Goal: Task Accomplishment & Management: Use online tool/utility

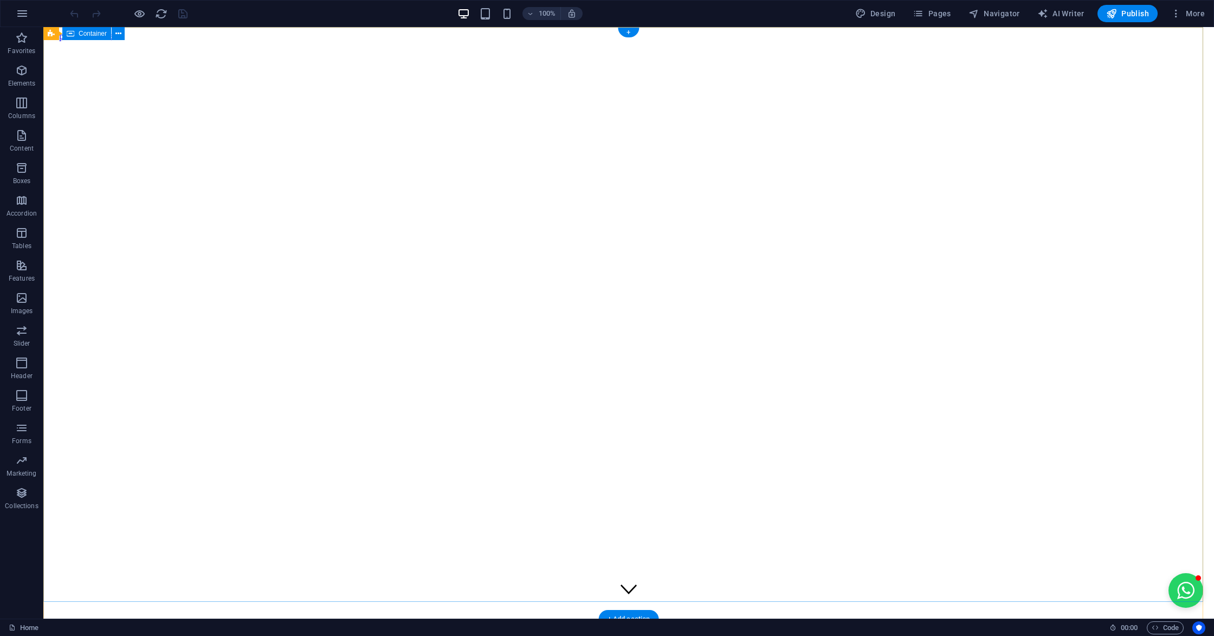
click at [842, 634] on div at bounding box center [629, 647] width 1162 height 27
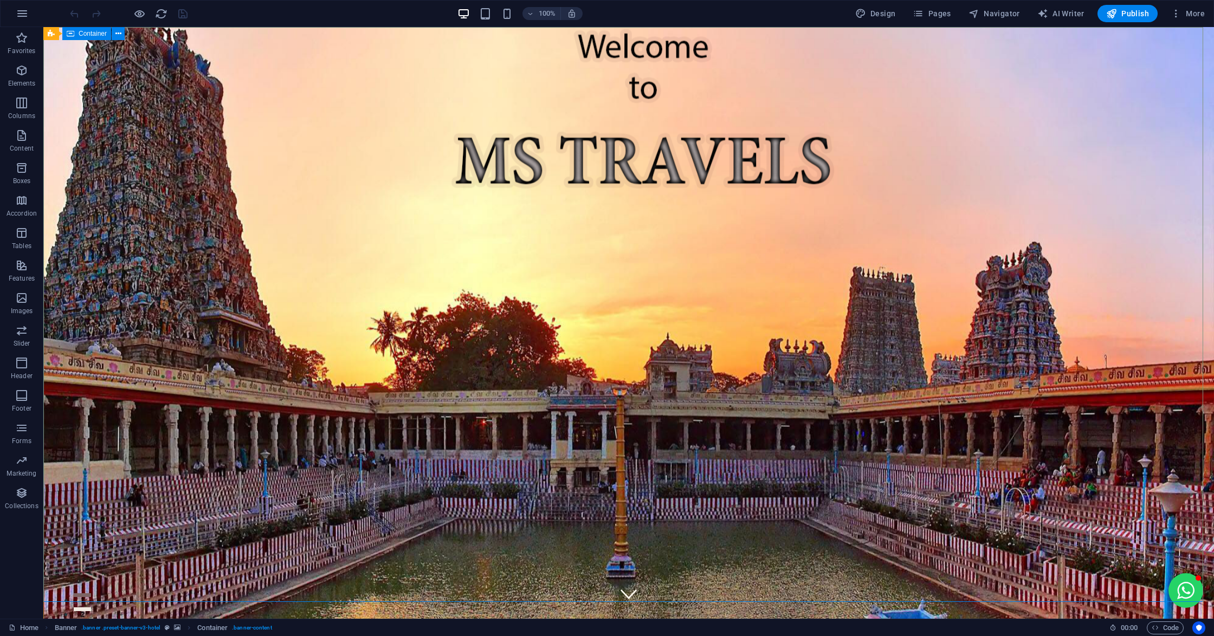
click at [99, 34] on span "Container" at bounding box center [93, 33] width 28 height 7
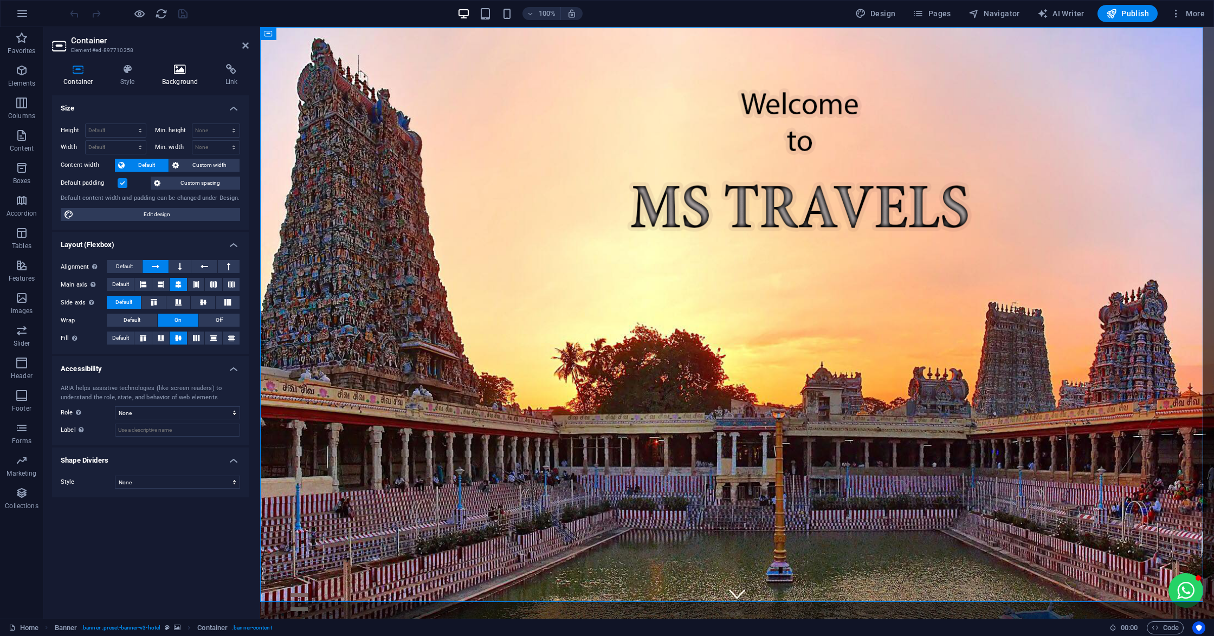
click at [172, 65] on icon at bounding box center [180, 69] width 59 height 11
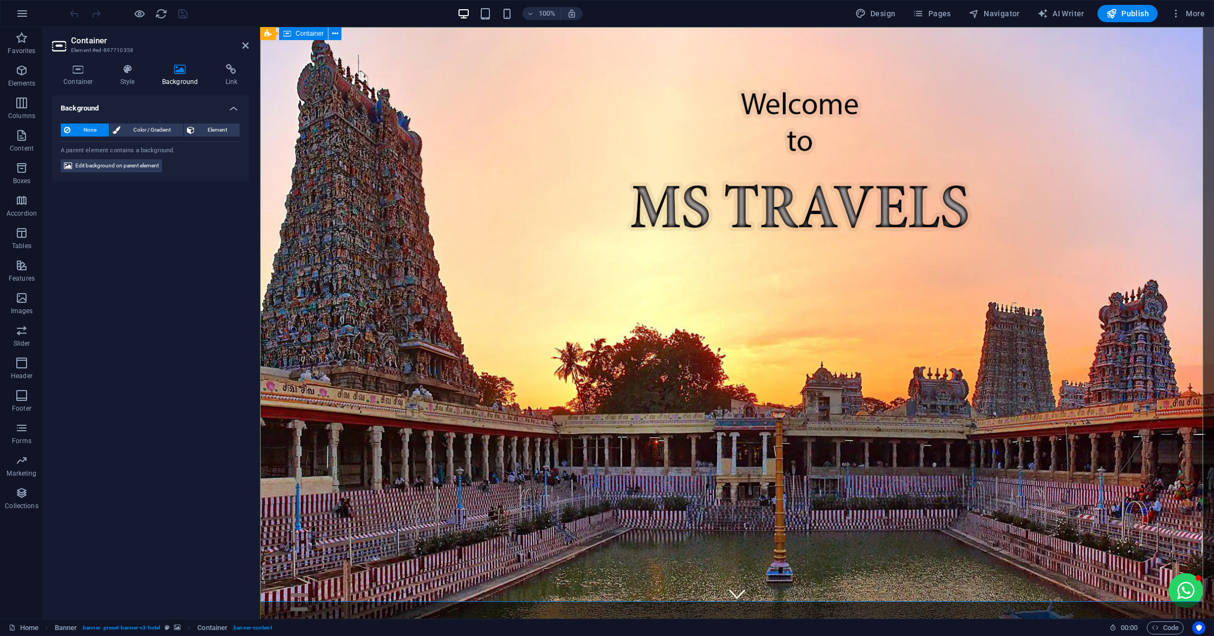
click at [247, 42] on icon at bounding box center [245, 45] width 7 height 9
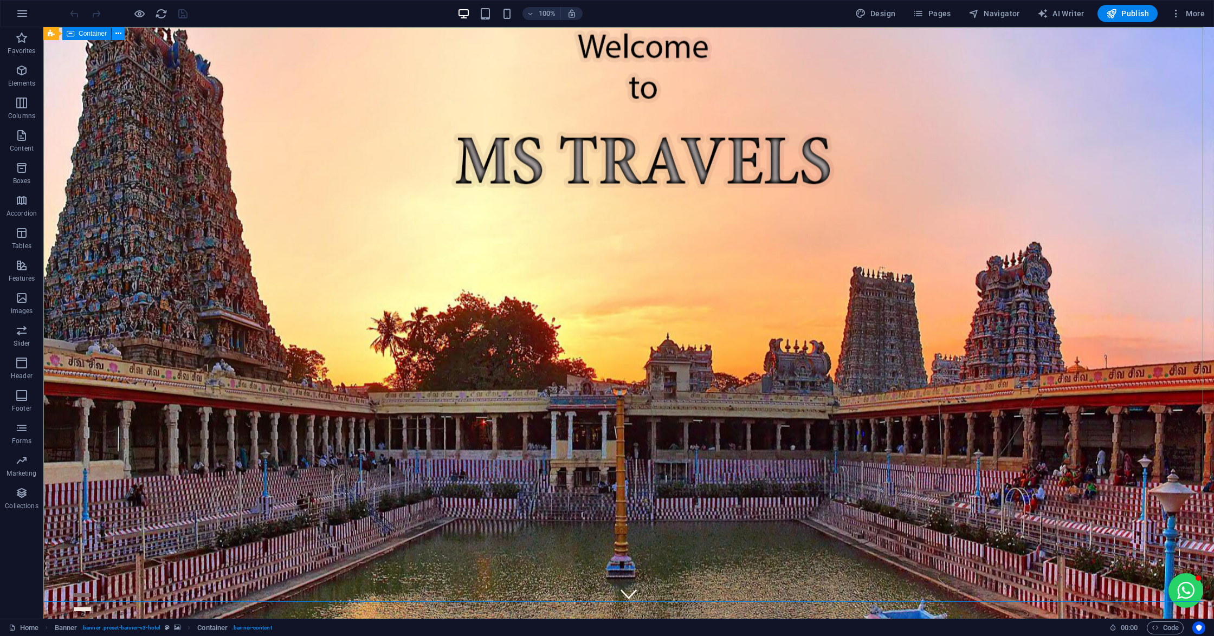
click at [118, 35] on icon at bounding box center [118, 33] width 6 height 11
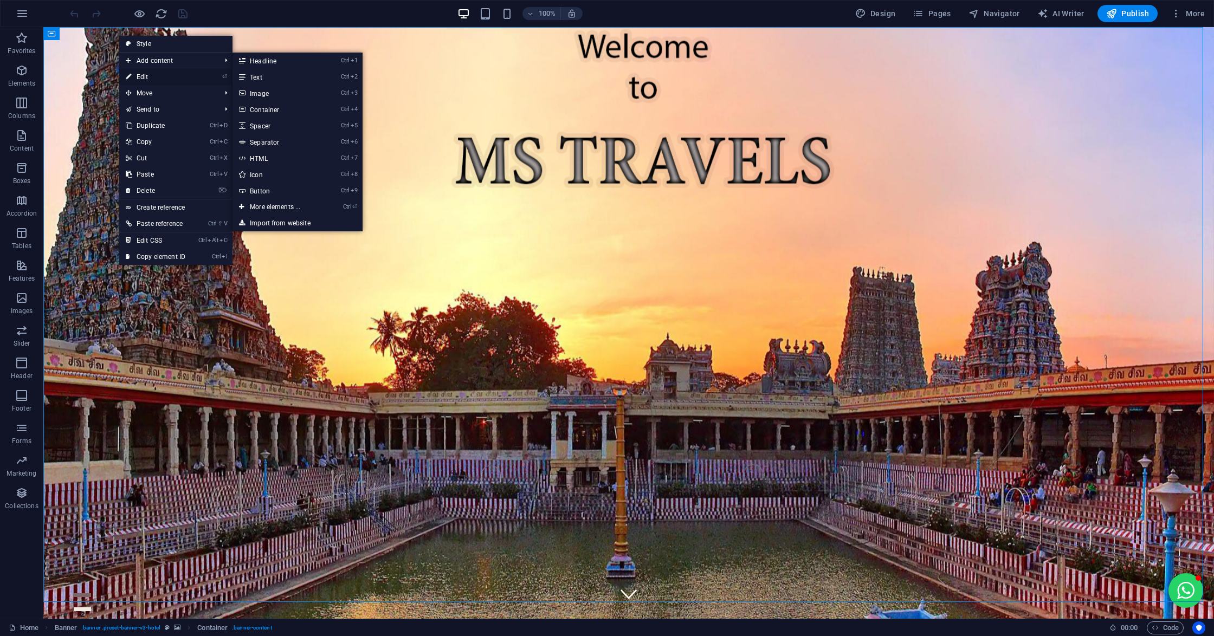
click at [139, 74] on link "⏎ Edit" at bounding box center [155, 77] width 73 height 16
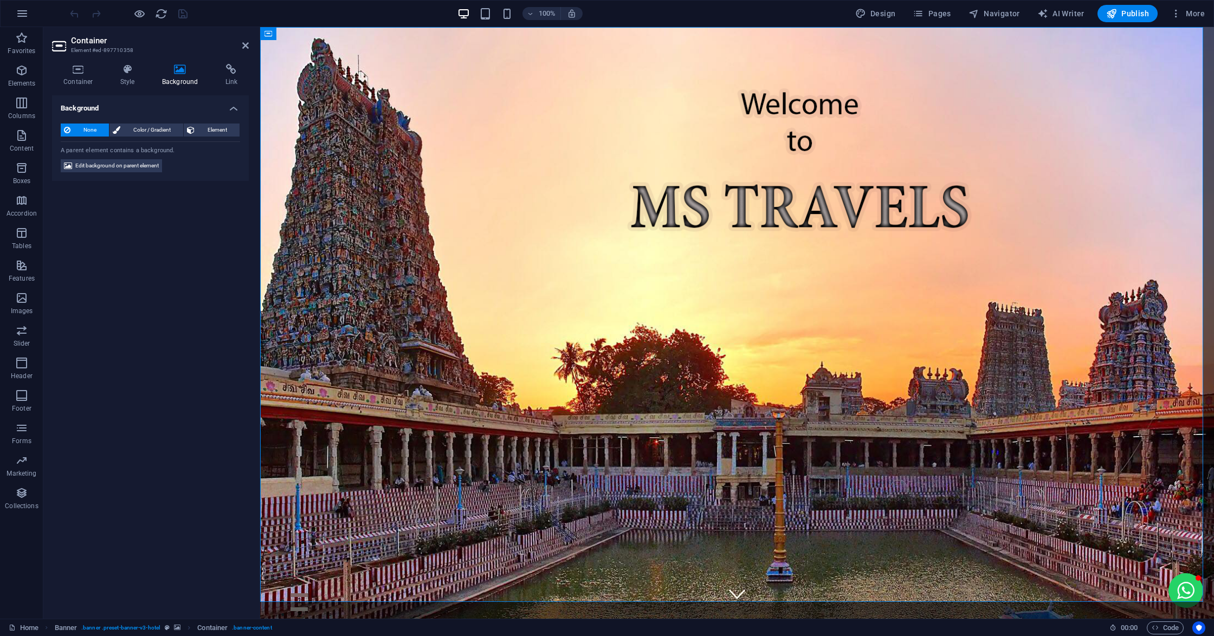
click at [170, 72] on icon at bounding box center [180, 69] width 59 height 11
click at [179, 72] on icon at bounding box center [180, 69] width 59 height 11
click at [115, 63] on div "Container Style Background Link Size Height Default px rem % vh vw Min. height …" at bounding box center [150, 337] width 214 height 564
click at [77, 72] on icon at bounding box center [78, 69] width 53 height 11
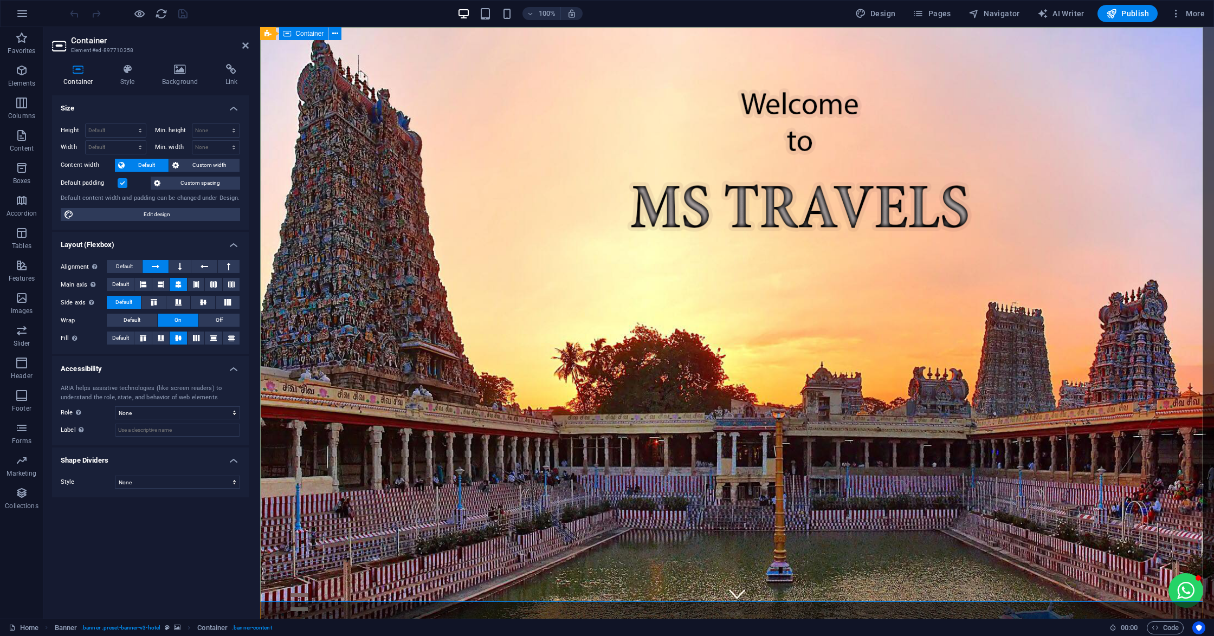
click at [245, 48] on icon at bounding box center [245, 45] width 7 height 9
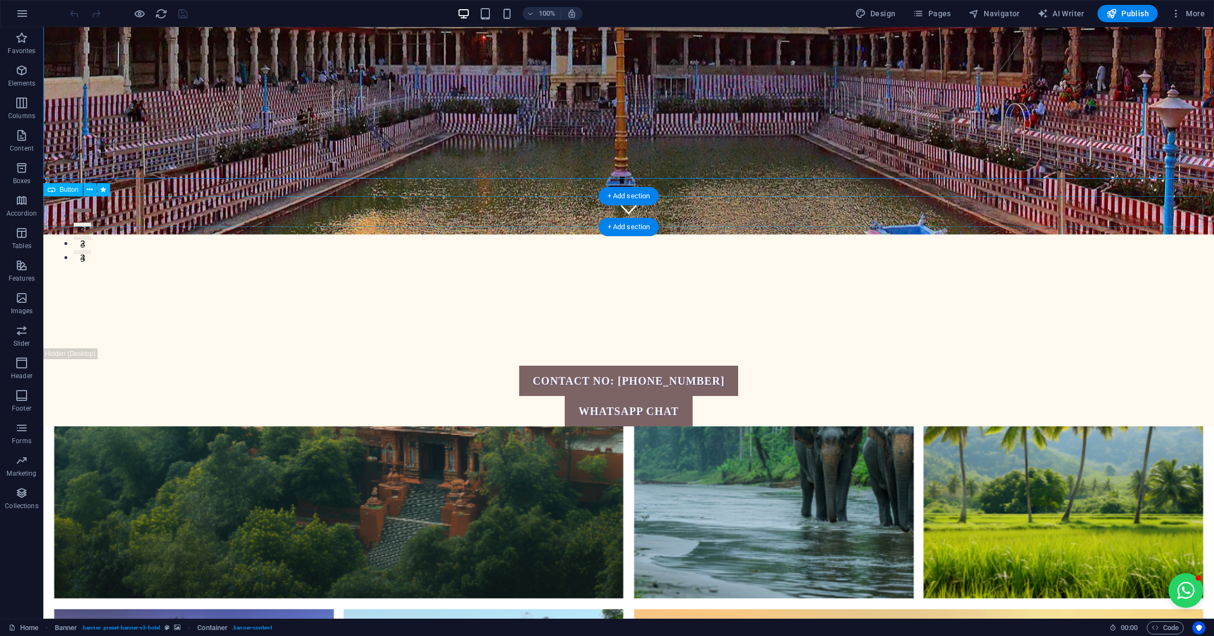
scroll to position [361, 0]
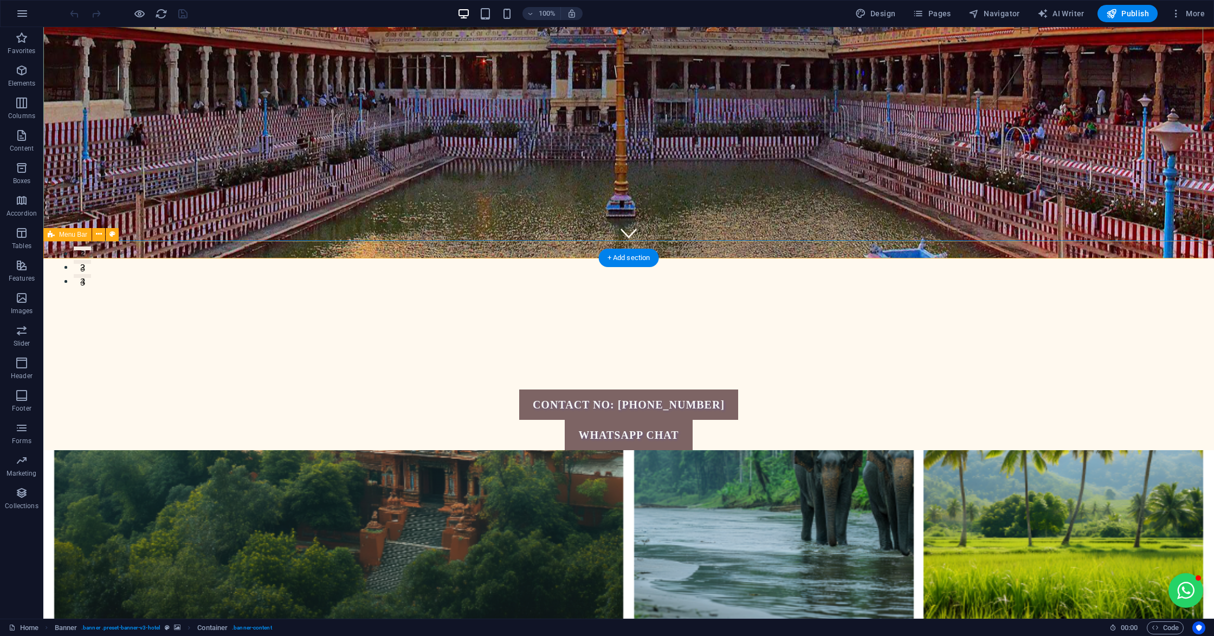
click at [807, 372] on div at bounding box center [628, 380] width 1171 height 17
click at [810, 259] on div at bounding box center [628, 316] width 1171 height 114
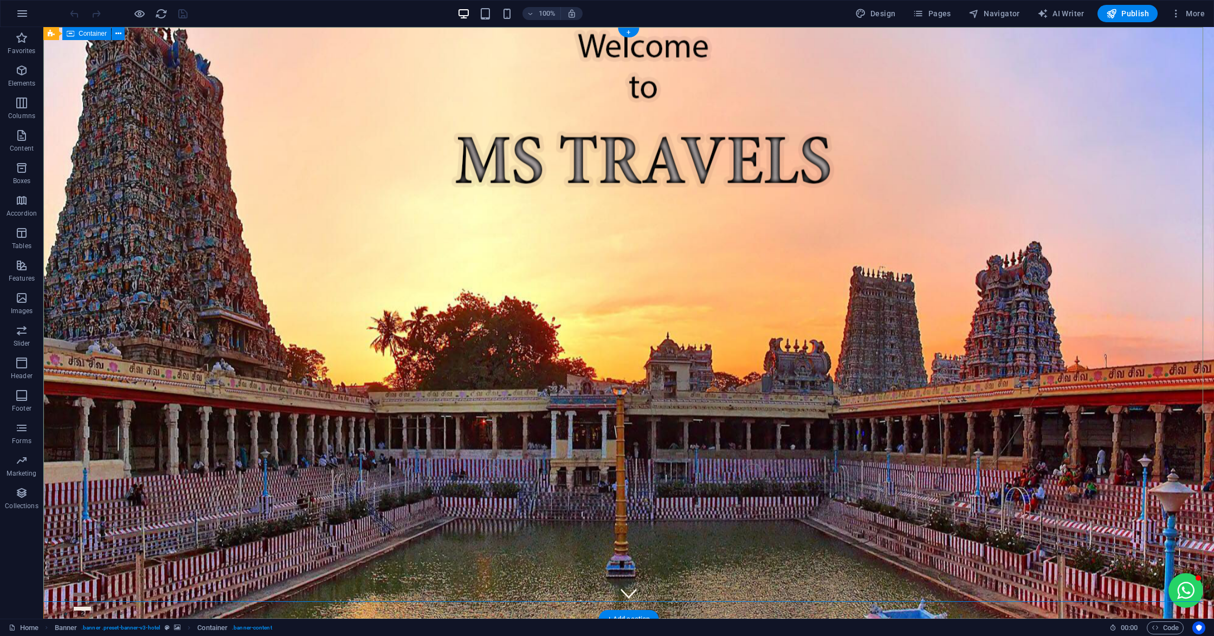
scroll to position [0, 0]
click at [91, 33] on icon at bounding box center [91, 33] width 6 height 11
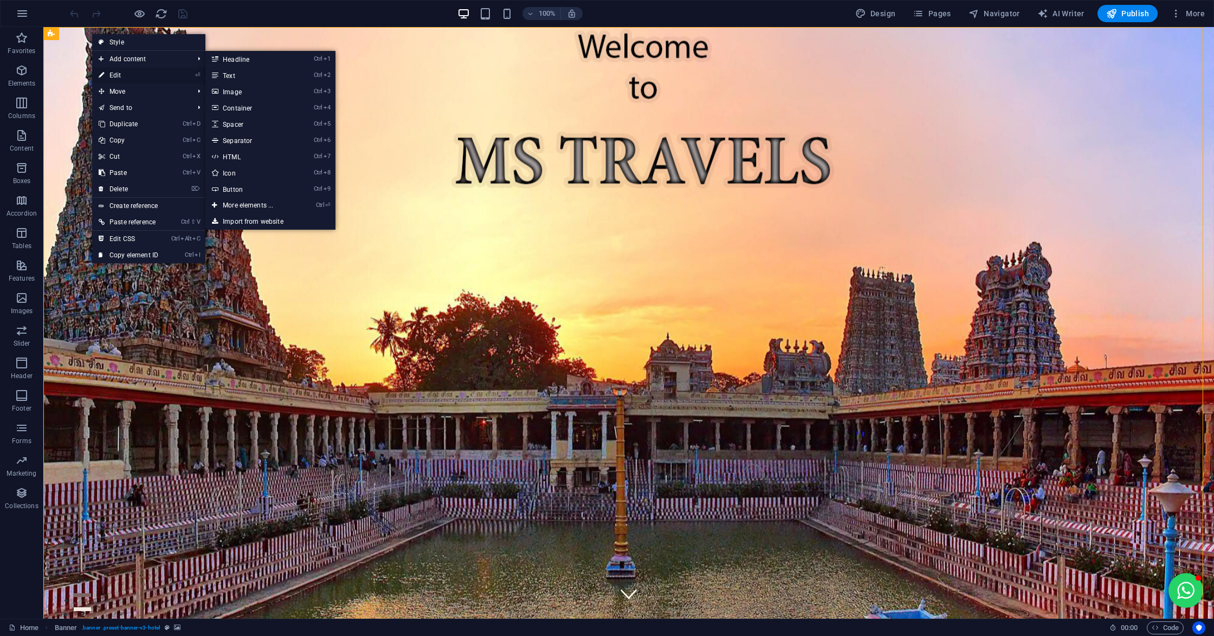
click at [104, 76] on icon at bounding box center [101, 75] width 5 height 16
select select "vh"
select select "header"
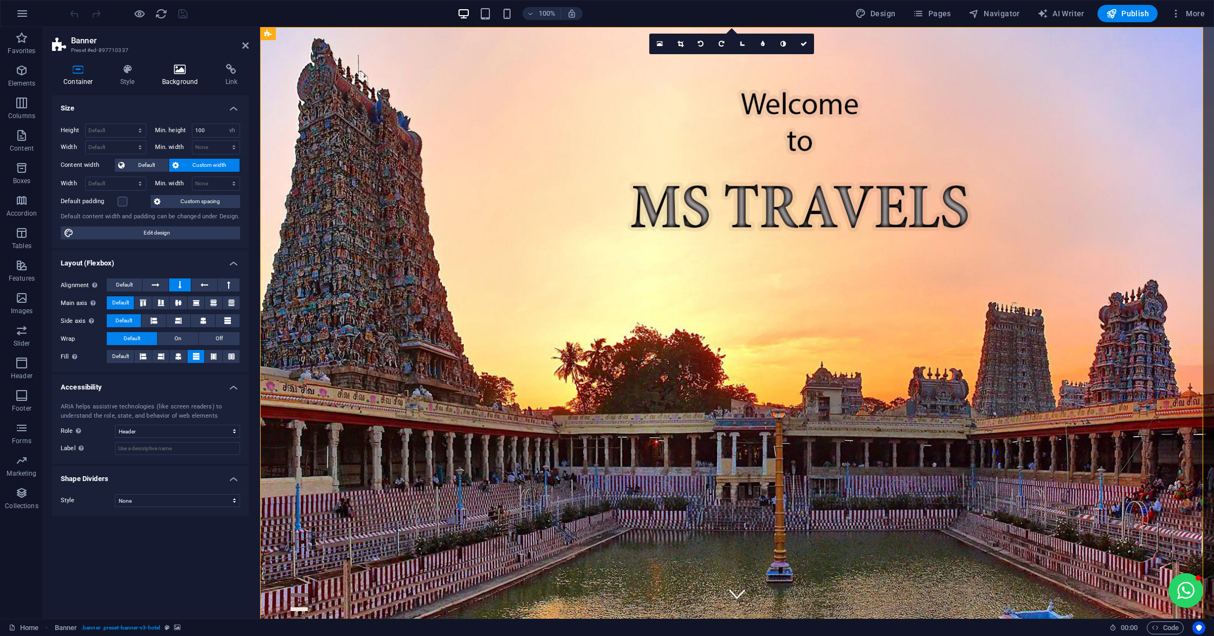
click at [169, 69] on icon at bounding box center [180, 69] width 59 height 11
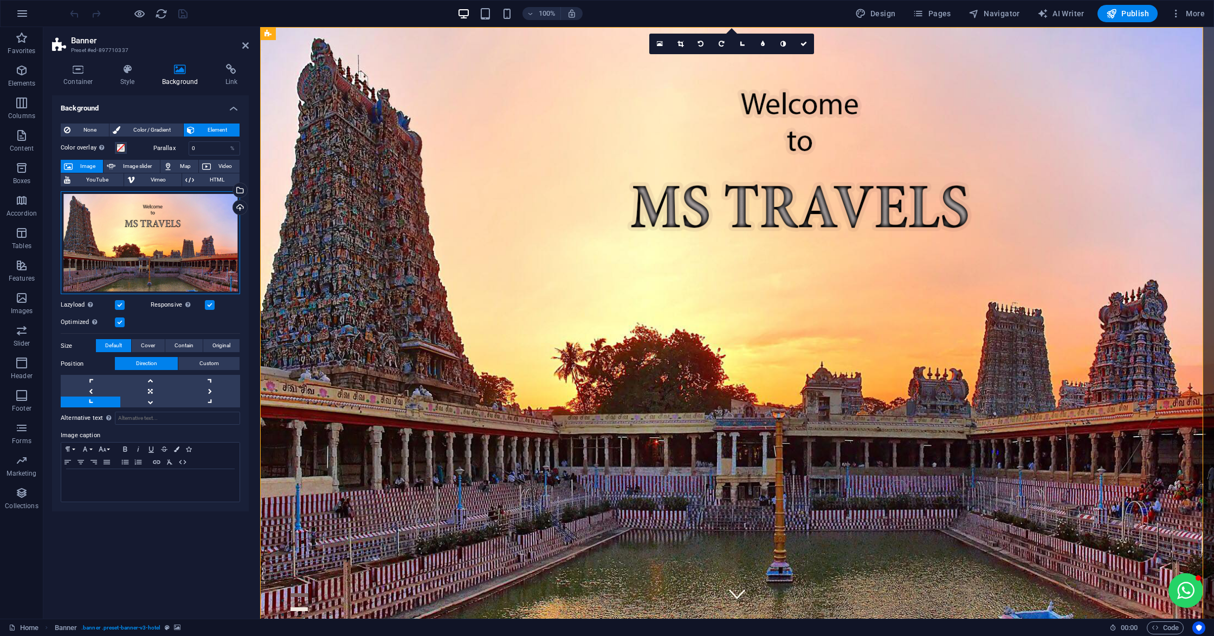
click at [165, 232] on div "Drag files here, click to choose files or select files from Files or our free s…" at bounding box center [150, 243] width 179 height 104
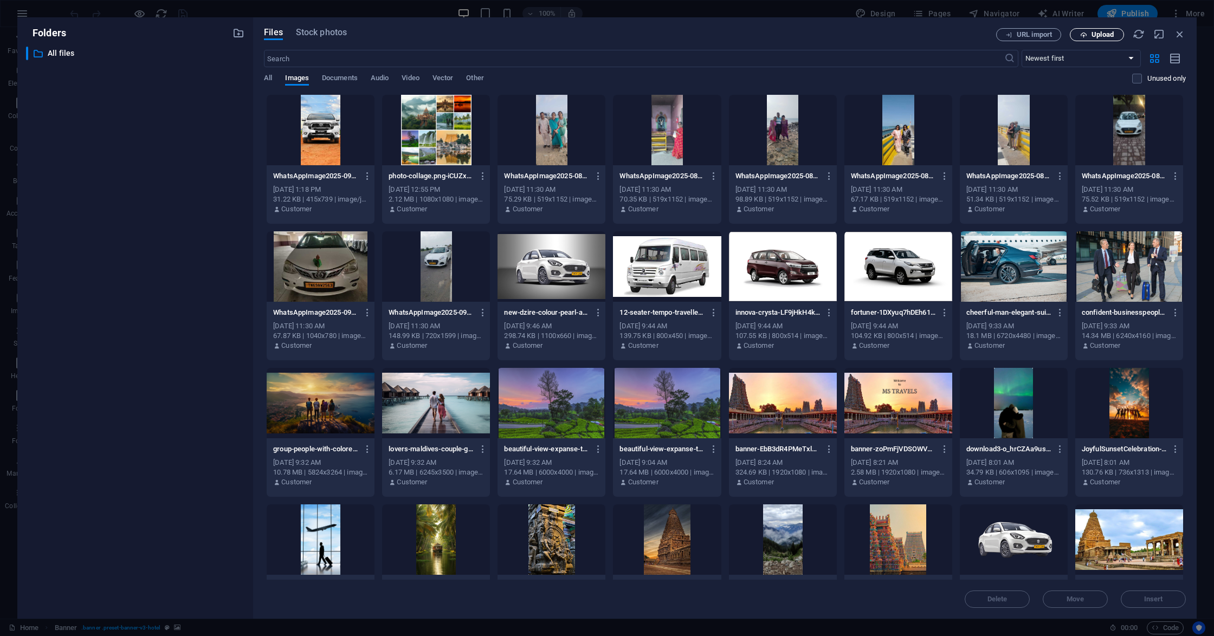
click at [1092, 35] on span "Upload" at bounding box center [1103, 34] width 22 height 7
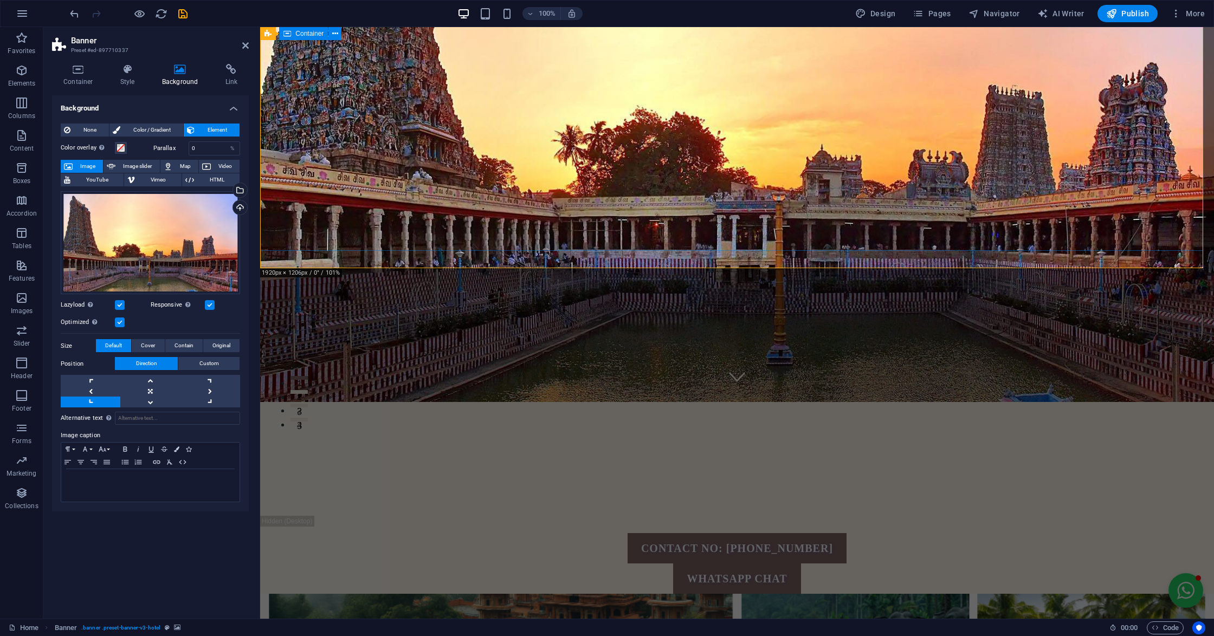
scroll to position [144, 0]
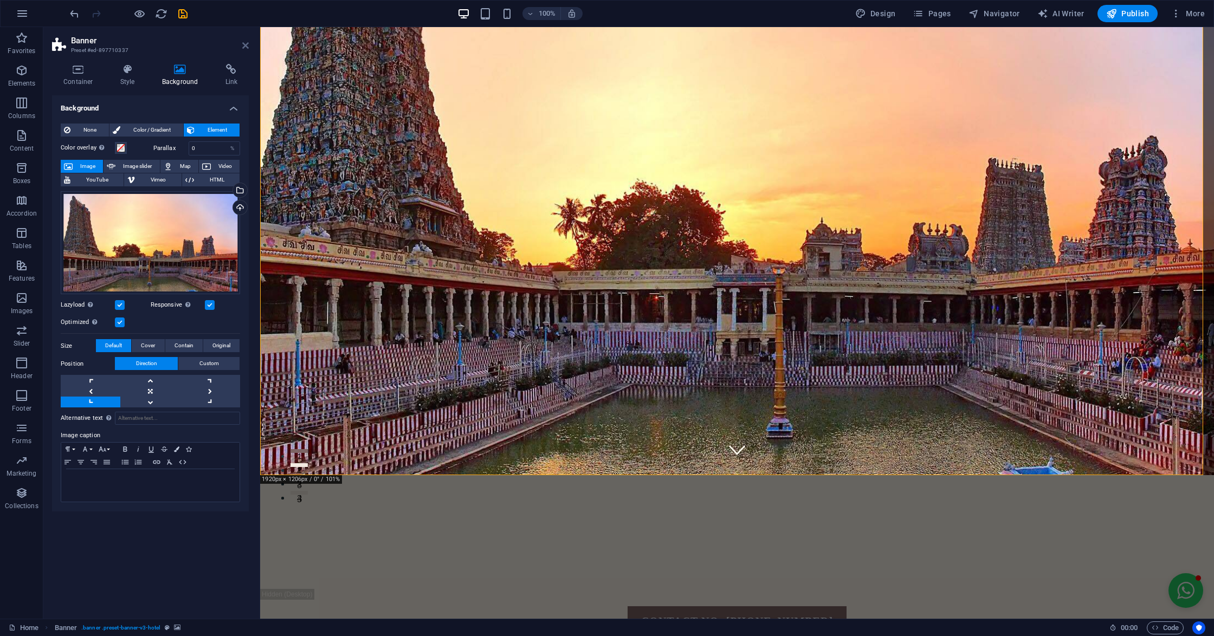
click at [244, 48] on icon at bounding box center [245, 45] width 7 height 9
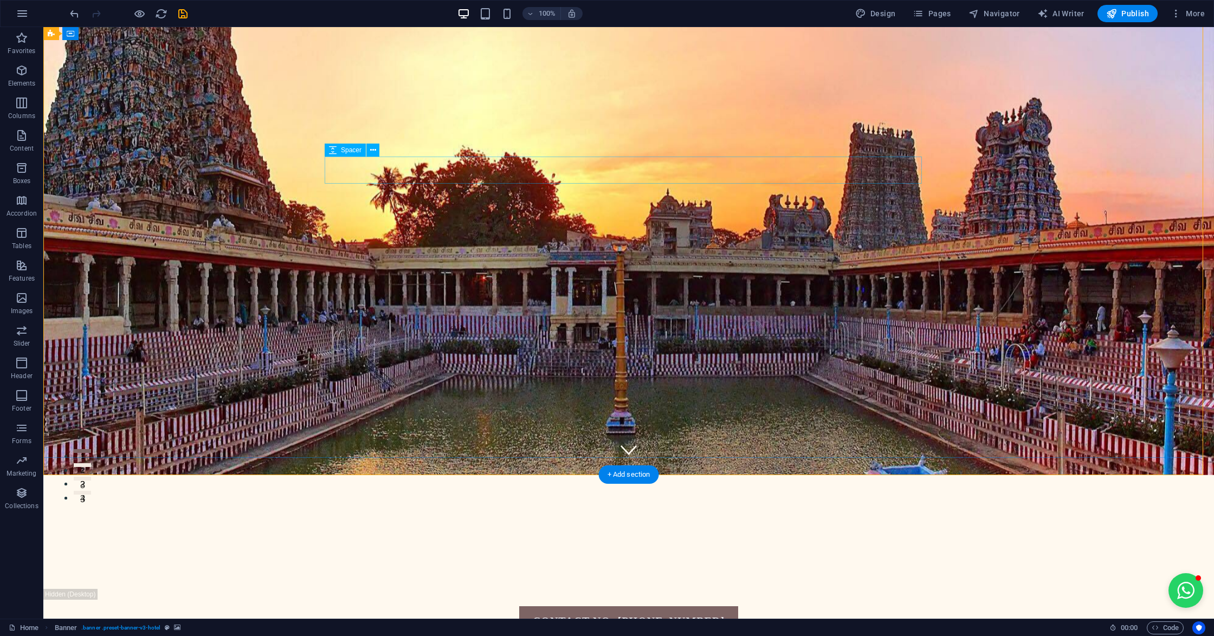
click at [515, 519] on div at bounding box center [628, 532] width 597 height 27
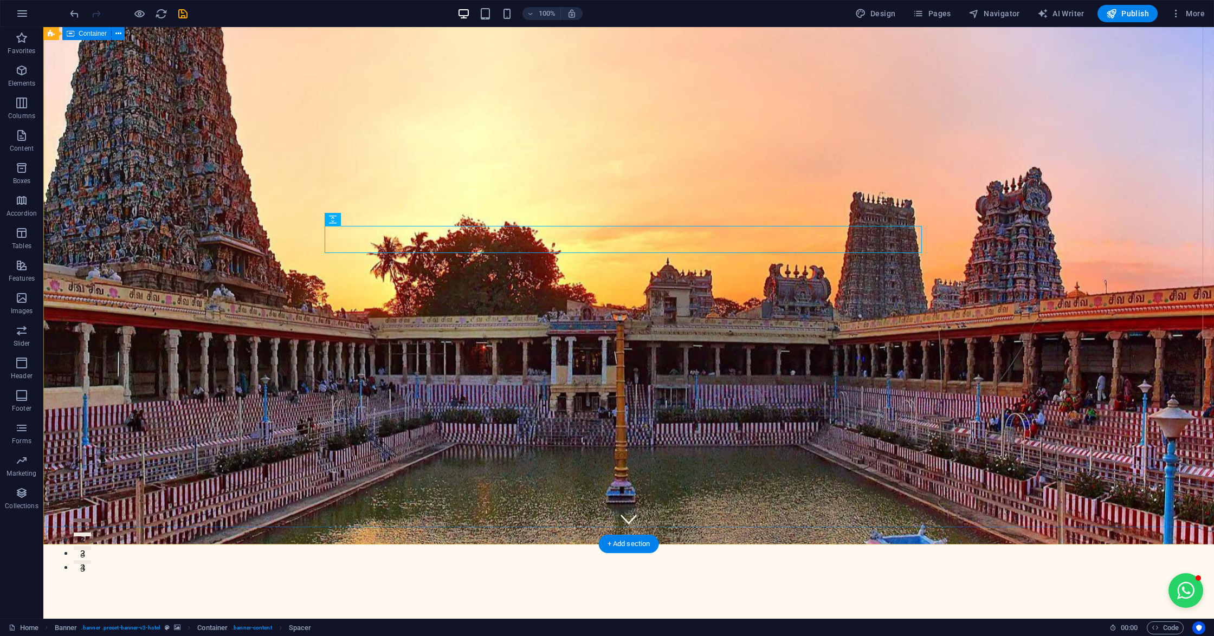
scroll to position [0, 0]
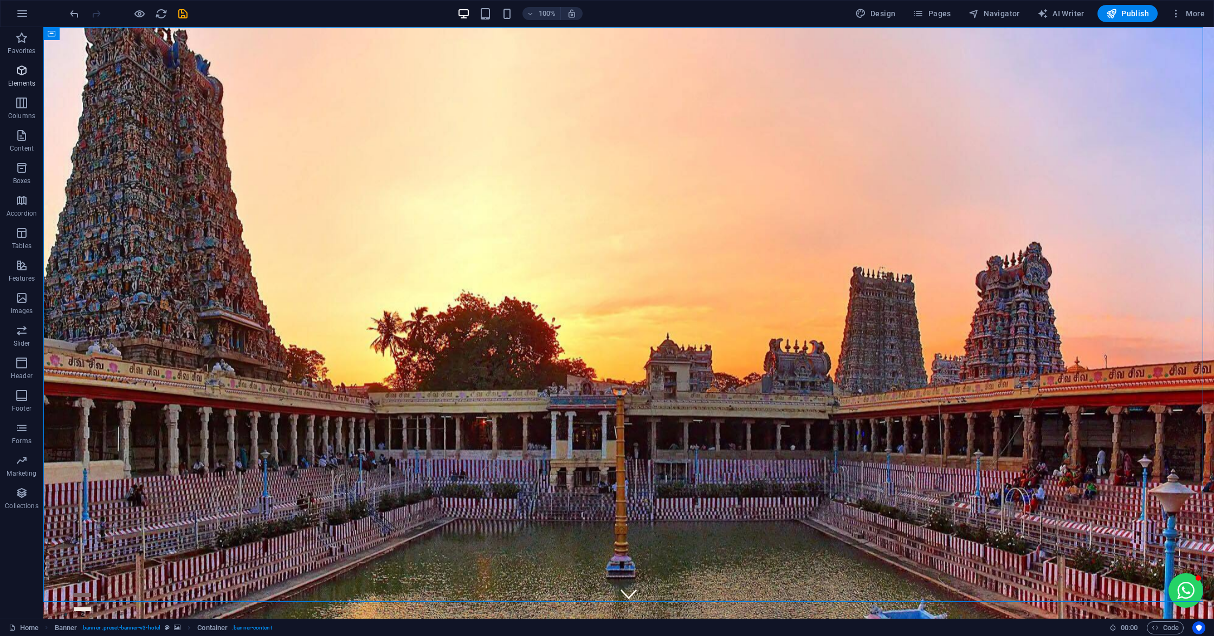
drag, startPoint x: 23, startPoint y: 72, endPoint x: 371, endPoint y: 169, distance: 361.4
click at [23, 72] on icon "button" at bounding box center [21, 70] width 13 height 13
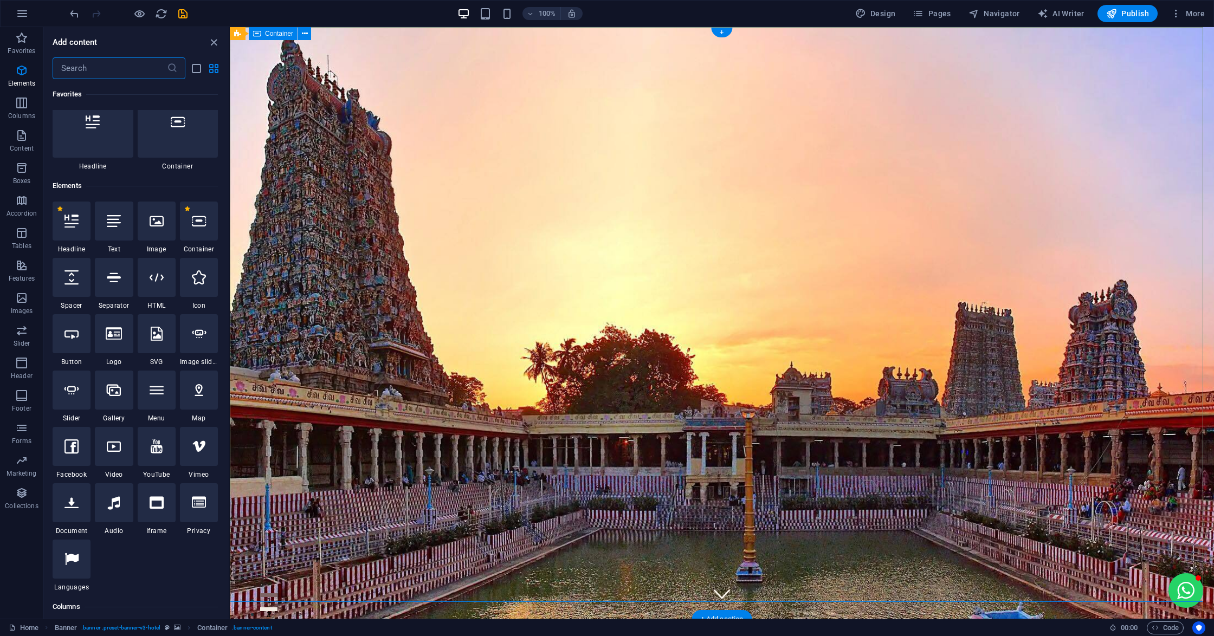
scroll to position [115, 0]
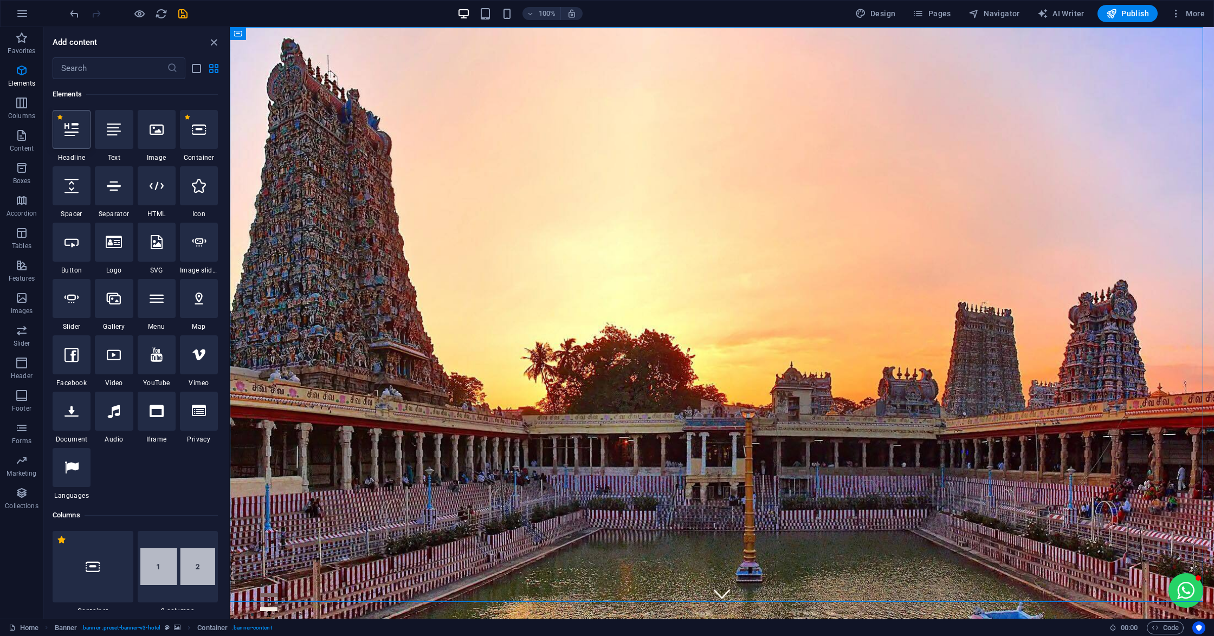
click at [81, 137] on div at bounding box center [72, 129] width 38 height 39
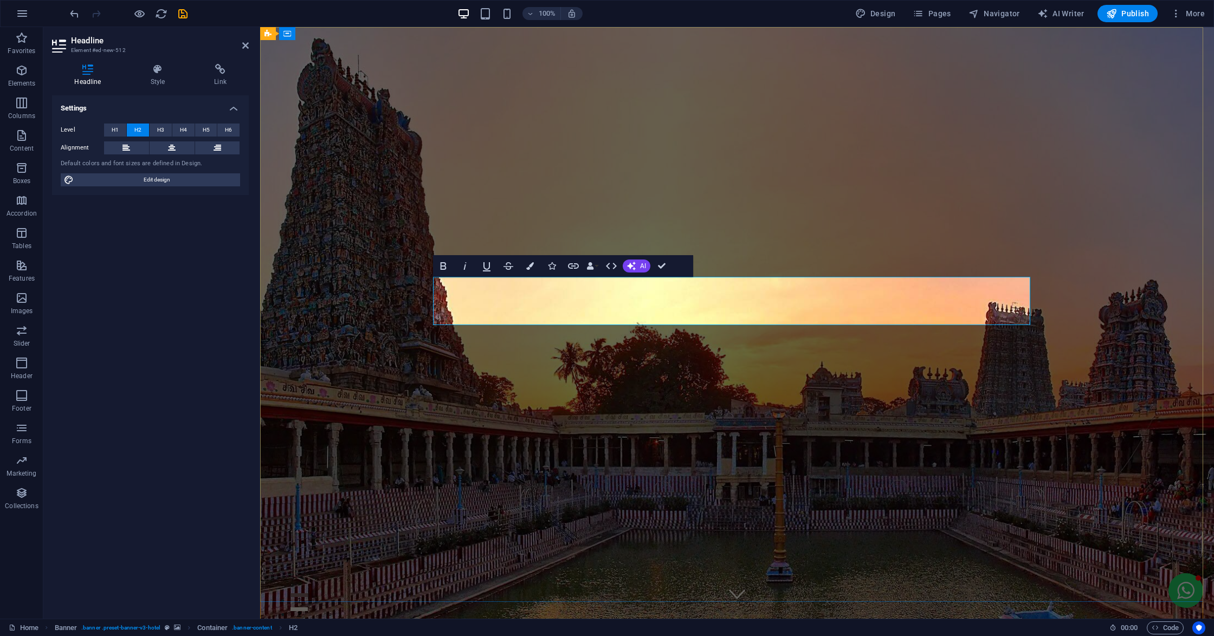
click at [113, 128] on span "H1" at bounding box center [115, 130] width 7 height 13
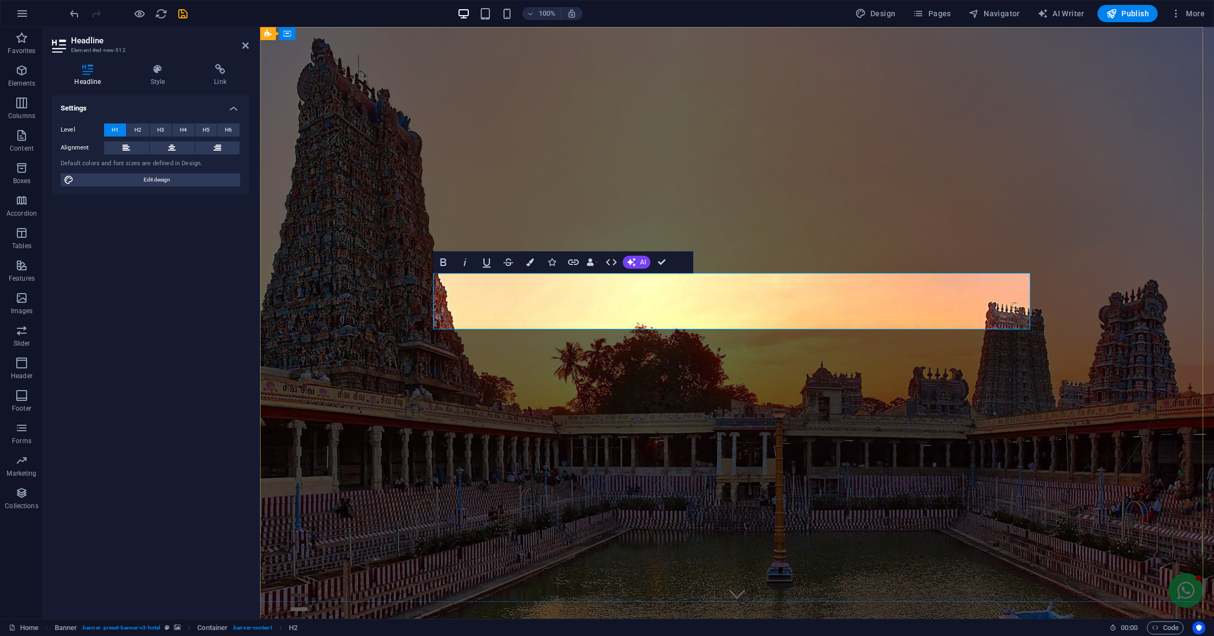
drag, startPoint x: 675, startPoint y: 306, endPoint x: 443, endPoint y: 302, distance: 231.5
click at [166, 147] on button at bounding box center [172, 147] width 45 height 13
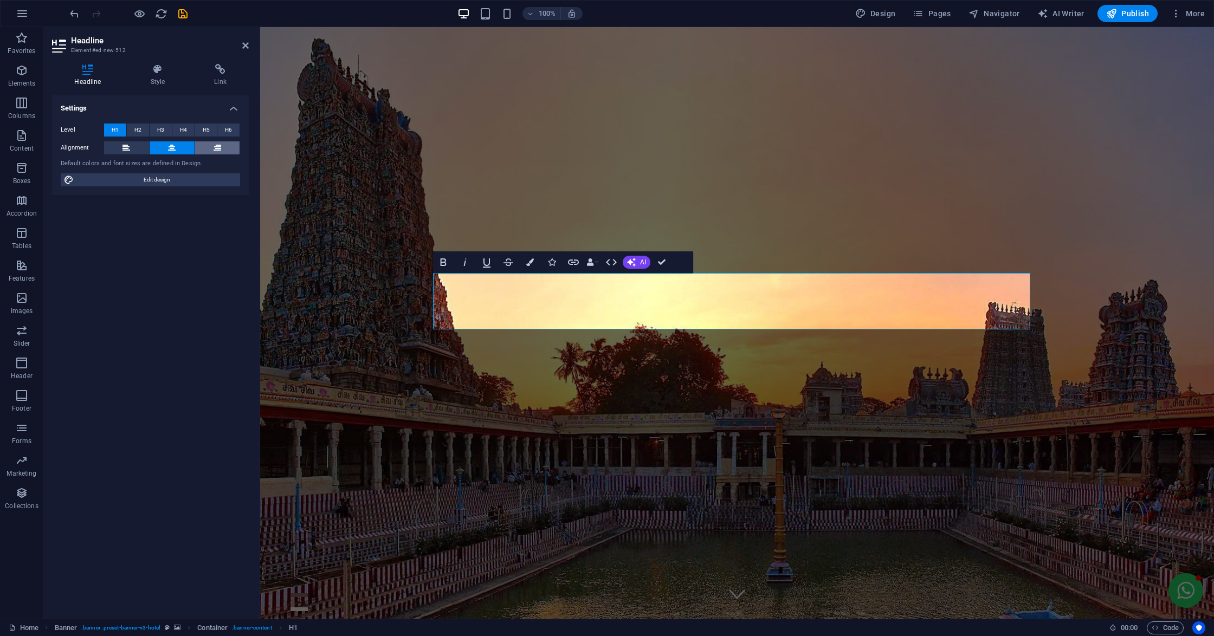
click at [218, 146] on icon at bounding box center [218, 147] width 8 height 13
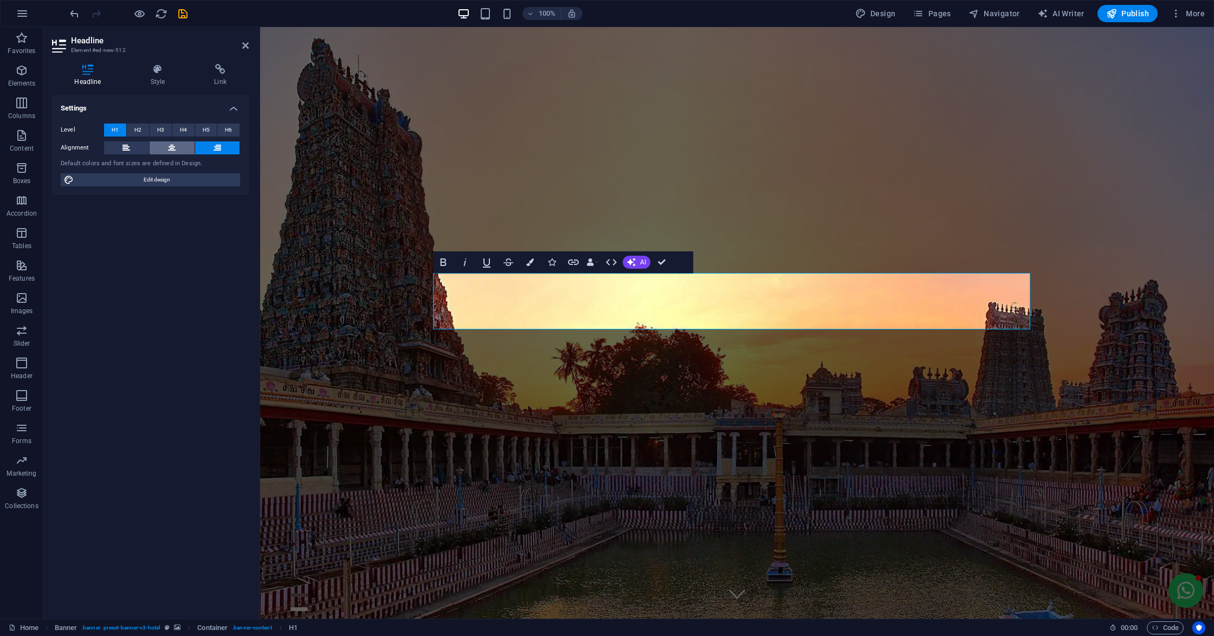
click at [184, 151] on button at bounding box center [172, 147] width 45 height 13
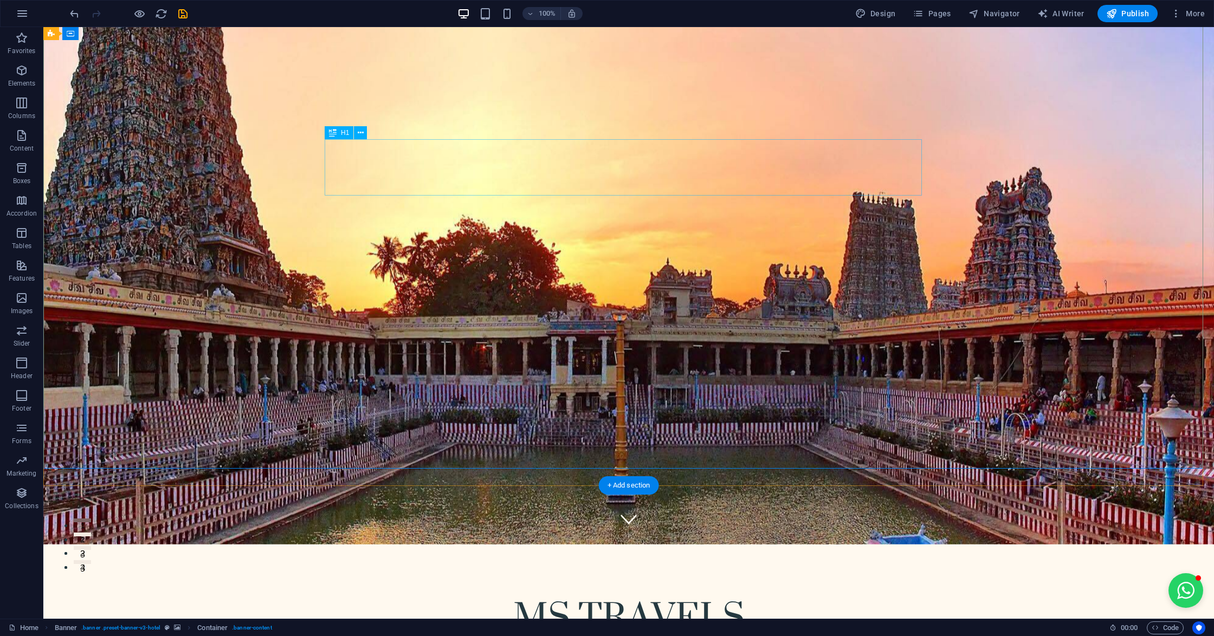
scroll to position [0, 0]
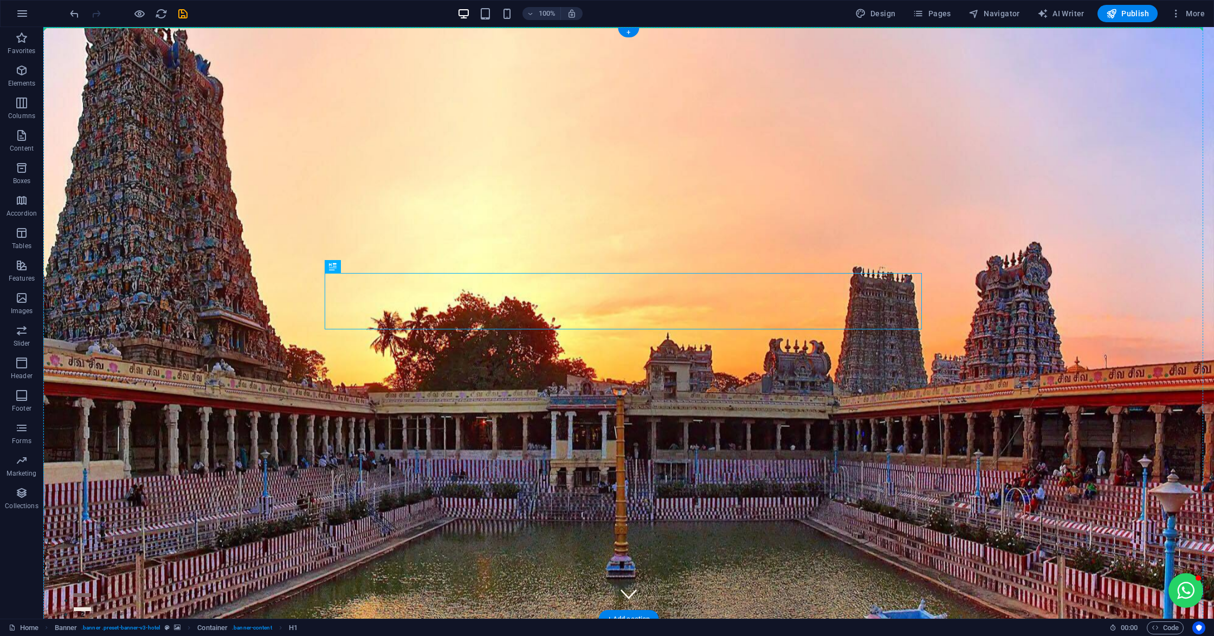
drag, startPoint x: 685, startPoint y: 304, endPoint x: 679, endPoint y: 217, distance: 86.4
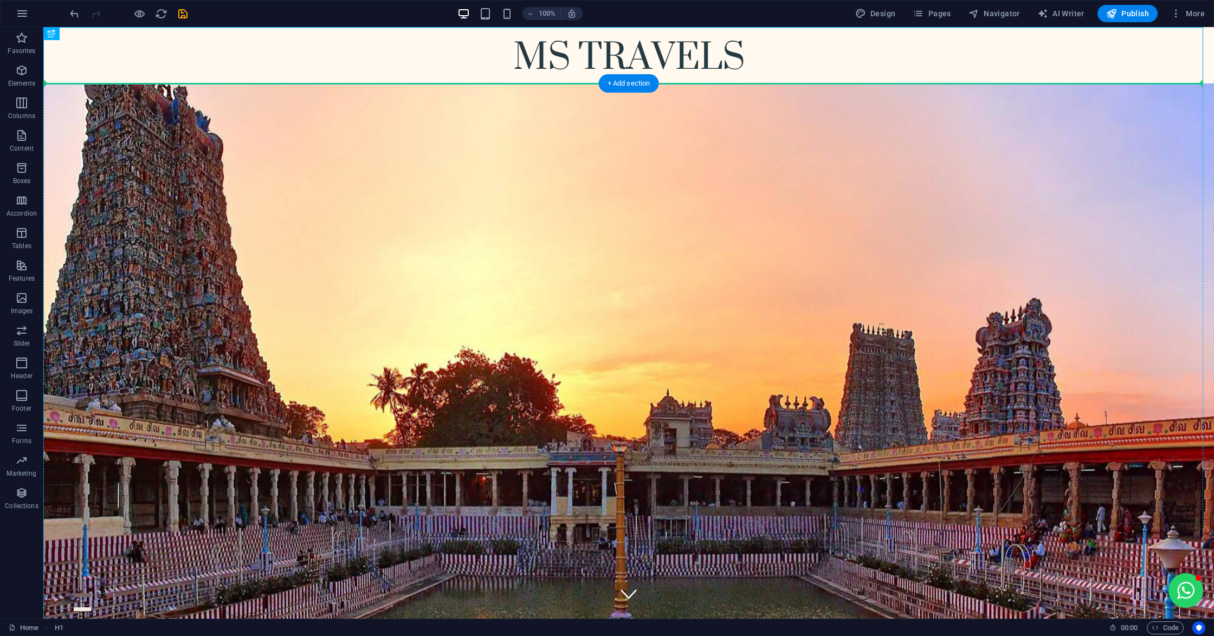
drag, startPoint x: 662, startPoint y: 49, endPoint x: 645, endPoint y: 197, distance: 149.5
drag, startPoint x: 619, startPoint y: 61, endPoint x: 618, endPoint y: 250, distance: 189.7
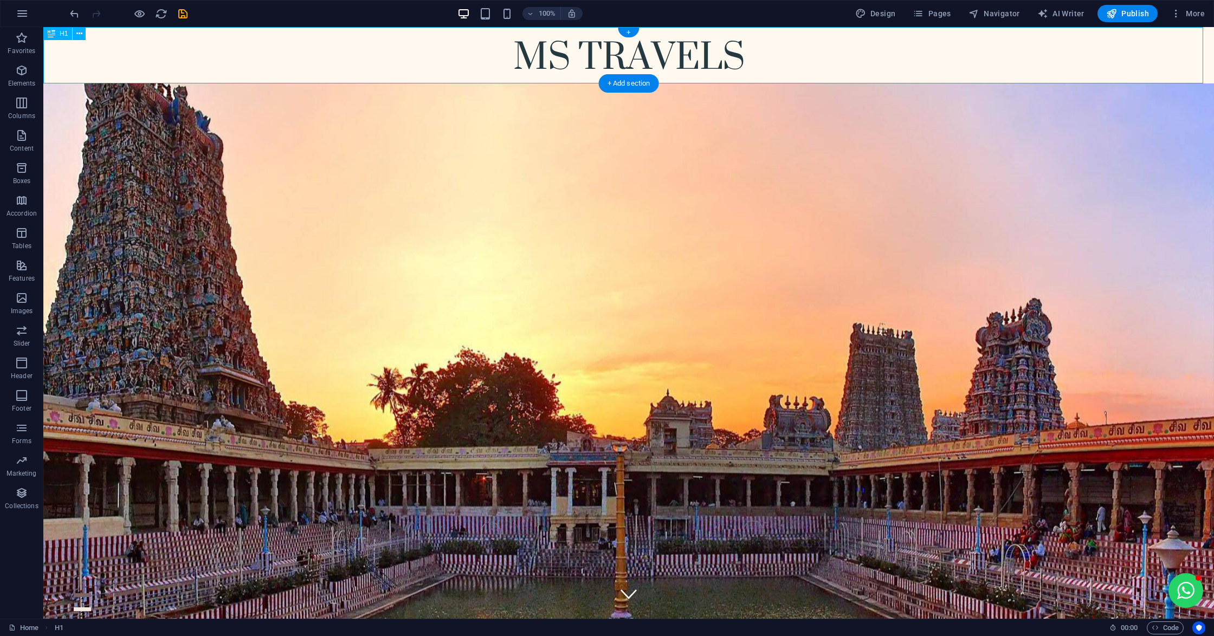
click at [1016, 62] on div "MS TRAVELS" at bounding box center [628, 55] width 1171 height 56
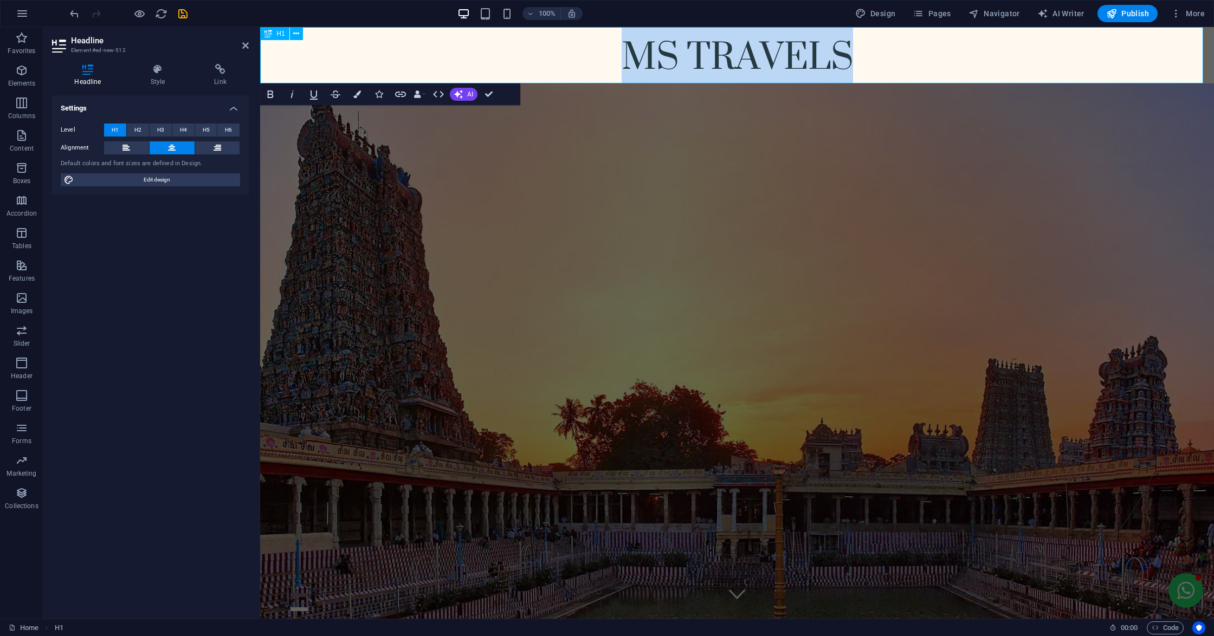
click at [1016, 62] on h1 "MS TRAVELS" at bounding box center [737, 55] width 954 height 56
click at [1024, 56] on h1 "MS TRAVELS" at bounding box center [737, 55] width 954 height 56
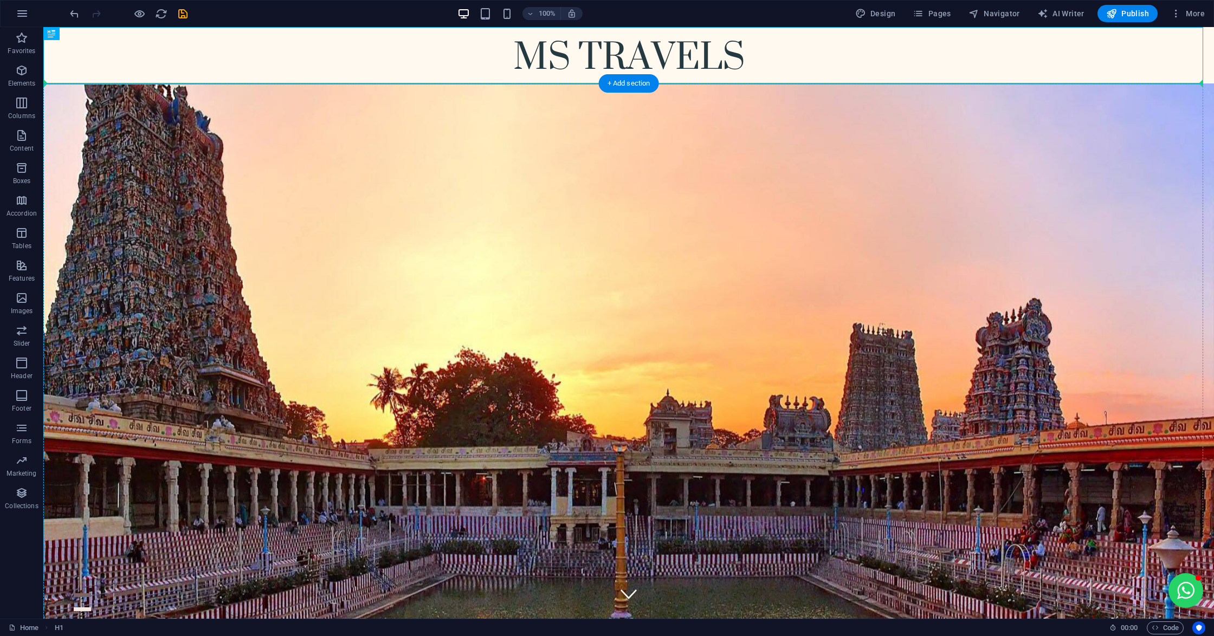
drag, startPoint x: 688, startPoint y: 47, endPoint x: 670, endPoint y: 258, distance: 212.1
drag, startPoint x: 654, startPoint y: 64, endPoint x: 668, endPoint y: 281, distance: 217.3
drag, startPoint x: 645, startPoint y: 49, endPoint x: 637, endPoint y: 345, distance: 296.0
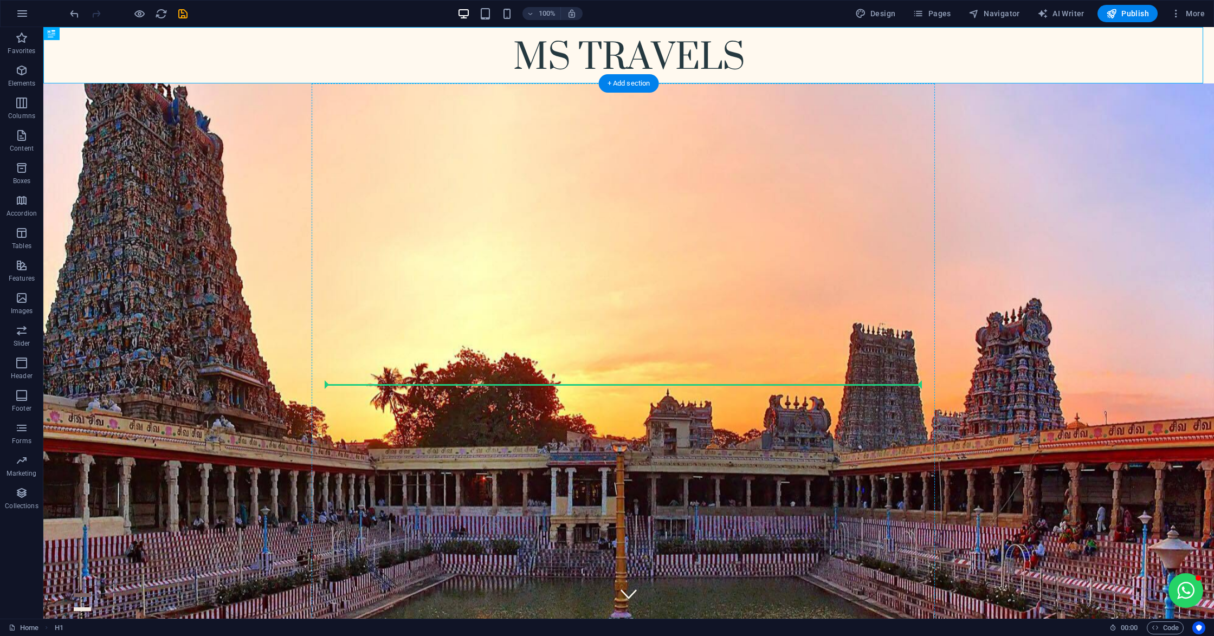
drag, startPoint x: 640, startPoint y: 57, endPoint x: 631, endPoint y: 375, distance: 318.3
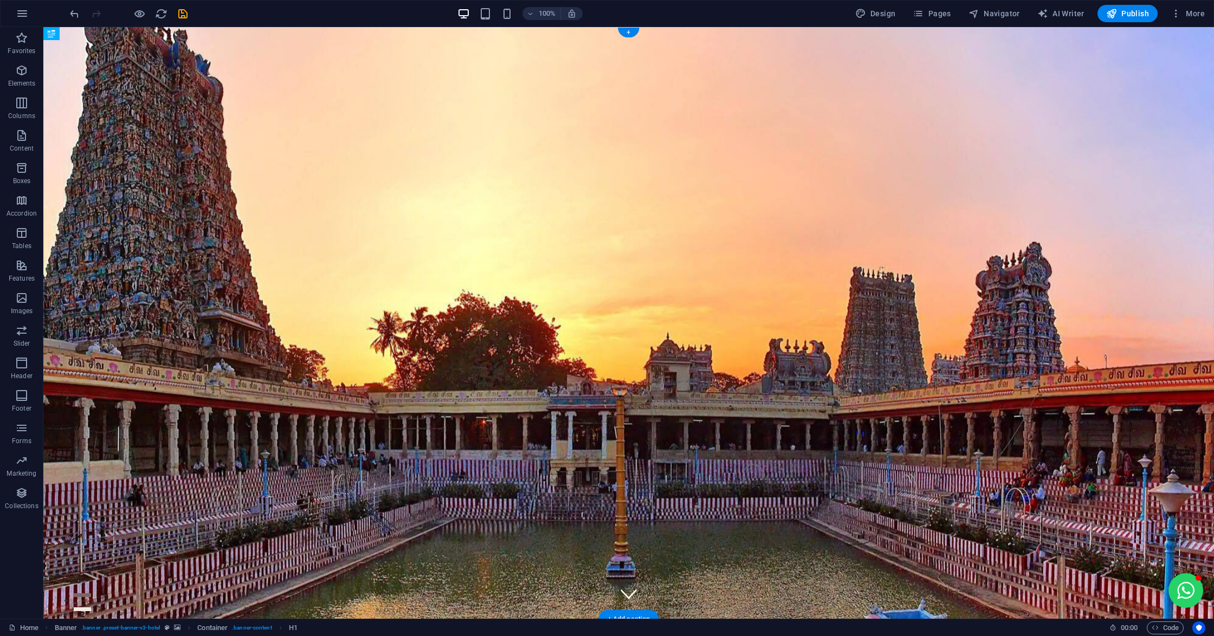
drag, startPoint x: 644, startPoint y: 322, endPoint x: 649, endPoint y: 274, distance: 48.0
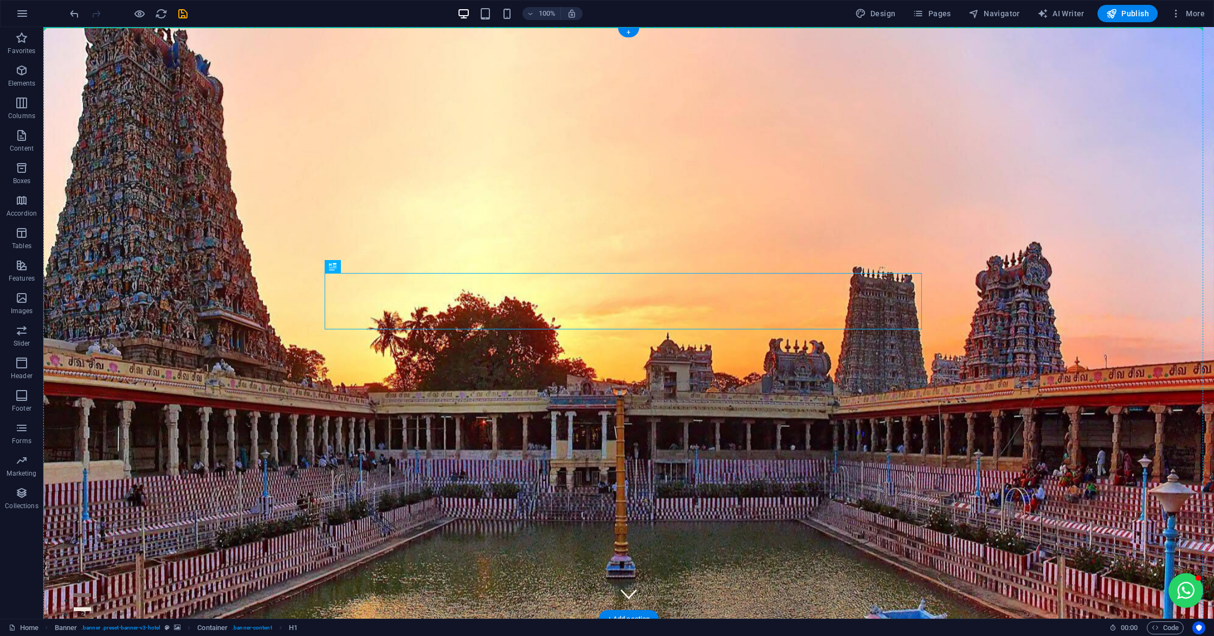
drag, startPoint x: 640, startPoint y: 289, endPoint x: 647, endPoint y: 257, distance: 32.7
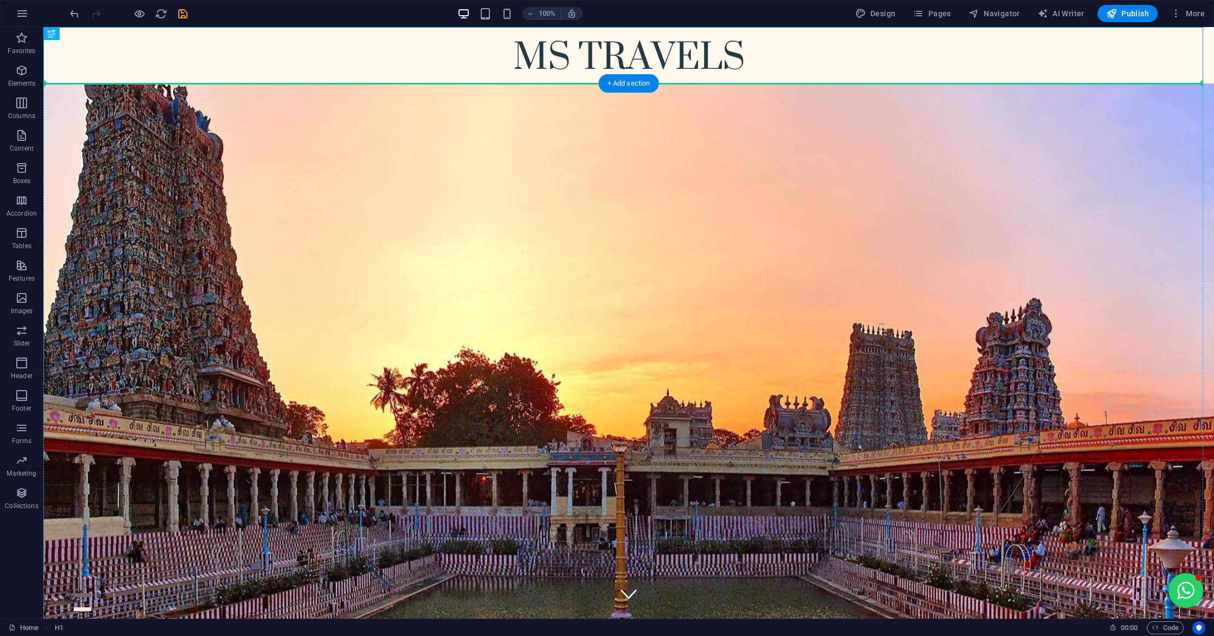
drag, startPoint x: 618, startPoint y: 57, endPoint x: 610, endPoint y: 225, distance: 168.2
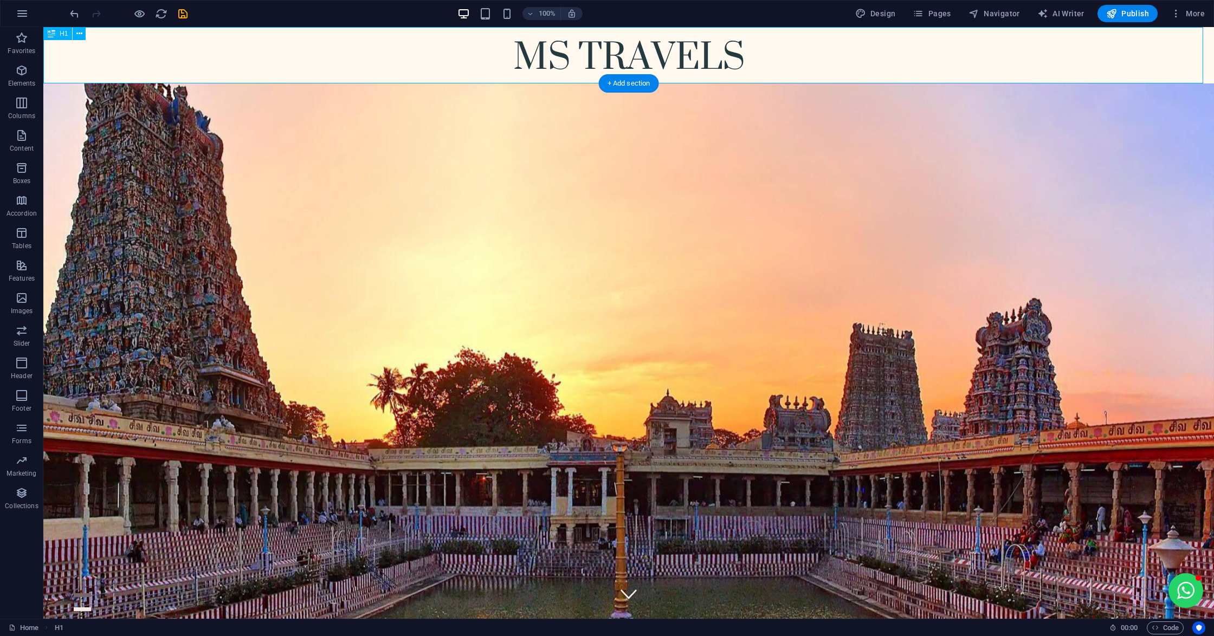
click at [642, 59] on div "MS TRAVELS" at bounding box center [628, 55] width 1171 height 56
click at [669, 55] on div "MS TRAVELS" at bounding box center [628, 55] width 1171 height 56
click at [75, 36] on button at bounding box center [79, 33] width 13 height 13
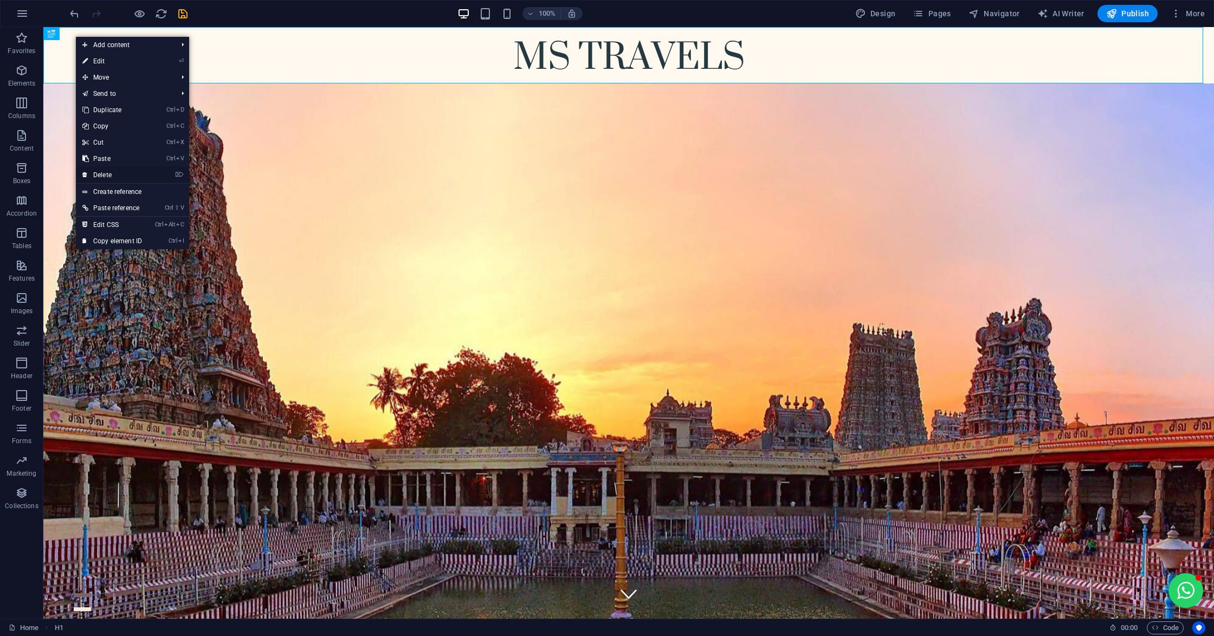
click at [113, 175] on link "⌦ Delete" at bounding box center [112, 175] width 73 height 16
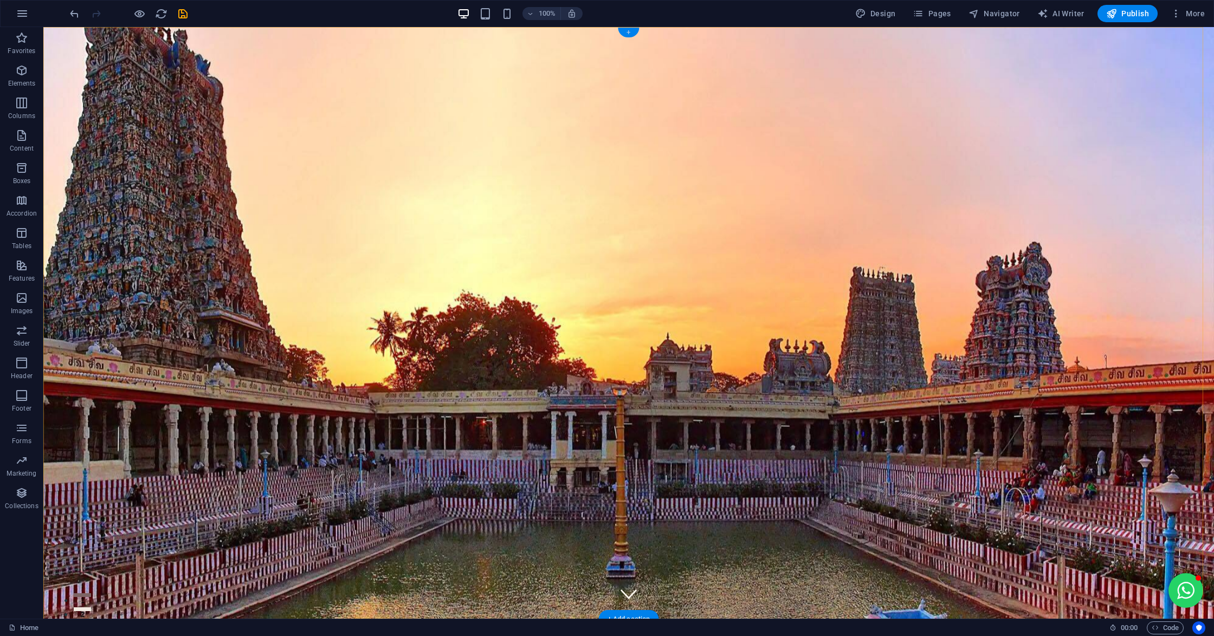
click at [627, 29] on div "+" at bounding box center [628, 33] width 21 height 10
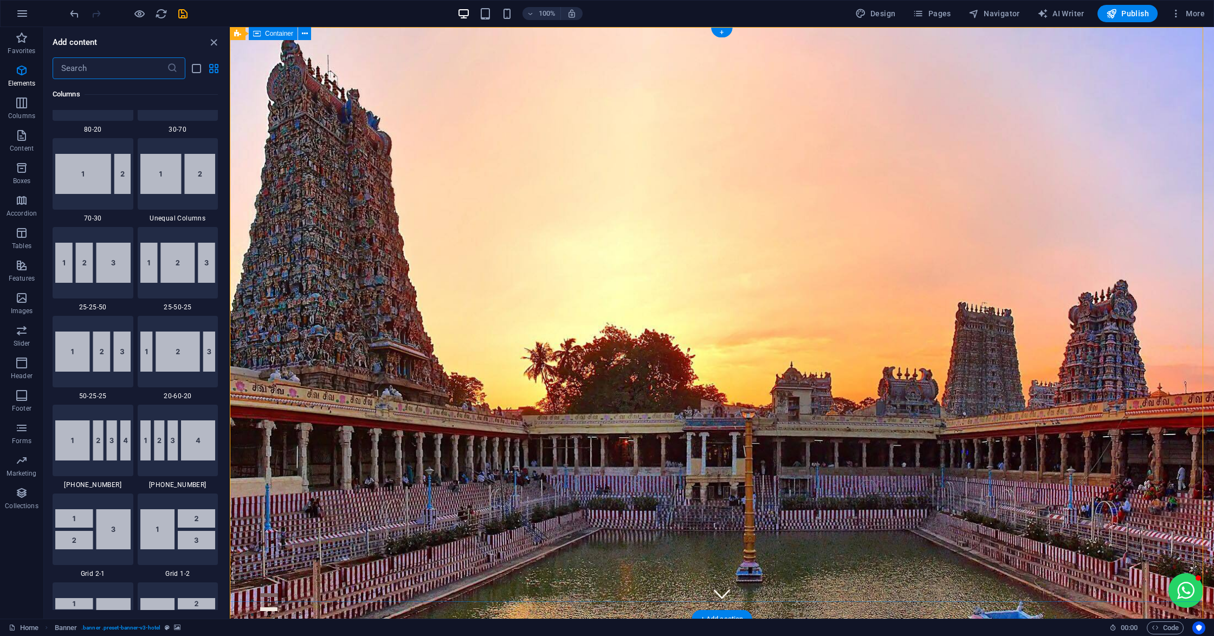
scroll to position [1896, 0]
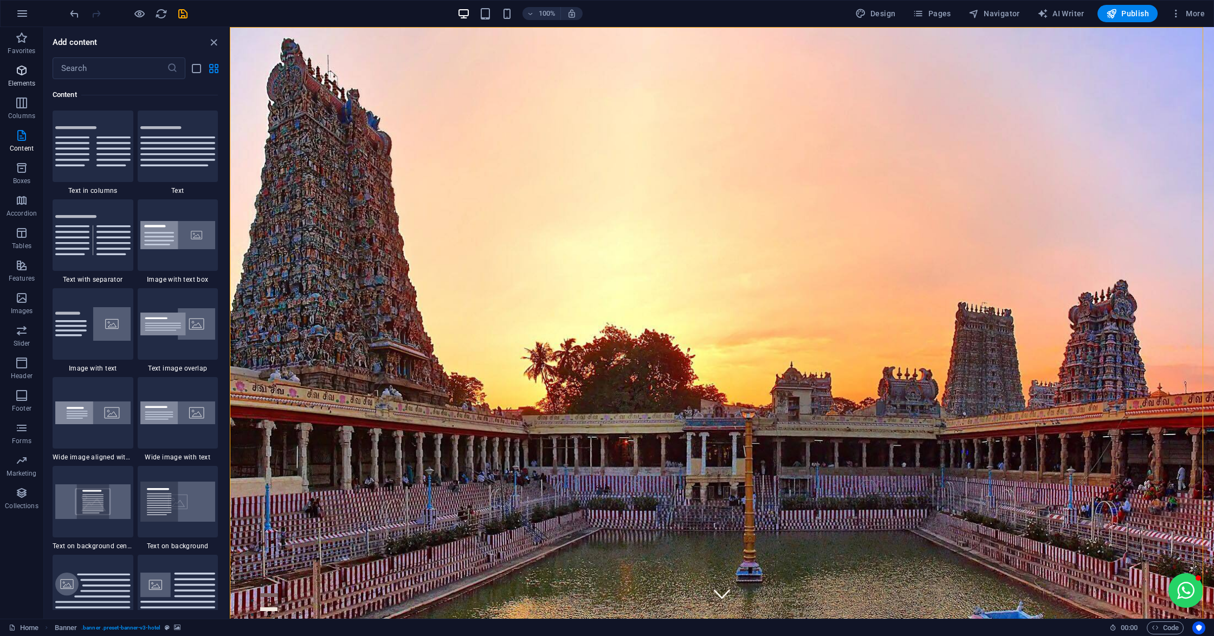
click at [18, 74] on icon "button" at bounding box center [21, 70] width 13 height 13
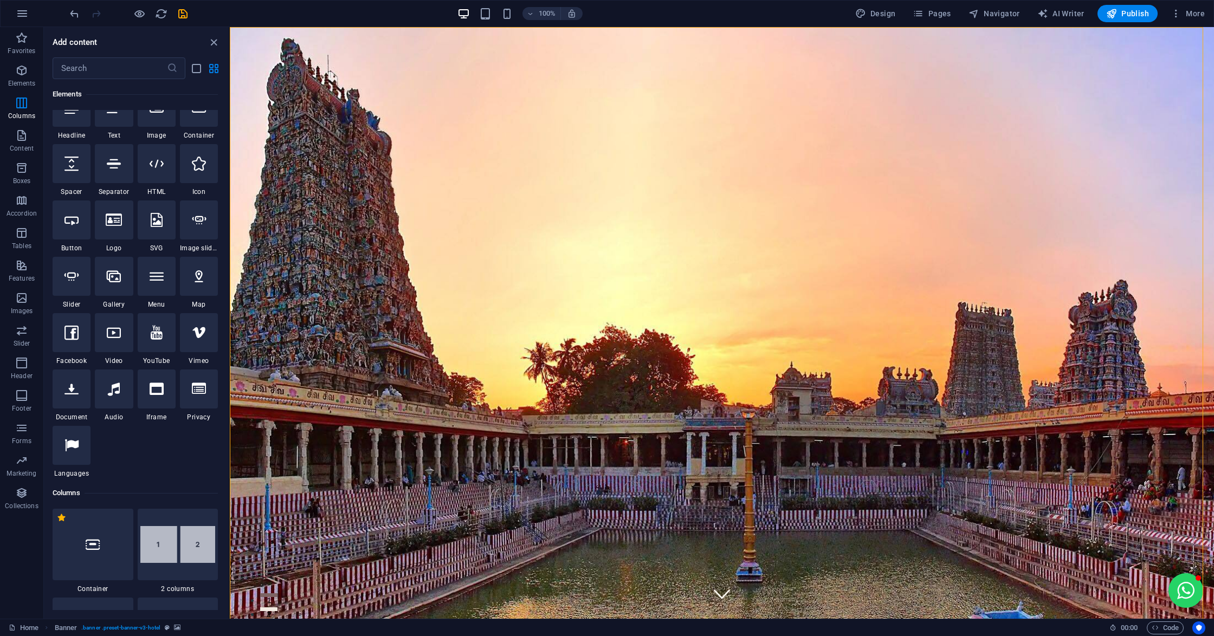
scroll to position [115, 0]
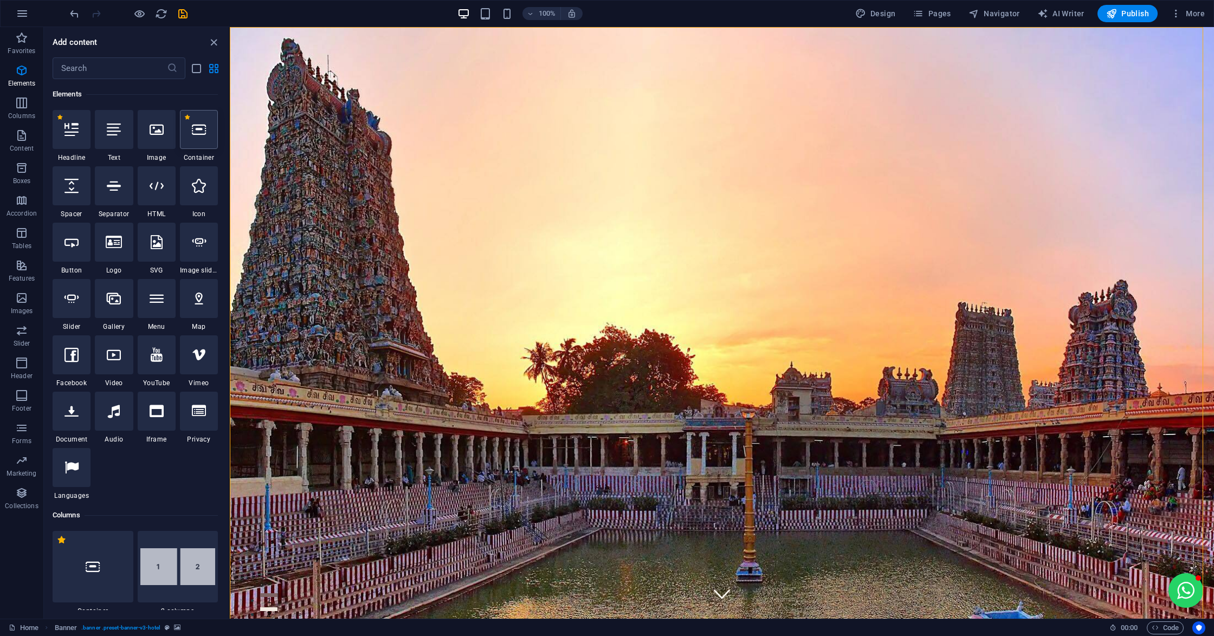
click at [192, 131] on icon at bounding box center [199, 129] width 14 height 14
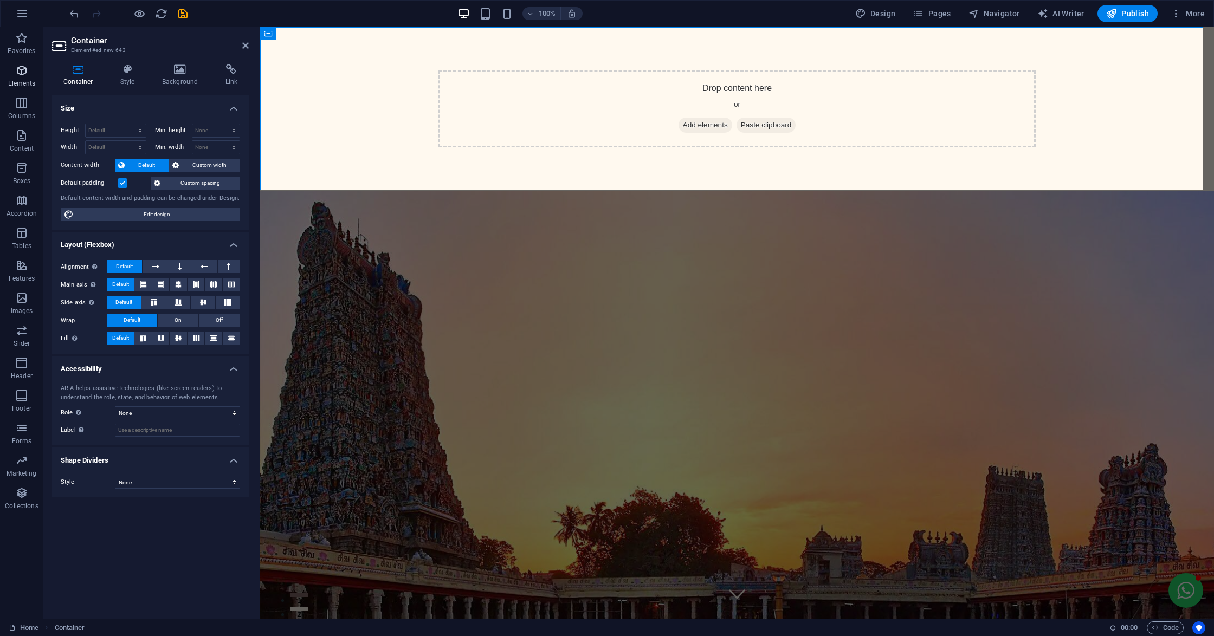
click at [15, 73] on icon "button" at bounding box center [21, 70] width 13 height 13
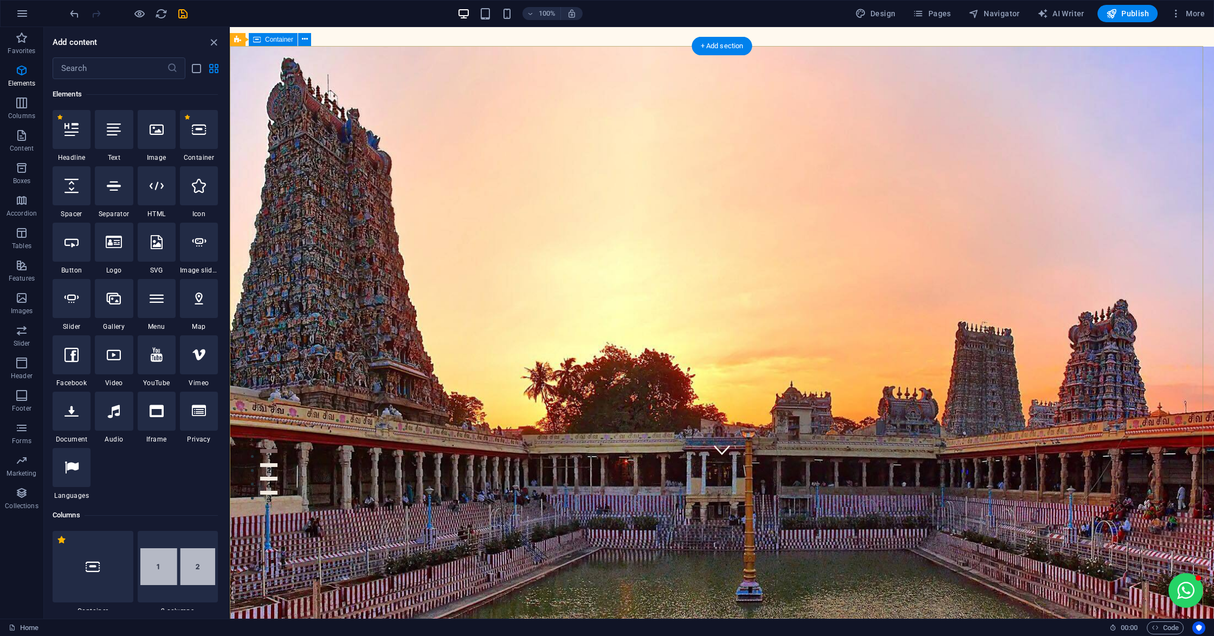
scroll to position [0, 0]
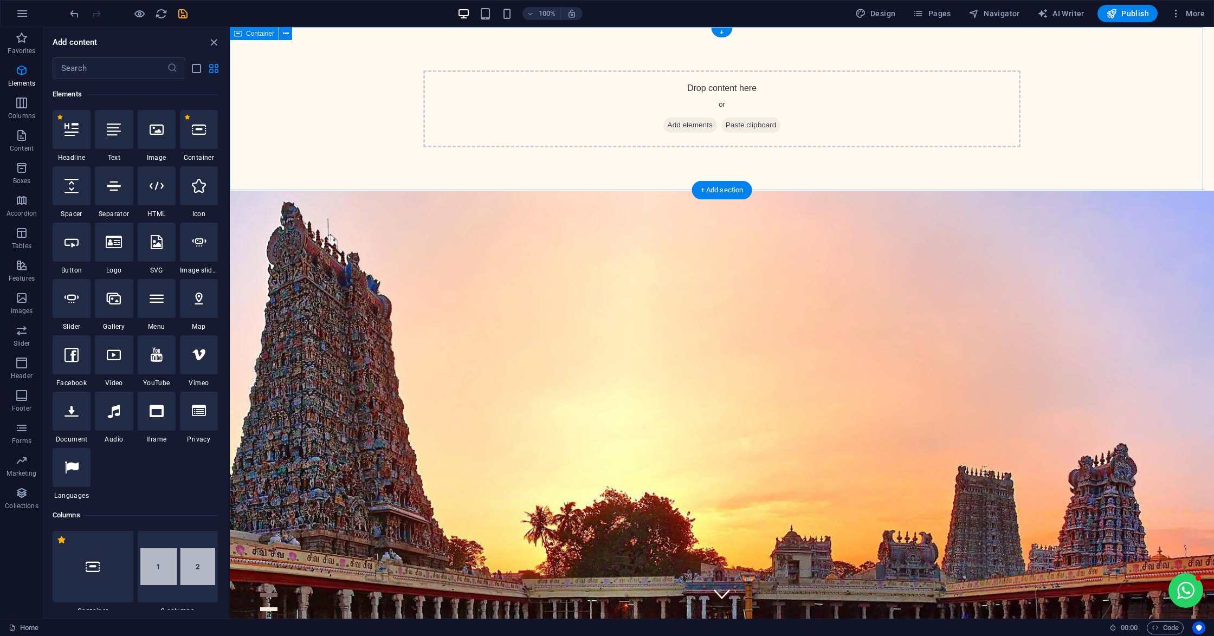
click at [692, 124] on span "Add elements" at bounding box center [690, 125] width 54 height 15
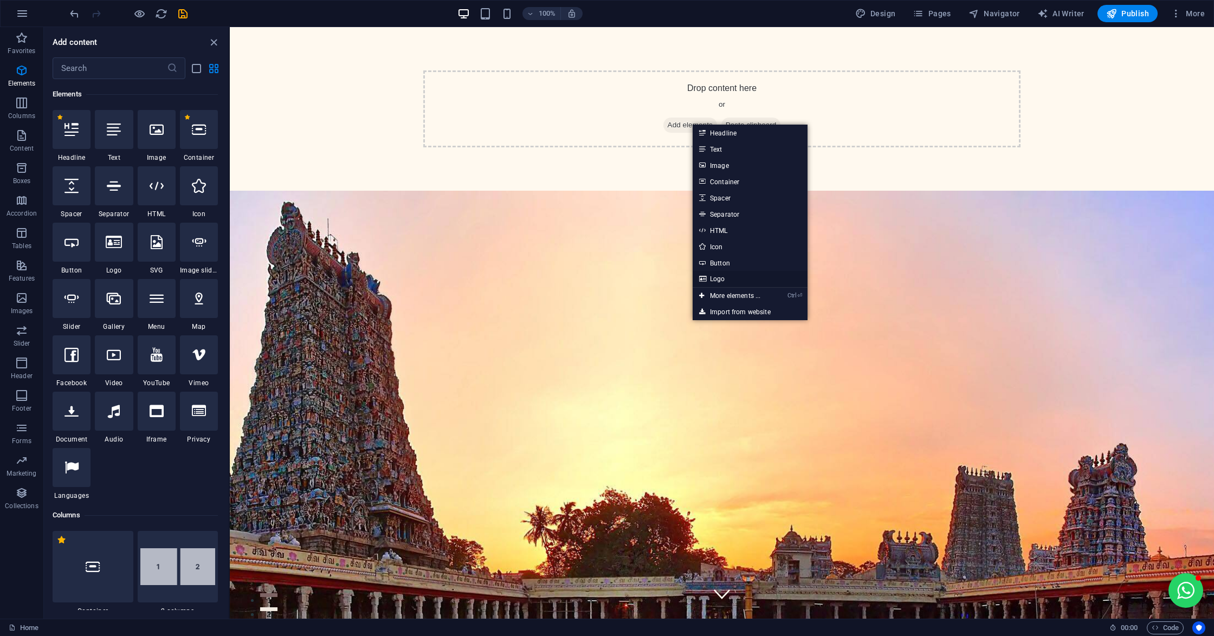
click at [710, 278] on link "Logo" at bounding box center [750, 279] width 115 height 16
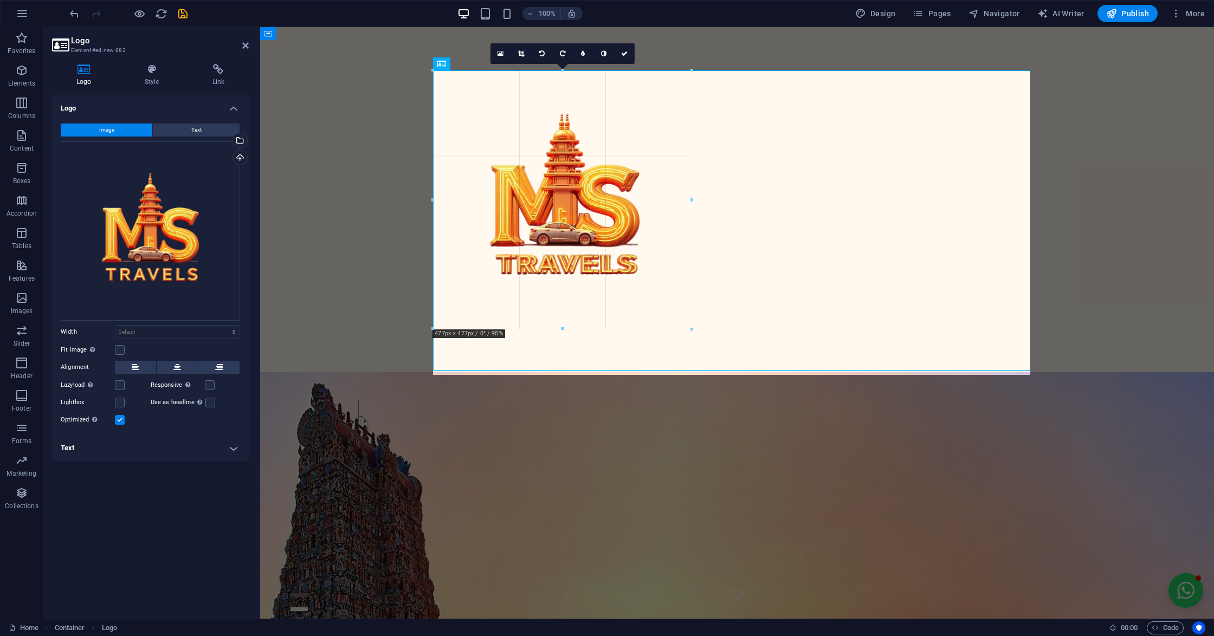
drag, startPoint x: 434, startPoint y: 70, endPoint x: 775, endPoint y: 489, distance: 539.8
type input "477"
select select "px"
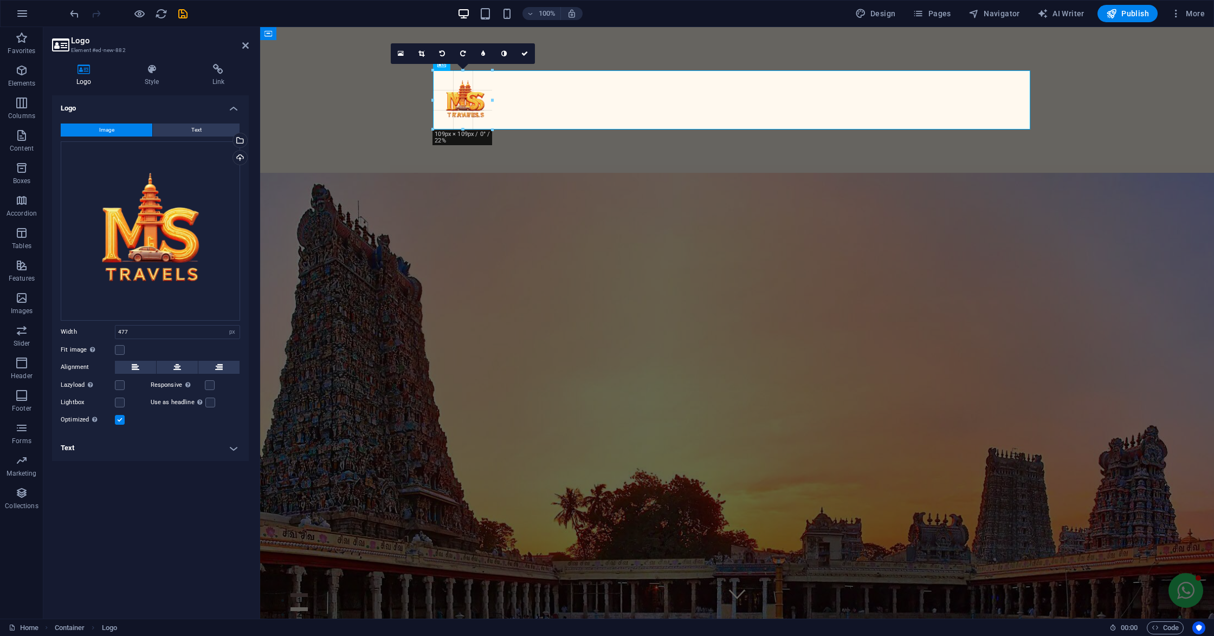
drag, startPoint x: 692, startPoint y: 332, endPoint x: 491, endPoint y: 113, distance: 297.7
type input "109"
click at [552, 152] on div at bounding box center [737, 100] width 954 height 146
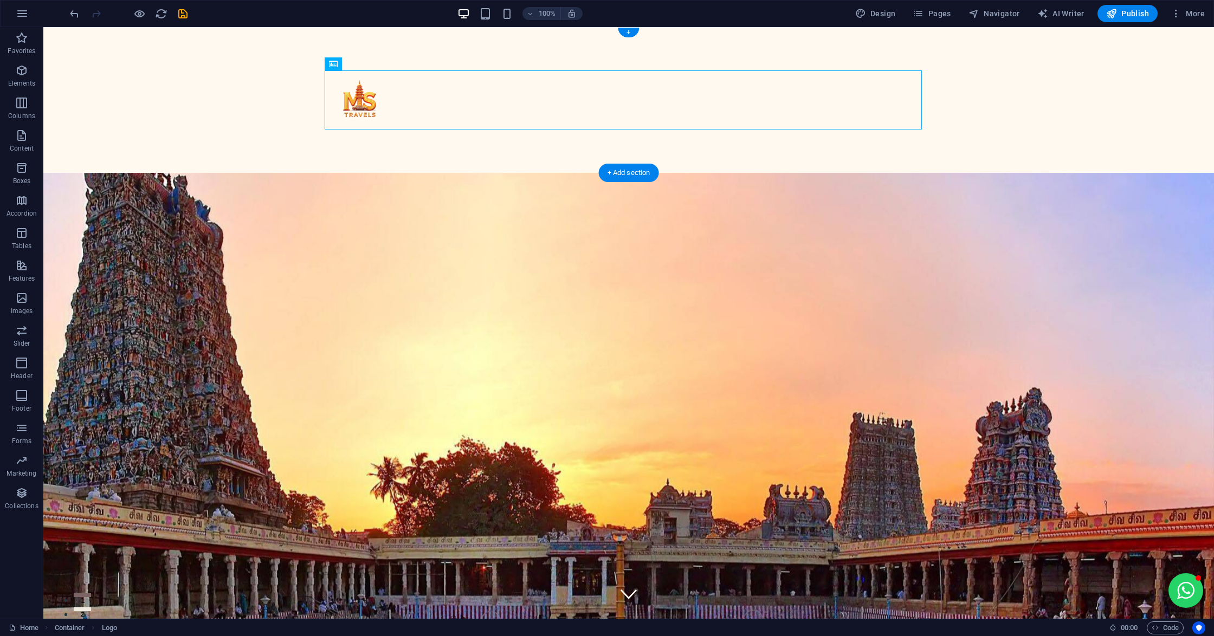
drag, startPoint x: 360, startPoint y: 104, endPoint x: 92, endPoint y: 70, distance: 270.4
click at [92, 70] on div at bounding box center [628, 100] width 1171 height 146
drag, startPoint x: 341, startPoint y: 92, endPoint x: 1039, endPoint y: 92, distance: 697.6
click at [1041, 93] on div at bounding box center [628, 100] width 1171 height 146
click at [362, 63] on button at bounding box center [368, 63] width 13 height 13
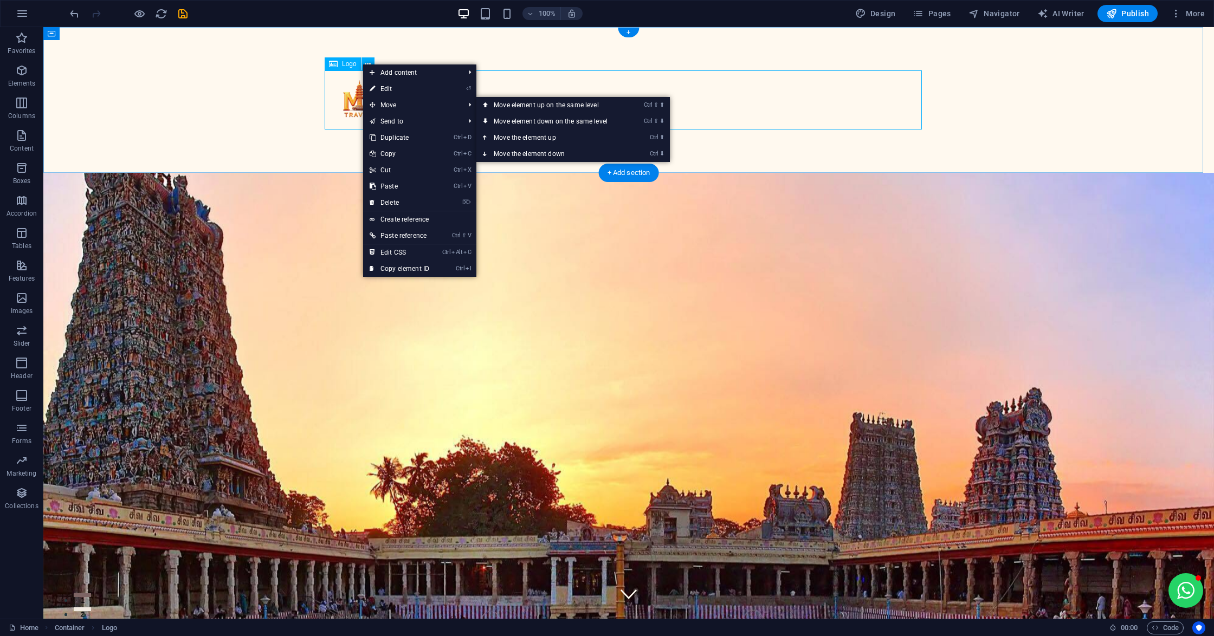
click at [354, 92] on div at bounding box center [628, 99] width 597 height 59
select select "px"
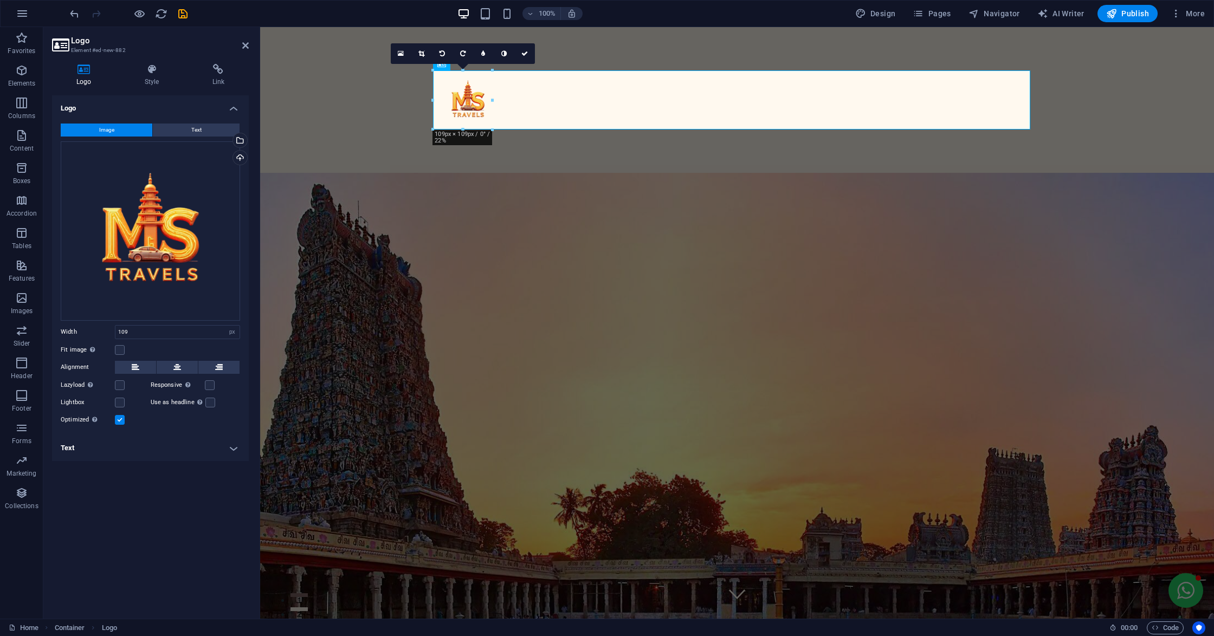
click at [178, 360] on div "Image Text Drag files here, click to choose files or select files from Files or…" at bounding box center [150, 275] width 197 height 320
click at [183, 367] on button at bounding box center [177, 367] width 41 height 13
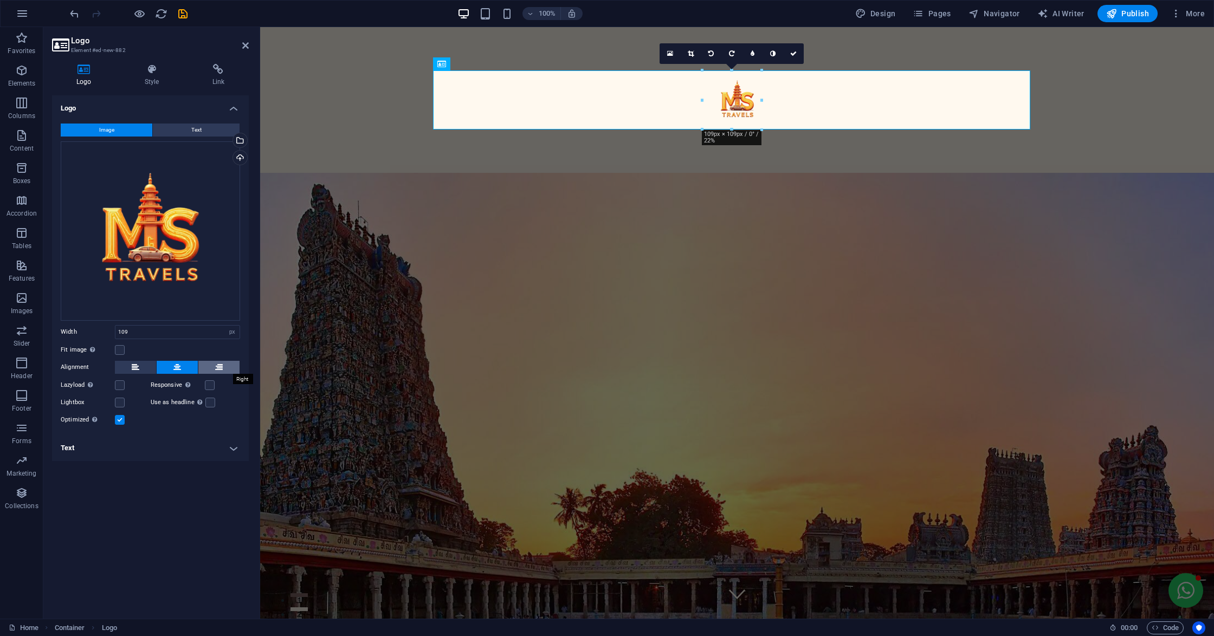
click at [212, 363] on button at bounding box center [218, 367] width 41 height 13
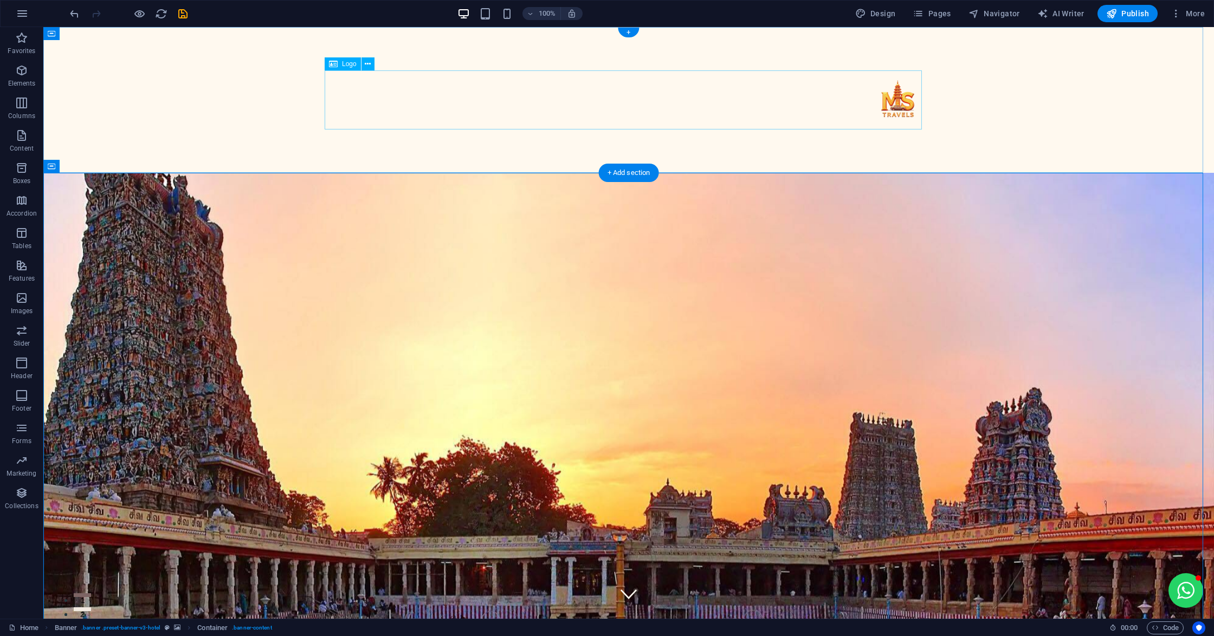
click at [896, 90] on div at bounding box center [628, 99] width 597 height 59
select select "px"
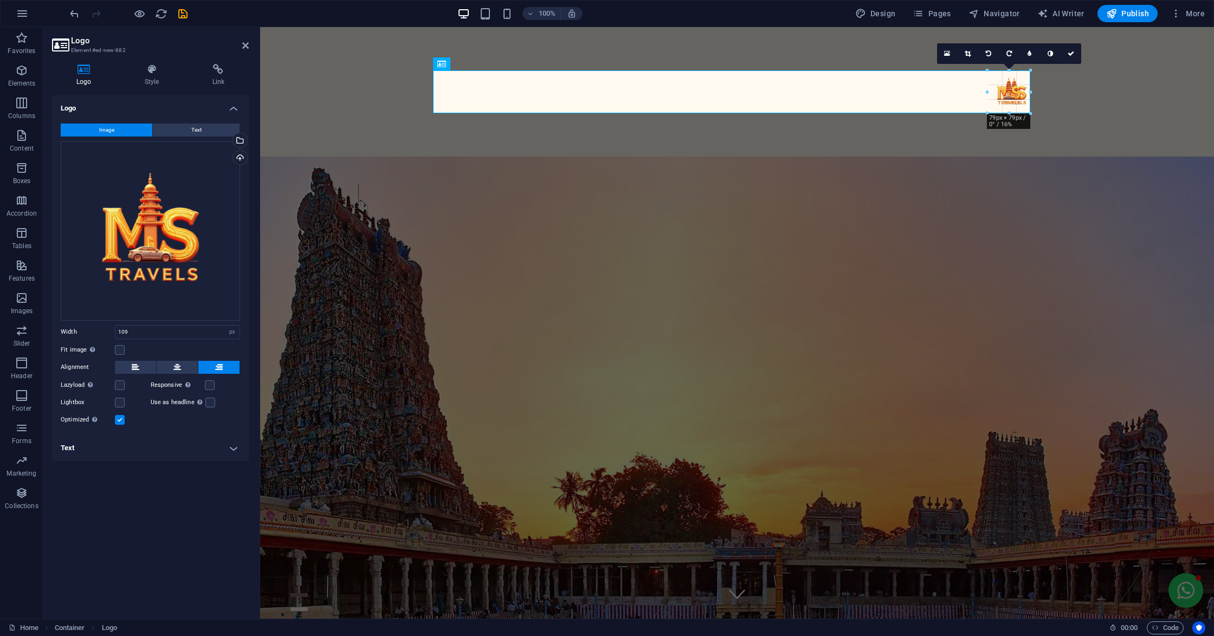
drag, startPoint x: 708, startPoint y: 101, endPoint x: 989, endPoint y: 113, distance: 281.6
type input "79"
click at [1089, 109] on div at bounding box center [737, 92] width 954 height 130
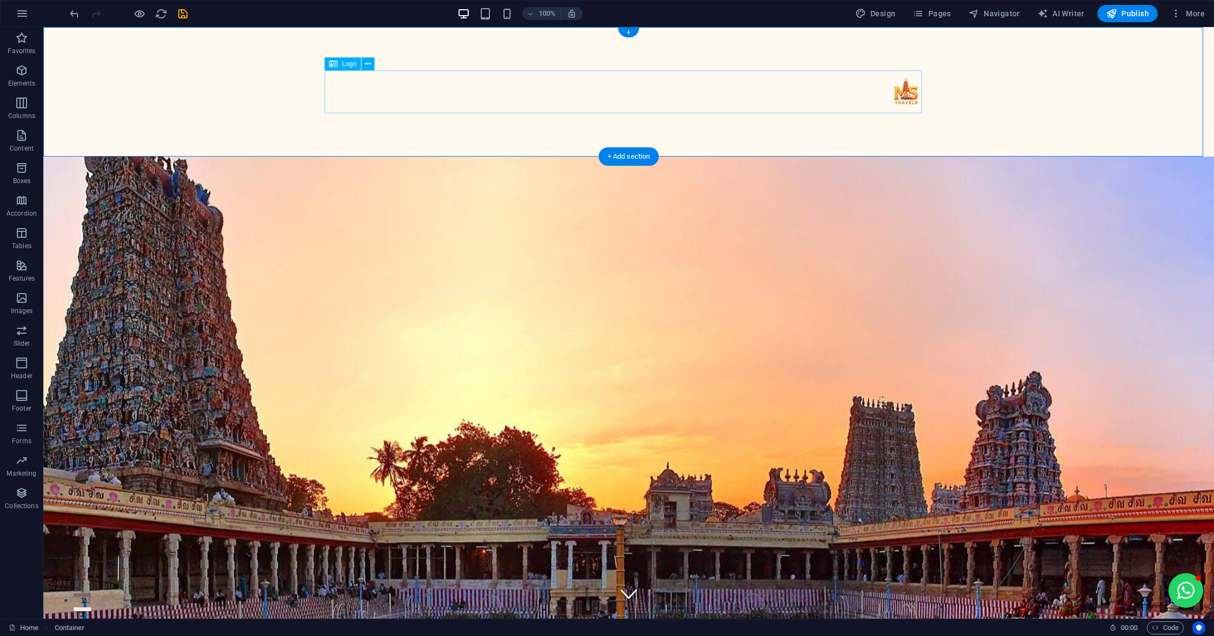
click at [900, 93] on div at bounding box center [628, 91] width 597 height 43
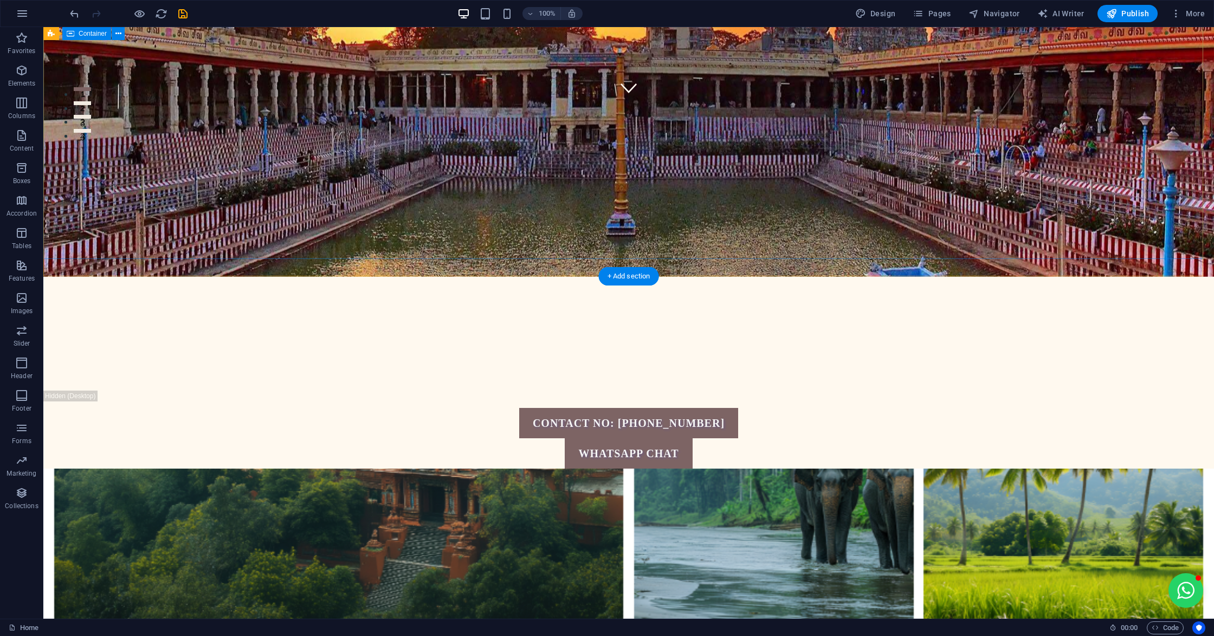
scroll to position [506, 0]
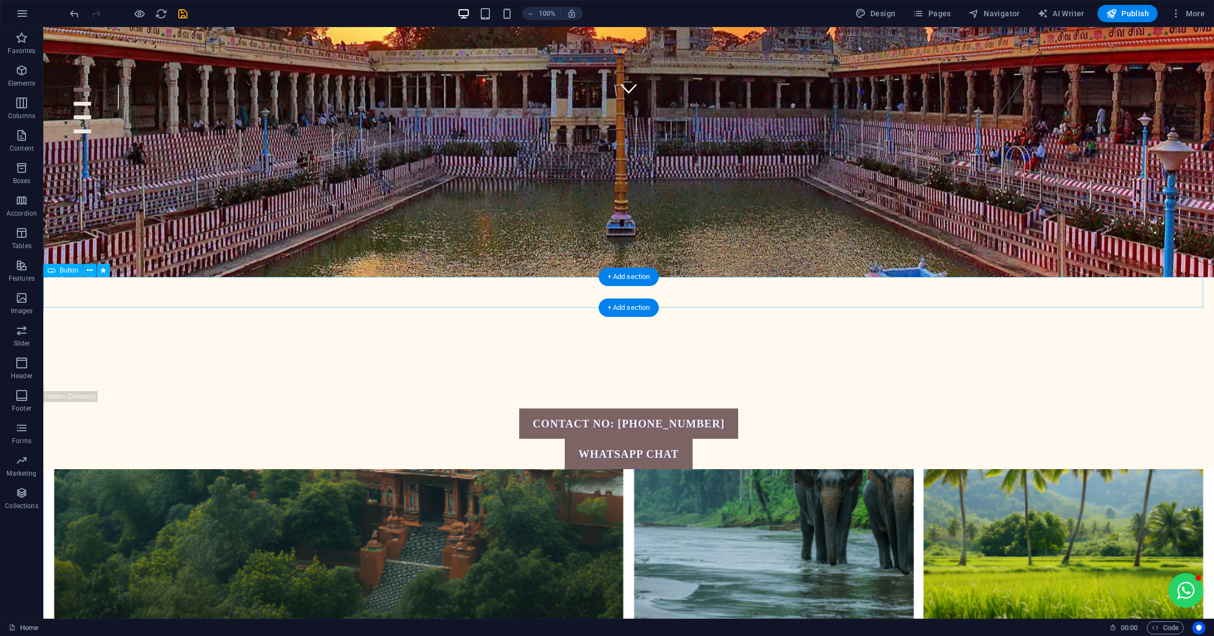
click at [665, 409] on div "CONTACT NO: [PHONE_NUMBER]" at bounding box center [628, 424] width 1171 height 30
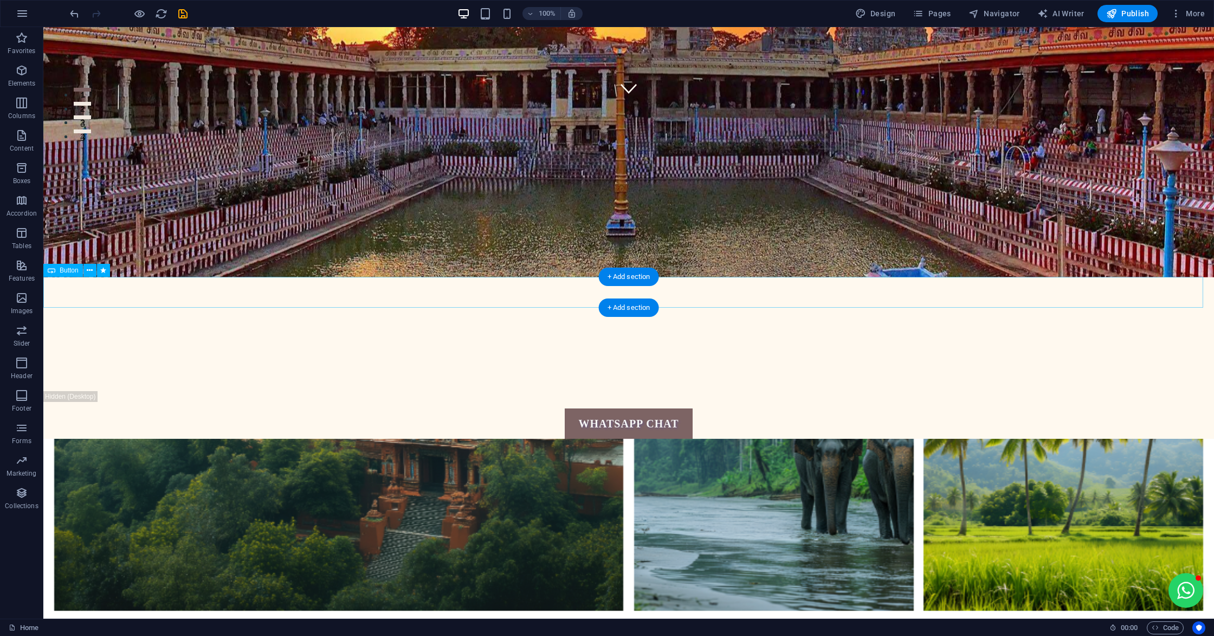
click at [665, 409] on div "WHATSAPP CHAT" at bounding box center [628, 424] width 1171 height 30
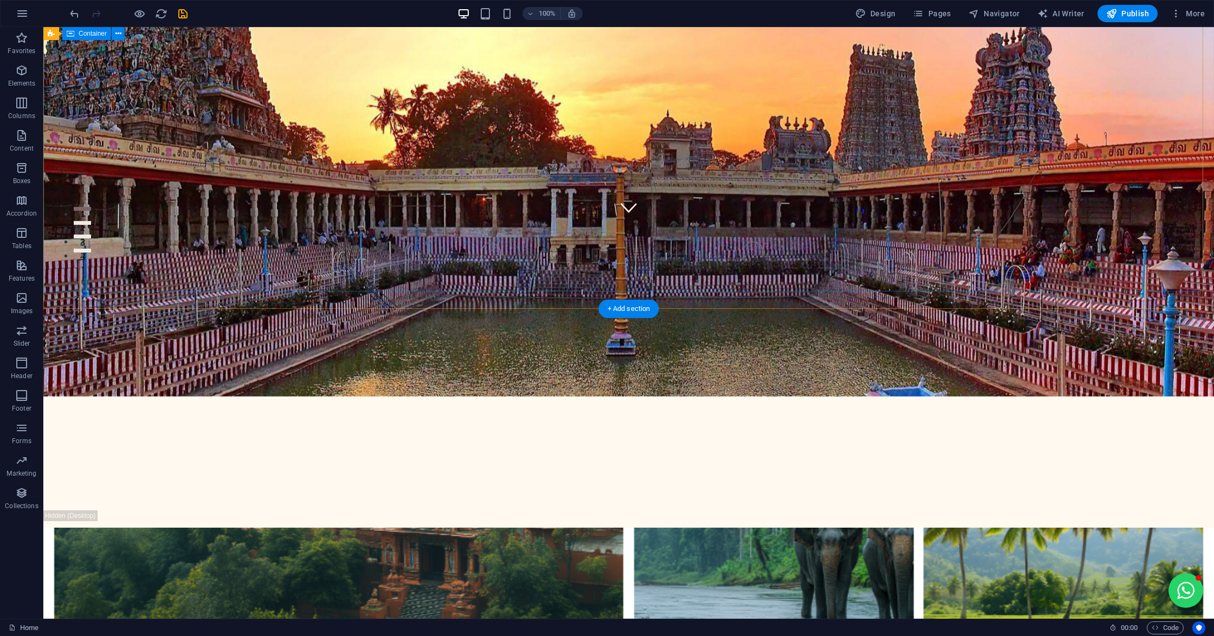
scroll to position [217, 0]
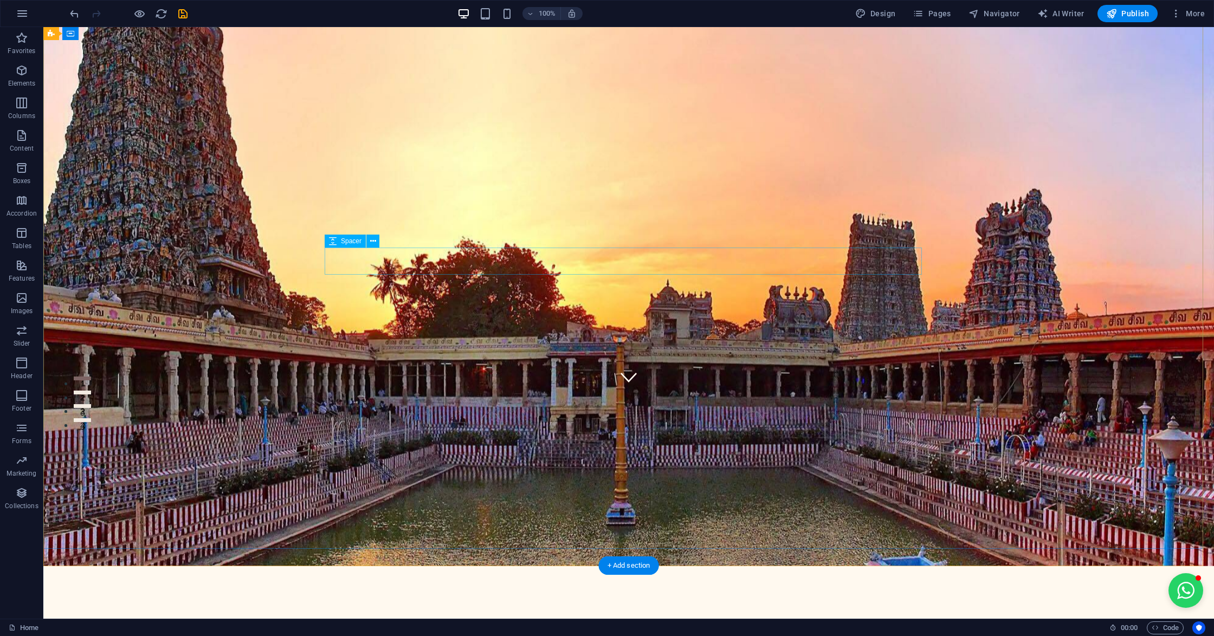
click at [584, 610] on div at bounding box center [628, 623] width 597 height 27
click at [591, 566] on div at bounding box center [628, 623] width 1171 height 114
click at [601, 610] on div at bounding box center [628, 623] width 597 height 27
click at [585, 566] on div at bounding box center [628, 623] width 1171 height 114
click at [534, 566] on div at bounding box center [628, 623] width 1171 height 114
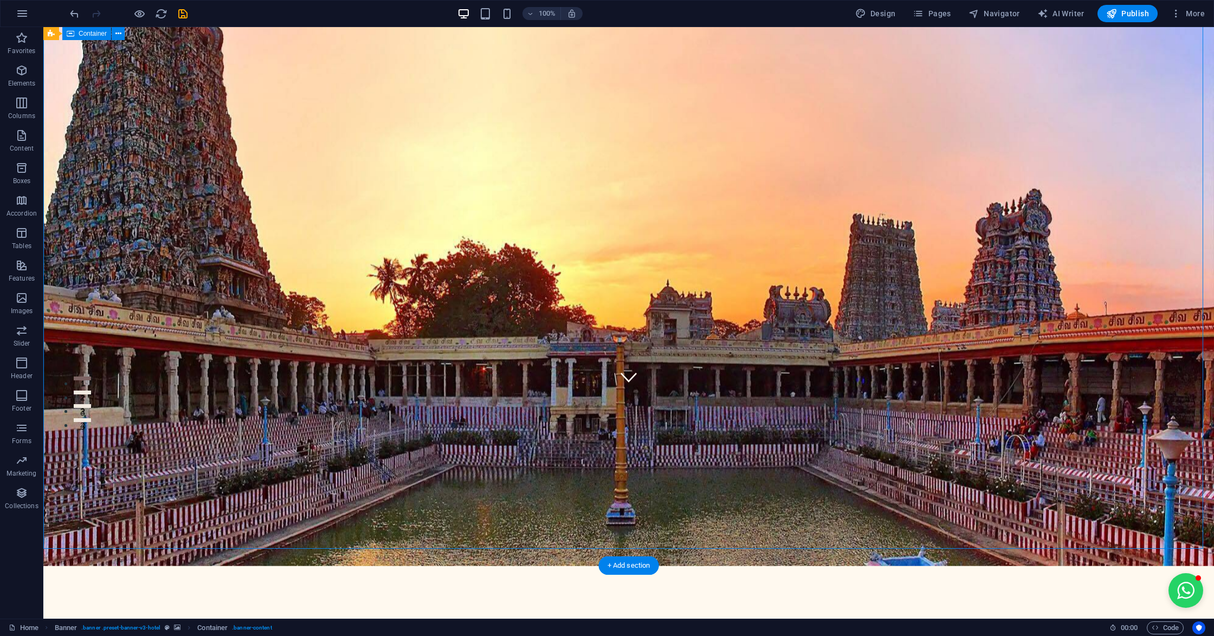
click at [534, 566] on div at bounding box center [628, 623] width 1171 height 114
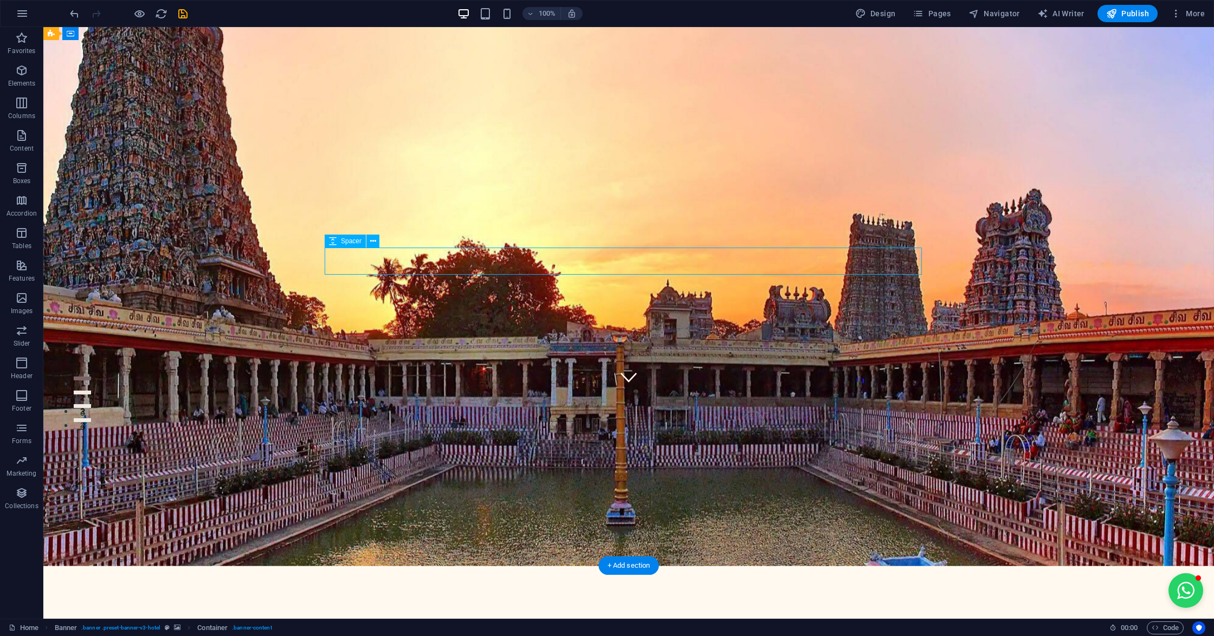
click at [618, 610] on div at bounding box center [628, 623] width 597 height 27
click at [16, 75] on icon "button" at bounding box center [21, 70] width 13 height 13
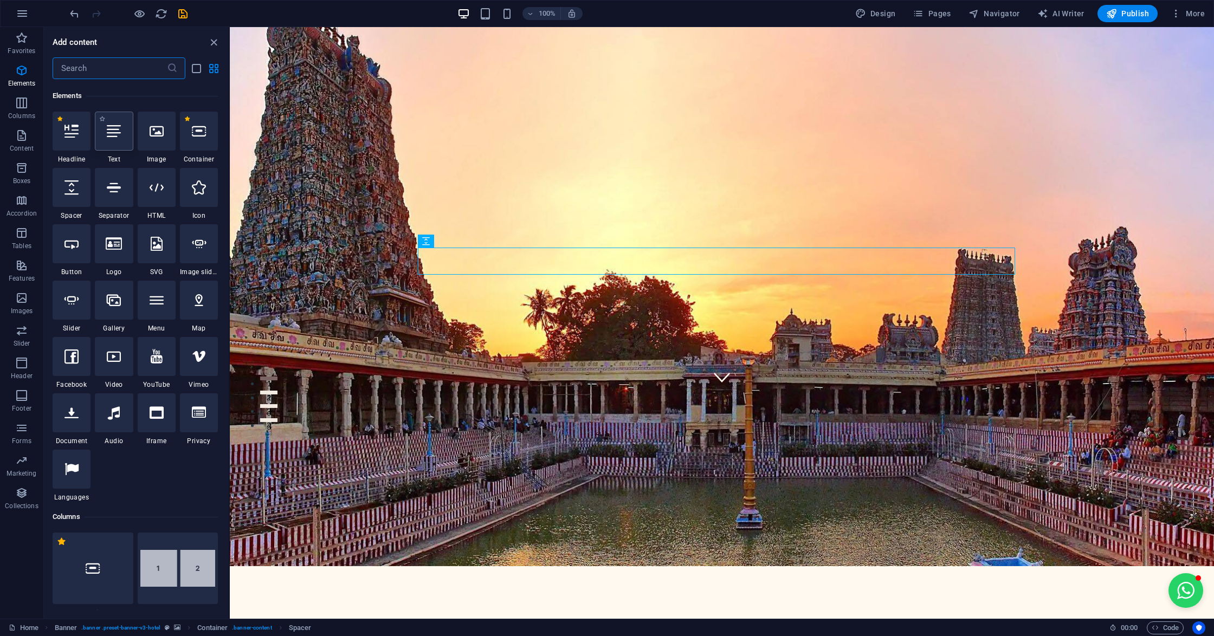
scroll to position [115, 0]
click at [82, 247] on div at bounding box center [72, 242] width 38 height 39
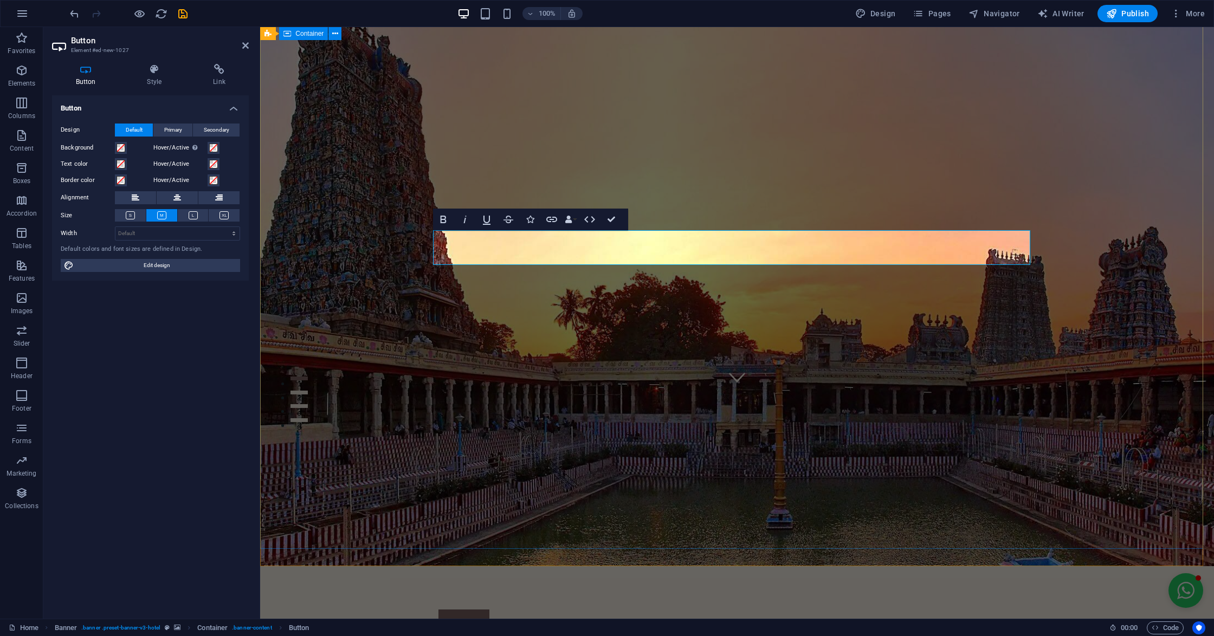
click at [975, 566] on div "CALL" at bounding box center [737, 640] width 954 height 149
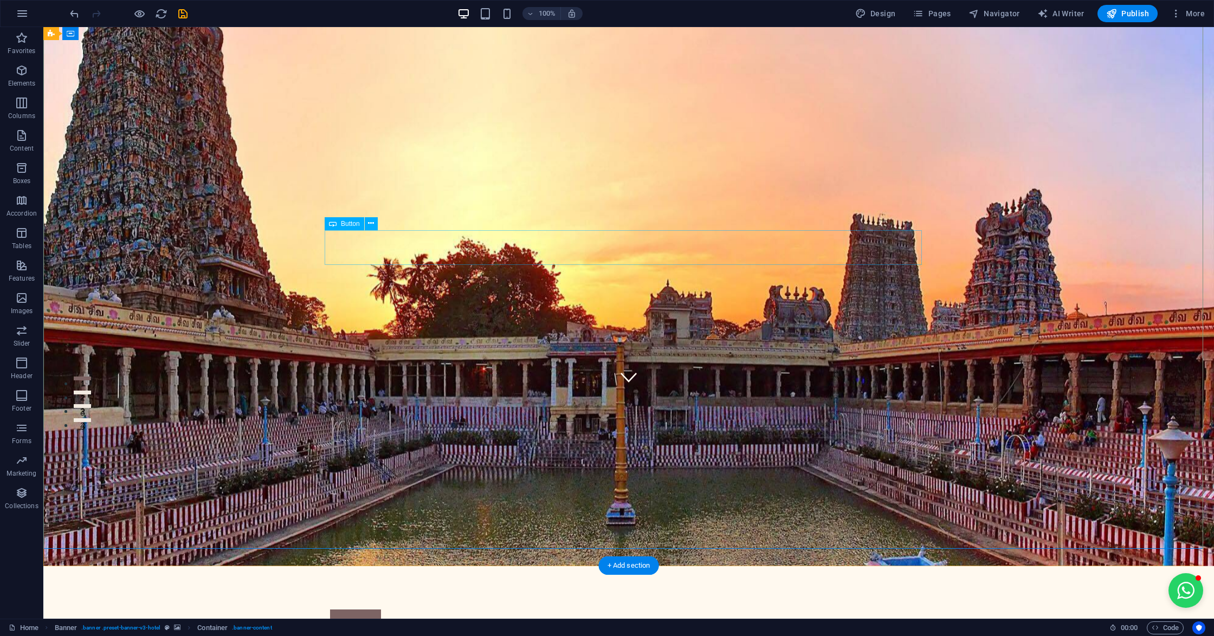
click at [376, 610] on div "CALL" at bounding box center [628, 627] width 597 height 35
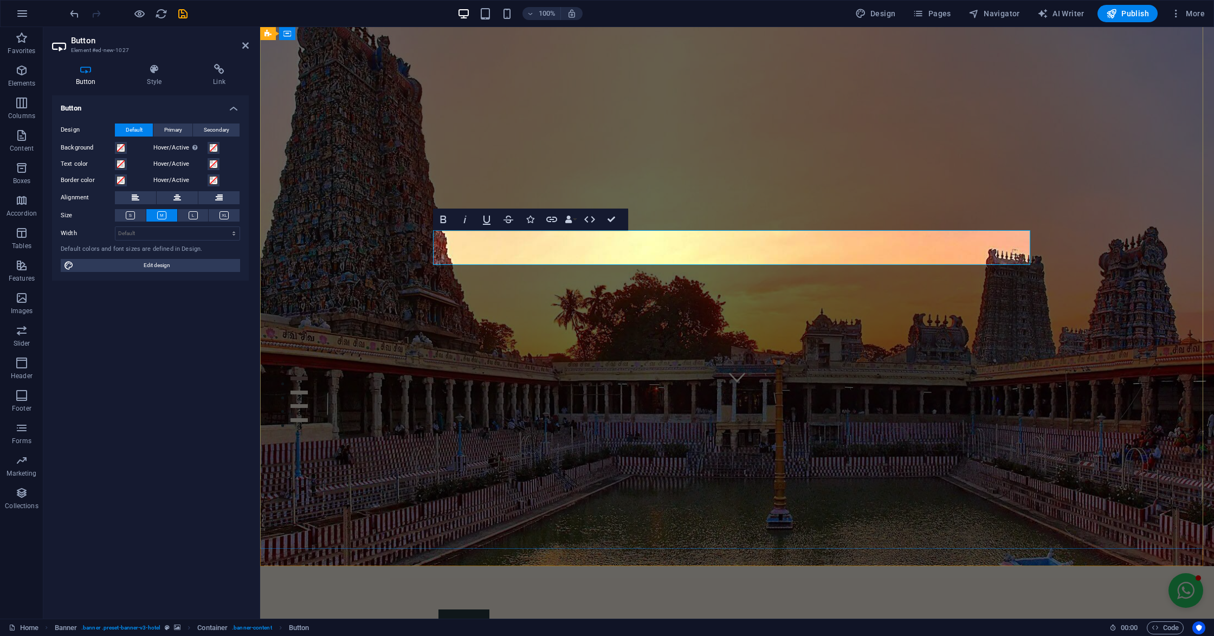
click at [473, 610] on link "CALL" at bounding box center [463, 627] width 51 height 35
click at [649, 566] on div "CALL [PHONE_NUMBER] [PHONE_NUMBER]" at bounding box center [737, 640] width 954 height 149
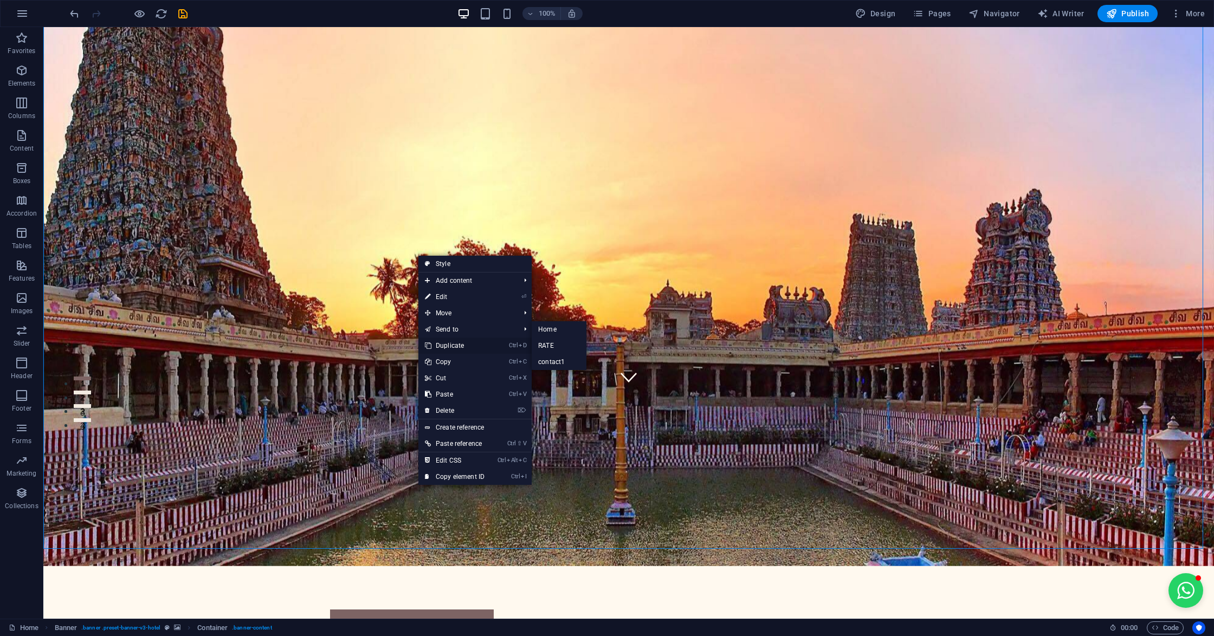
click at [447, 343] on link "Ctrl D Duplicate" at bounding box center [454, 346] width 73 height 16
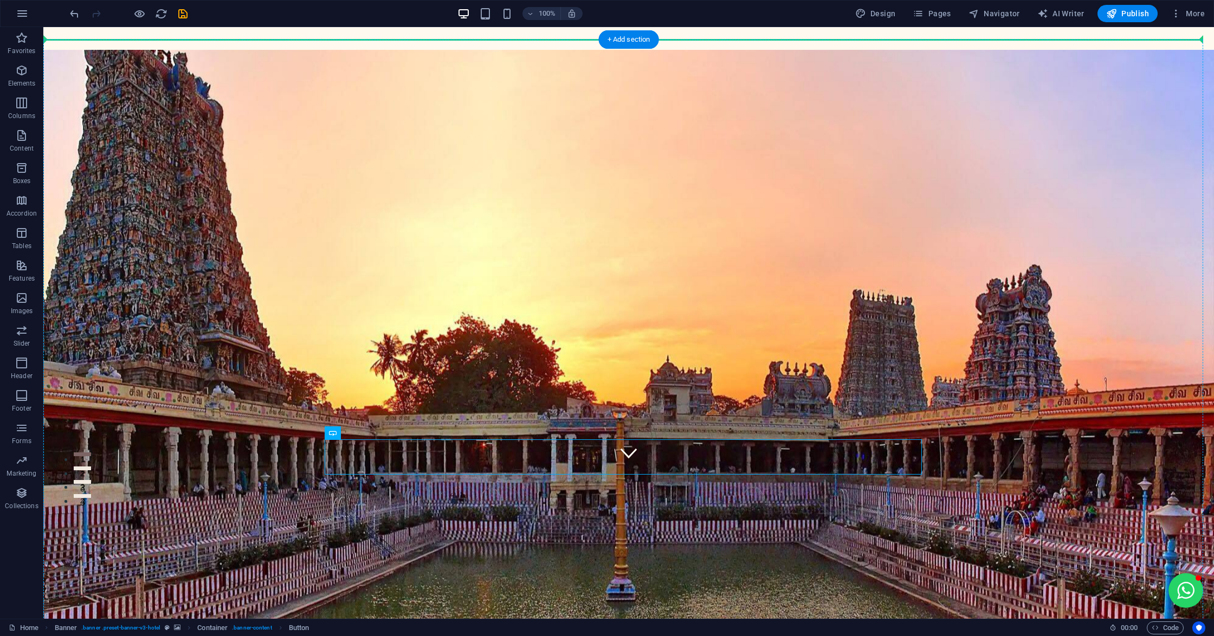
scroll to position [137, 0]
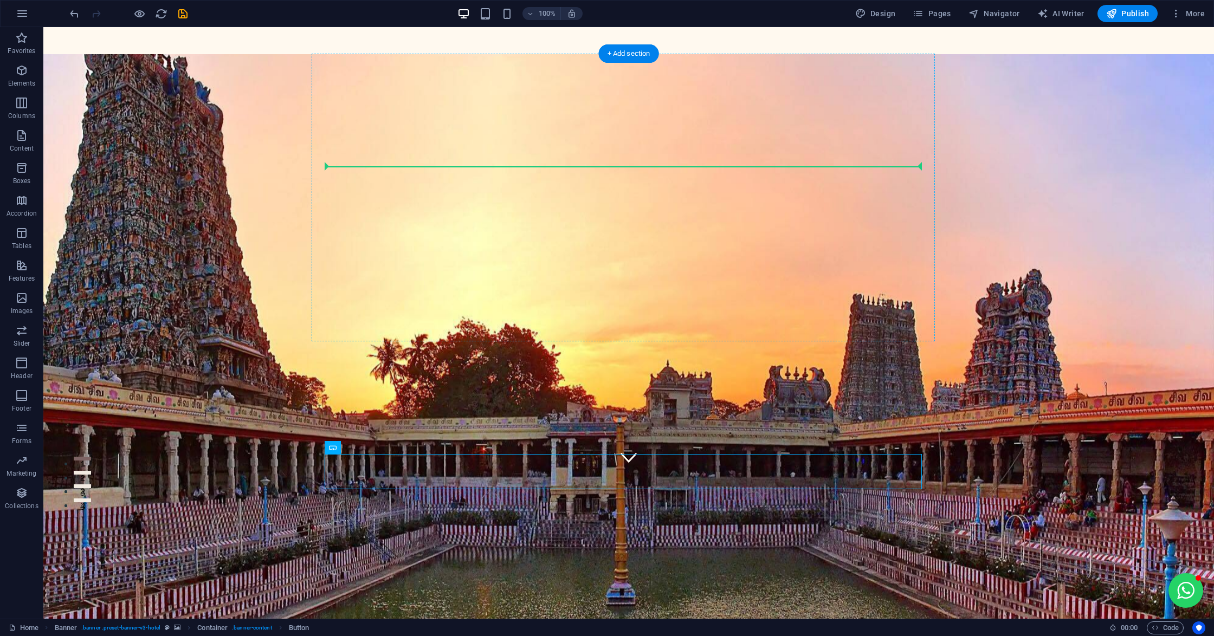
drag, startPoint x: 414, startPoint y: 391, endPoint x: 786, endPoint y: 182, distance: 426.6
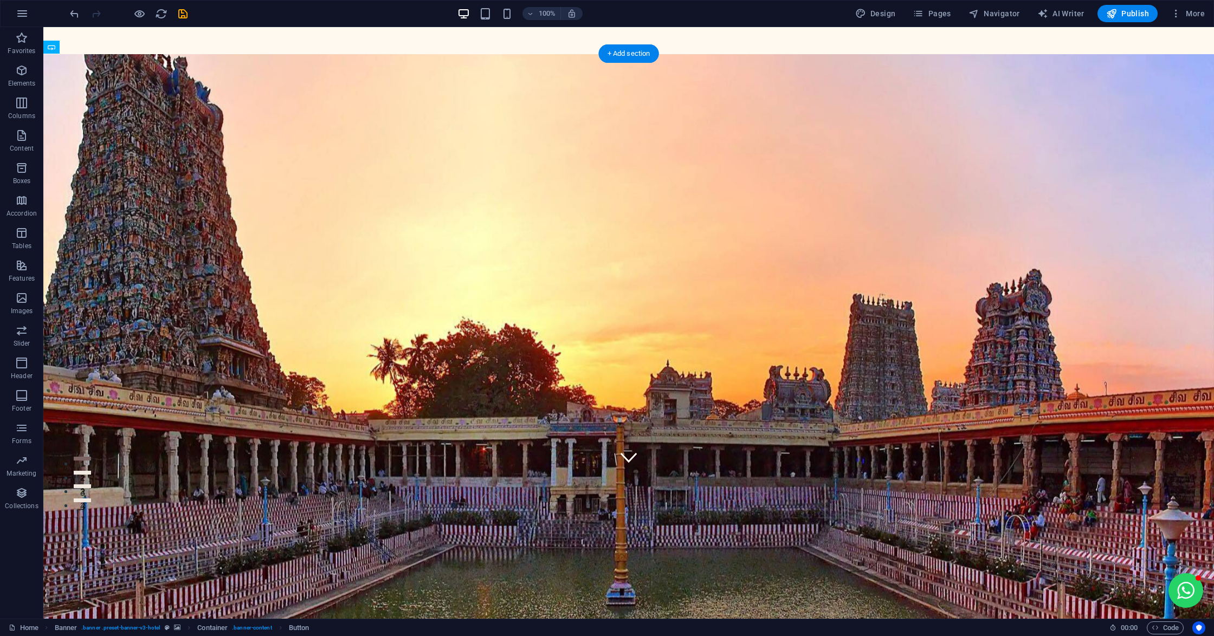
drag, startPoint x: 388, startPoint y: 211, endPoint x: 785, endPoint y: 194, distance: 397.7
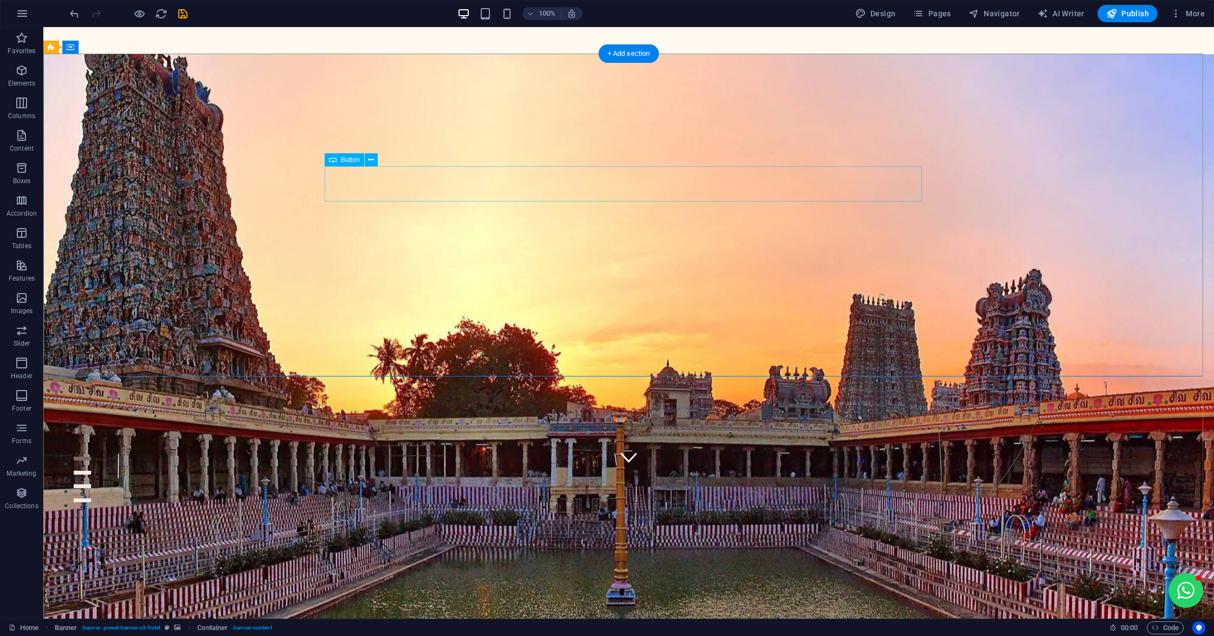
click at [369, 159] on icon at bounding box center [371, 159] width 6 height 11
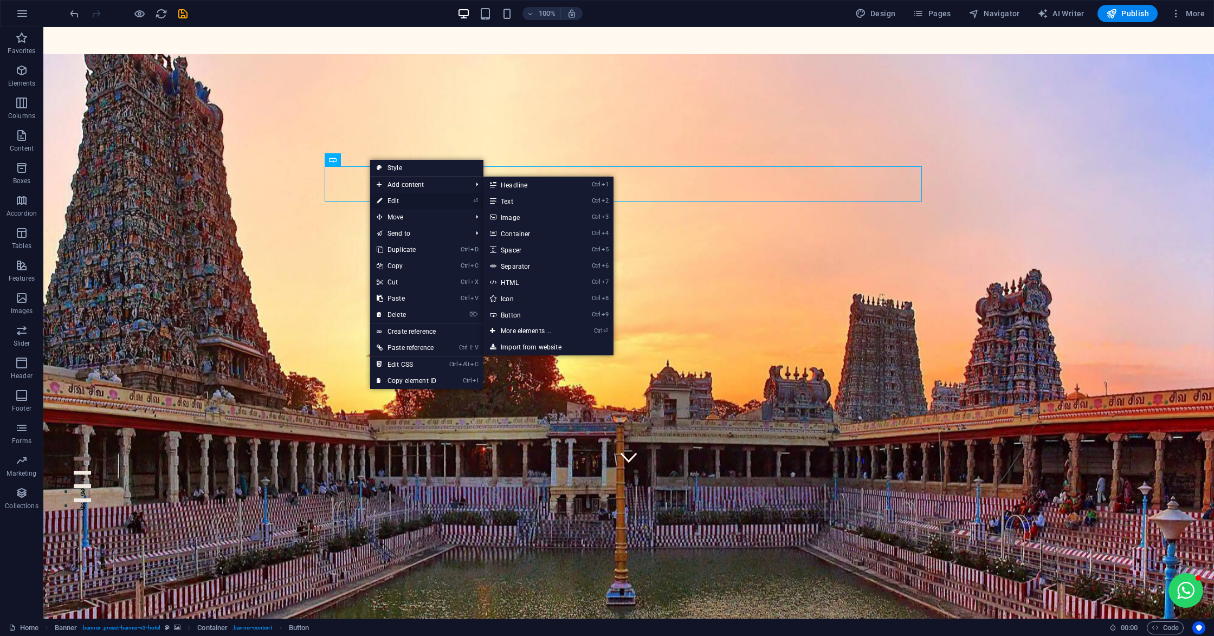
click at [388, 200] on link "⏎ Edit" at bounding box center [406, 201] width 73 height 16
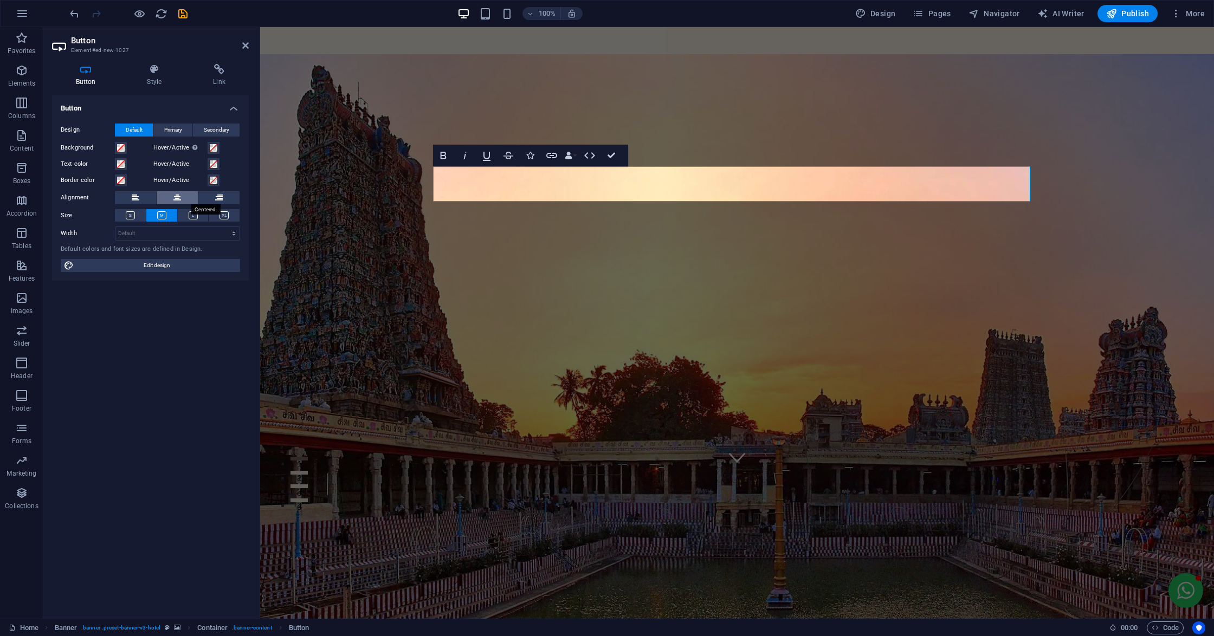
click at [185, 198] on button at bounding box center [177, 197] width 41 height 13
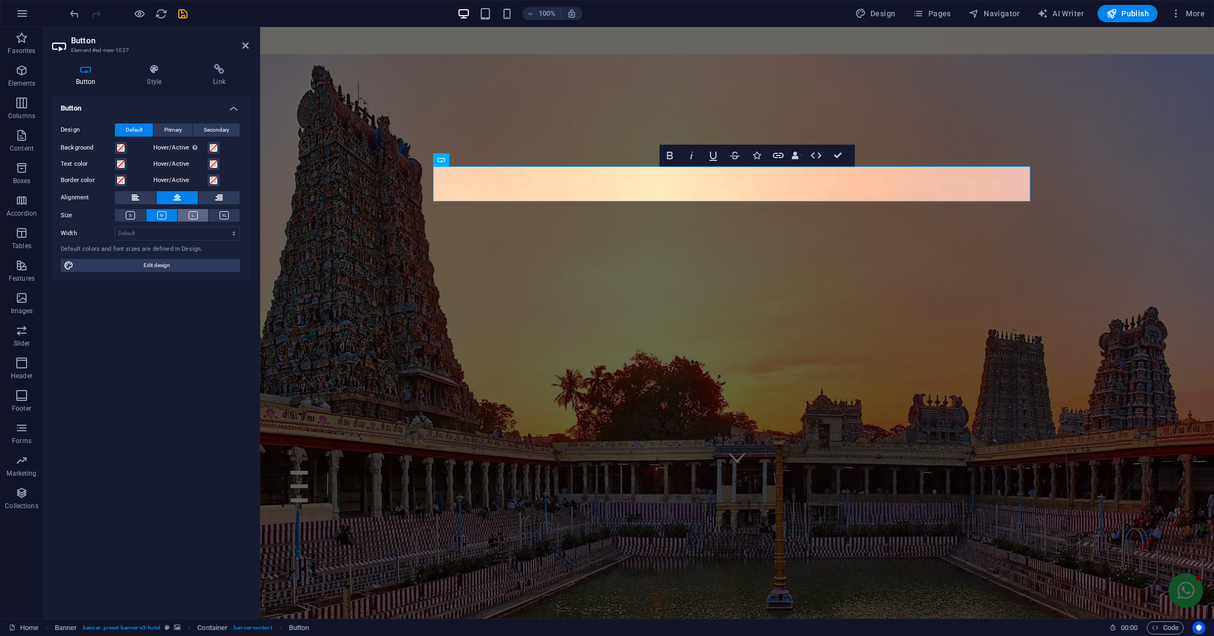
click at [190, 216] on icon at bounding box center [193, 215] width 9 height 8
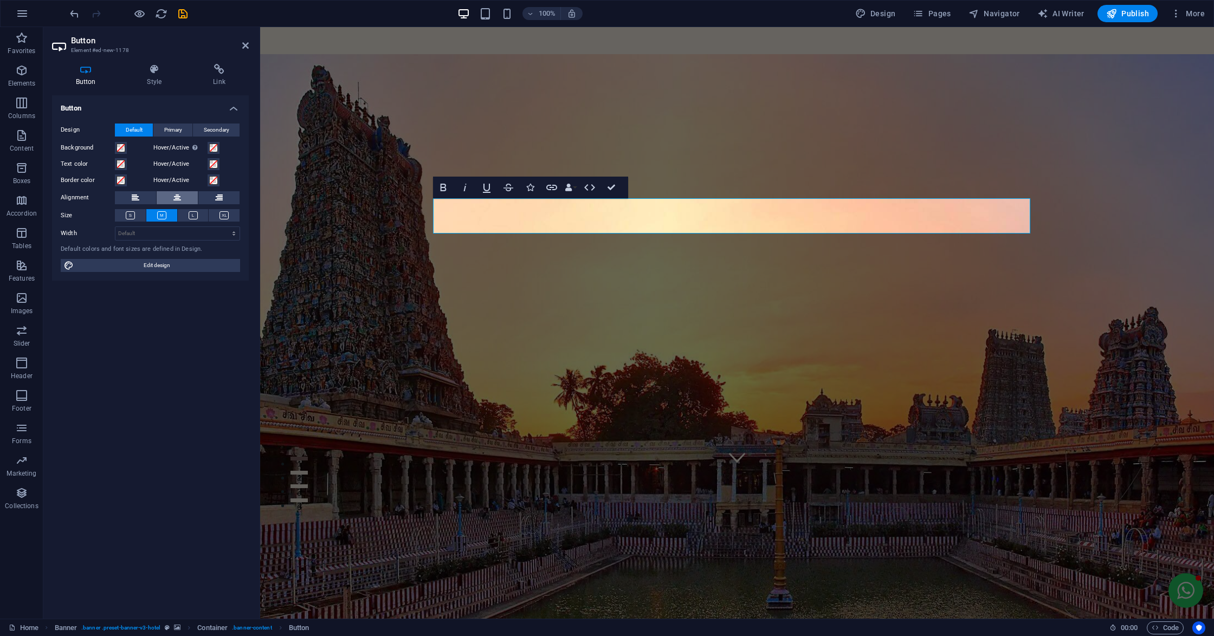
click at [190, 196] on button at bounding box center [177, 197] width 41 height 13
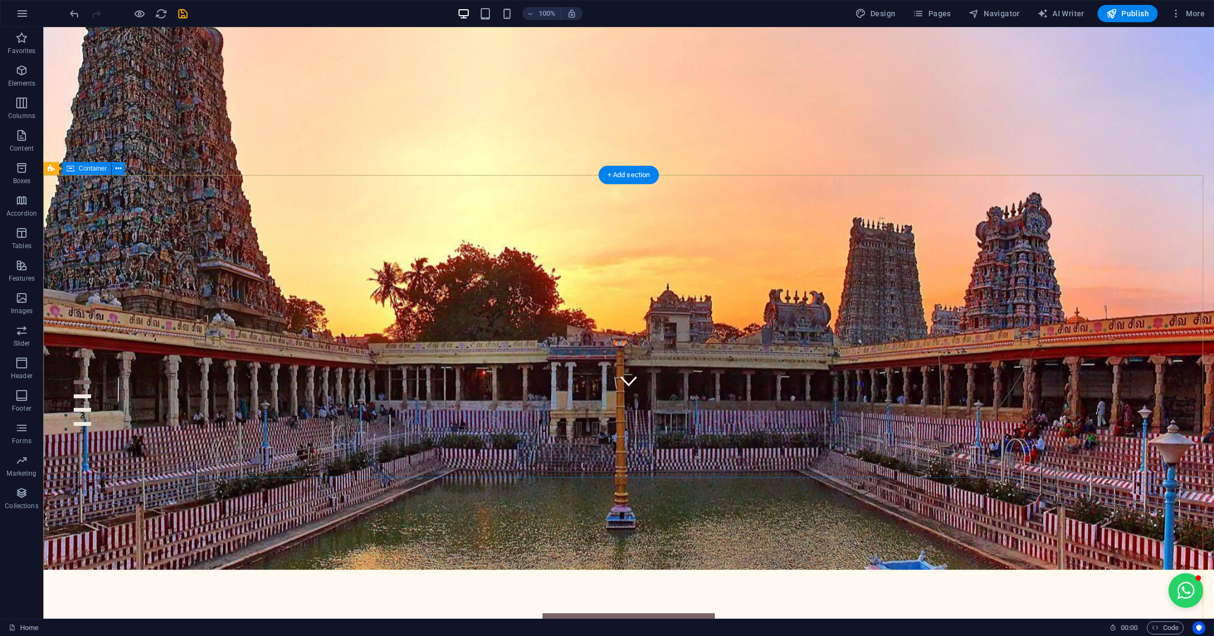
scroll to position [0, 0]
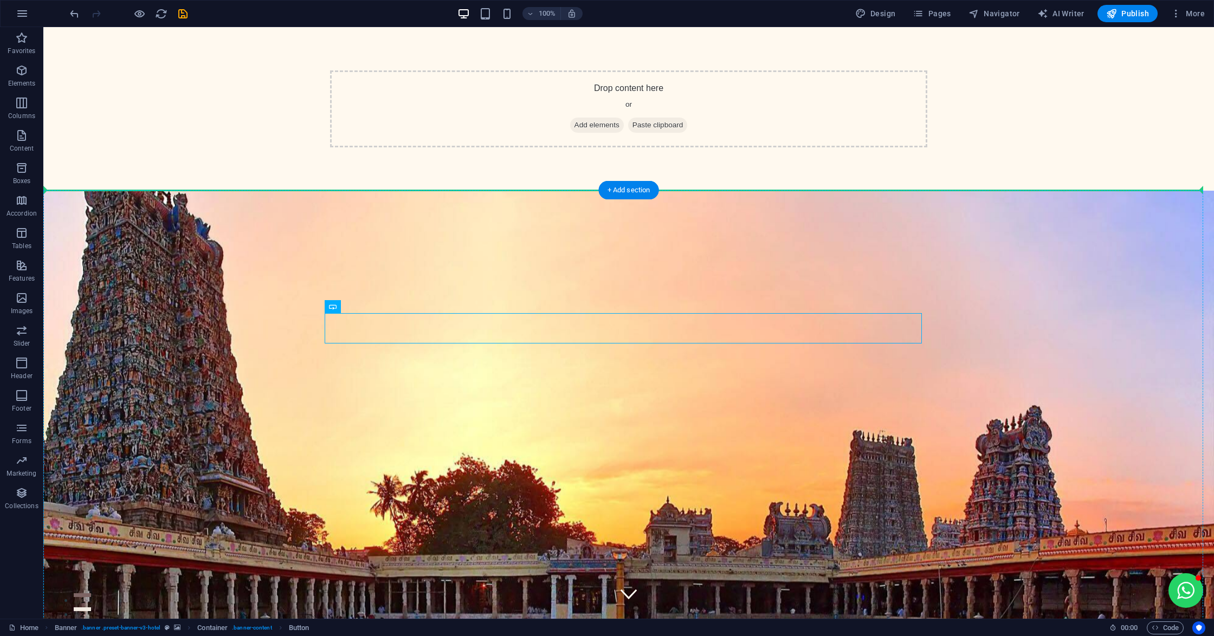
drag, startPoint x: 632, startPoint y: 328, endPoint x: 630, endPoint y: 445, distance: 117.1
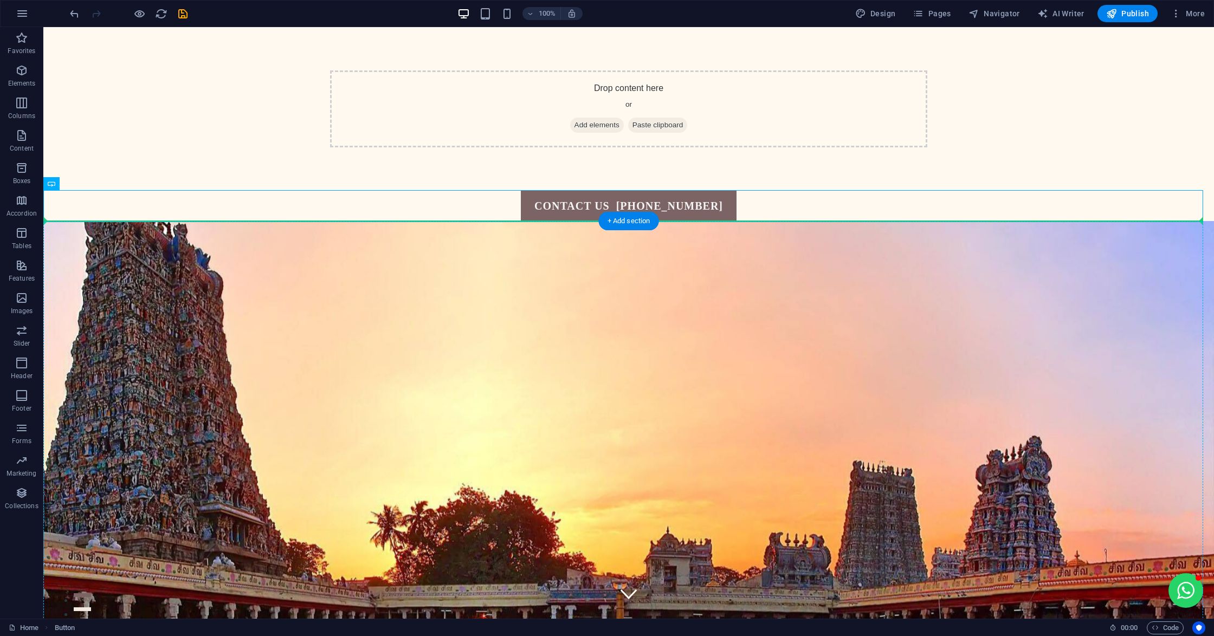
drag, startPoint x: 650, startPoint y: 210, endPoint x: 619, endPoint y: 490, distance: 281.4
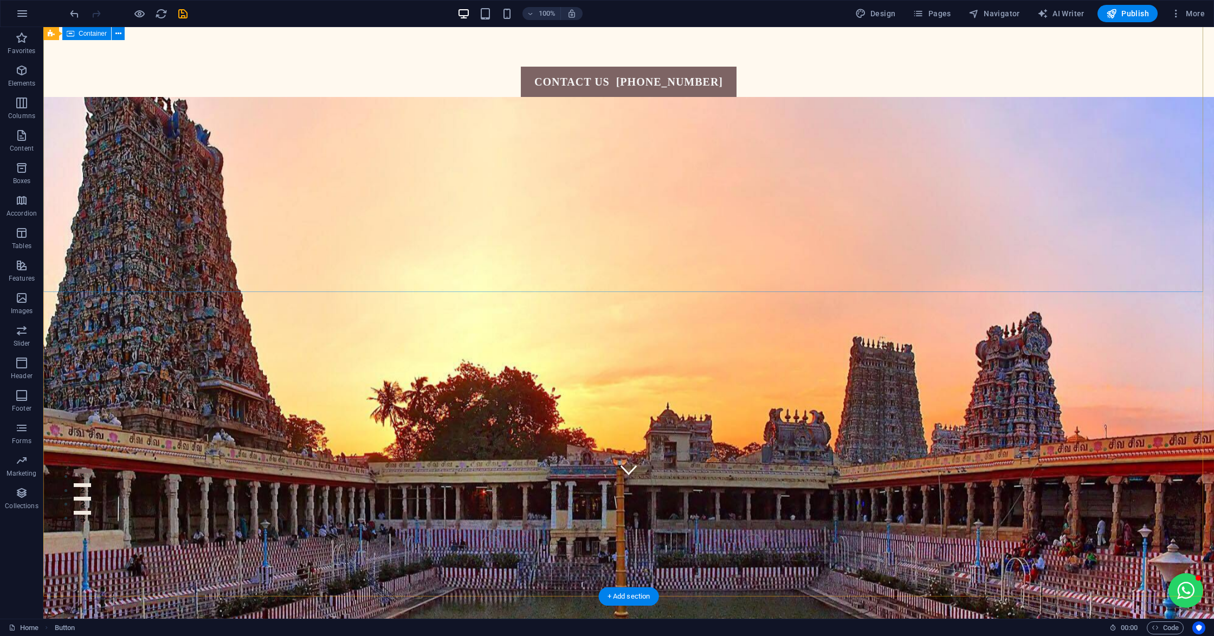
scroll to position [72, 0]
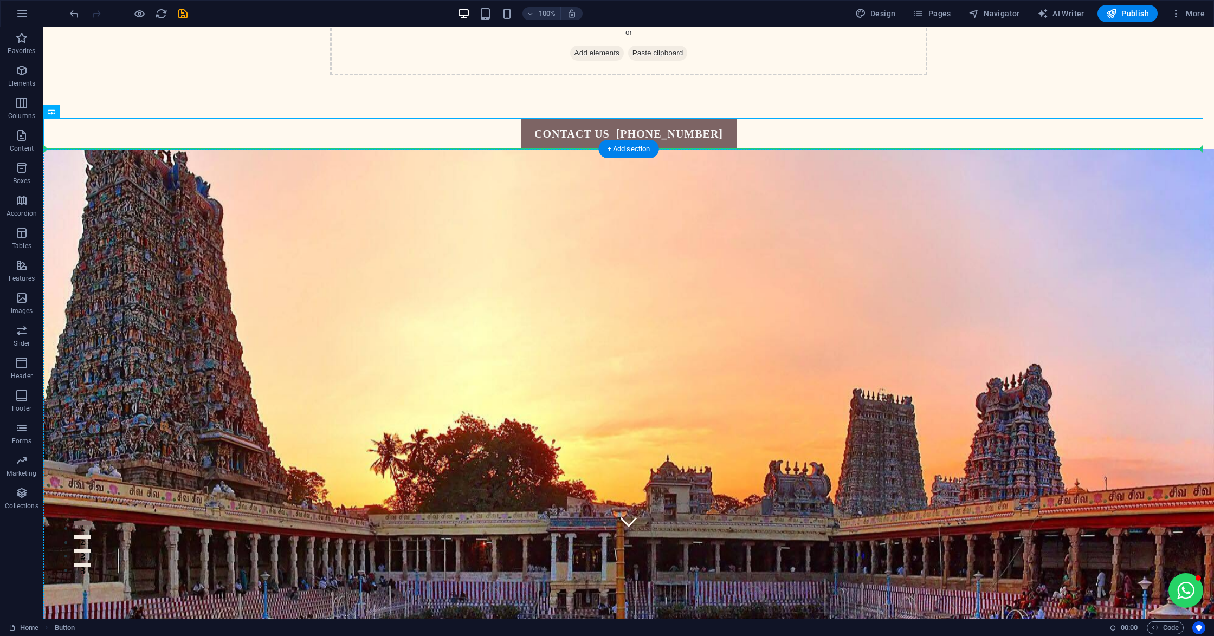
drag, startPoint x: 688, startPoint y: 152, endPoint x: 628, endPoint y: 444, distance: 298.8
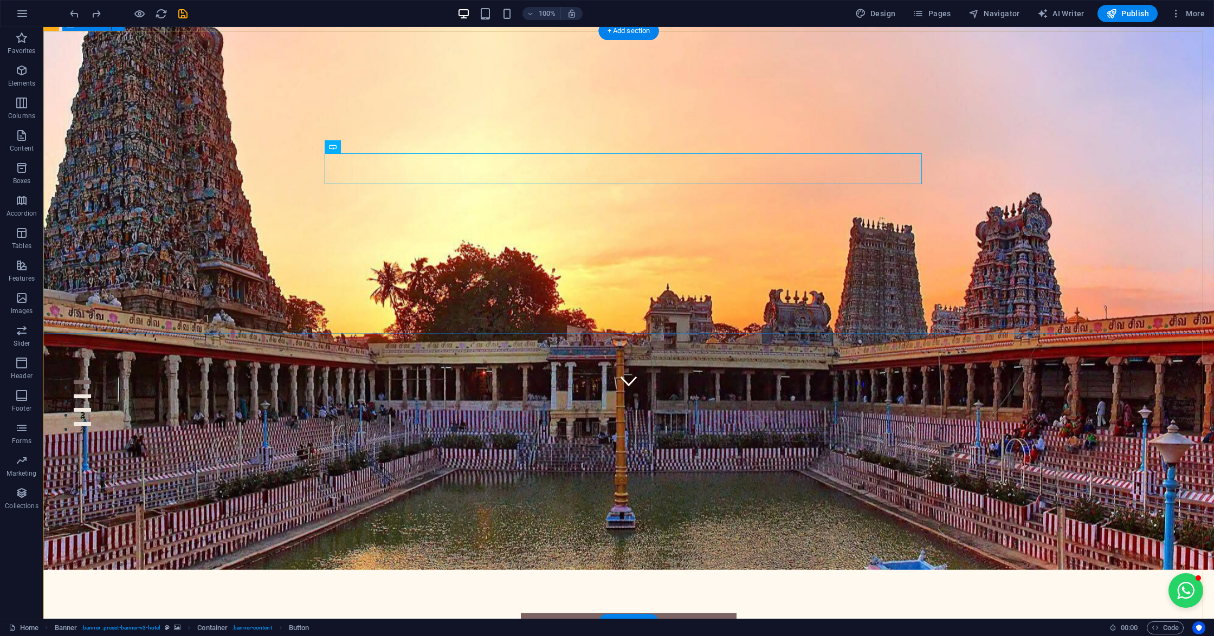
scroll to position [217, 0]
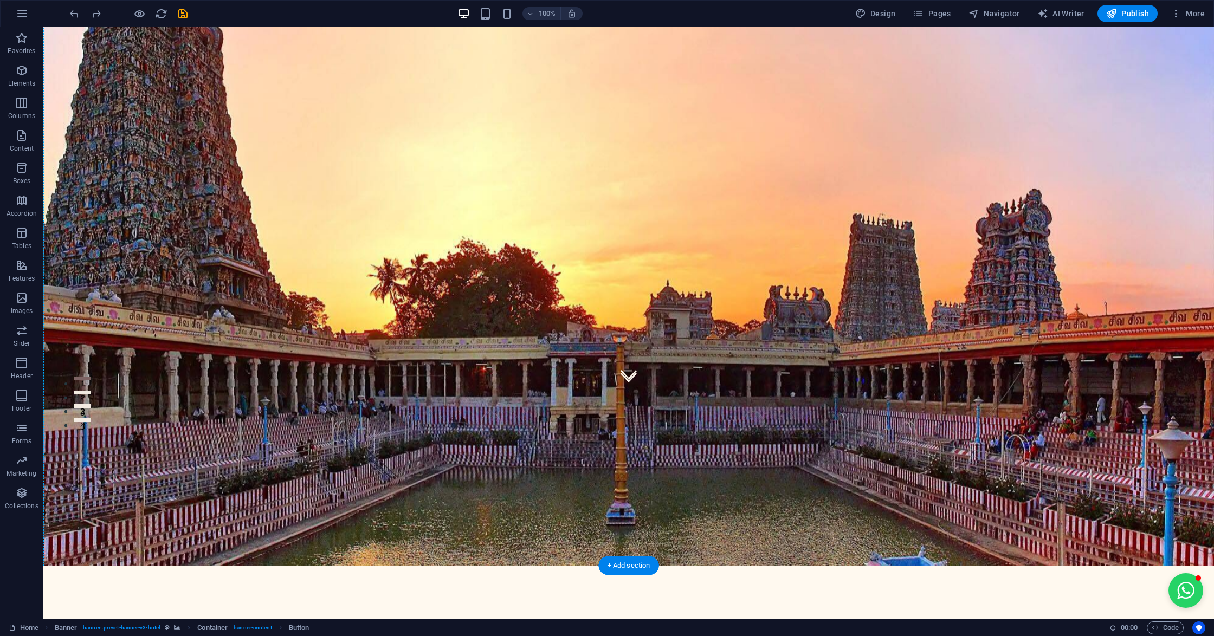
drag, startPoint x: 653, startPoint y: 105, endPoint x: 625, endPoint y: 256, distance: 153.7
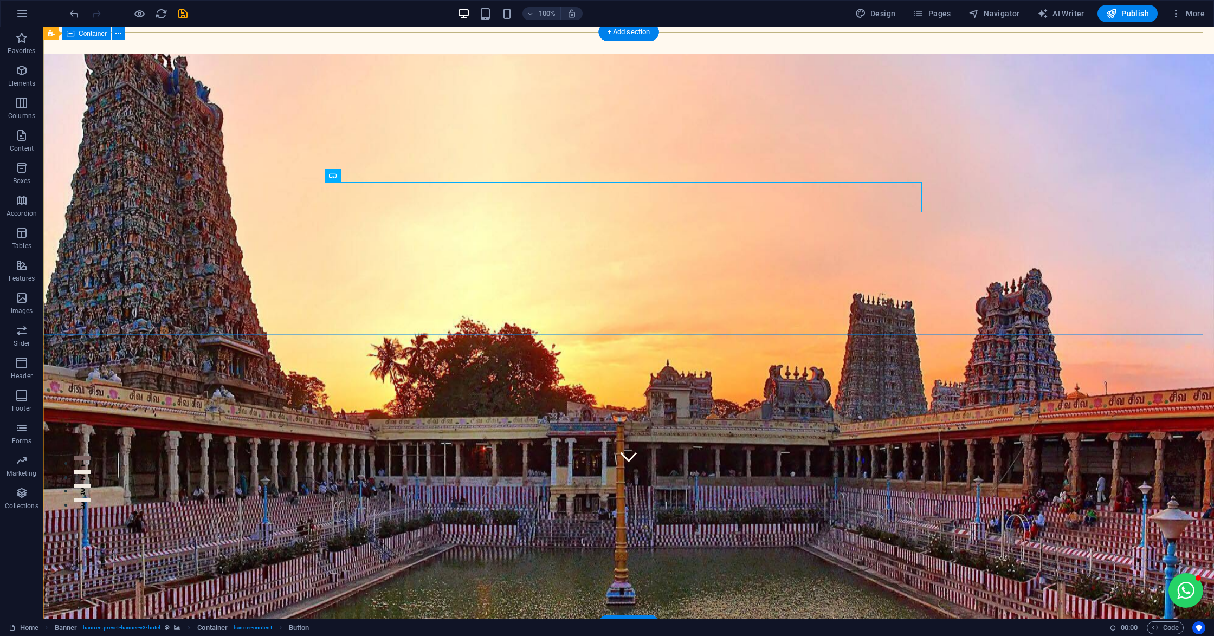
scroll to position [72, 0]
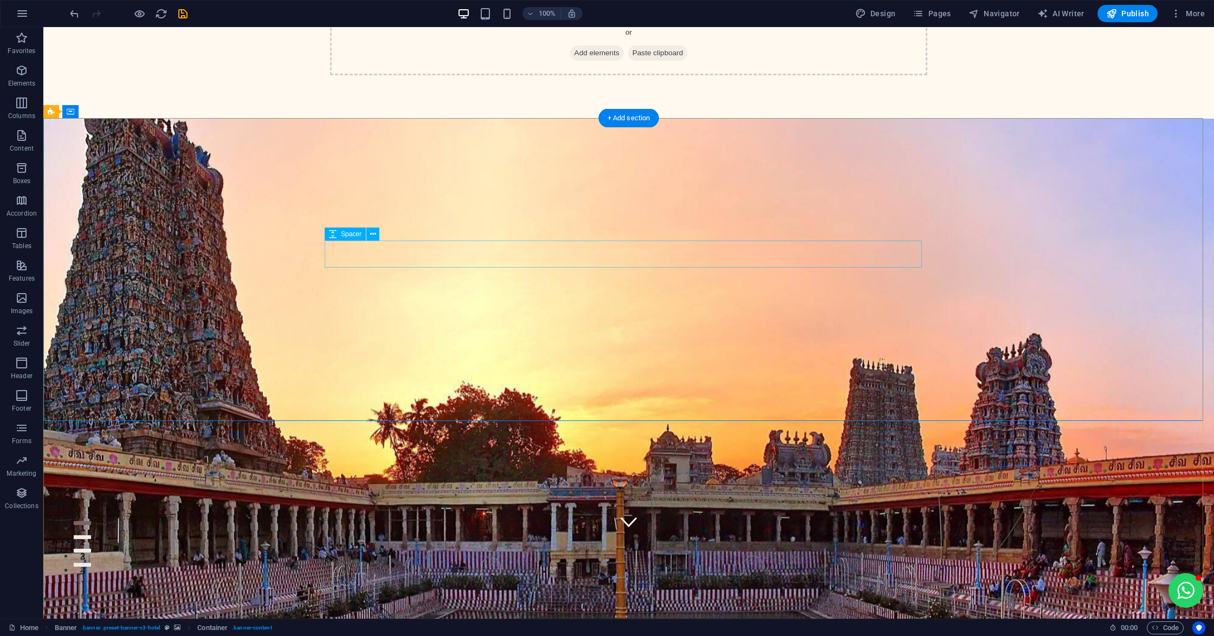
click at [372, 236] on icon at bounding box center [373, 234] width 6 height 11
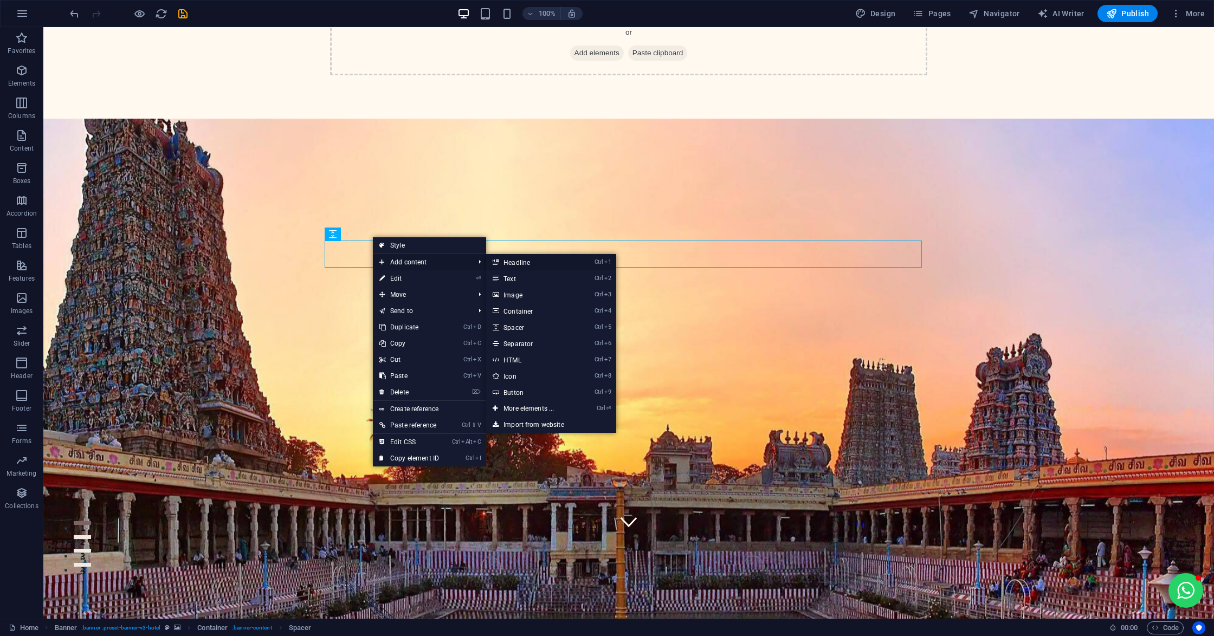
click at [512, 266] on link "Ctrl 1 Headline" at bounding box center [530, 262] width 89 height 16
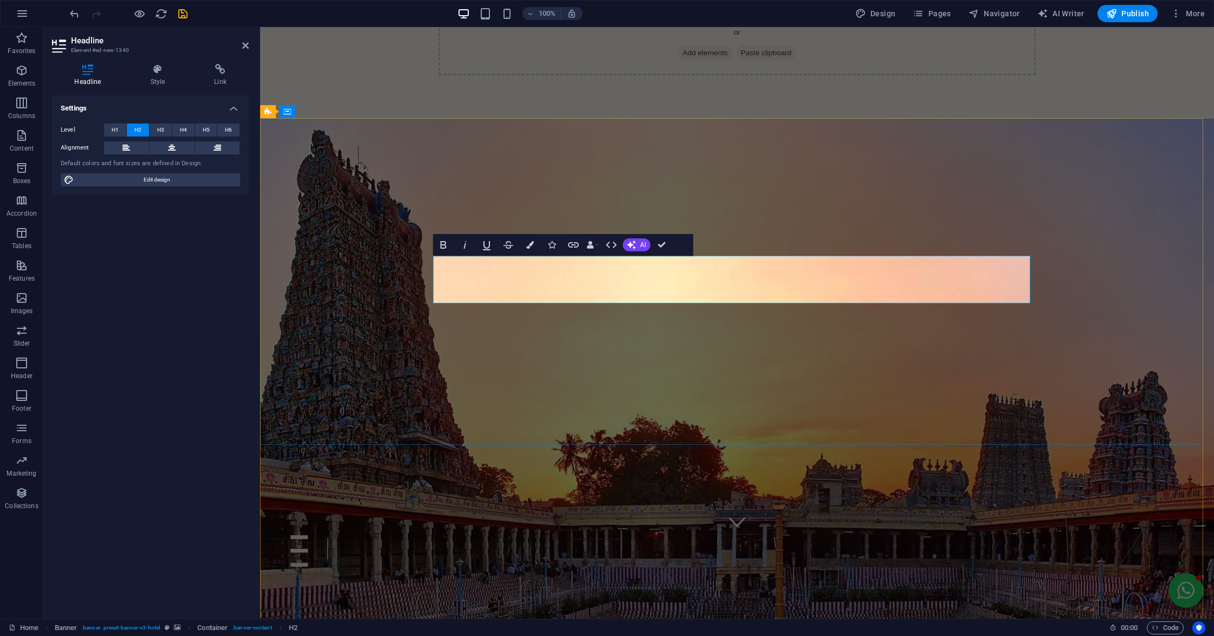
drag, startPoint x: 620, startPoint y: 284, endPoint x: 578, endPoint y: 278, distance: 42.2
drag, startPoint x: 673, startPoint y: 275, endPoint x: 406, endPoint y: 285, distance: 267.4
click at [536, 246] on button "Colors" at bounding box center [530, 245] width 21 height 22
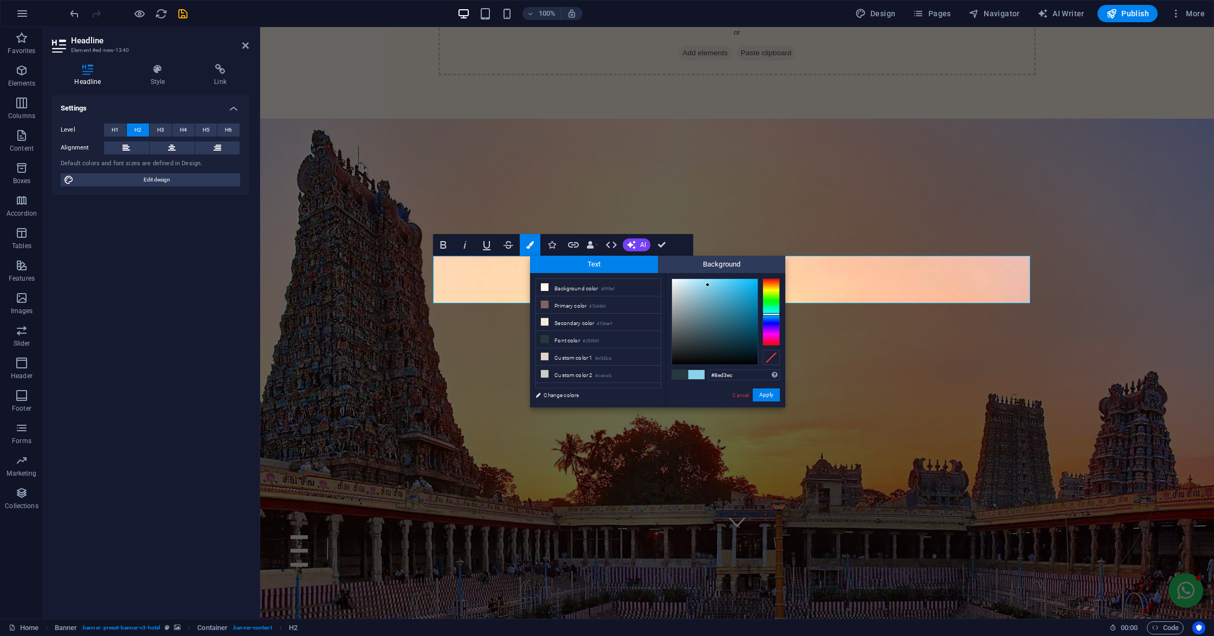
type input "#90d4ec"
drag, startPoint x: 708, startPoint y: 328, endPoint x: 705, endPoint y: 285, distance: 42.9
click at [705, 285] on div at bounding box center [715, 322] width 86 height 86
click at [765, 397] on button "Apply" at bounding box center [766, 395] width 27 height 13
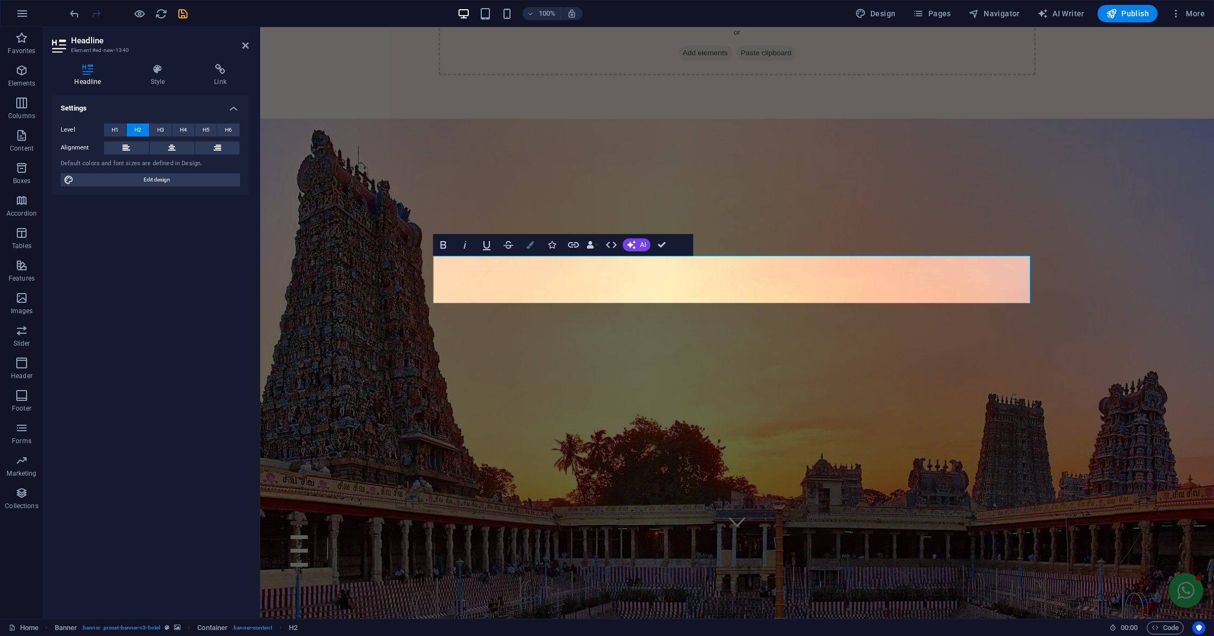
click at [532, 247] on icon "button" at bounding box center [530, 245] width 8 height 8
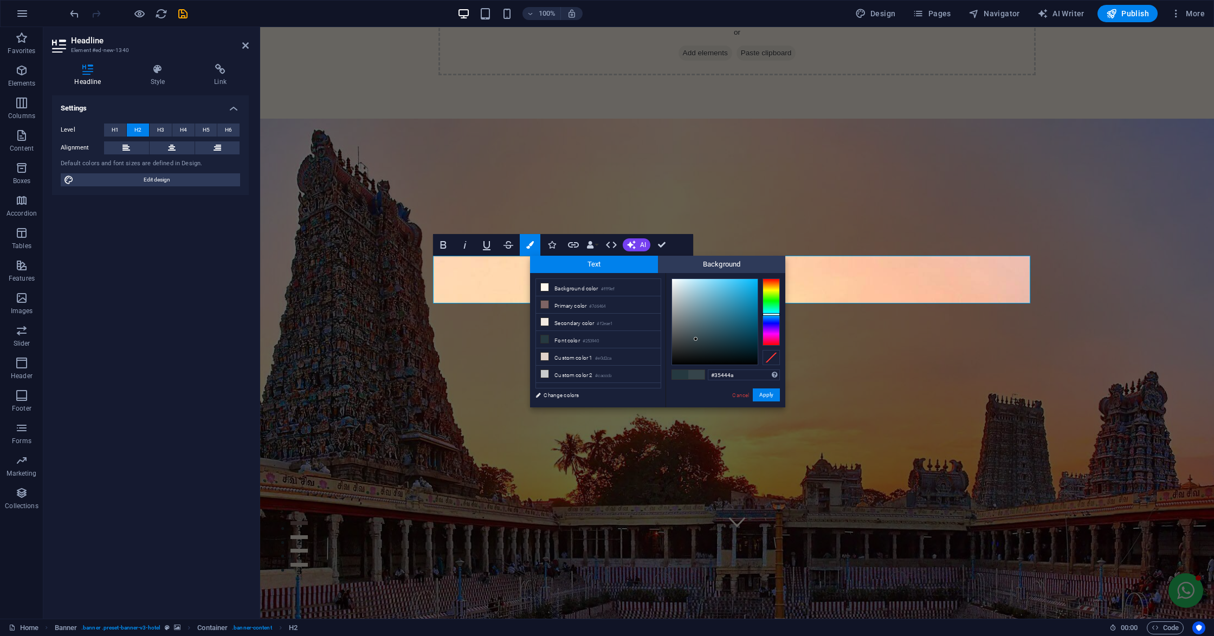
drag, startPoint x: 690, startPoint y: 323, endPoint x: 711, endPoint y: 337, distance: 25.4
click at [696, 339] on div at bounding box center [715, 322] width 86 height 86
drag, startPoint x: 772, startPoint y: 321, endPoint x: 756, endPoint y: 326, distance: 17.0
click at [768, 324] on div at bounding box center [771, 312] width 17 height 67
drag, startPoint x: 715, startPoint y: 324, endPoint x: 732, endPoint y: 285, distance: 42.3
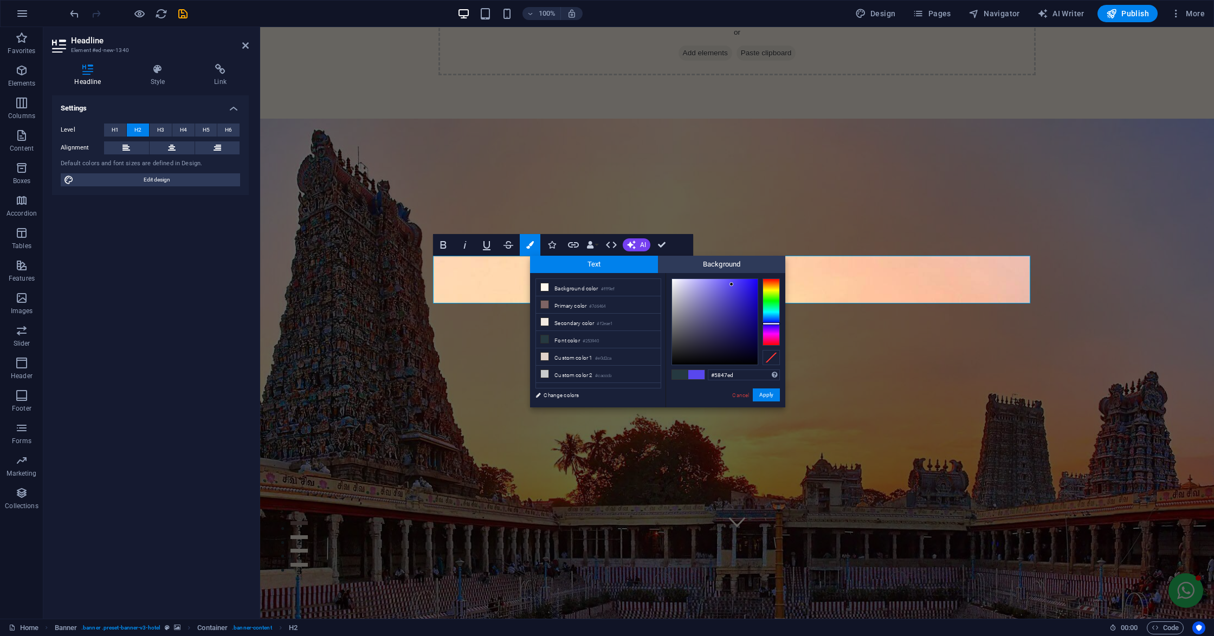
click at [732, 285] on div at bounding box center [715, 322] width 86 height 86
drag, startPoint x: 785, startPoint y: 298, endPoint x: 774, endPoint y: 291, distance: 12.6
click at [774, 291] on div "#5847ed Supported formats #0852ed rgb(8, 82, 237) rgba(8, 82, 237, 90%) hsv(221…" at bounding box center [726, 419] width 120 height 292
drag, startPoint x: 774, startPoint y: 291, endPoint x: 775, endPoint y: 283, distance: 7.6
click at [775, 283] on div at bounding box center [771, 312] width 17 height 67
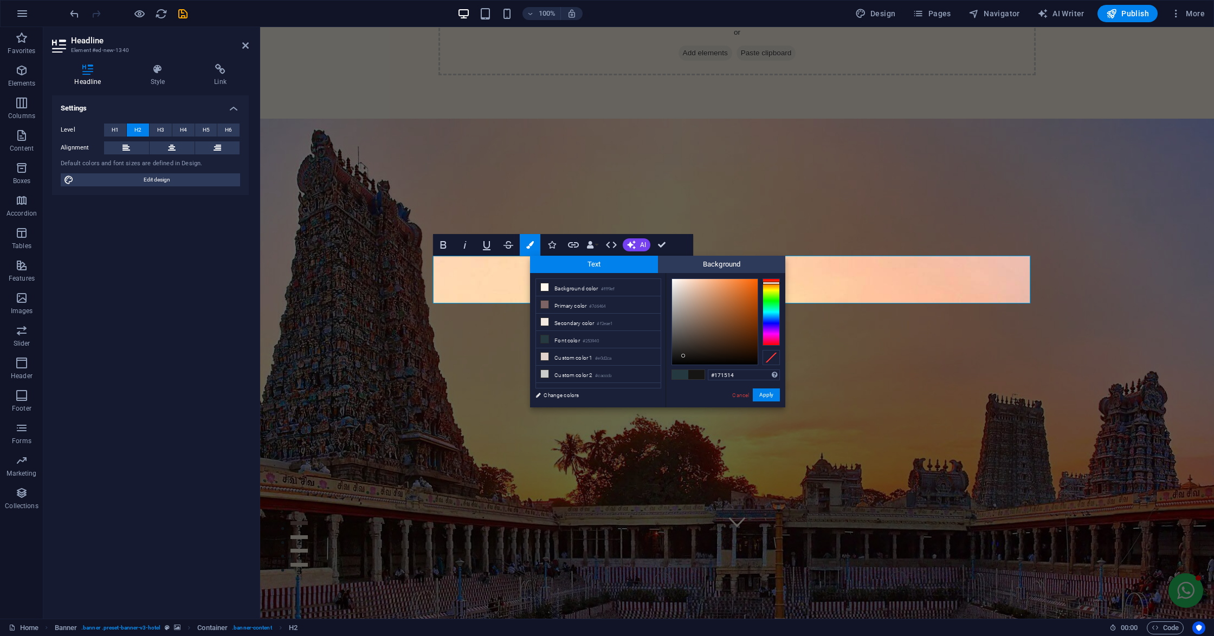
type input "#171614"
drag, startPoint x: 733, startPoint y: 296, endPoint x: 683, endPoint y: 356, distance: 78.1
click at [683, 356] on div at bounding box center [715, 322] width 86 height 86
click at [762, 397] on button "Apply" at bounding box center [766, 395] width 27 height 13
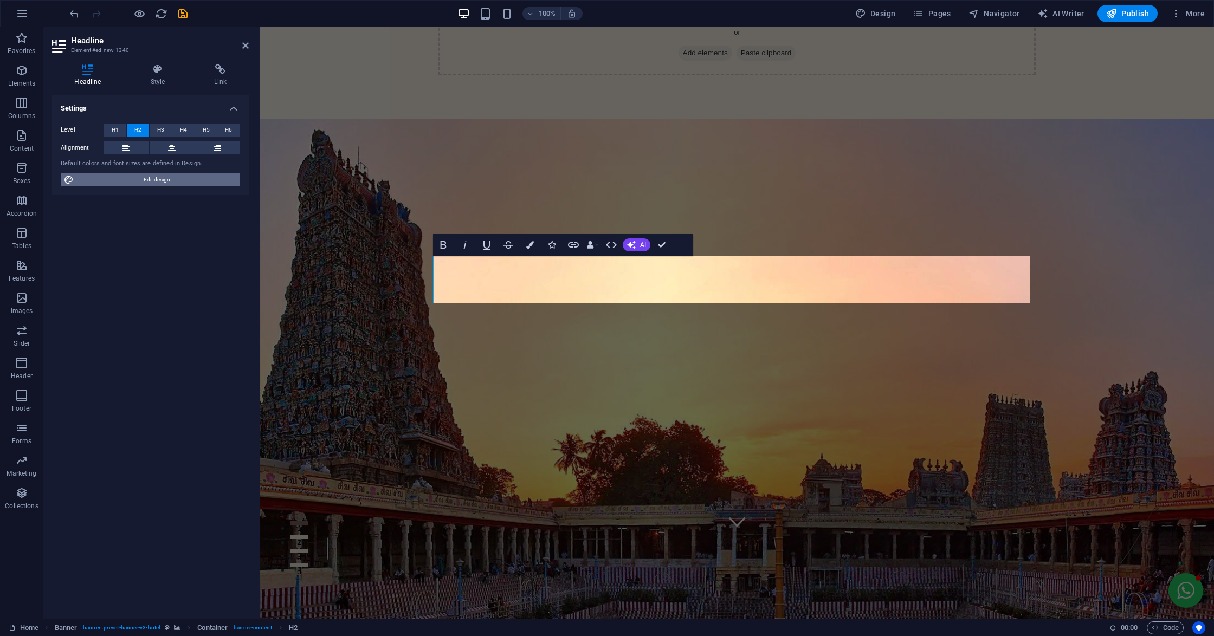
click at [168, 178] on span "Edit design" at bounding box center [157, 179] width 160 height 13
select select "px"
select select "400"
select select "px"
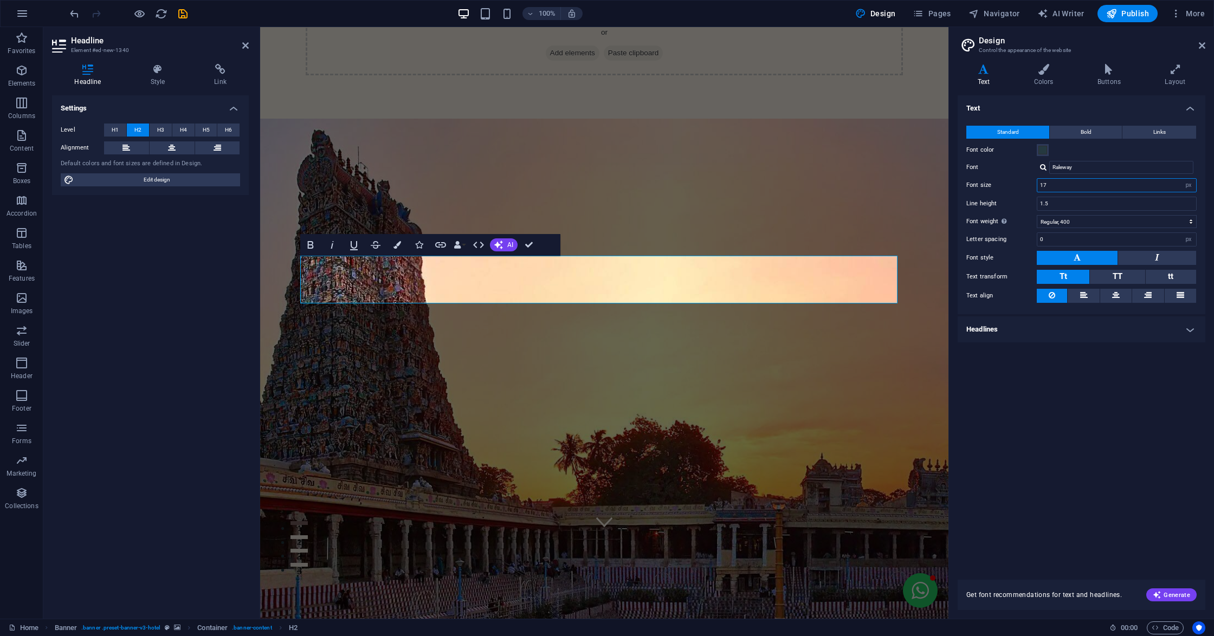
drag, startPoint x: 1072, startPoint y: 189, endPoint x: 1049, endPoint y: 187, distance: 22.3
click at [1049, 187] on input "17" at bounding box center [1116, 185] width 159 height 13
type input "19"
click at [1085, 165] on input "Raleway" at bounding box center [1121, 167] width 144 height 13
drag, startPoint x: 1085, startPoint y: 165, endPoint x: 1037, endPoint y: 152, distance: 50.0
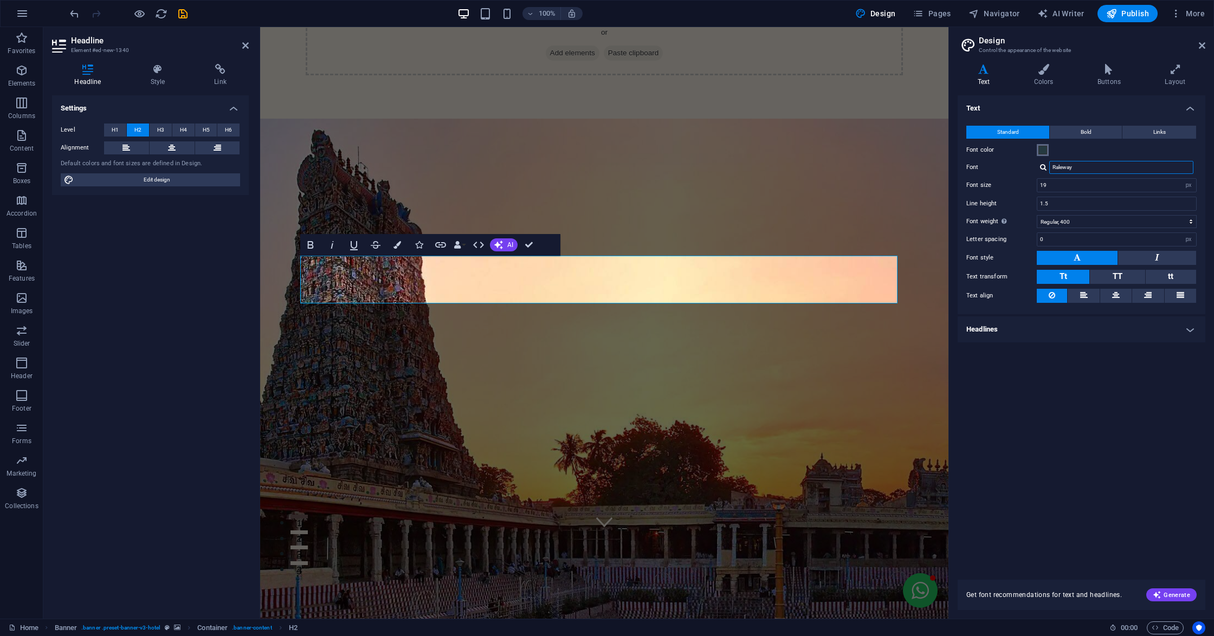
click at [1037, 152] on div "Standard Bold Links Font color Font Raleway Font size 19 rem px Line height 1.5…" at bounding box center [1082, 214] width 252 height 199
click at [1071, 217] on div "Manage fonts →" at bounding box center [1123, 224] width 143 height 14
select select "popularity"
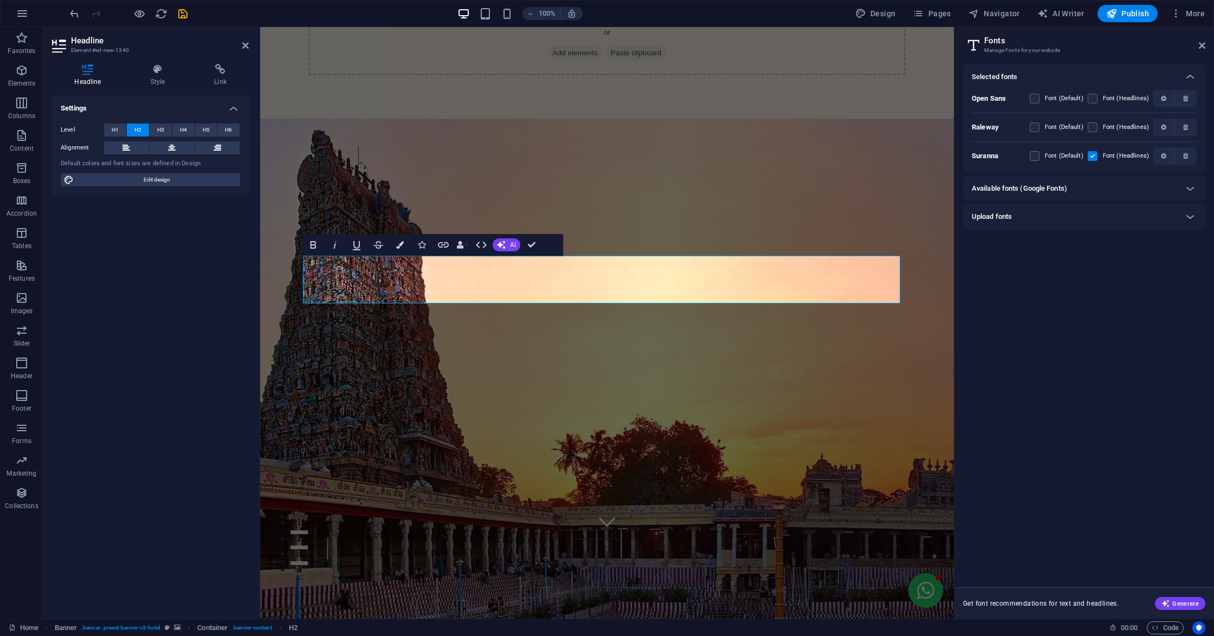
click at [1056, 216] on div "Upload fonts" at bounding box center [1074, 216] width 205 height 13
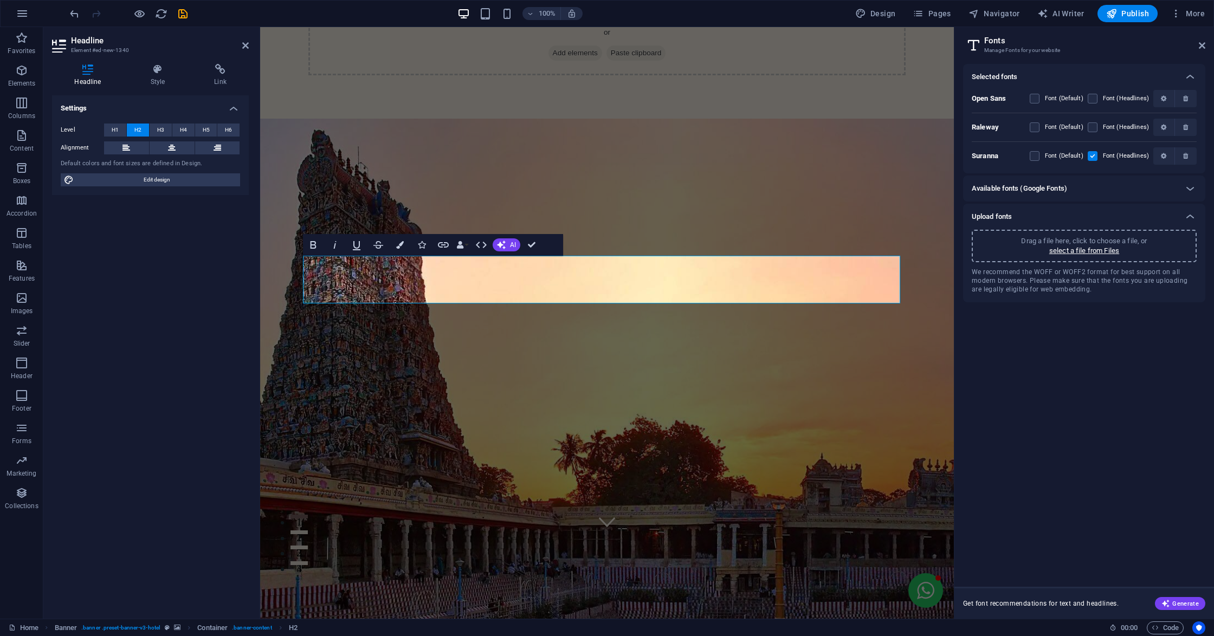
click at [1058, 191] on h6 "Available fonts (Google Fonts)" at bounding box center [1019, 188] width 95 height 13
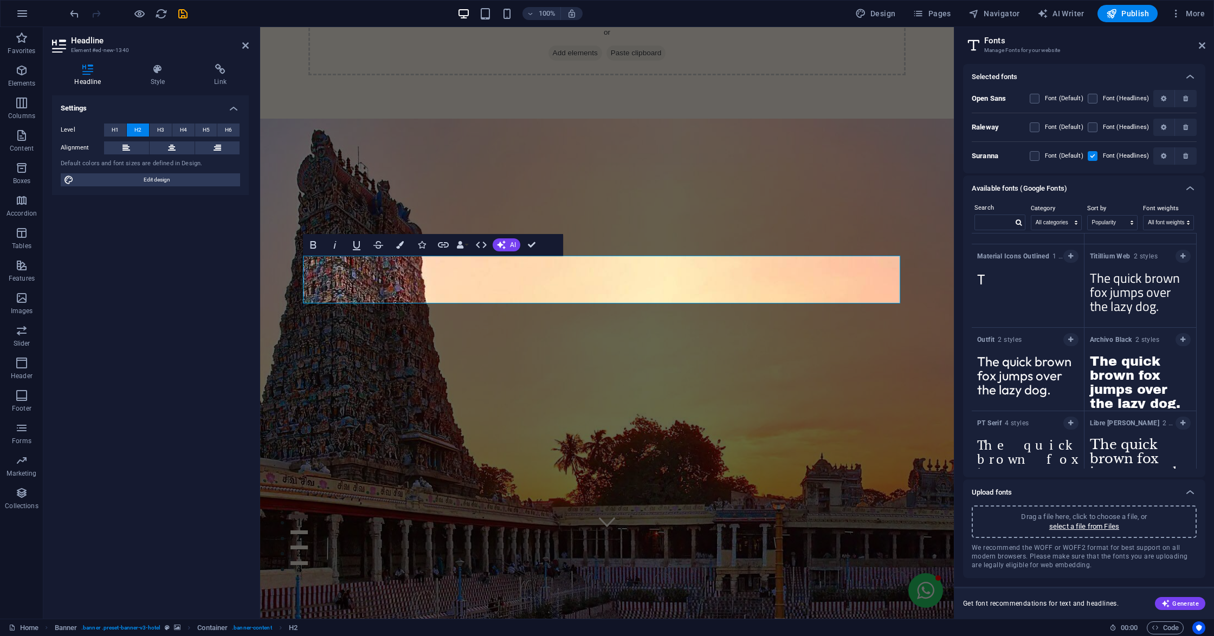
scroll to position [1437, 0]
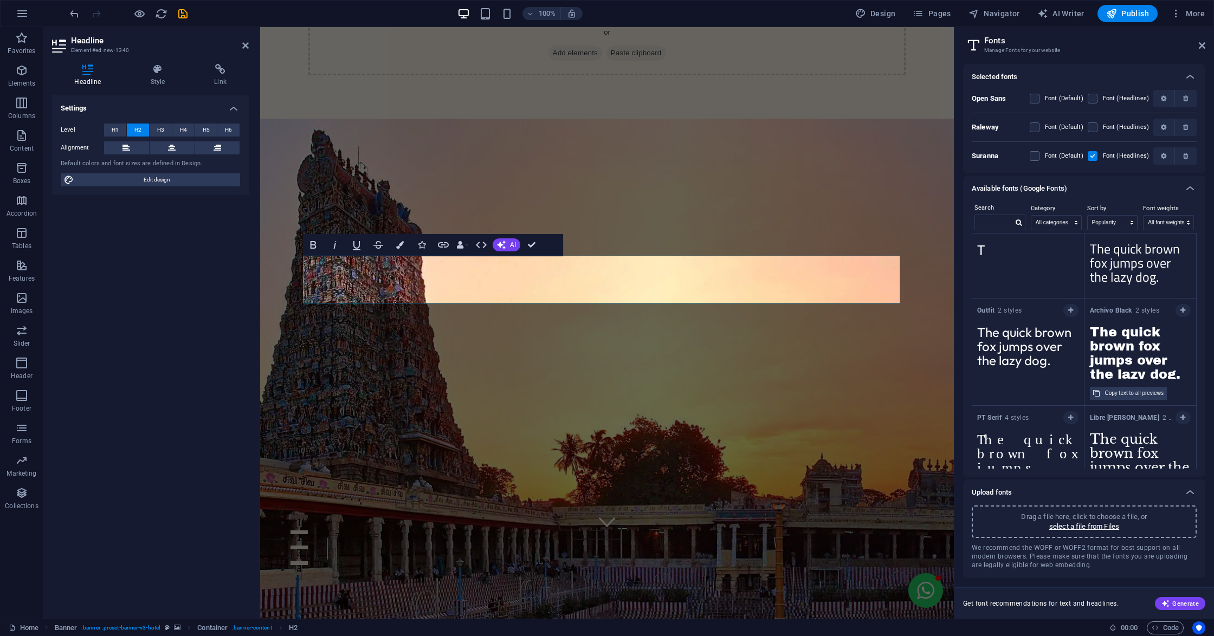
click at [1131, 359] on textarea "The quick brown fox jumps over the lazy dog." at bounding box center [1141, 350] width 112 height 60
click at [1182, 317] on button "button" at bounding box center [1183, 310] width 15 height 13
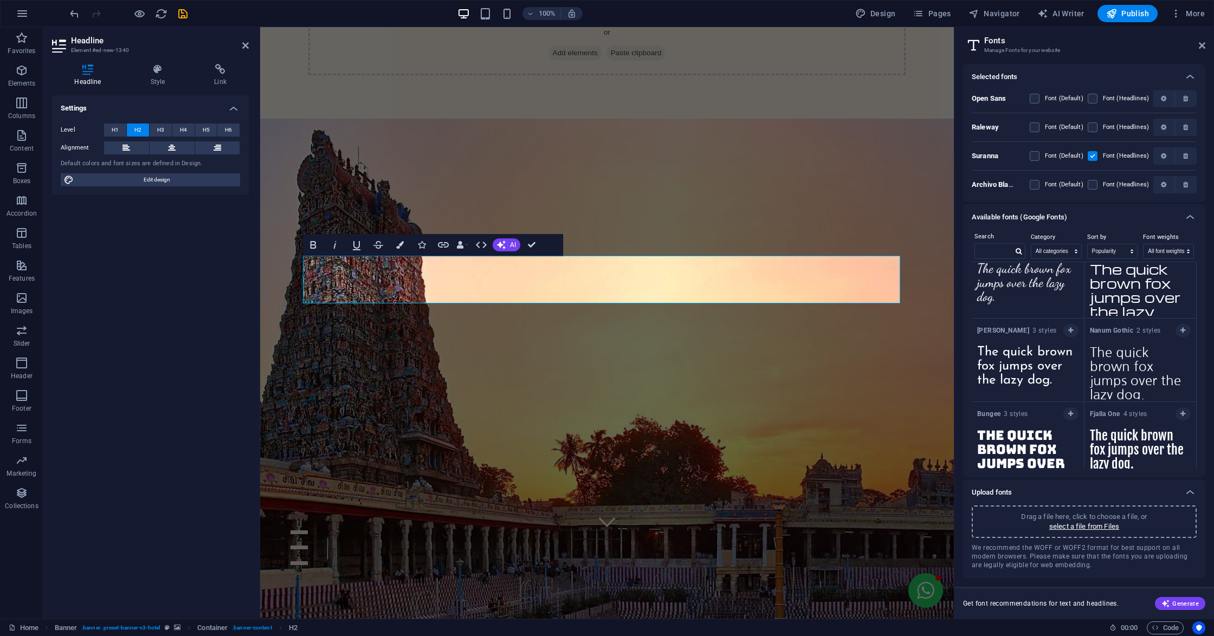
scroll to position [2302, 0]
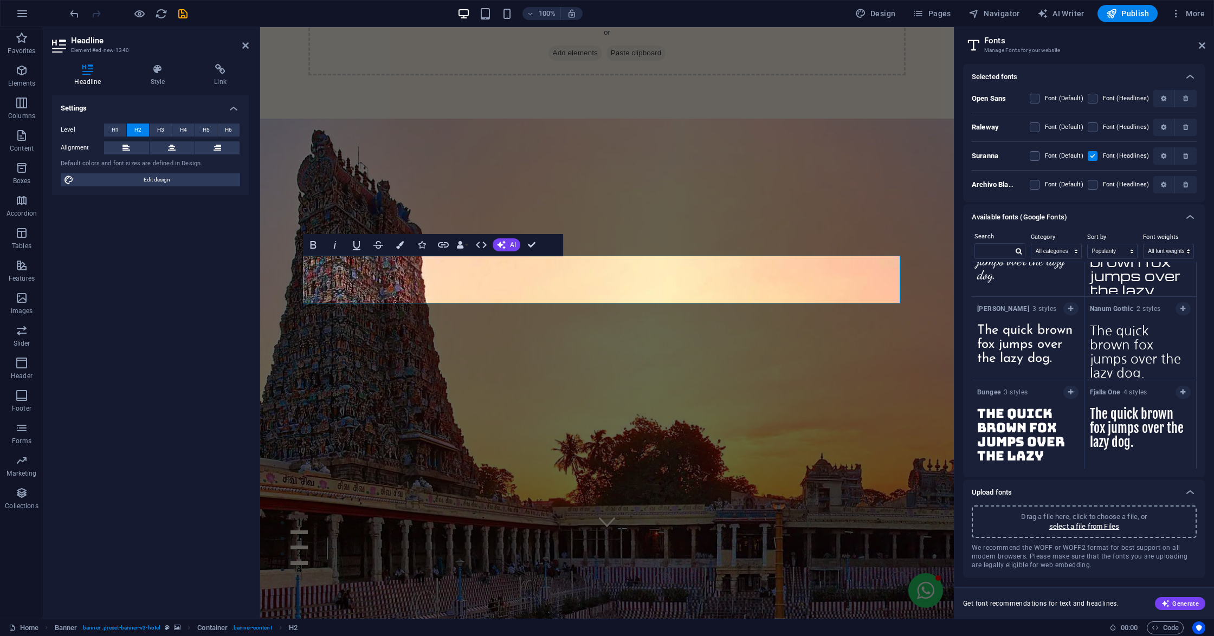
click at [1007, 425] on textarea "The quick brown fox jumps over the lazy dog." at bounding box center [1028, 432] width 112 height 60
click at [1063, 399] on button "button" at bounding box center [1070, 392] width 15 height 13
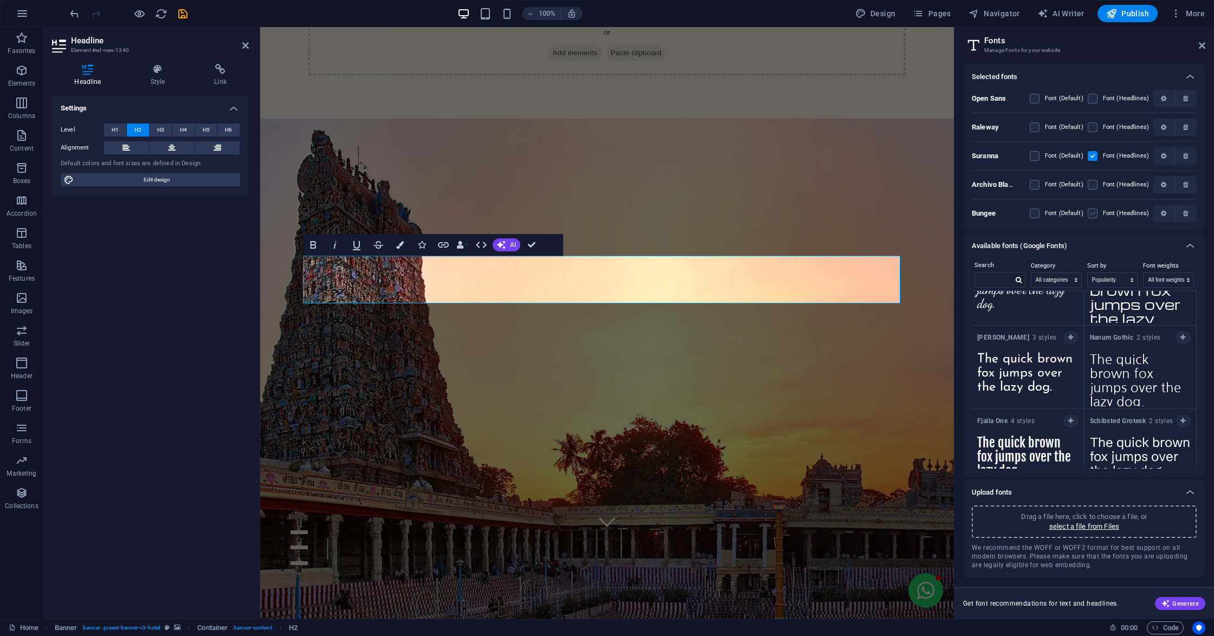
click at [1095, 211] on label at bounding box center [1093, 214] width 10 height 10
click at [0, 0] on input "checkbox" at bounding box center [0, 0] width 0 height 0
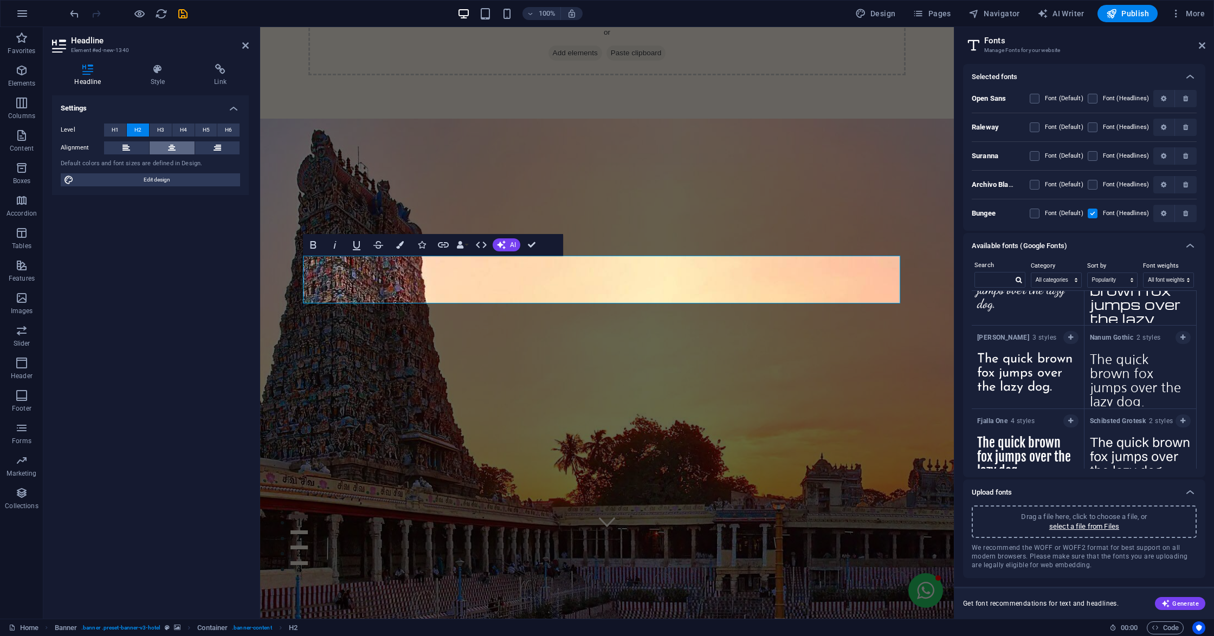
click at [163, 144] on button at bounding box center [172, 147] width 45 height 13
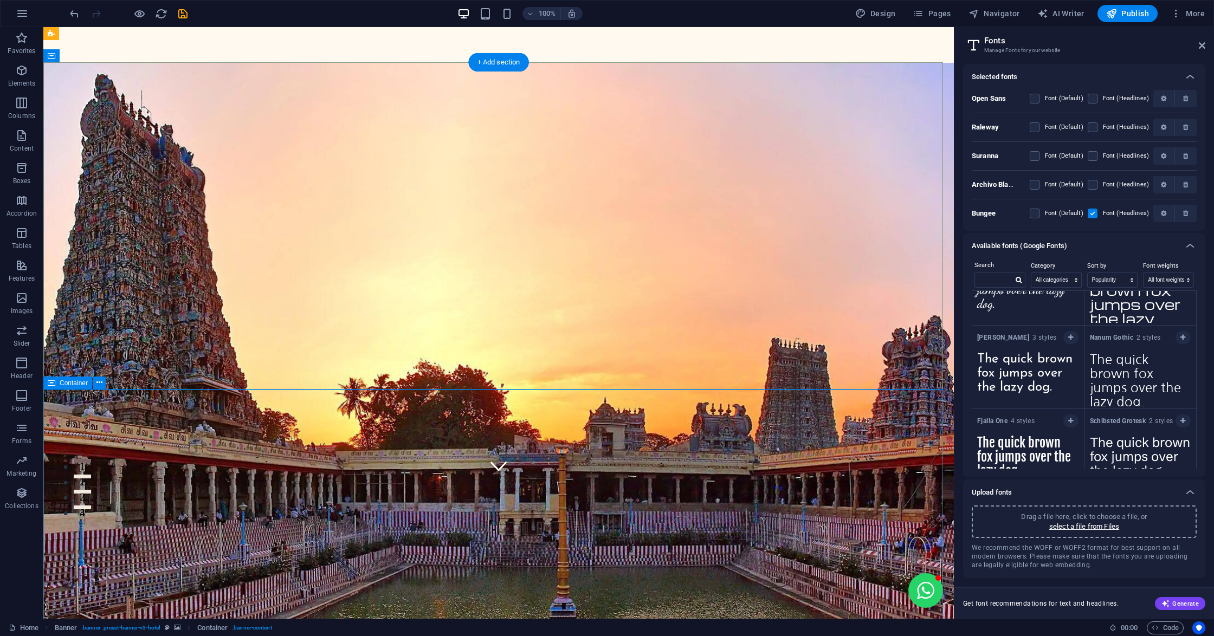
scroll to position [0, 0]
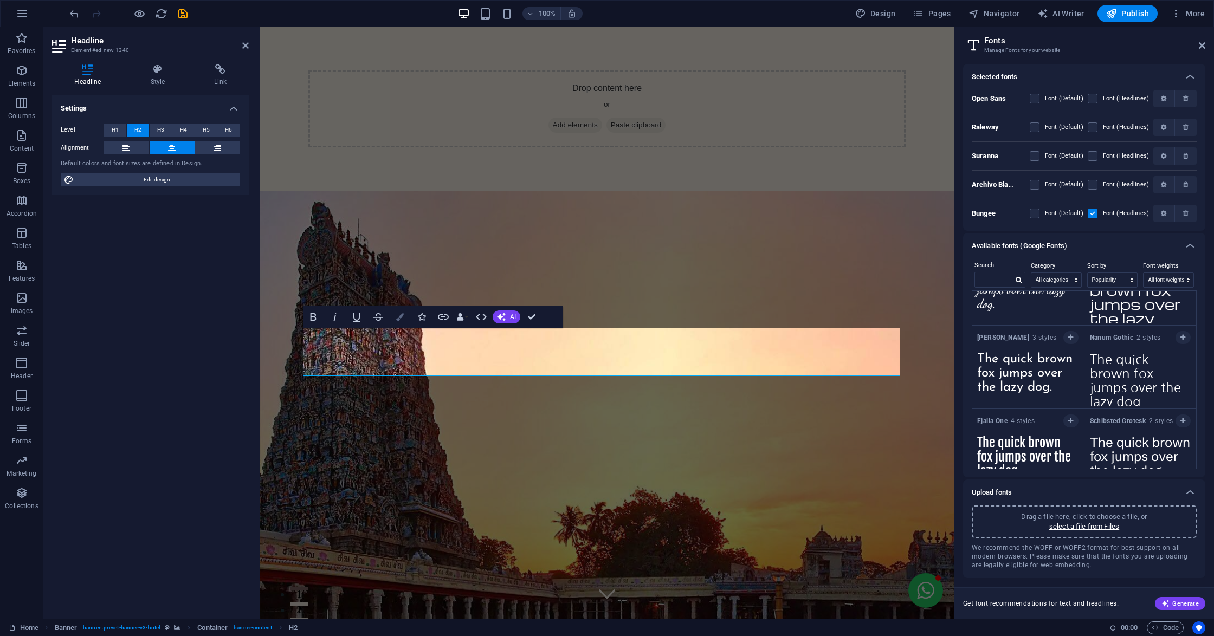
click at [409, 313] on button "Colors" at bounding box center [400, 317] width 21 height 22
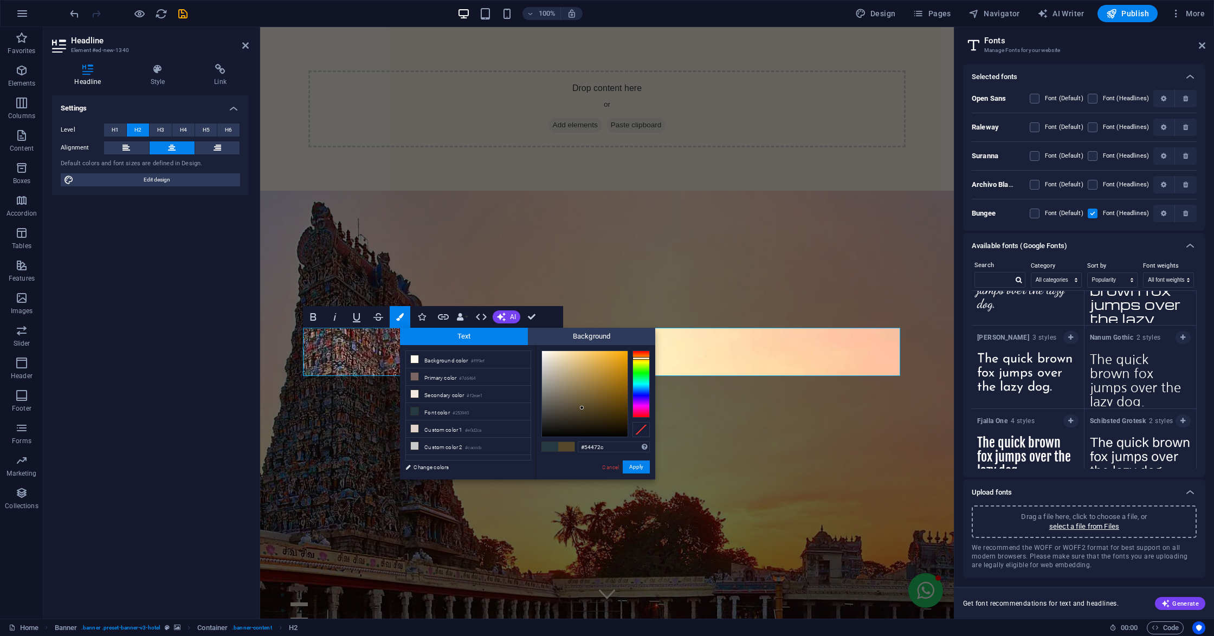
drag, startPoint x: 569, startPoint y: 405, endPoint x: 582, endPoint y: 408, distance: 13.3
click at [582, 408] on div at bounding box center [585, 394] width 86 height 86
click at [640, 354] on div at bounding box center [641, 354] width 17 height 3
type input "#815341"
click at [584, 393] on div at bounding box center [585, 394] width 86 height 86
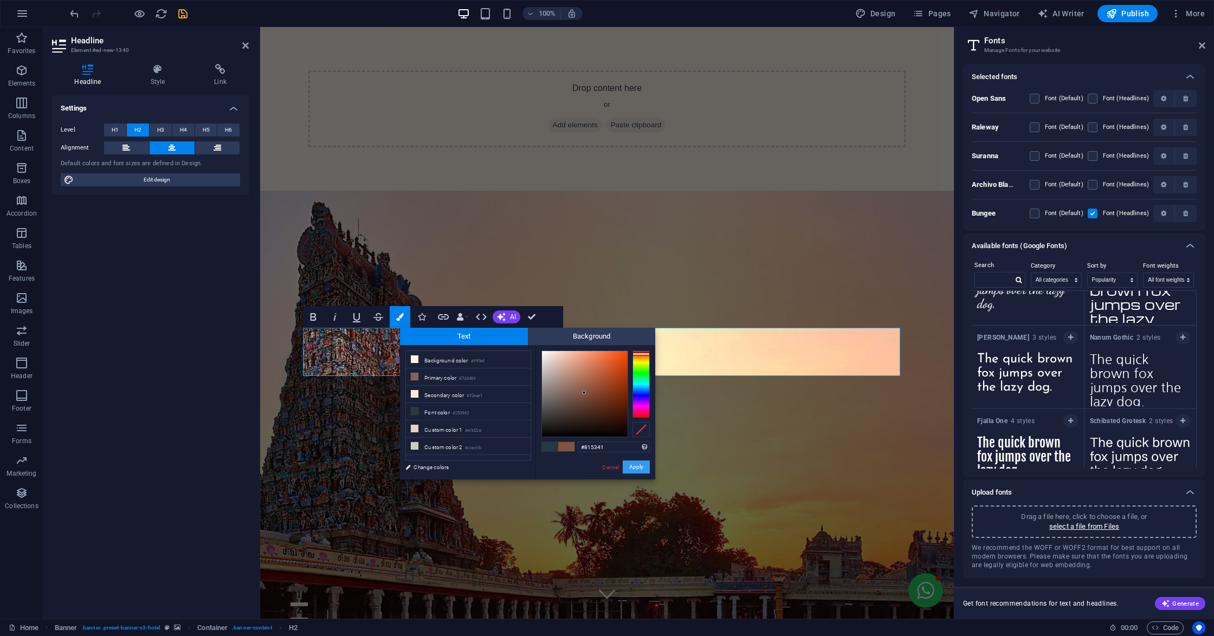
click at [638, 467] on button "Apply" at bounding box center [636, 467] width 27 height 13
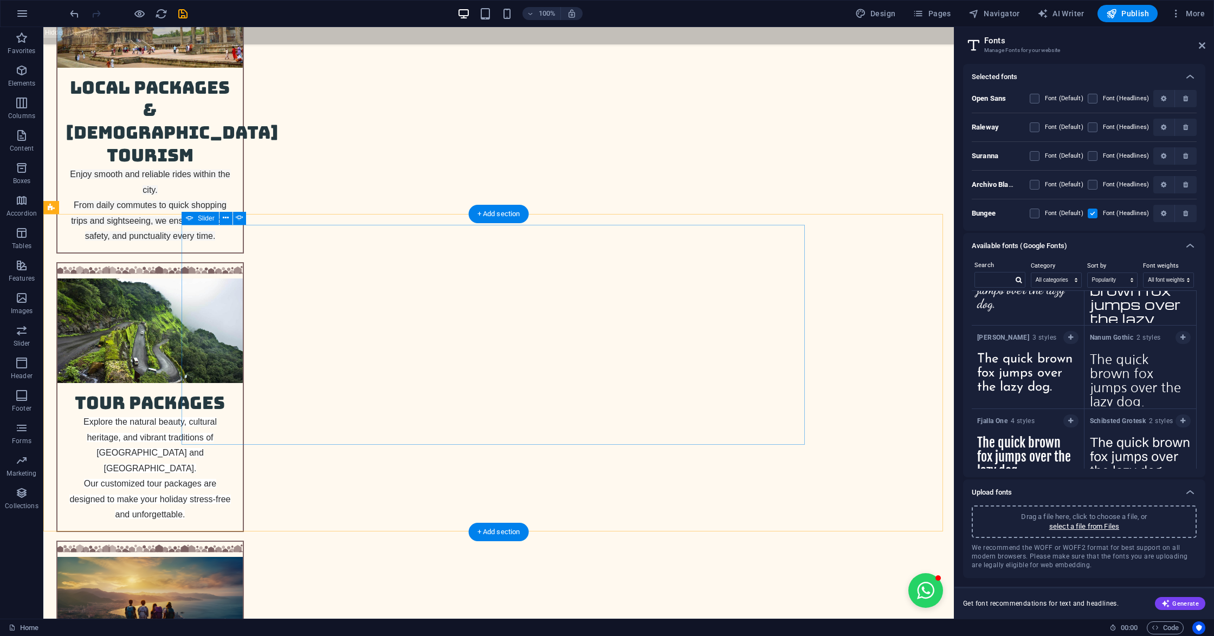
scroll to position [2312, 0]
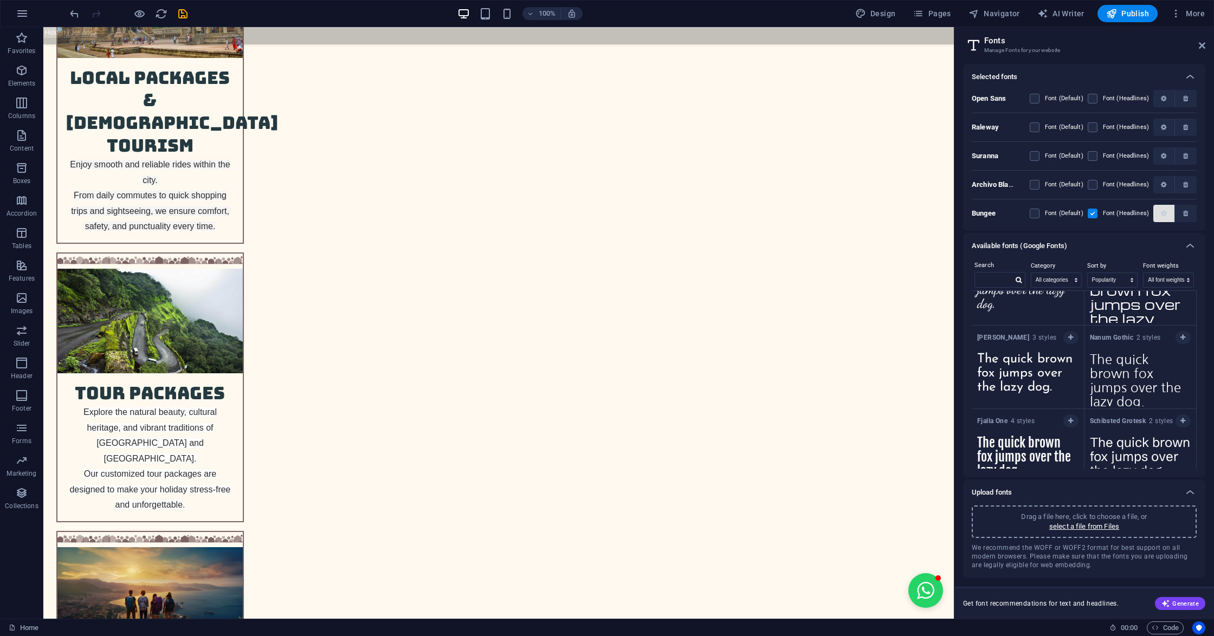
click at [1161, 217] on button "button" at bounding box center [1164, 213] width 22 height 17
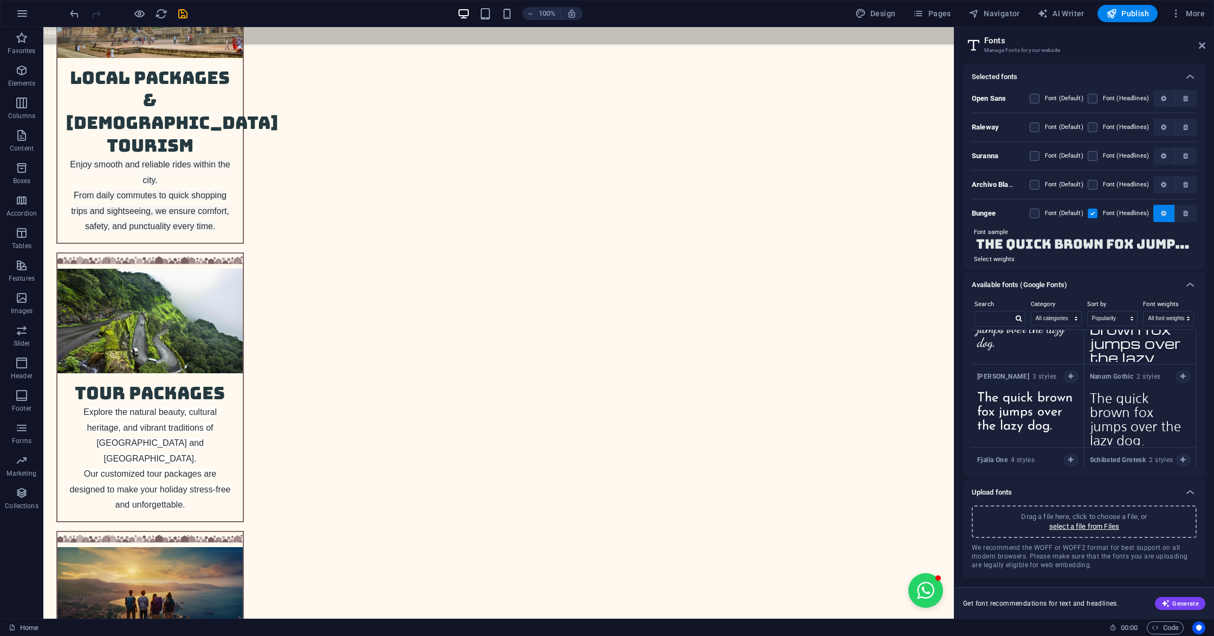
click at [1161, 217] on button "button" at bounding box center [1164, 213] width 22 height 17
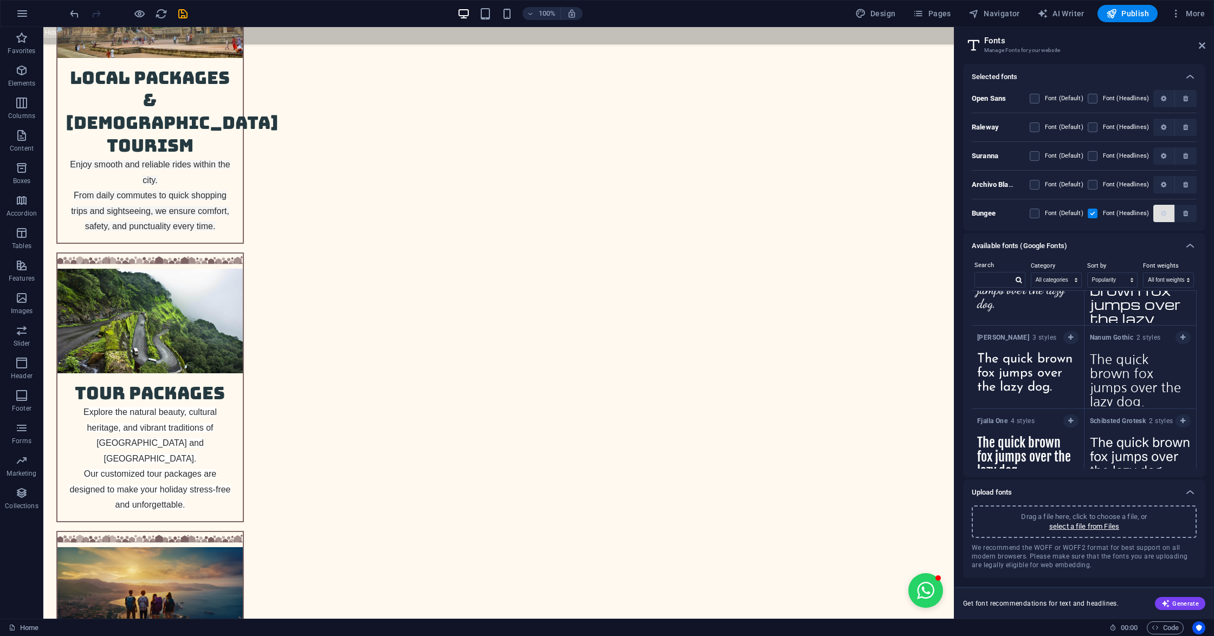
click at [1161, 217] on button "button" at bounding box center [1164, 213] width 22 height 17
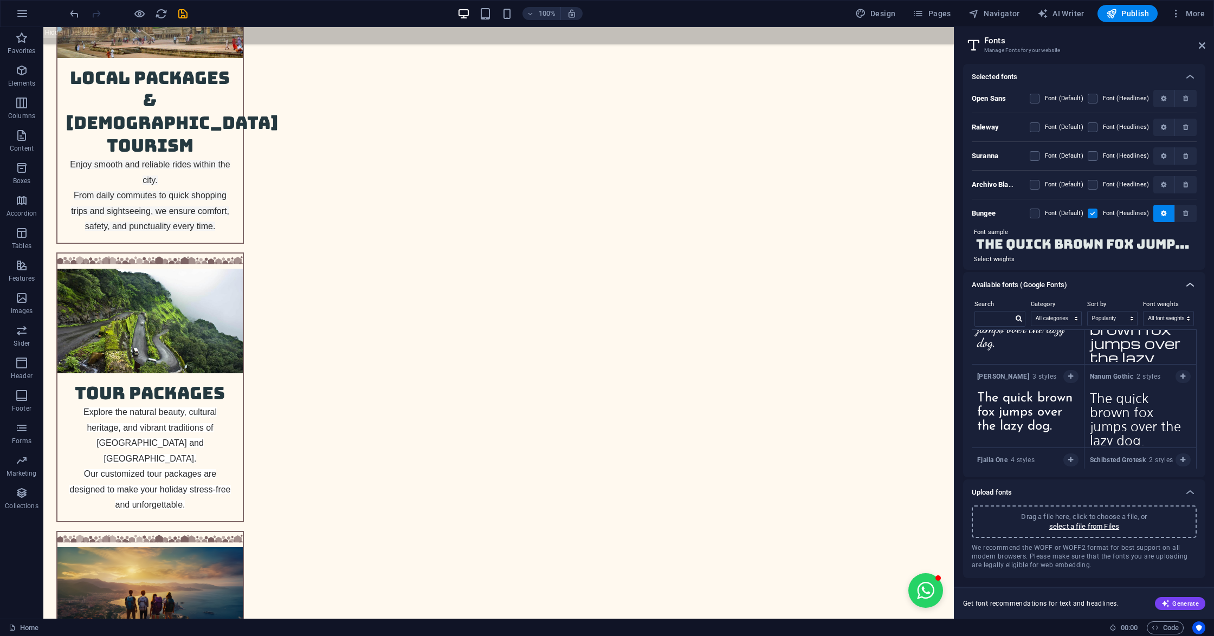
click at [1191, 284] on icon at bounding box center [1190, 285] width 13 height 13
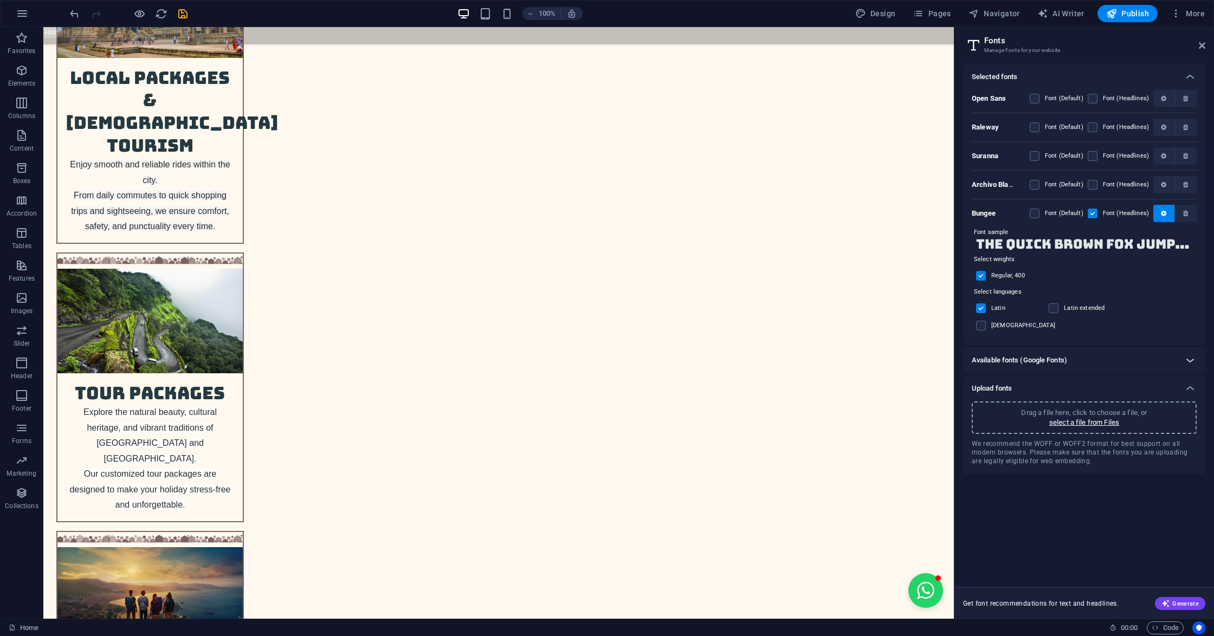
click at [1191, 354] on icon at bounding box center [1190, 360] width 13 height 13
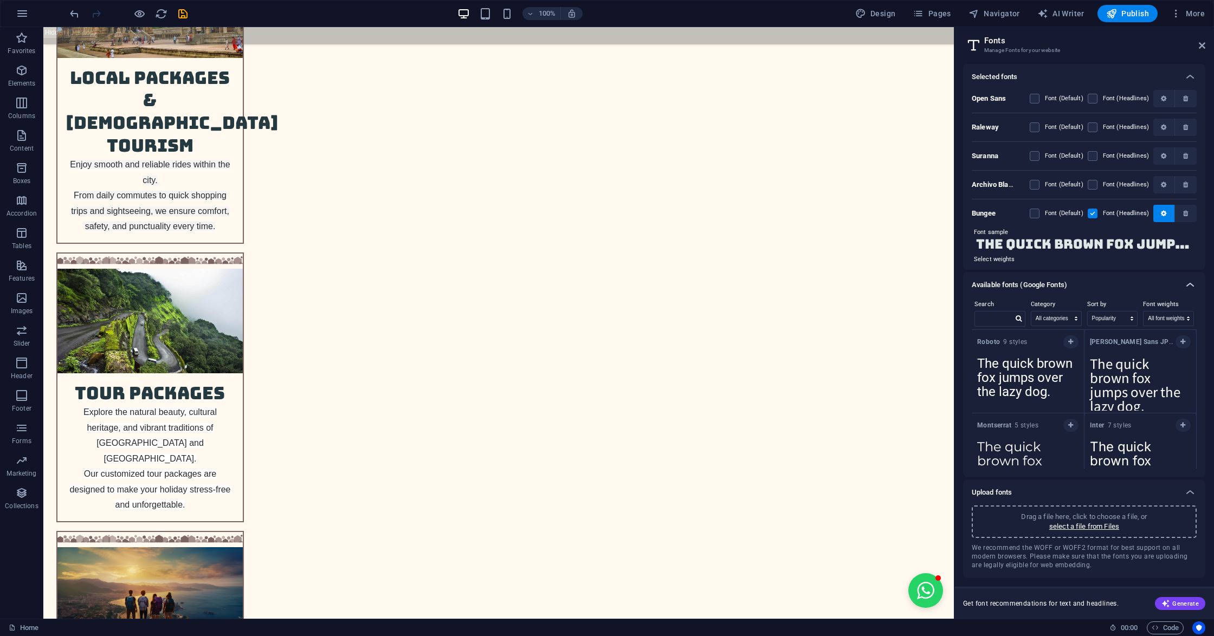
click at [1191, 284] on icon at bounding box center [1190, 285] width 13 height 13
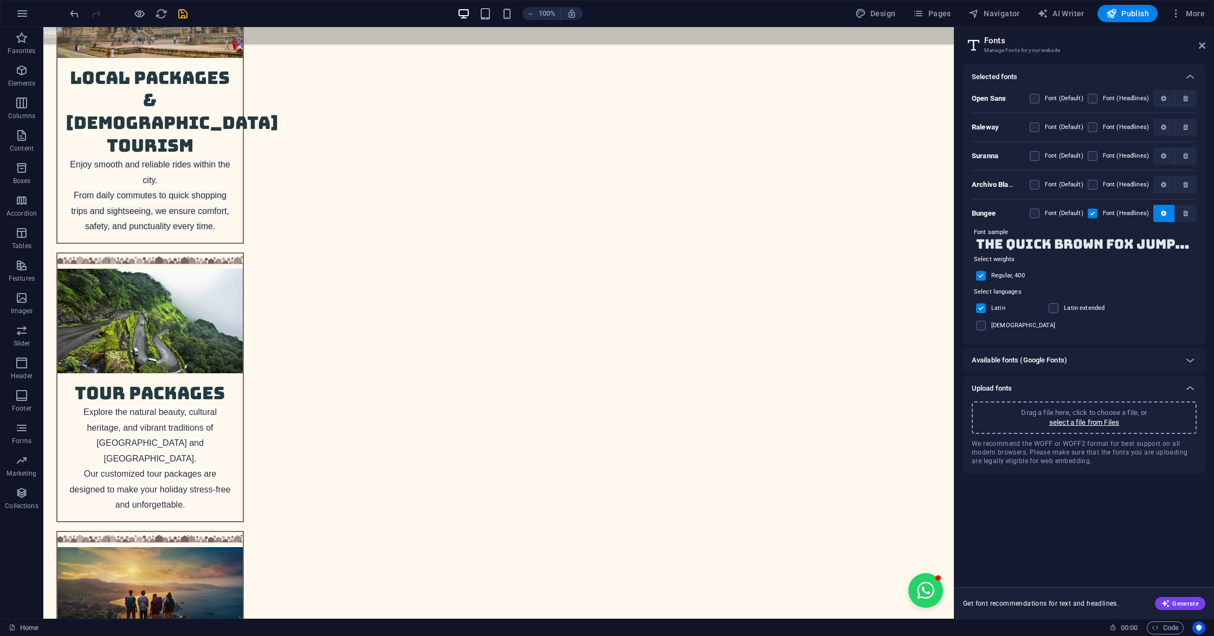
click at [1094, 179] on div "Font (Headlines)" at bounding box center [1118, 184] width 61 height 13
click at [1094, 183] on label at bounding box center [1093, 185] width 10 height 10
click at [0, 0] on Black "checkbox" at bounding box center [0, 0] width 0 height 0
click at [1158, 185] on span "button" at bounding box center [1164, 185] width 12 height 7
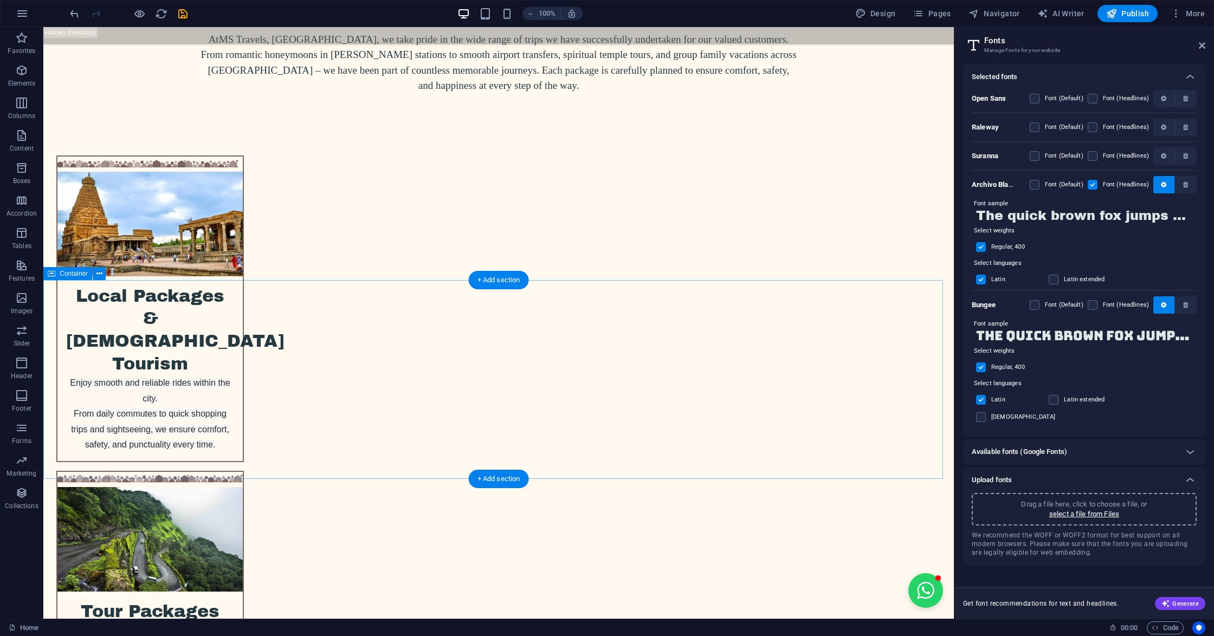
scroll to position [2121, 0]
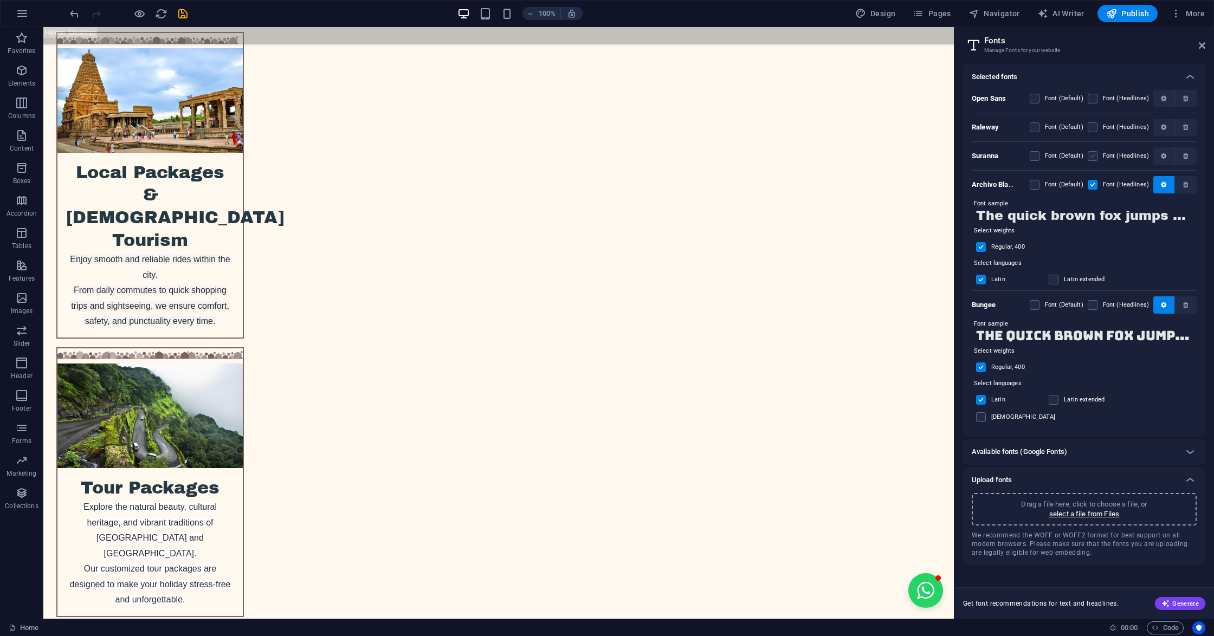
click at [1093, 154] on label at bounding box center [1093, 156] width 10 height 10
click at [0, 0] on input "checkbox" at bounding box center [0, 0] width 0 height 0
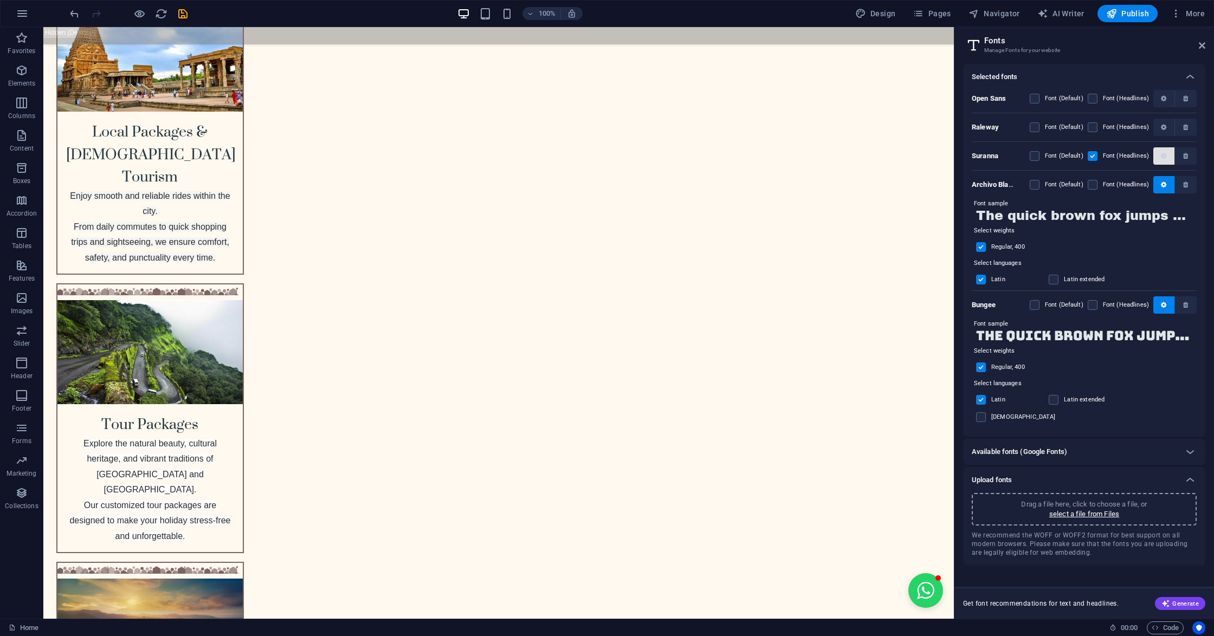
click at [1160, 153] on span "button" at bounding box center [1164, 156] width 12 height 7
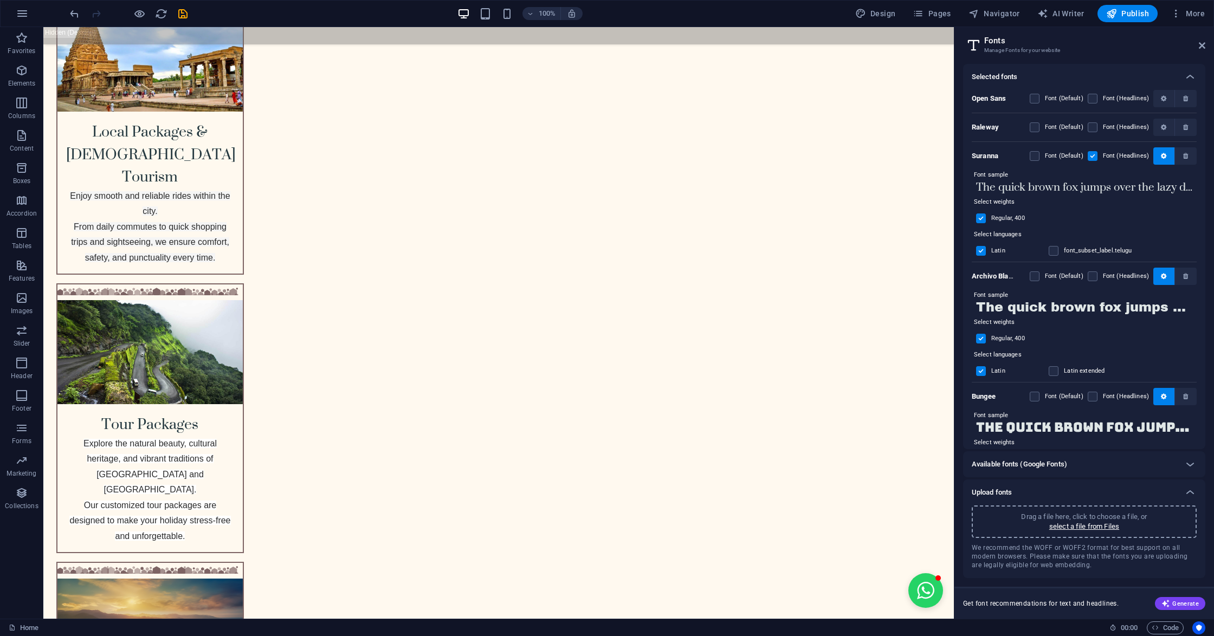
click at [1092, 121] on div "Font (Headlines)" at bounding box center [1118, 127] width 61 height 13
click at [1091, 126] on label at bounding box center [1093, 127] width 10 height 10
click at [0, 0] on input "checkbox" at bounding box center [0, 0] width 0 height 0
click at [1158, 124] on span "button" at bounding box center [1164, 127] width 12 height 7
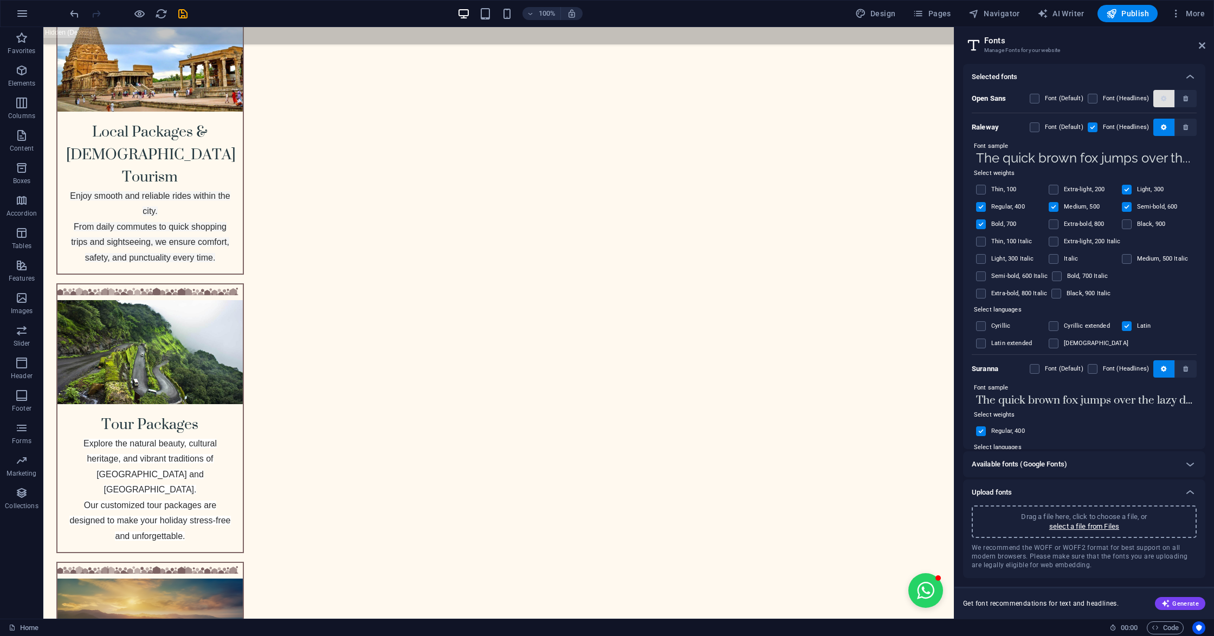
click at [1163, 100] on icon "button" at bounding box center [1163, 98] width 5 height 7
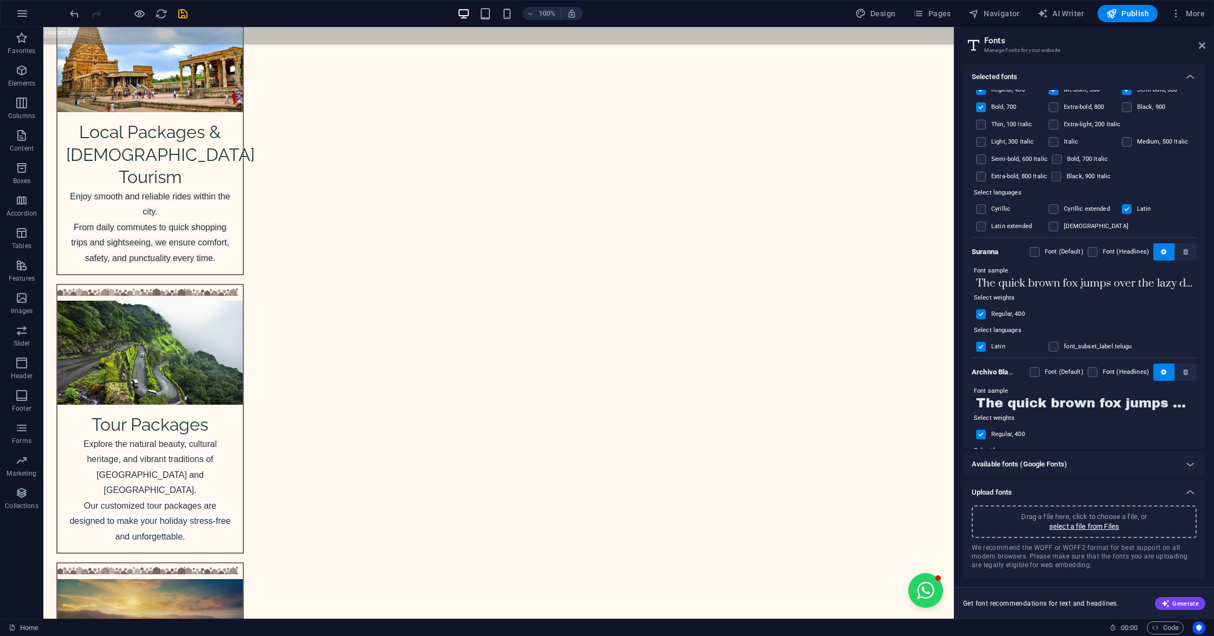
scroll to position [361, 0]
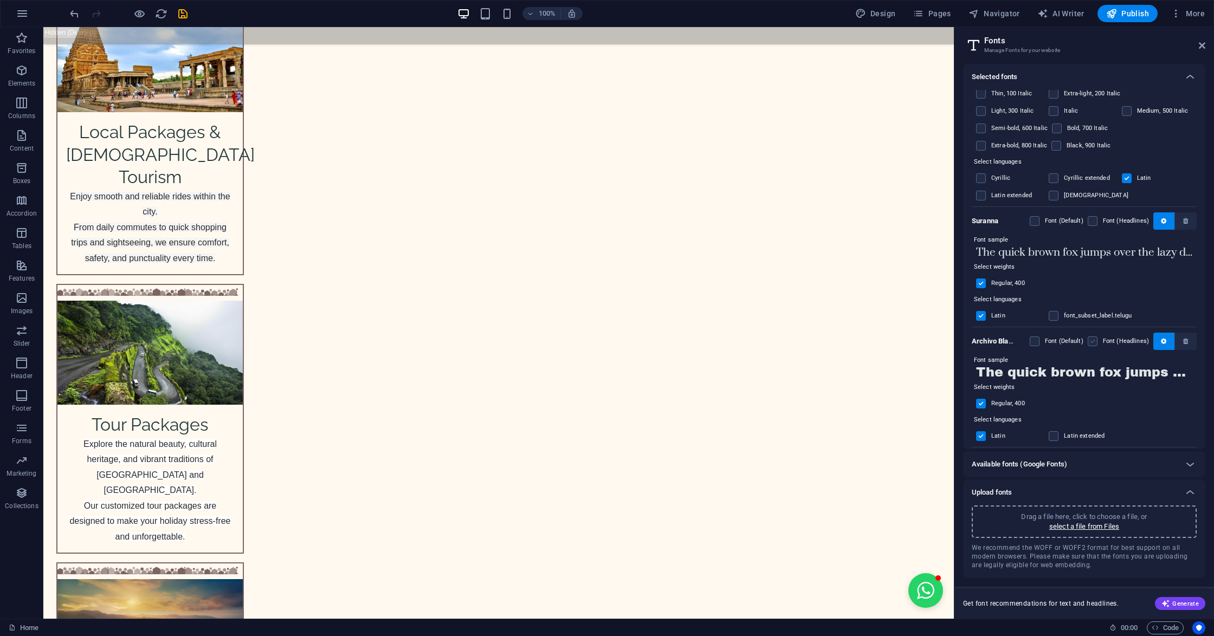
click at [1093, 339] on label at bounding box center [1093, 342] width 10 height 10
click at [0, 0] on Black "checkbox" at bounding box center [0, 0] width 0 height 0
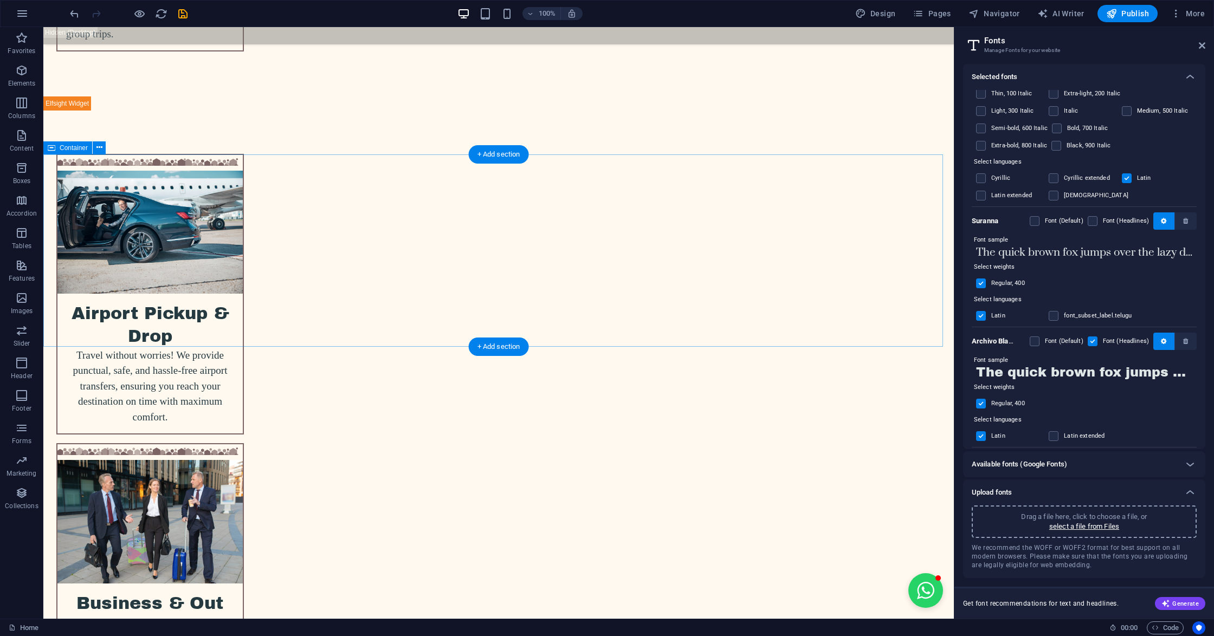
scroll to position [2989, 0]
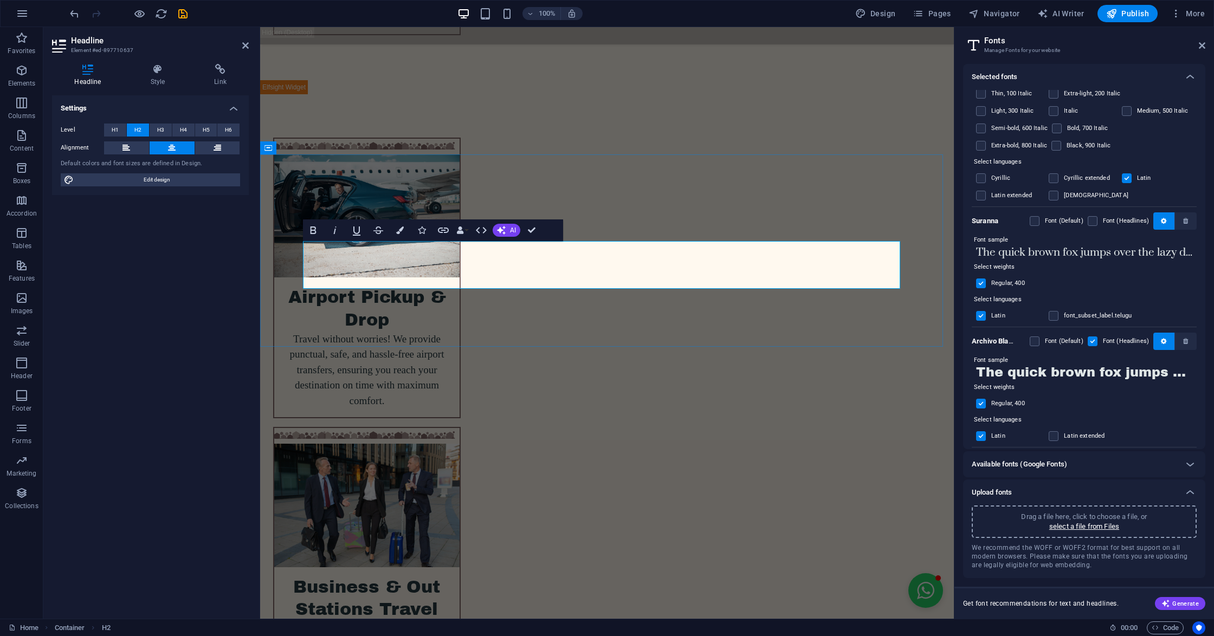
drag, startPoint x: 691, startPoint y: 269, endPoint x: 836, endPoint y: 174, distance: 173.0
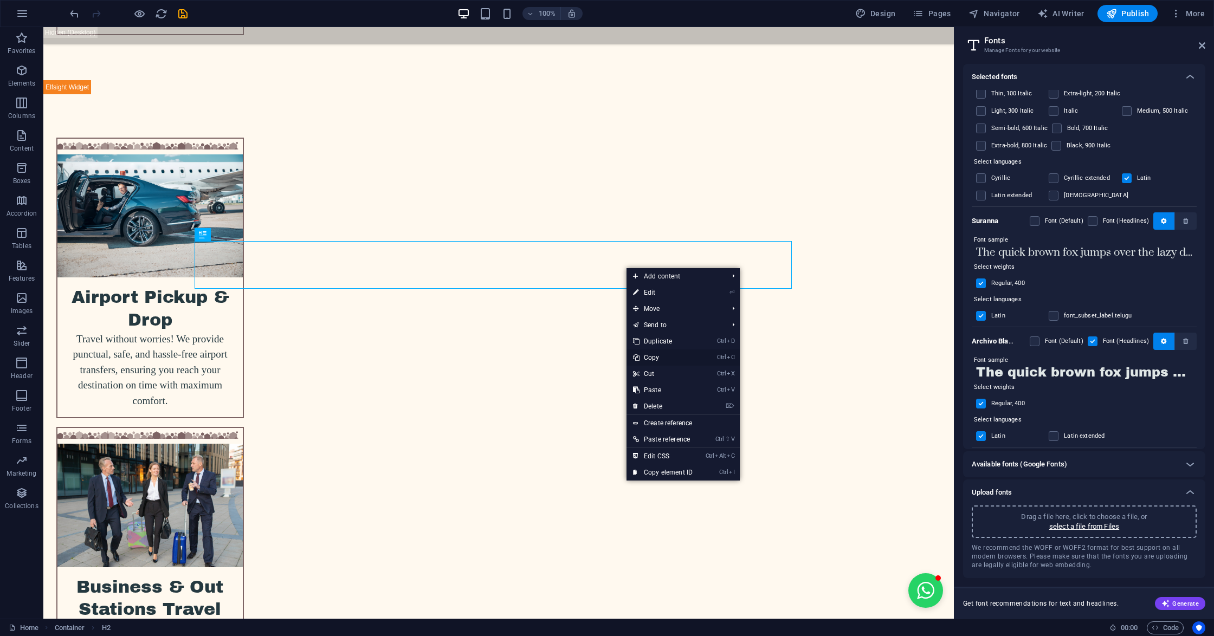
click at [653, 354] on link "Ctrl C Copy" at bounding box center [663, 358] width 73 height 16
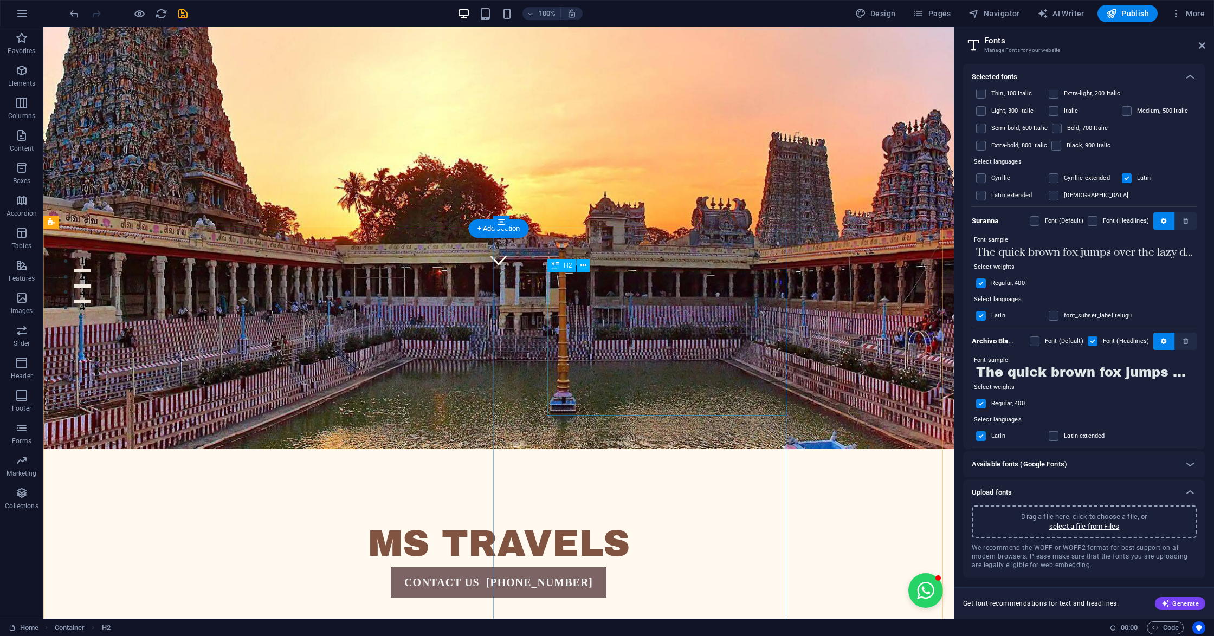
scroll to position [0, 0]
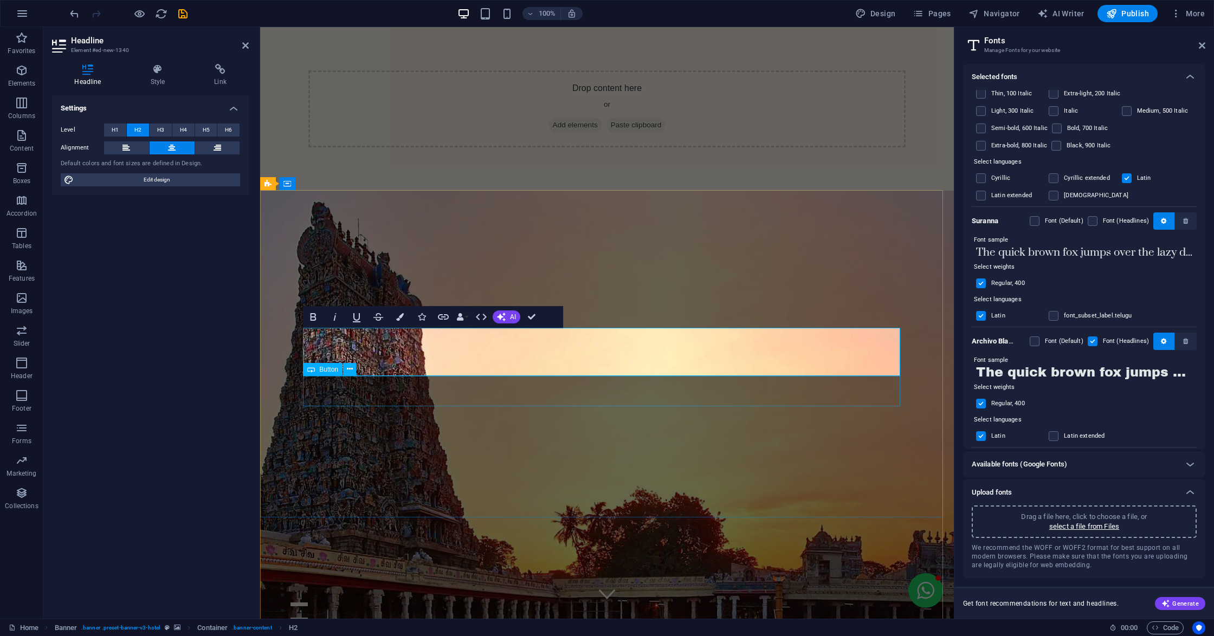
scroll to position [0, 3]
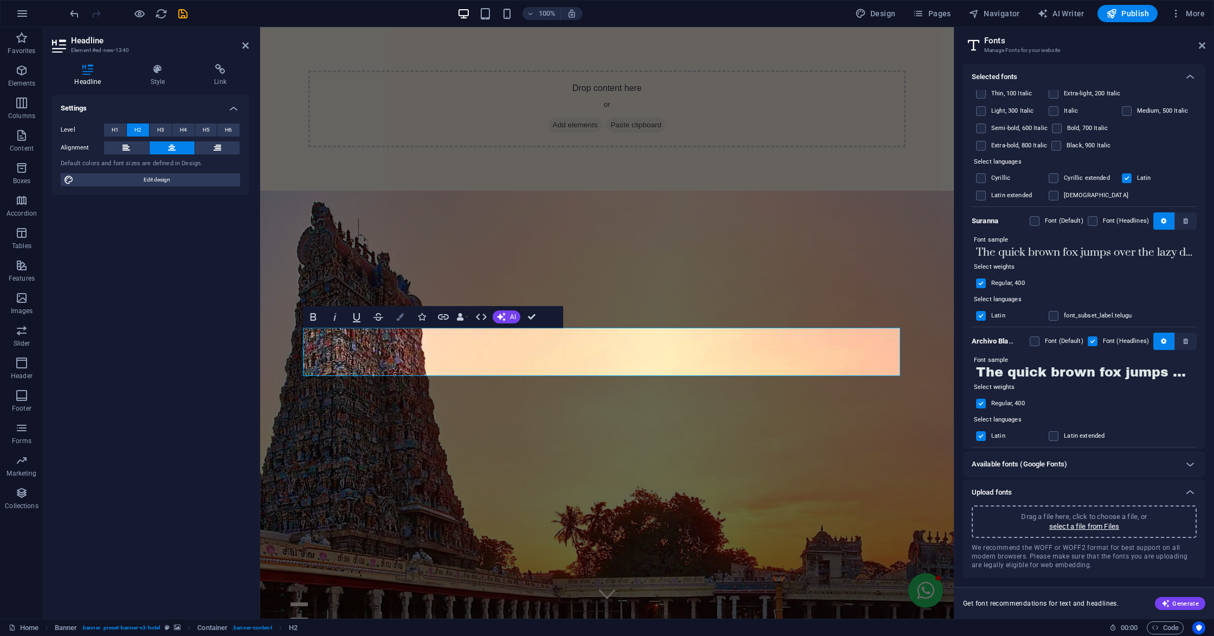
click at [408, 317] on button "Colors" at bounding box center [400, 317] width 21 height 22
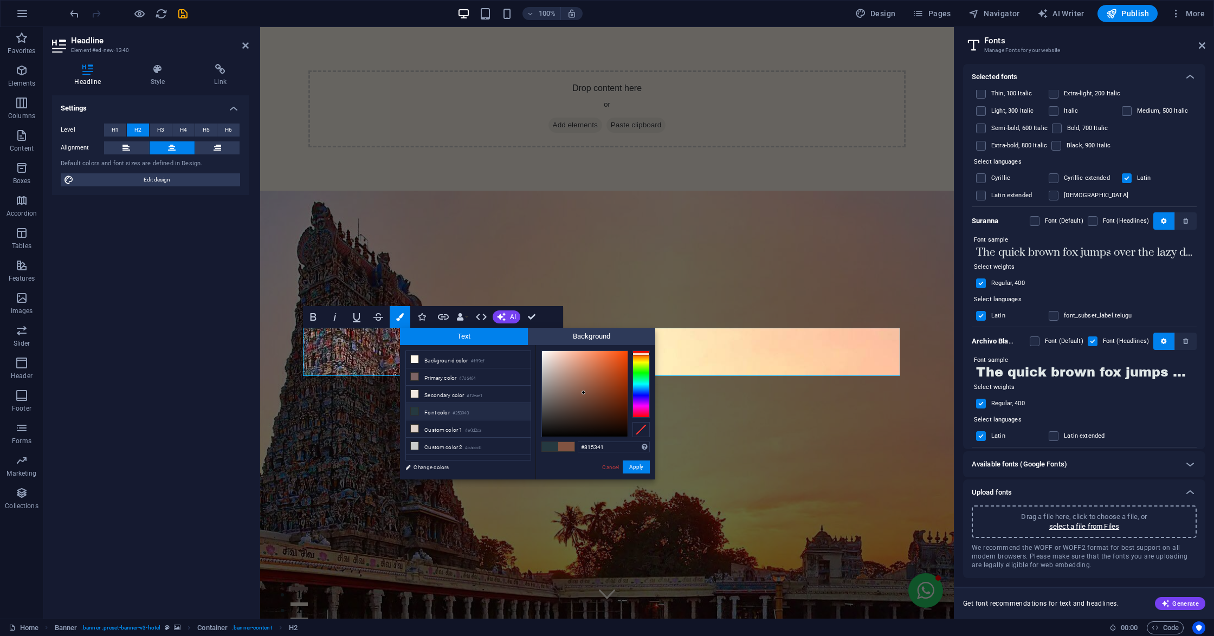
drag, startPoint x: 631, startPoint y: 404, endPoint x: 640, endPoint y: 386, distance: 19.2
click at [640, 389] on div at bounding box center [595, 394] width 108 height 87
drag, startPoint x: 640, startPoint y: 386, endPoint x: 636, endPoint y: 392, distance: 7.1
click at [641, 395] on div at bounding box center [641, 384] width 17 height 67
drag, startPoint x: 602, startPoint y: 401, endPoint x: 584, endPoint y: 414, distance: 22.1
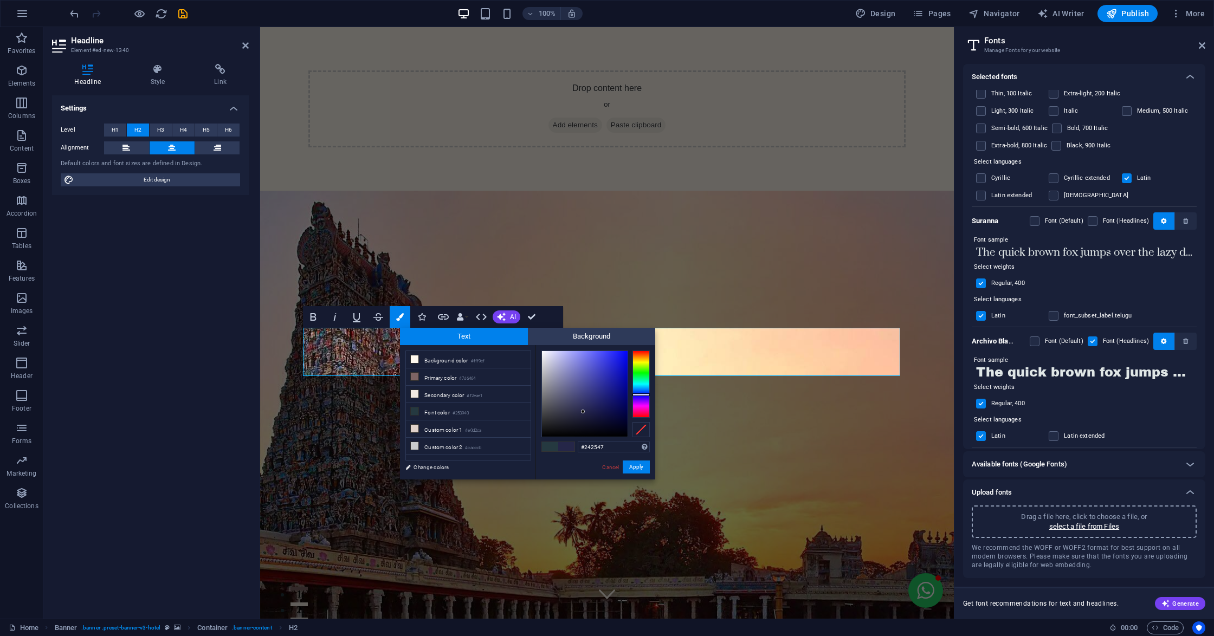
click at [583, 412] on div at bounding box center [585, 394] width 86 height 86
type input "#161728"
drag, startPoint x: 588, startPoint y: 414, endPoint x: 579, endPoint y: 423, distance: 11.9
click at [579, 423] on div at bounding box center [585, 394] width 86 height 86
click at [628, 467] on button "Apply" at bounding box center [636, 467] width 27 height 13
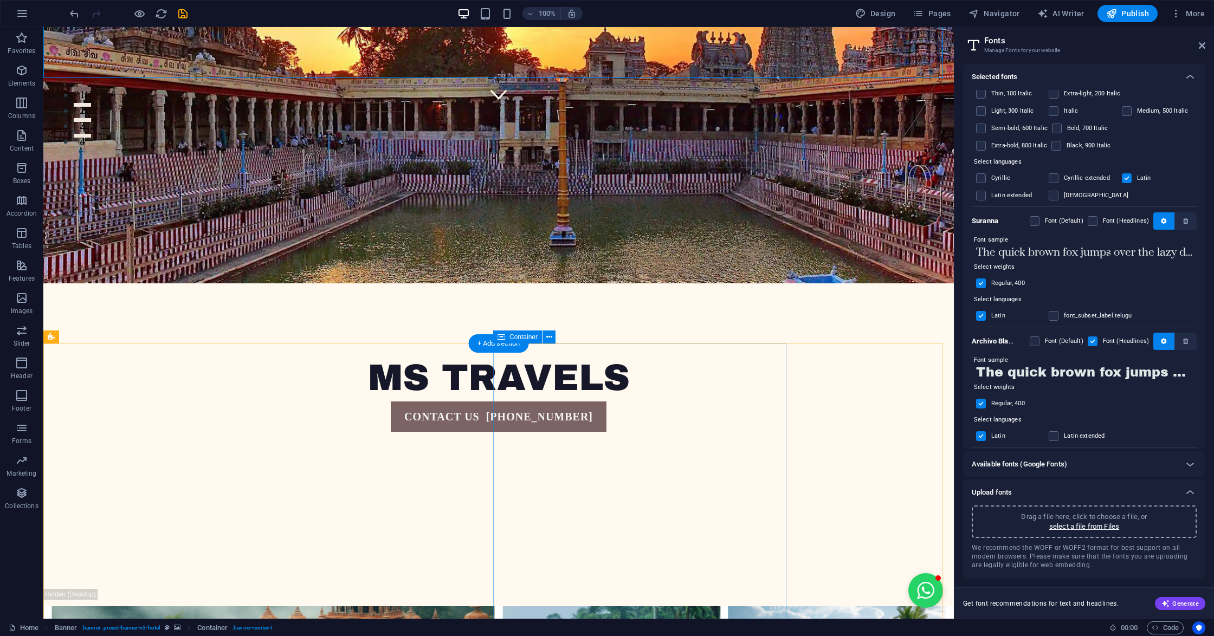
scroll to position [506, 0]
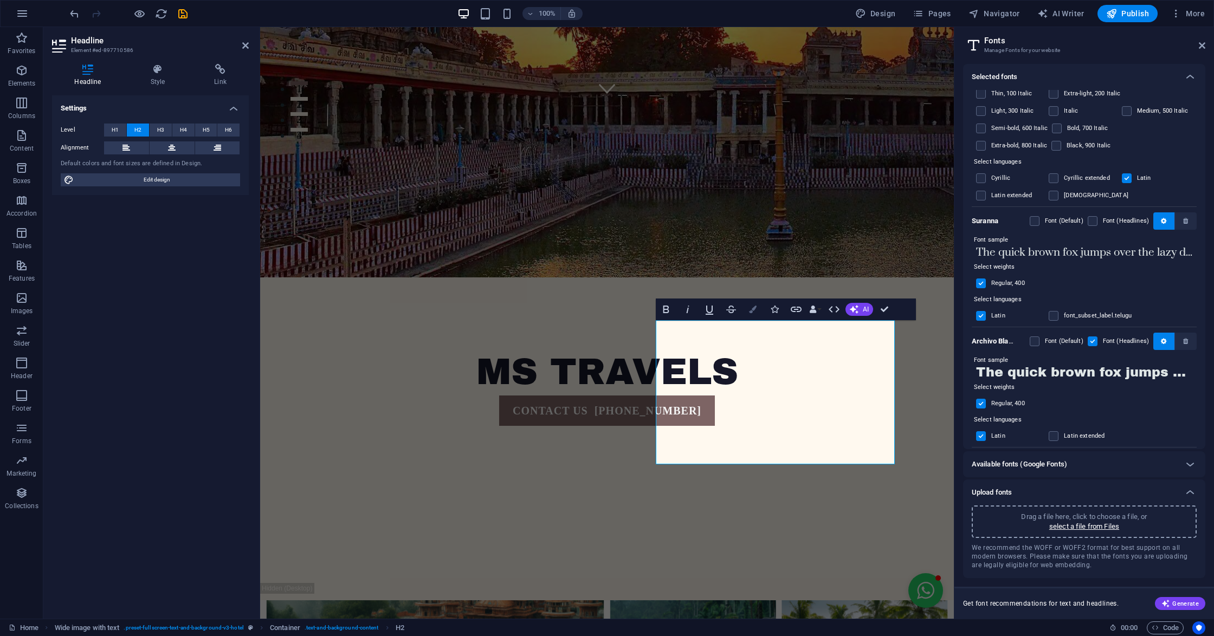
click at [746, 313] on button "Colors" at bounding box center [753, 310] width 21 height 22
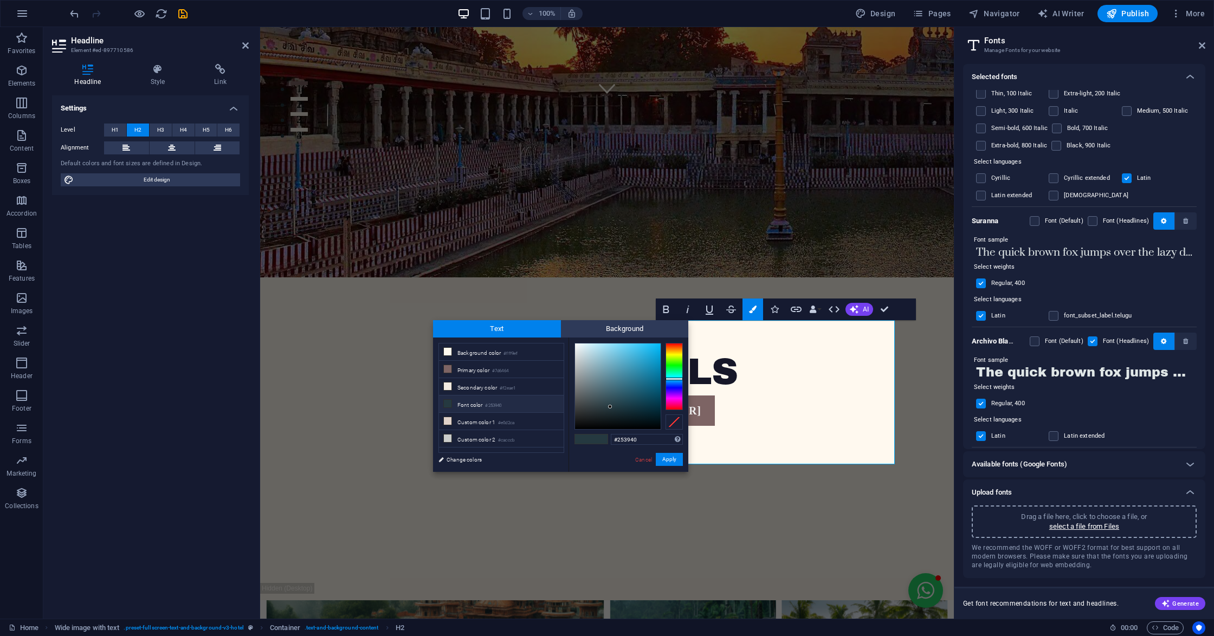
drag, startPoint x: 653, startPoint y: 439, endPoint x: 605, endPoint y: 437, distance: 47.7
click at [605, 437] on div "#253940 Supported formats #0852ed rgb(8, 82, 237) rgba(8, 82, 237, 90%) hsv(221…" at bounding box center [629, 484] width 120 height 292
click at [651, 462] on link "Cancel" at bounding box center [643, 460] width 19 height 8
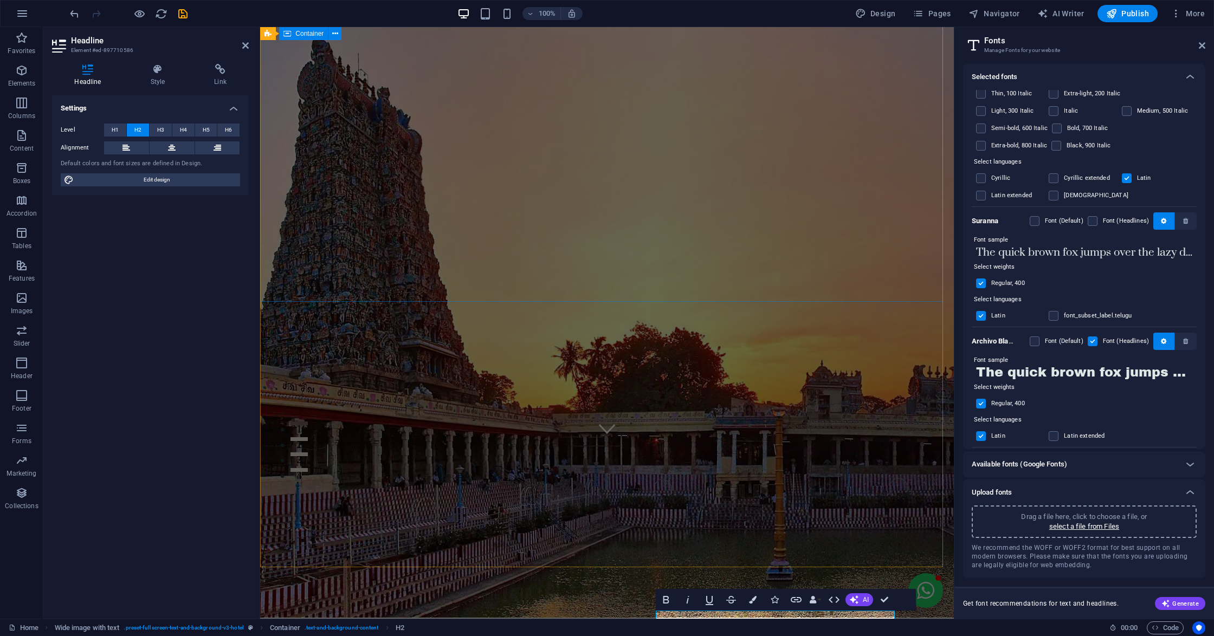
scroll to position [144, 0]
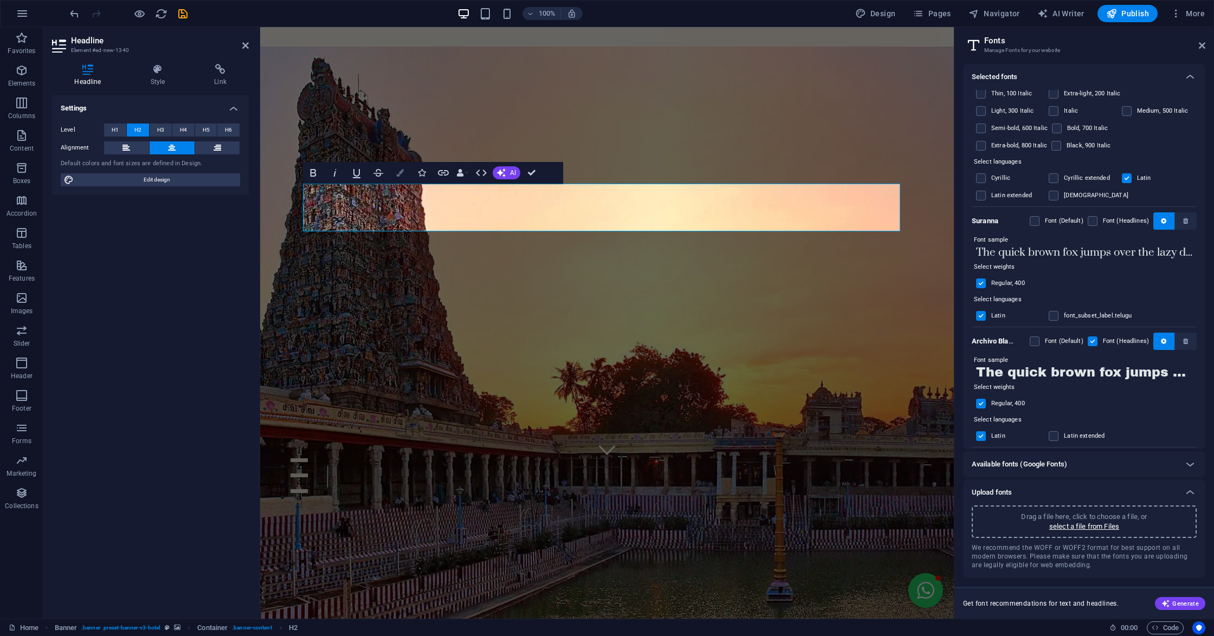
click at [406, 169] on button "Colors" at bounding box center [400, 173] width 21 height 22
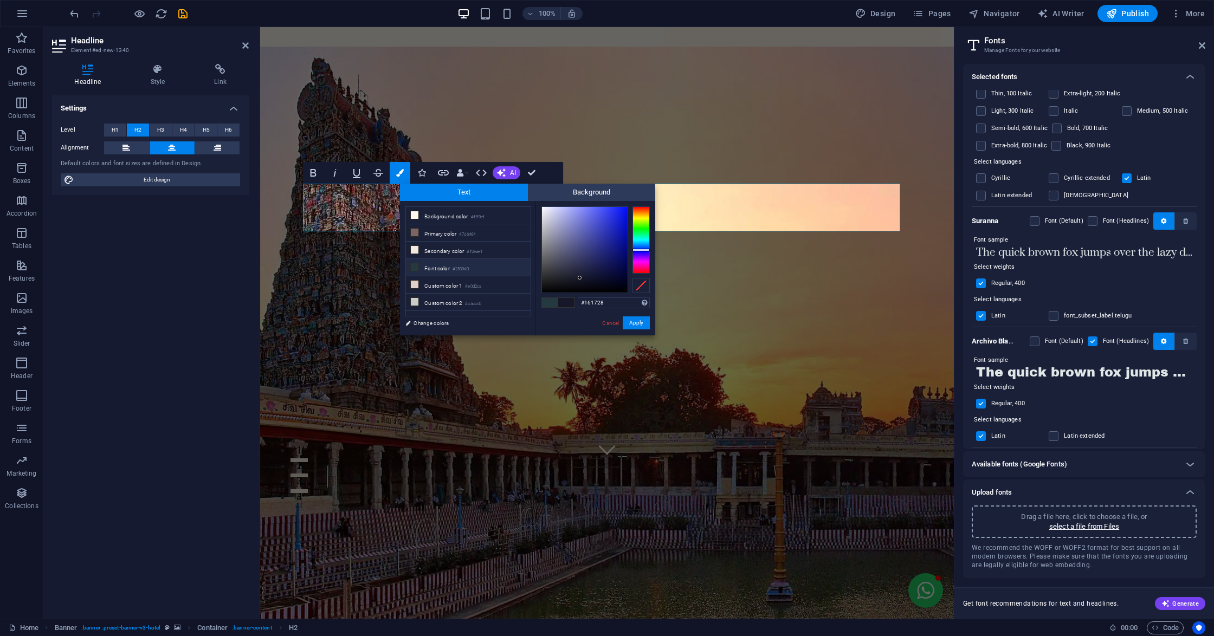
drag, startPoint x: 614, startPoint y: 305, endPoint x: 550, endPoint y: 306, distance: 64.0
click at [550, 306] on div "#161728 Supported formats #0852ed rgb(8, 82, 237) rgba(8, 82, 237, 90%) hsv(221…" at bounding box center [596, 347] width 120 height 292
type input "#253940"
click at [640, 325] on button "Apply" at bounding box center [636, 323] width 27 height 13
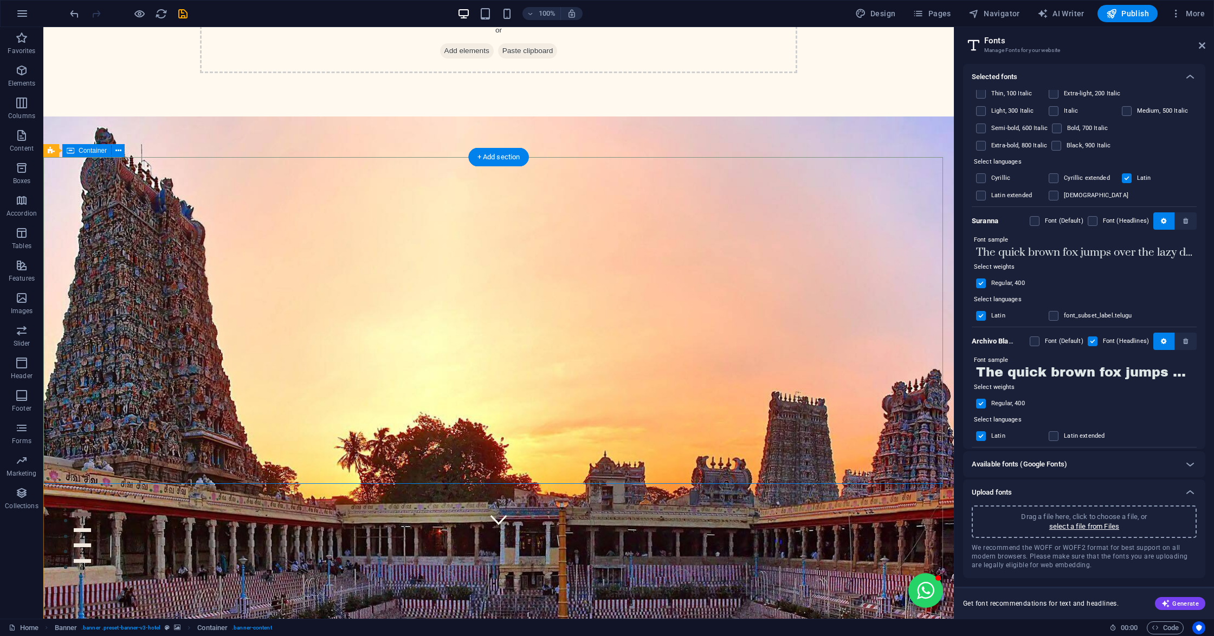
scroll to position [0, 0]
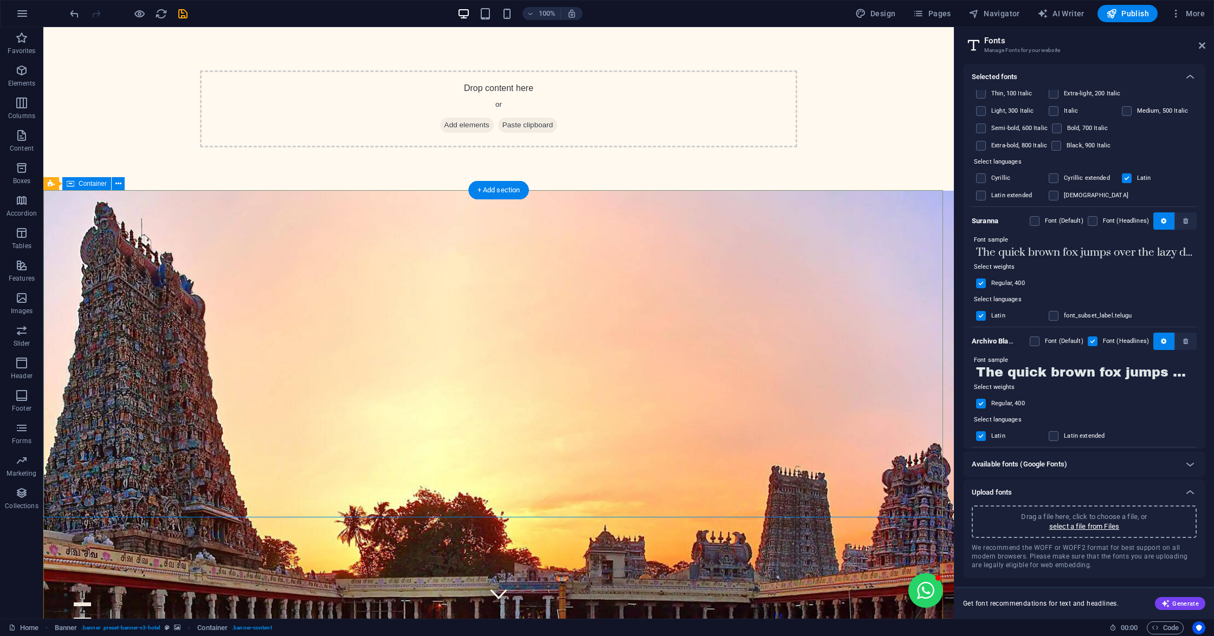
click at [96, 37] on icon at bounding box center [99, 33] width 6 height 11
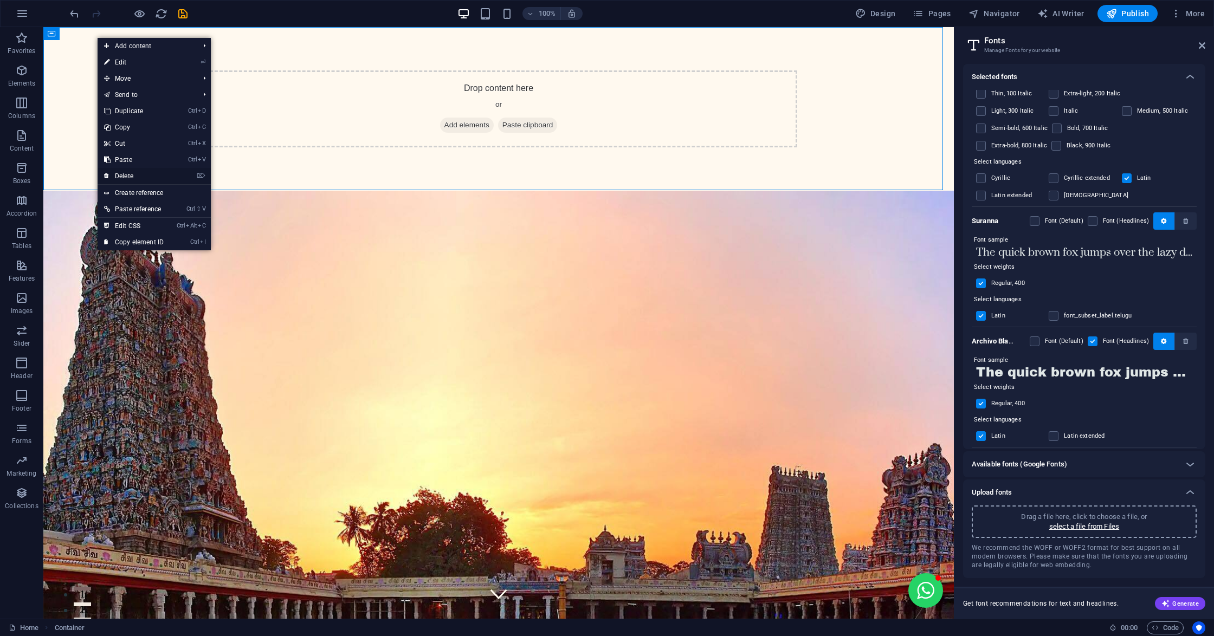
click at [132, 180] on link "⌦ Delete" at bounding box center [134, 176] width 73 height 16
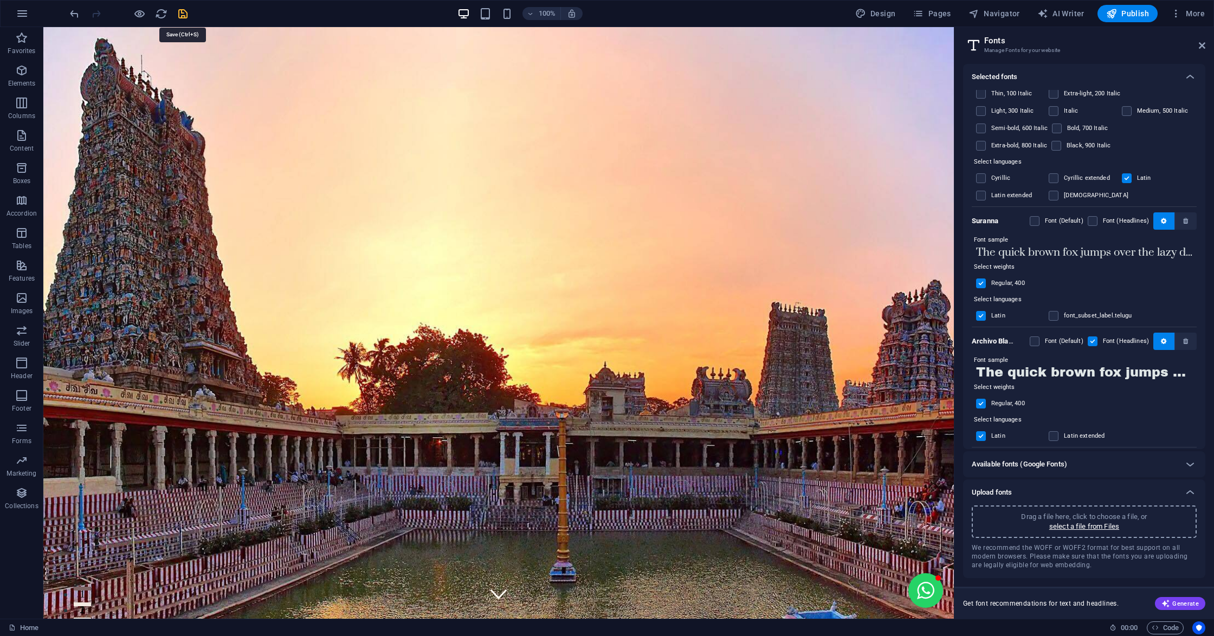
click at [184, 12] on icon "save" at bounding box center [183, 14] width 12 height 12
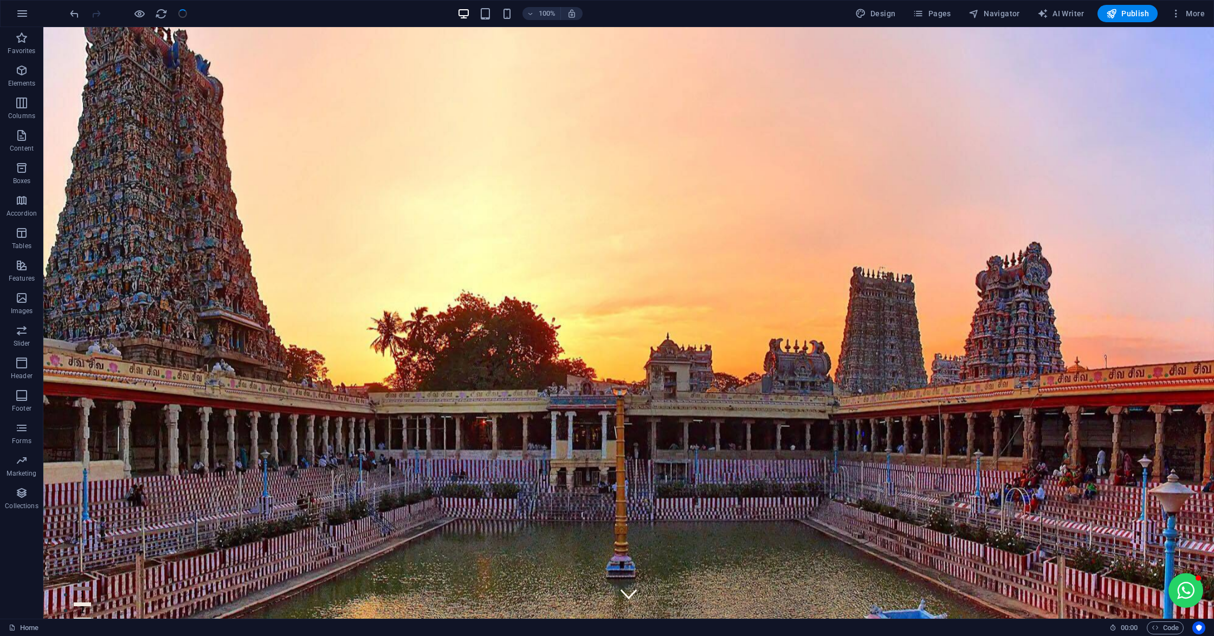
click at [184, 12] on div at bounding box center [128, 13] width 121 height 17
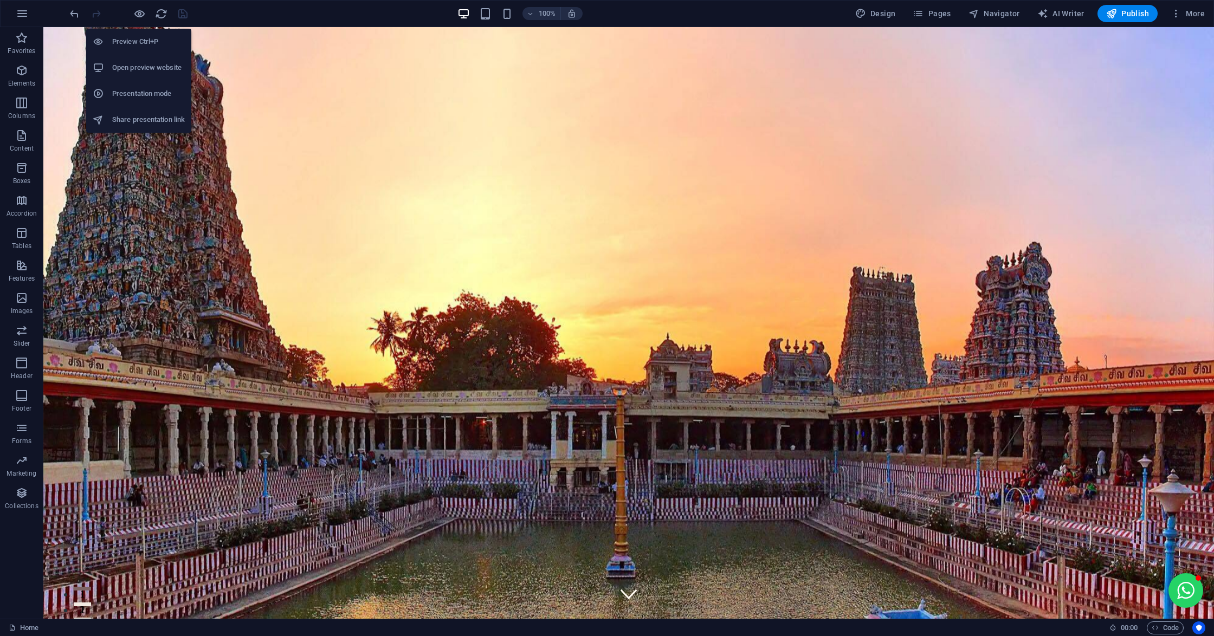
click at [136, 73] on h6 "Open preview website" at bounding box center [148, 67] width 73 height 13
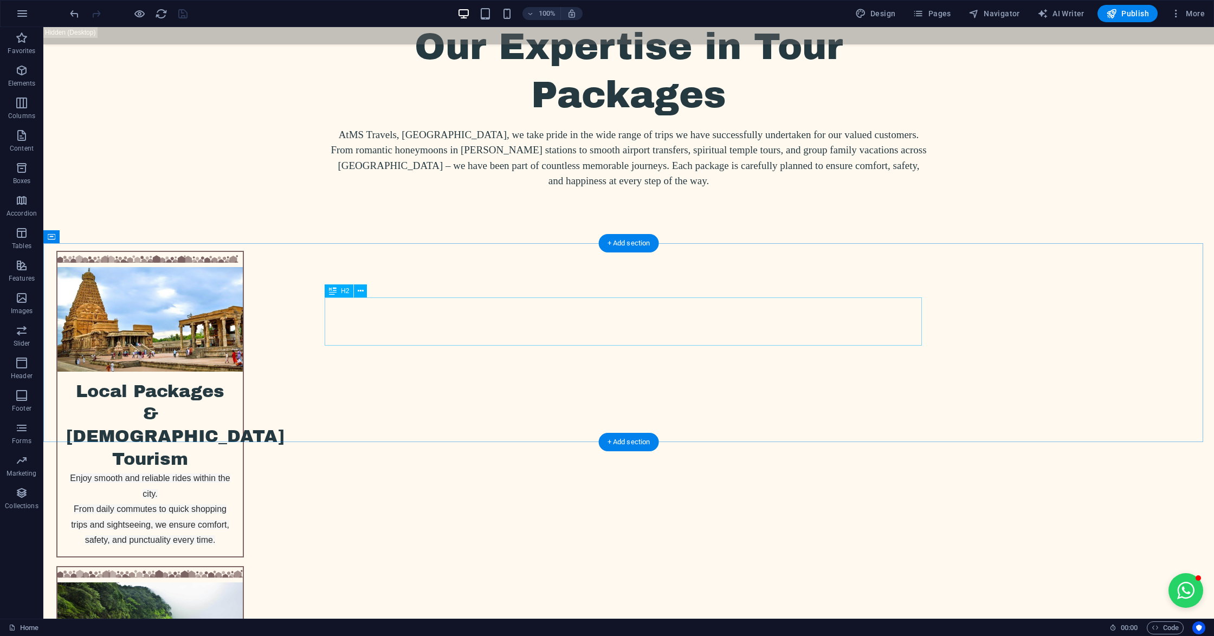
scroll to position [1807, 0]
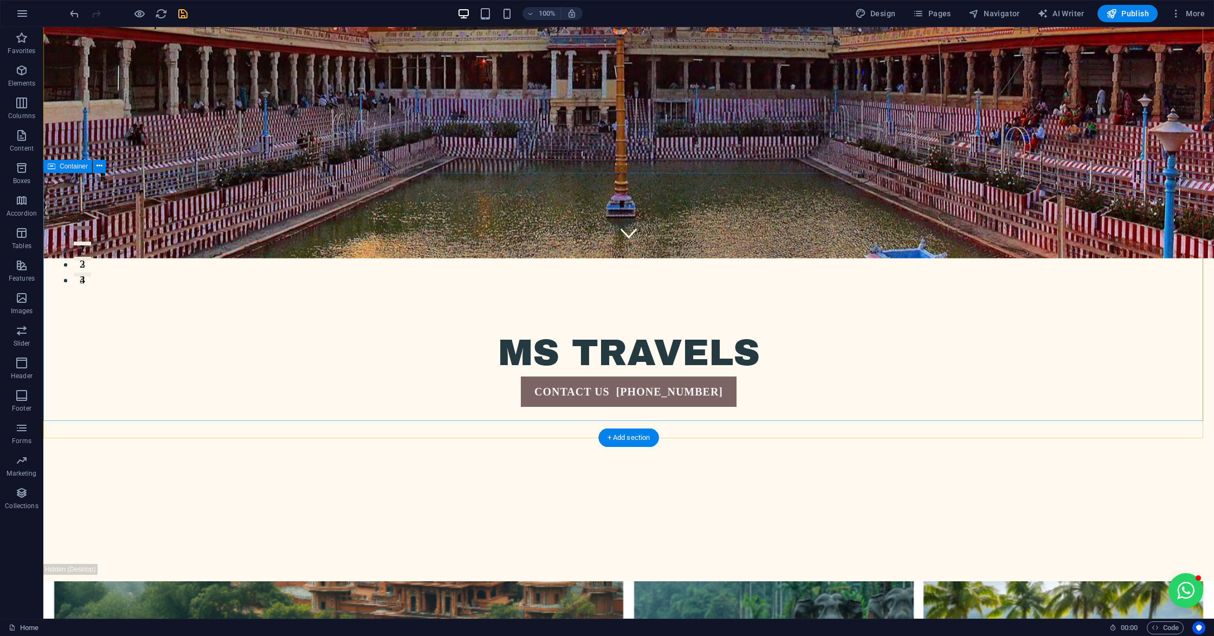
scroll to position [0, 0]
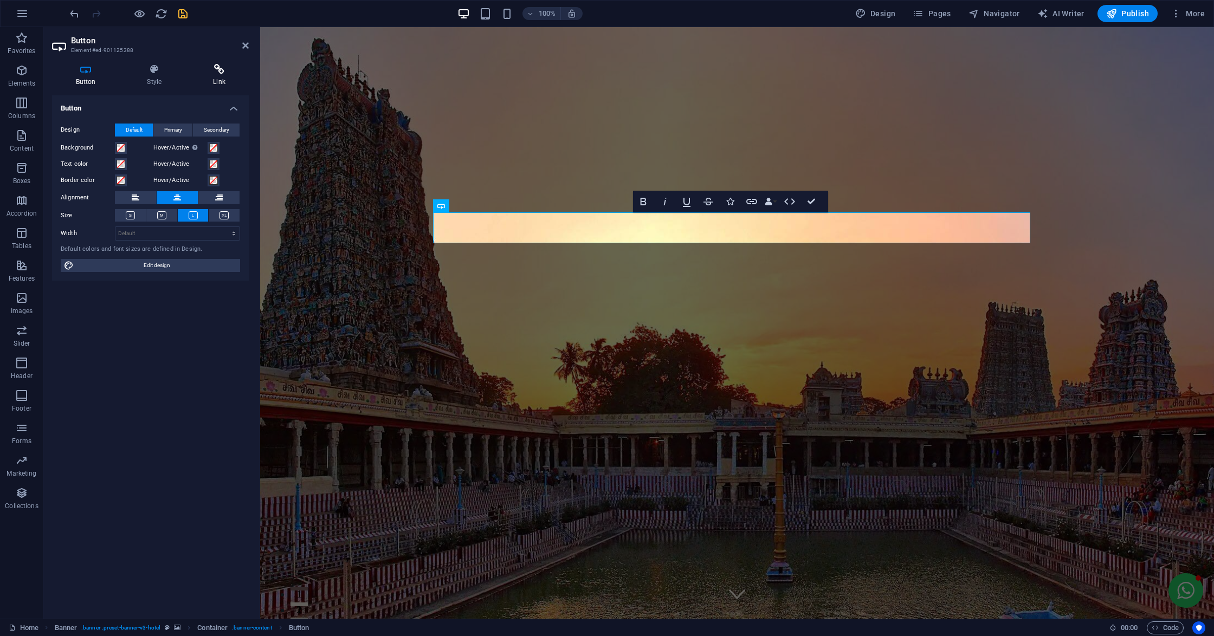
click at [209, 78] on h4 "Link" at bounding box center [220, 75] width 60 height 23
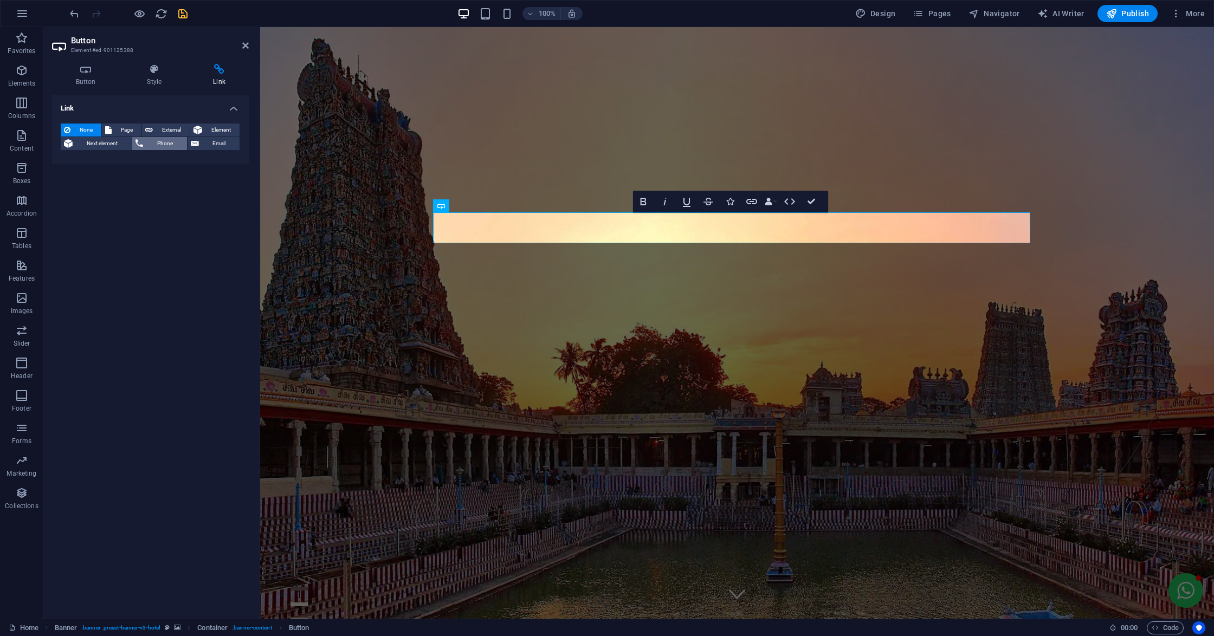
click at [146, 140] on span "Phone" at bounding box center [164, 143] width 37 height 13
paste input "[PHONE_NUMBER]"
click at [146, 161] on input "[PHONE_NUMBER]" at bounding box center [177, 161] width 125 height 13
type input "[PHONE_NUMBER]"
click at [163, 178] on input "Title Additional link description, should not be the same as the link text. The…" at bounding box center [177, 178] width 125 height 13
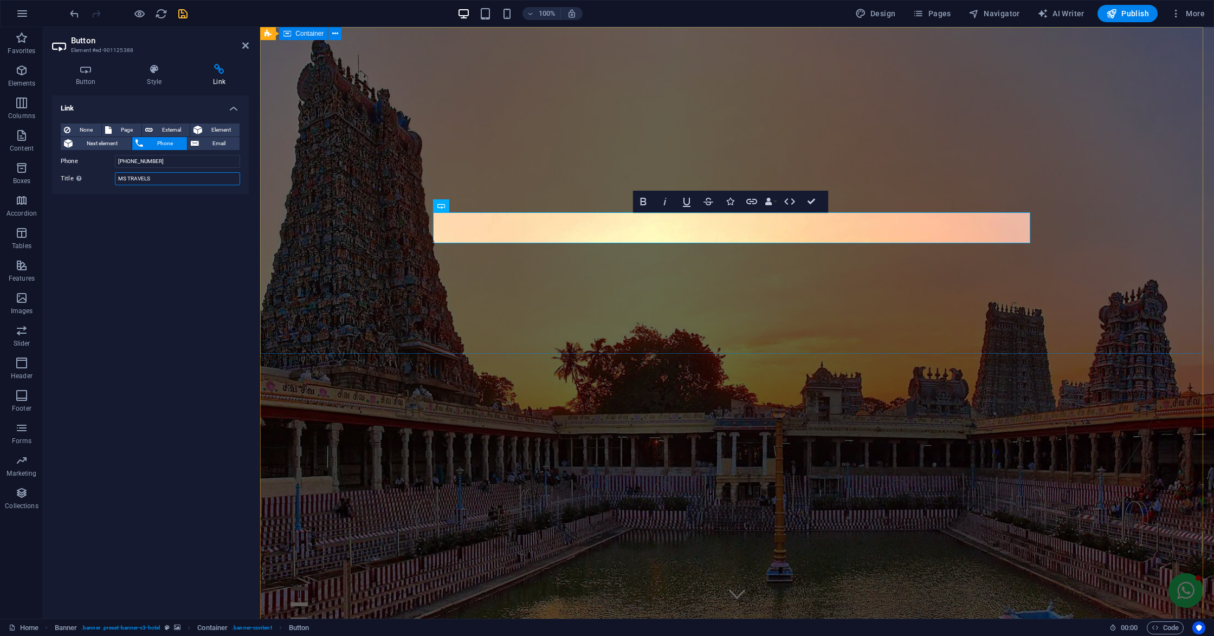
type input "MS TRAVELS"
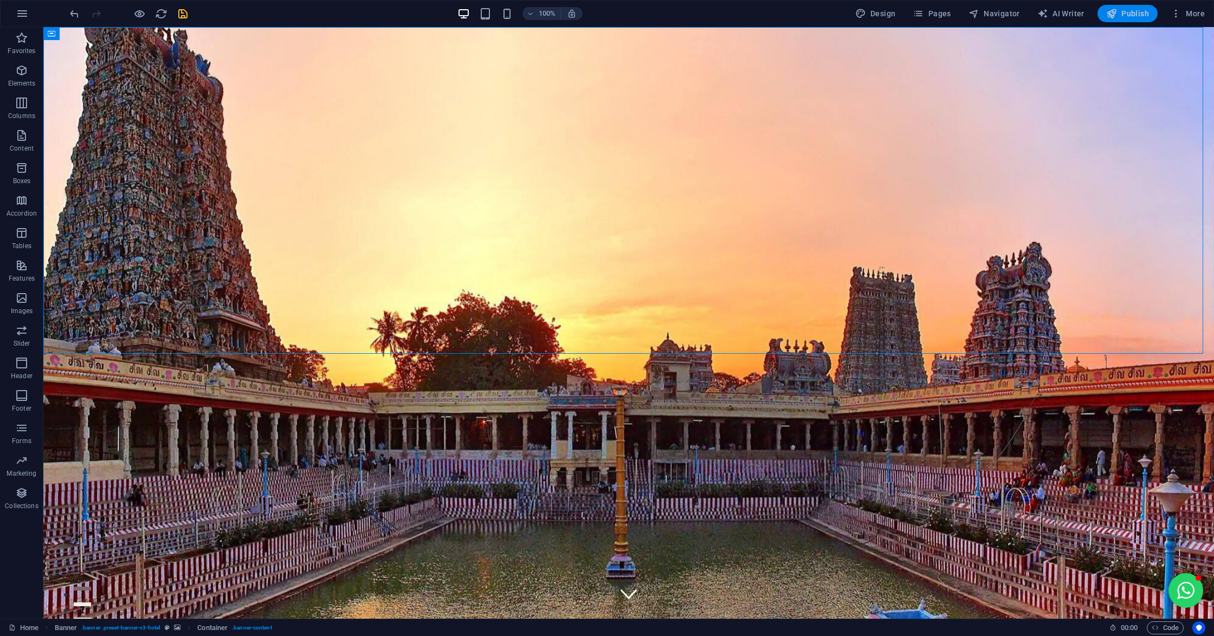
click at [1124, 20] on button "Publish" at bounding box center [1128, 13] width 60 height 17
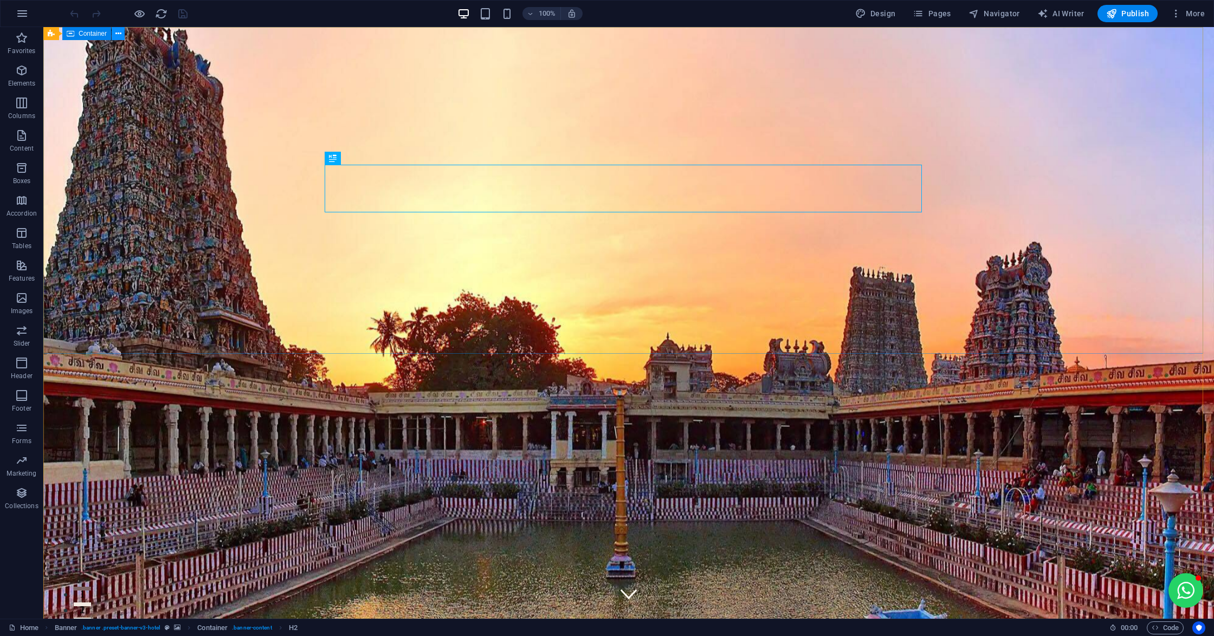
click at [120, 33] on icon at bounding box center [118, 33] width 6 height 11
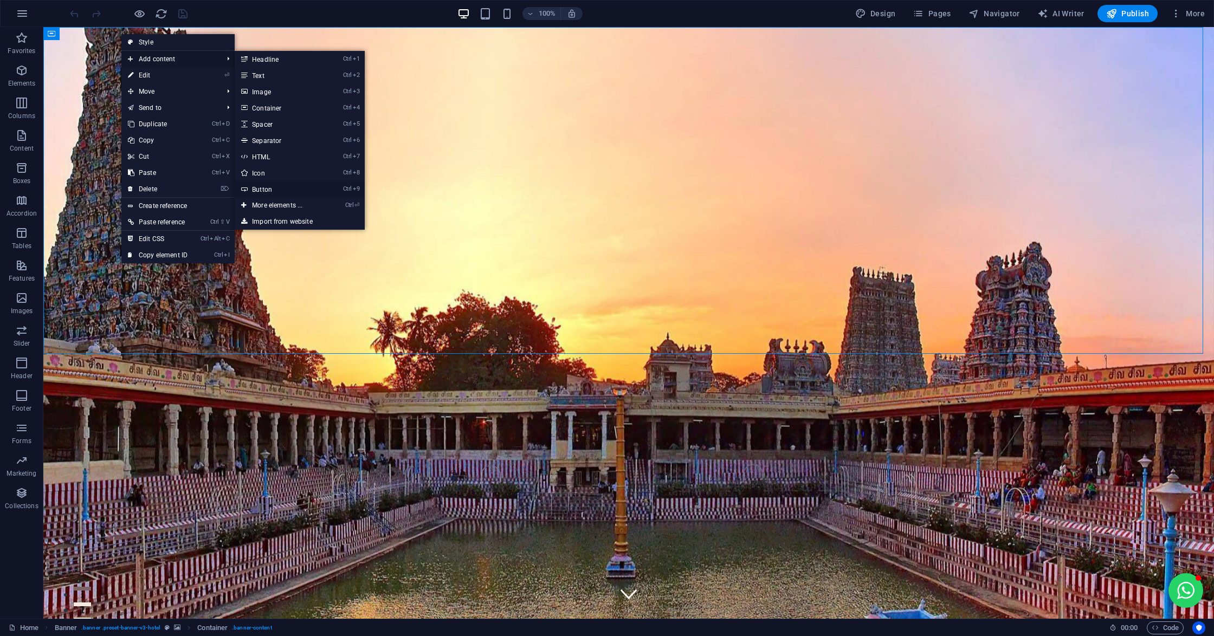
click at [259, 187] on link "Ctrl 9 Button" at bounding box center [279, 189] width 89 height 16
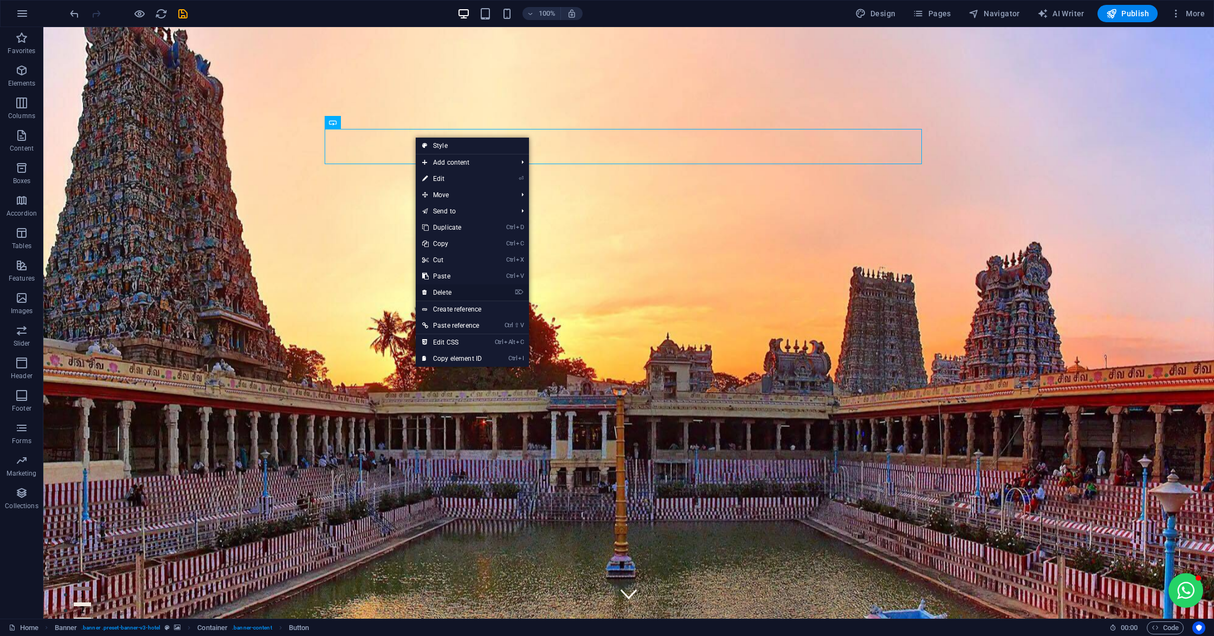
click at [459, 291] on link "⌦ Delete" at bounding box center [452, 293] width 73 height 16
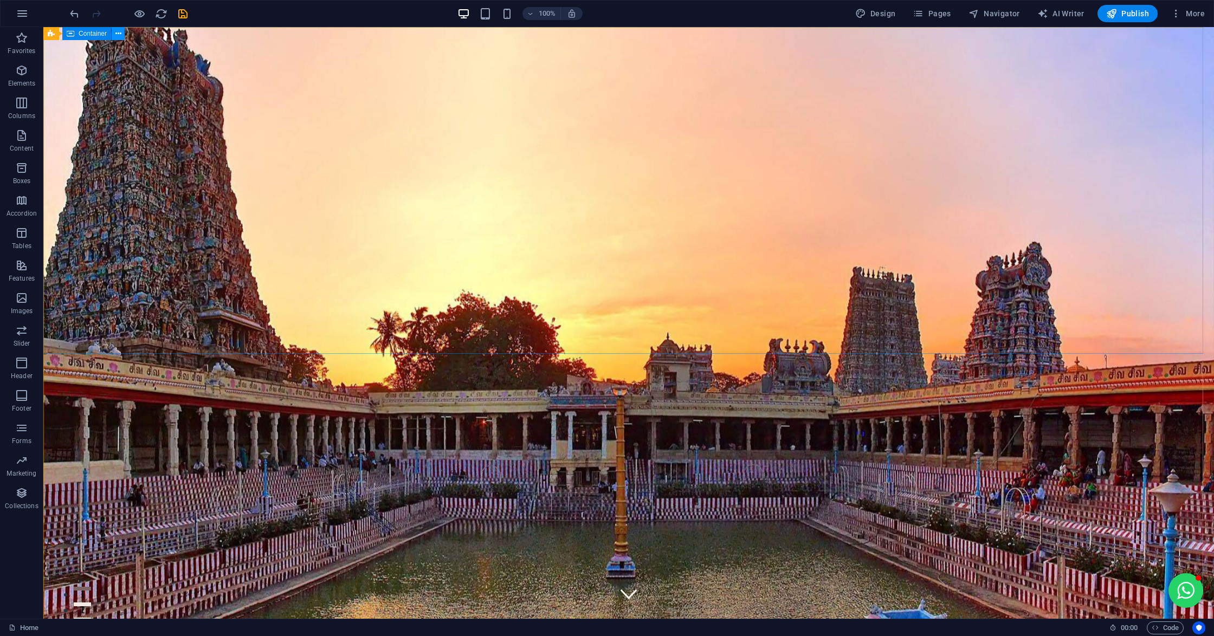
click at [117, 33] on icon at bounding box center [118, 33] width 6 height 11
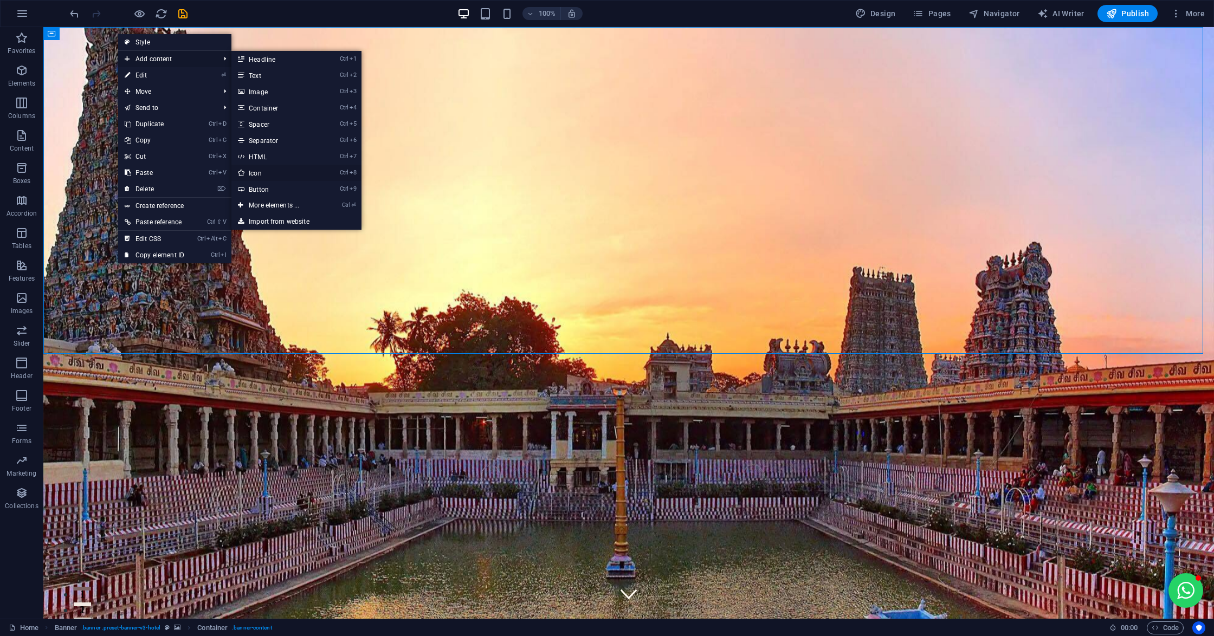
click at [278, 171] on link "Ctrl 8 Icon" at bounding box center [275, 173] width 89 height 16
select select "xMidYMid"
select select "px"
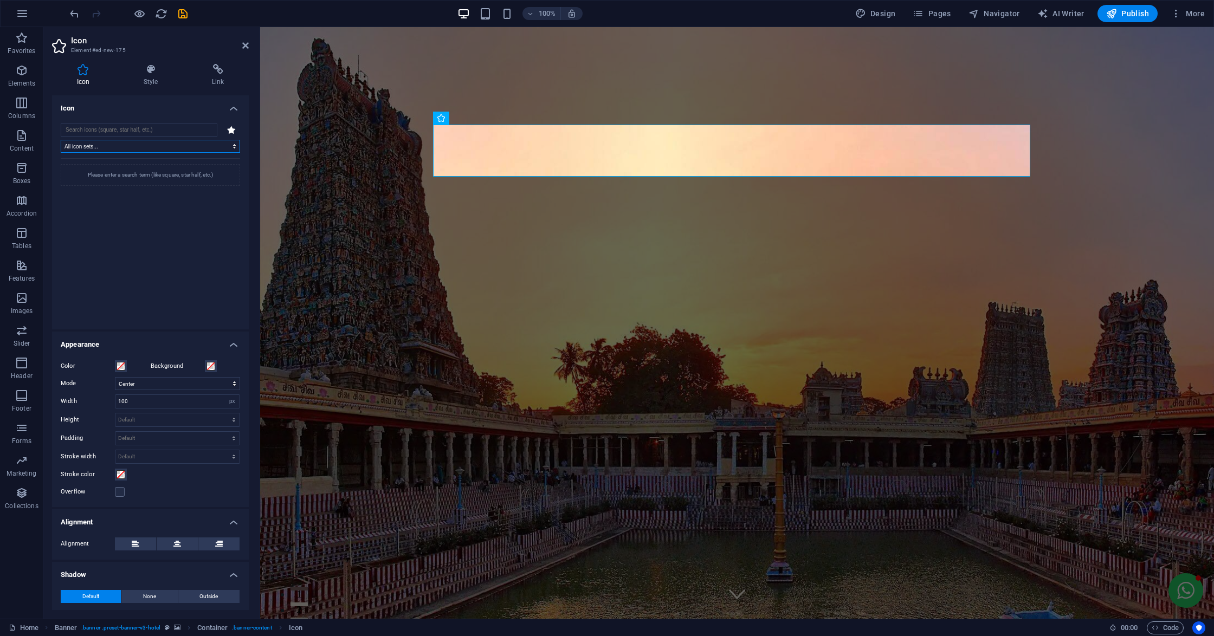
click at [149, 146] on select "All icon sets... IcoFont Ionicons FontAwesome Brands FontAwesome Duotone FontAw…" at bounding box center [150, 146] width 179 height 13
select select "icofont"
click at [61, 140] on select "All icon sets... IcoFont Ionicons FontAwesome Brands FontAwesome Duotone FontAw…" at bounding box center [150, 146] width 179 height 13
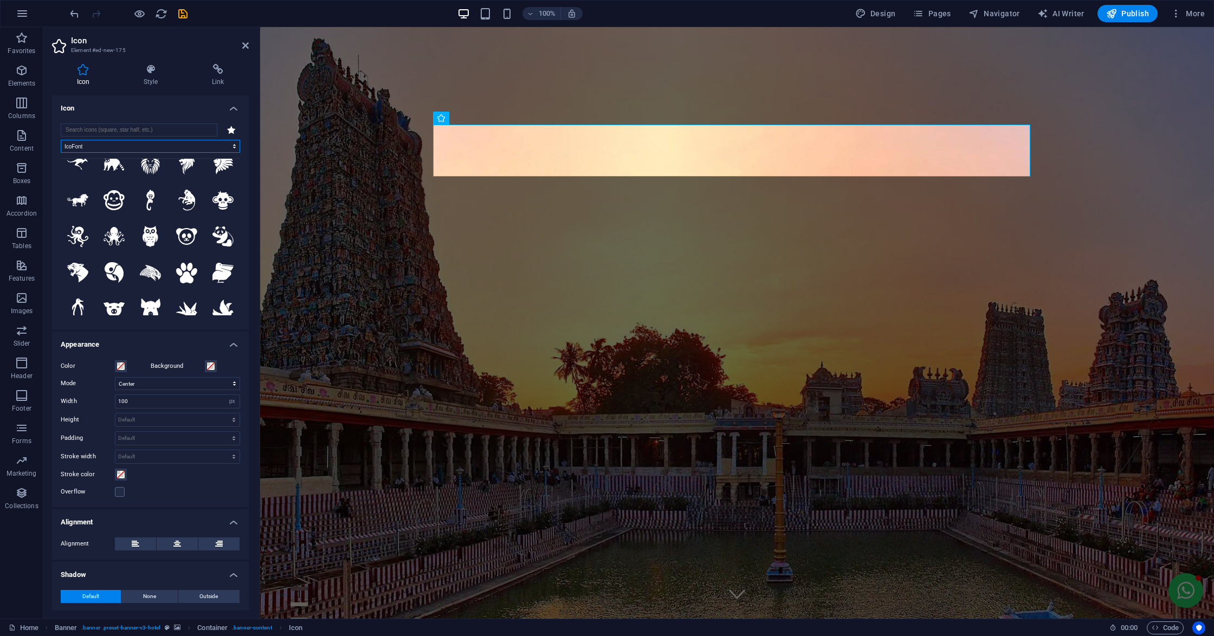
scroll to position [867, 0]
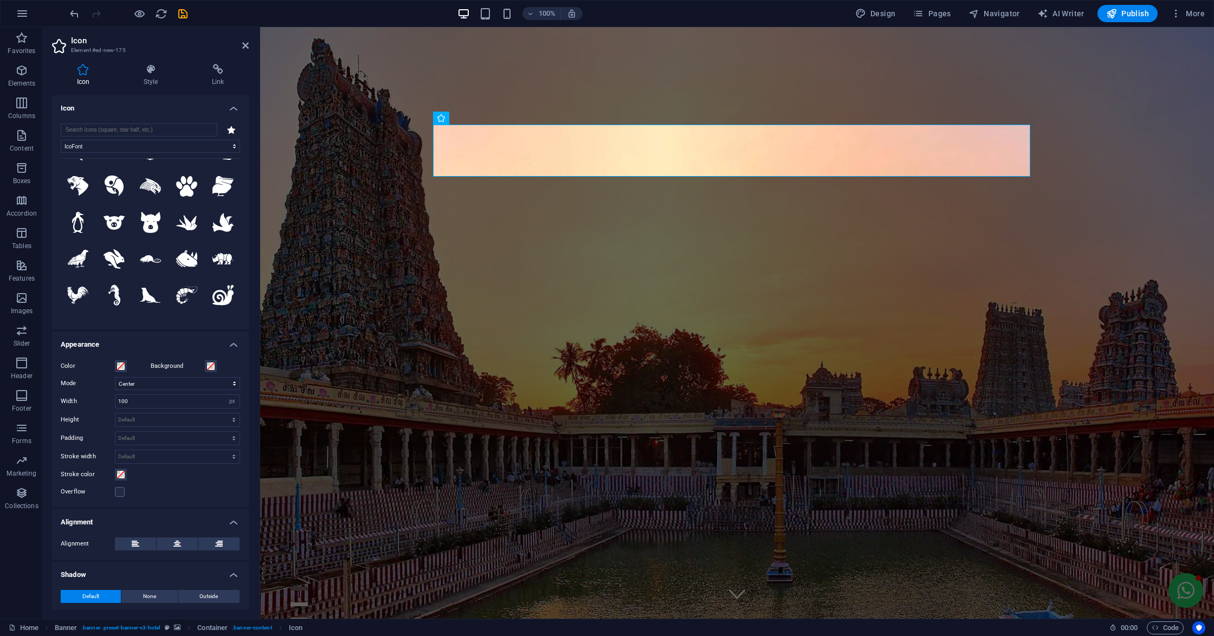
click at [243, 50] on header "Icon Element #ed-new-175" at bounding box center [150, 41] width 197 height 28
click at [243, 43] on icon at bounding box center [245, 45] width 7 height 9
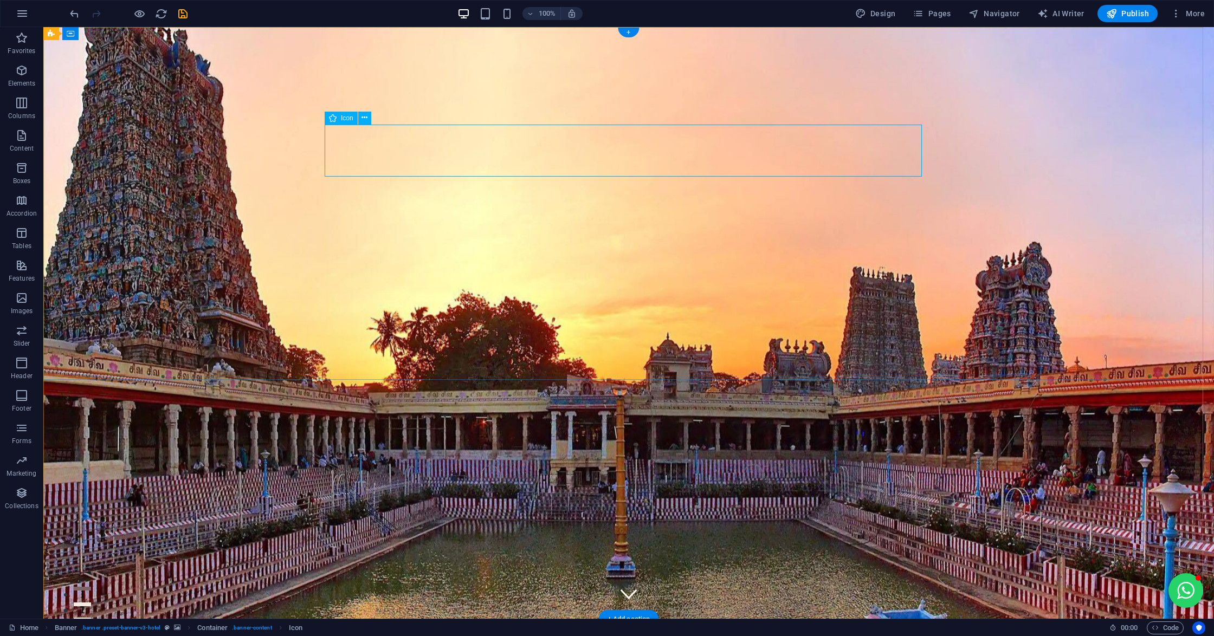
click at [366, 122] on icon at bounding box center [365, 117] width 6 height 11
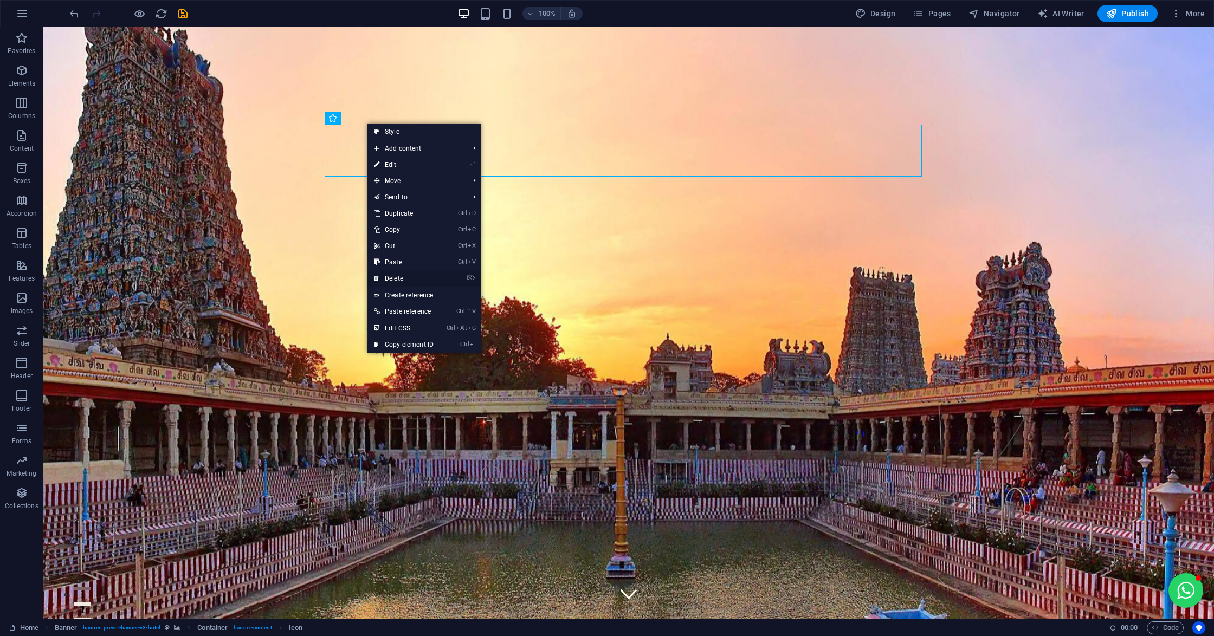
click at [404, 281] on link "⌦ Delete" at bounding box center [403, 278] width 73 height 16
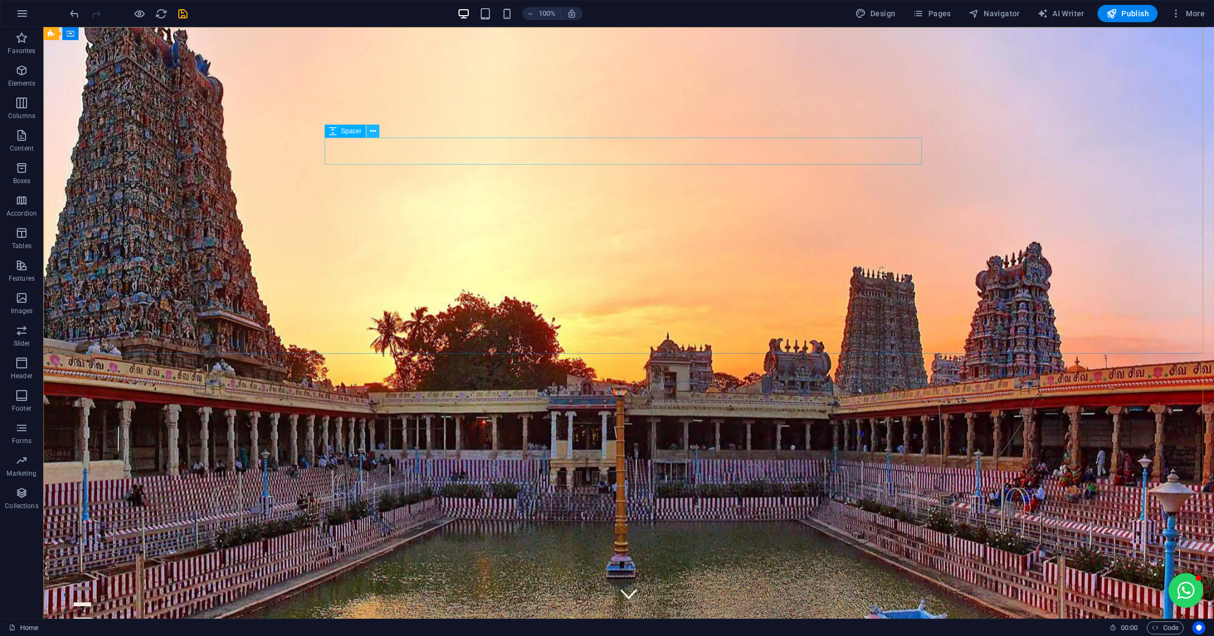
click at [367, 130] on button at bounding box center [372, 131] width 13 height 13
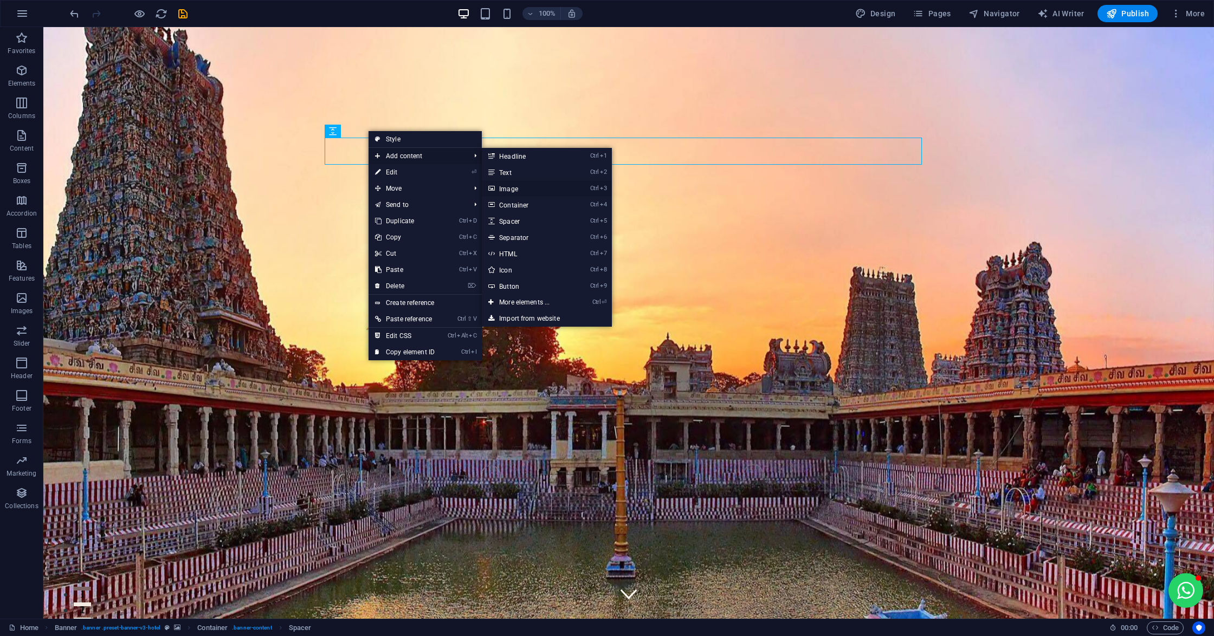
click at [508, 181] on link "Ctrl 3 Image" at bounding box center [526, 188] width 89 height 16
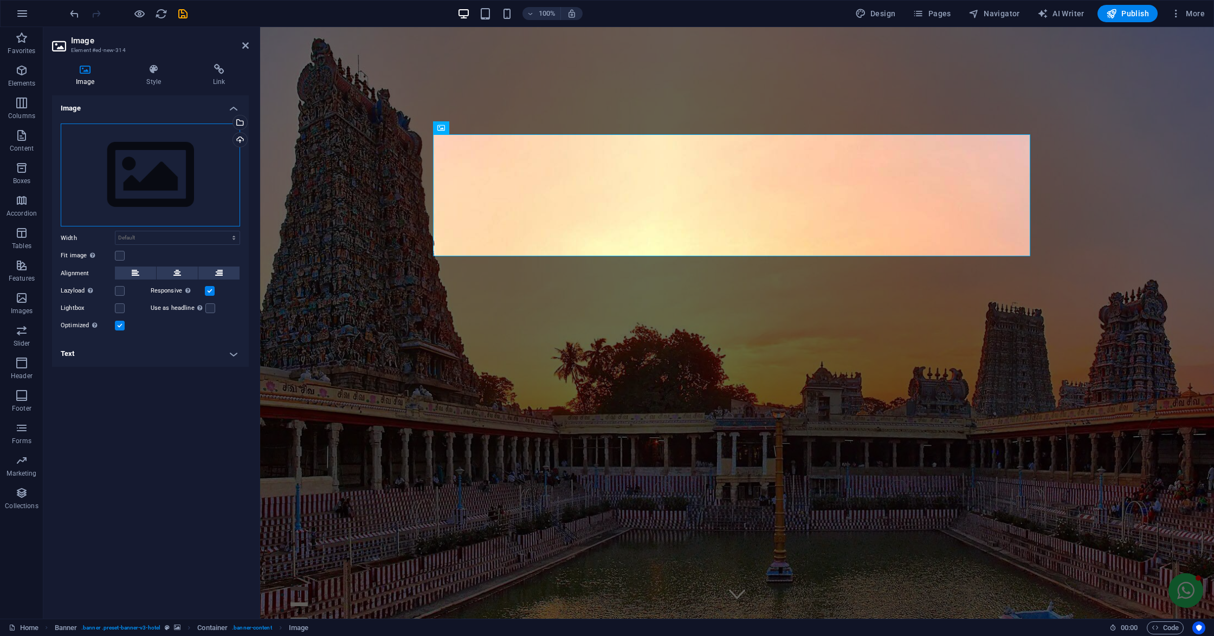
click at [161, 191] on div "Drag files here, click to choose files or select files from Files or our free s…" at bounding box center [150, 176] width 179 height 104
click at [161, 191] on body "mstravels.co.in Home Favorites Elements Columns Content Boxes Accordion Tables …" at bounding box center [607, 318] width 1214 height 636
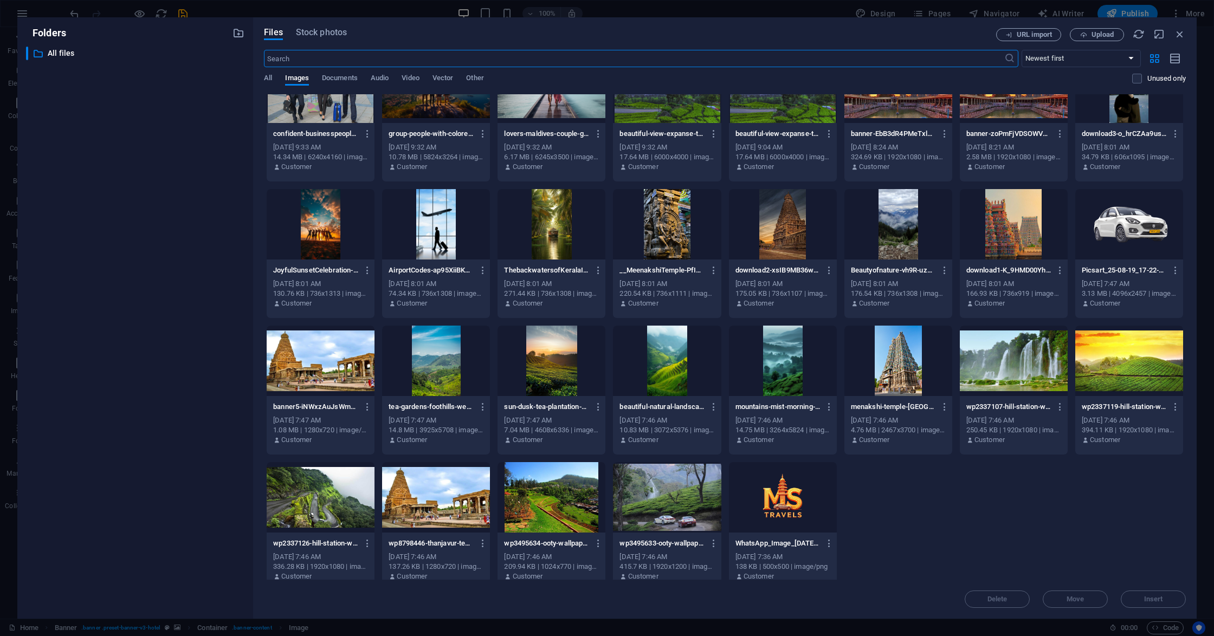
scroll to position [326, 0]
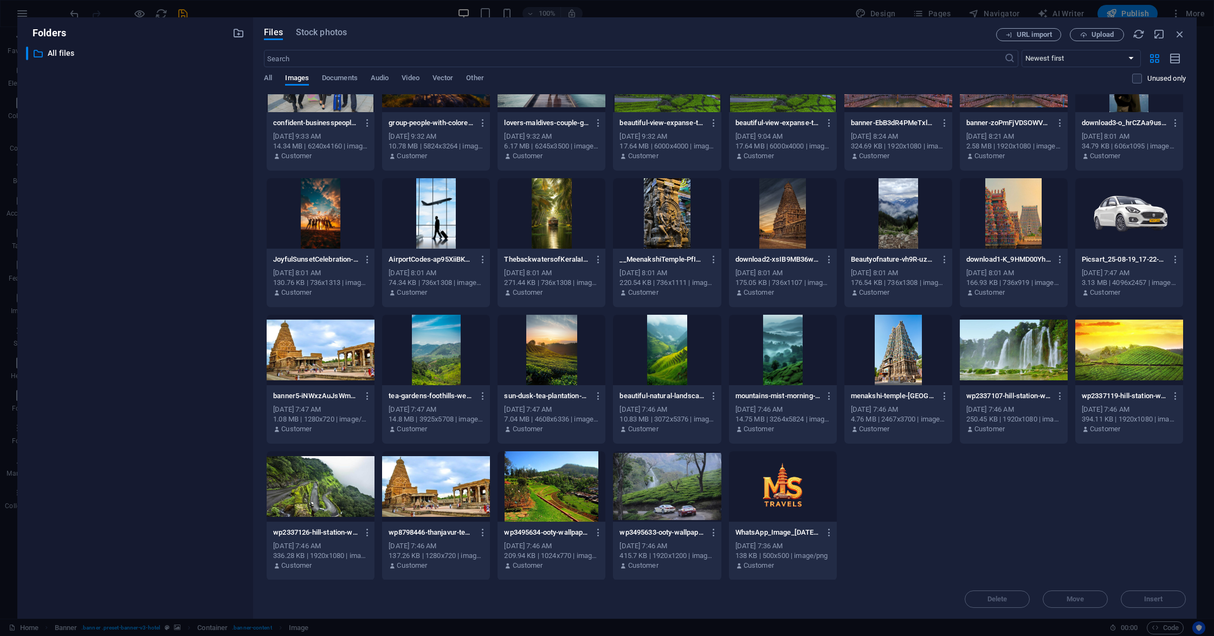
click at [789, 501] on div at bounding box center [783, 487] width 108 height 70
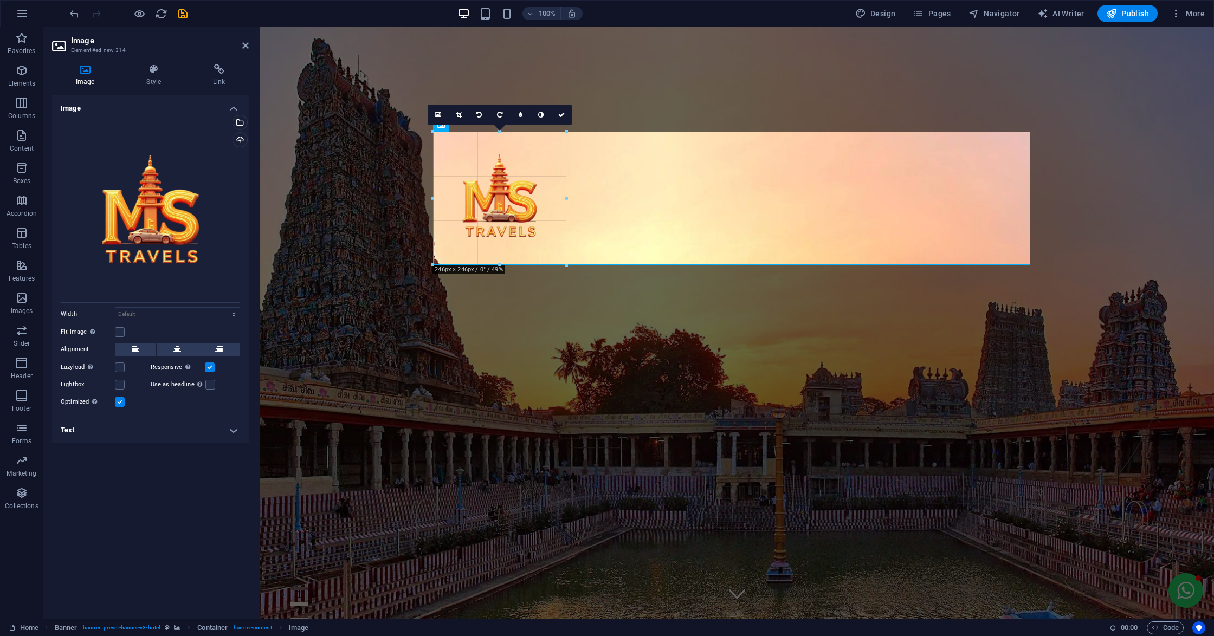
drag, startPoint x: 705, startPoint y: 369, endPoint x: 566, endPoint y: 227, distance: 198.9
type input "246"
select select "px"
click at [178, 345] on icon at bounding box center [177, 349] width 8 height 13
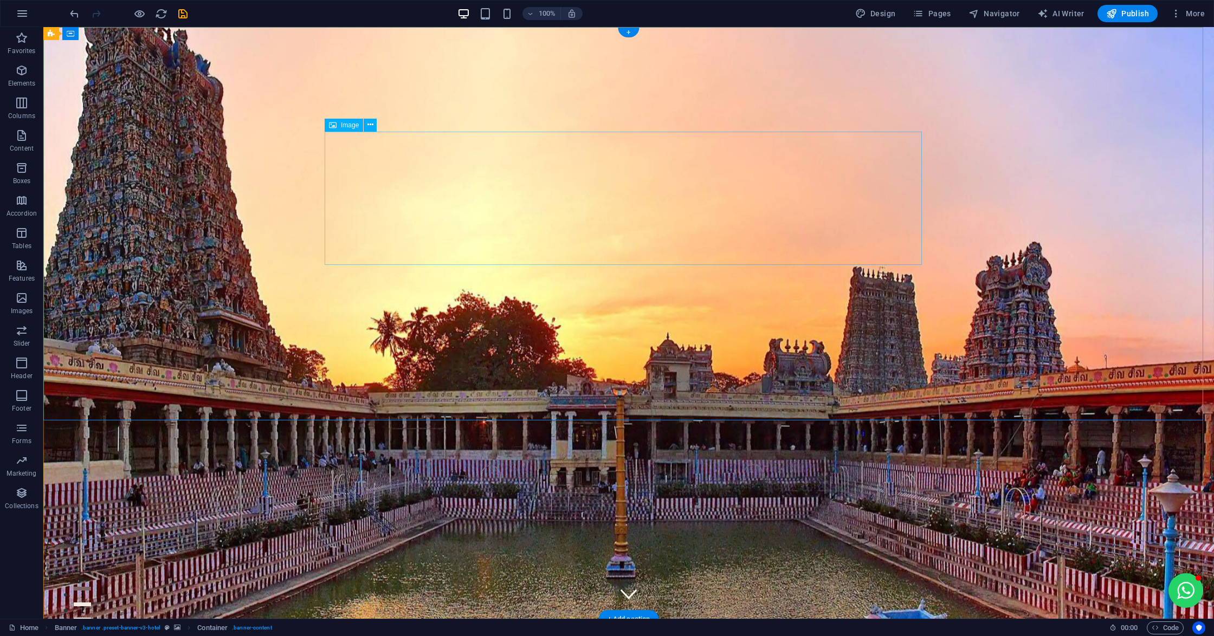
select select "px"
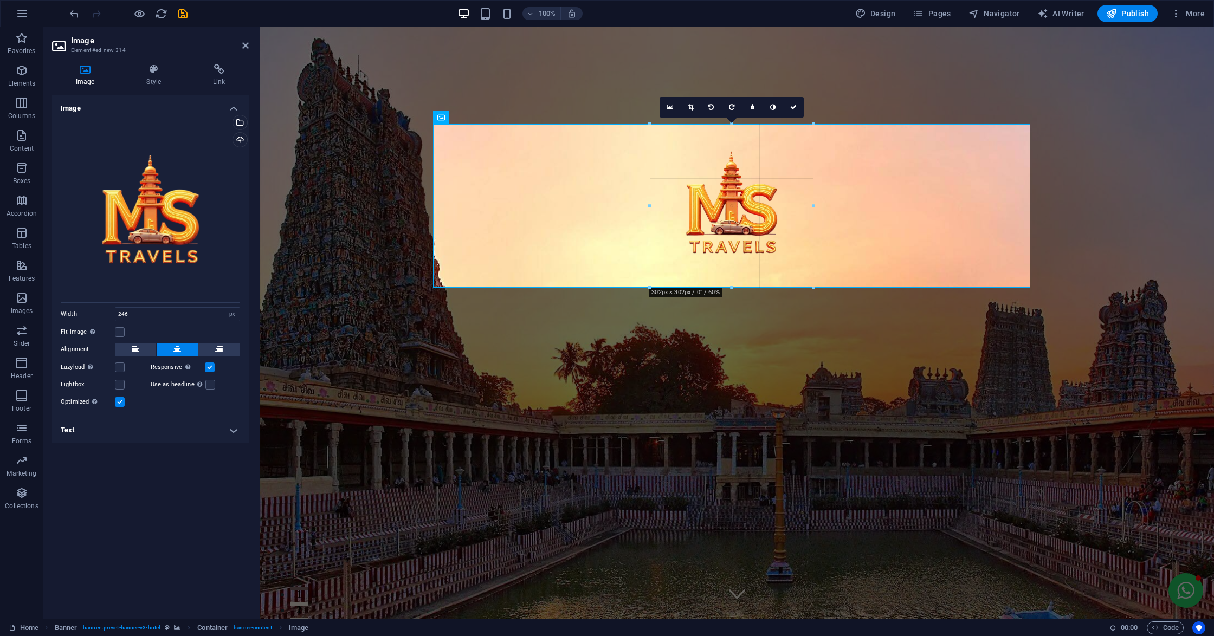
drag, startPoint x: 797, startPoint y: 263, endPoint x: 565, endPoint y: 227, distance: 234.8
type input "302"
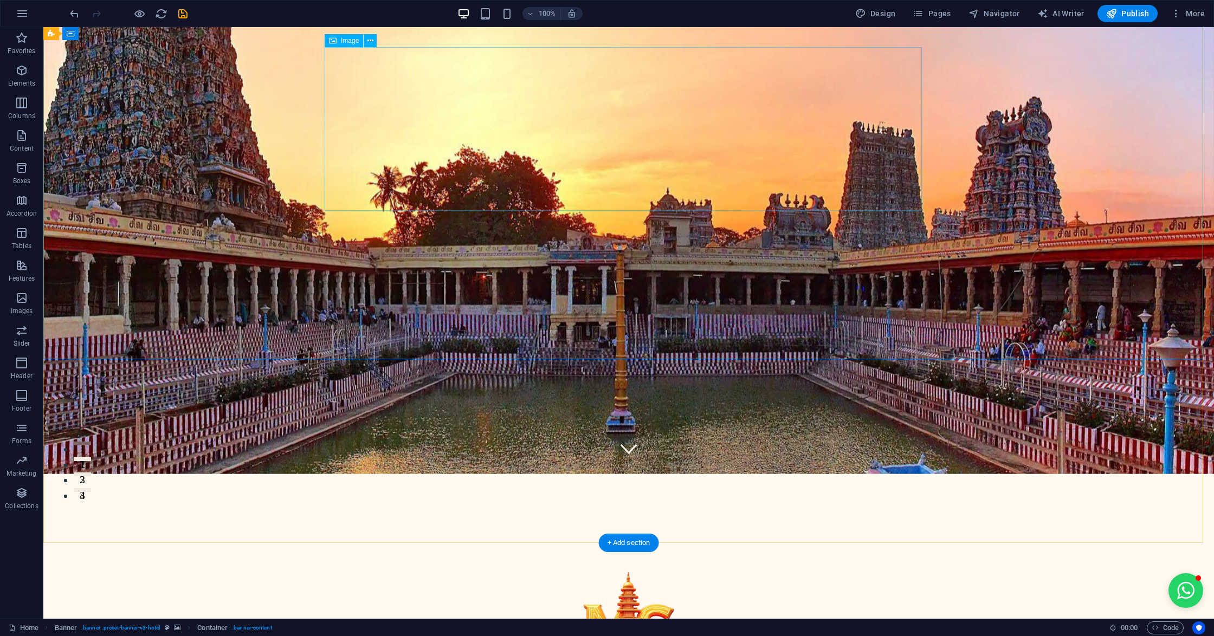
scroll to position [0, 0]
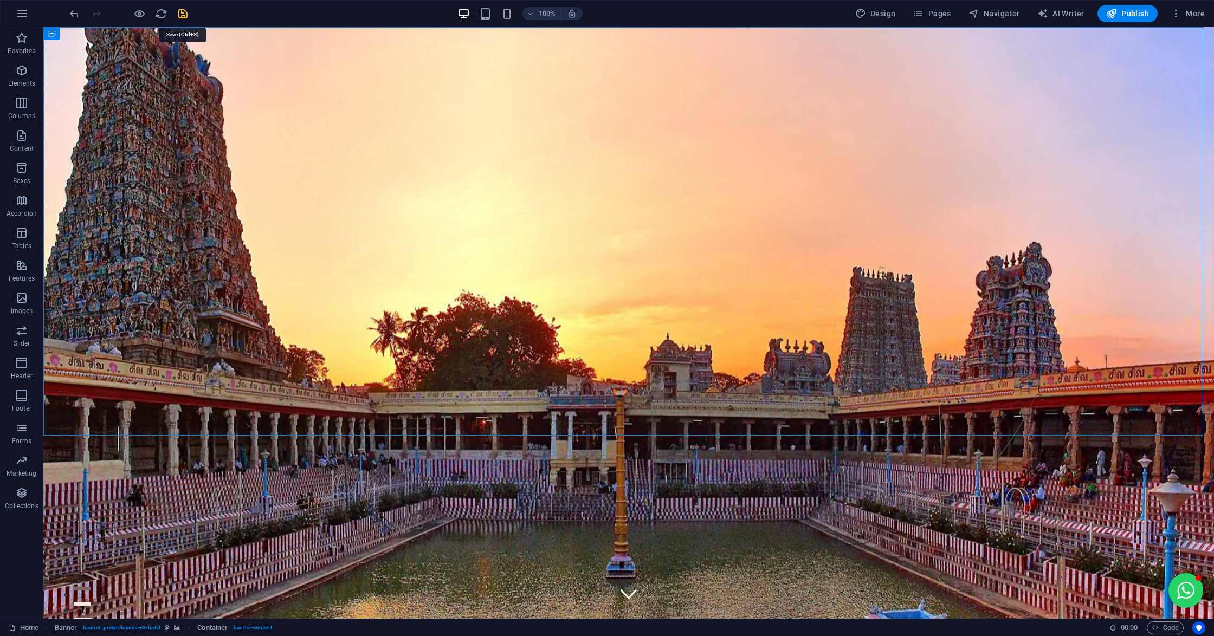
click at [184, 17] on icon "save" at bounding box center [183, 14] width 12 height 12
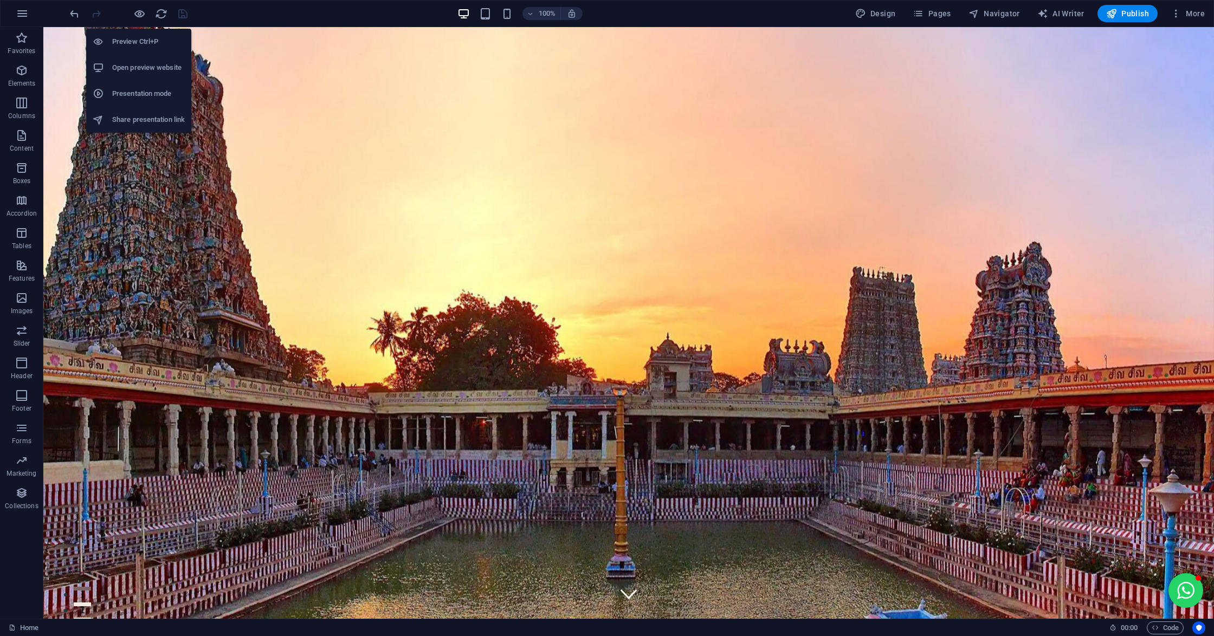
click at [139, 77] on li "Open preview website" at bounding box center [138, 68] width 105 height 26
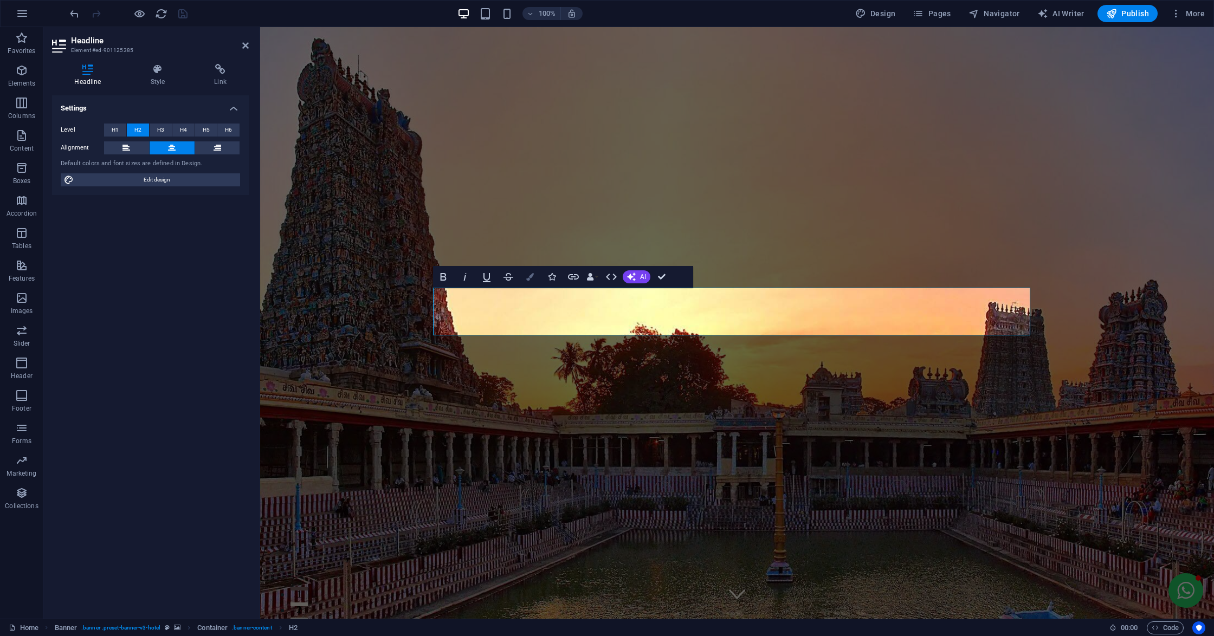
click at [529, 274] on icon "button" at bounding box center [530, 277] width 8 height 8
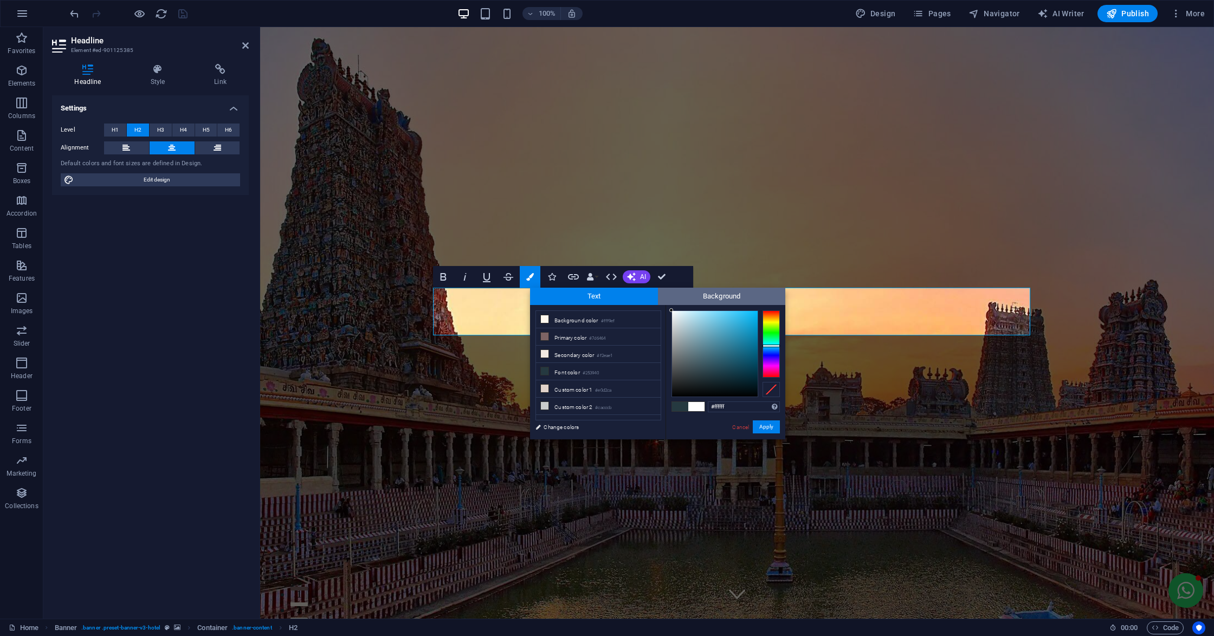
drag, startPoint x: 688, startPoint y: 343, endPoint x: 670, endPoint y: 296, distance: 49.9
click at [670, 296] on div "Text Background less Background color #fff9ef Primary color #7d6464 Secondary c…" at bounding box center [657, 364] width 255 height 152
type input "#ecf1f3"
drag, startPoint x: 679, startPoint y: 318, endPoint x: 674, endPoint y: 314, distance: 5.9
click at [674, 314] on div at bounding box center [674, 314] width 4 height 4
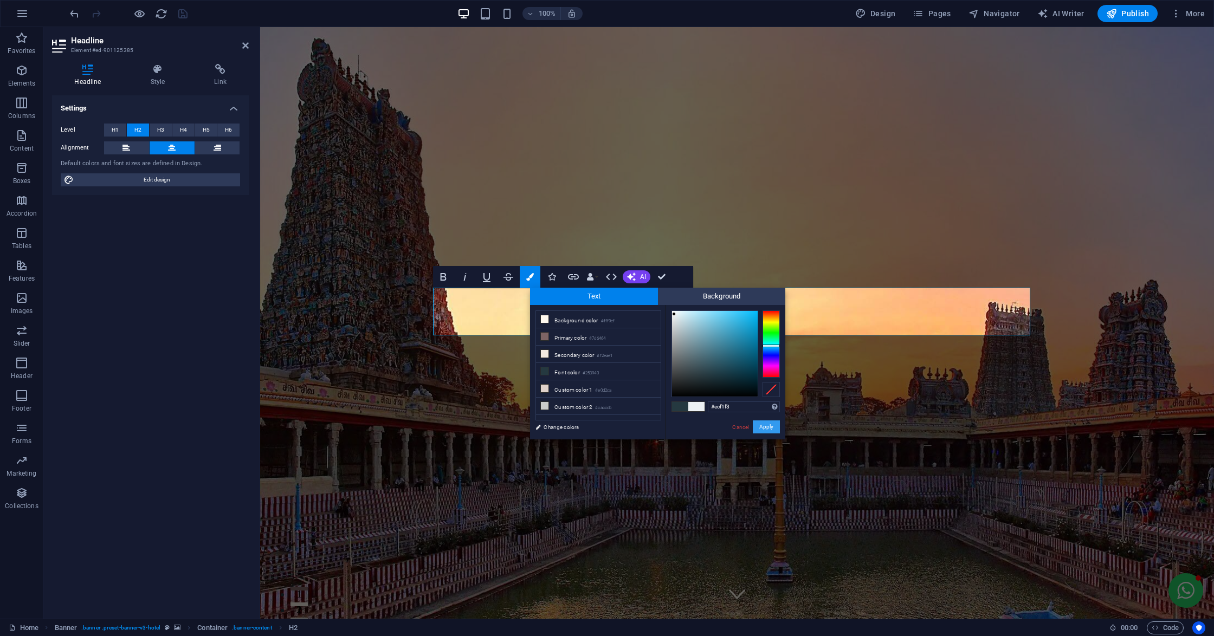
drag, startPoint x: 770, startPoint y: 422, endPoint x: 508, endPoint y: 395, distance: 262.7
click at [770, 422] on button "Apply" at bounding box center [766, 427] width 27 height 13
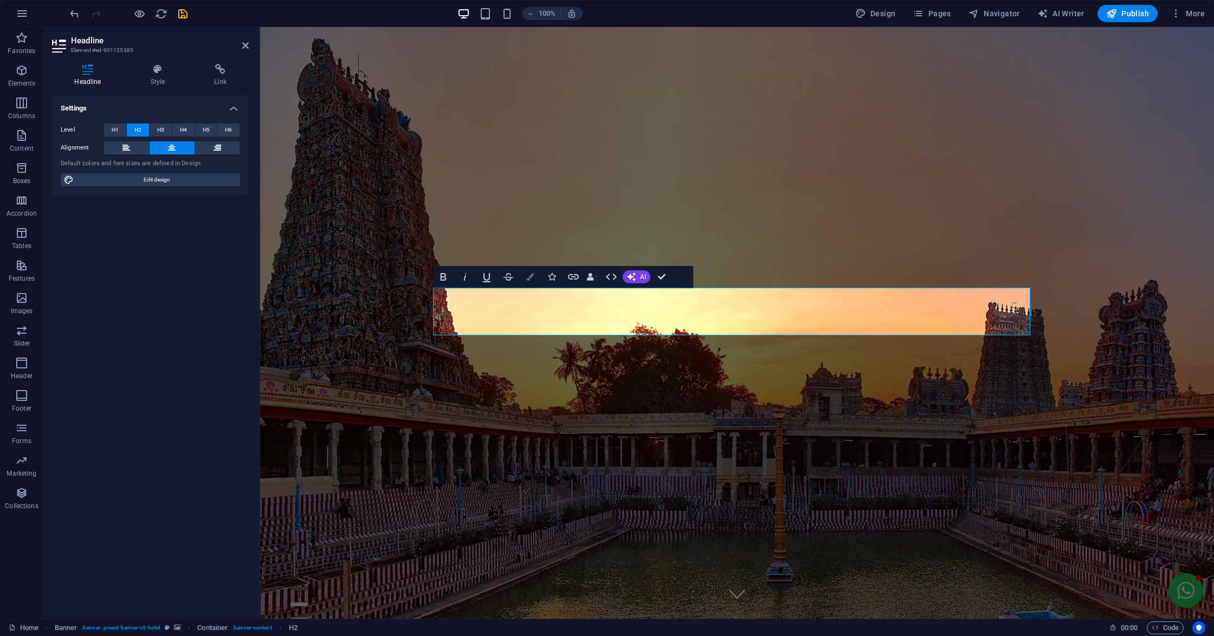
click at [530, 284] on button "Colors" at bounding box center [530, 277] width 21 height 22
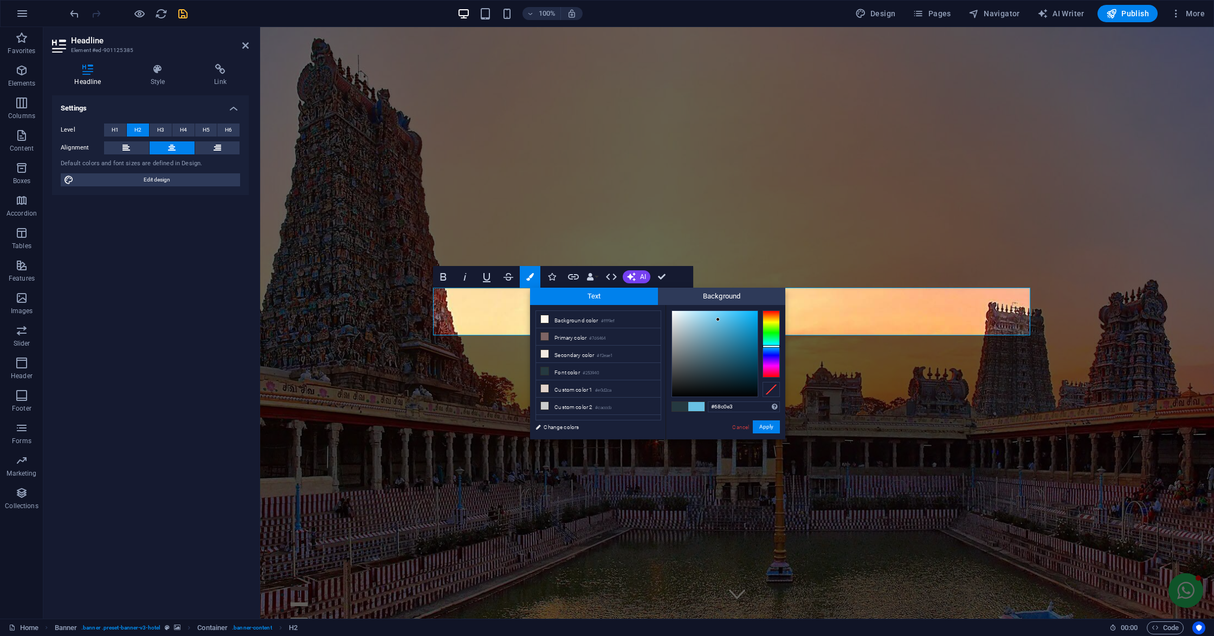
drag, startPoint x: 681, startPoint y: 328, endPoint x: 718, endPoint y: 320, distance: 38.4
click at [718, 320] on div at bounding box center [715, 354] width 86 height 86
click at [770, 324] on div at bounding box center [771, 344] width 17 height 67
click at [748, 317] on div at bounding box center [715, 354] width 86 height 86
drag, startPoint x: 766, startPoint y: 326, endPoint x: 770, endPoint y: 332, distance: 6.3
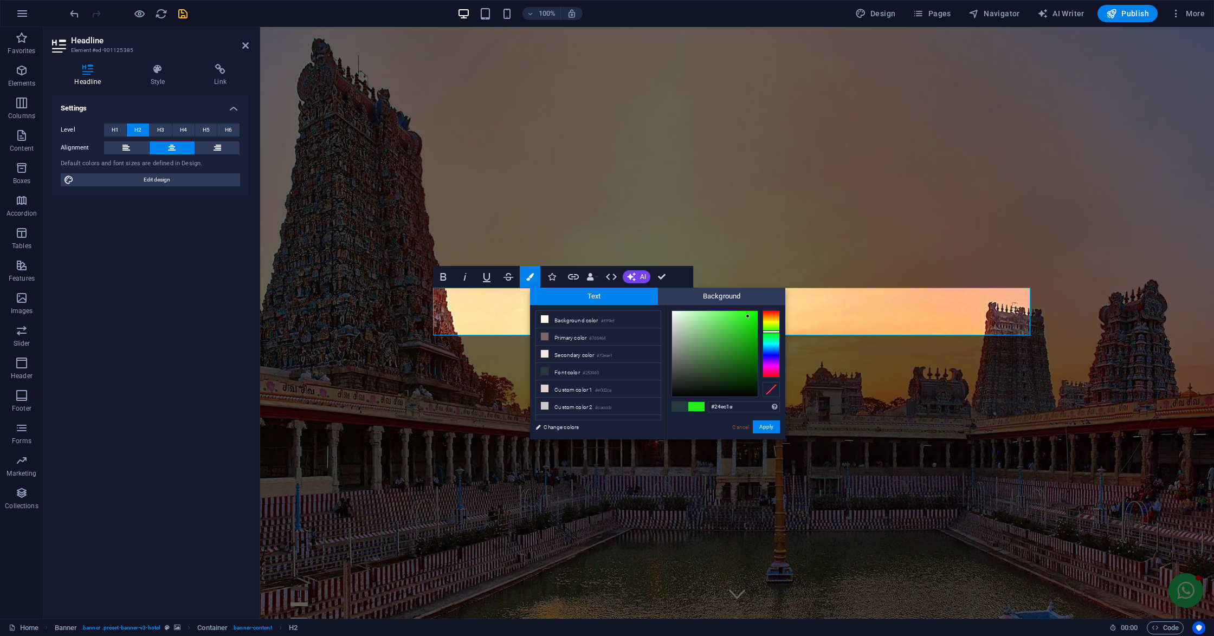
click at [770, 332] on div at bounding box center [771, 344] width 17 height 67
drag, startPoint x: 754, startPoint y: 333, endPoint x: 742, endPoint y: 343, distance: 16.2
click at [742, 343] on div at bounding box center [715, 354] width 86 height 86
drag, startPoint x: 761, startPoint y: 351, endPoint x: 775, endPoint y: 345, distance: 15.0
click at [775, 345] on div at bounding box center [726, 354] width 108 height 87
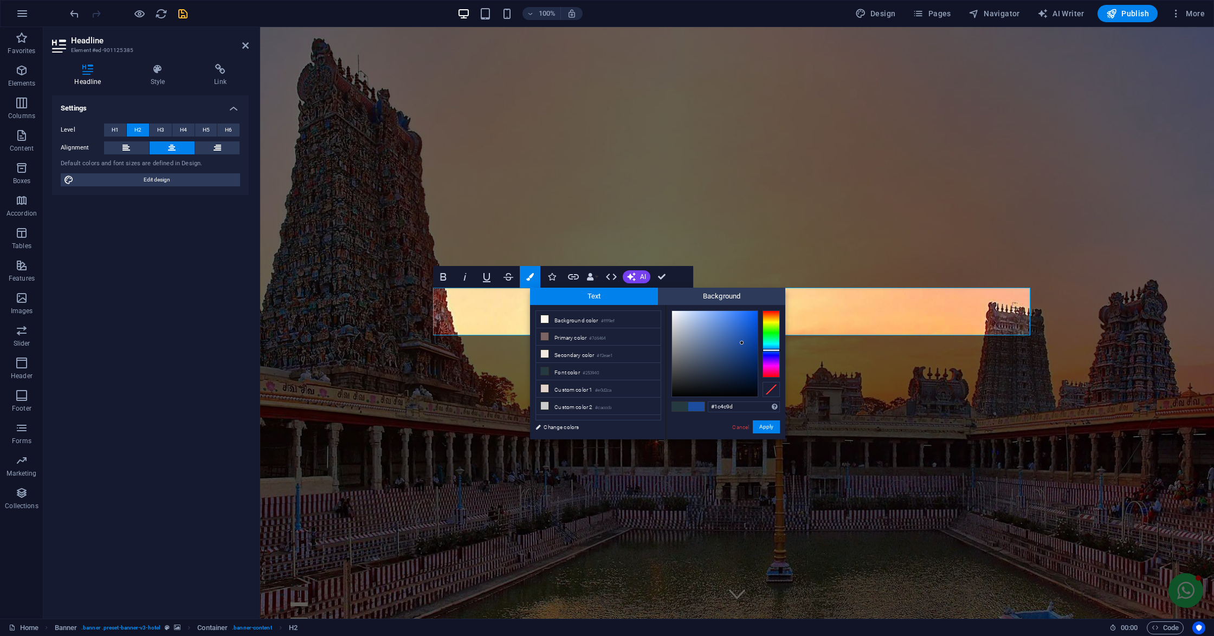
drag, startPoint x: 769, startPoint y: 357, endPoint x: 772, endPoint y: 350, distance: 7.5
click at [772, 350] on div at bounding box center [771, 344] width 17 height 67
click at [773, 362] on div at bounding box center [771, 344] width 17 height 67
type input "#aa35d7"
click at [736, 324] on div at bounding box center [715, 354] width 86 height 86
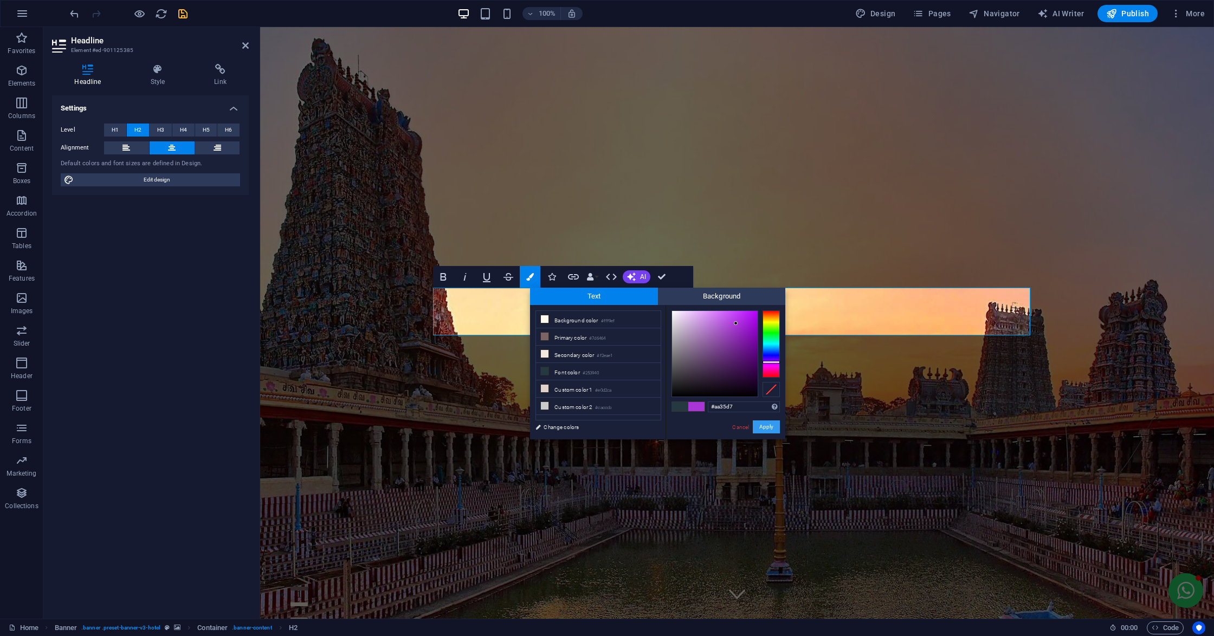
click at [764, 426] on button "Apply" at bounding box center [766, 427] width 27 height 13
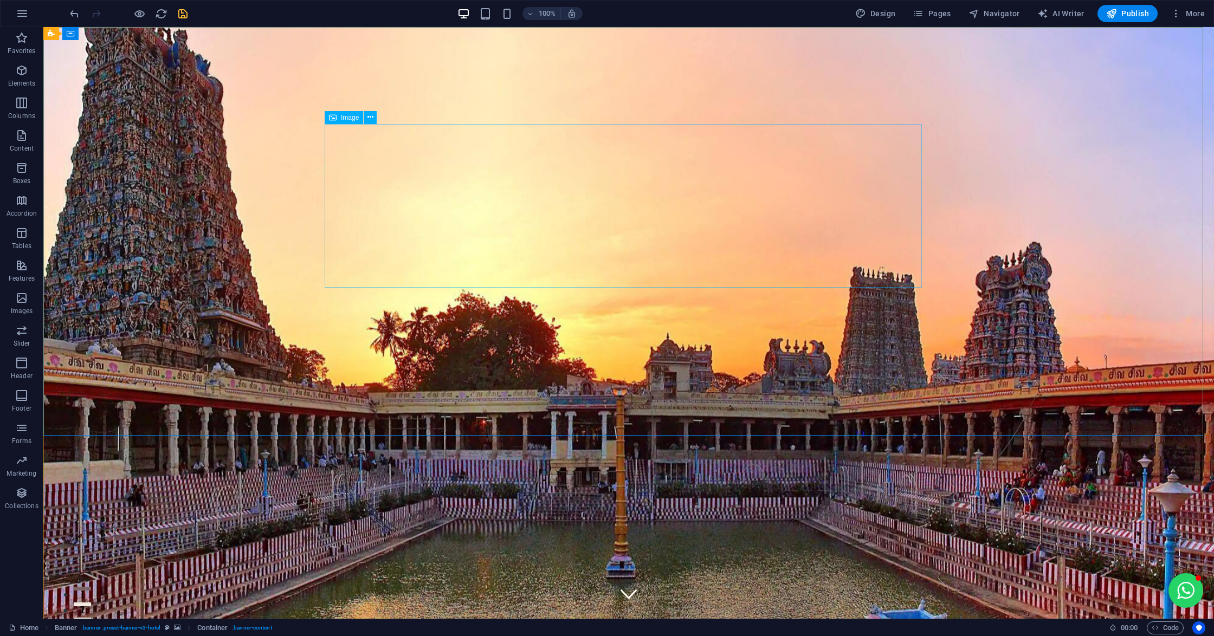
select select "px"
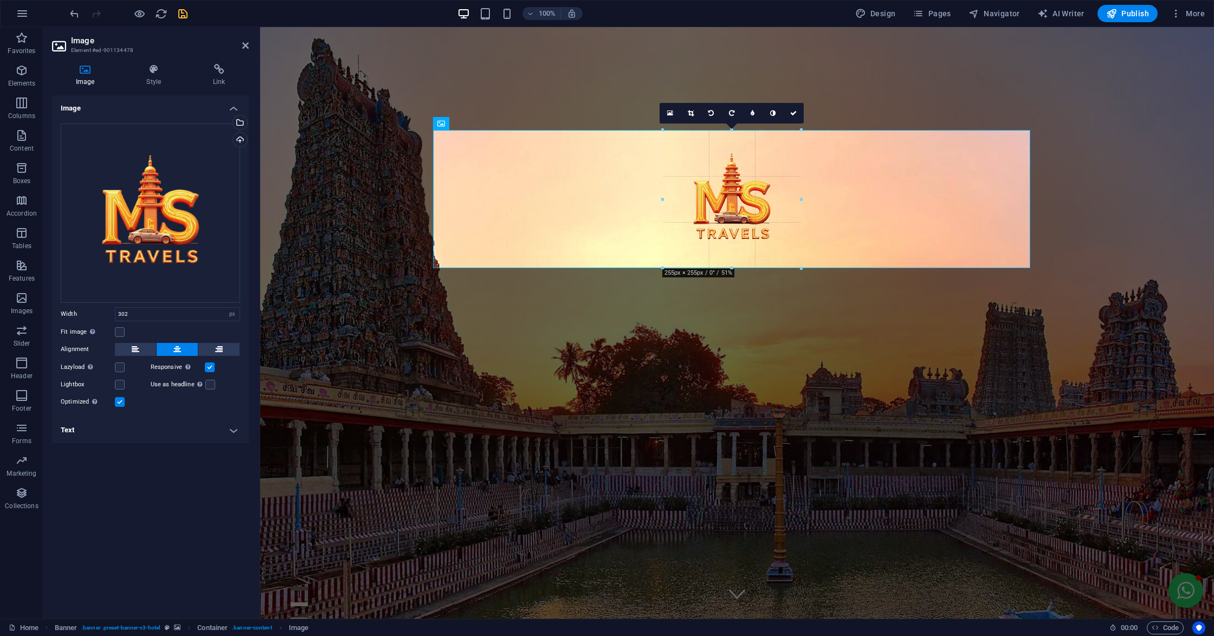
drag, startPoint x: 816, startPoint y: 285, endPoint x: 788, endPoint y: 243, distance: 50.1
type input "255"
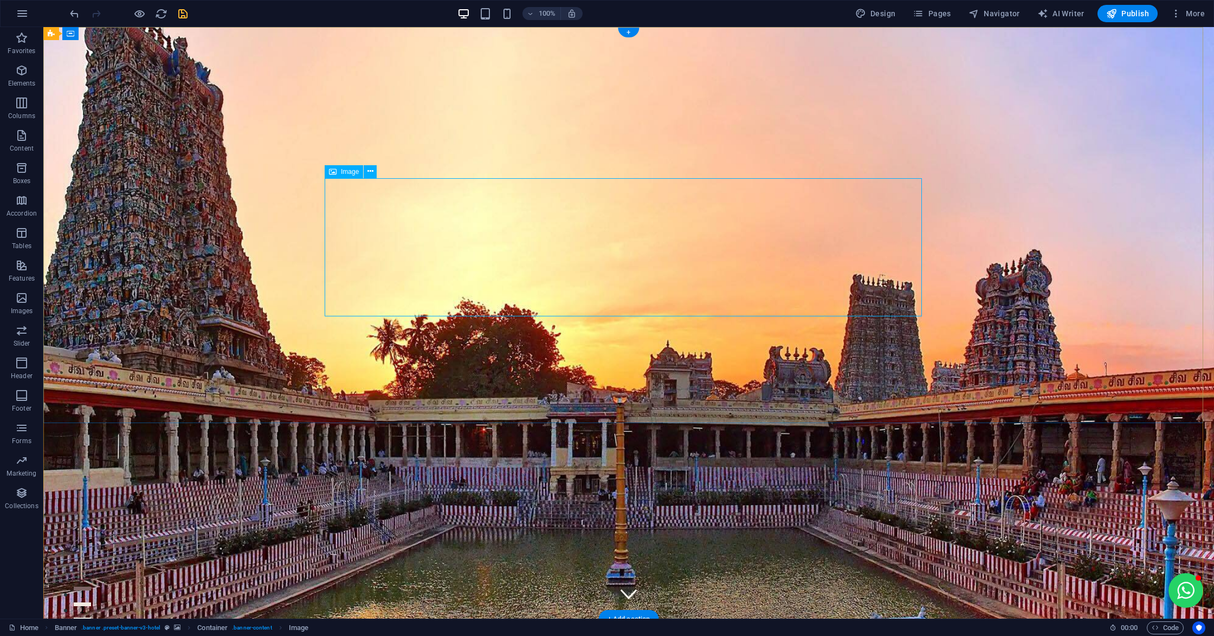
drag, startPoint x: 592, startPoint y: 341, endPoint x: 584, endPoint y: 176, distance: 165.0
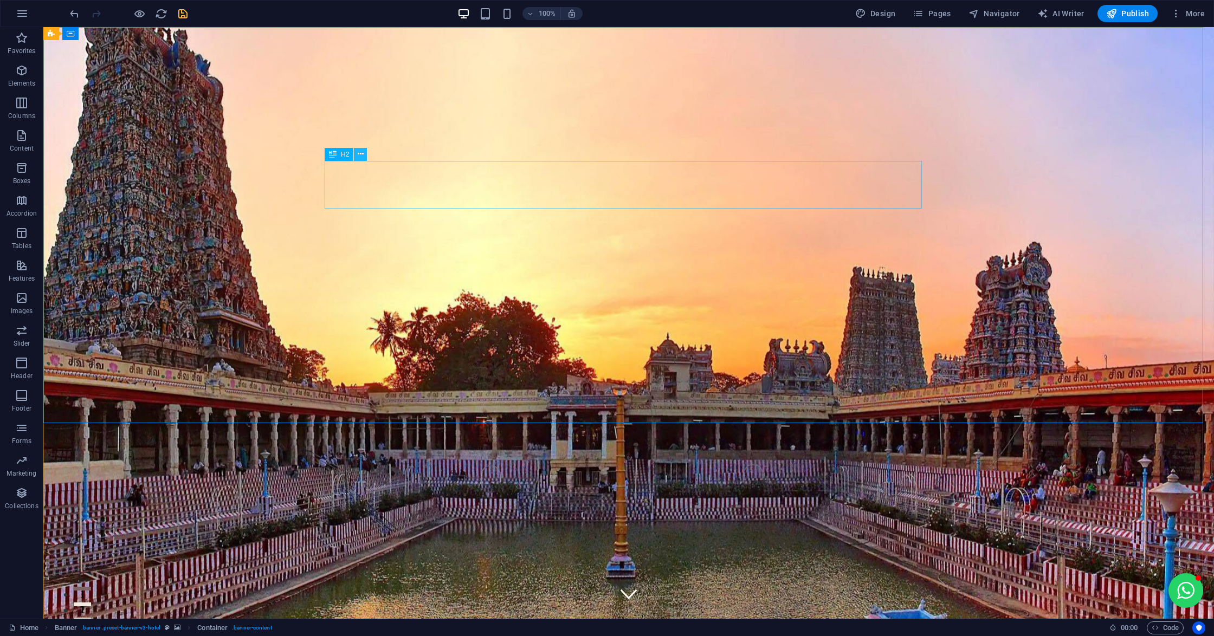
click at [362, 154] on icon at bounding box center [361, 154] width 6 height 11
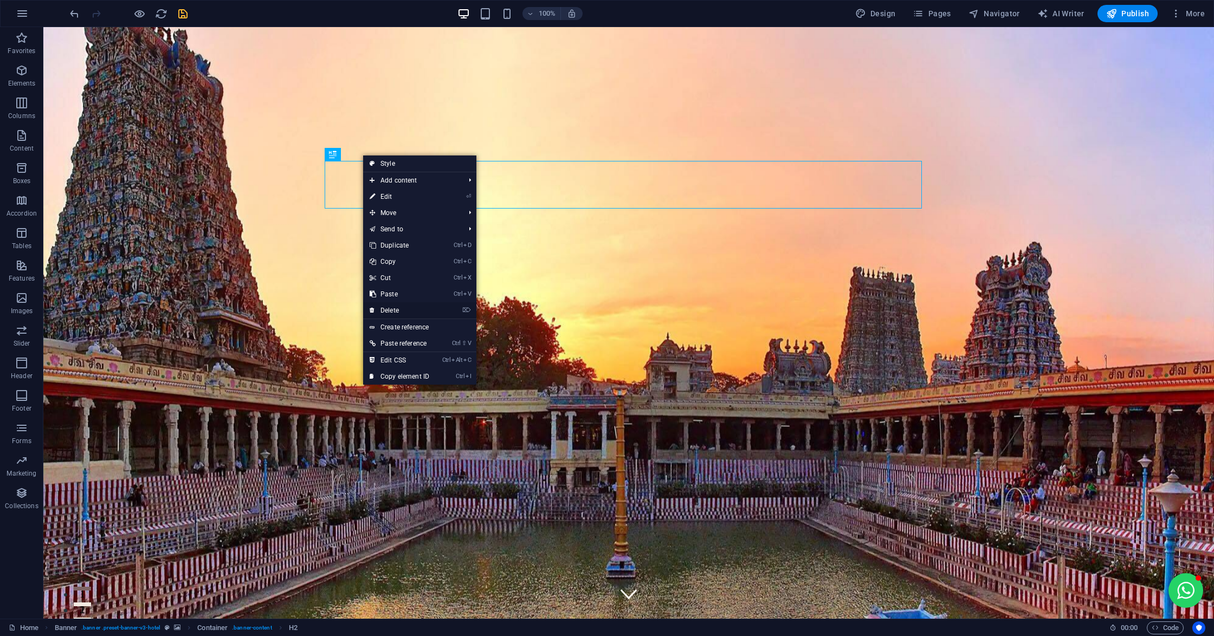
click at [397, 306] on link "⌦ Delete" at bounding box center [399, 310] width 73 height 16
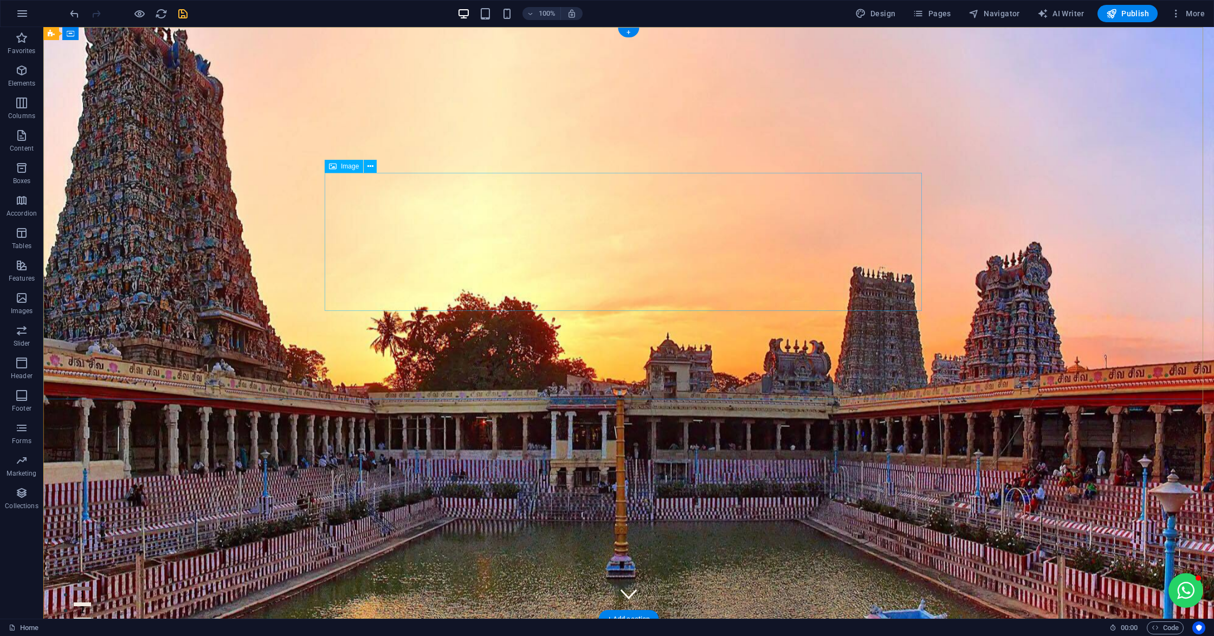
select select "px"
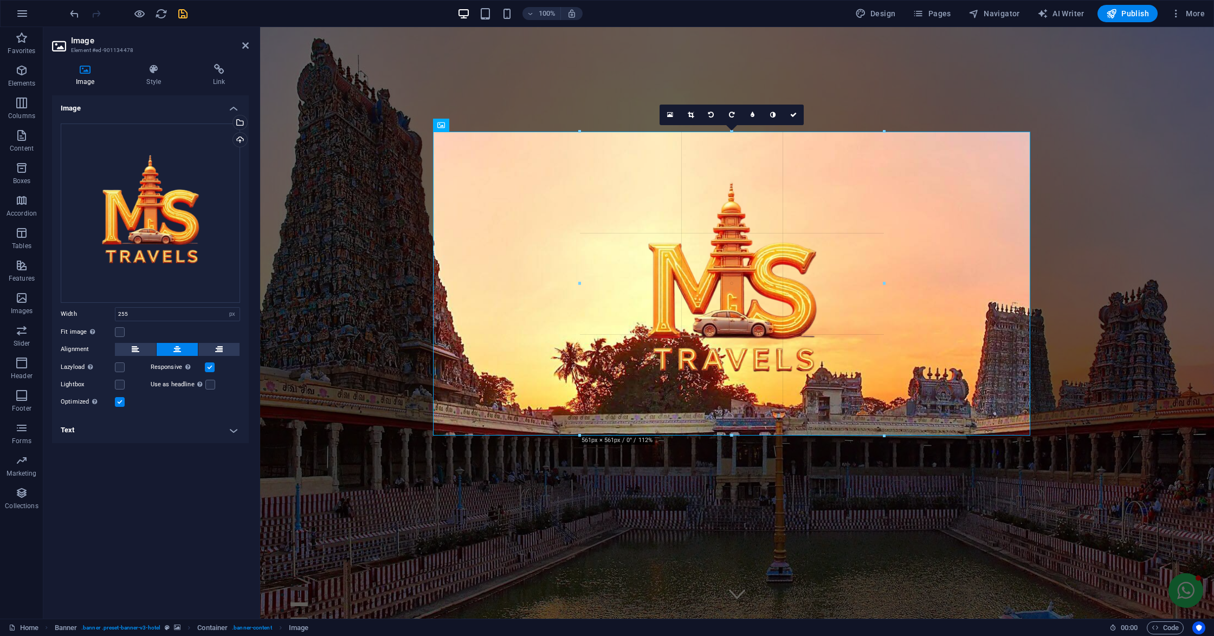
drag, startPoint x: 807, startPoint y: 315, endPoint x: 965, endPoint y: 465, distance: 218.2
type input "561"
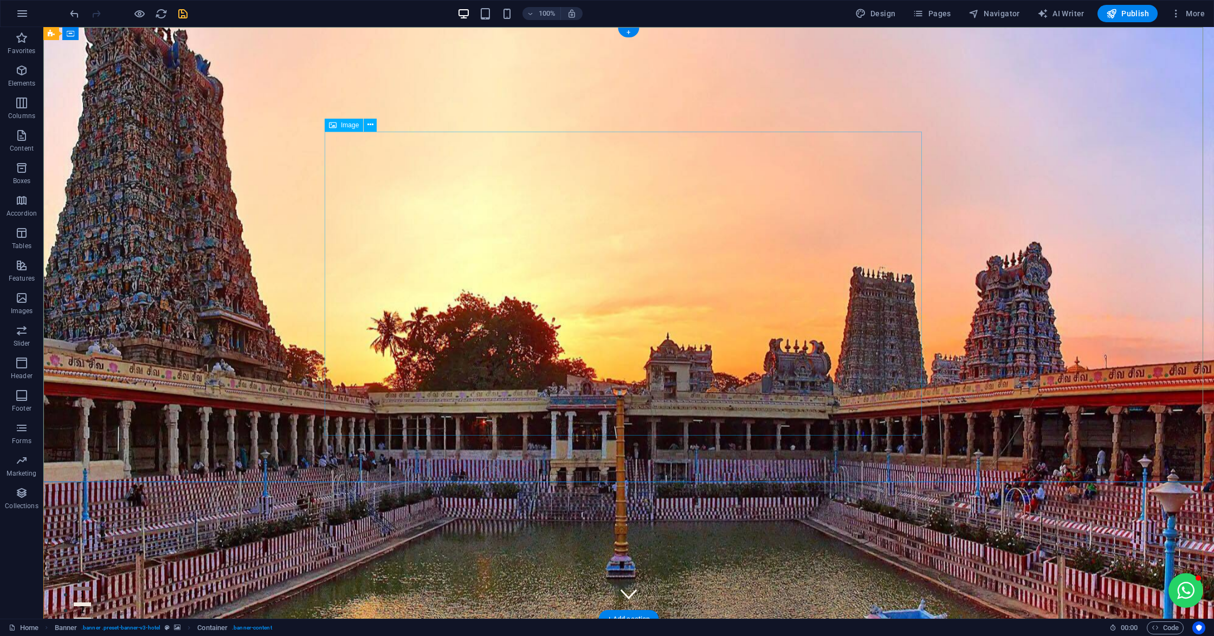
select select "px"
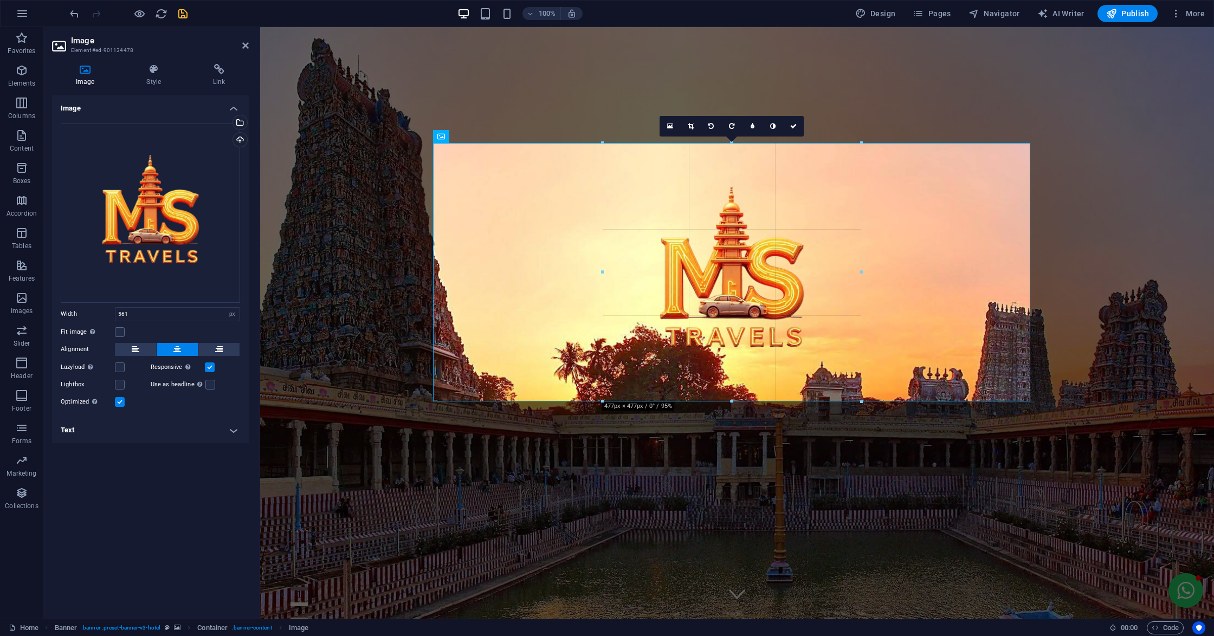
drag, startPoint x: 883, startPoint y: 435, endPoint x: 796, endPoint y: 388, distance: 98.5
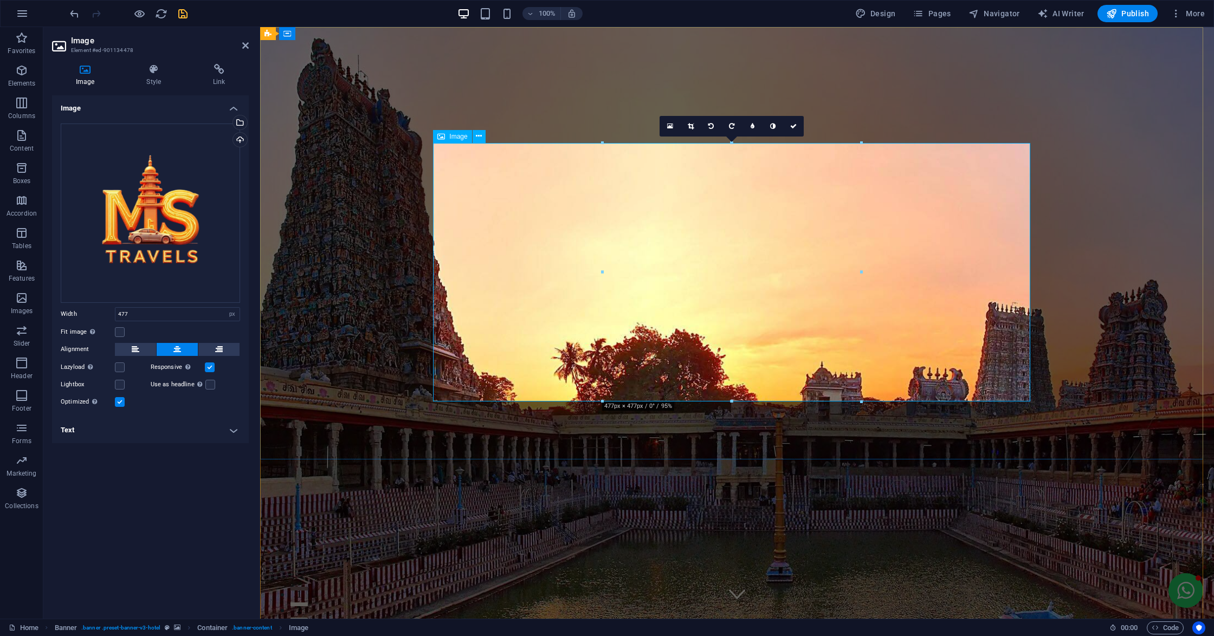
type input "477"
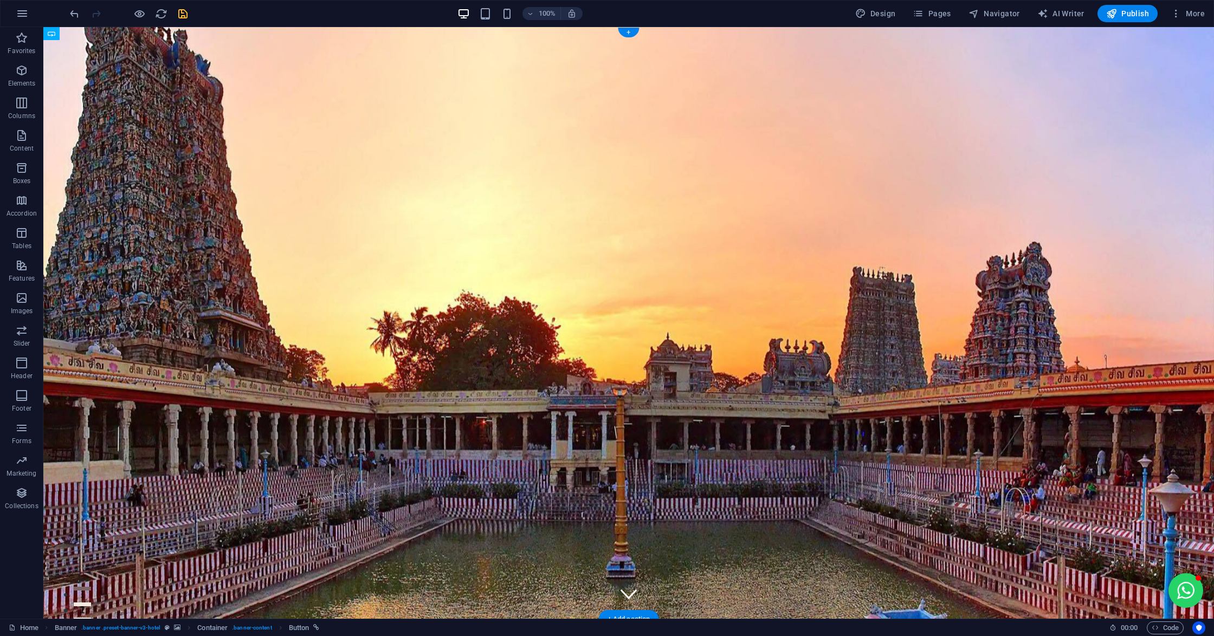
drag, startPoint x: 641, startPoint y: 122, endPoint x: 641, endPoint y: 289, distance: 166.4
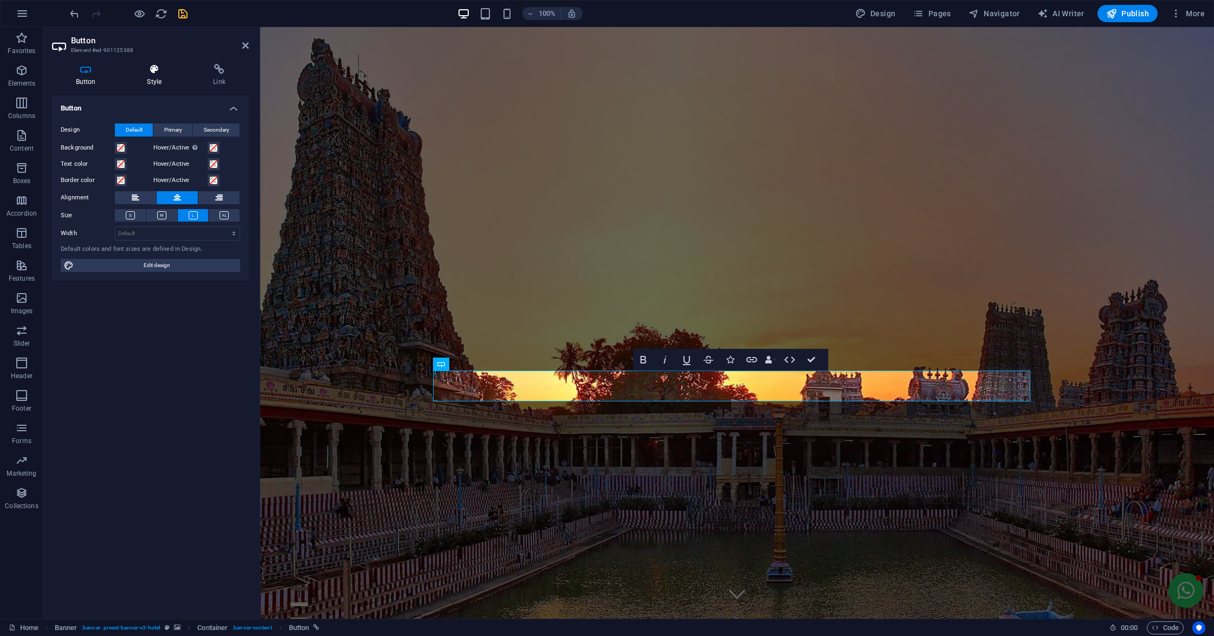
click at [154, 85] on h4 "Style" at bounding box center [157, 75] width 66 height 23
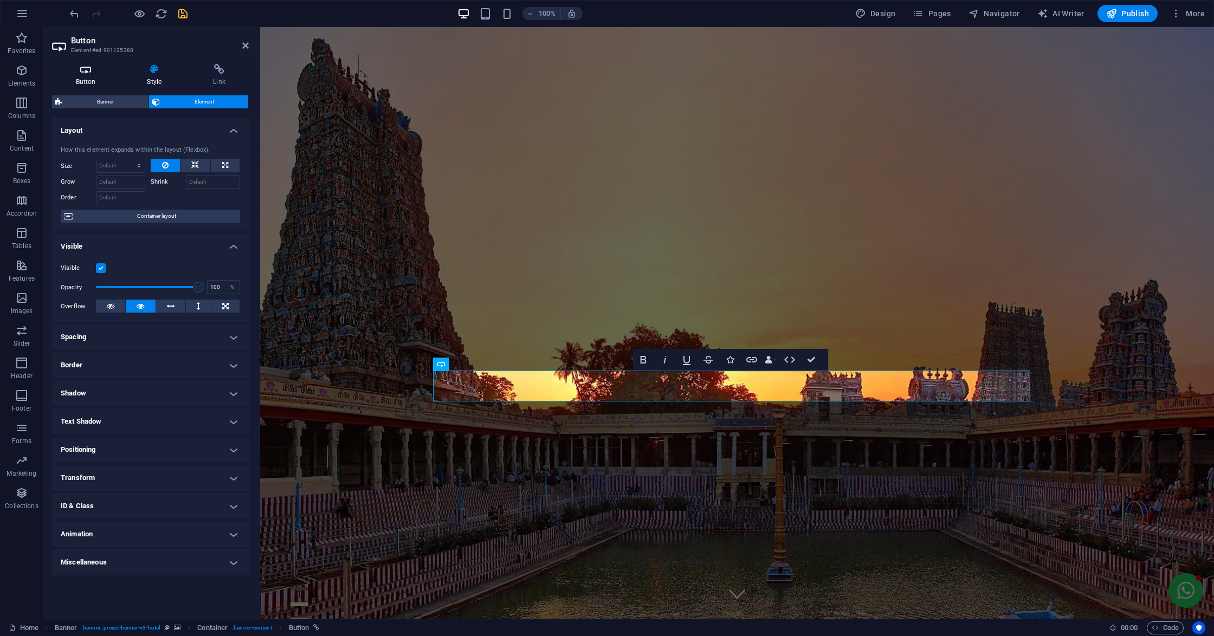
click at [108, 69] on icon at bounding box center [85, 69] width 67 height 11
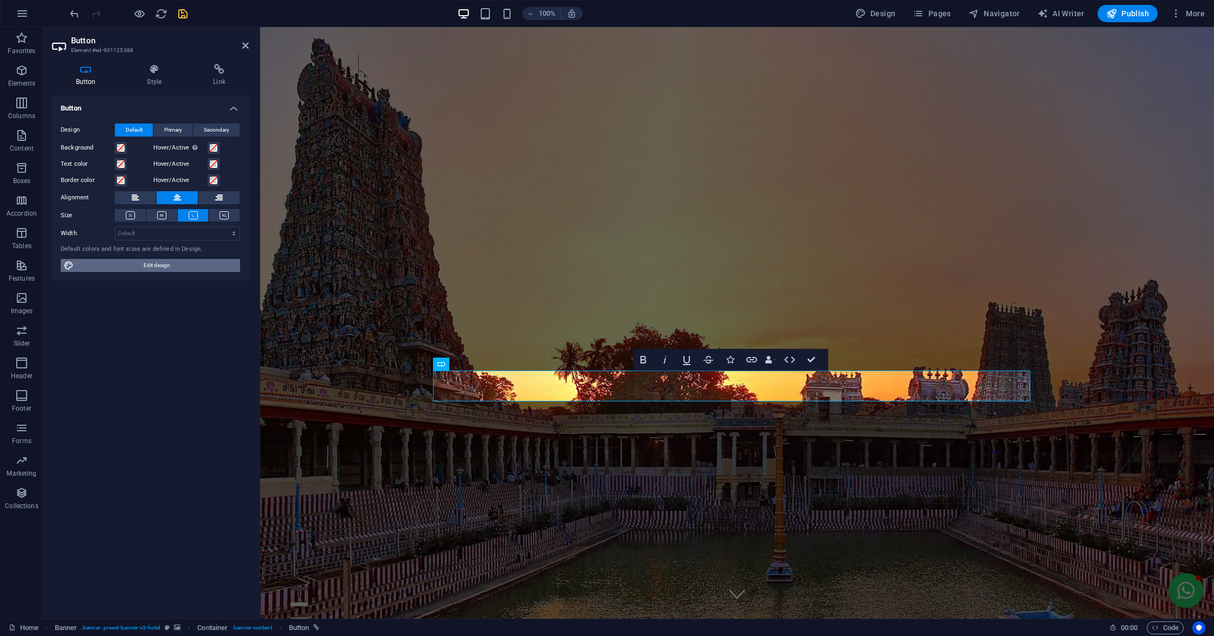
drag, startPoint x: 173, startPoint y: 261, endPoint x: 584, endPoint y: 234, distance: 411.2
click at [173, 261] on span "Edit design" at bounding box center [157, 265] width 160 height 13
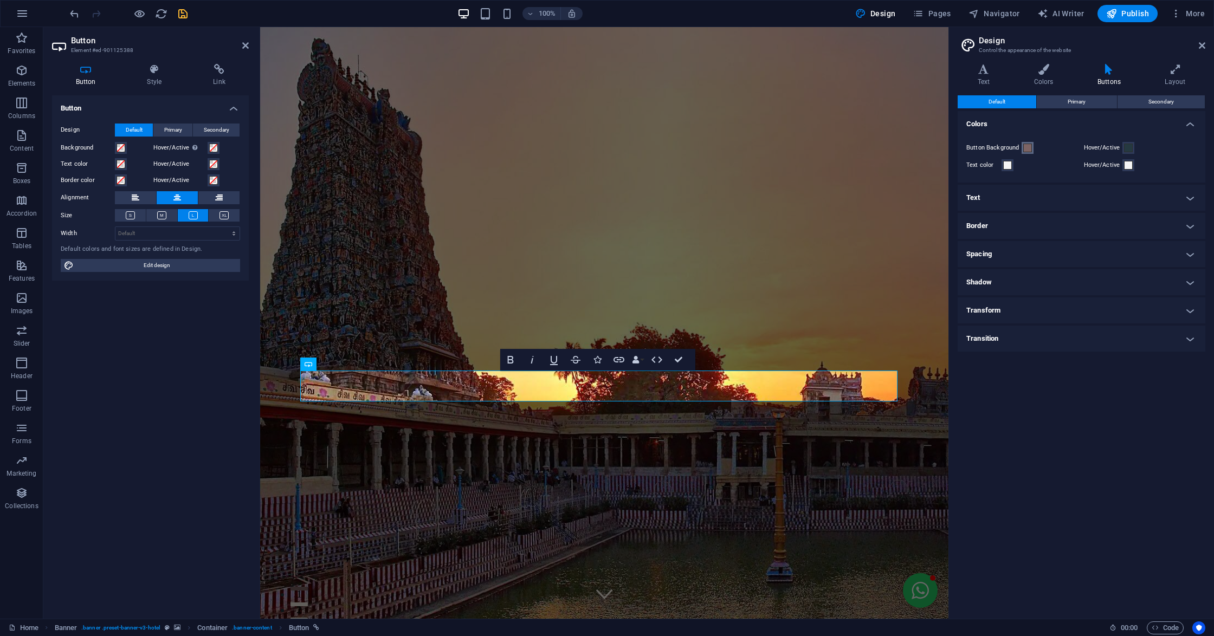
click at [1029, 147] on span at bounding box center [1027, 148] width 9 height 9
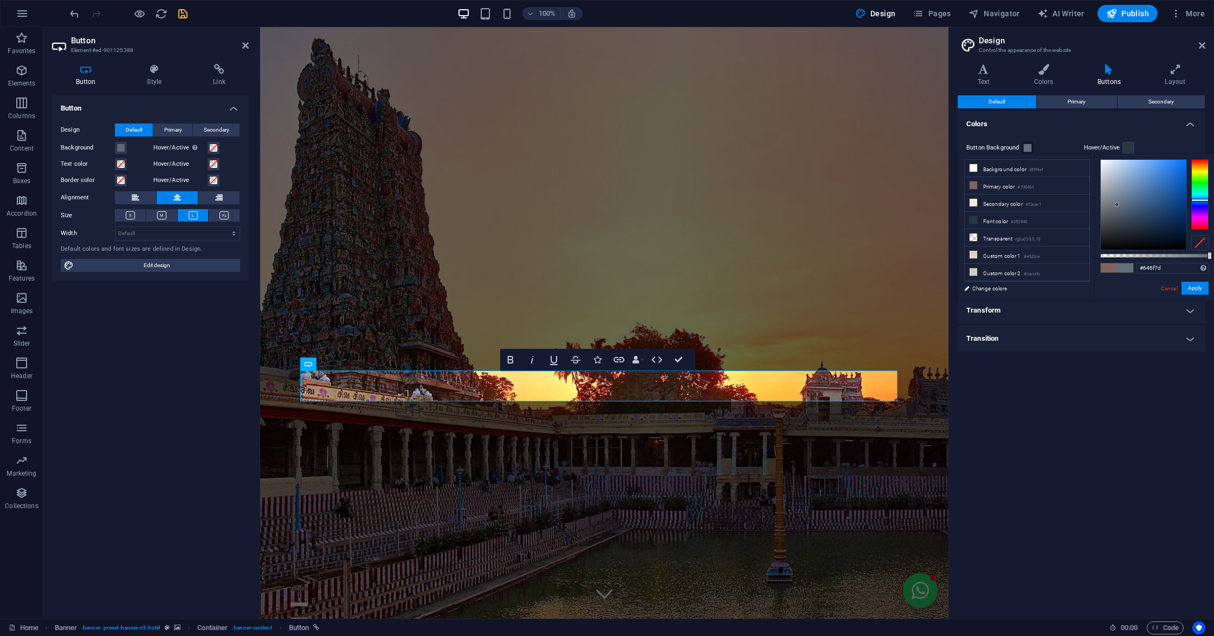
drag, startPoint x: 1198, startPoint y: 211, endPoint x: 1199, endPoint y: 200, distance: 11.0
click at [1199, 200] on div at bounding box center [1199, 194] width 17 height 70
type input "#237fed"
drag, startPoint x: 1173, startPoint y: 181, endPoint x: 1173, endPoint y: 165, distance: 15.7
click at [1173, 165] on div at bounding box center [1144, 205] width 86 height 90
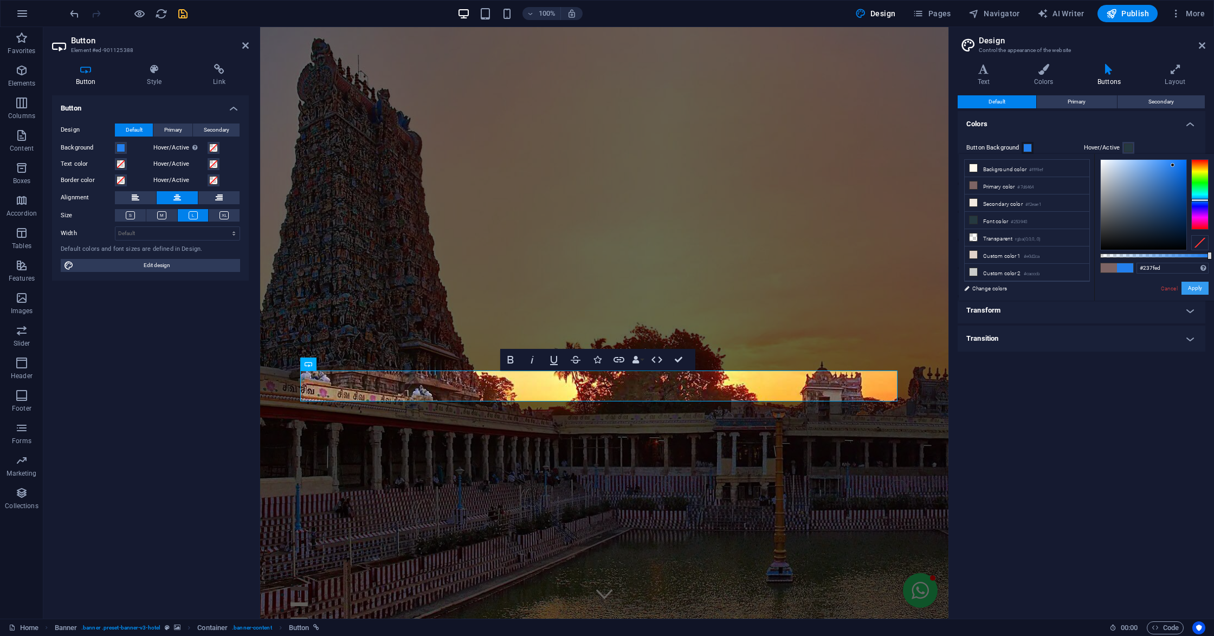
click at [1201, 287] on button "Apply" at bounding box center [1195, 288] width 27 height 13
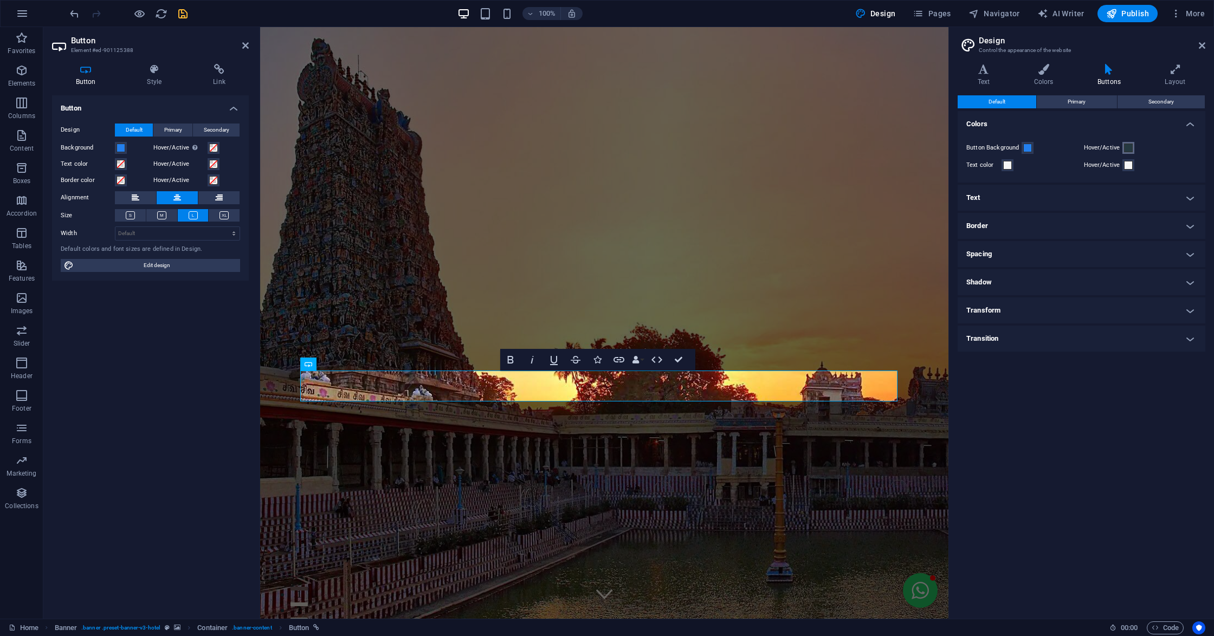
click at [1128, 153] on button "Hover/Active" at bounding box center [1129, 148] width 12 height 12
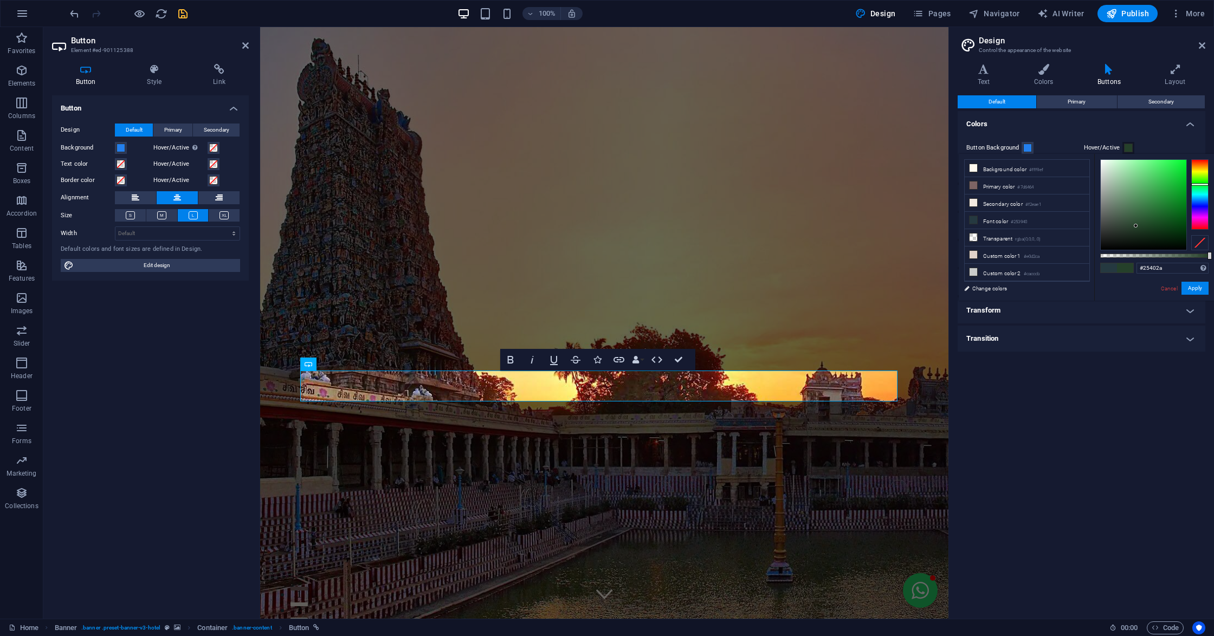
drag, startPoint x: 1195, startPoint y: 222, endPoint x: 1197, endPoint y: 184, distance: 38.0
click at [1197, 184] on div at bounding box center [1199, 194] width 17 height 70
type input "#6bd67e"
drag, startPoint x: 1167, startPoint y: 204, endPoint x: 1143, endPoint y: 173, distance: 38.6
click at [1143, 173] on div at bounding box center [1144, 205] width 86 height 90
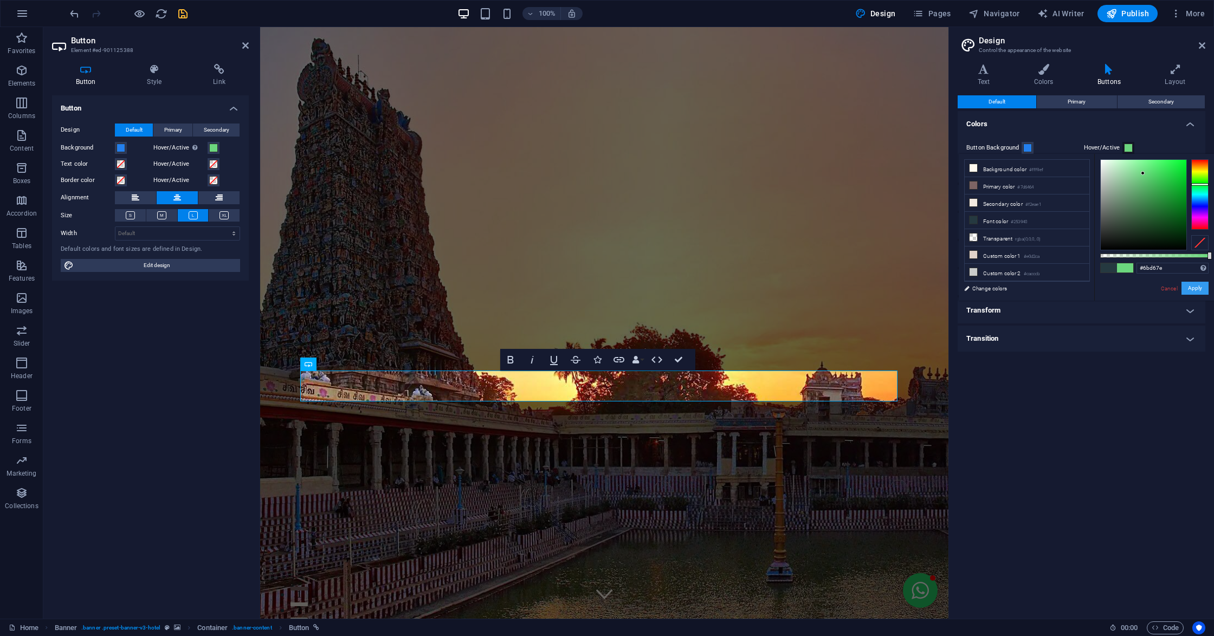
click at [1191, 285] on button "Apply" at bounding box center [1195, 288] width 27 height 13
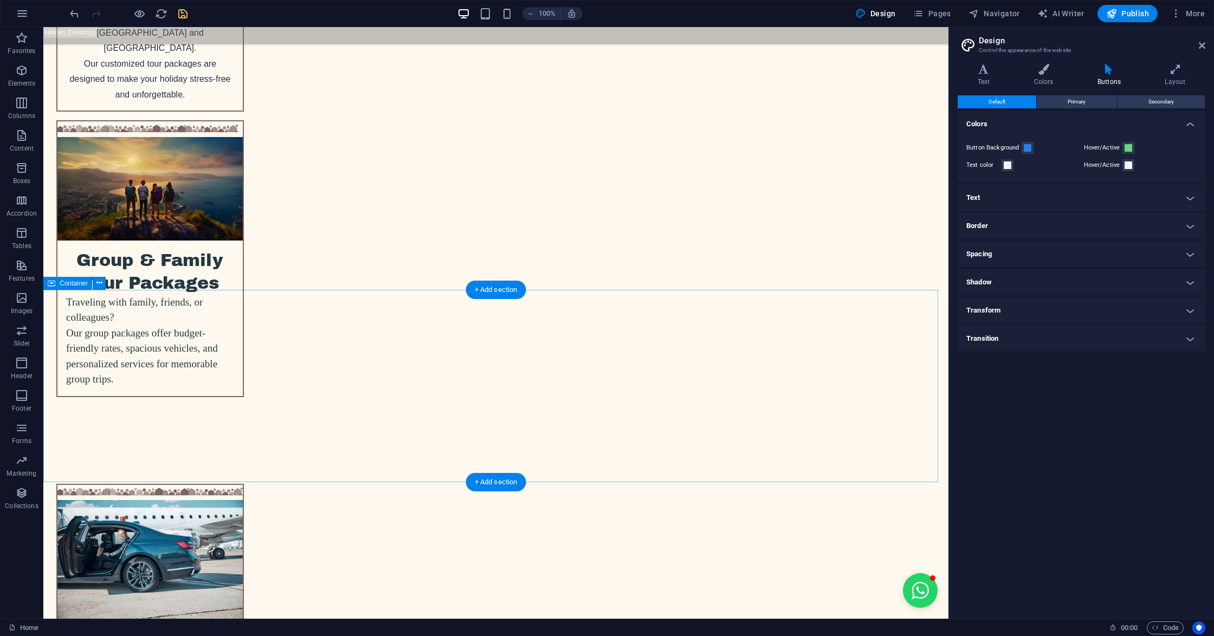
scroll to position [2746, 0]
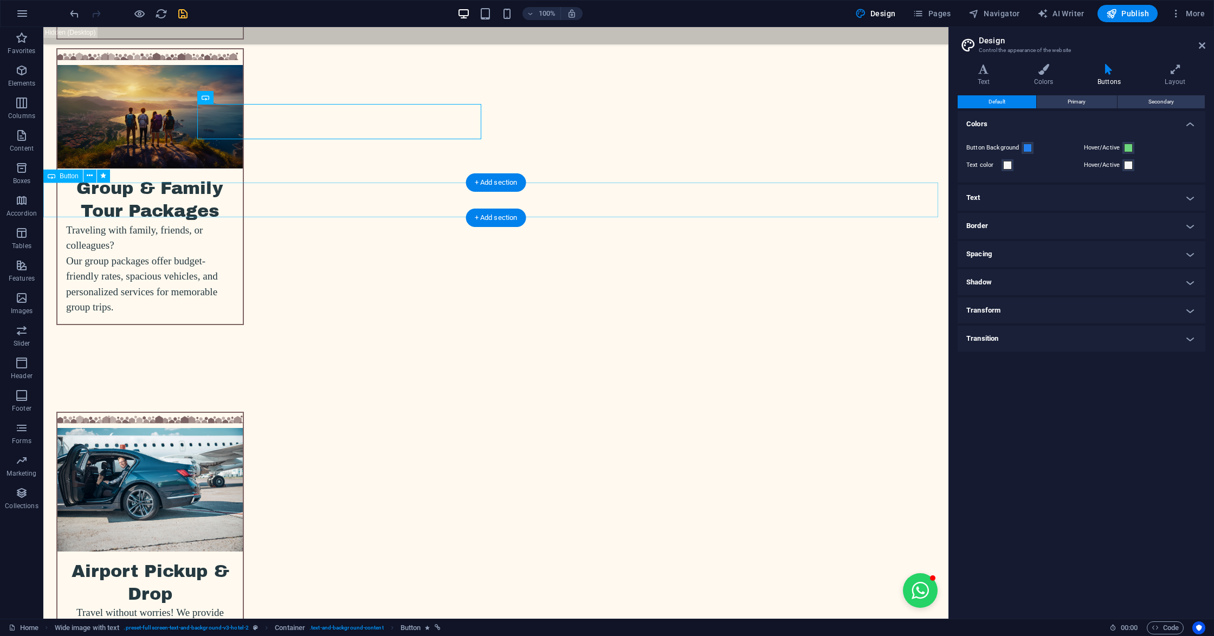
select select "px"
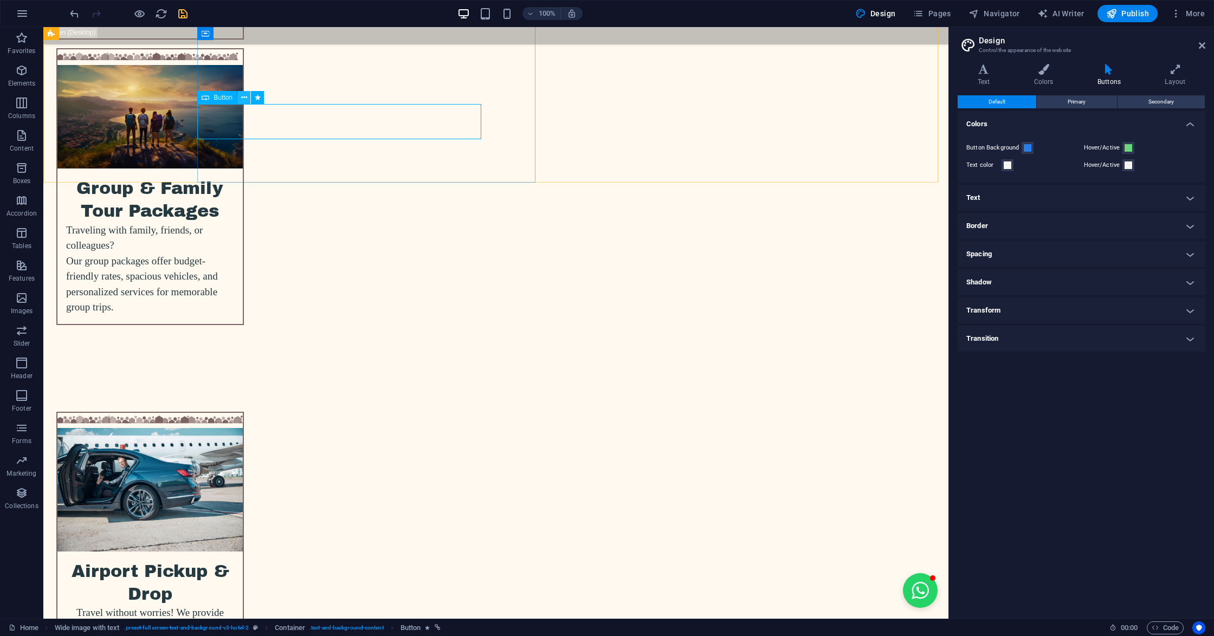
click at [248, 101] on button at bounding box center [243, 97] width 13 height 13
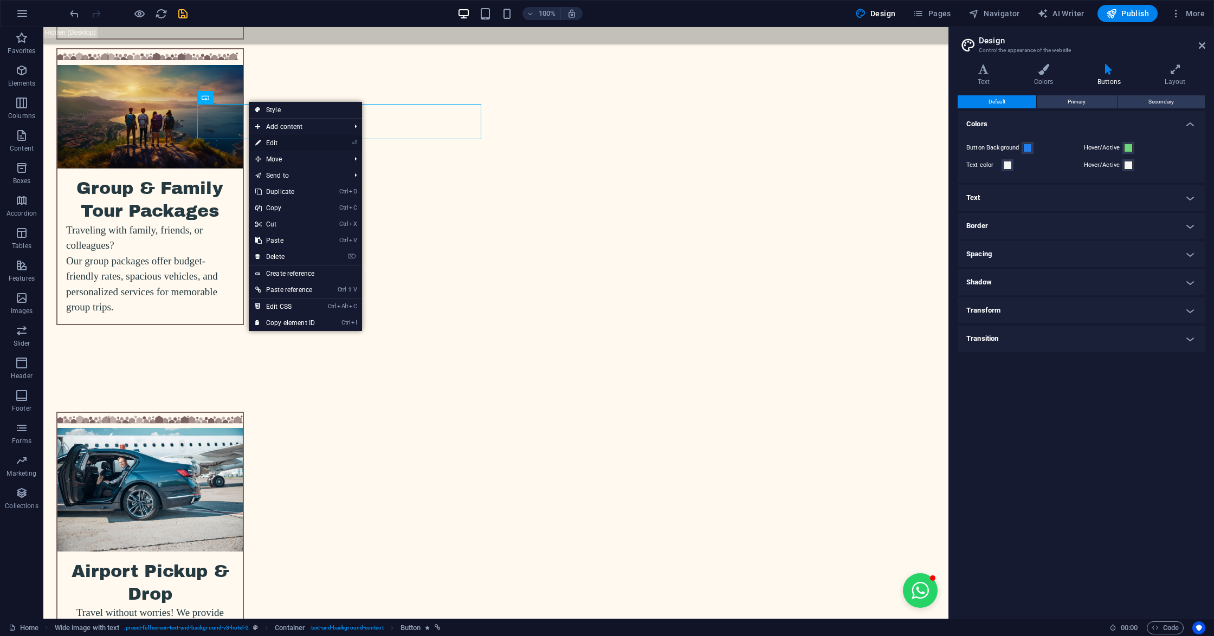
click at [282, 137] on link "⏎ Edit" at bounding box center [285, 143] width 73 height 16
select select "px"
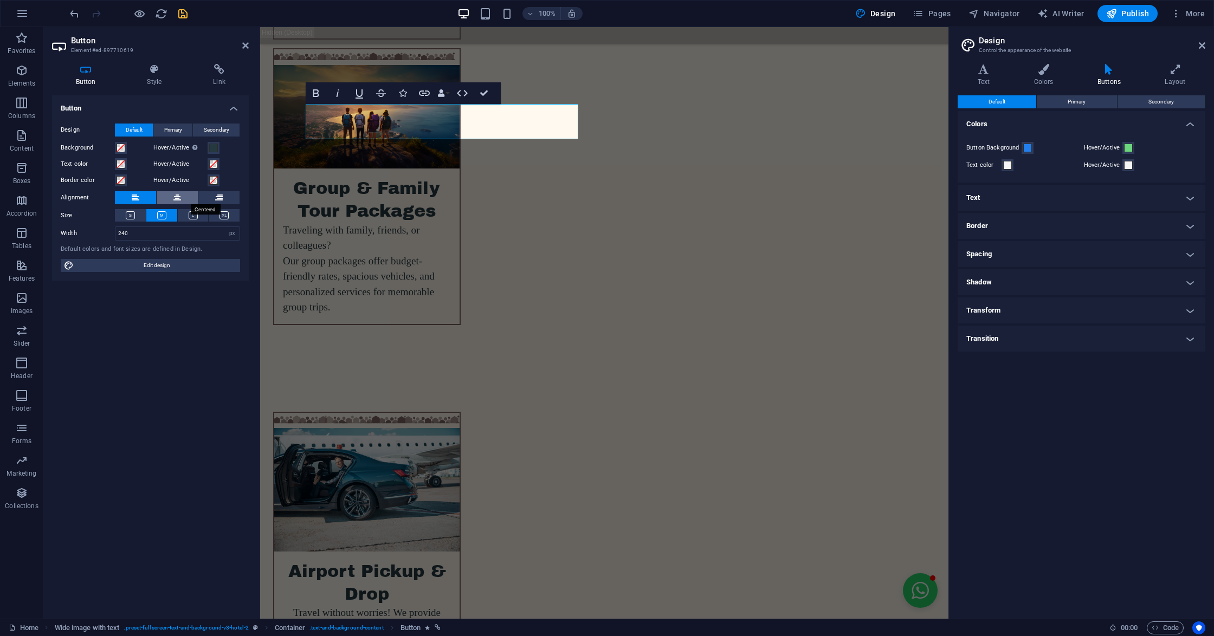
click at [183, 191] on button at bounding box center [177, 197] width 41 height 13
click at [215, 200] on icon at bounding box center [219, 197] width 8 height 13
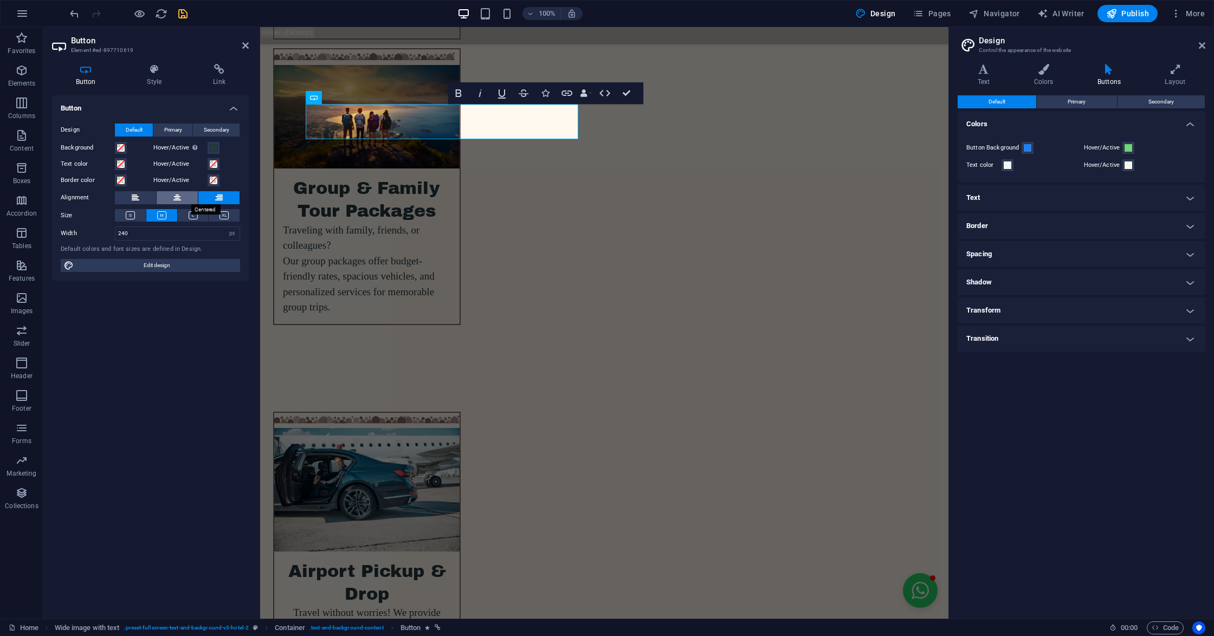
click at [173, 193] on icon at bounding box center [177, 197] width 8 height 13
click at [121, 198] on button at bounding box center [135, 197] width 41 height 13
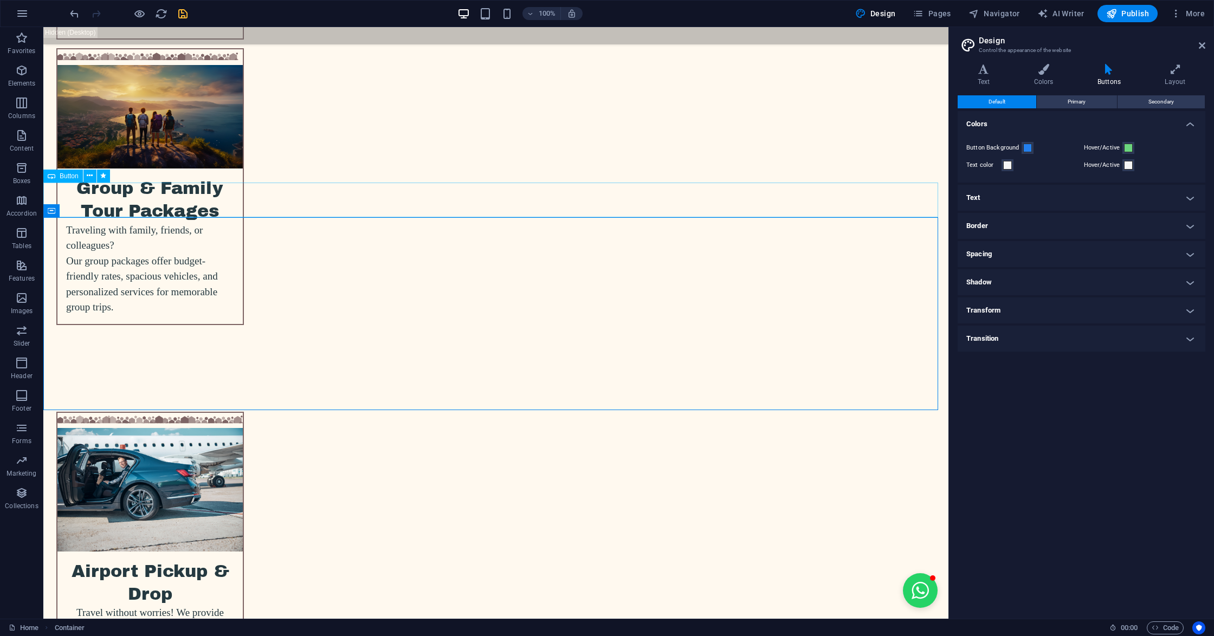
select select "px"
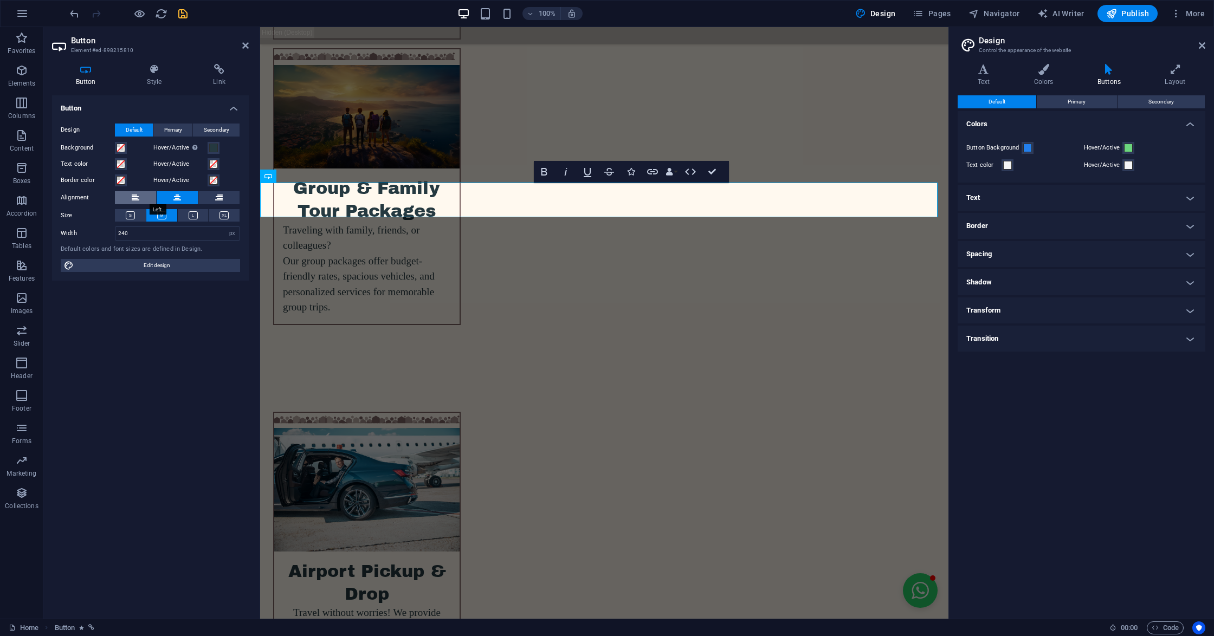
click at [147, 194] on button at bounding box center [135, 197] width 41 height 13
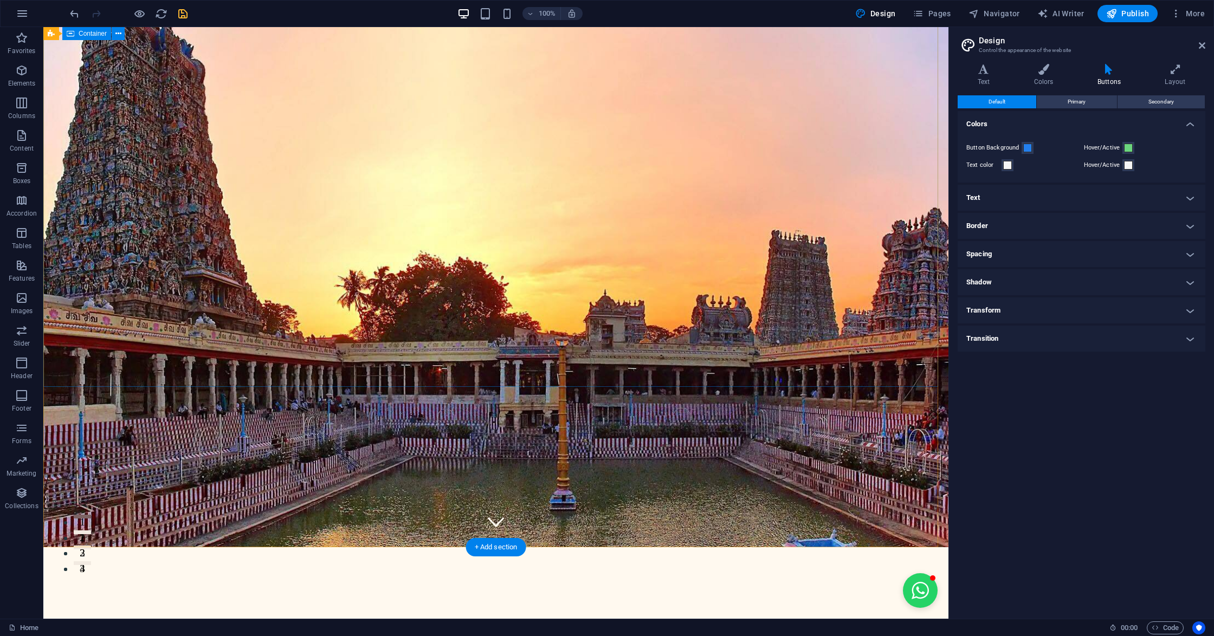
scroll to position [0, 0]
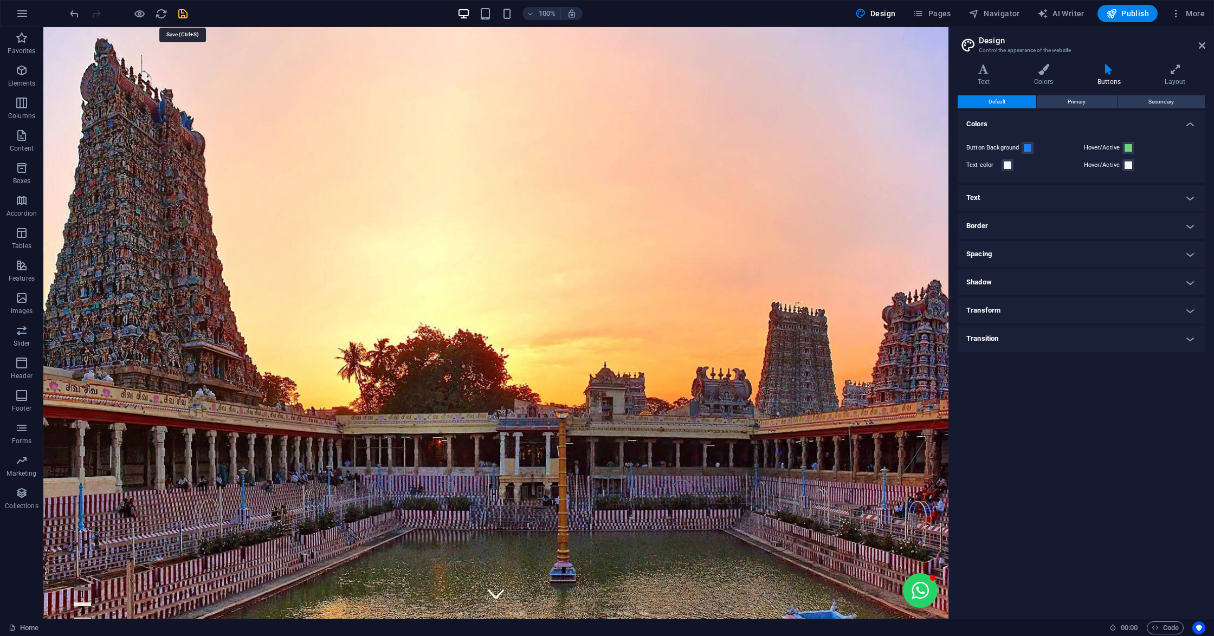
click at [178, 14] on icon "save" at bounding box center [183, 14] width 12 height 12
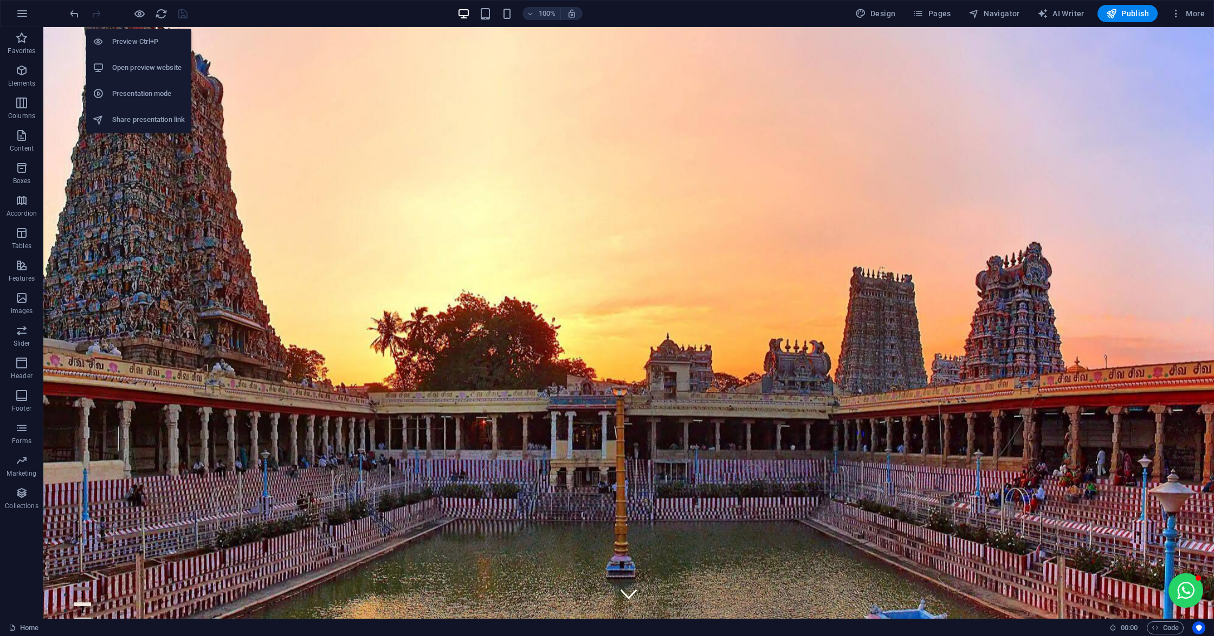
click at [132, 74] on li "Open preview website" at bounding box center [138, 68] width 105 height 26
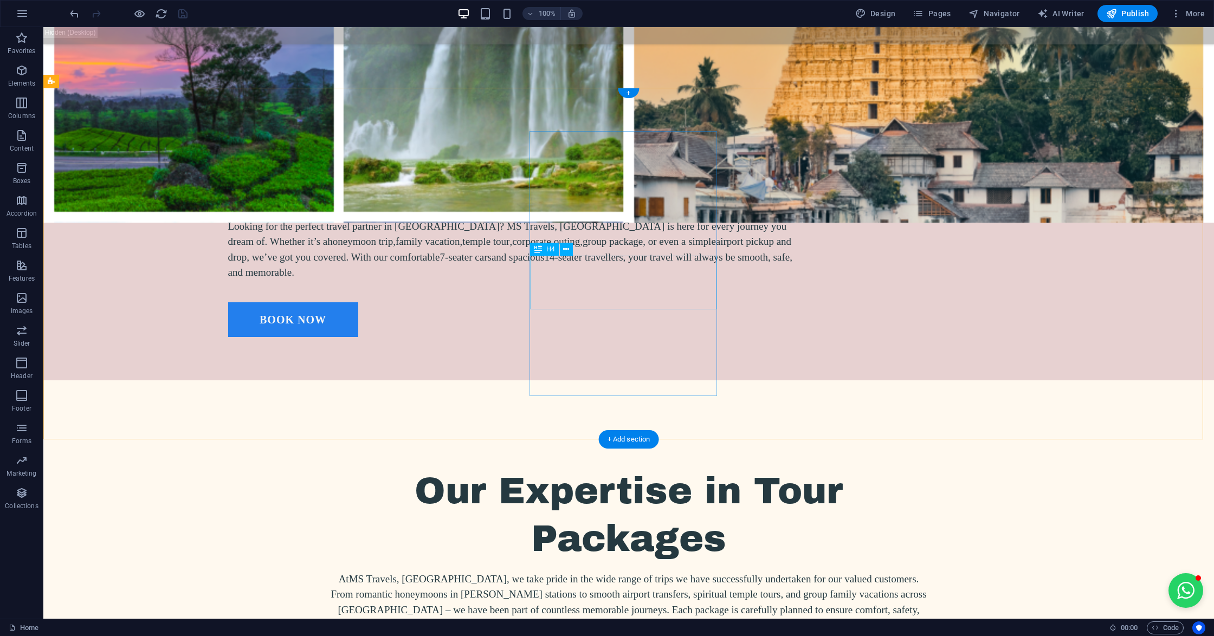
scroll to position [1373, 0]
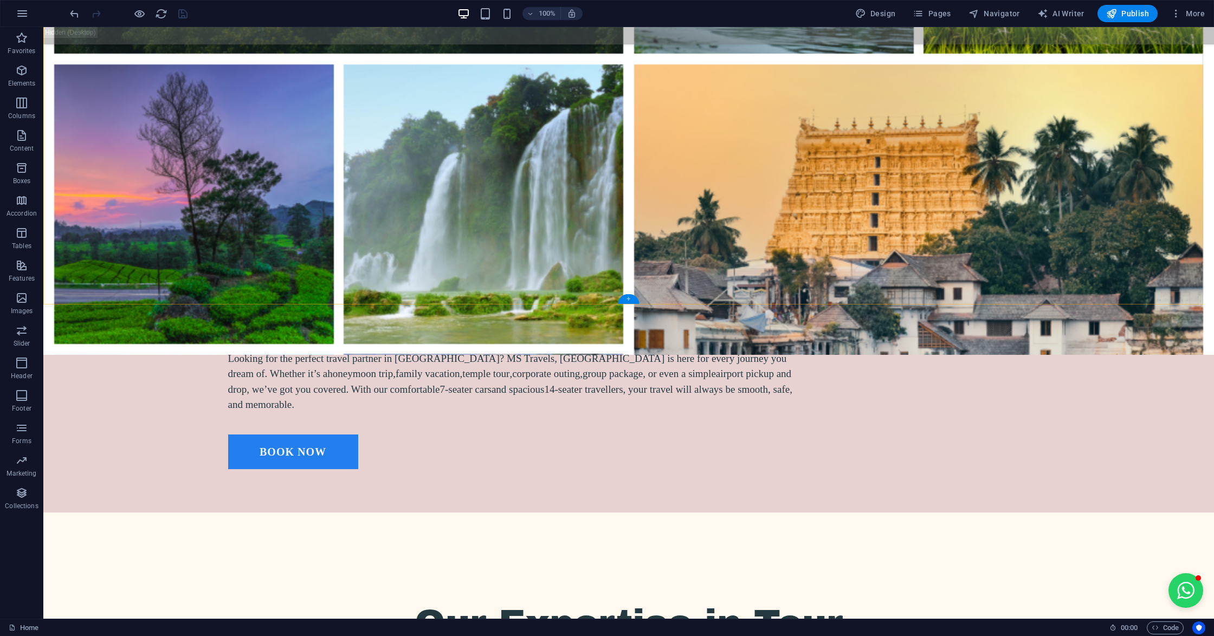
click at [627, 298] on div "+" at bounding box center [628, 299] width 21 height 10
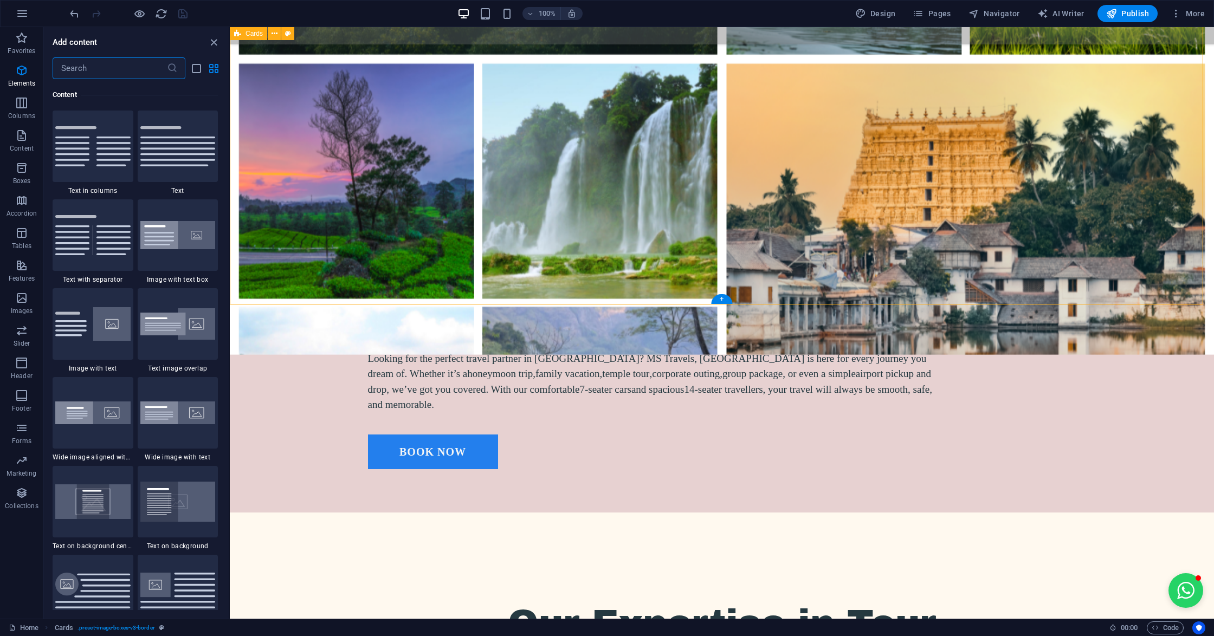
scroll to position [1896, 0]
click at [15, 65] on icon "button" at bounding box center [21, 70] width 13 height 13
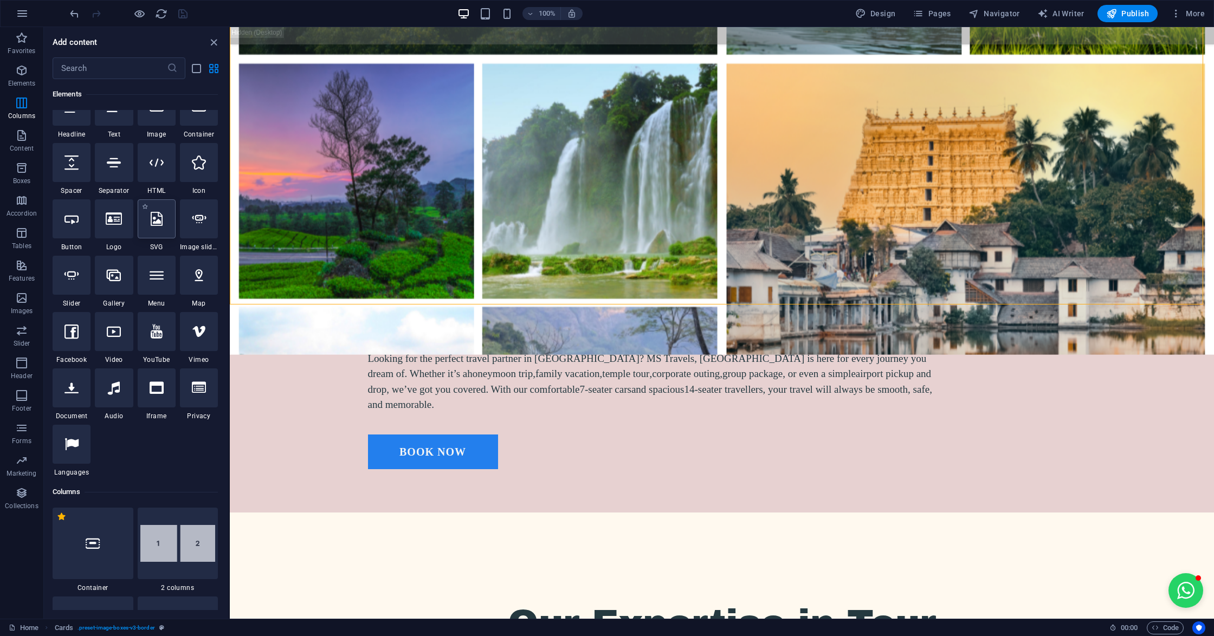
scroll to position [115, 0]
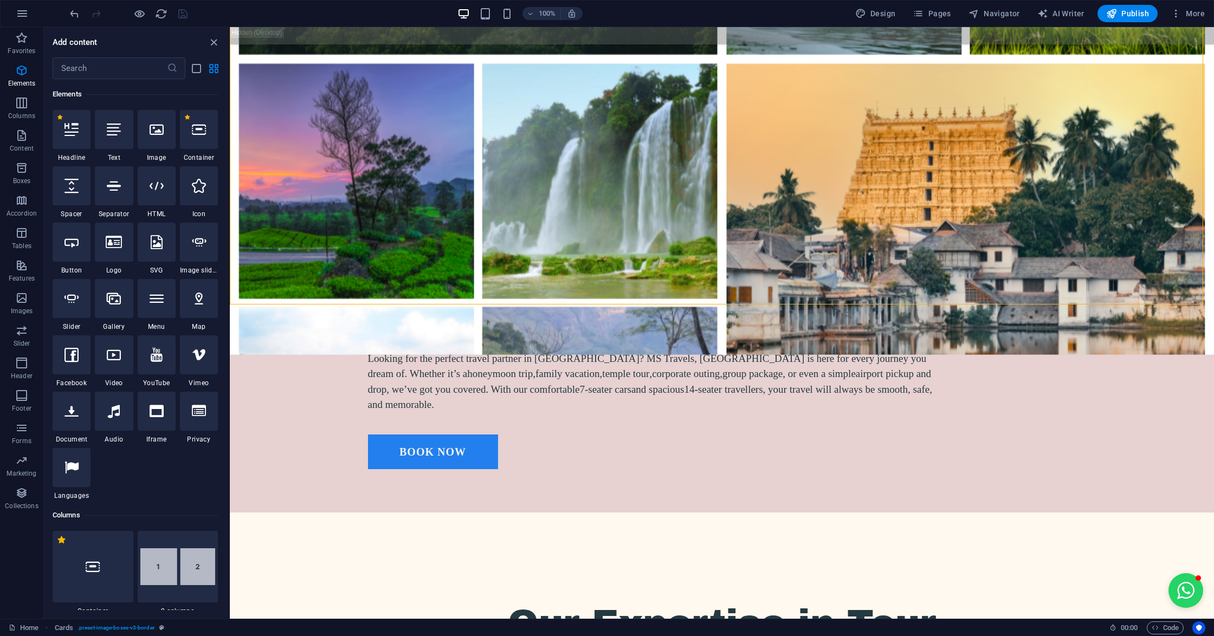
click at [73, 256] on div at bounding box center [72, 242] width 38 height 39
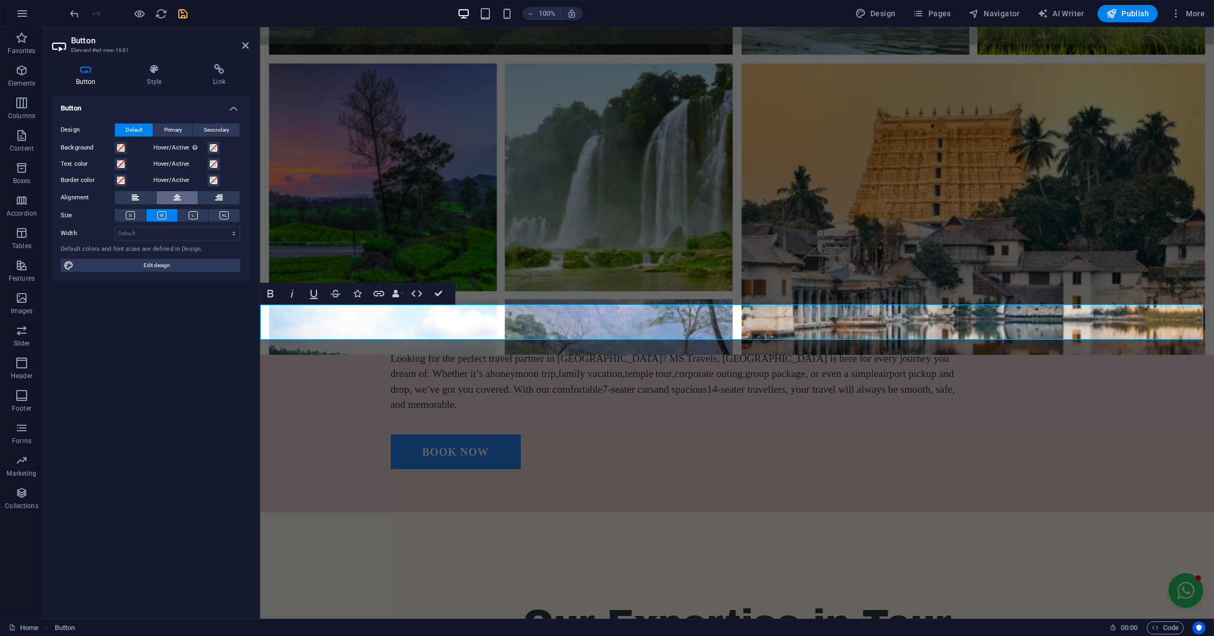
click at [178, 199] on icon at bounding box center [177, 197] width 8 height 13
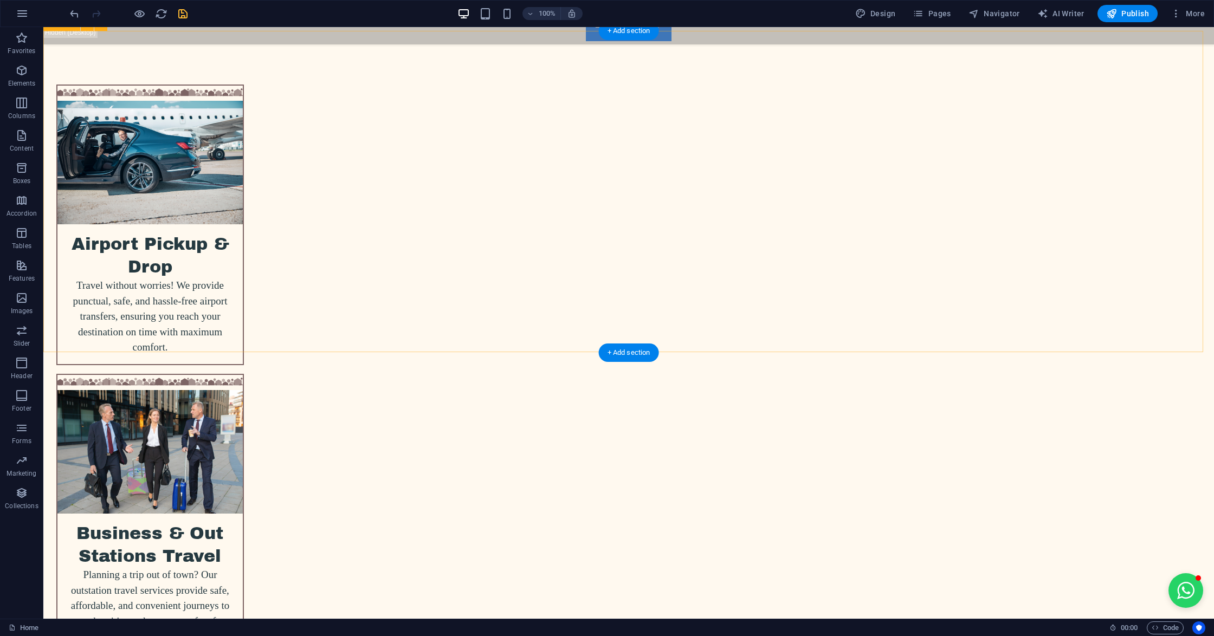
scroll to position [3107, 0]
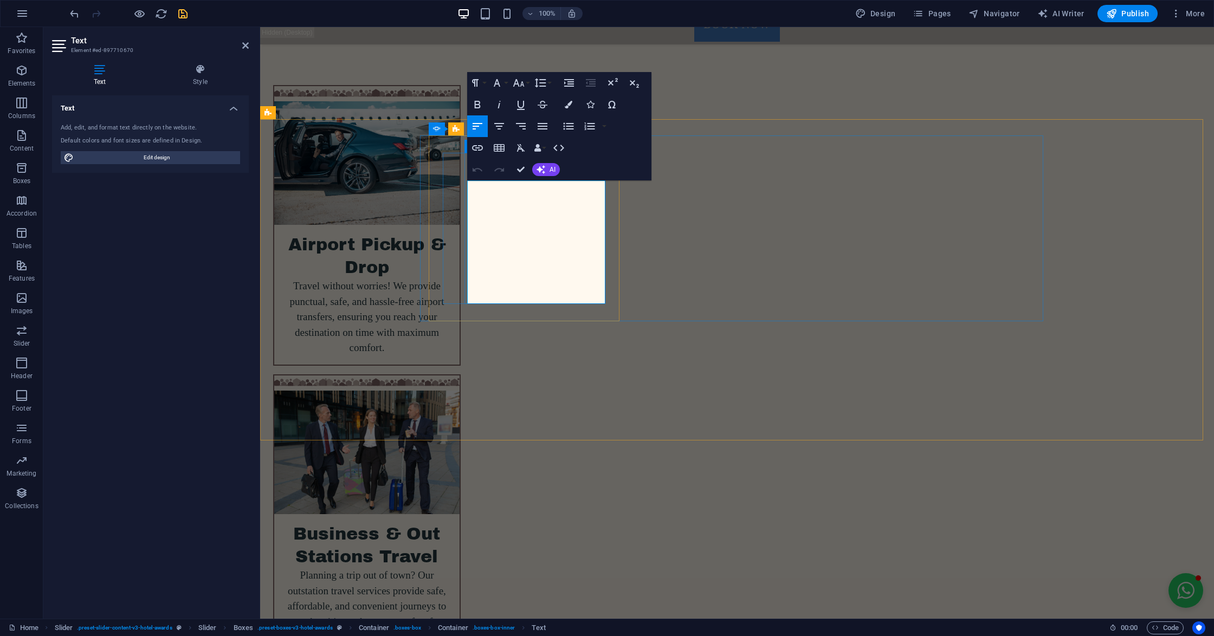
drag, startPoint x: 567, startPoint y: 246, endPoint x: 574, endPoint y: 269, distance: 24.9
drag, startPoint x: 550, startPoint y: 265, endPoint x: 484, endPoint y: 284, distance: 68.9
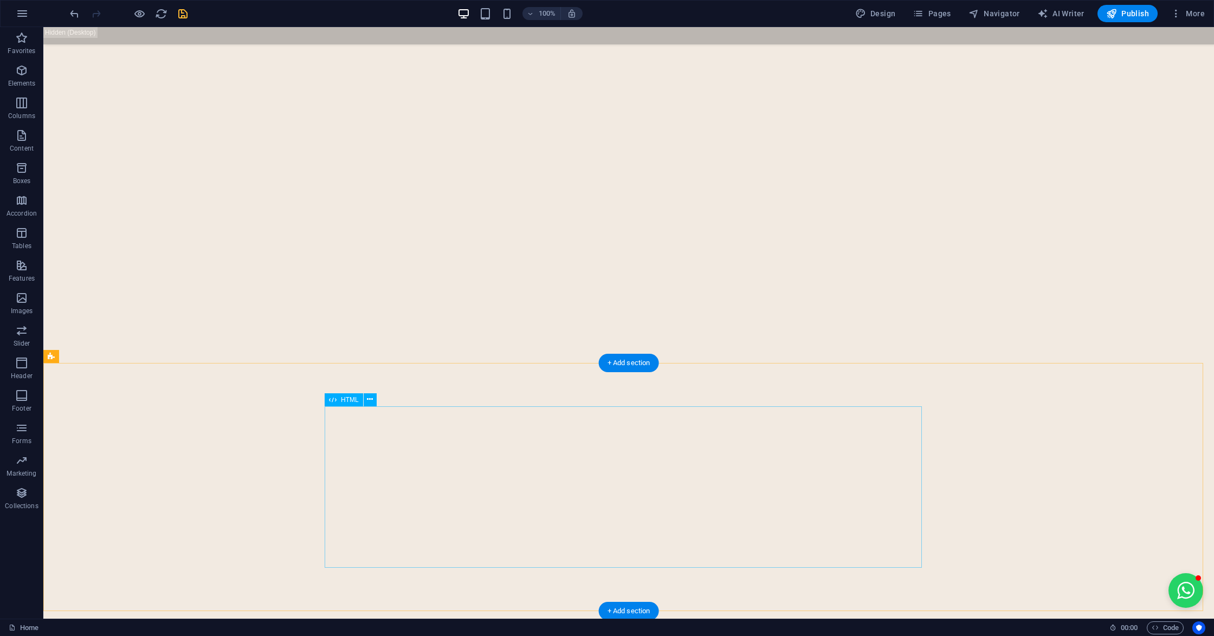
scroll to position [4259, 0]
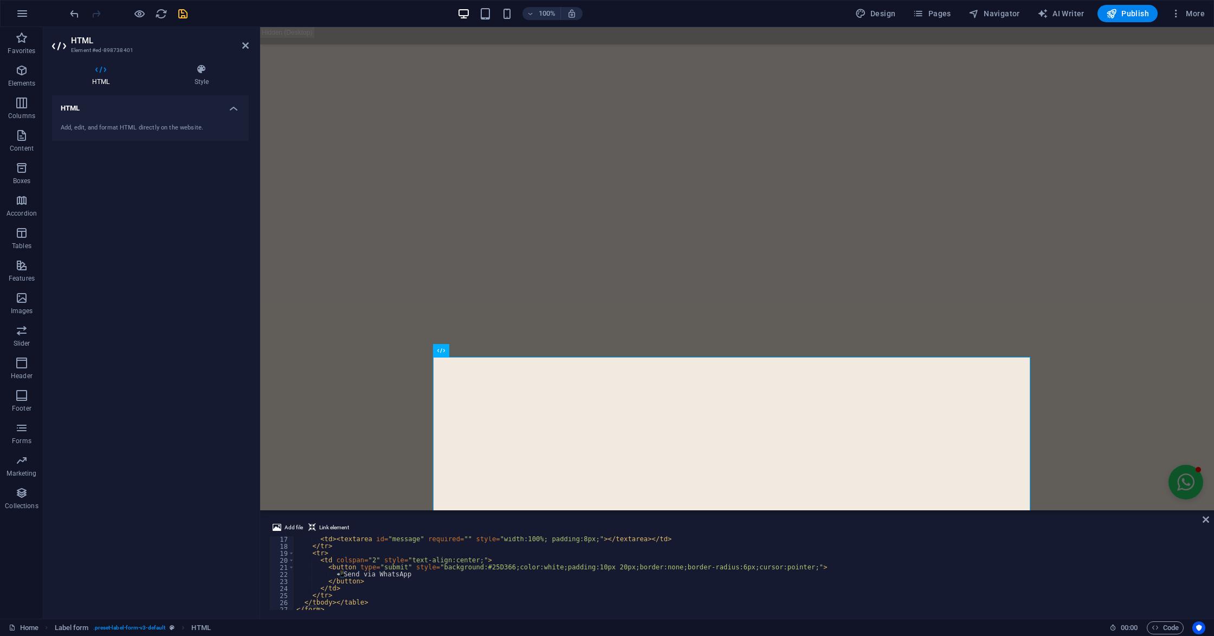
scroll to position [113, 0]
drag, startPoint x: 340, startPoint y: 575, endPoint x: 402, endPoint y: 590, distance: 63.8
click at [336, 573] on div "< td > < textarea id = "message" required = "" style = "width:100%; padding:8px…" at bounding box center [749, 580] width 910 height 88
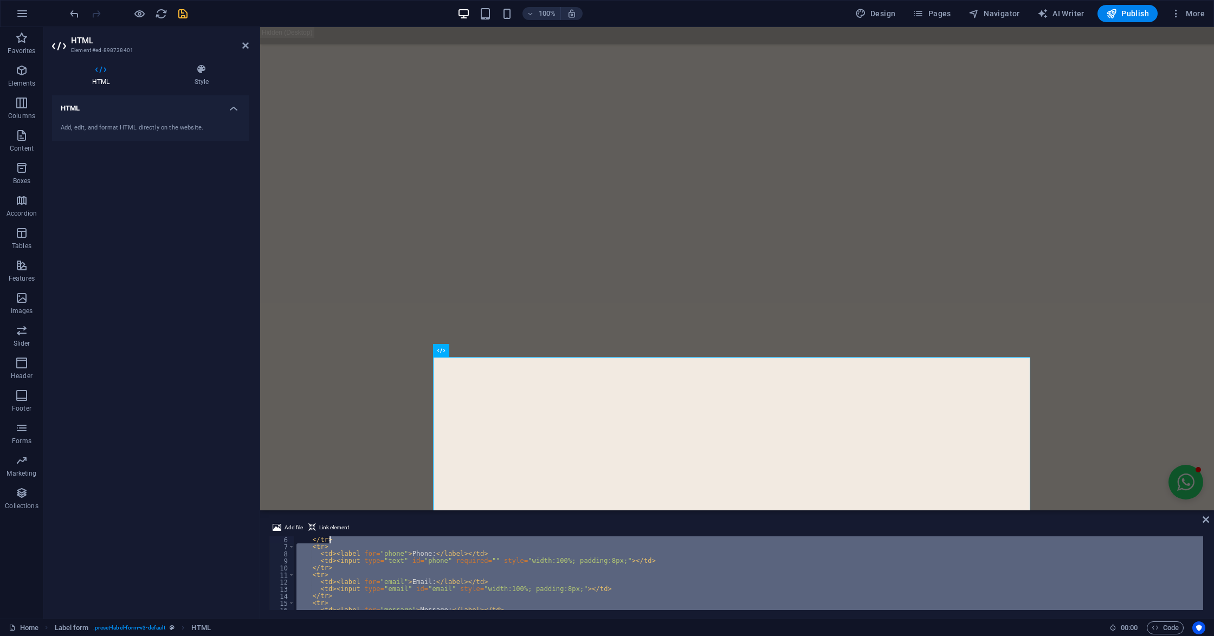
click at [512, 538] on div "</ tr > < tr > < td > < label for = "phone" > Phone: </ label > </ td > < td > …" at bounding box center [749, 581] width 910 height 88
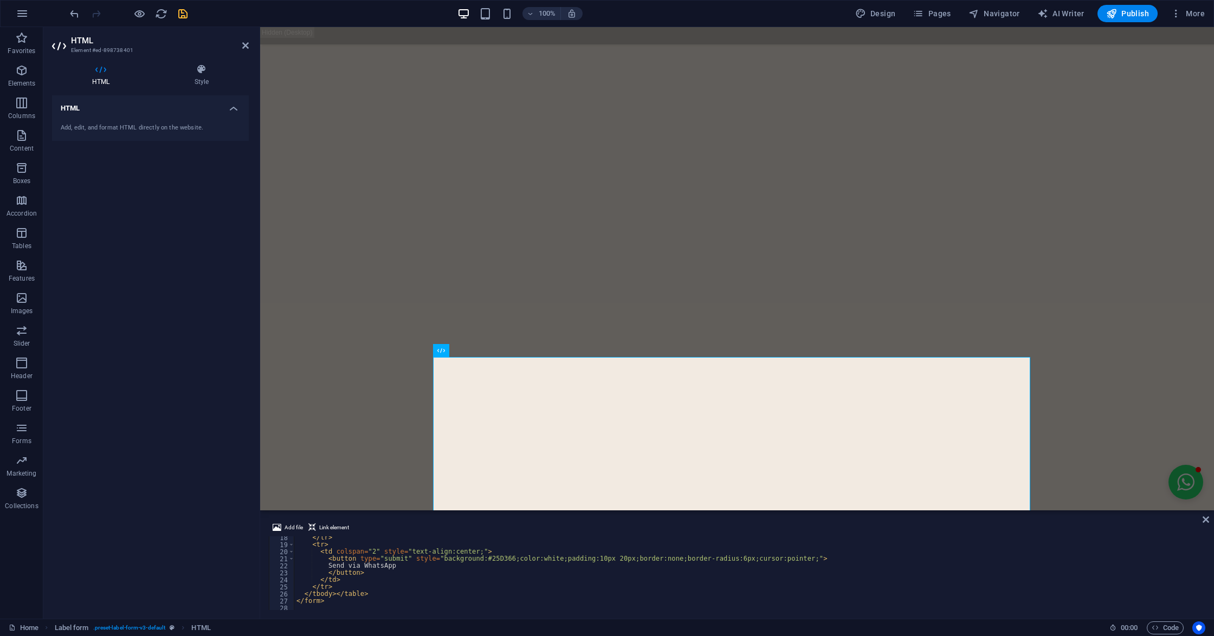
scroll to position [79, 0]
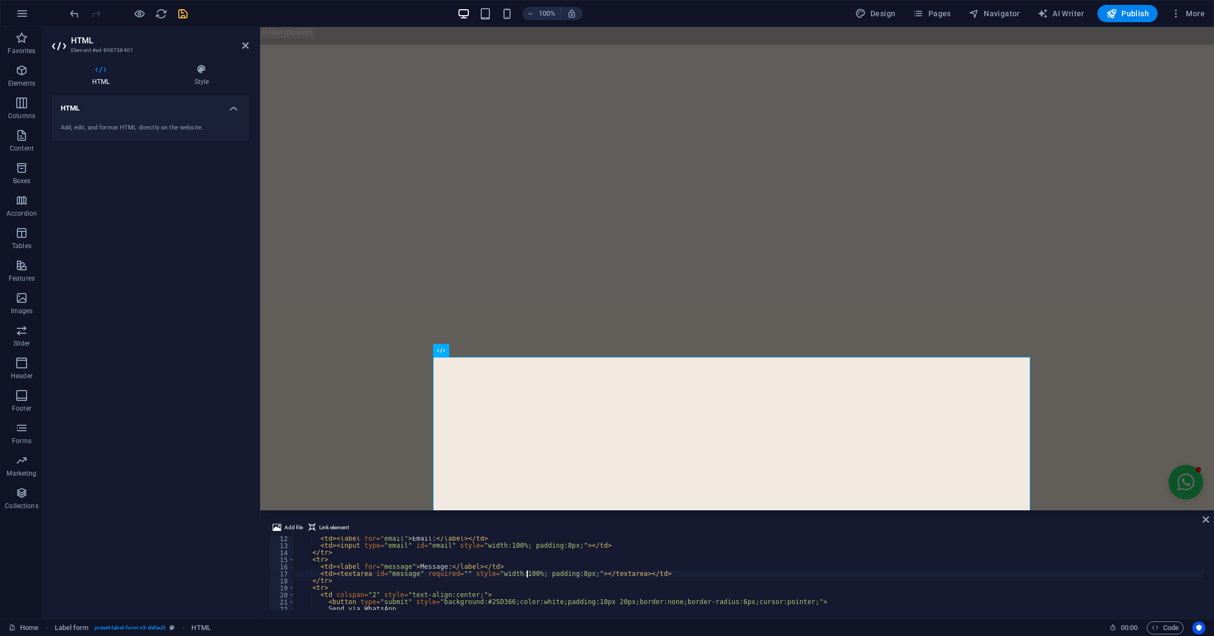
click at [527, 575] on div "< td > < label for = "email" > Email: </ label > </ td > < td > < input type = …" at bounding box center [749, 580] width 910 height 88
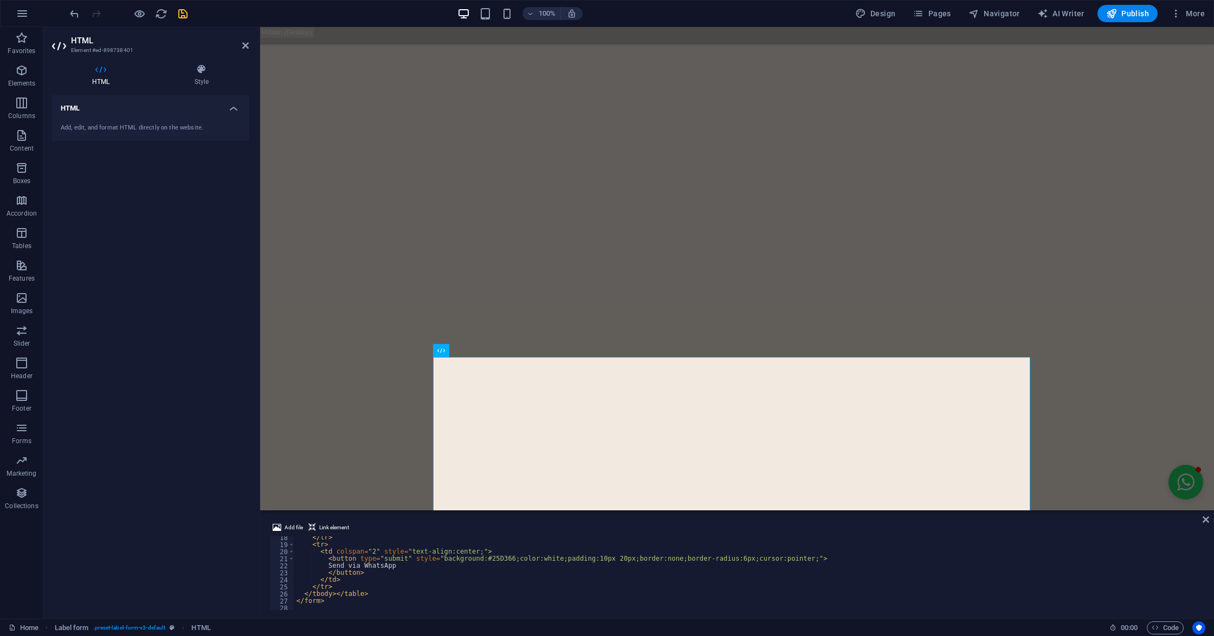
scroll to position [122, 0]
click at [593, 558] on div "</ tr > < tr > < td colspan = "2" style = "text-align:center;" > < button type …" at bounding box center [749, 578] width 910 height 88
click at [603, 577] on div "</ tr > < tr > < td colspan = "2" style = "text-align:center;" > < button type …" at bounding box center [749, 578] width 910 height 88
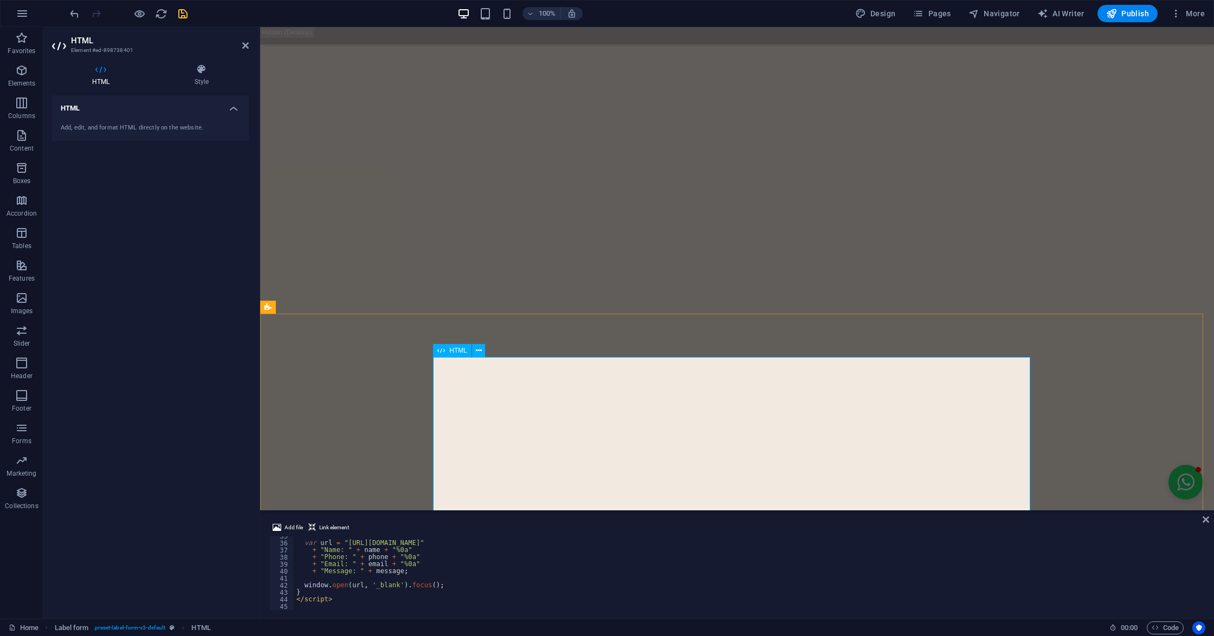
type textarea "</button>"
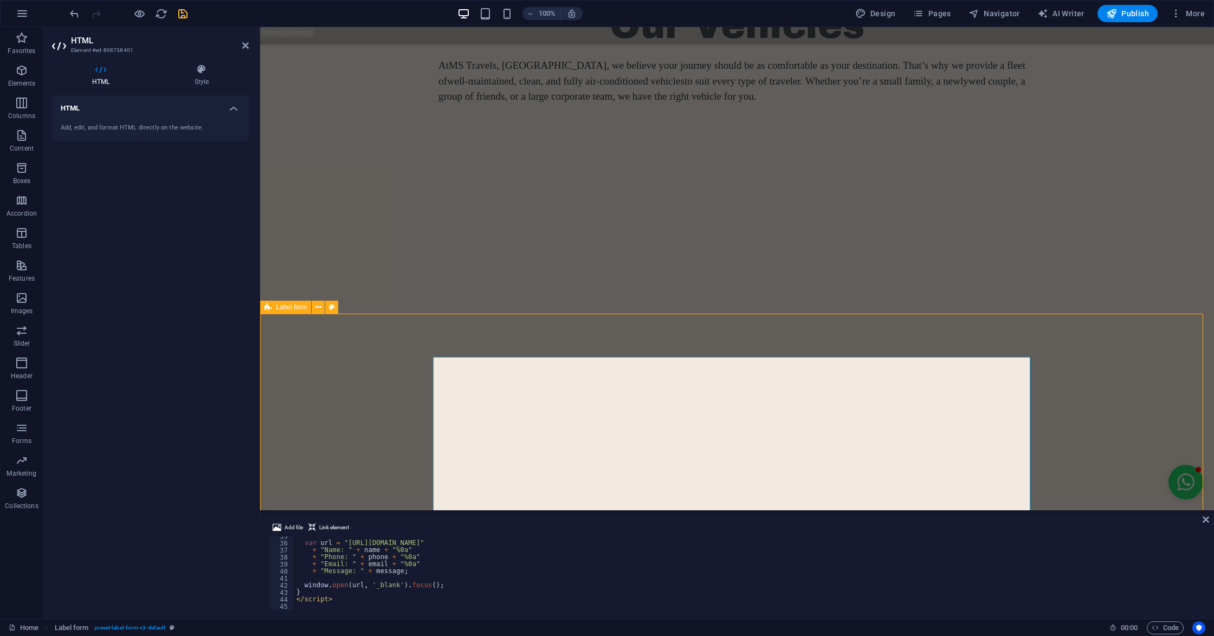
scroll to position [4259, 0]
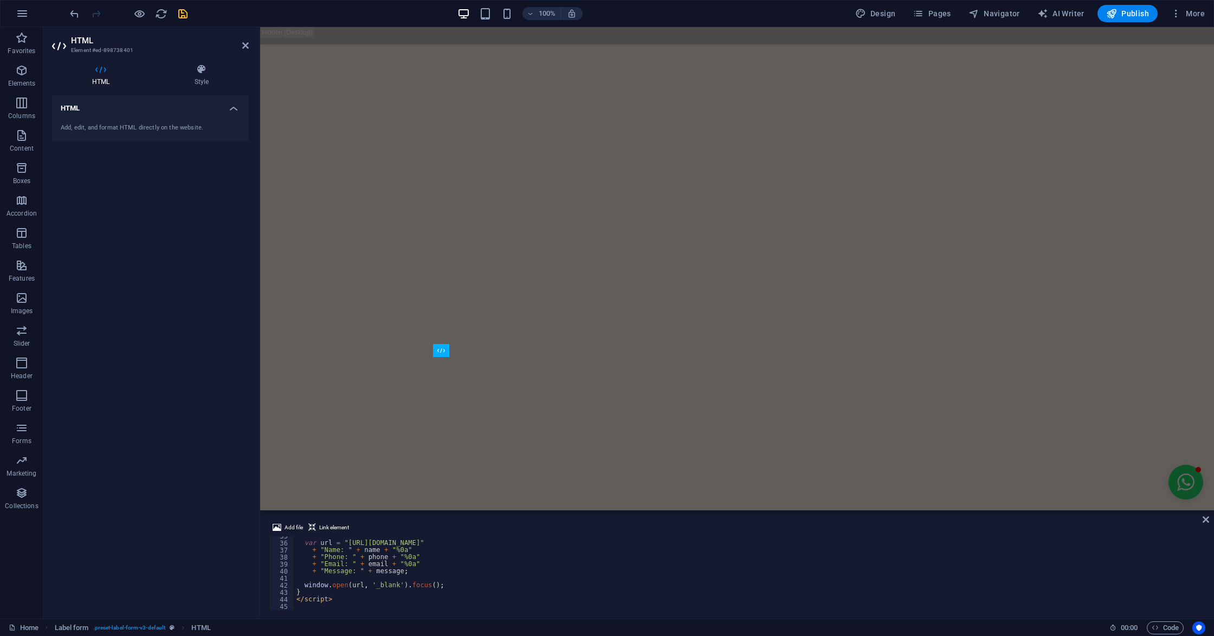
scroll to position [4129, 0]
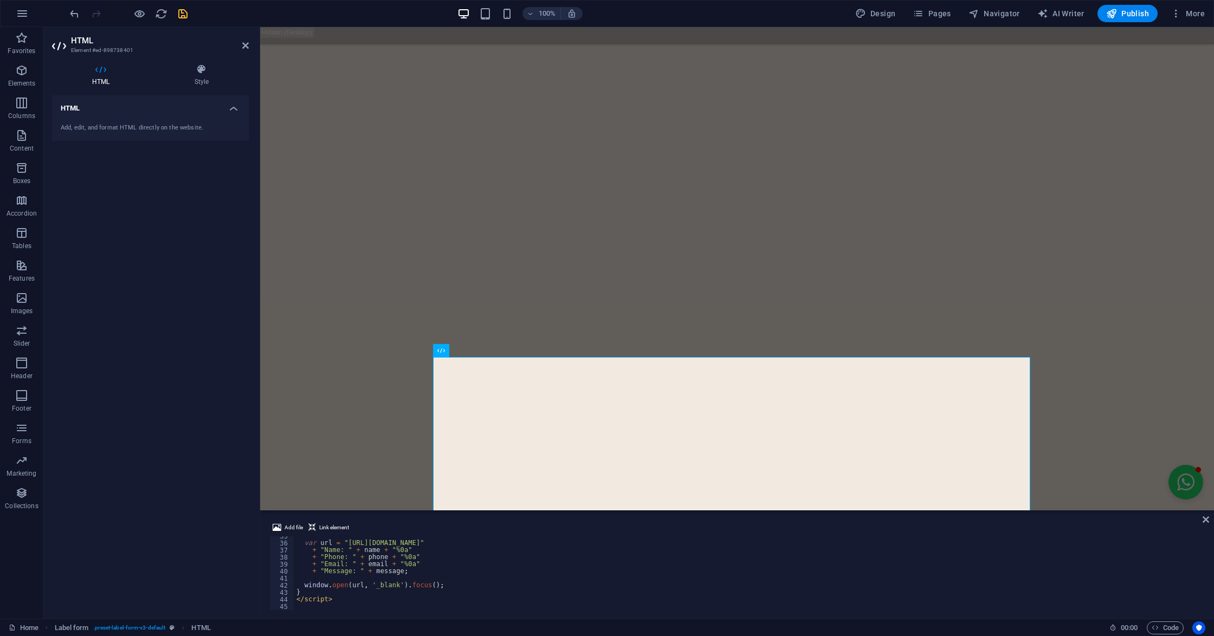
type textarea "</script>"
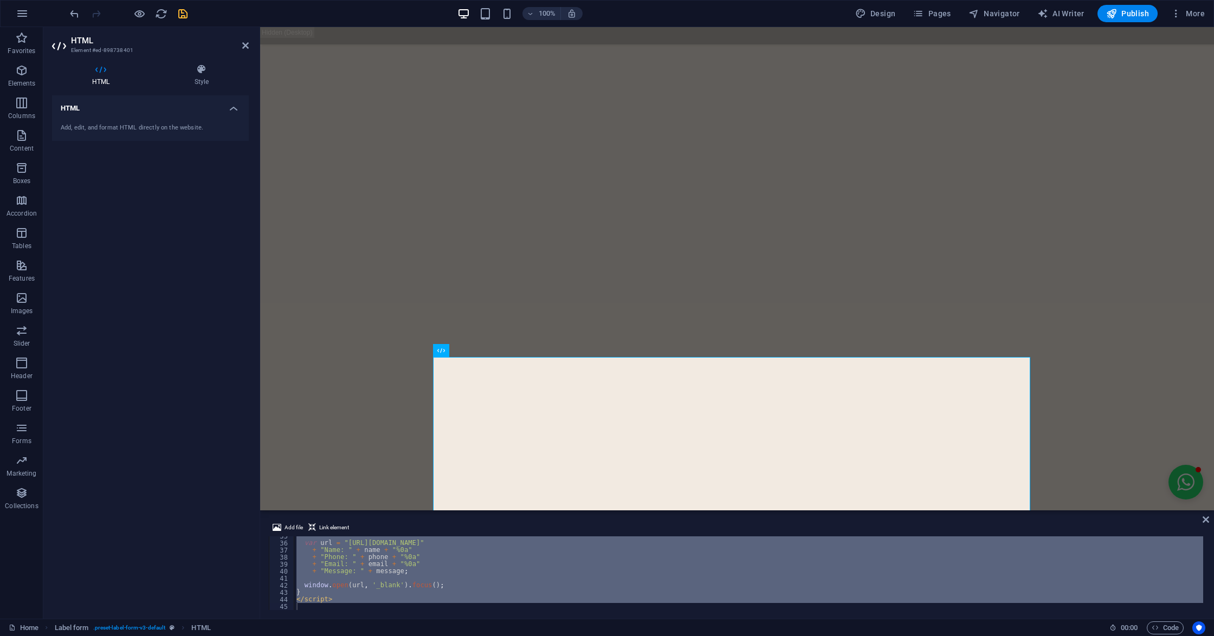
click at [439, 582] on div "var url = "https://wa.me/918270575237?text=" + "Name: " + name + "%0a" + "Phone…" at bounding box center [748, 574] width 909 height 74
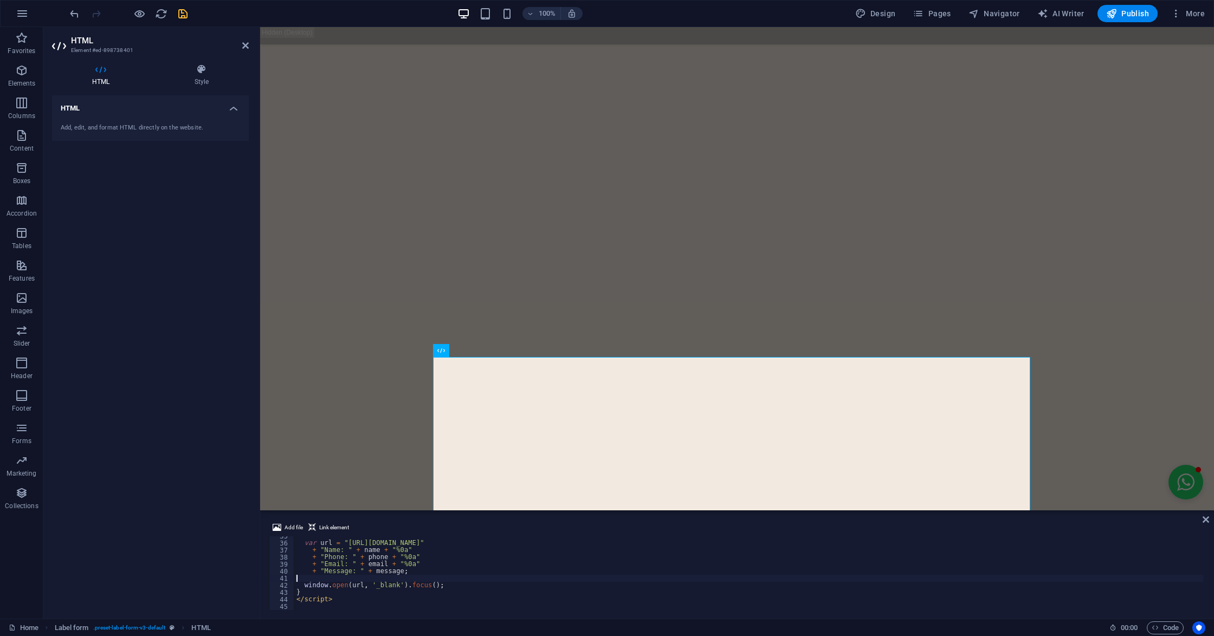
type textarea "</script>"
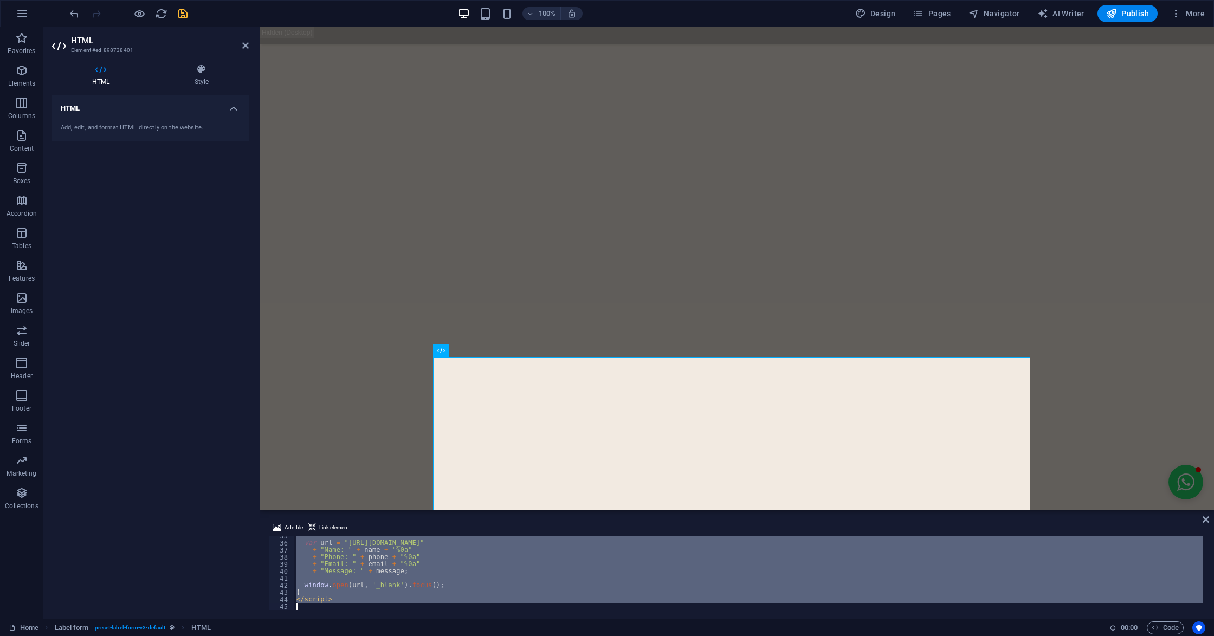
paste textarea
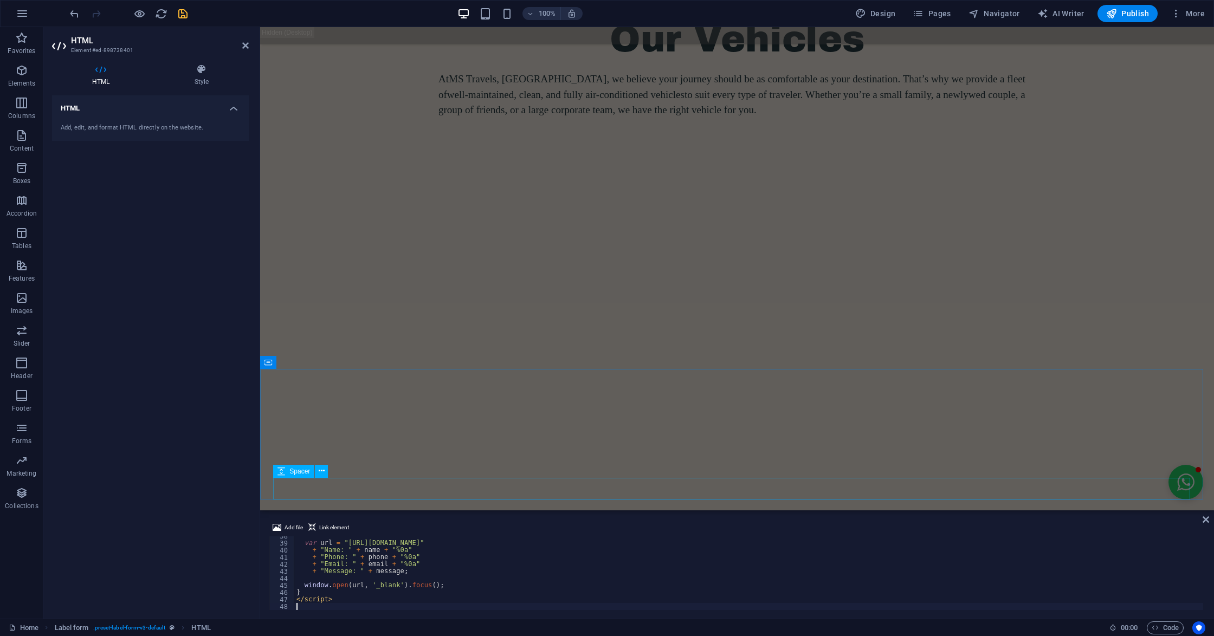
scroll to position [4201, 0]
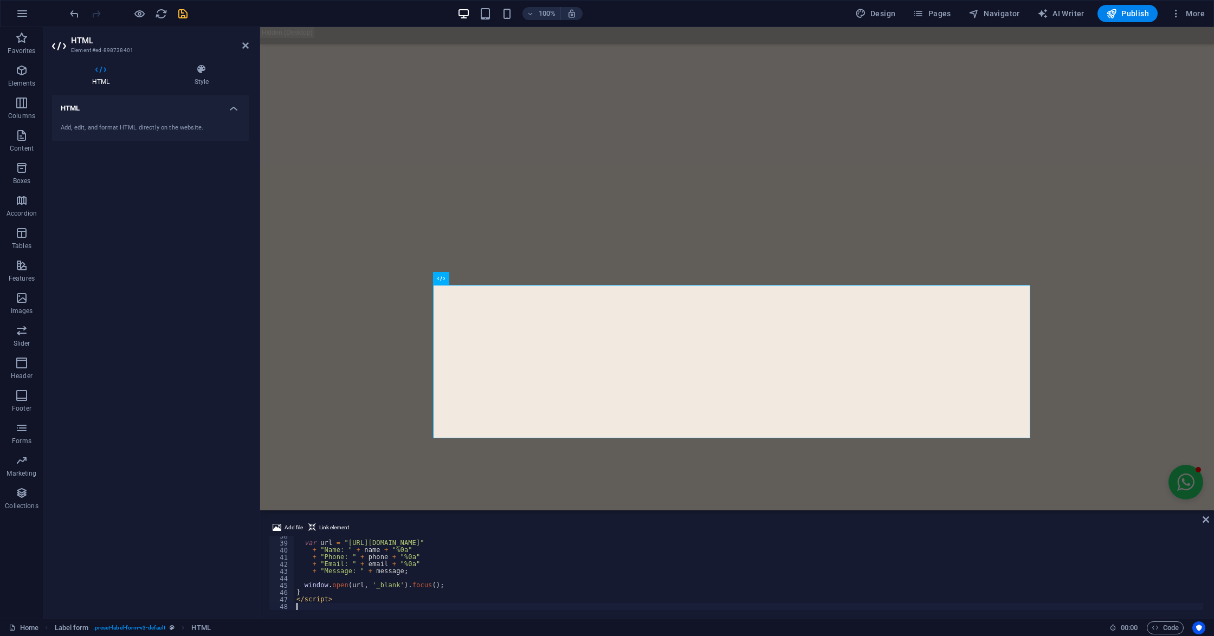
type textarea "</script>"
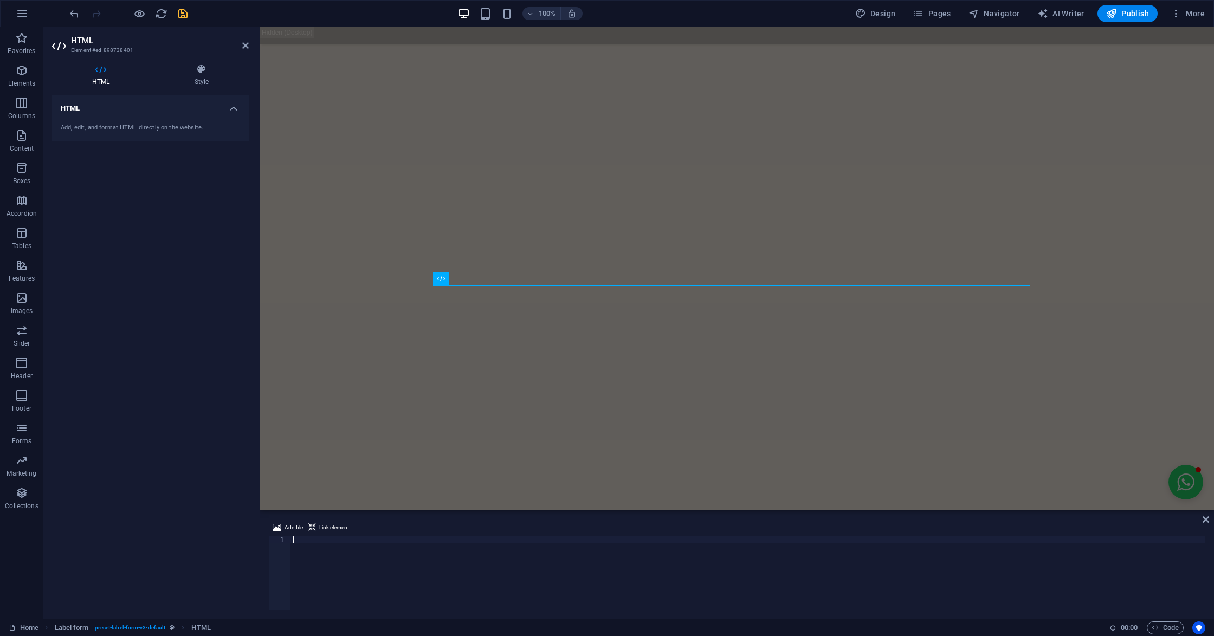
click at [302, 540] on div at bounding box center [748, 581] width 915 height 88
paste textarea
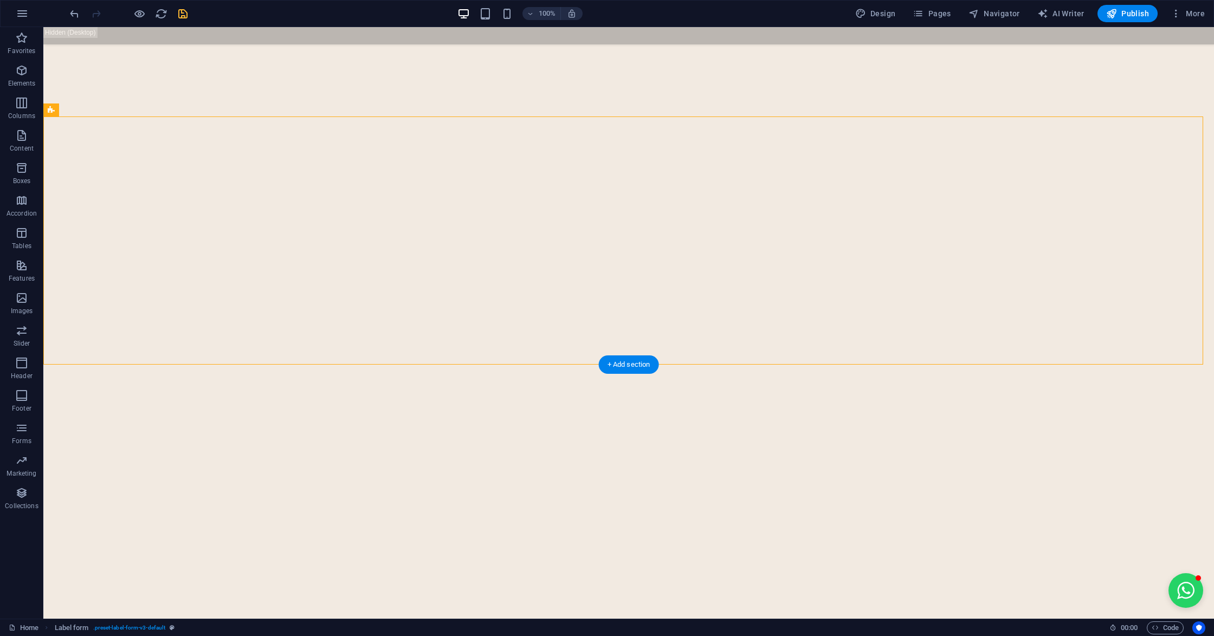
scroll to position [4530, 0]
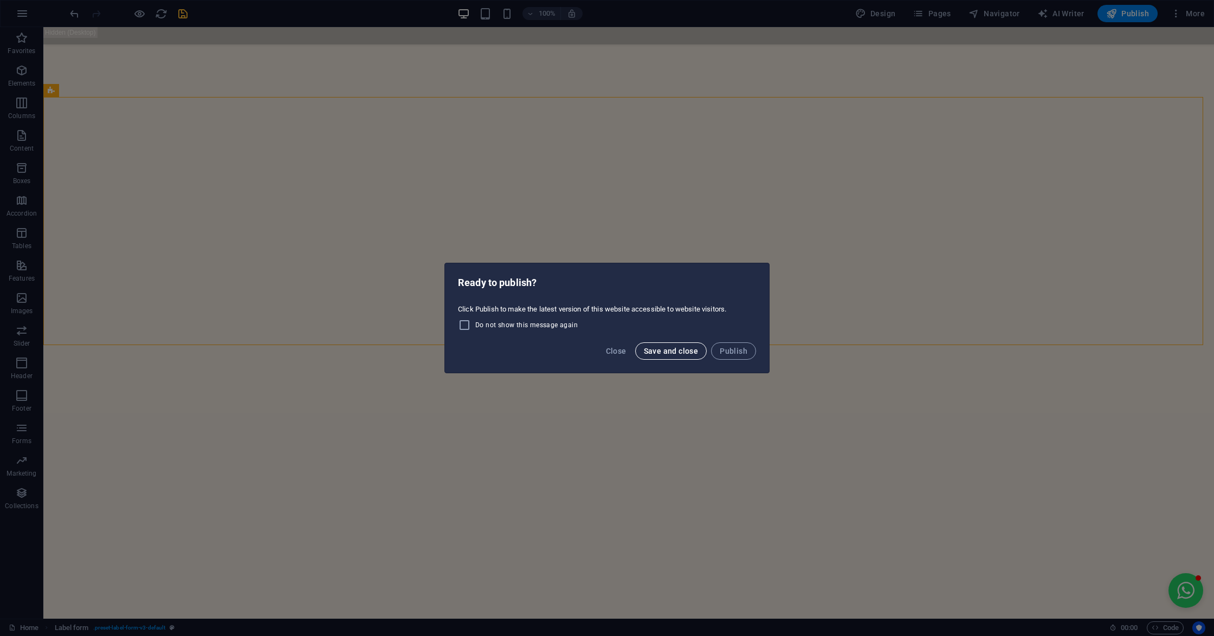
click at [669, 356] on span "Save and close" at bounding box center [671, 351] width 55 height 9
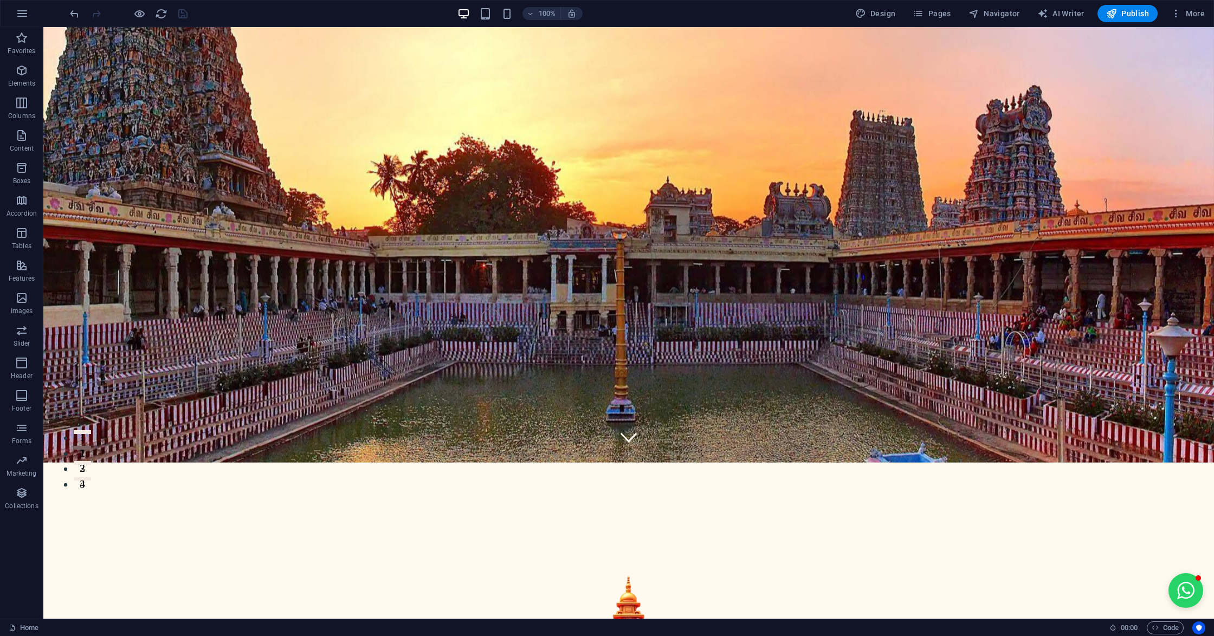
scroll to position [0, 0]
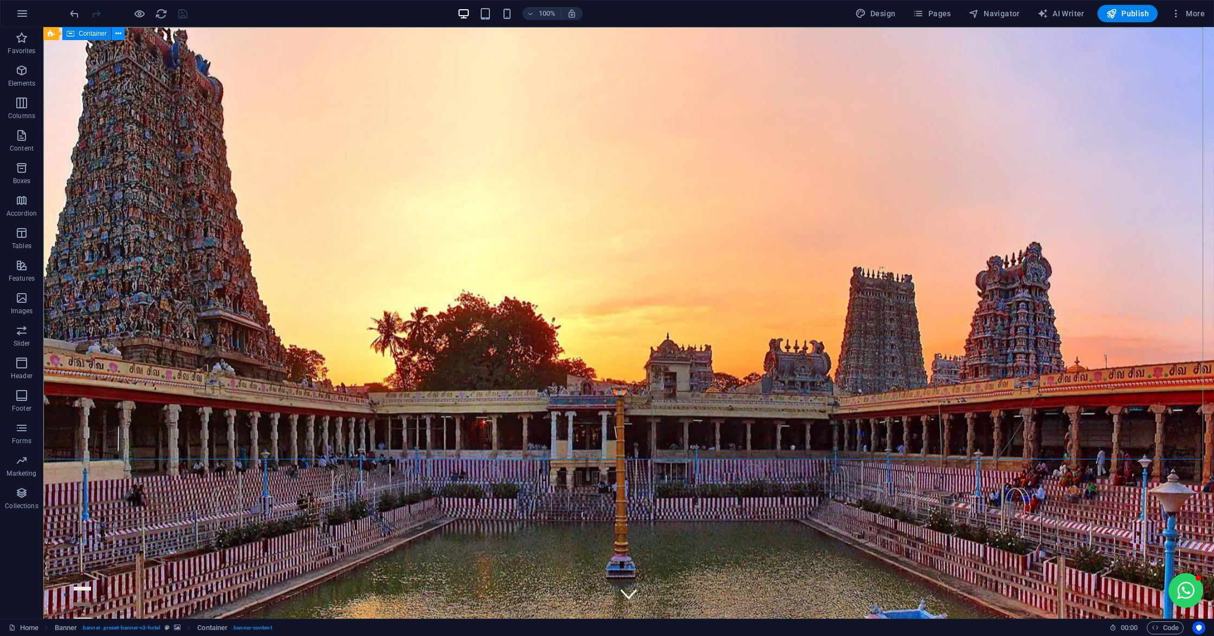
click at [115, 35] on icon at bounding box center [118, 33] width 6 height 11
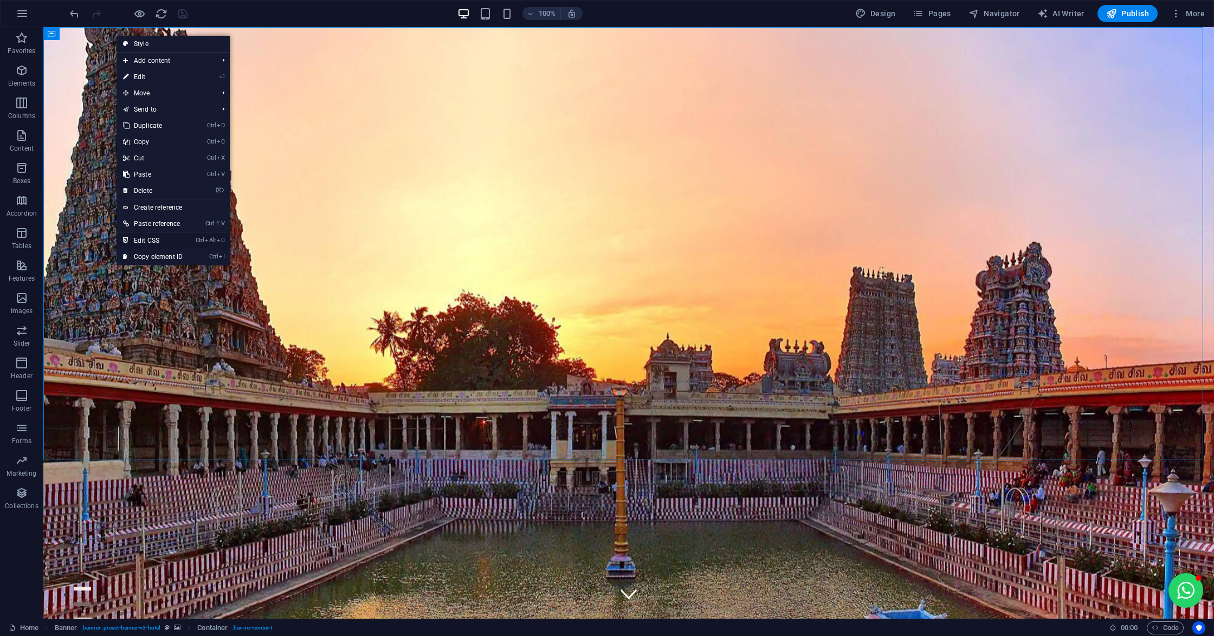
click at [163, 236] on link "Ctrl Alt C Edit CSS" at bounding box center [153, 241] width 73 height 16
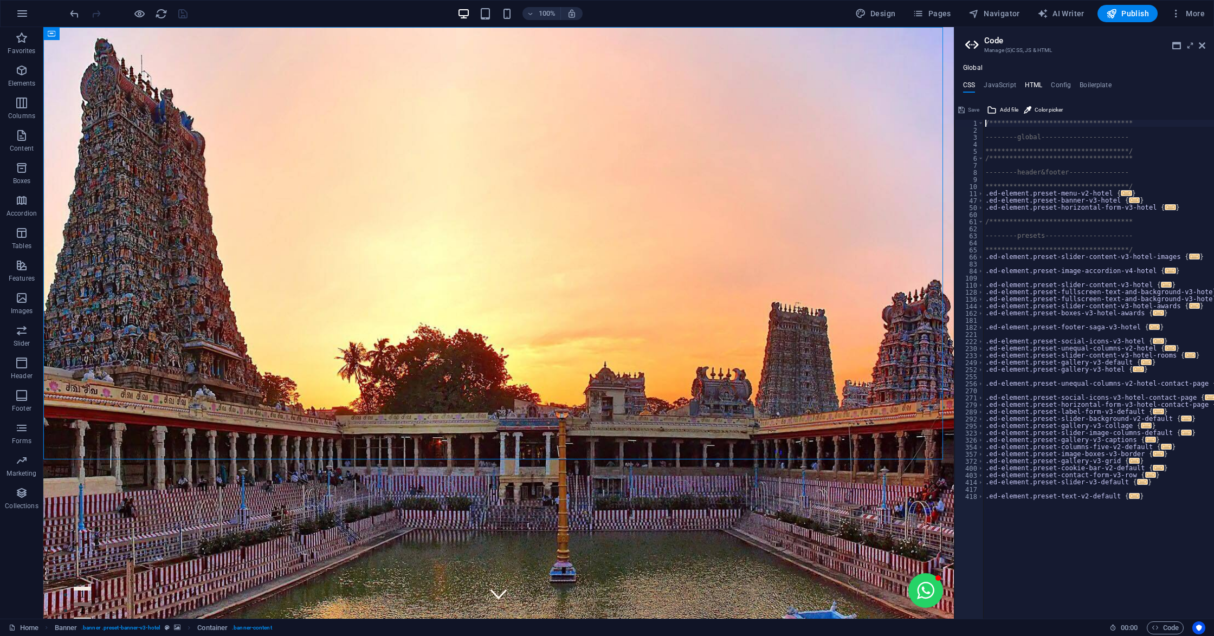
click at [1035, 89] on h4 "HTML" at bounding box center [1034, 87] width 18 height 12
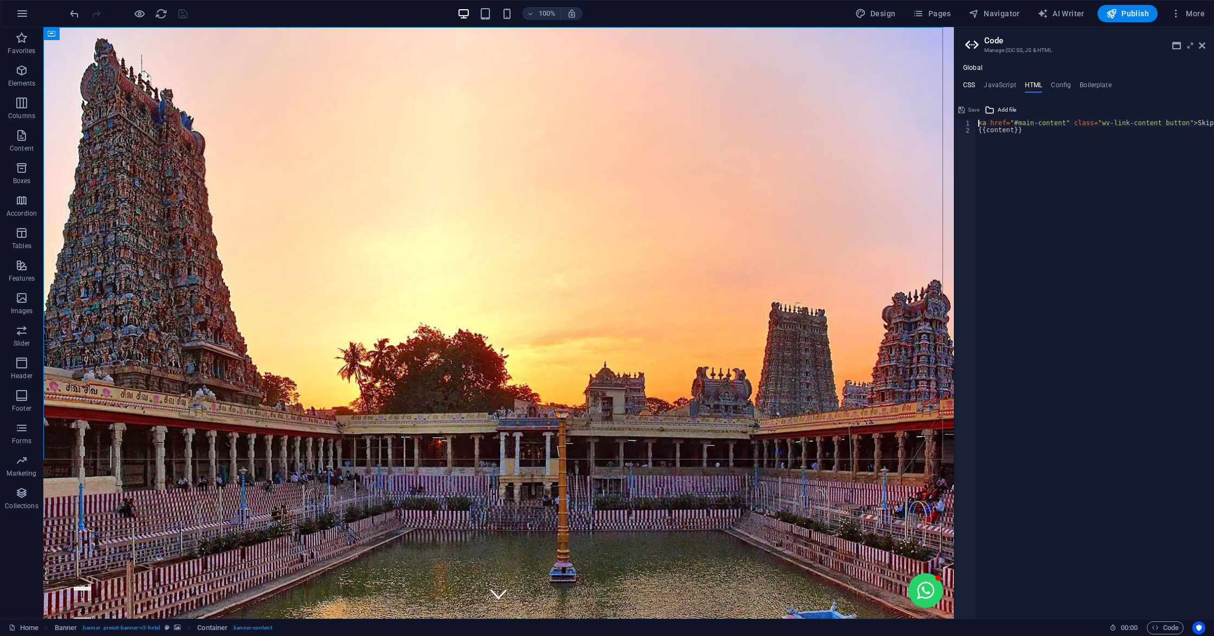
click at [973, 85] on h4 "CSS" at bounding box center [969, 87] width 12 height 12
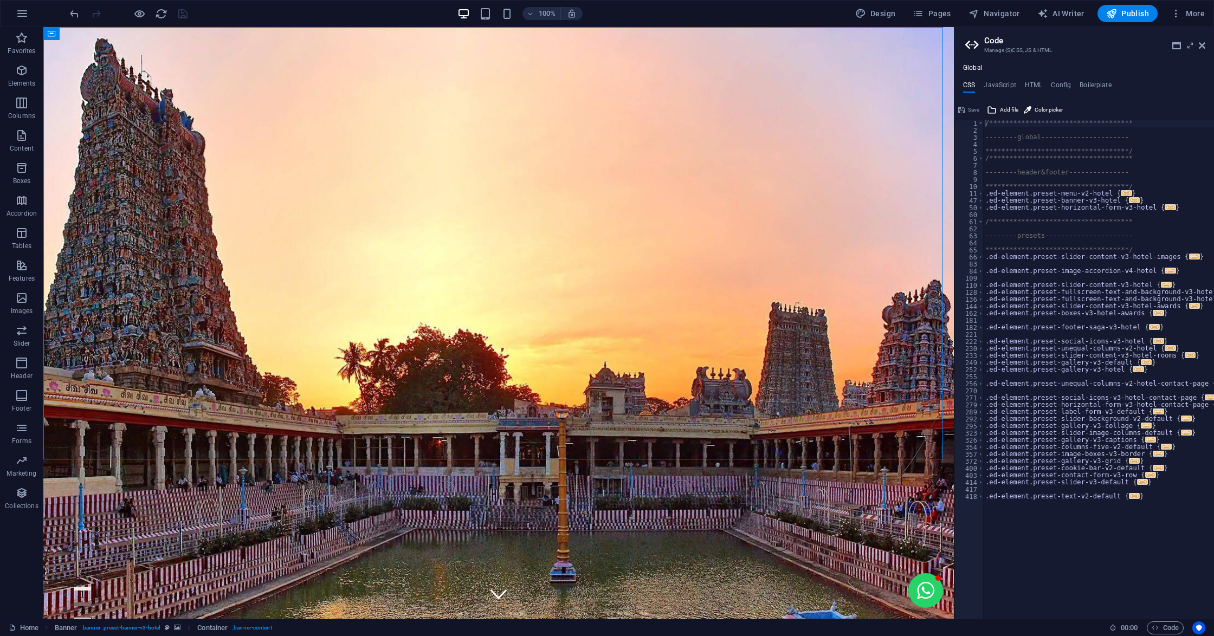
click at [1031, 80] on div "**********" at bounding box center [1084, 341] width 260 height 555
click at [1031, 87] on h4 "HTML" at bounding box center [1034, 87] width 18 height 12
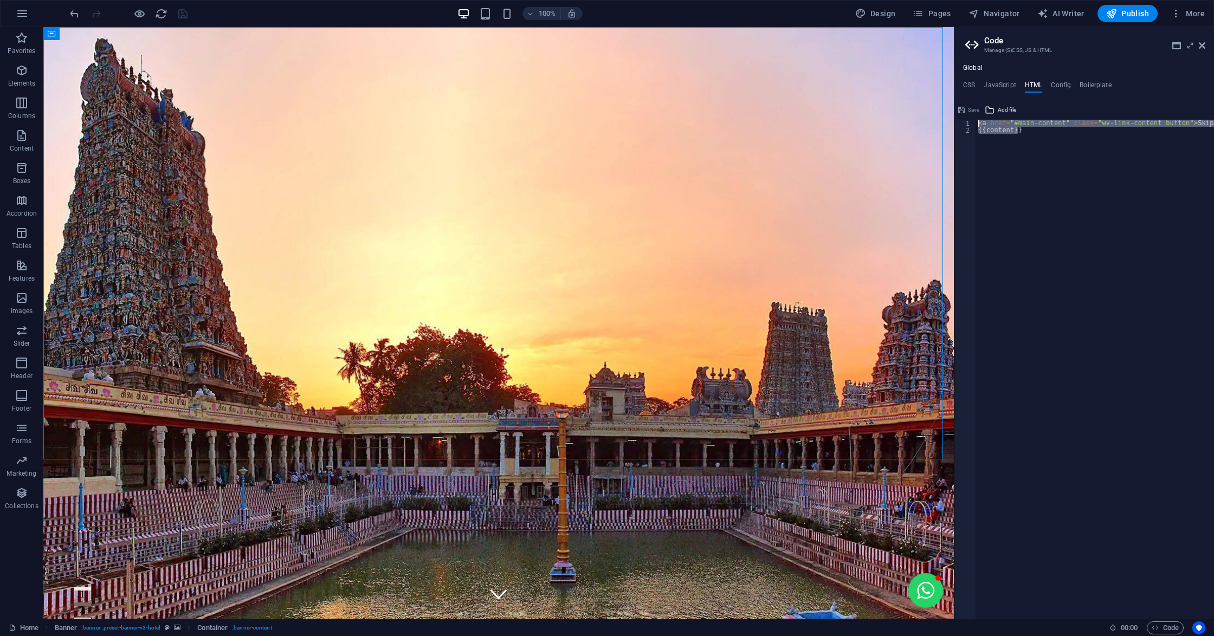
drag, startPoint x: 1053, startPoint y: 144, endPoint x: 957, endPoint y: 106, distance: 102.5
click at [957, 106] on div "<a href="#main-content" class="wv-link-content button">Skip to main content</a>…" at bounding box center [1084, 360] width 260 height 518
click at [1030, 136] on div "< a href = "#main-content" class = "wv-link-content button" > Skip to main cont…" at bounding box center [1095, 369] width 238 height 499
drag, startPoint x: 1030, startPoint y: 136, endPoint x: 968, endPoint y: 113, distance: 66.2
click at [968, 113] on div "{{content}} 1 2 < a href = "#main-content" class = "wv-link-content button" > S…" at bounding box center [1084, 360] width 260 height 518
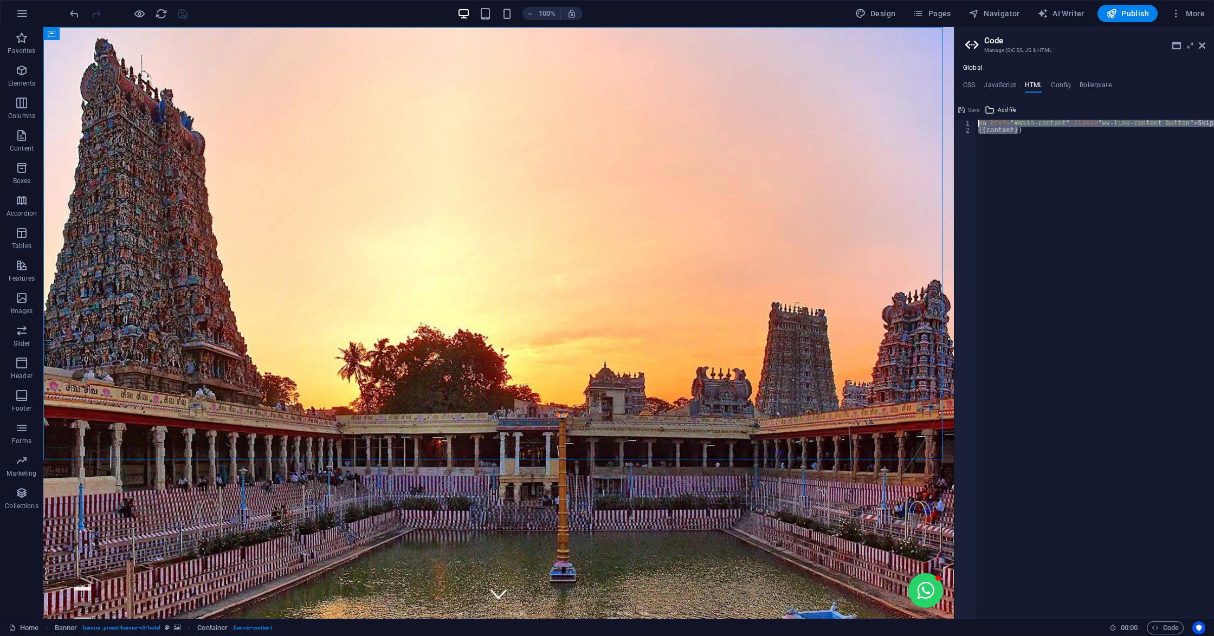
type textarea "<a href="#main-content" class="wv-link-content button">Skip to main content</a>…"
paste textarea
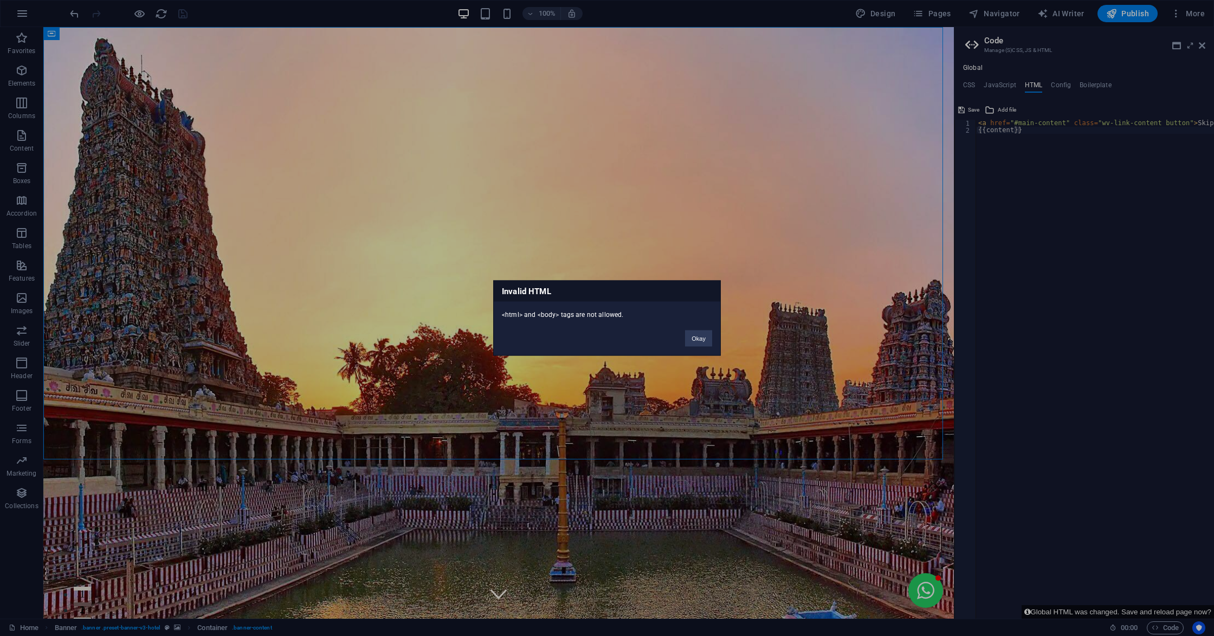
drag, startPoint x: 501, startPoint y: 289, endPoint x: 679, endPoint y: 343, distance: 185.5
click at [679, 343] on div "Invalid HTML <html> and <body> tags are not allowed. Okay" at bounding box center [607, 318] width 228 height 75
copy div "Invalid HTML <html> and <body> tags are not allowed."
click at [1057, 154] on div "Invalid HTML <html> and <body> tags are not allowed. Okay" at bounding box center [607, 318] width 1214 height 636
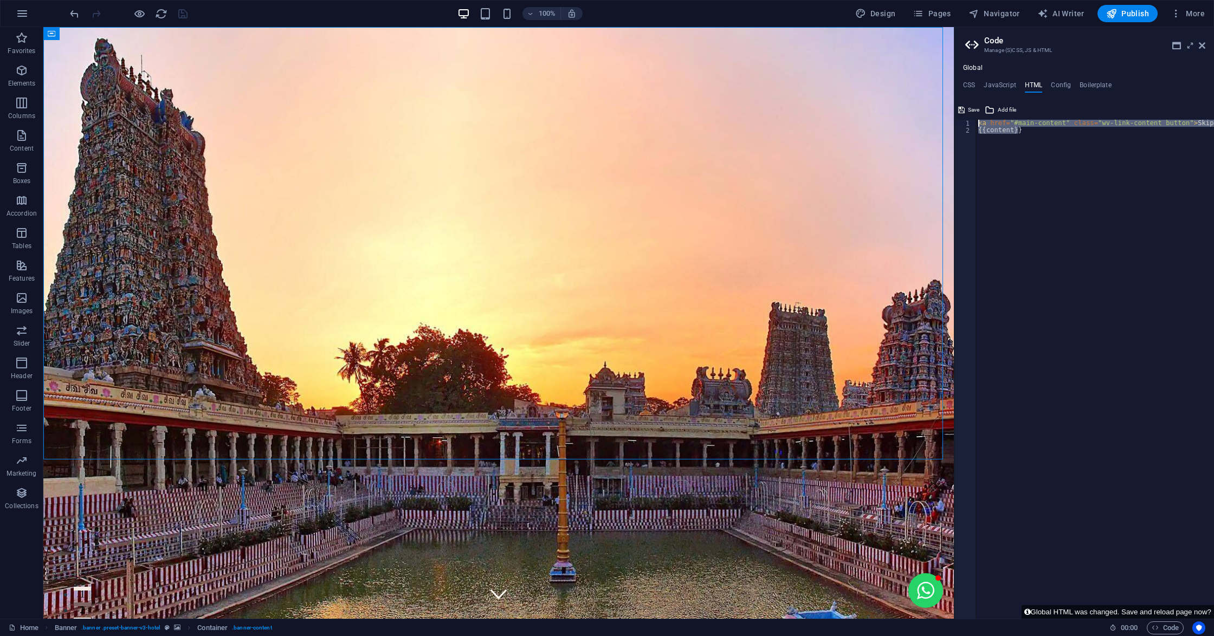
drag, startPoint x: 1024, startPoint y: 139, endPoint x: 976, endPoint y: 124, distance: 50.6
click at [976, 124] on div "{{content}} 1 2 < a href = "#main-content" class = "wv-link-content button" > S…" at bounding box center [1084, 369] width 260 height 499
type textarea "<a href="#main-content" class="wv-link-content button">Skip to main content</a>…"
paste textarea
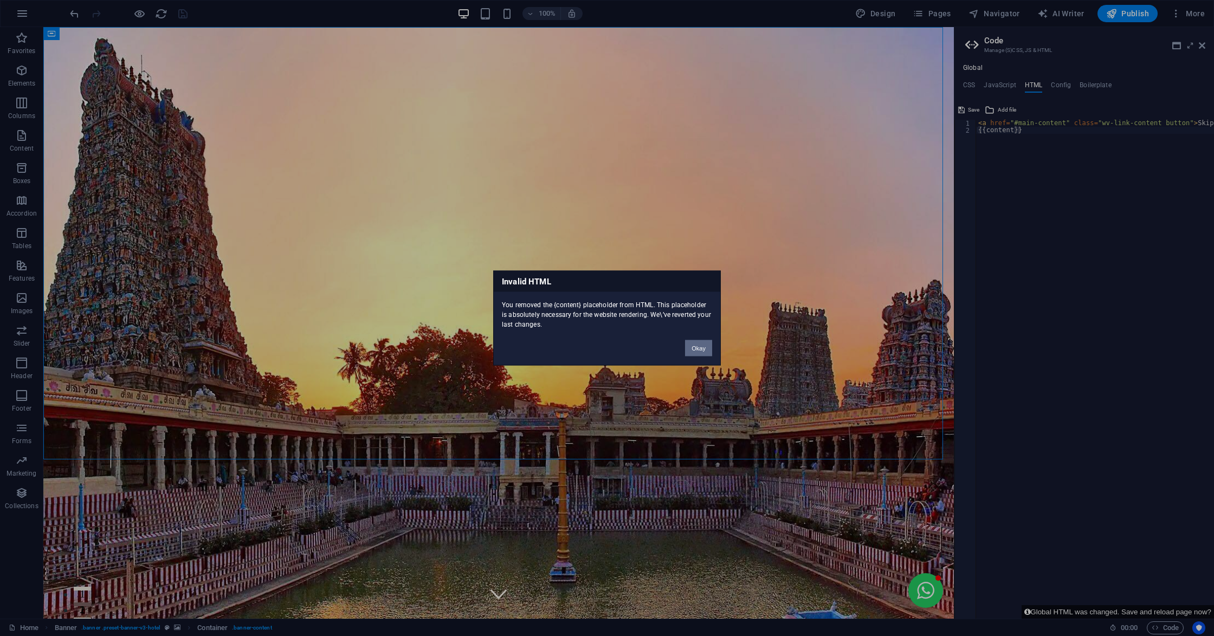
click at [694, 341] on button "Okay" at bounding box center [698, 348] width 27 height 16
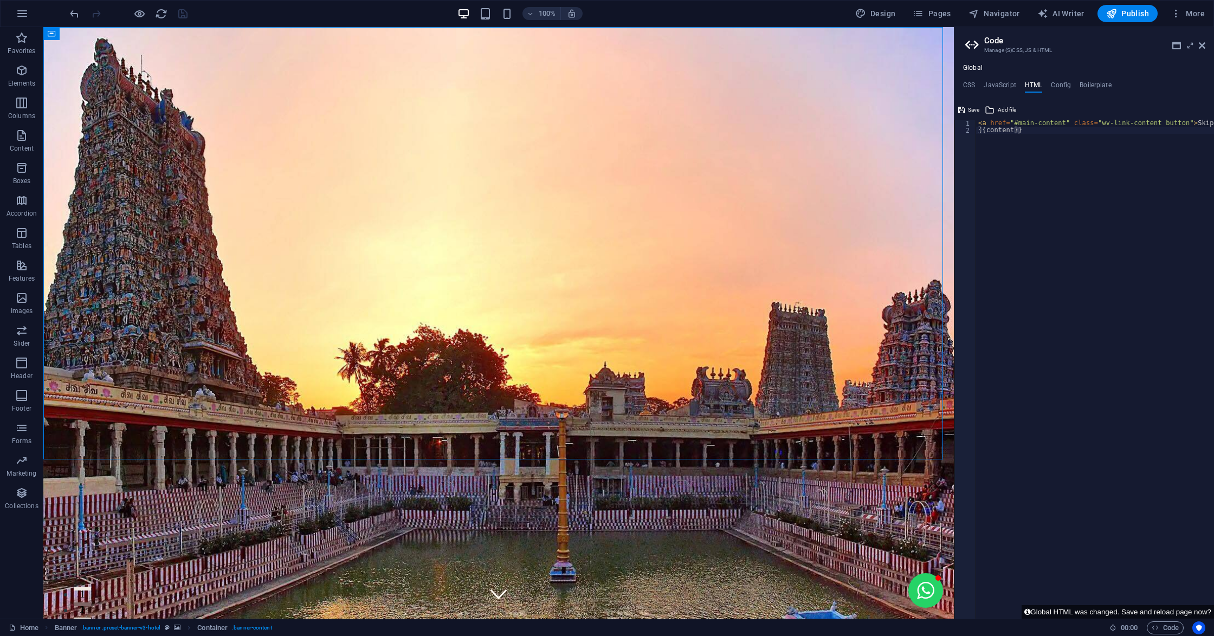
type textarea "{{content}}"
click at [1028, 140] on div "< a href = "#main-content" class = "wv-link-content button" > Skip to main cont…" at bounding box center [1122, 371] width 293 height 503
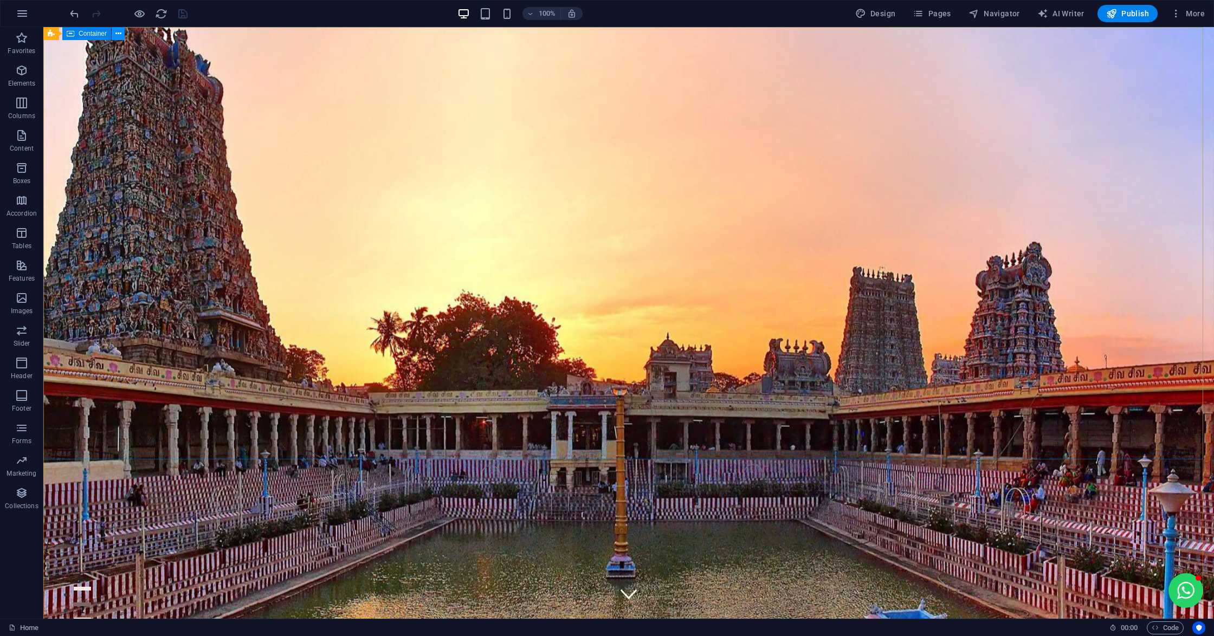
click at [115, 37] on icon at bounding box center [118, 33] width 6 height 11
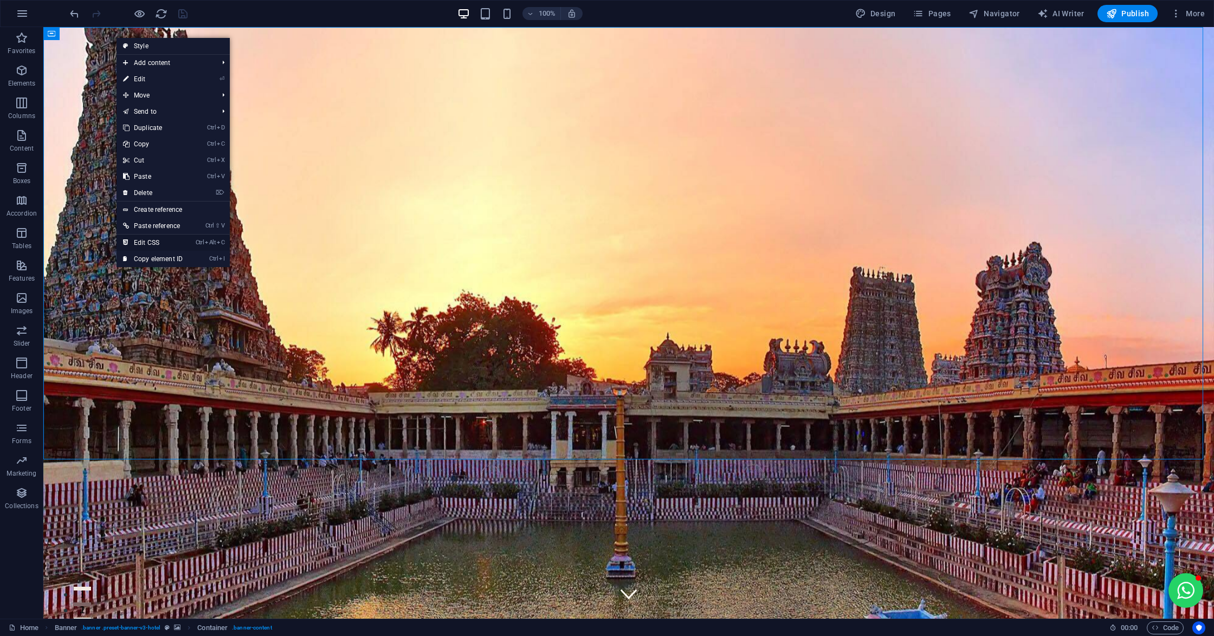
click at [148, 241] on link "Ctrl Alt C Edit CSS" at bounding box center [153, 243] width 73 height 16
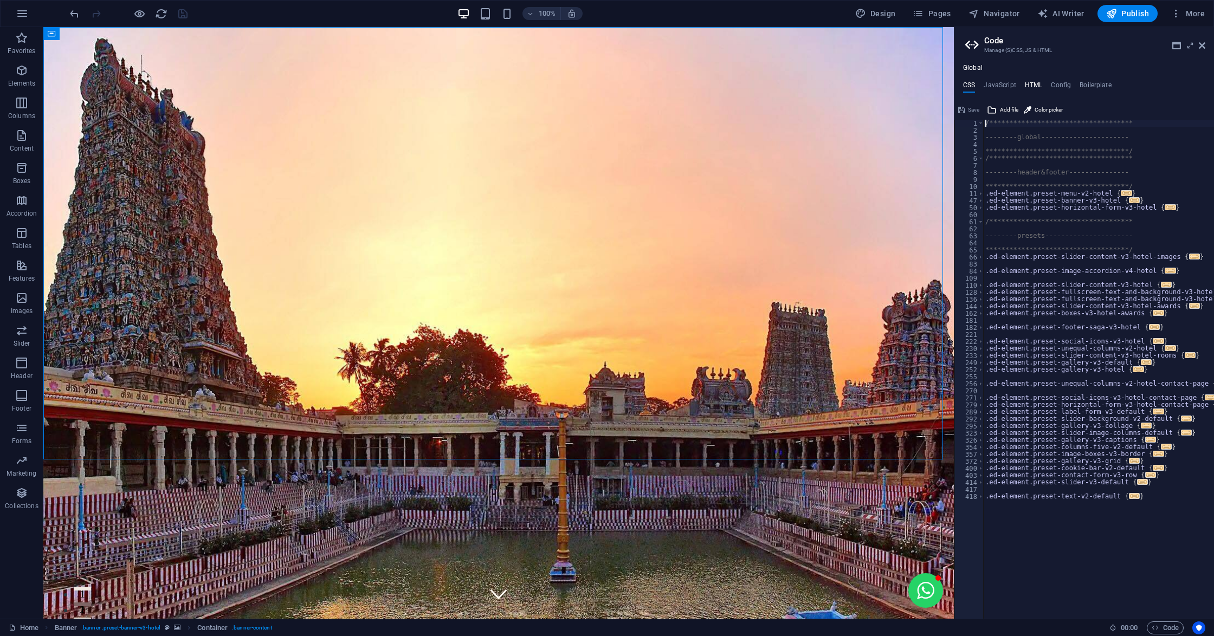
click at [1033, 87] on h4 "HTML" at bounding box center [1034, 87] width 18 height 12
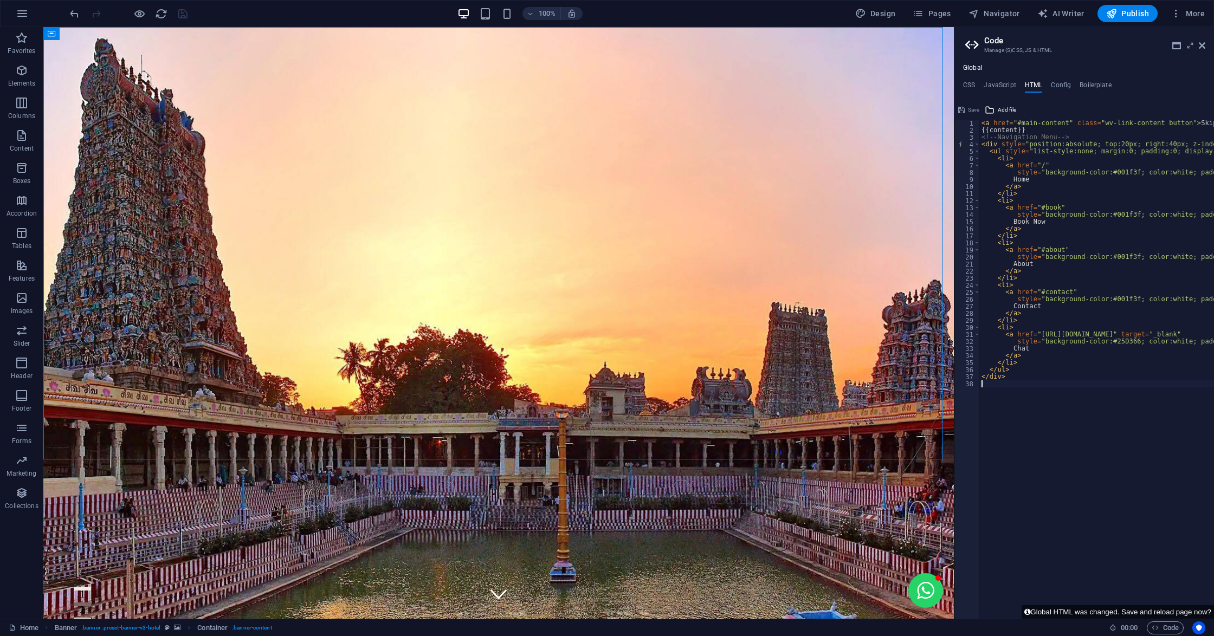
click at [968, 111] on div "Save" at bounding box center [969, 110] width 24 height 13
click at [1010, 408] on div "< a href = "#main-content" class = "wv-link-content button" > Skip to main cont…" at bounding box center [1224, 371] width 490 height 503
click at [1048, 506] on div "< a href = "#main-content" class = "wv-link-content button" > Skip to main cont…" at bounding box center [1224, 371] width 490 height 503
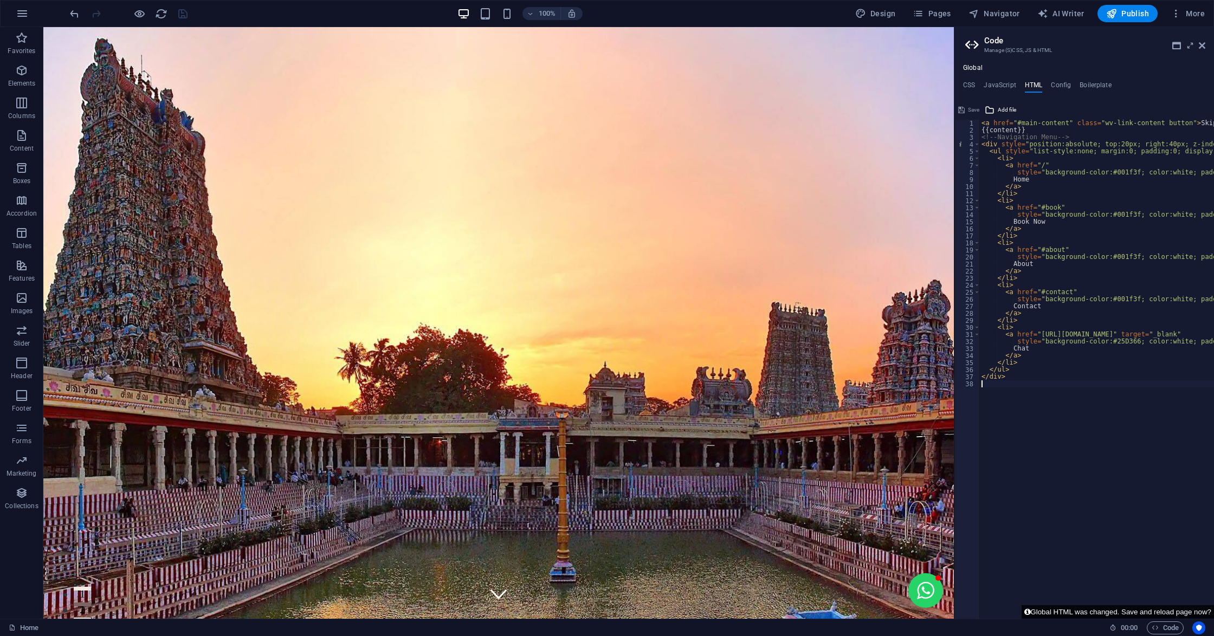
click at [1087, 612] on button "Global HTML was changed. Save and reload page now?" at bounding box center [1118, 612] width 192 height 14
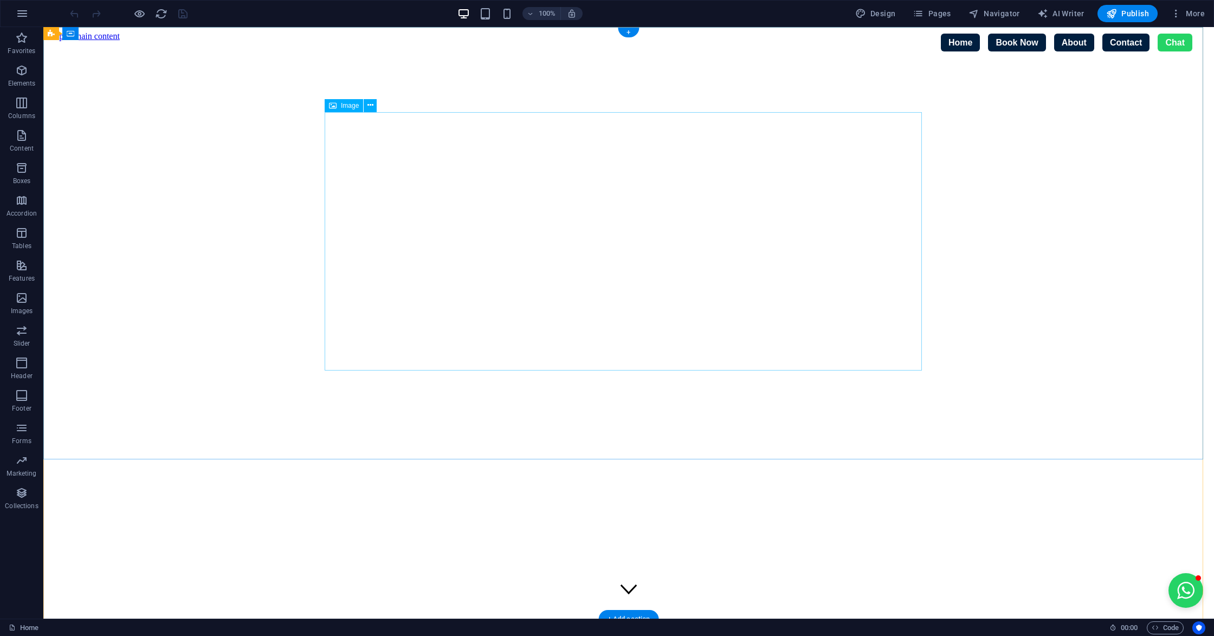
click at [499, 13] on div "100%" at bounding box center [519, 13] width 125 height 17
click at [503, 14] on icon "button" at bounding box center [507, 14] width 12 height 12
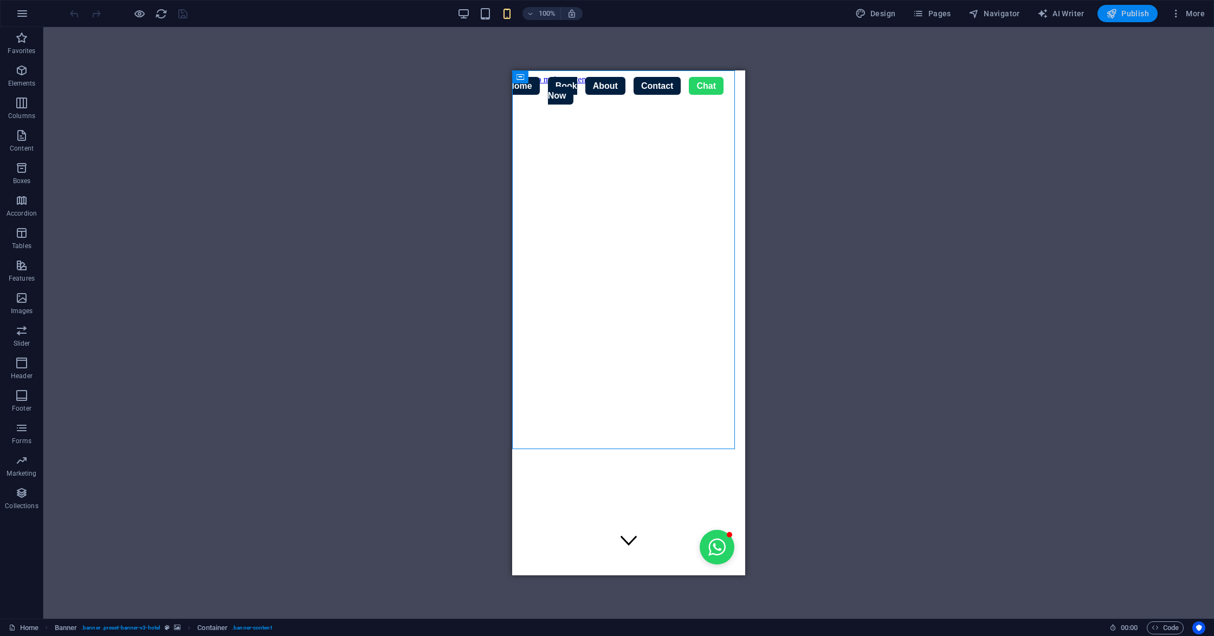
click at [1100, 14] on button "Publish" at bounding box center [1128, 13] width 60 height 17
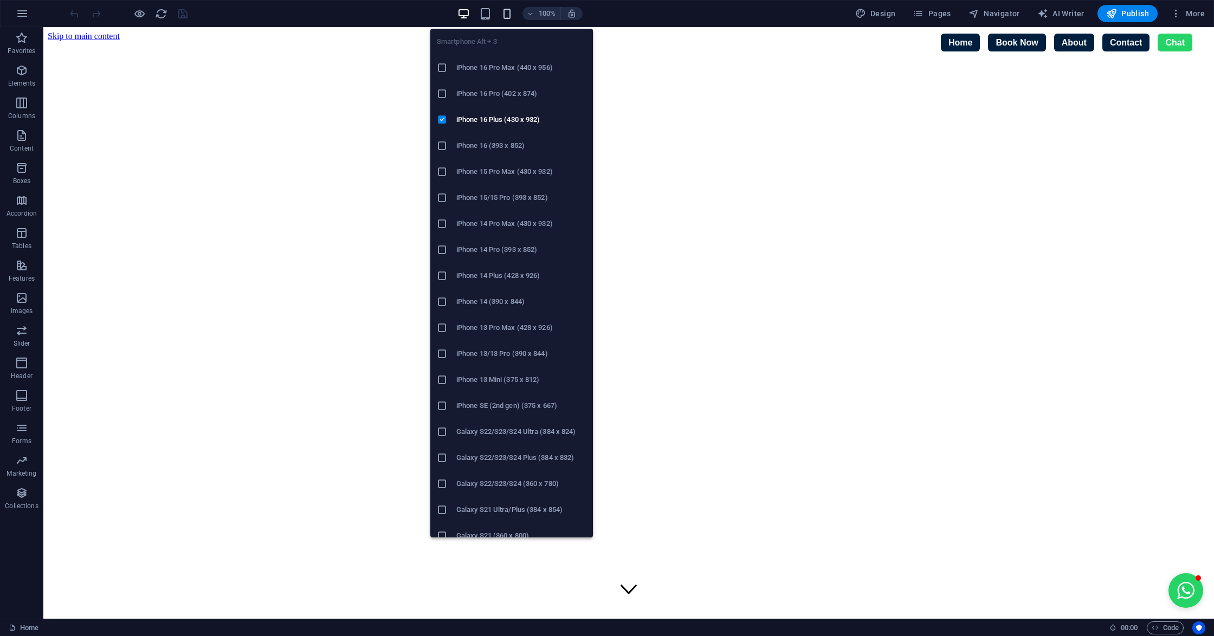
click at [506, 11] on icon "button" at bounding box center [507, 14] width 12 height 12
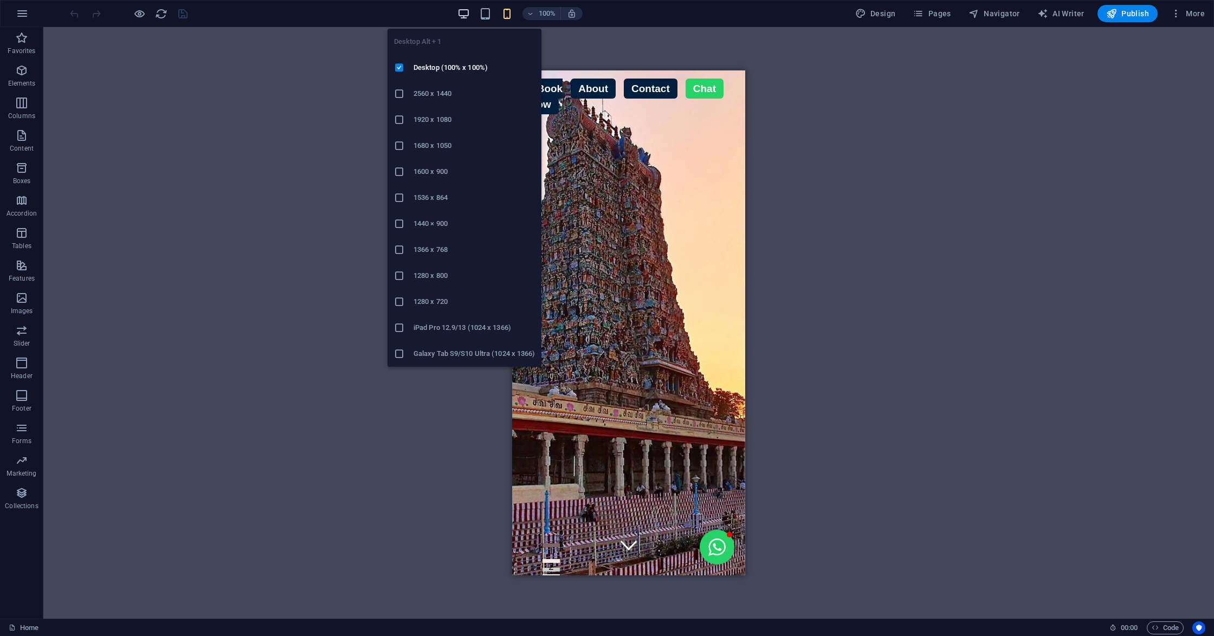
click at [465, 9] on icon "button" at bounding box center [463, 14] width 12 height 12
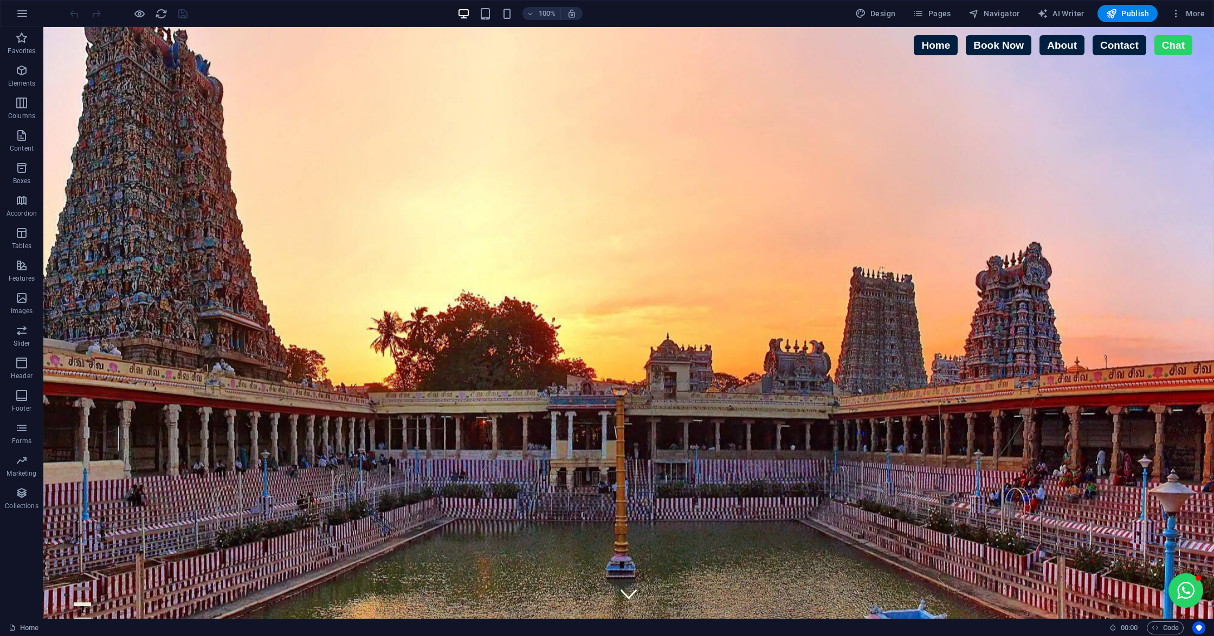
click at [920, 44] on link "Home" at bounding box center [936, 45] width 44 height 20
click at [914, 44] on link "Home" at bounding box center [936, 45] width 44 height 20
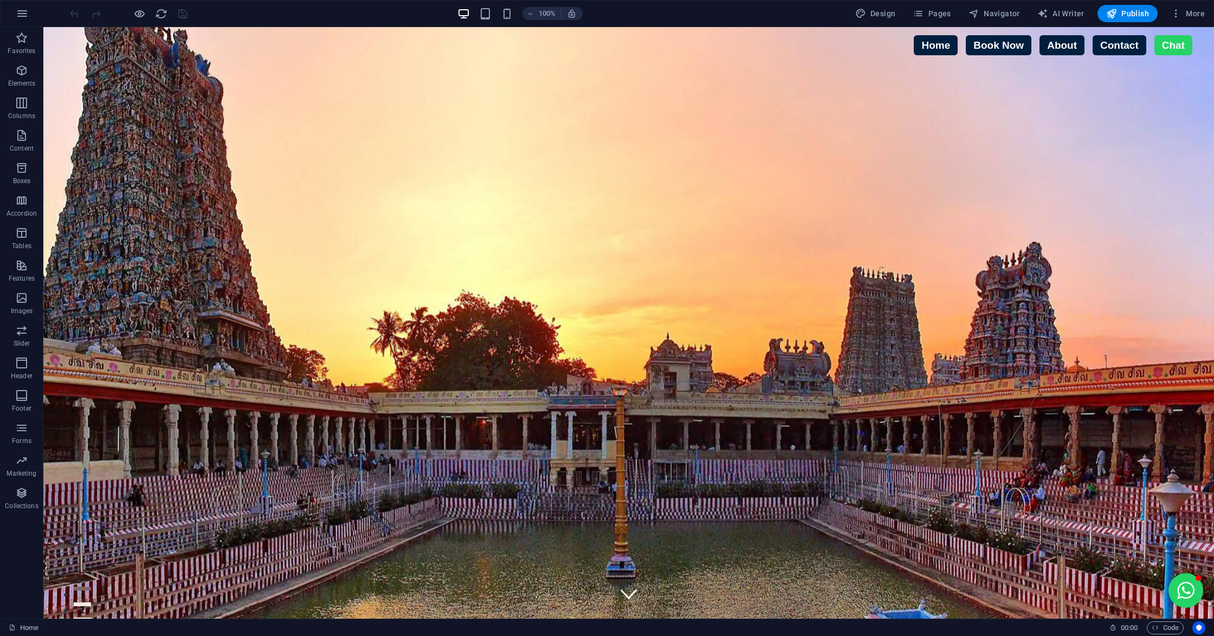
click at [914, 44] on link "Home" at bounding box center [936, 45] width 44 height 20
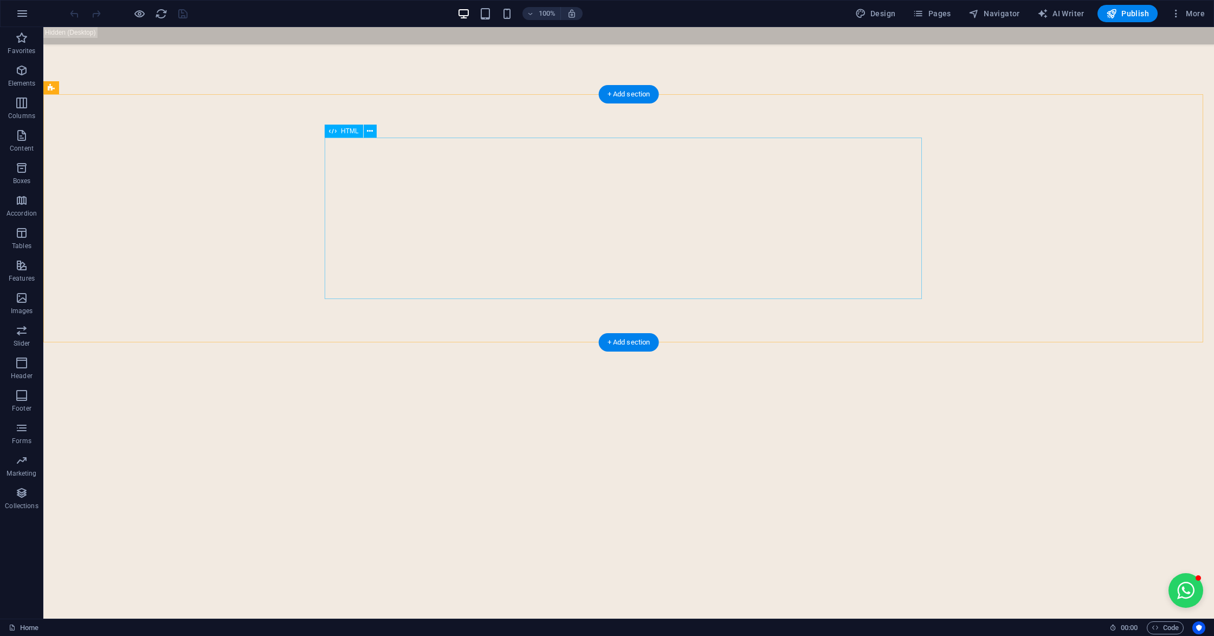
scroll to position [4564, 0]
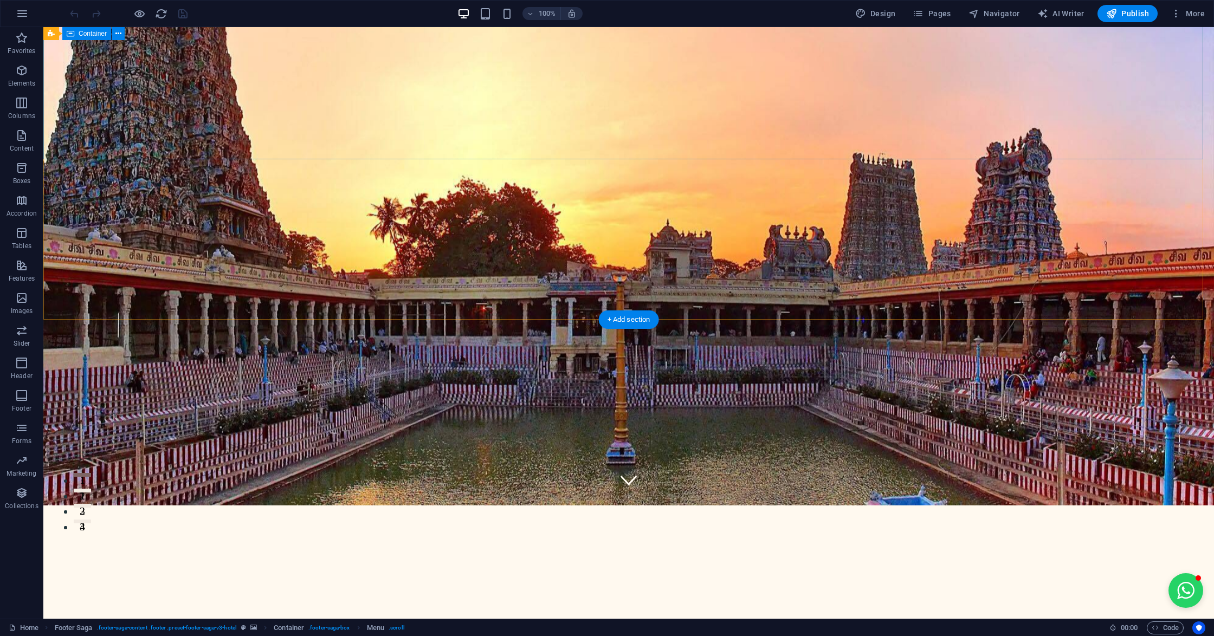
scroll to position [0, 0]
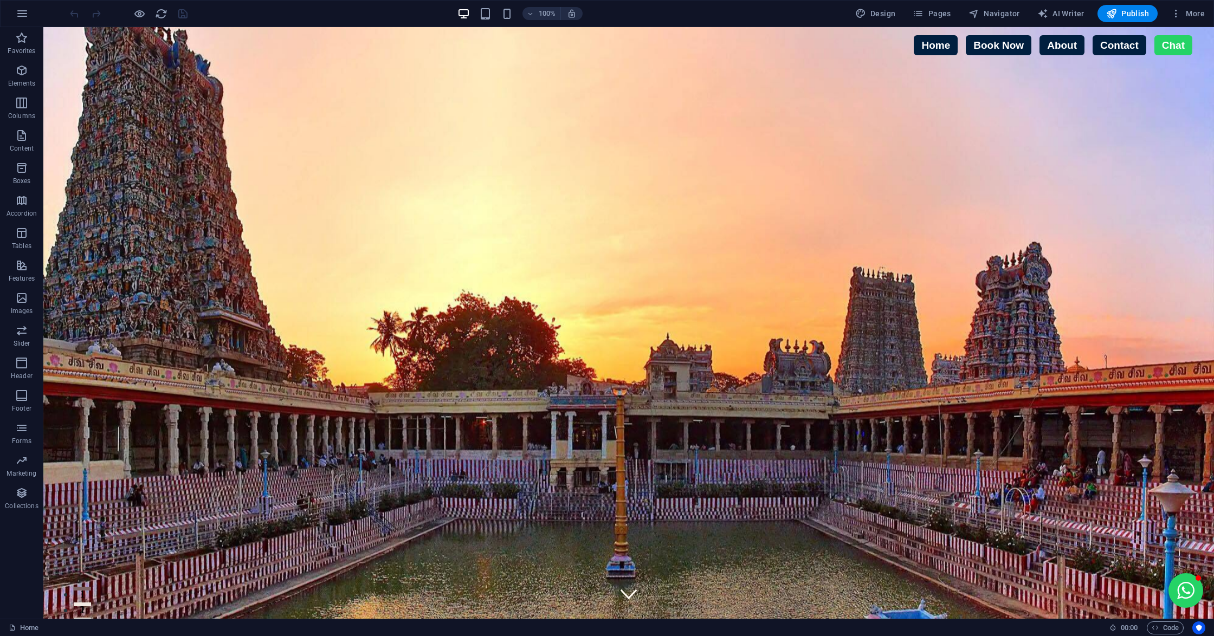
click at [970, 48] on link "Book Now" at bounding box center [999, 45] width 66 height 20
drag, startPoint x: 970, startPoint y: 48, endPoint x: 962, endPoint y: 37, distance: 14.3
click at [966, 37] on link "Book Now" at bounding box center [999, 45] width 66 height 20
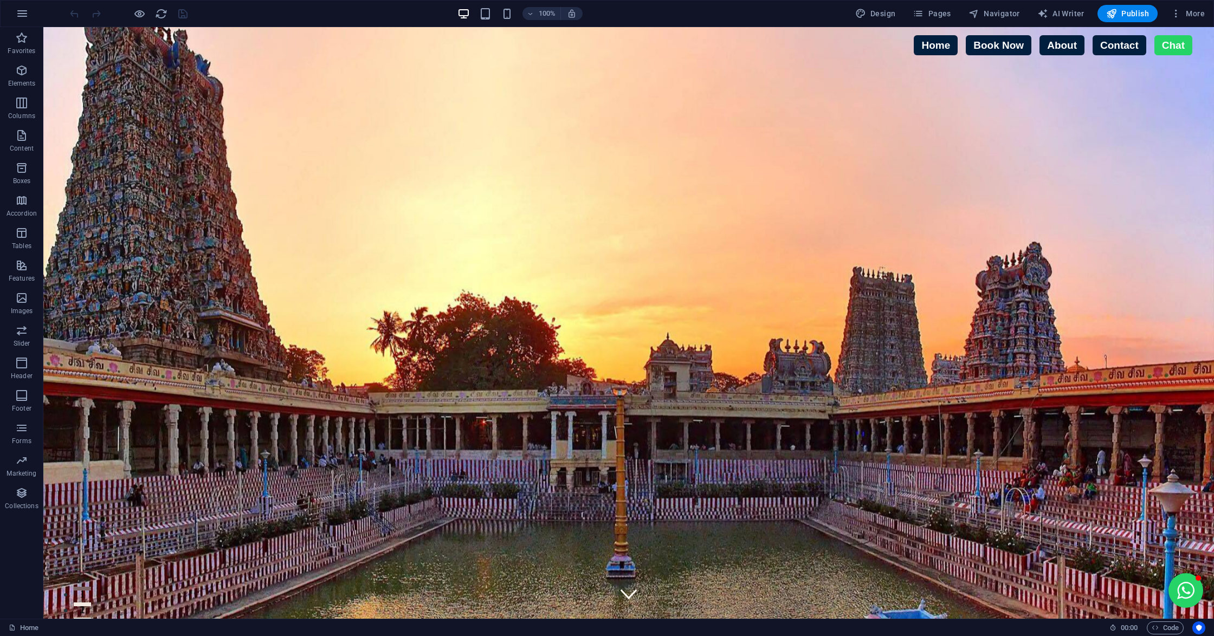
click at [966, 37] on link "Book Now" at bounding box center [999, 45] width 66 height 20
click at [1093, 48] on link "Contact" at bounding box center [1120, 45] width 54 height 20
click at [1040, 46] on link "About" at bounding box center [1062, 45] width 45 height 20
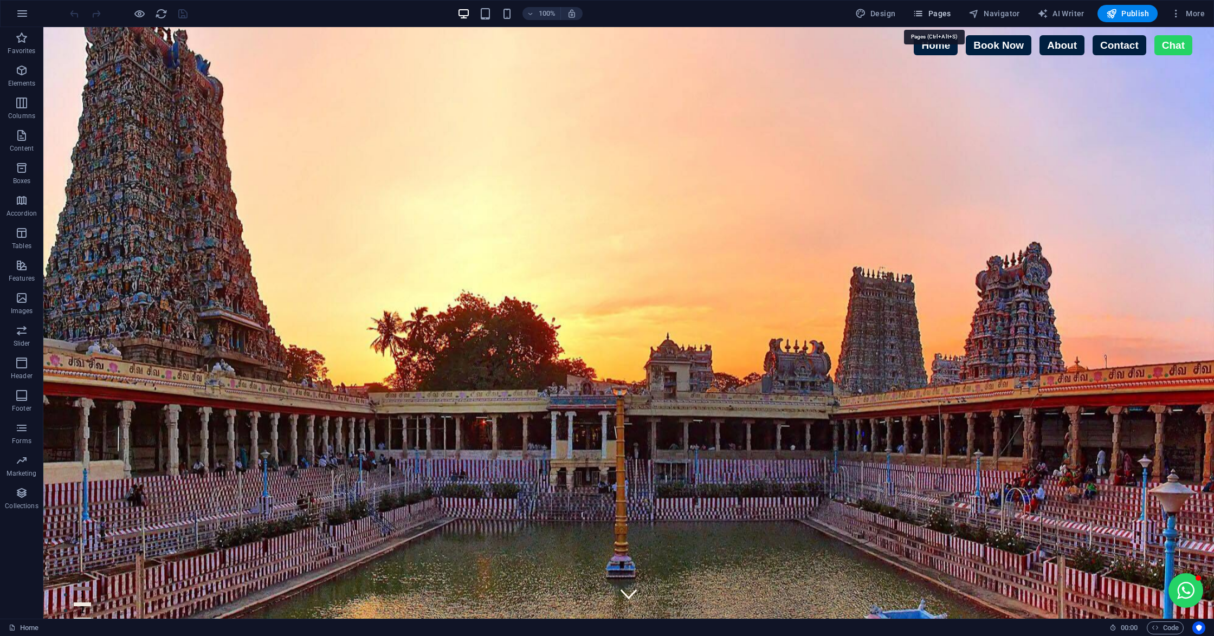
click at [944, 15] on span "Pages" at bounding box center [932, 13] width 38 height 11
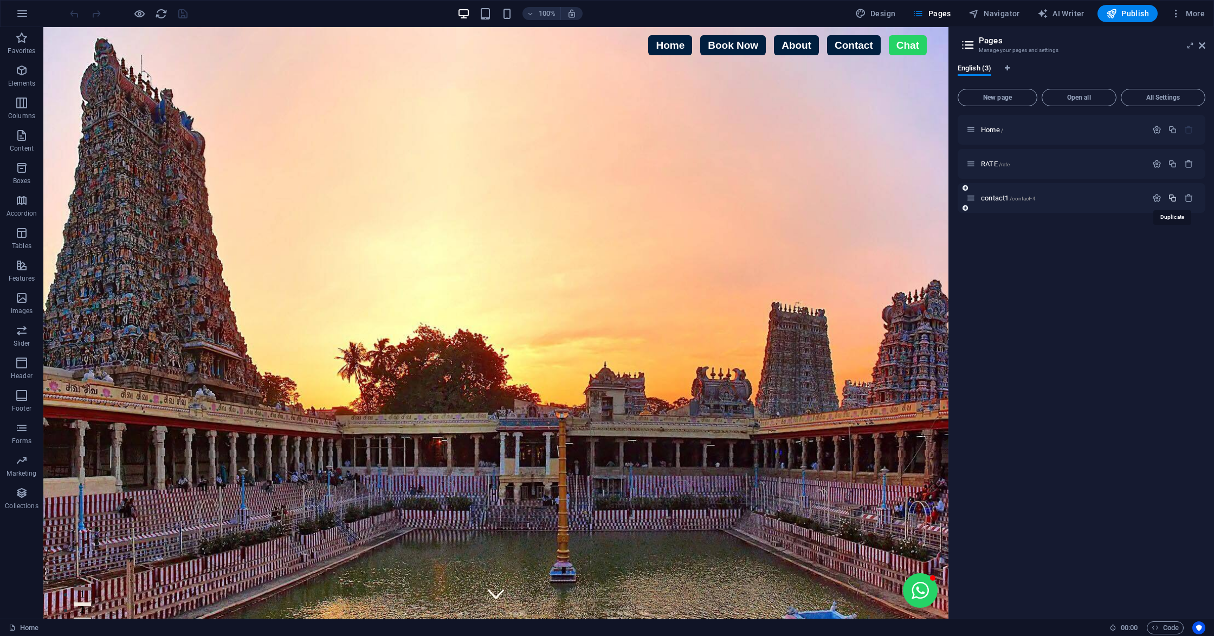
click at [1173, 196] on icon "button" at bounding box center [1172, 198] width 9 height 9
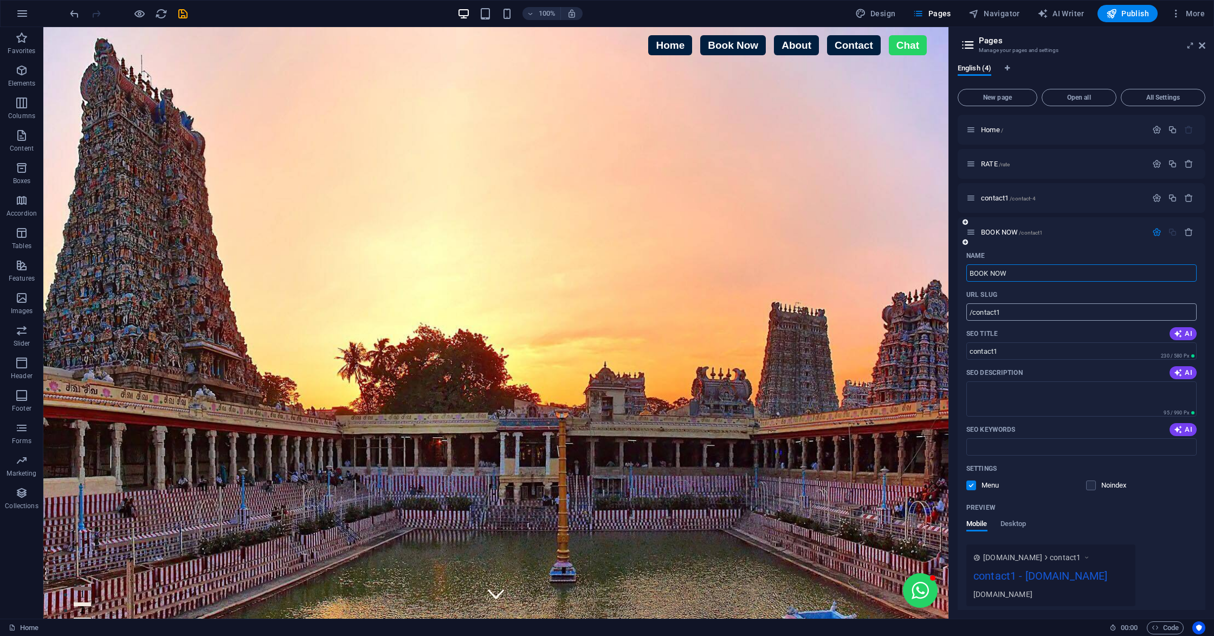
type input "BOOK NOW"
drag, startPoint x: 1020, startPoint y: 313, endPoint x: 973, endPoint y: 319, distance: 47.1
click at [973, 319] on input "/contact1" at bounding box center [1081, 312] width 230 height 17
type input "/BOOKNOW"
drag, startPoint x: 1017, startPoint y: 353, endPoint x: 974, endPoint y: 358, distance: 43.0
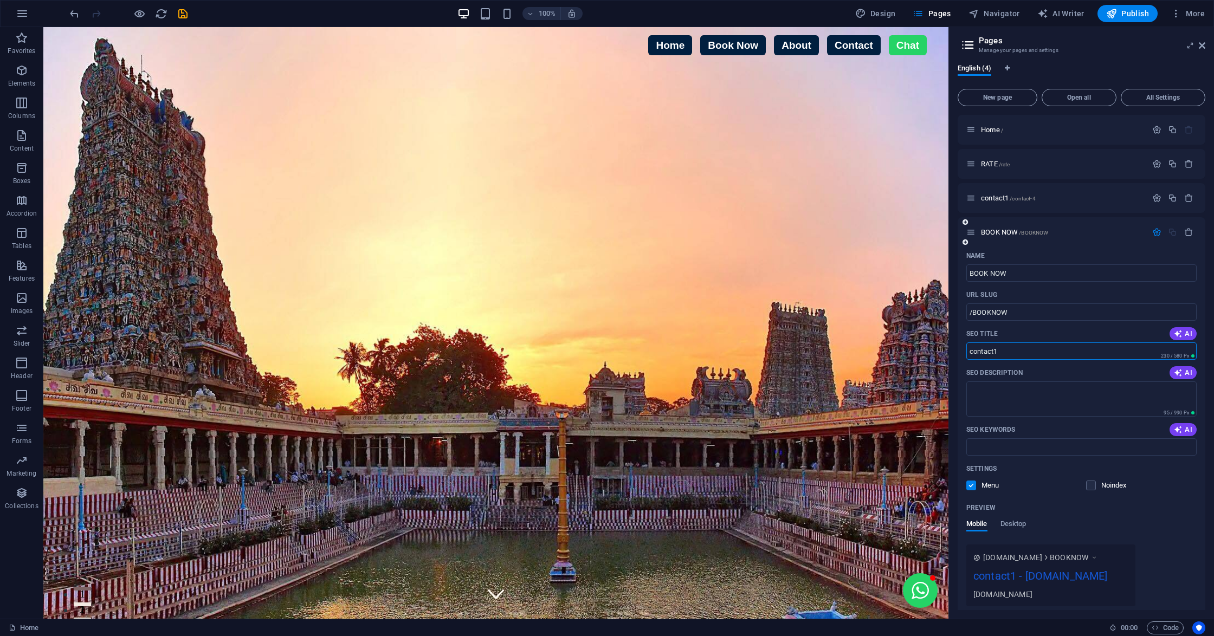
click at [974, 358] on input "contact1" at bounding box center [1081, 351] width 230 height 17
type input "c"
click at [1022, 353] on input "SEO Title" at bounding box center [1081, 351] width 230 height 17
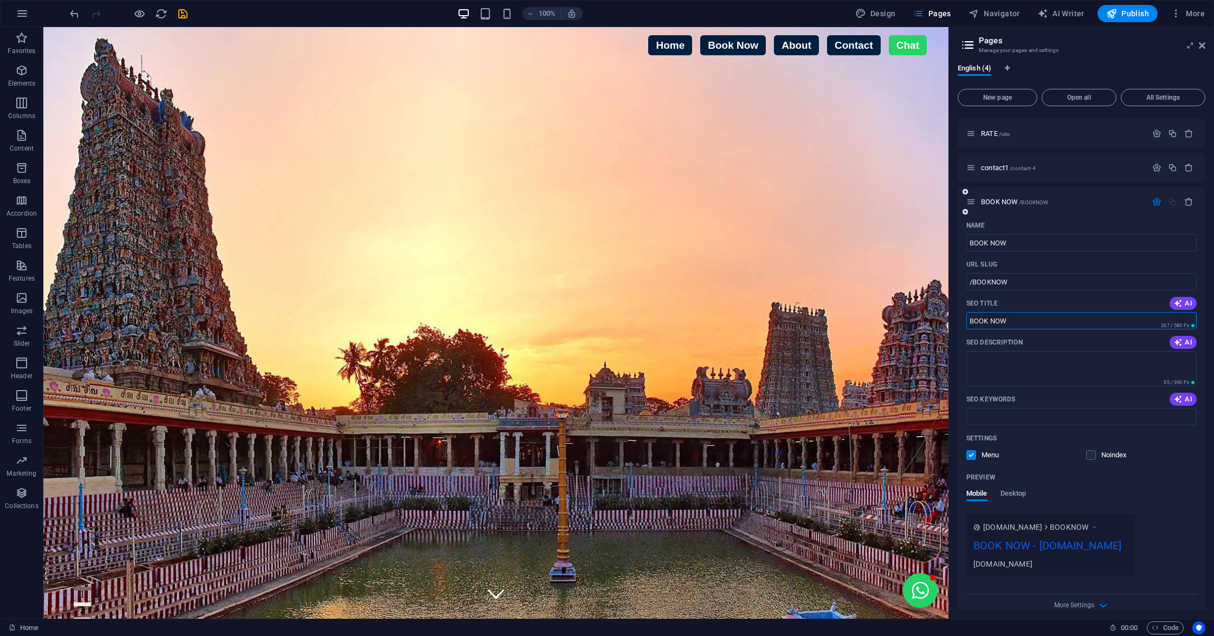
scroll to position [46, 0]
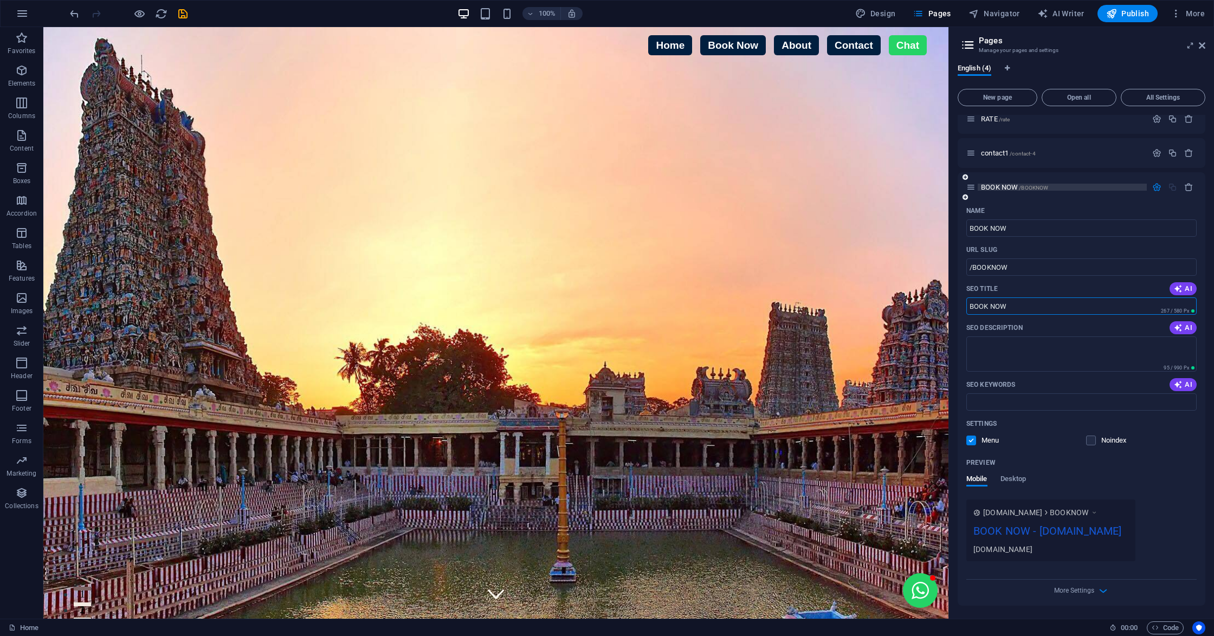
type input "BOOK NOW"
click at [1033, 185] on span "/BOOKNOW" at bounding box center [1033, 188] width 29 height 6
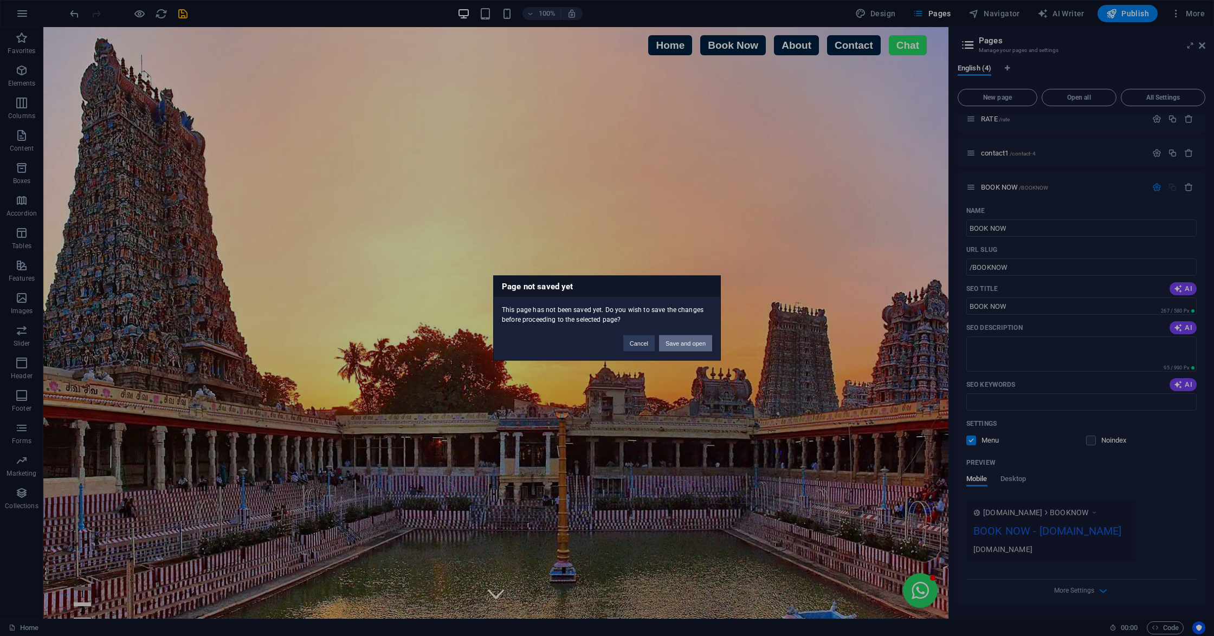
click at [692, 341] on button "Save and open" at bounding box center [685, 344] width 53 height 16
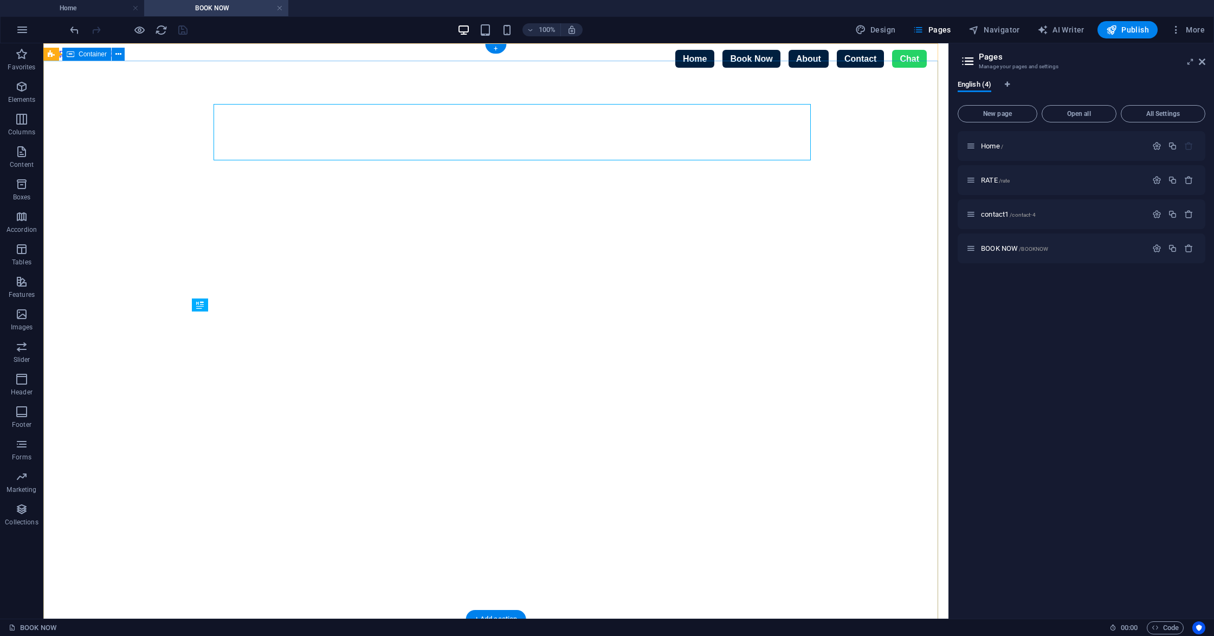
scroll to position [0, 0]
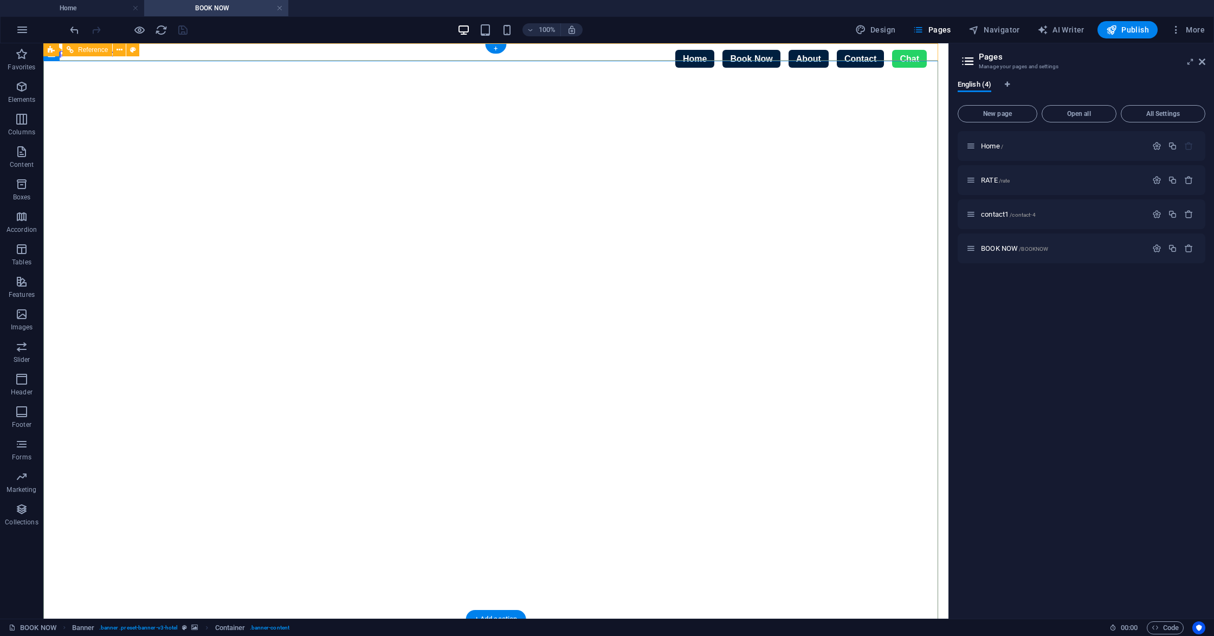
click at [525, 634] on div at bounding box center [496, 639] width 896 height 10
click at [90, 46] on icon at bounding box center [91, 49] width 6 height 11
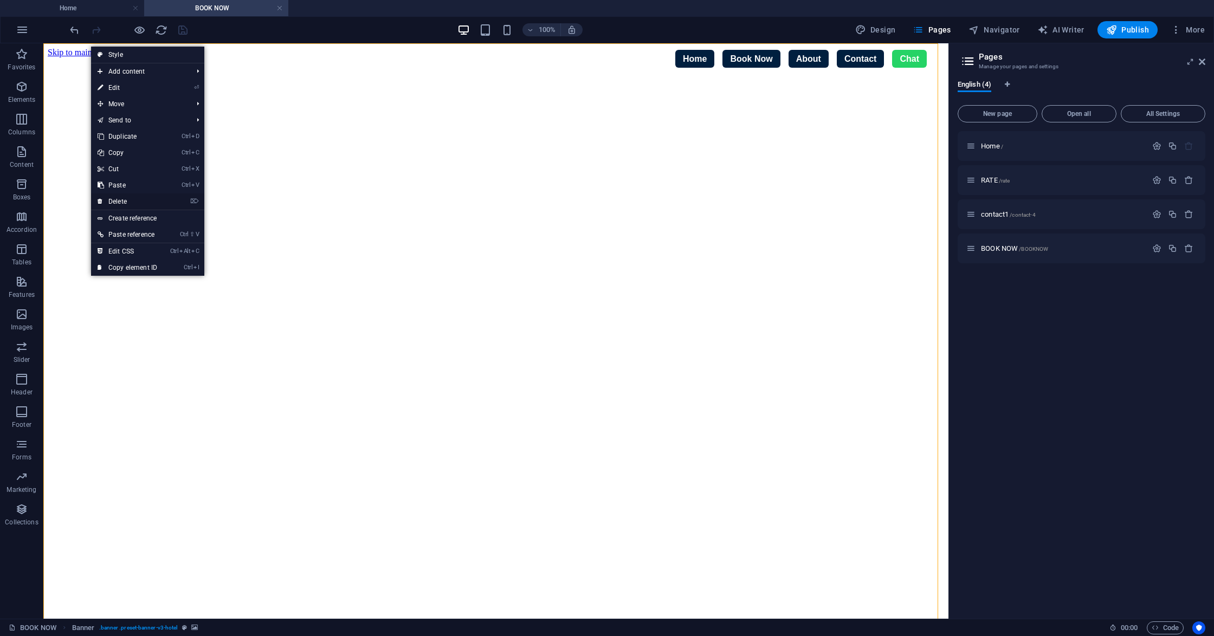
click at [127, 198] on link "⌦ Delete" at bounding box center [127, 202] width 73 height 16
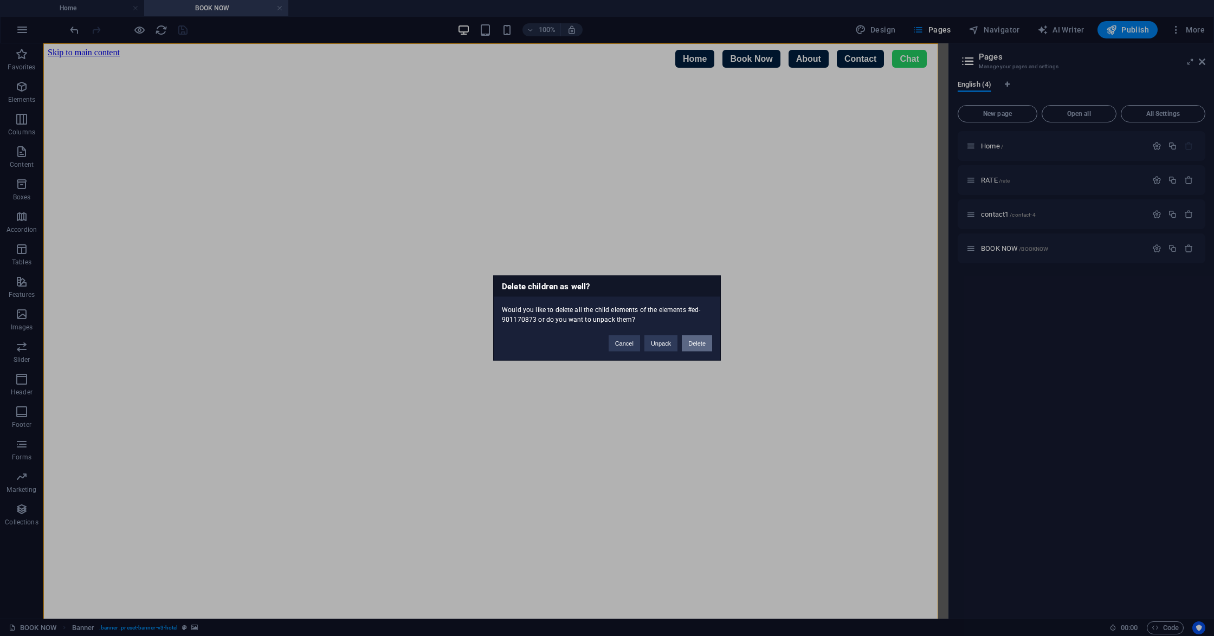
click at [691, 336] on button "Delete" at bounding box center [697, 344] width 30 height 16
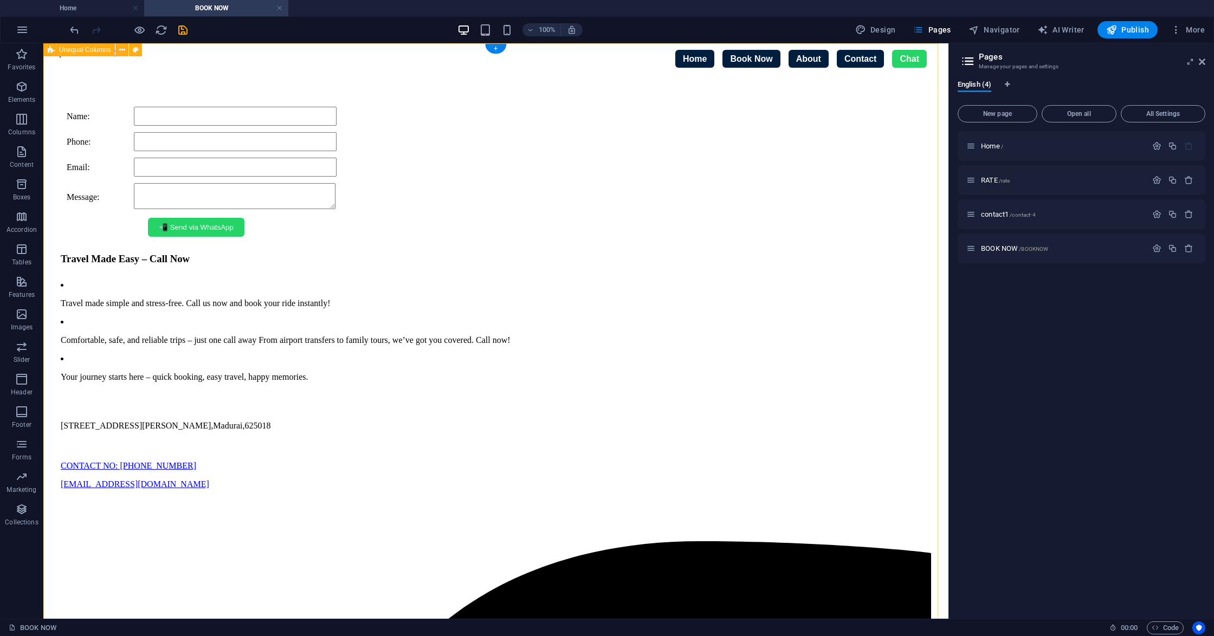
click at [236, 82] on span "HTML" at bounding box center [238, 81] width 18 height 7
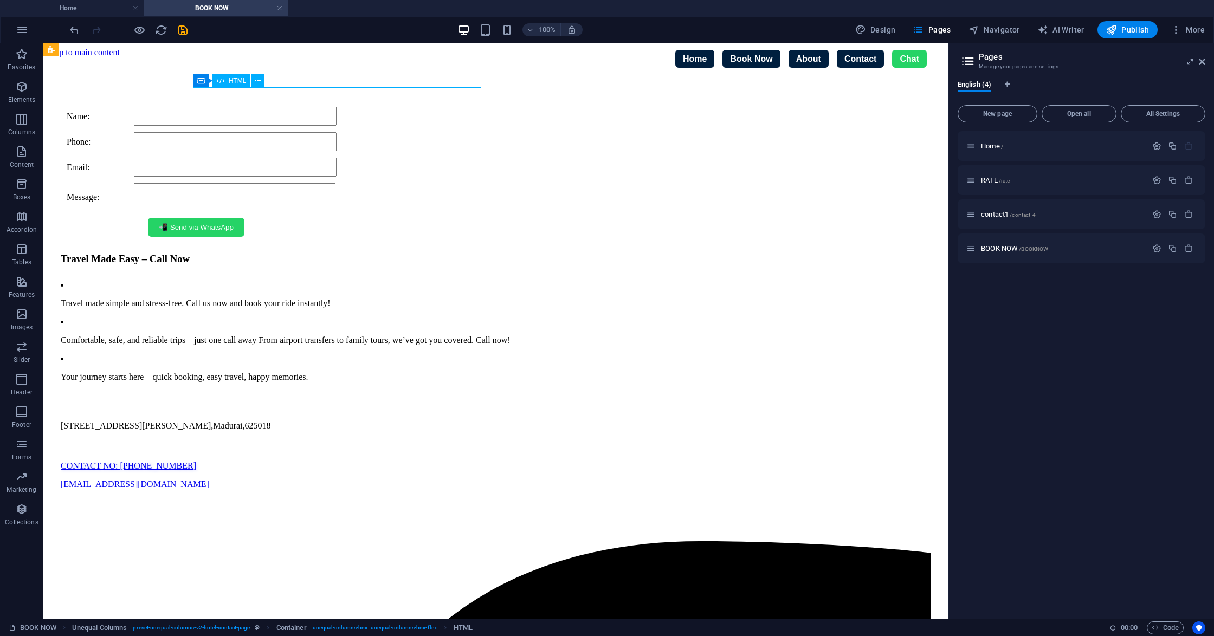
click at [236, 82] on span "HTML" at bounding box center [238, 81] width 18 height 7
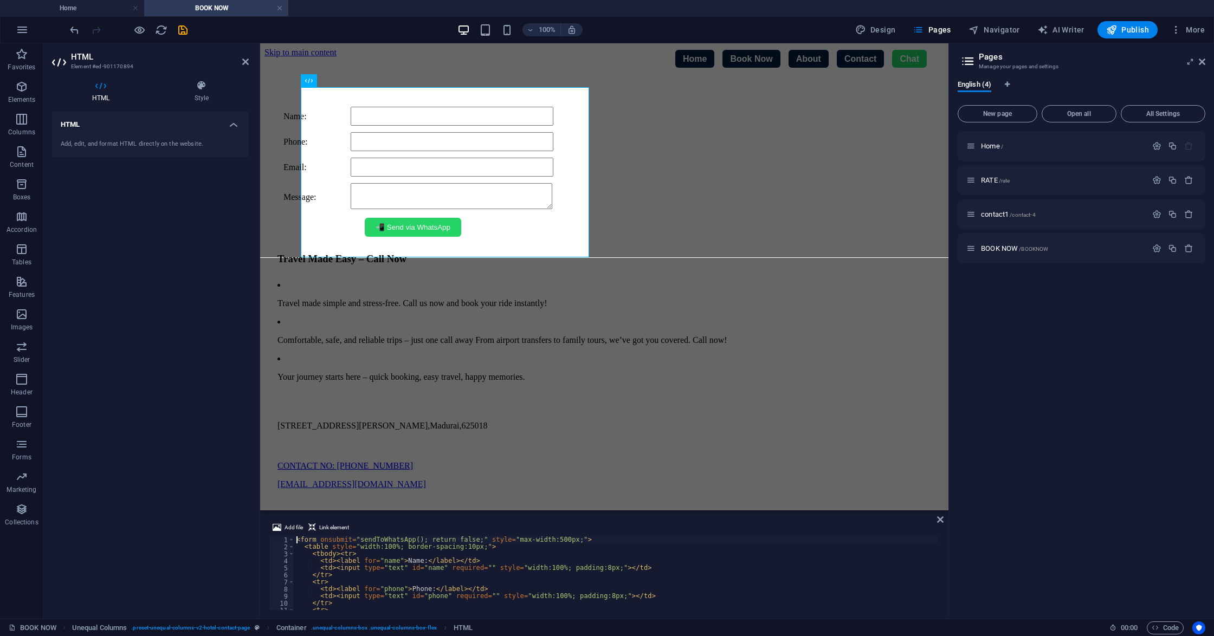
click at [383, 575] on div "< form onsubmit = "sendToWhatsApp(); return false;" style = "max-width:500px;" …" at bounding box center [616, 581] width 644 height 88
type textarea "</script>"
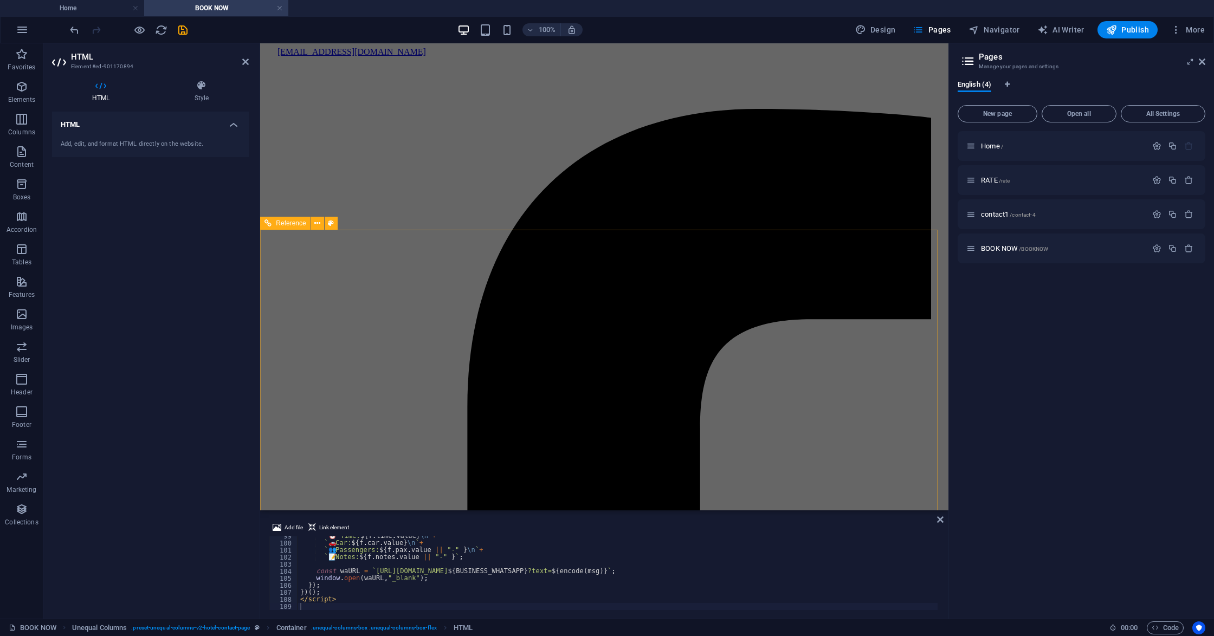
scroll to position [464, 0]
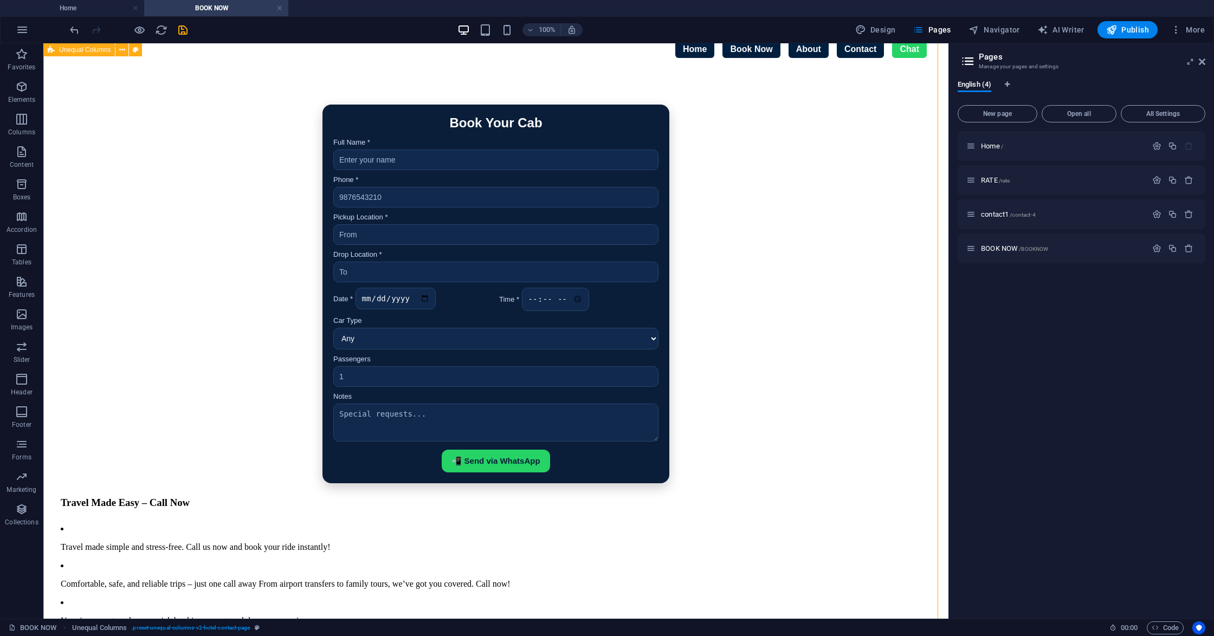
scroll to position [0, 0]
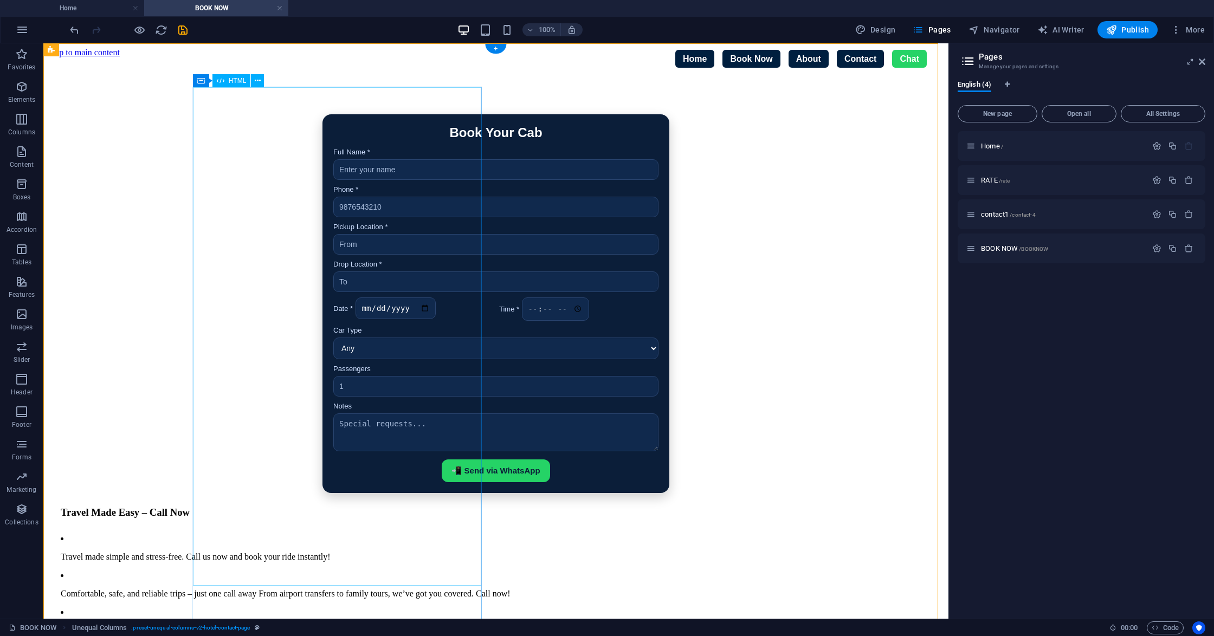
click at [278, 170] on div "Book Your Cab Full Name * Phone * Pickup Location * Drop Location * Date * Time…" at bounding box center [496, 303] width 870 height 379
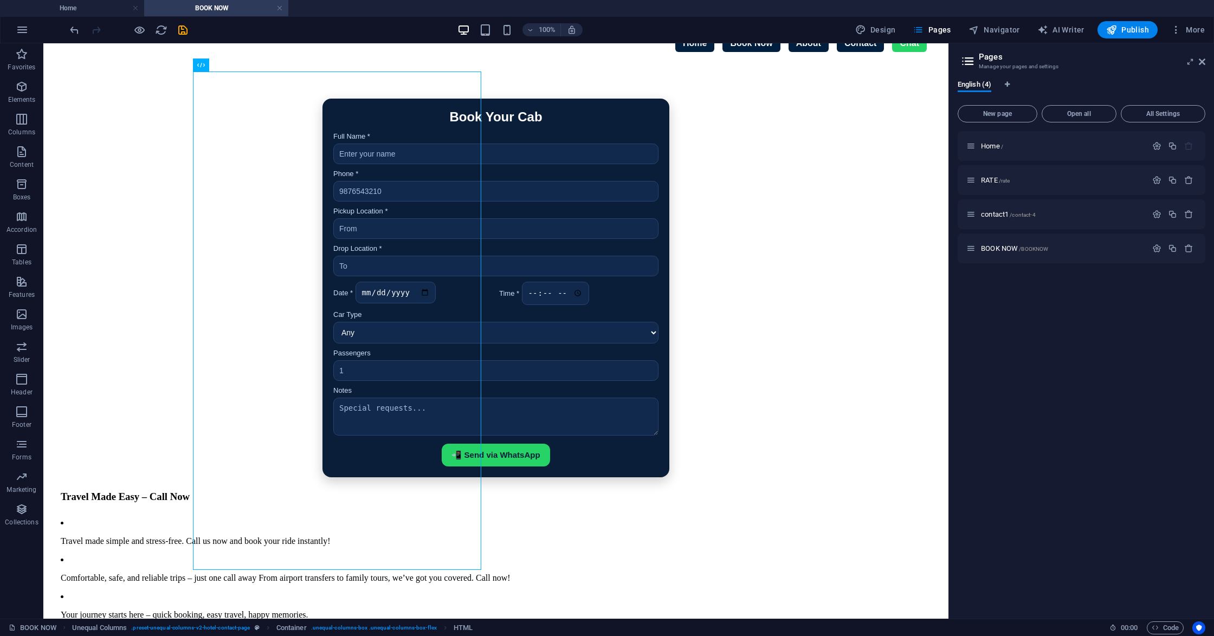
drag, startPoint x: 412, startPoint y: 573, endPoint x: 769, endPoint y: 217, distance: 503.6
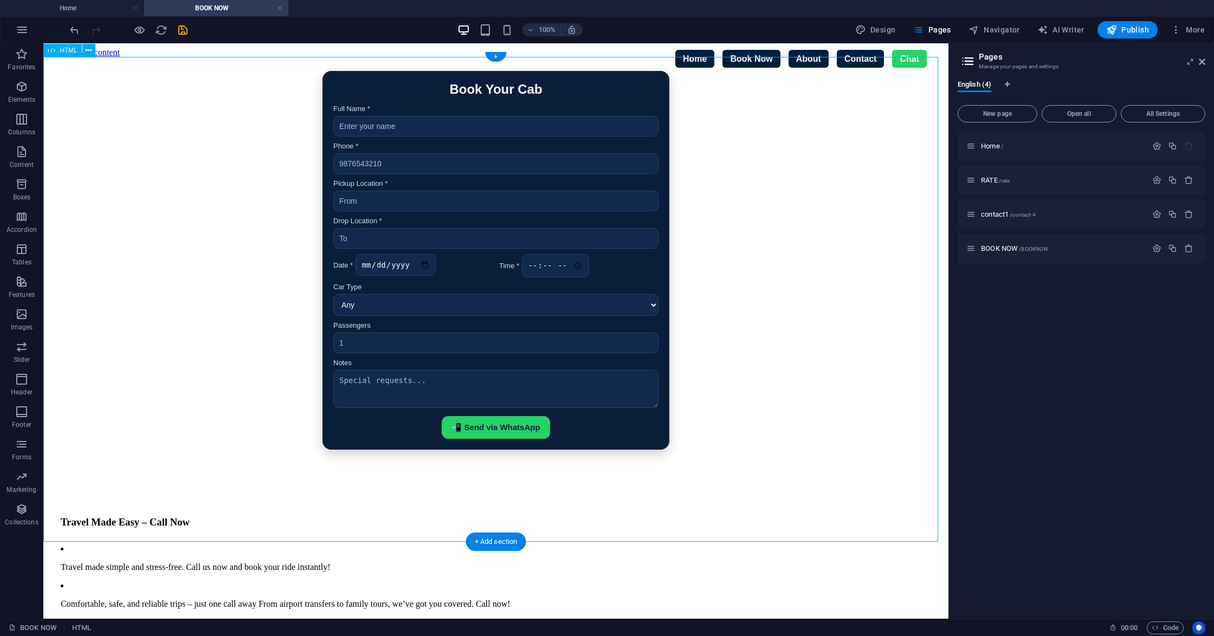
drag, startPoint x: 547, startPoint y: 75, endPoint x: 570, endPoint y: 128, distance: 58.5
click at [570, 128] on div "Book Your Cab Full Name * Phone * Pickup Location * Drop Location * Date * Time…" at bounding box center [496, 260] width 896 height 379
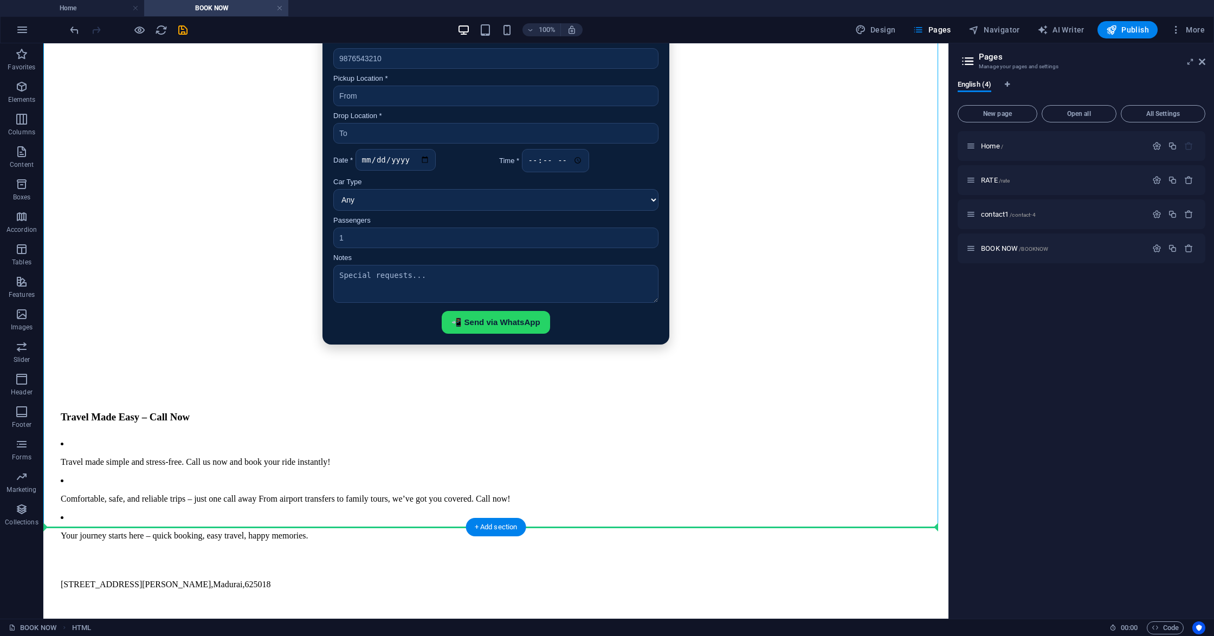
drag, startPoint x: 507, startPoint y: 78, endPoint x: 631, endPoint y: 579, distance: 516.4
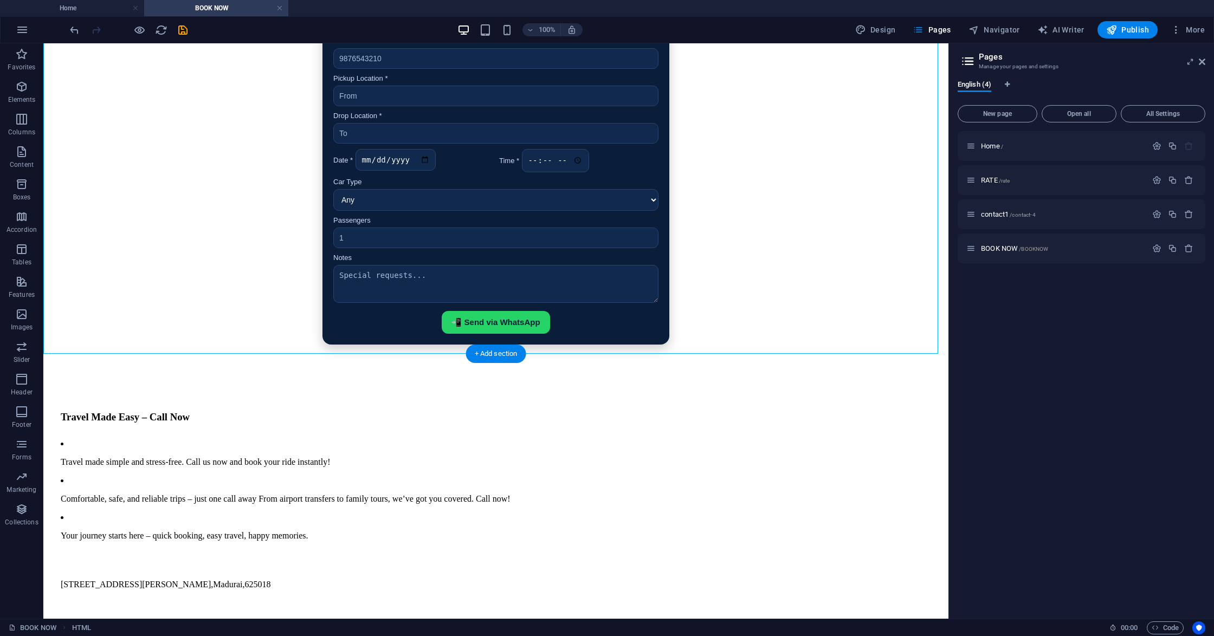
scroll to position [188, 0]
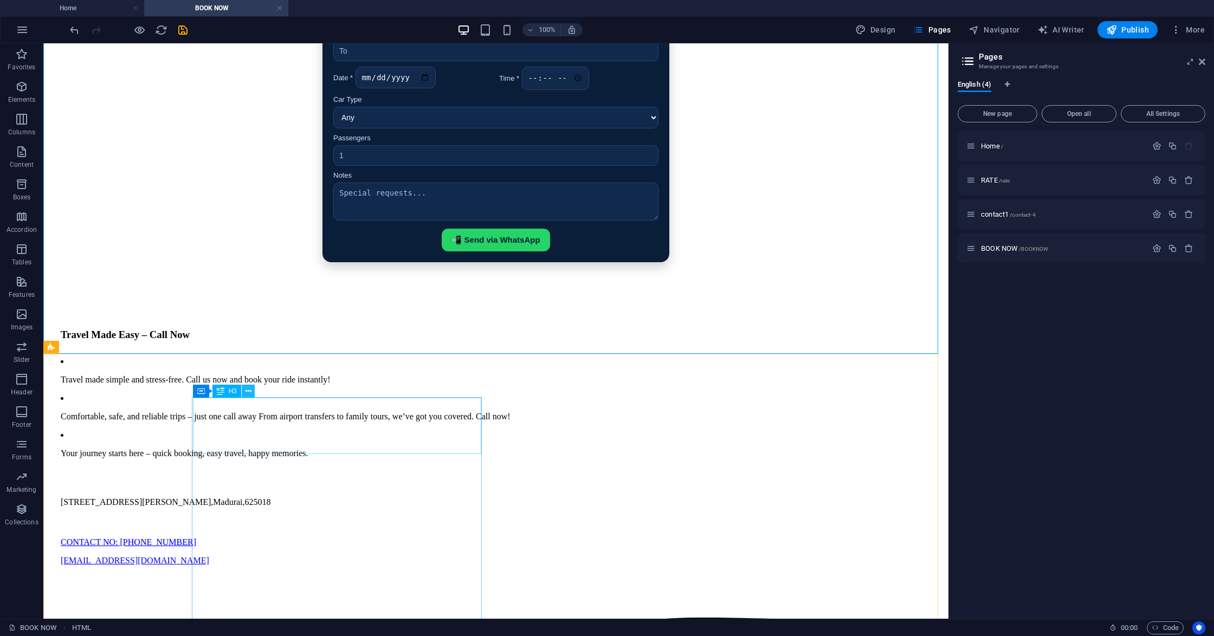
click at [250, 393] on icon at bounding box center [249, 391] width 6 height 11
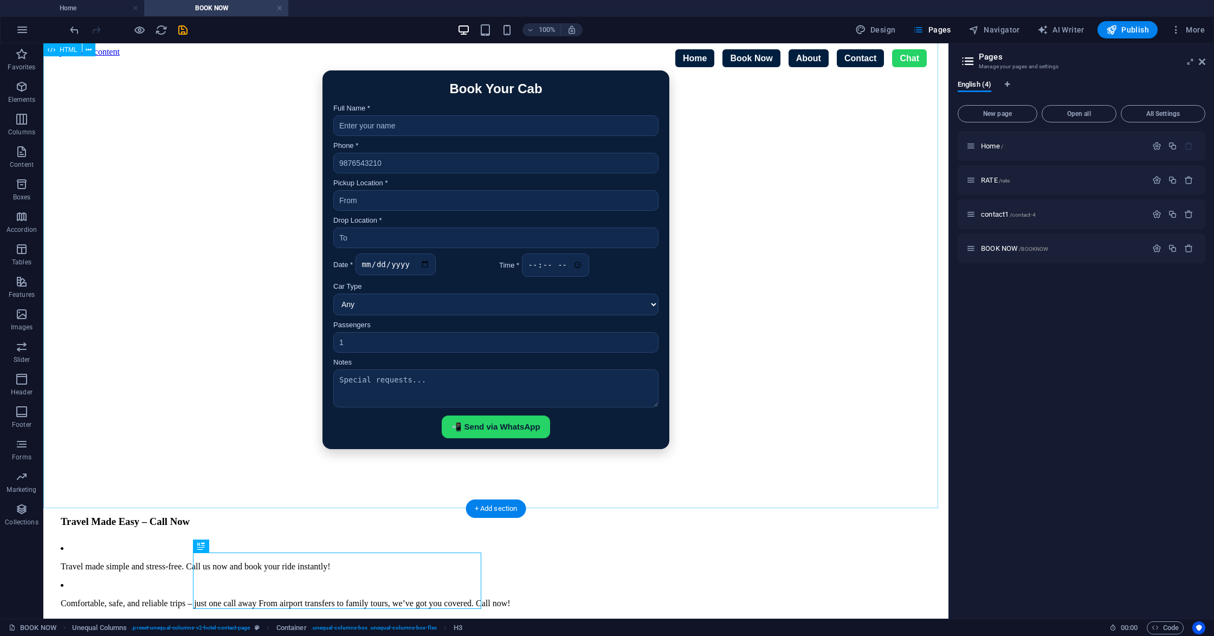
scroll to position [0, 0]
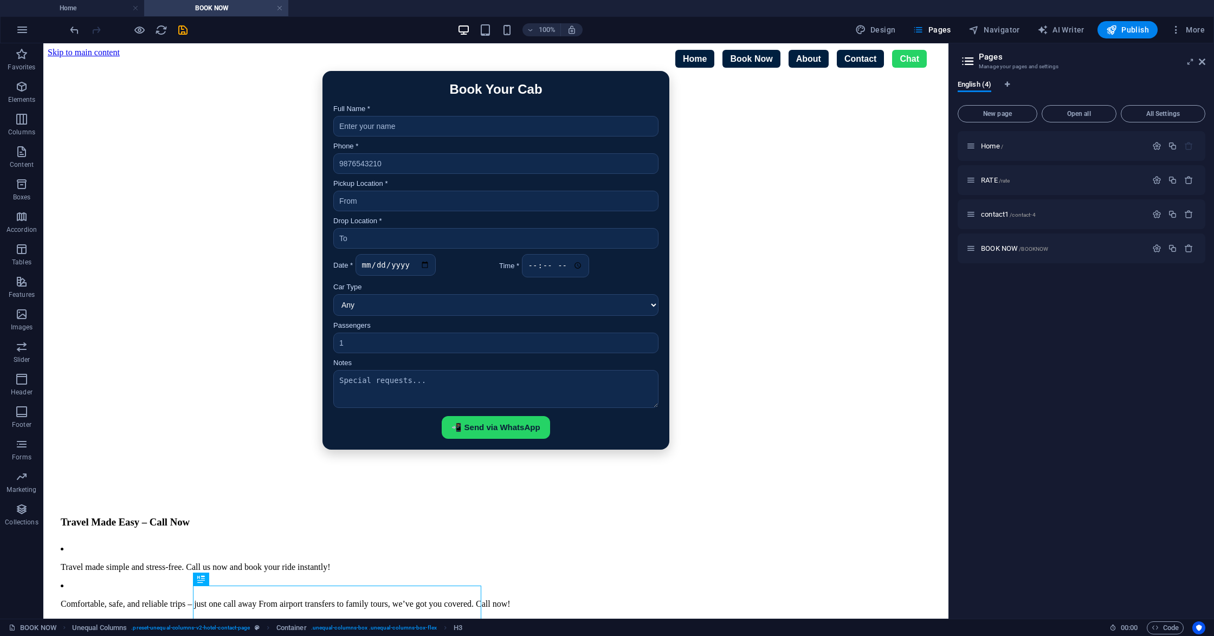
click at [990, 402] on div "Home / RATE /rate contact1 /contact-4 BOOK NOW /BOOKNOW" at bounding box center [1082, 370] width 248 height 479
click at [725, 313] on div "Book Your Cab Full Name * Phone * Pickup Location * Drop Location * Date * Time…" at bounding box center [496, 260] width 896 height 379
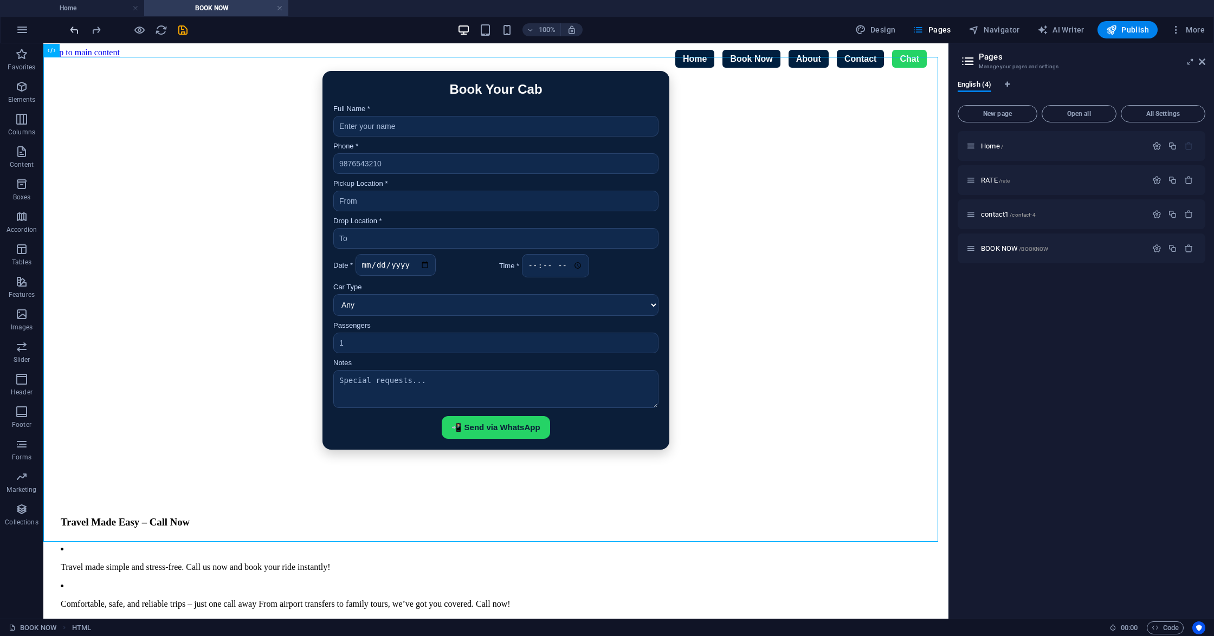
click at [73, 33] on icon "undo" at bounding box center [74, 30] width 12 height 12
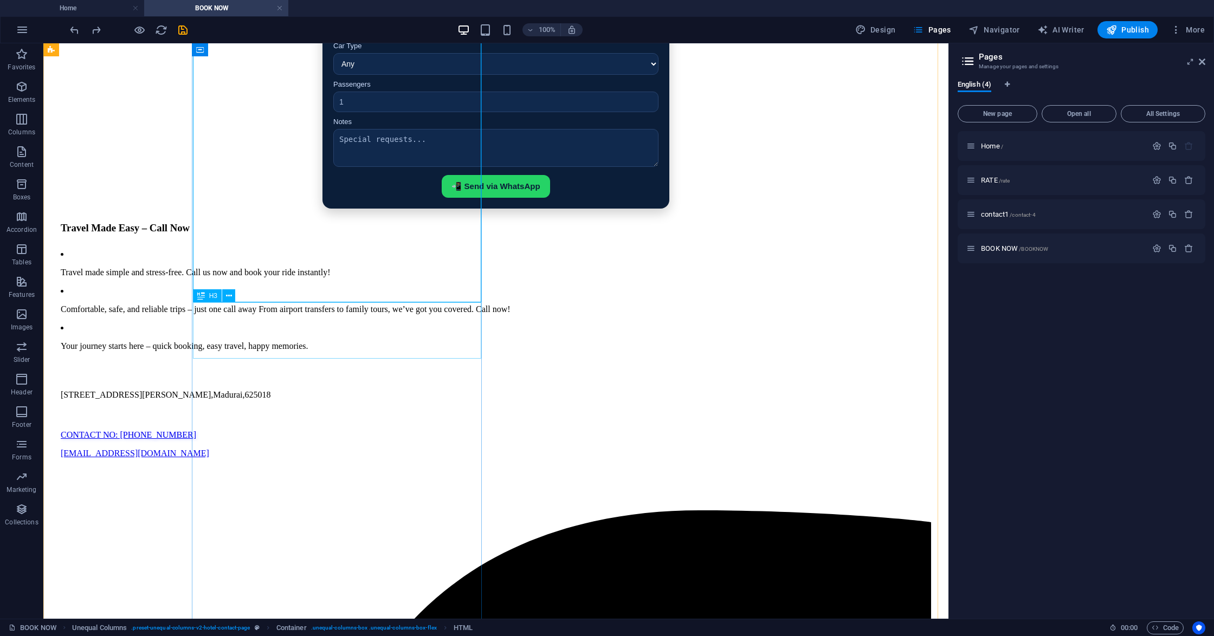
scroll to position [283, 0]
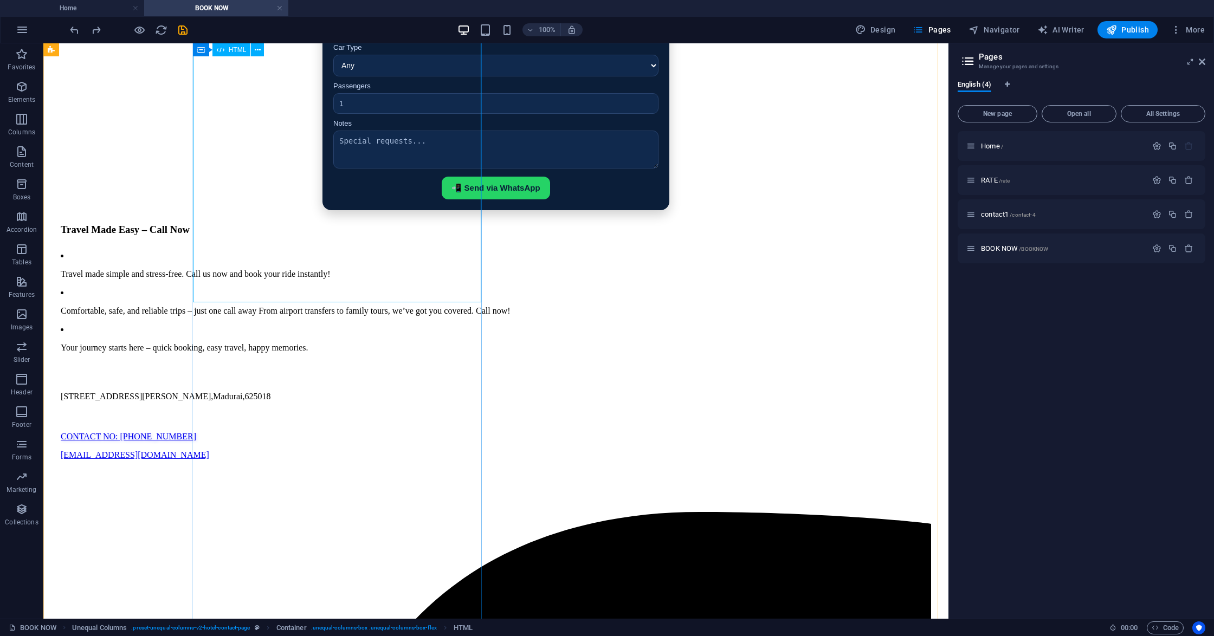
click at [345, 210] on div "Book Your Cab Full Name * Phone * Pickup Location * Drop Location * Date * Time…" at bounding box center [496, 20] width 870 height 379
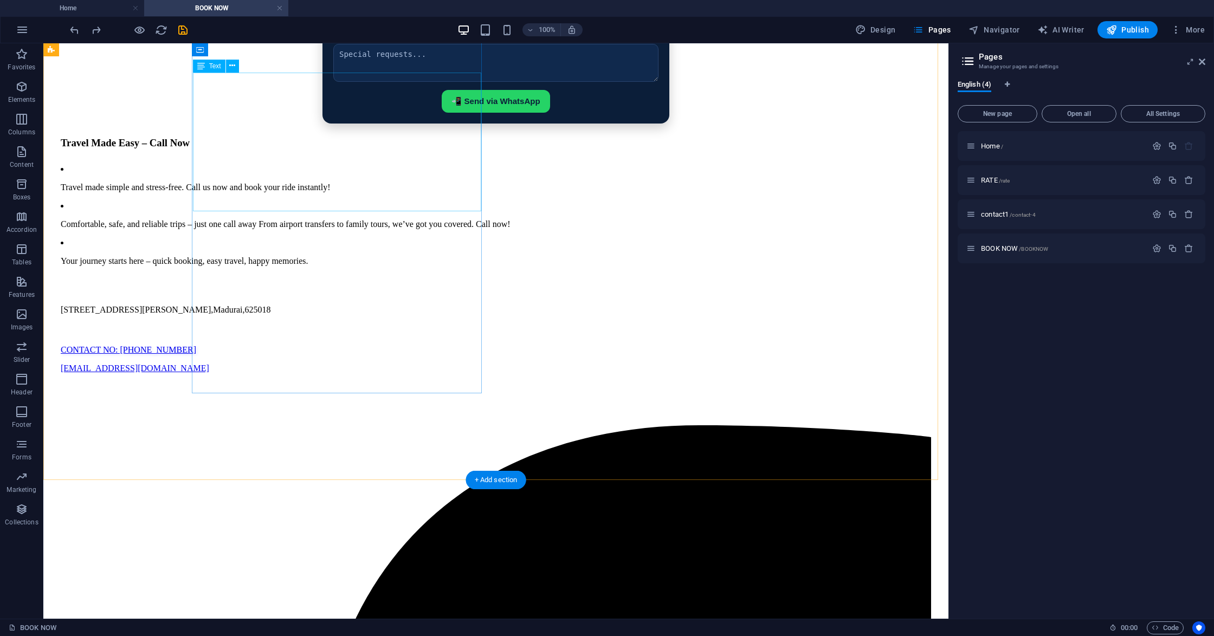
scroll to position [144, 0]
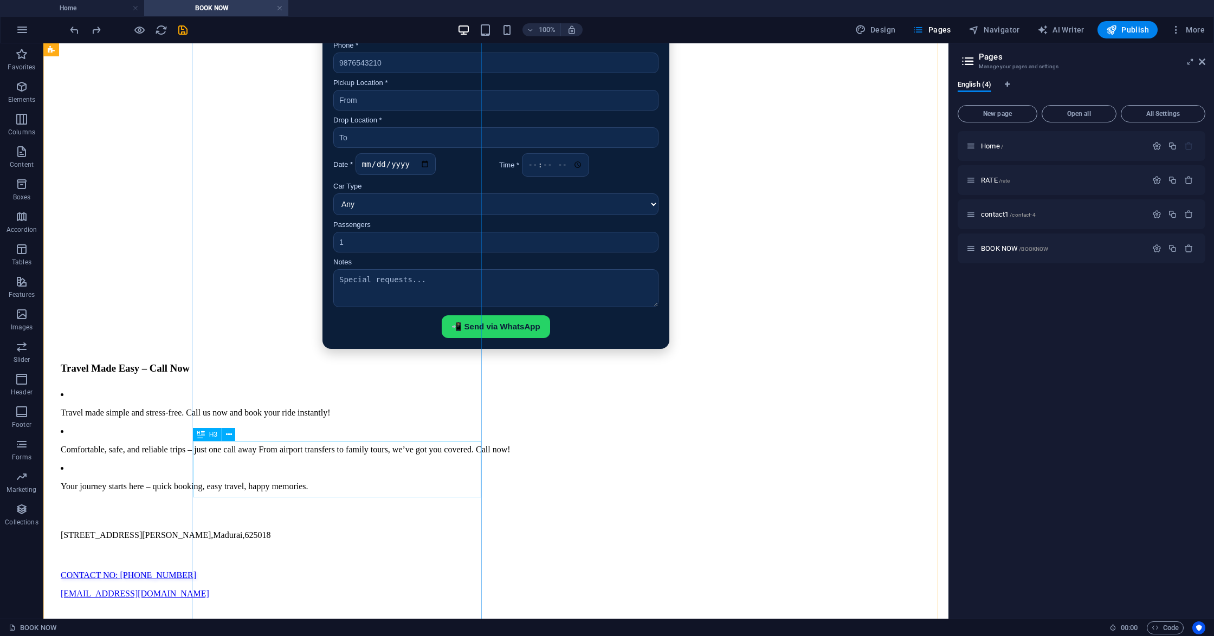
click at [214, 375] on div "Travel Made Easy – Call Now" at bounding box center [496, 369] width 870 height 12
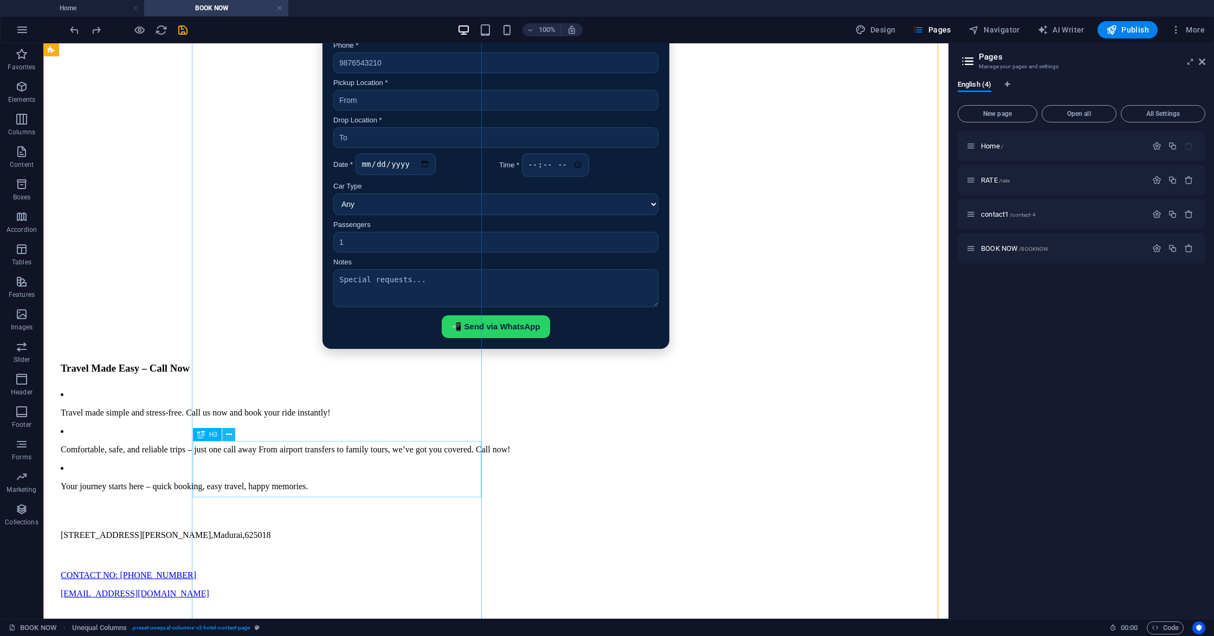
click at [228, 433] on icon at bounding box center [229, 434] width 6 height 11
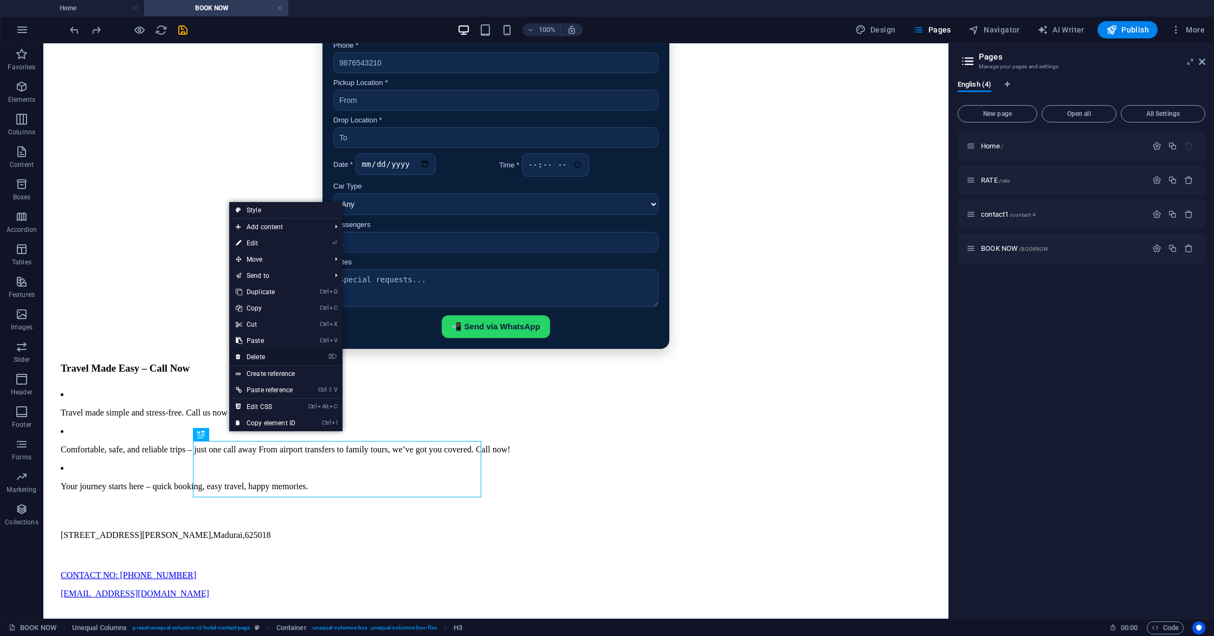
click at [267, 361] on link "⌦ Delete" at bounding box center [265, 357] width 73 height 16
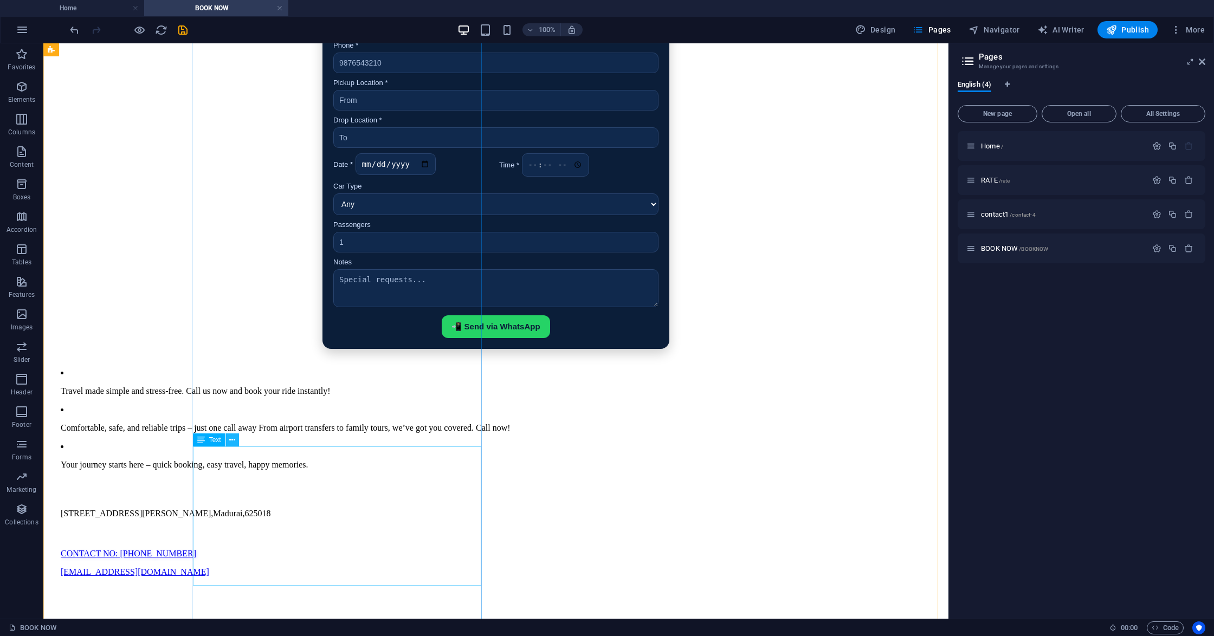
click at [235, 441] on icon at bounding box center [232, 440] width 6 height 11
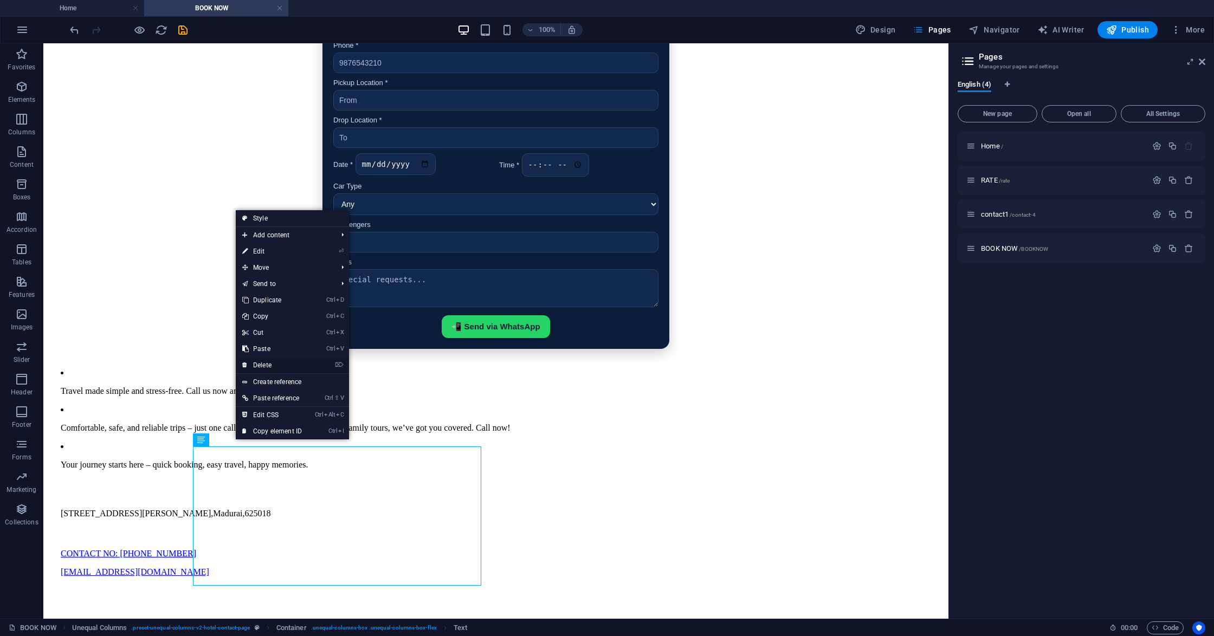
click at [269, 365] on link "⌦ Delete" at bounding box center [272, 365] width 73 height 16
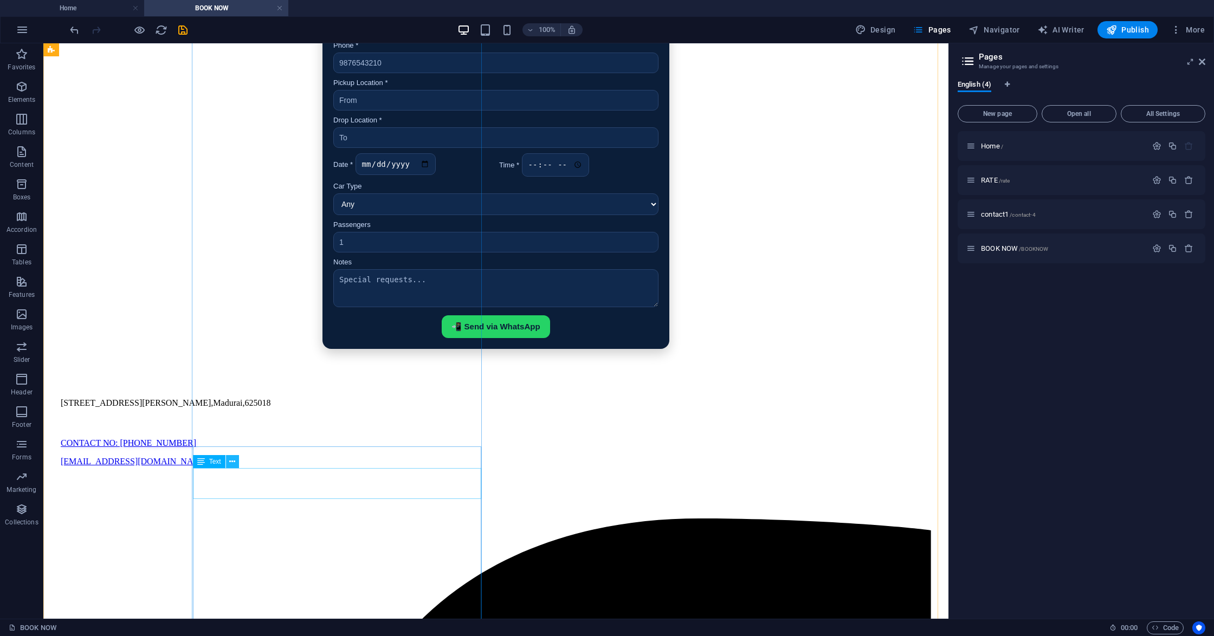
click at [232, 465] on icon at bounding box center [232, 461] width 6 height 11
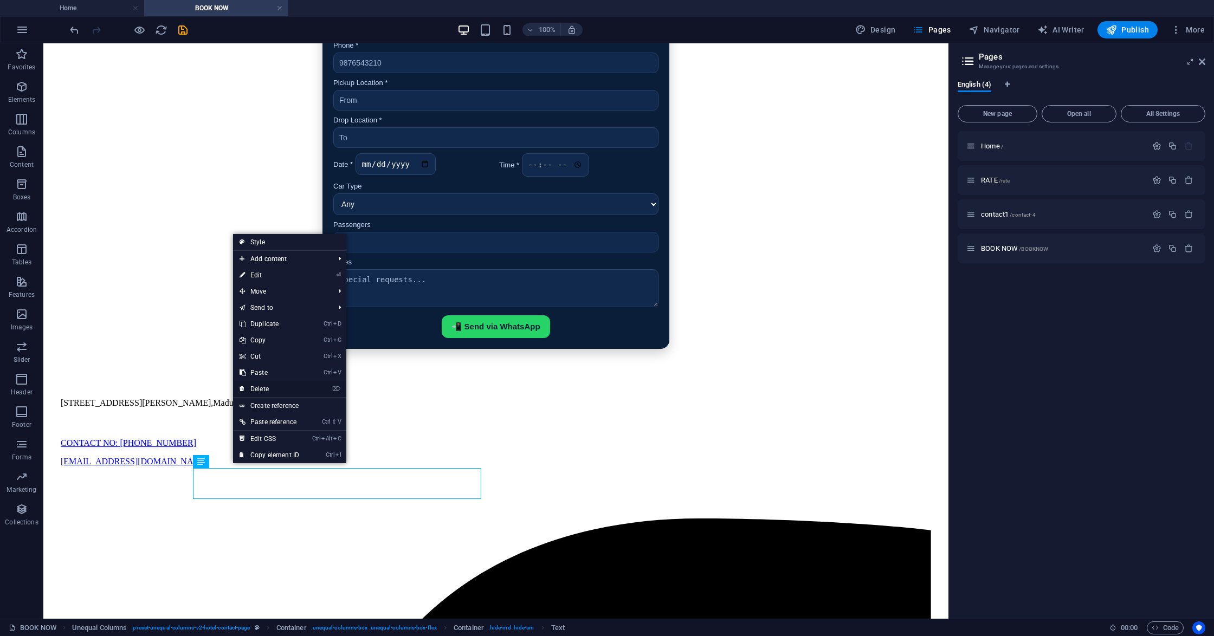
click at [265, 386] on link "⌦ Delete" at bounding box center [269, 389] width 73 height 16
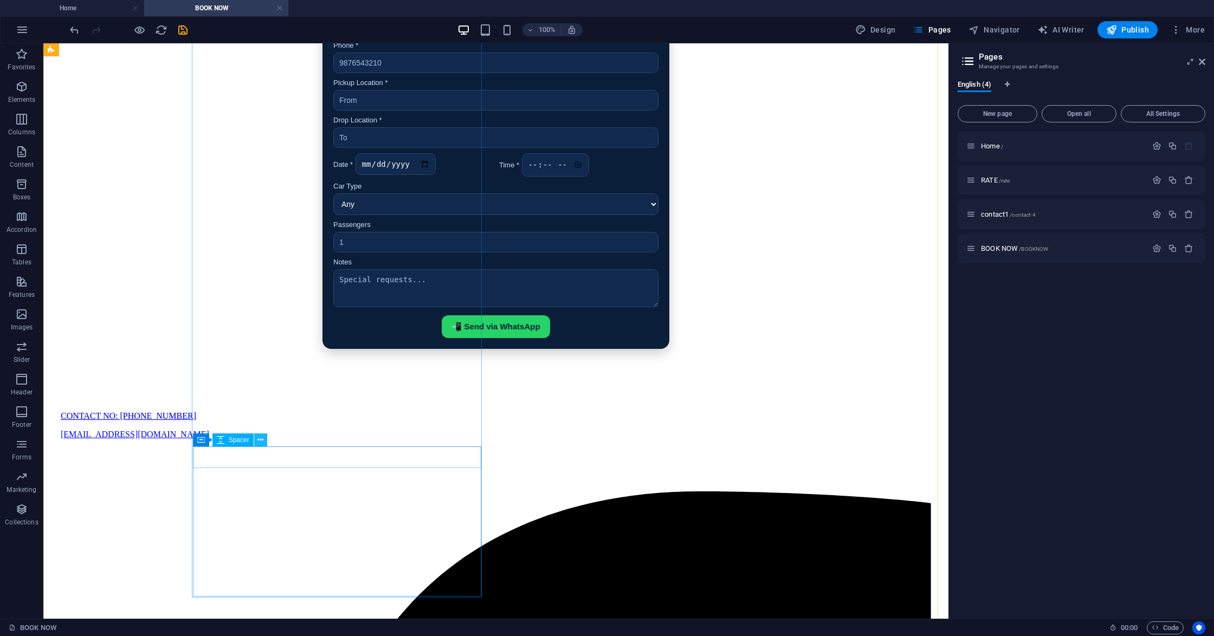
click at [261, 438] on icon at bounding box center [260, 440] width 6 height 11
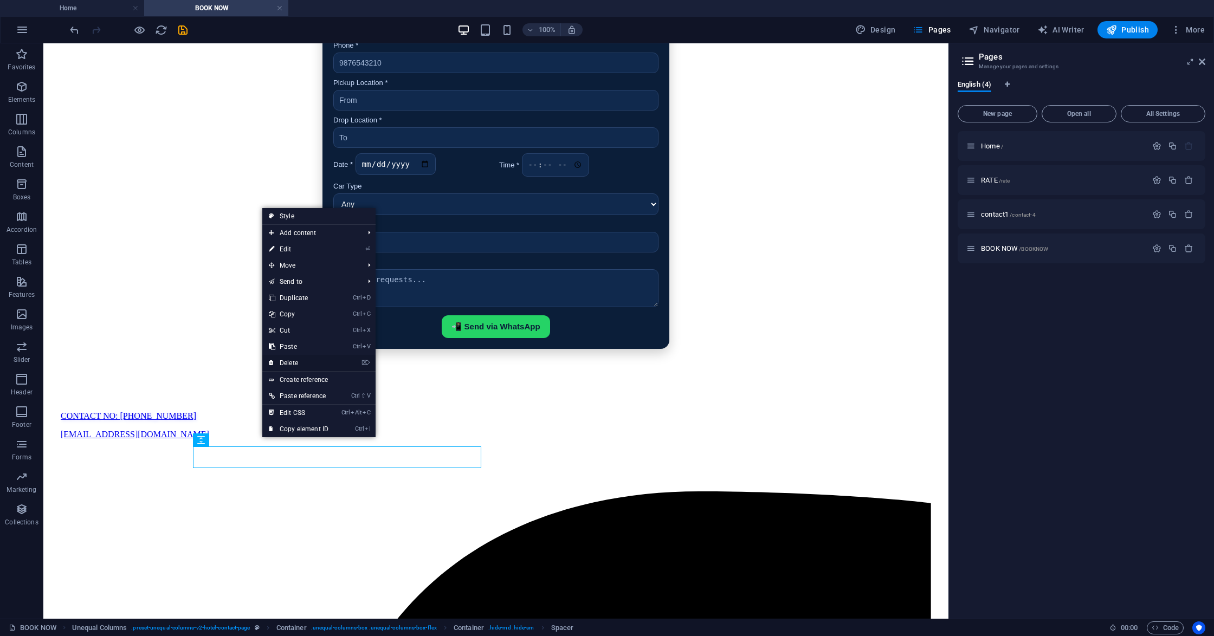
drag, startPoint x: 285, startPoint y: 365, endPoint x: 241, endPoint y: 321, distance: 61.7
click at [285, 364] on link "⌦ Delete" at bounding box center [298, 363] width 73 height 16
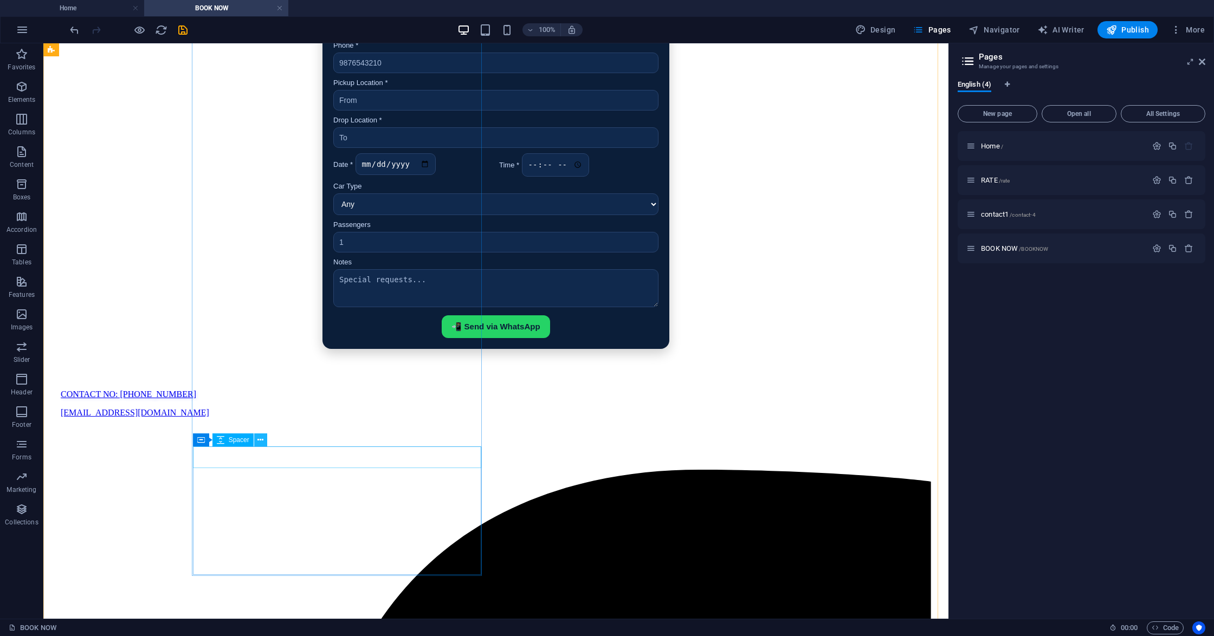
click at [259, 438] on icon at bounding box center [260, 440] width 6 height 11
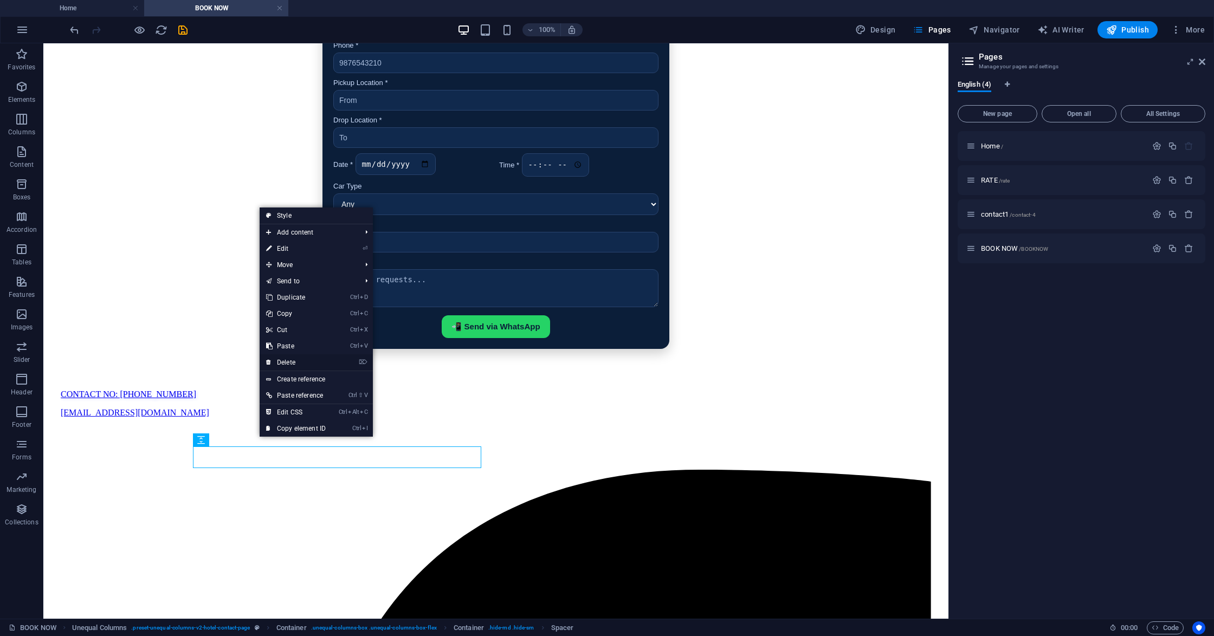
click at [284, 361] on link "⌦ Delete" at bounding box center [296, 362] width 73 height 16
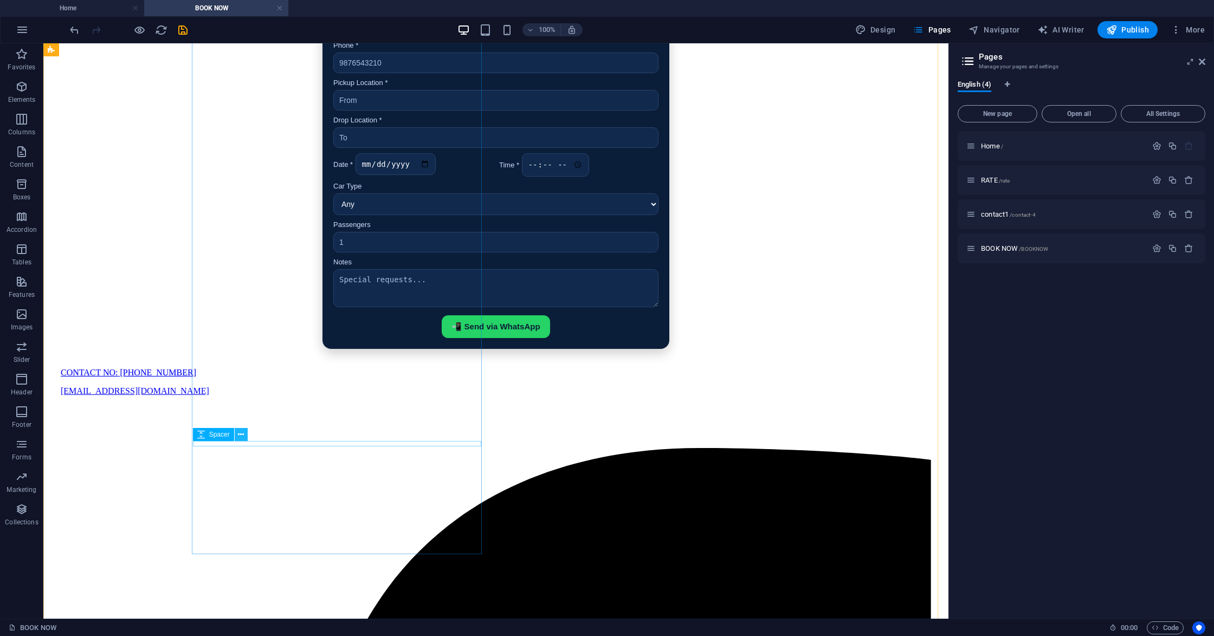
click at [241, 433] on icon at bounding box center [241, 434] width 6 height 11
click at [335, 427] on div at bounding box center [496, 416] width 870 height 22
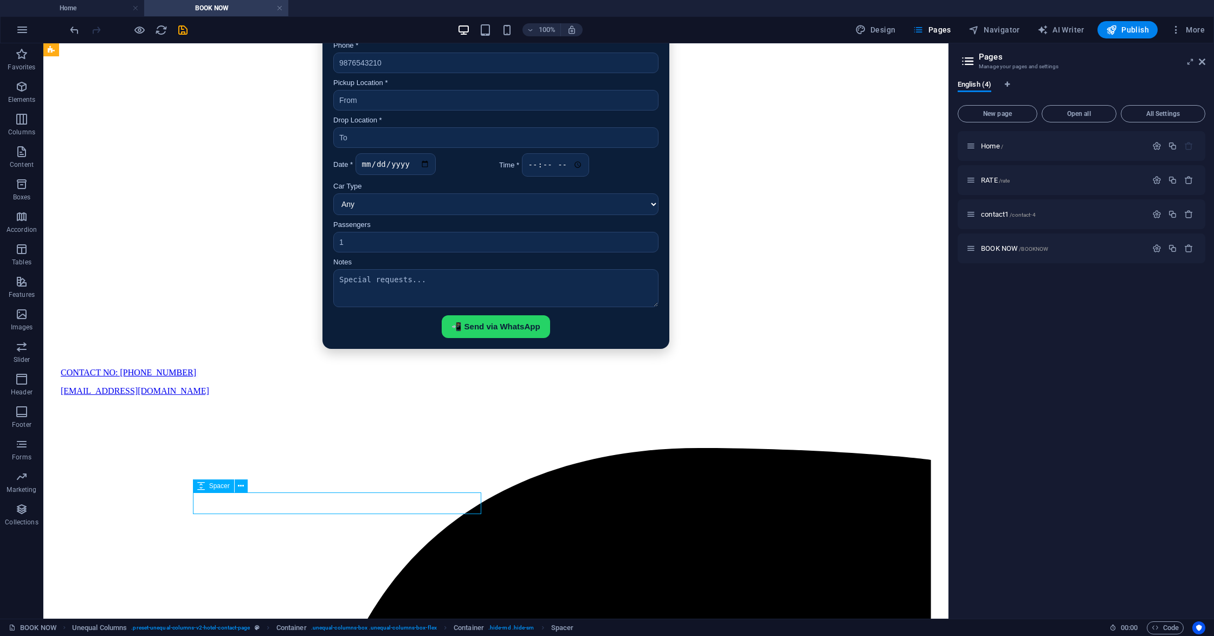
click at [335, 427] on div at bounding box center [496, 416] width 870 height 22
select select "px"
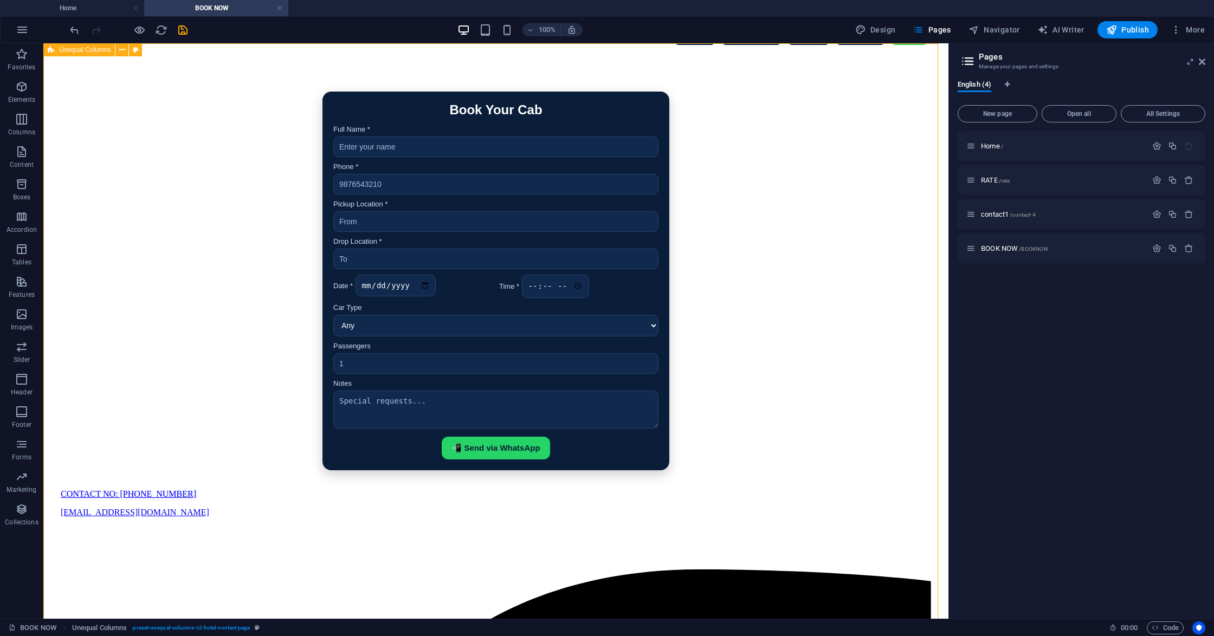
scroll to position [0, 0]
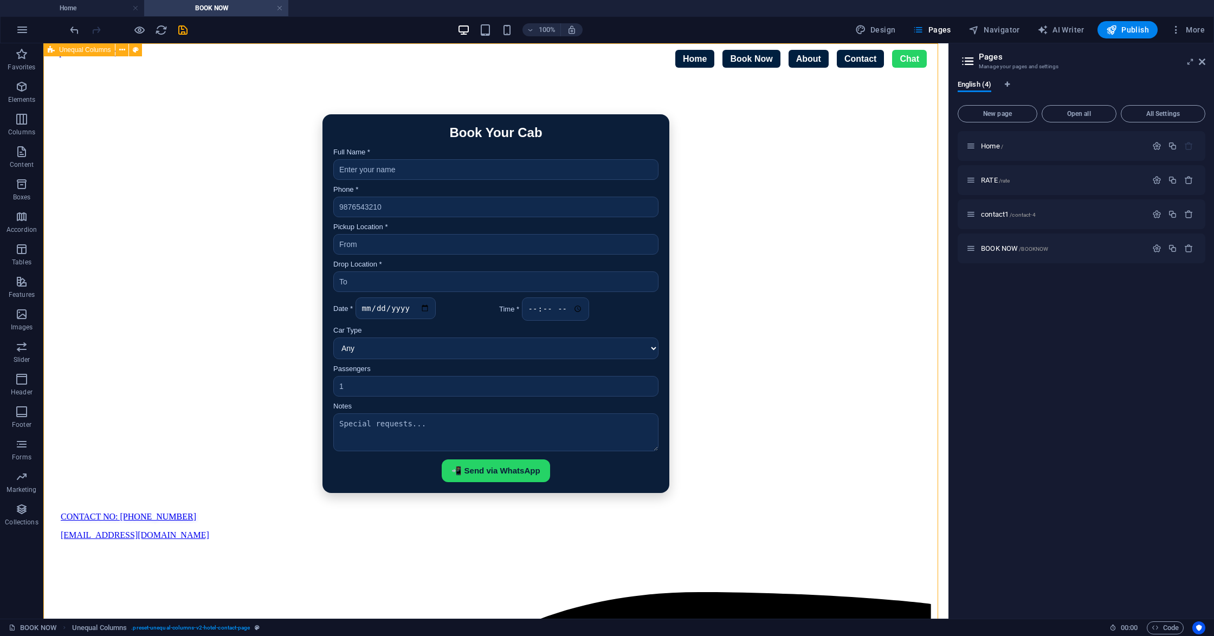
click at [179, 31] on icon "save" at bounding box center [183, 30] width 12 height 12
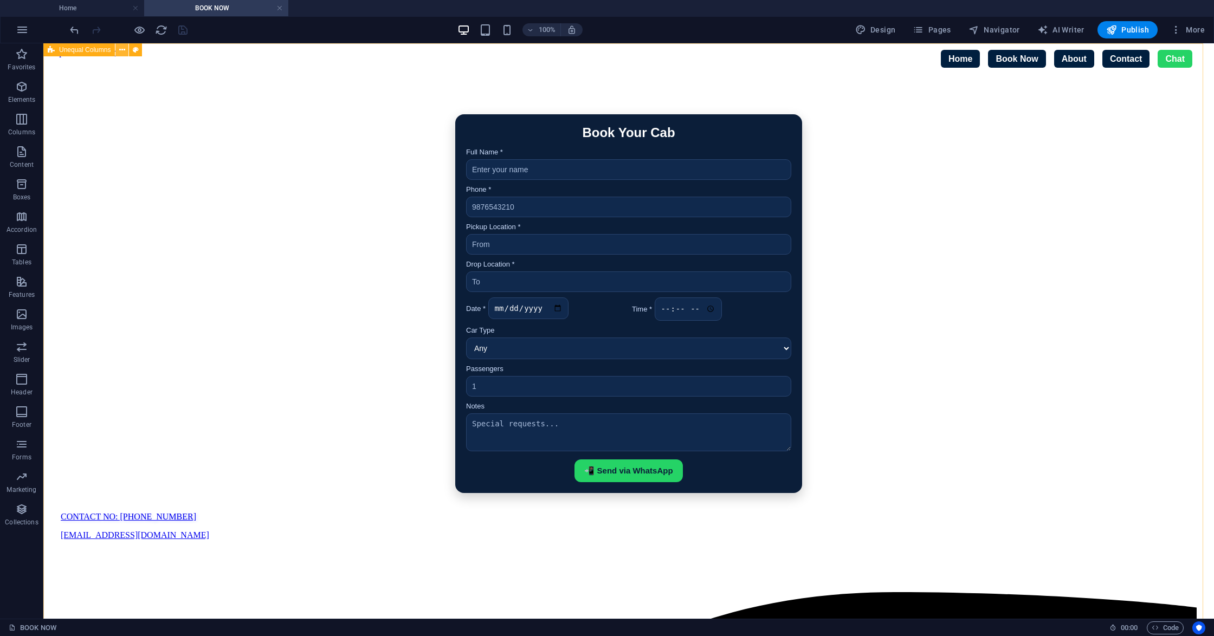
click at [119, 47] on icon at bounding box center [122, 49] width 6 height 11
click at [124, 48] on icon at bounding box center [122, 49] width 6 height 11
click at [85, 52] on span "Unequal Columns" at bounding box center [84, 50] width 51 height 7
click at [86, 52] on span "Unequal Columns" at bounding box center [84, 50] width 51 height 7
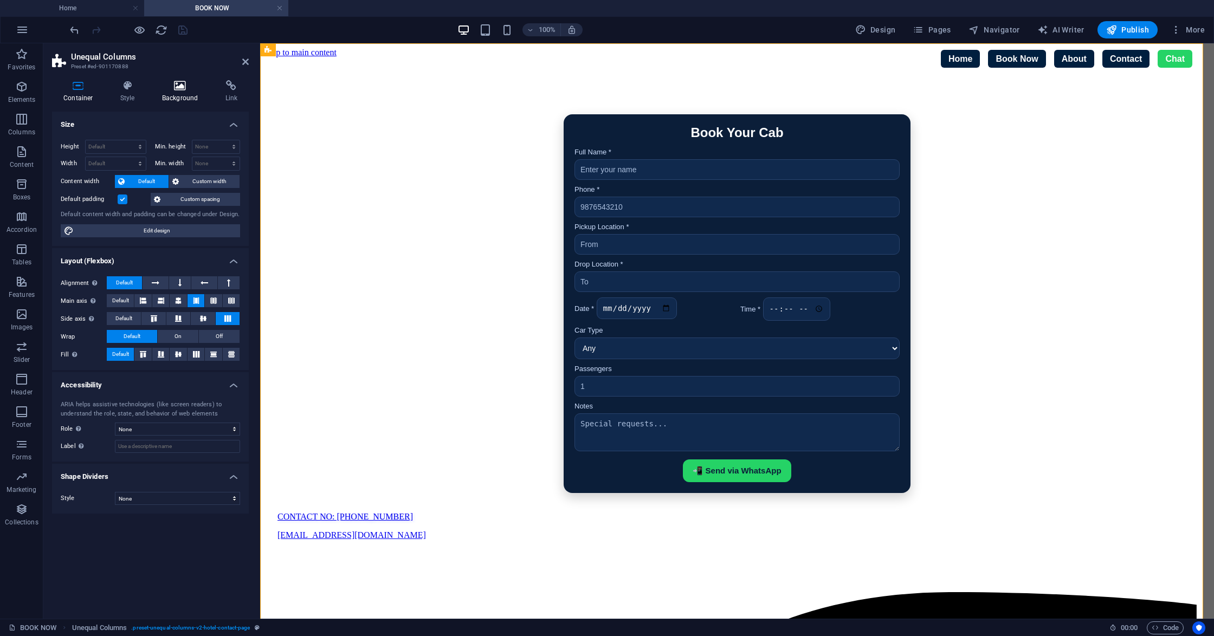
click at [170, 87] on icon at bounding box center [180, 85] width 59 height 11
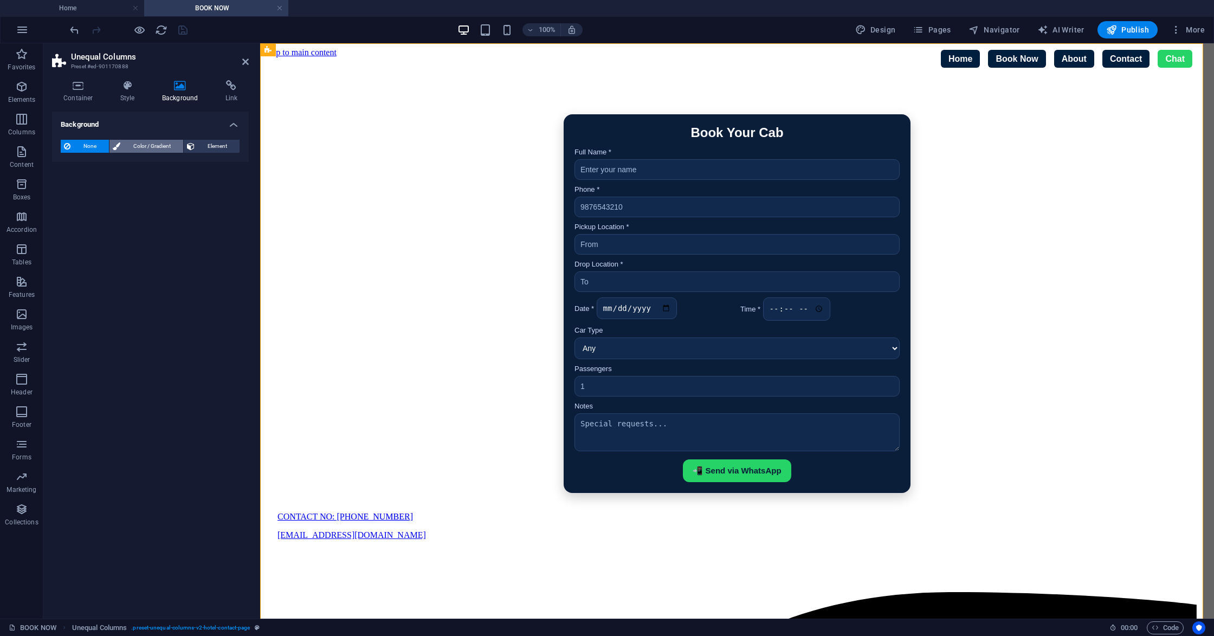
click at [159, 141] on span "Color / Gradient" at bounding box center [152, 146] width 56 height 13
click at [227, 140] on span "Element" at bounding box center [217, 146] width 38 height 13
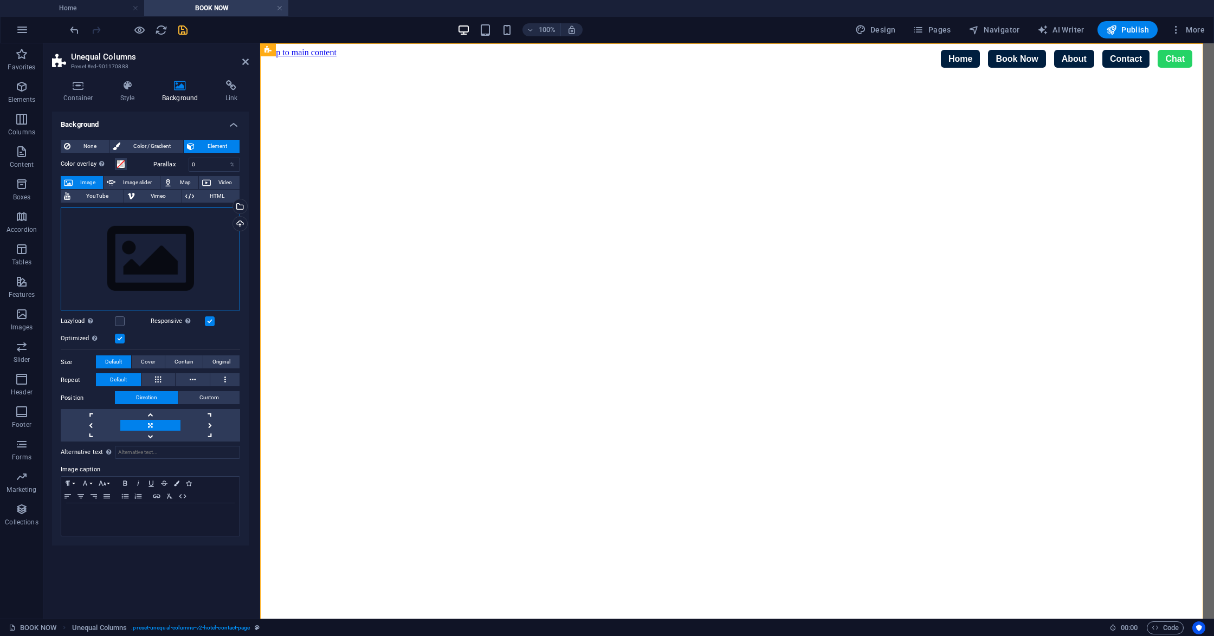
click at [183, 256] on div "Drag files here, click to choose files or select files from Files or our free s…" at bounding box center [150, 260] width 179 height 104
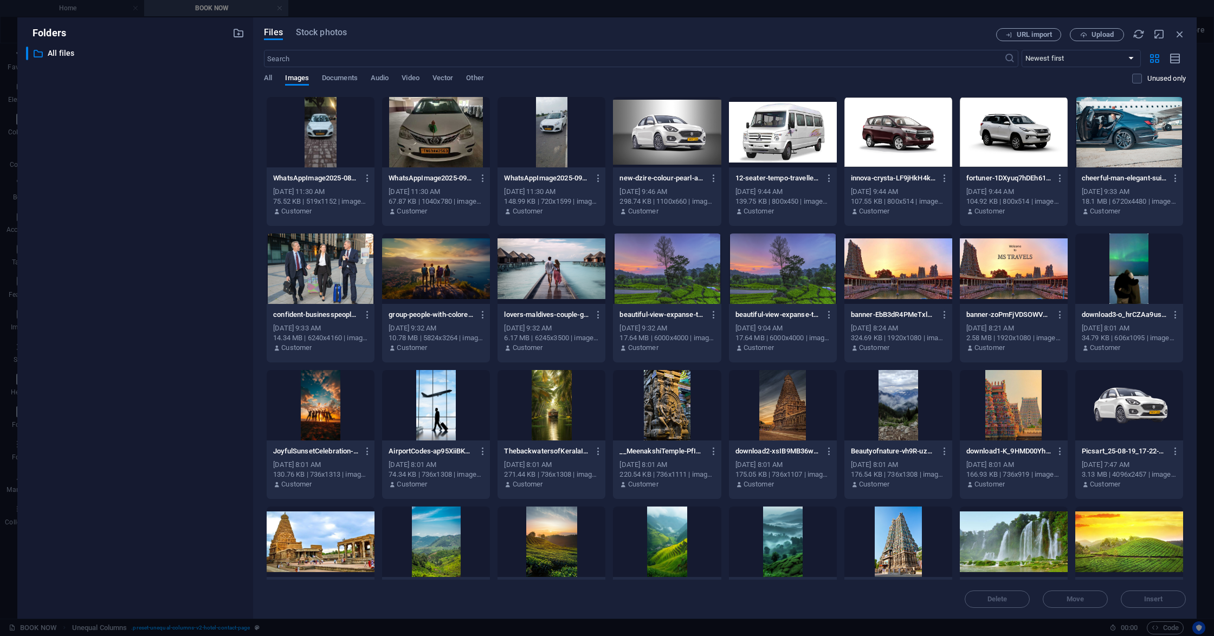
scroll to position [144, 0]
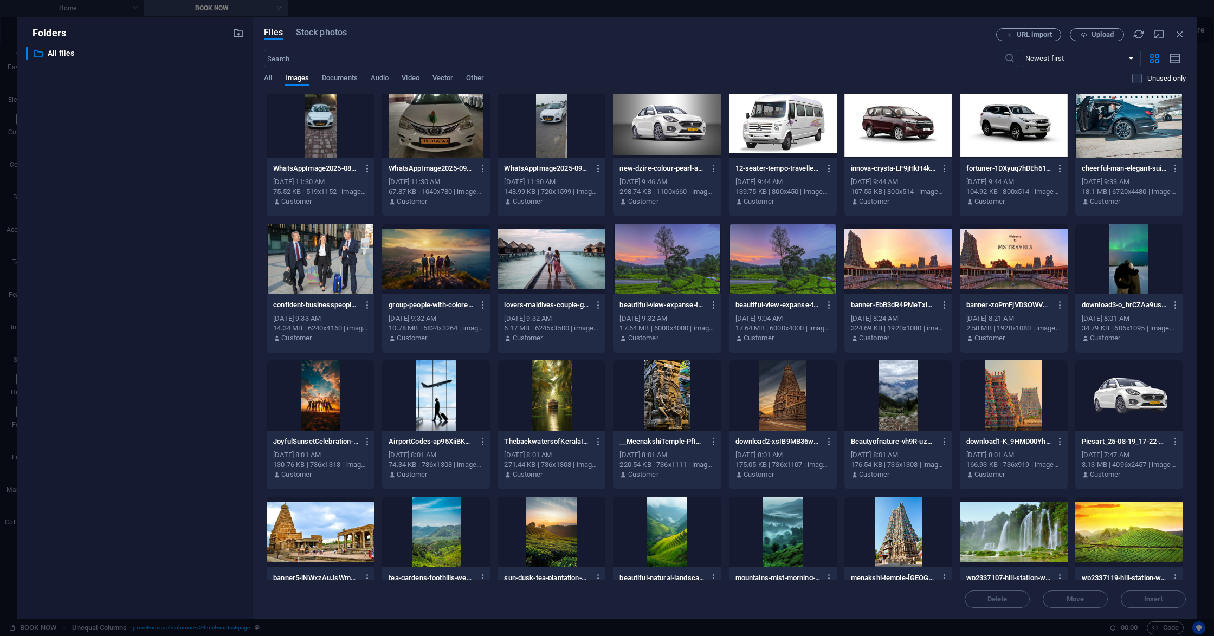
click at [663, 279] on div at bounding box center [667, 259] width 108 height 70
click at [663, 279] on div "1" at bounding box center [667, 259] width 108 height 70
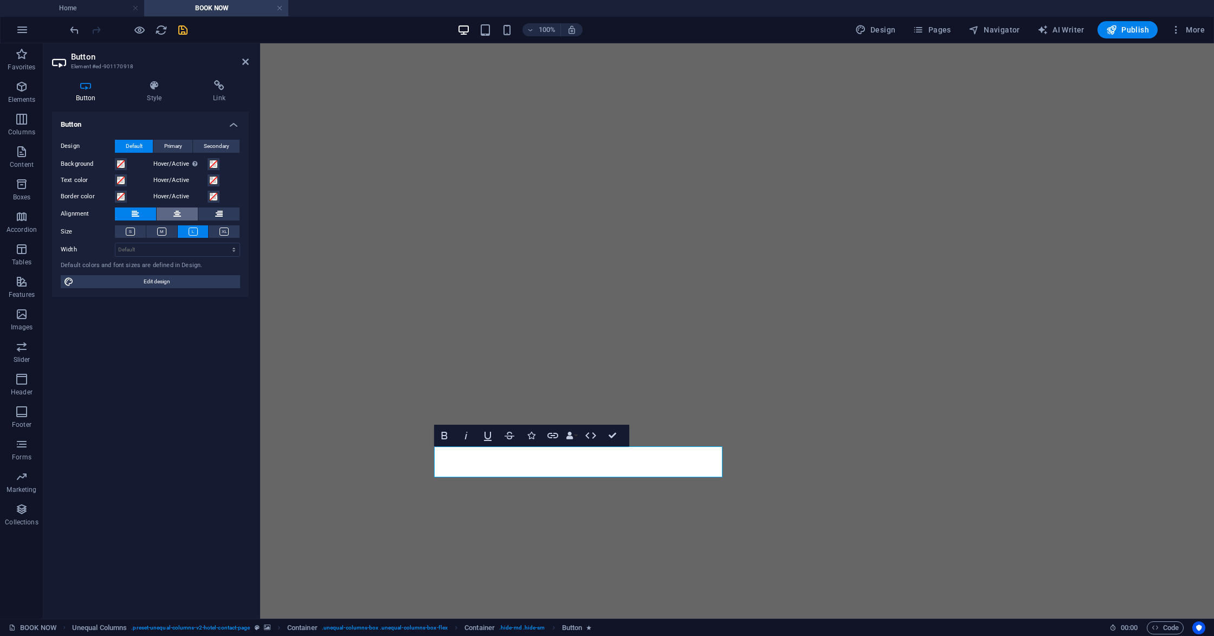
click at [178, 213] on icon at bounding box center [177, 214] width 8 height 13
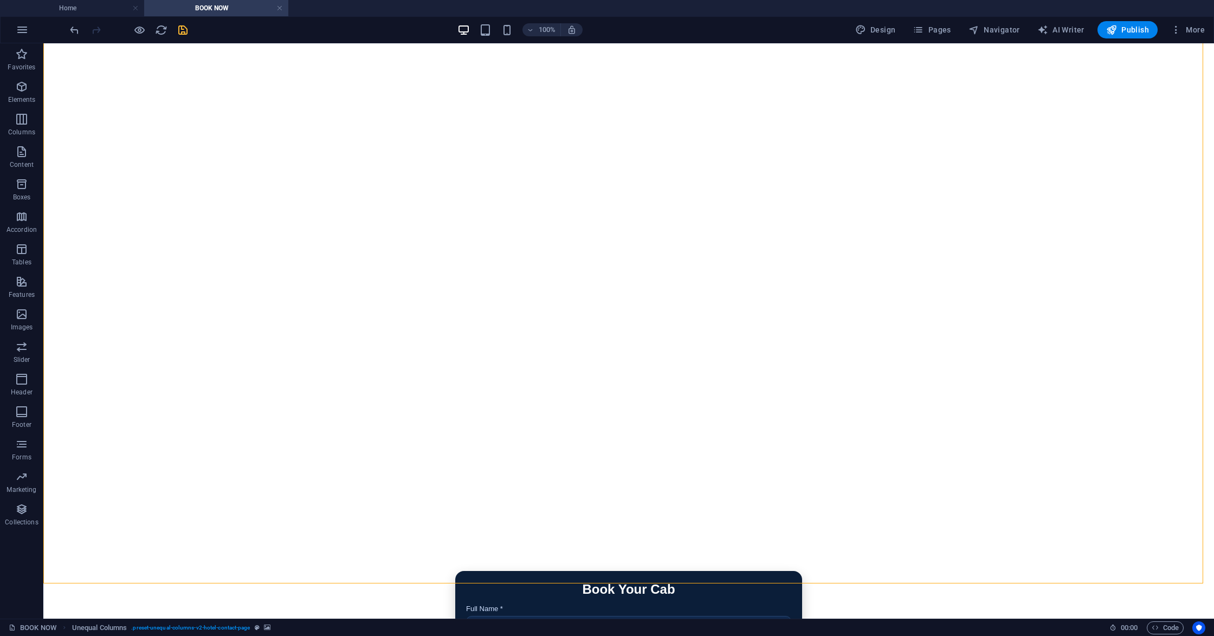
scroll to position [289, 0]
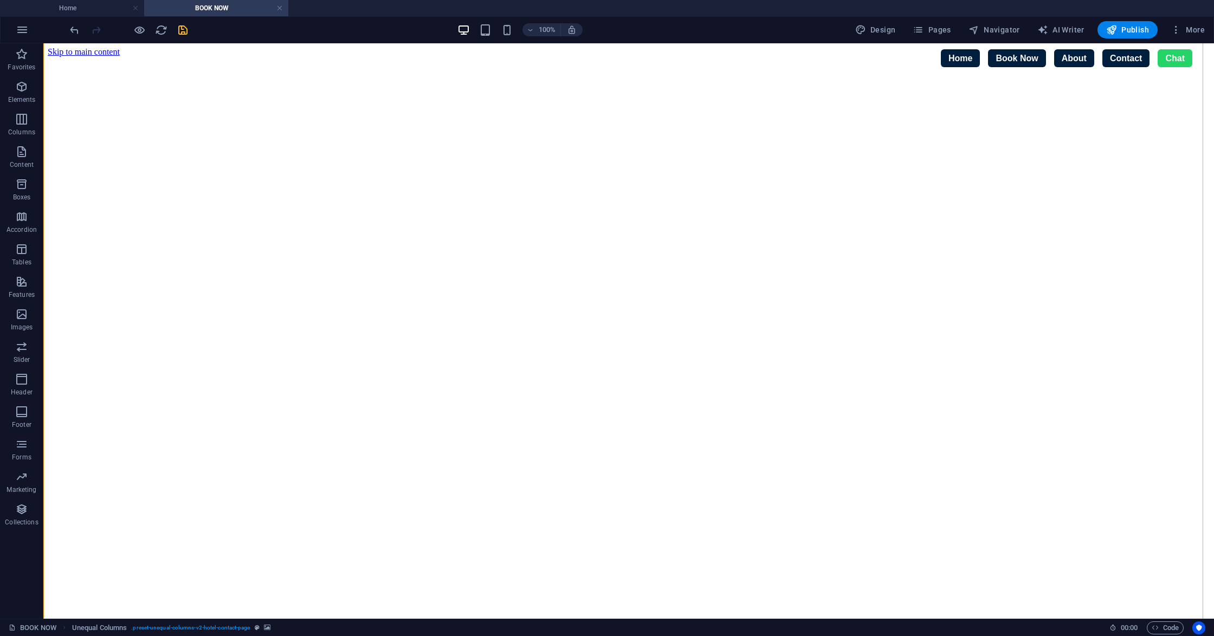
scroll to position [0, 0]
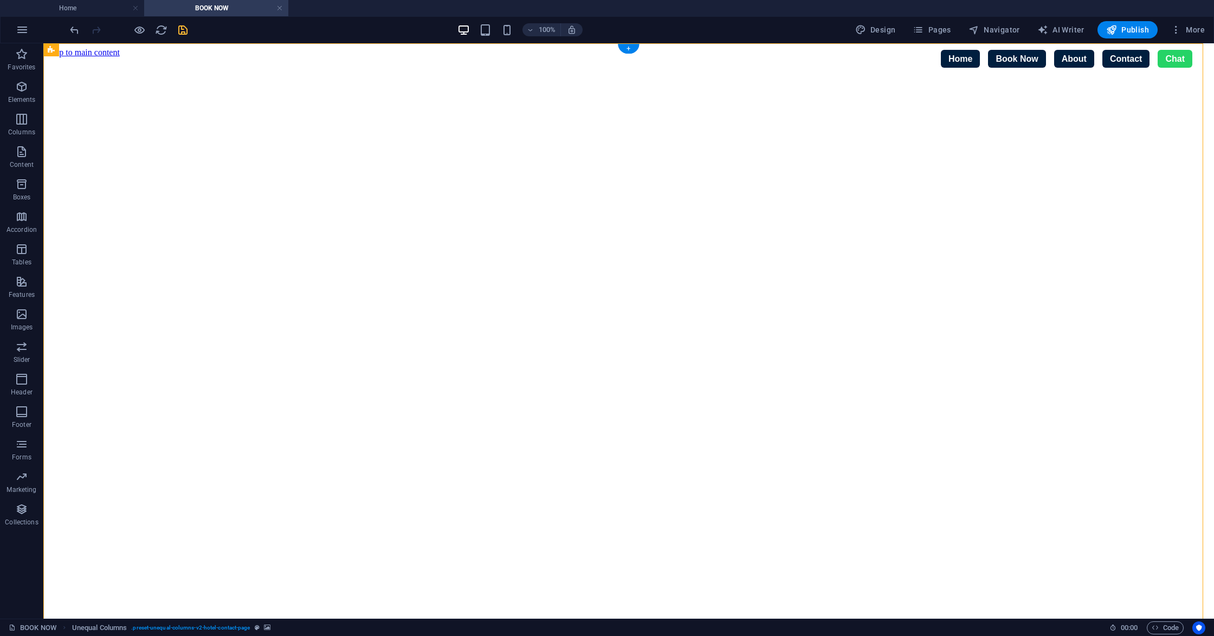
drag, startPoint x: 1139, startPoint y: 441, endPoint x: 1004, endPoint y: 455, distance: 135.2
click at [1139, 57] on figure at bounding box center [629, 57] width 1162 height 0
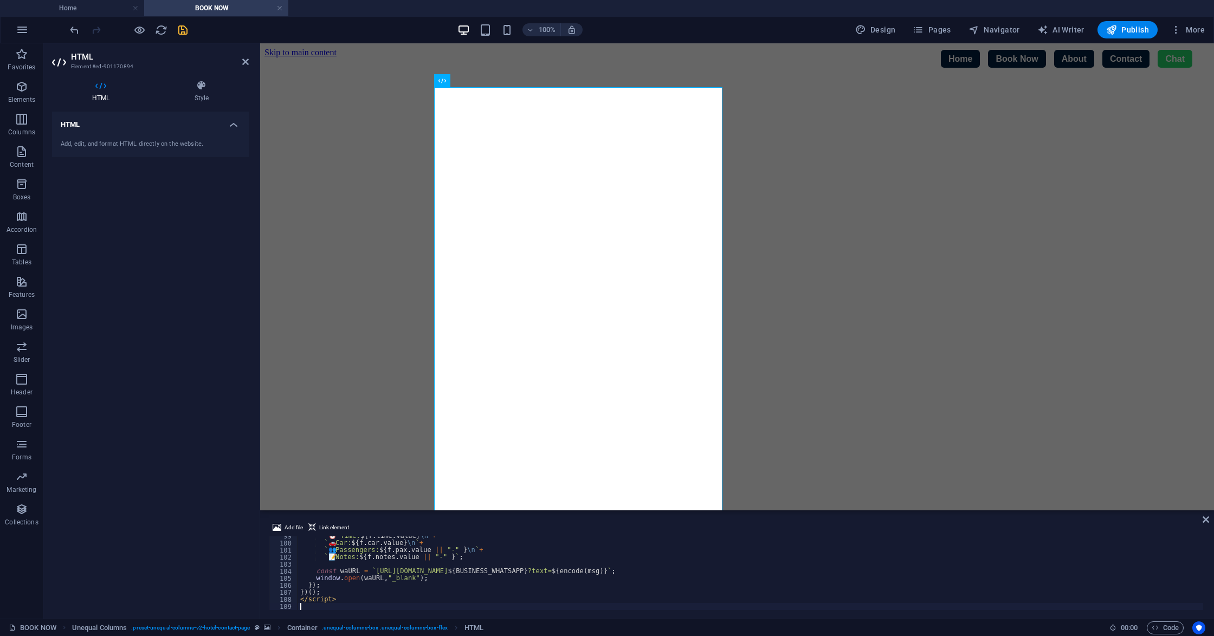
scroll to position [694, 0]
type textarea "</script>"
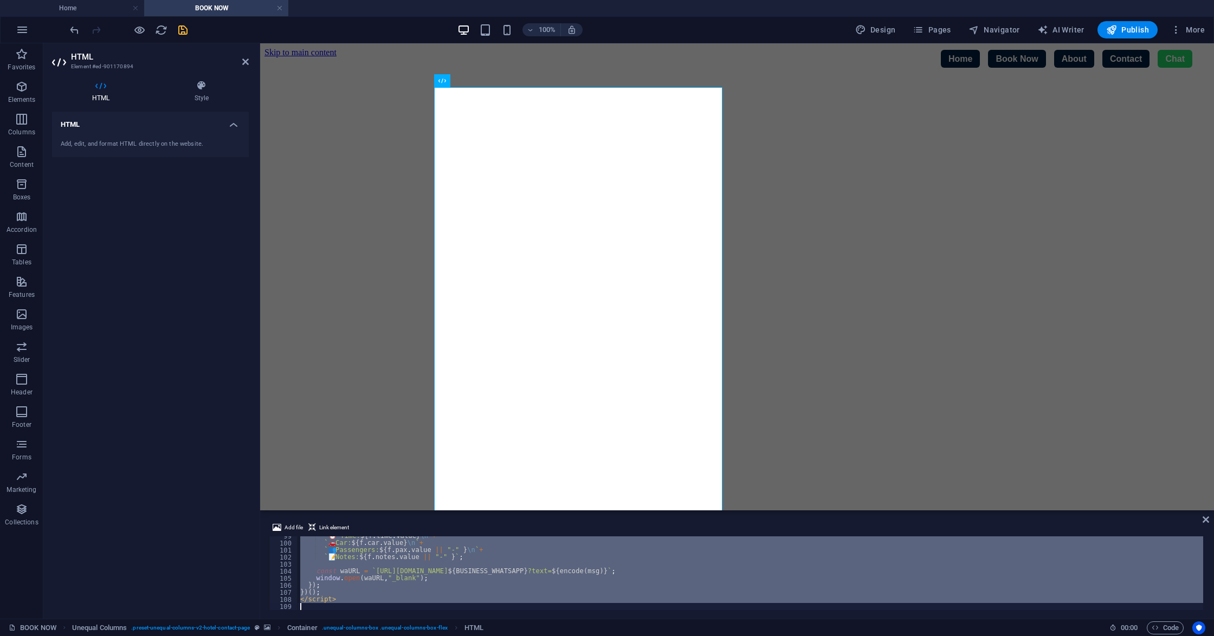
scroll to position [863, 0]
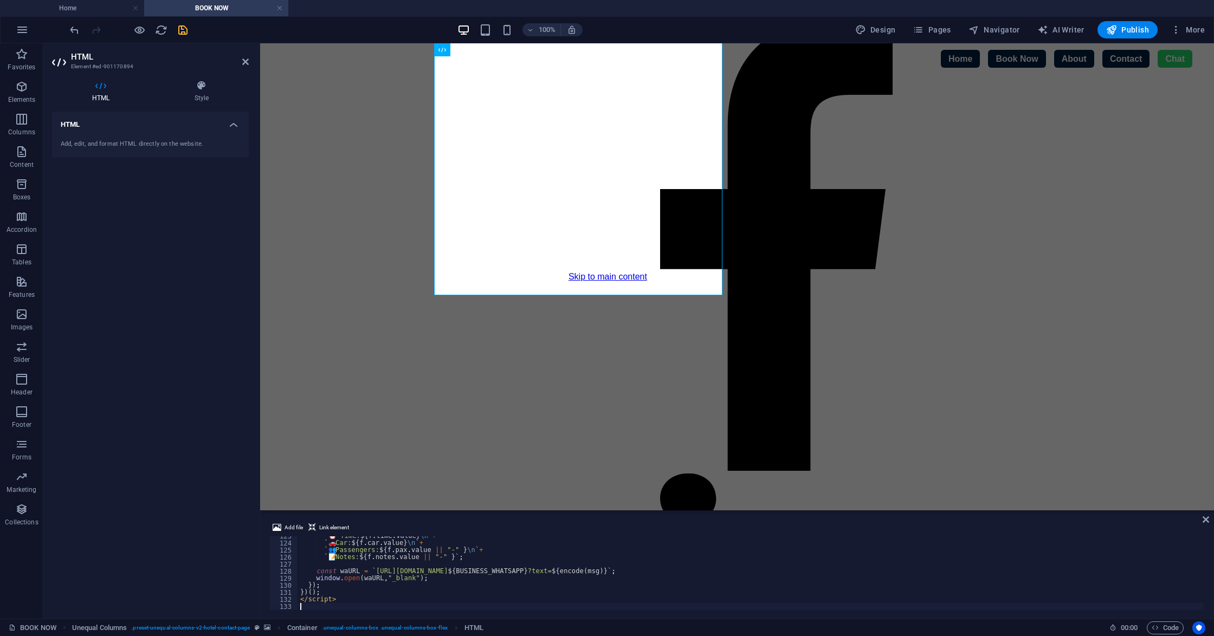
click at [1099, 350] on html "Skip to main content Book Your Cab Full Name * Phone * Pickup Location * Drop L…" at bounding box center [737, 276] width 954 height 467
click at [1207, 519] on icon at bounding box center [1206, 519] width 7 height 9
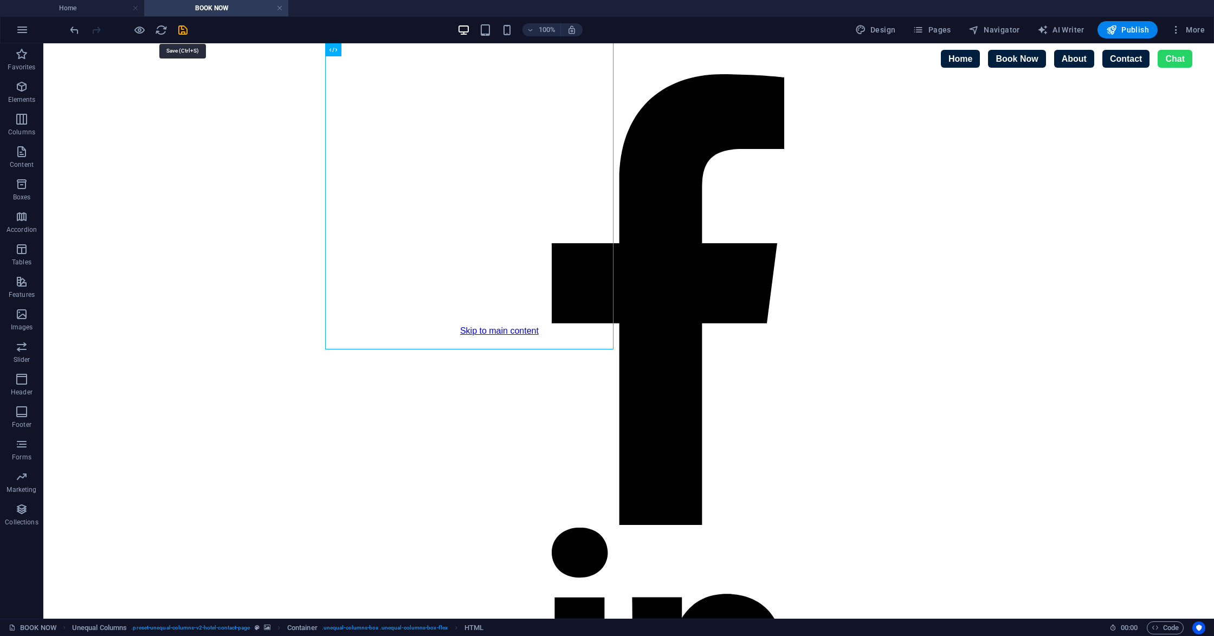
click at [182, 29] on icon "save" at bounding box center [183, 30] width 12 height 12
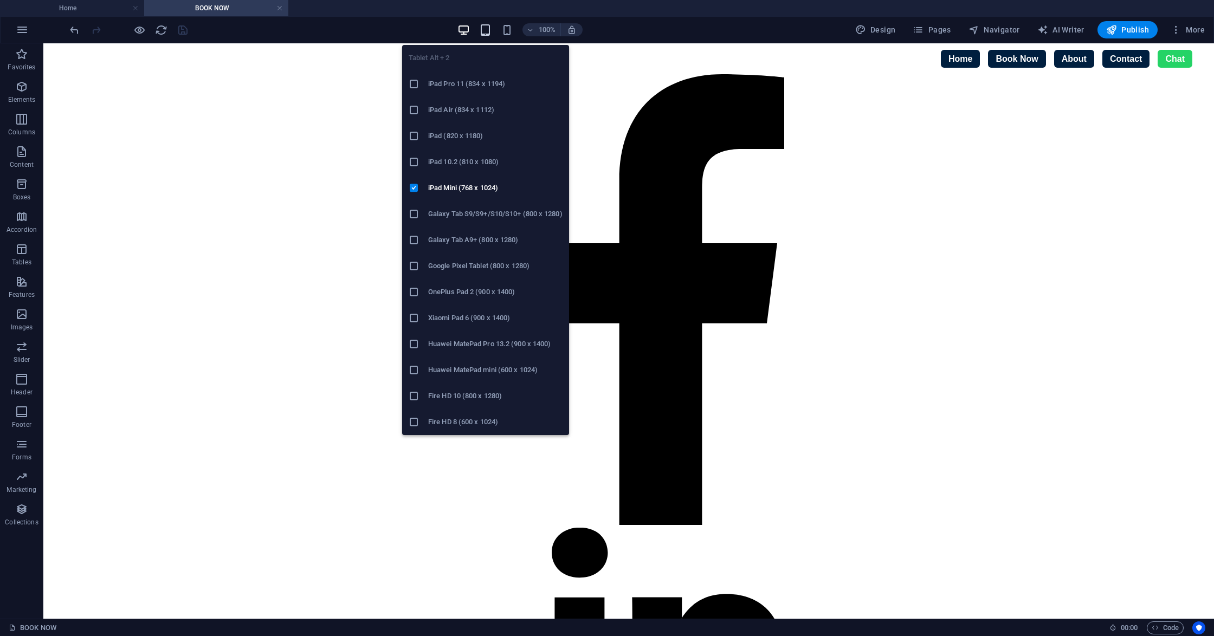
click at [486, 31] on icon "button" at bounding box center [485, 30] width 12 height 12
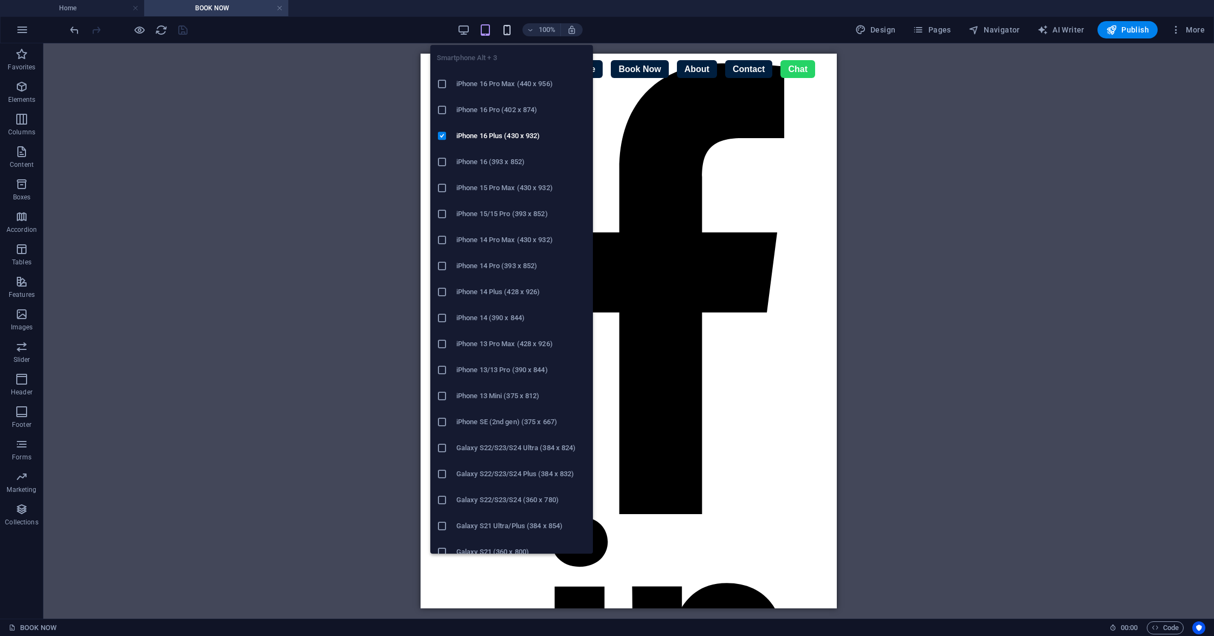
click at [512, 24] on icon "button" at bounding box center [507, 30] width 12 height 12
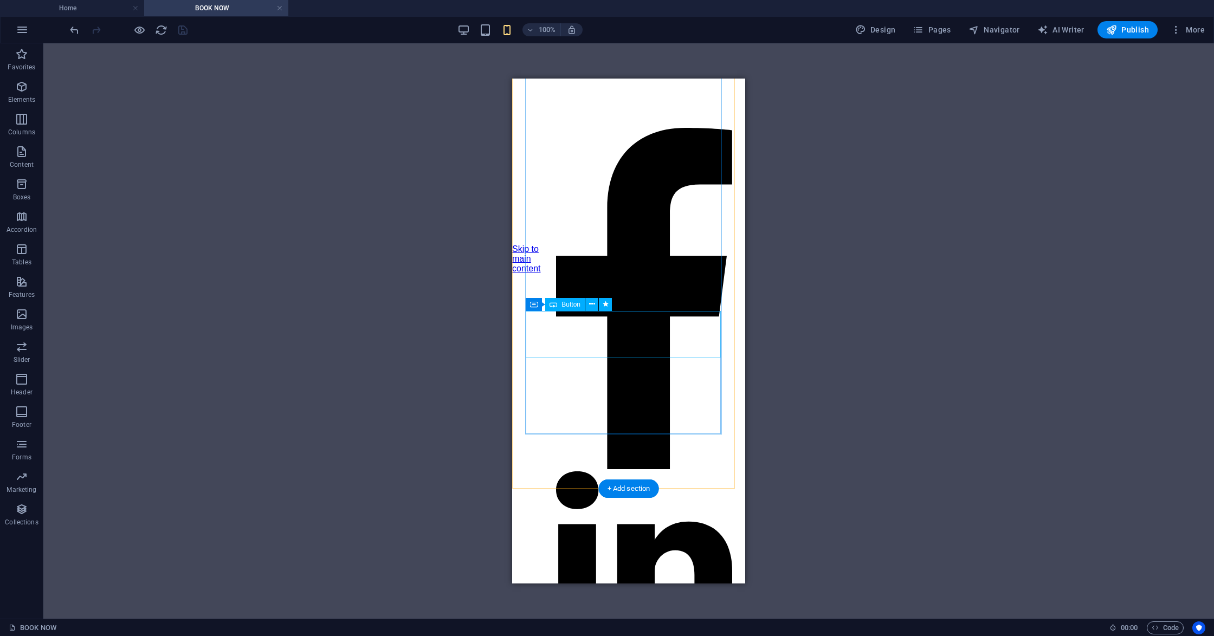
scroll to position [0, 0]
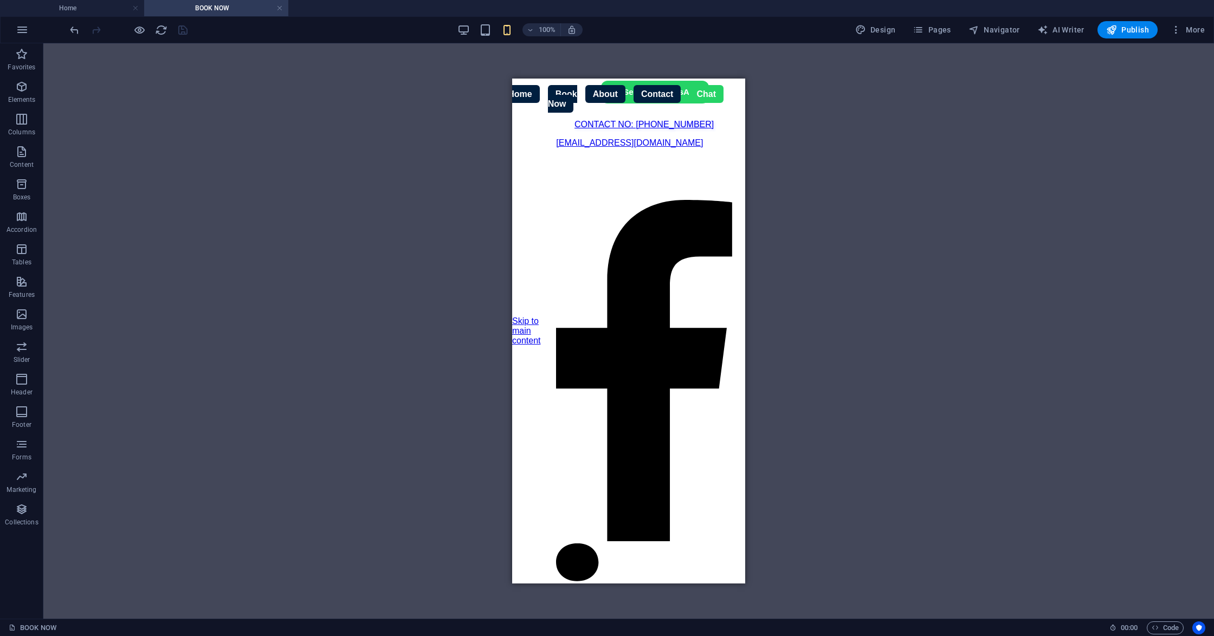
click at [759, 545] on div "Drag here to replace the existing content. Press “Ctrl” if you want to create a…" at bounding box center [628, 331] width 1171 height 576
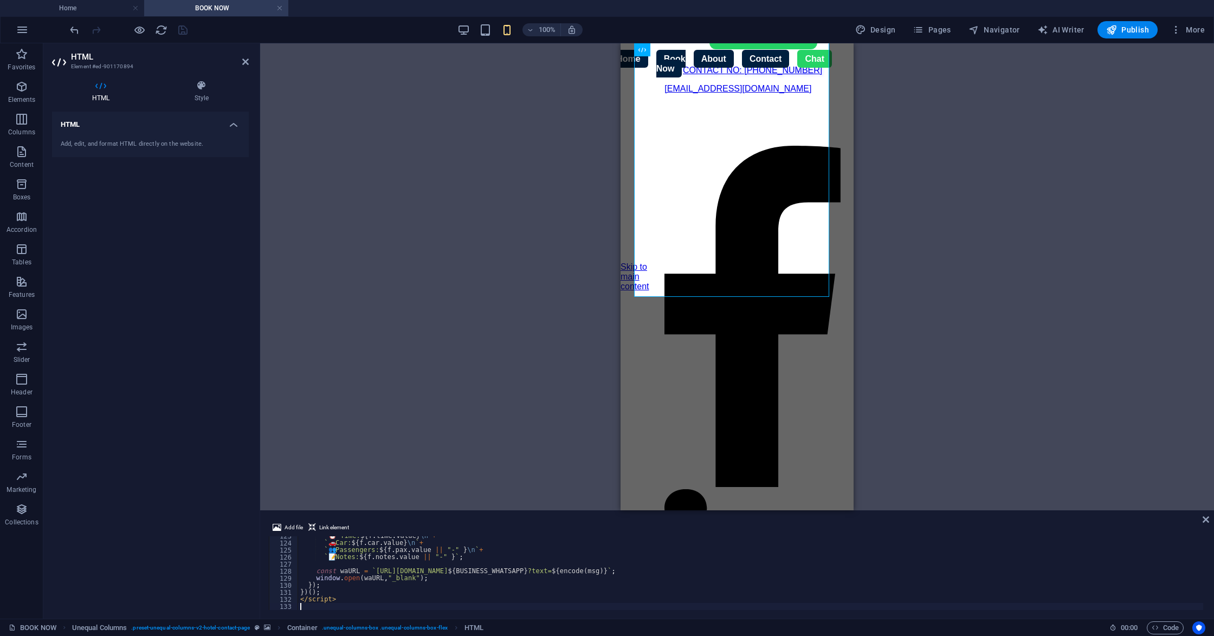
type textarea "</script>"
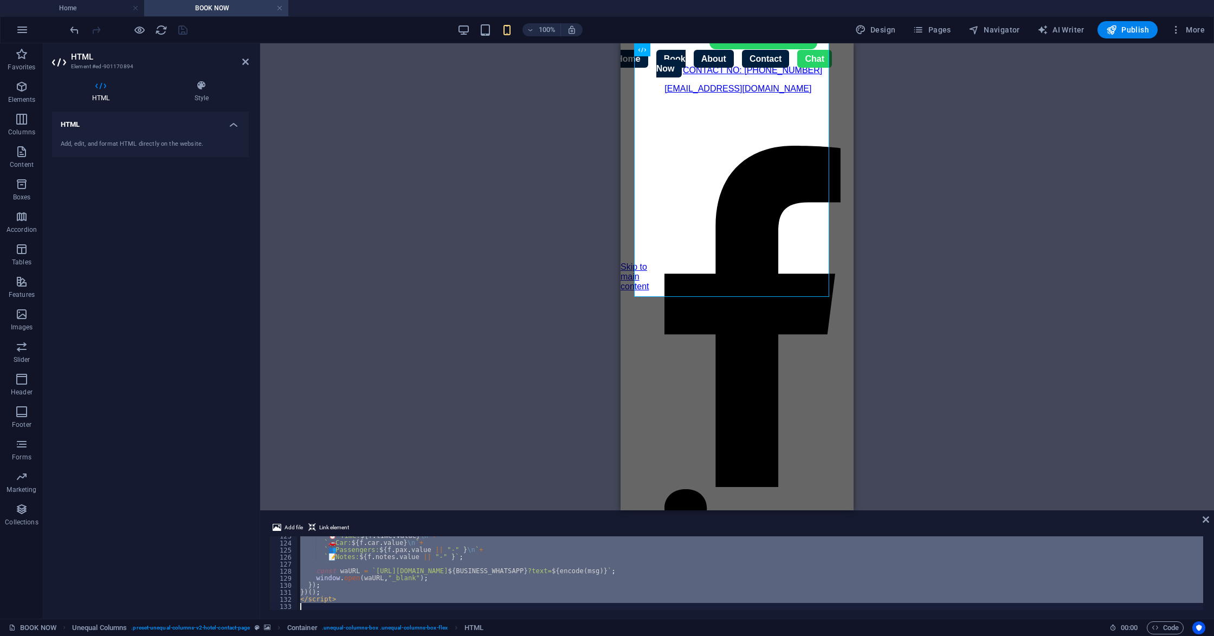
scroll to position [694, 0]
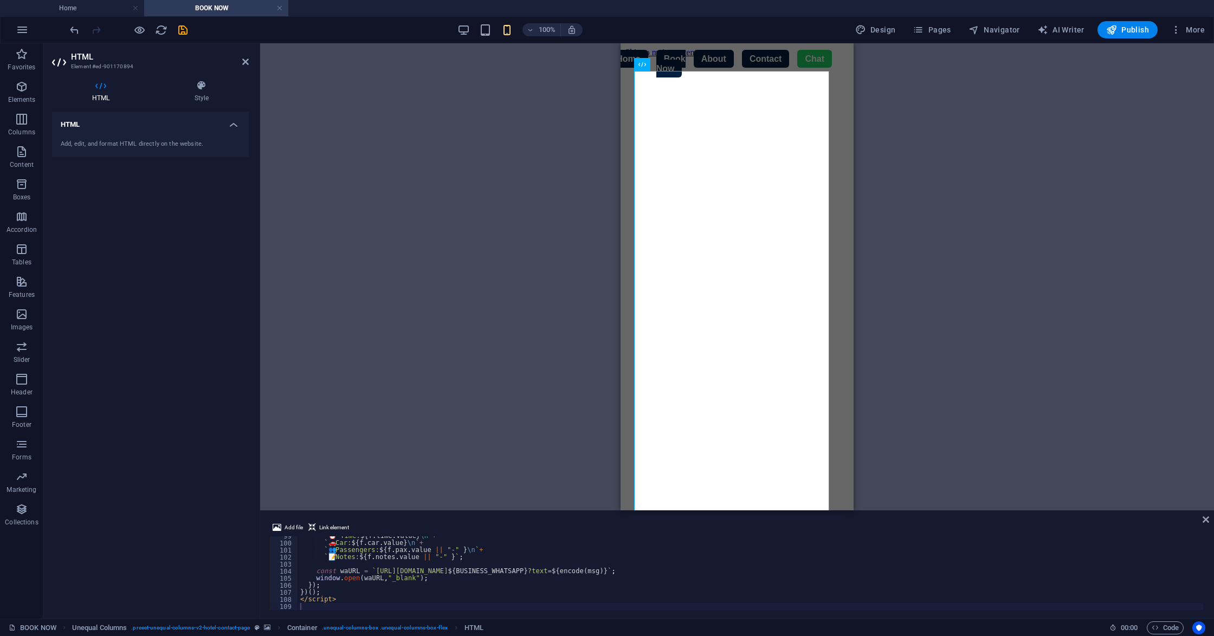
click at [976, 302] on div "Drag here to replace the existing content. Press “Ctrl” if you want to create a…" at bounding box center [737, 276] width 954 height 467
click at [1206, 517] on icon at bounding box center [1206, 519] width 7 height 9
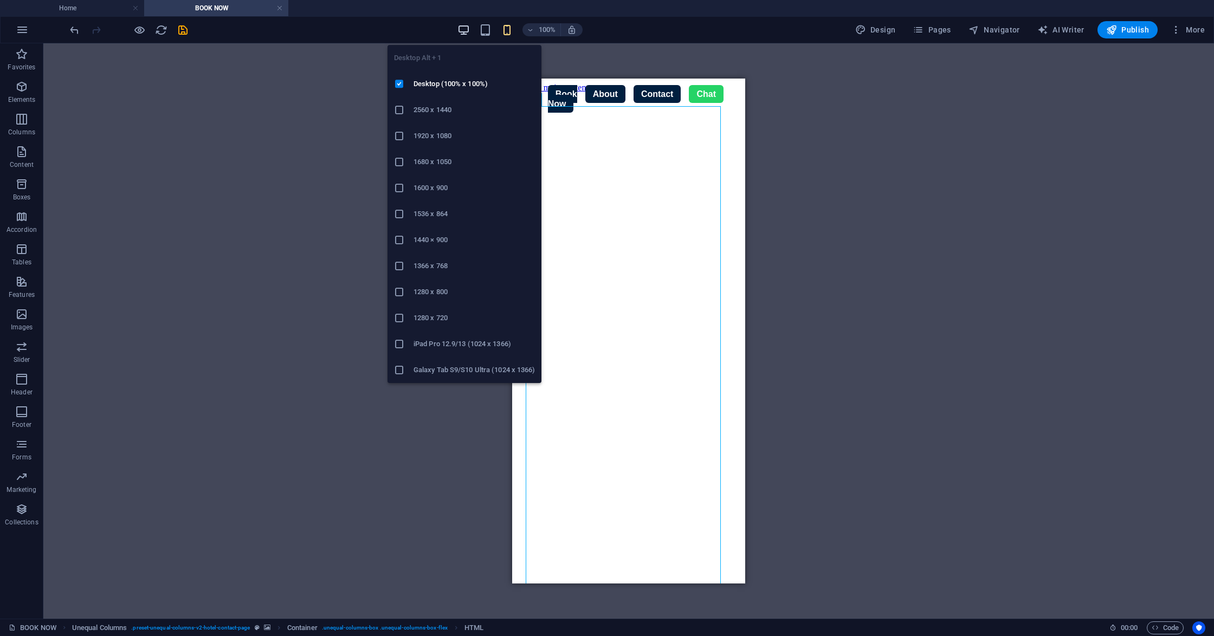
click at [465, 27] on icon "button" at bounding box center [463, 30] width 12 height 12
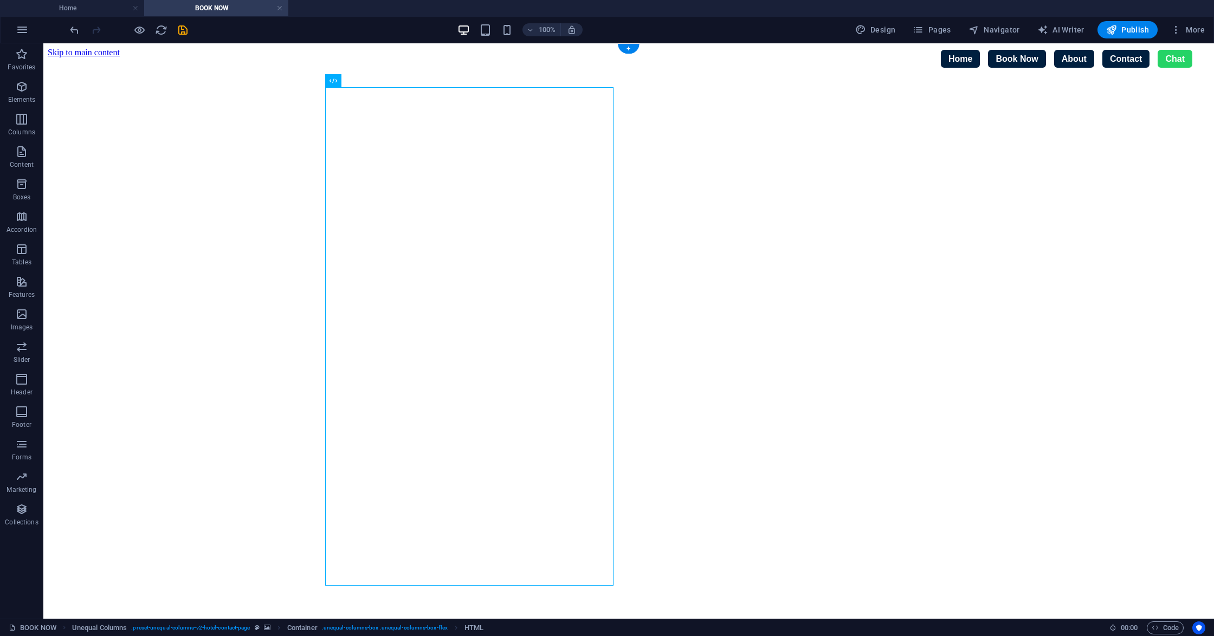
click at [922, 57] on figure at bounding box center [629, 57] width 1162 height 0
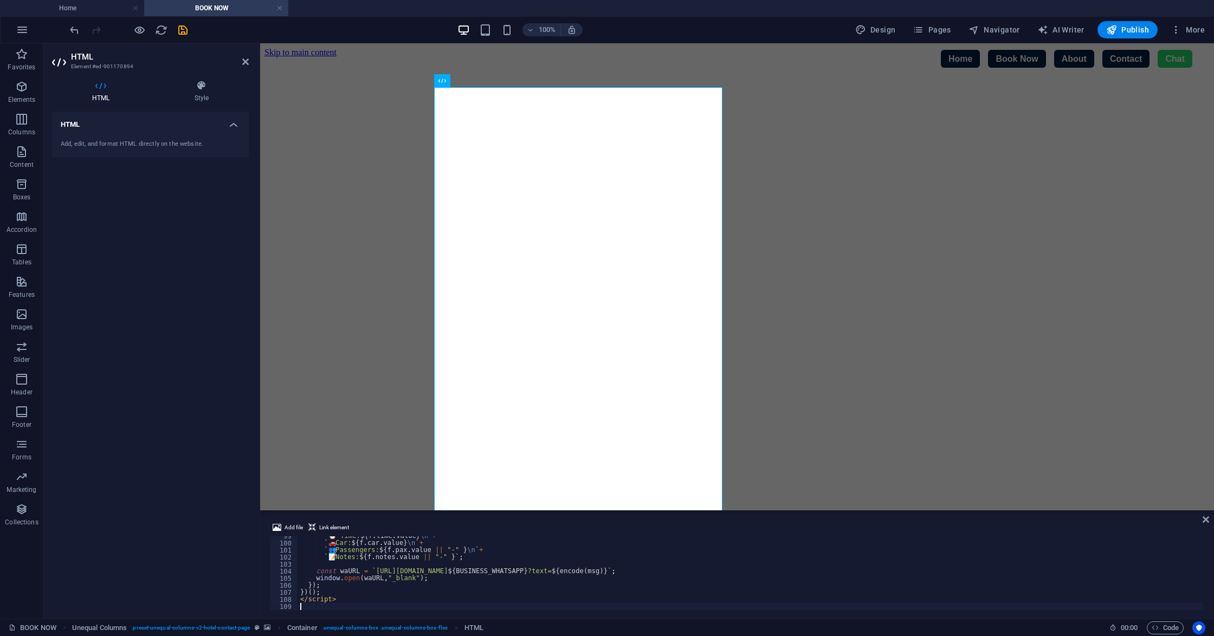
click at [945, 57] on figure at bounding box center [737, 57] width 945 height 0
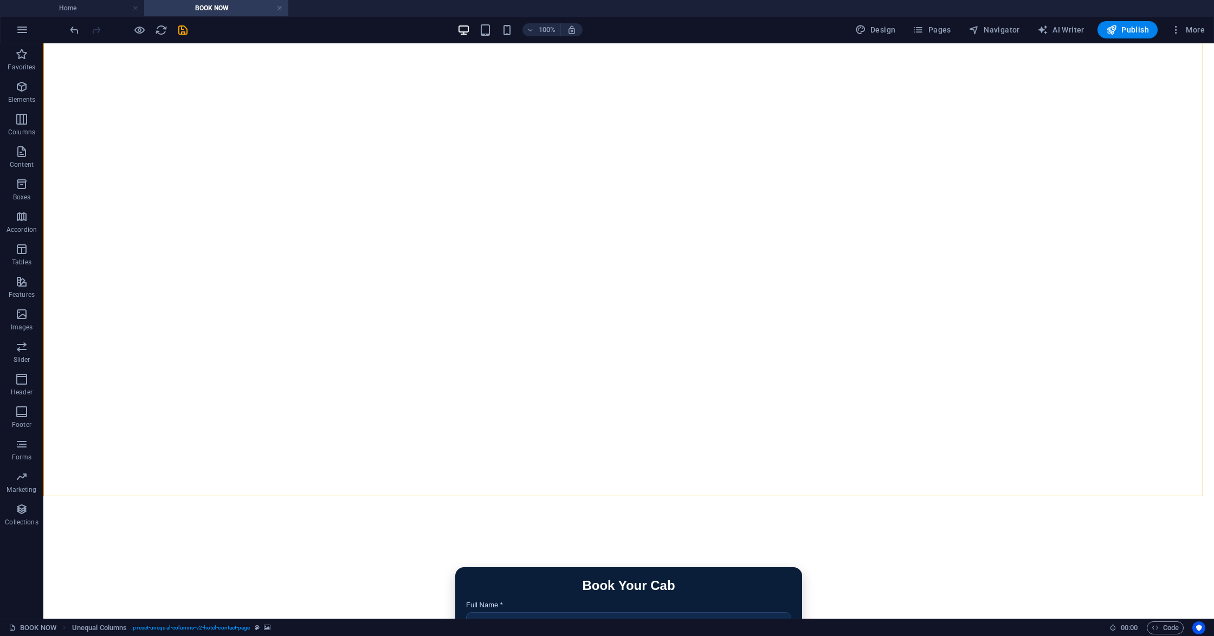
scroll to position [0, 0]
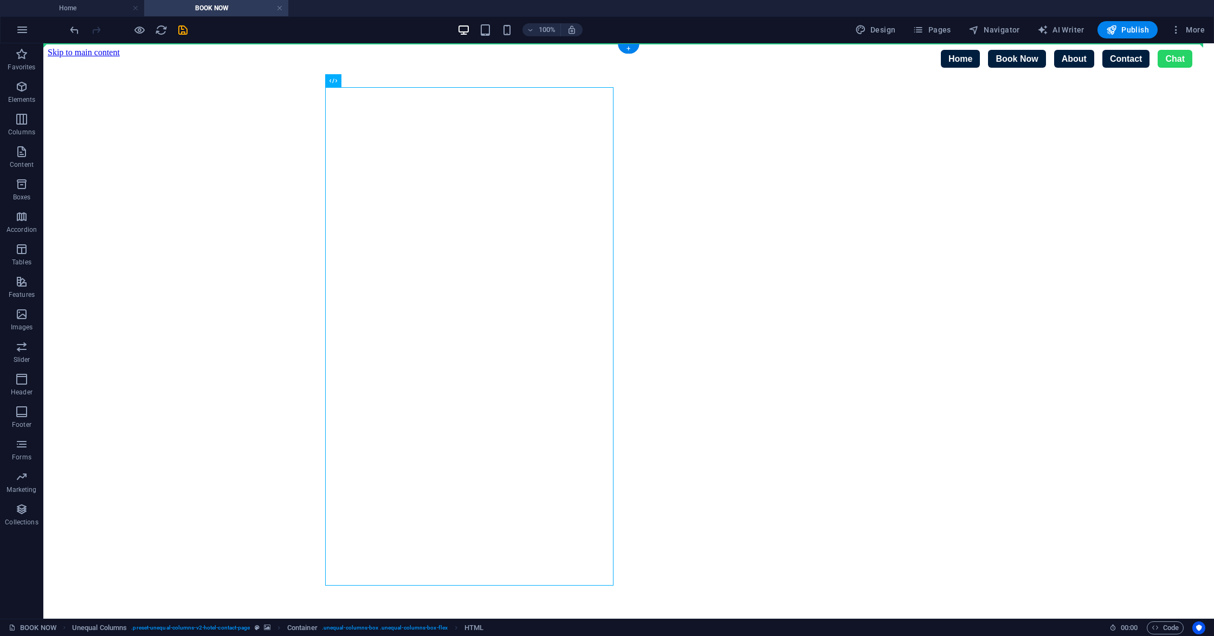
drag, startPoint x: 404, startPoint y: 91, endPoint x: 677, endPoint y: 111, distance: 273.3
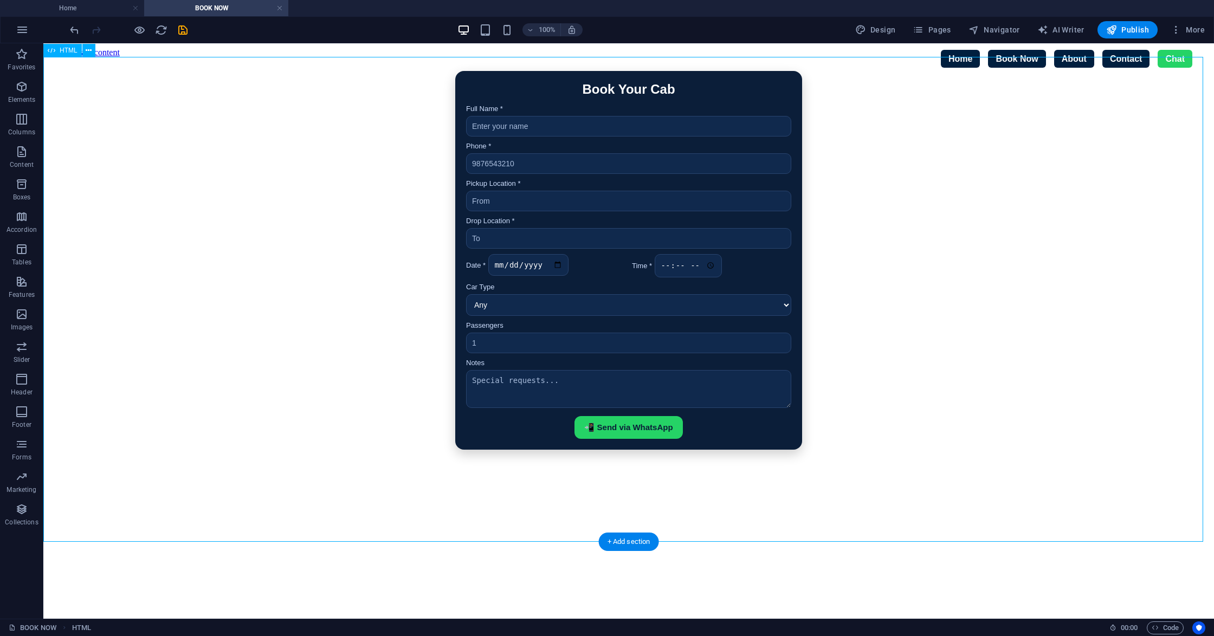
drag, startPoint x: 691, startPoint y: 571, endPoint x: 730, endPoint y: 345, distance: 228.8
drag, startPoint x: 827, startPoint y: 569, endPoint x: 864, endPoint y: 268, distance: 303.6
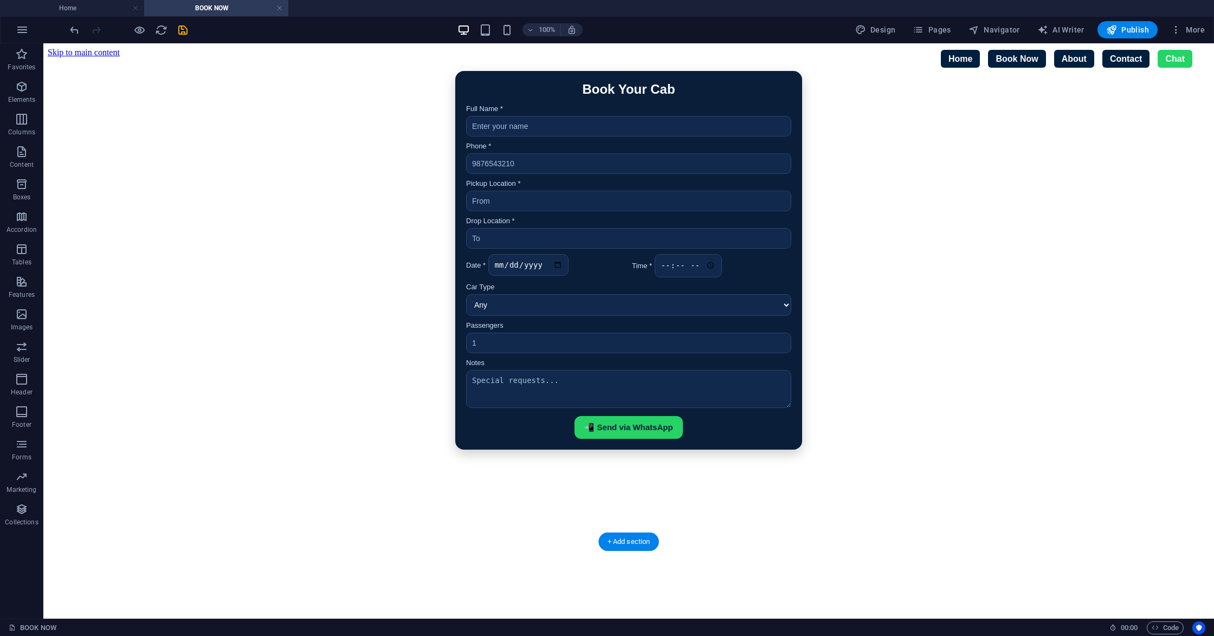
click at [790, 463] on figure at bounding box center [629, 463] width 1162 height 0
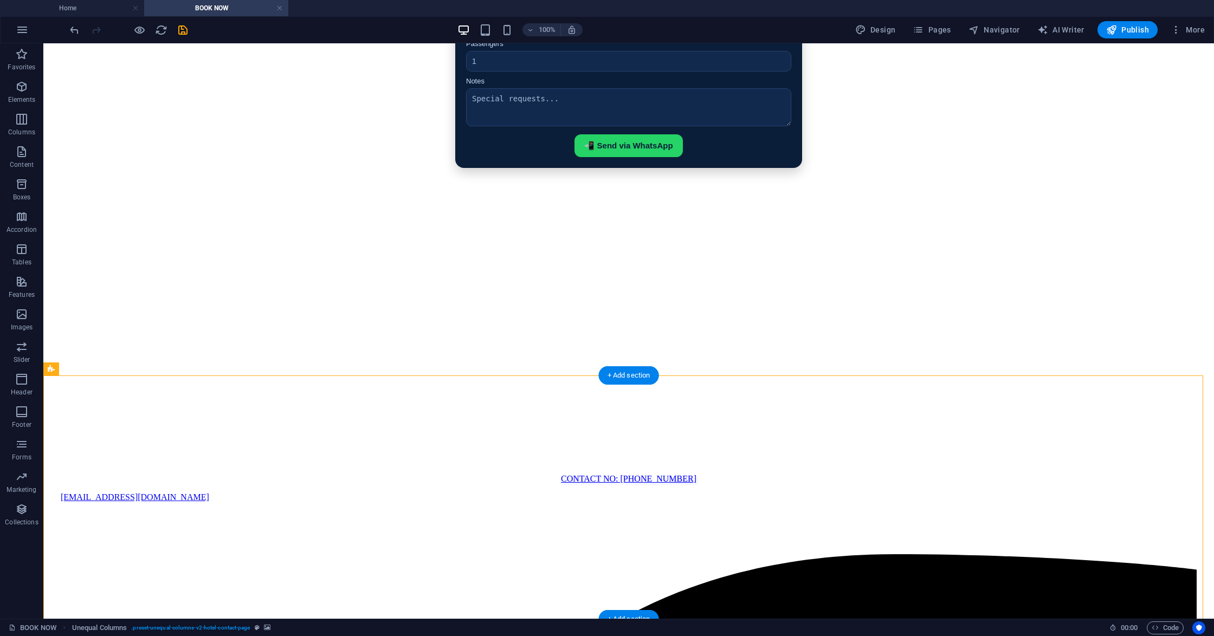
scroll to position [289, 0]
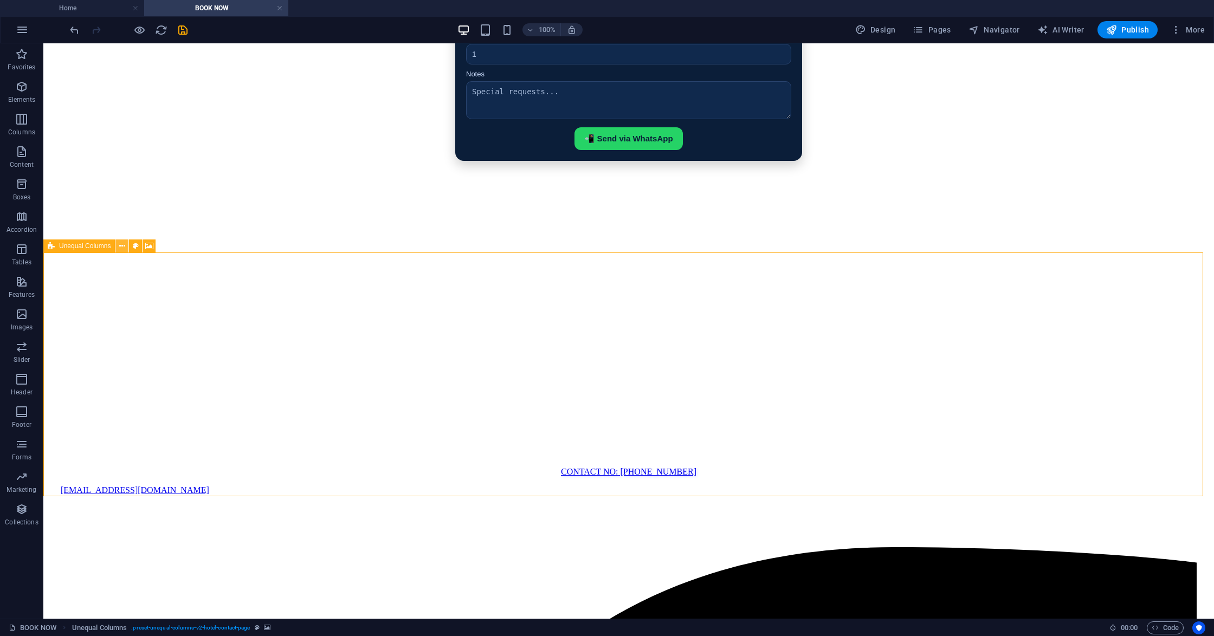
click at [124, 248] on icon at bounding box center [122, 246] width 6 height 11
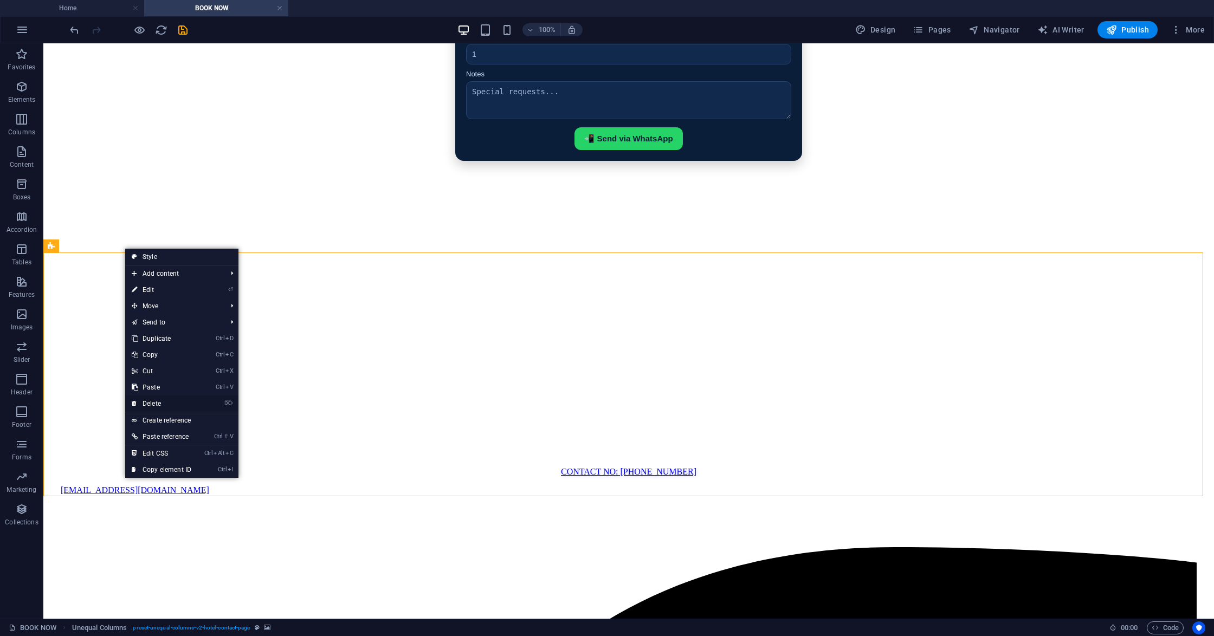
click at [163, 399] on link "⌦ Delete" at bounding box center [161, 404] width 73 height 16
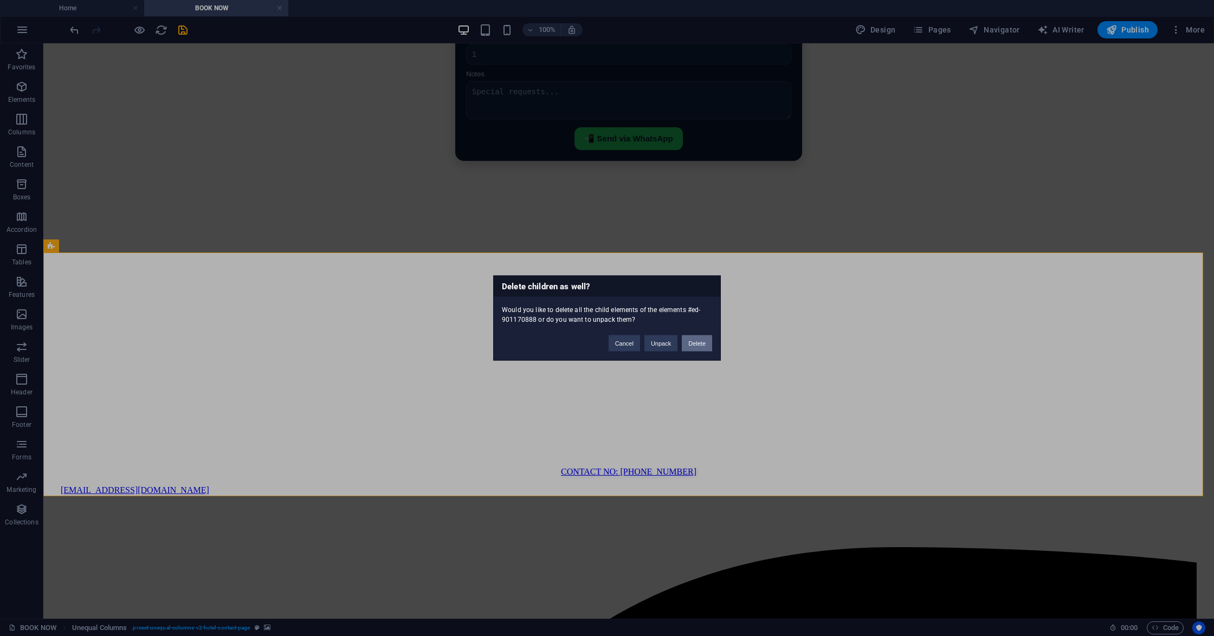
click at [690, 343] on button "Delete" at bounding box center [697, 344] width 30 height 16
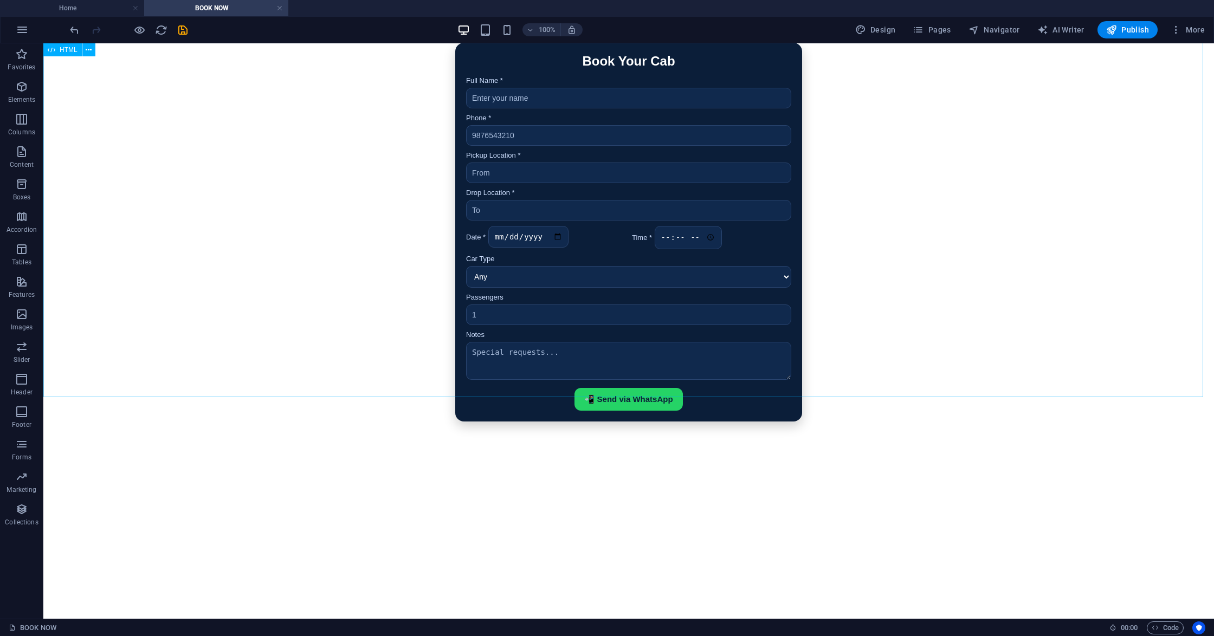
scroll to position [0, 0]
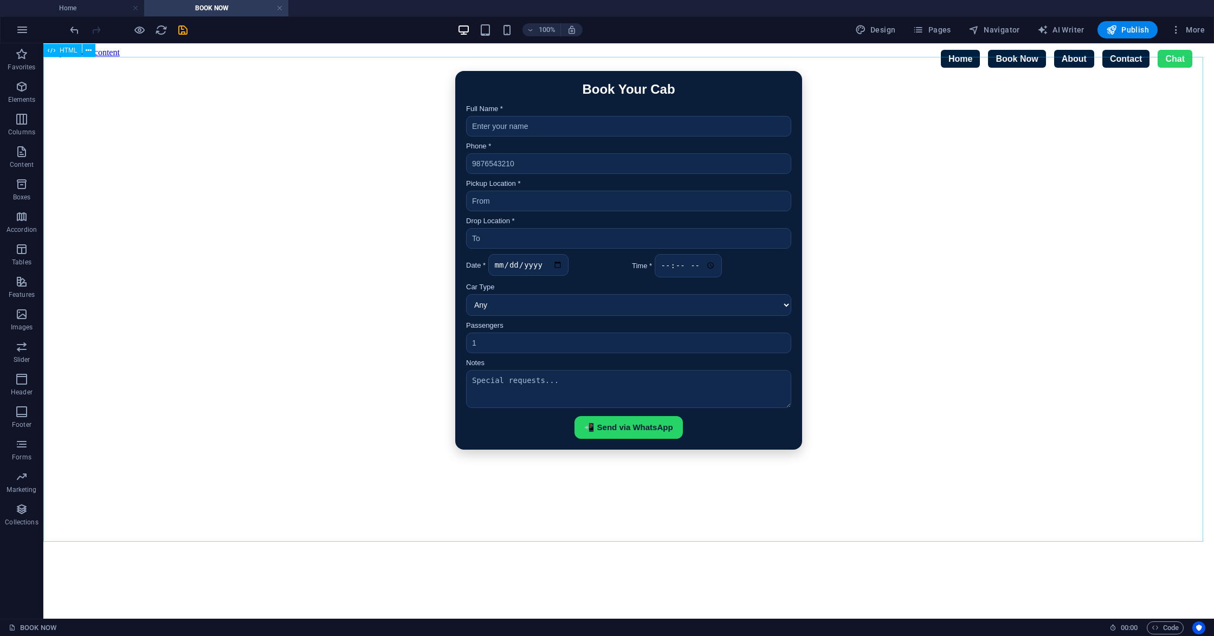
click at [109, 94] on div "Book Your Cab Full Name * Phone * Pickup Location * Drop Location * Date * Time…" at bounding box center [629, 260] width 1162 height 379
click at [92, 48] on button at bounding box center [88, 50] width 13 height 13
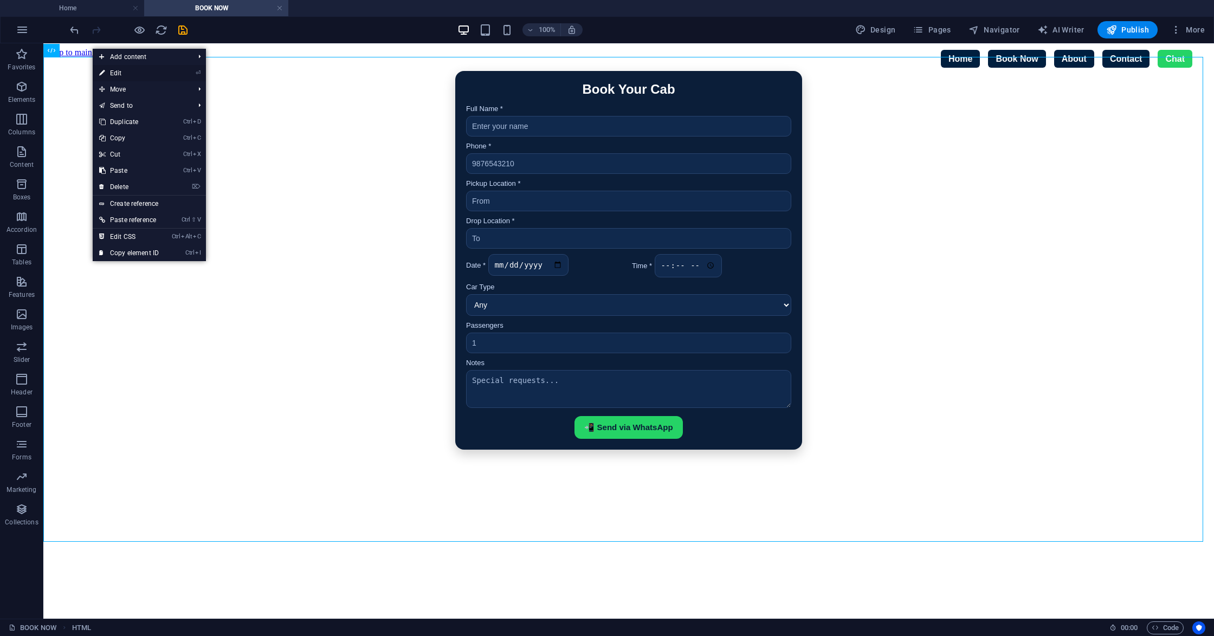
click at [118, 73] on link "⏎ Edit" at bounding box center [129, 73] width 73 height 16
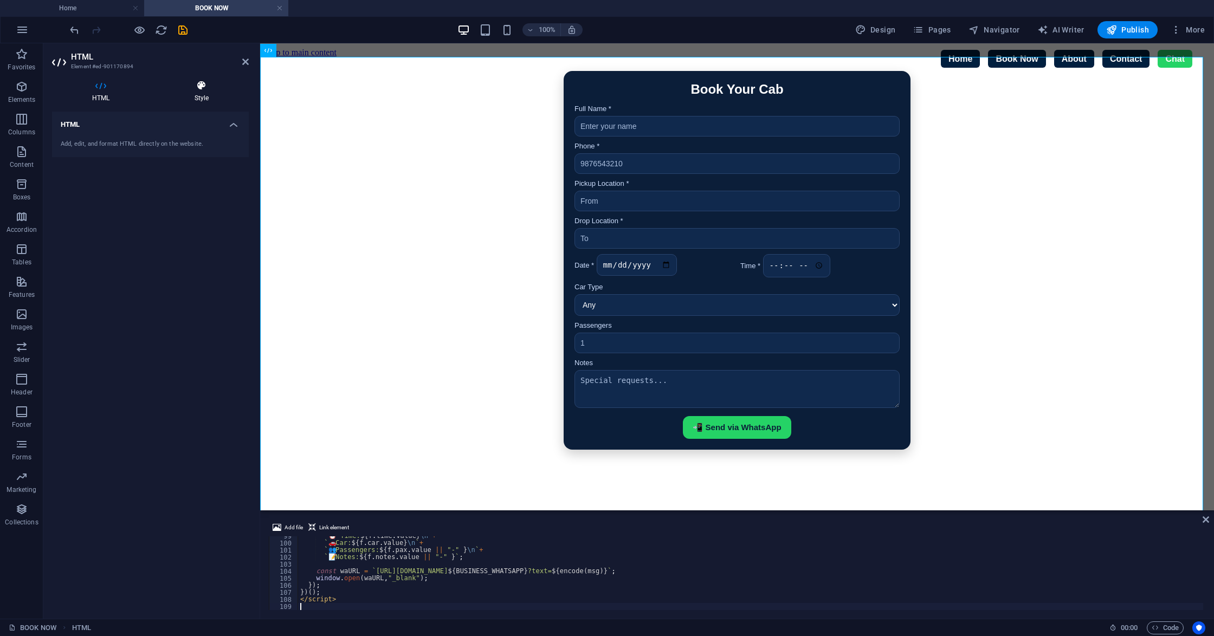
click at [194, 92] on h4 "Style" at bounding box center [201, 91] width 95 height 23
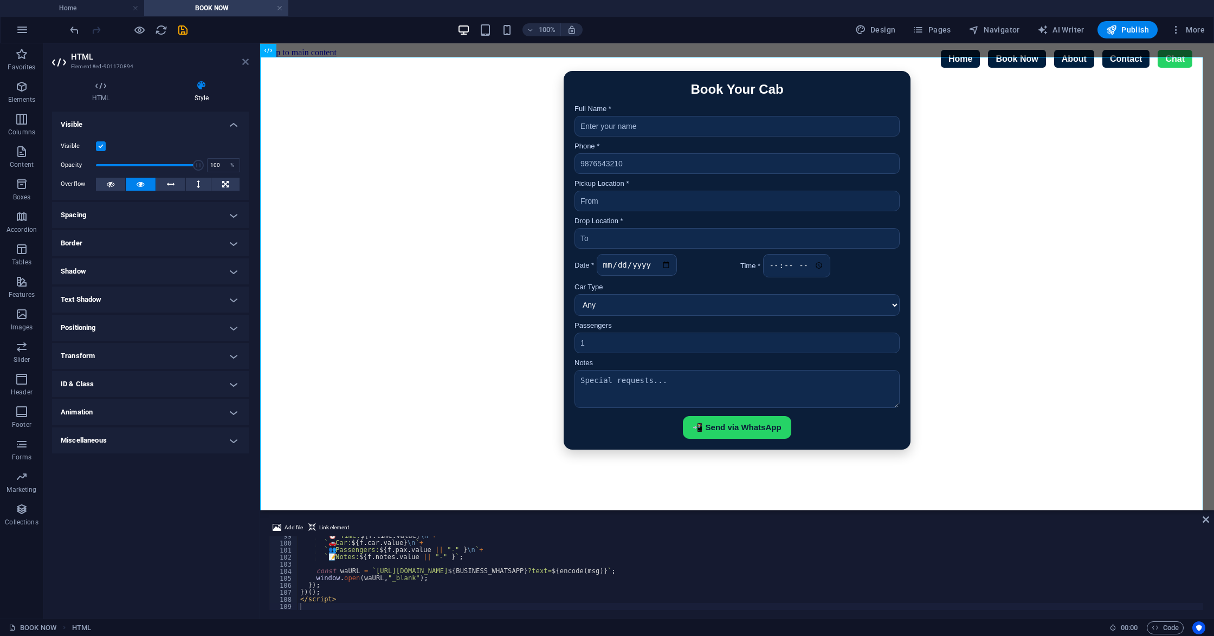
click at [244, 62] on icon at bounding box center [245, 61] width 7 height 9
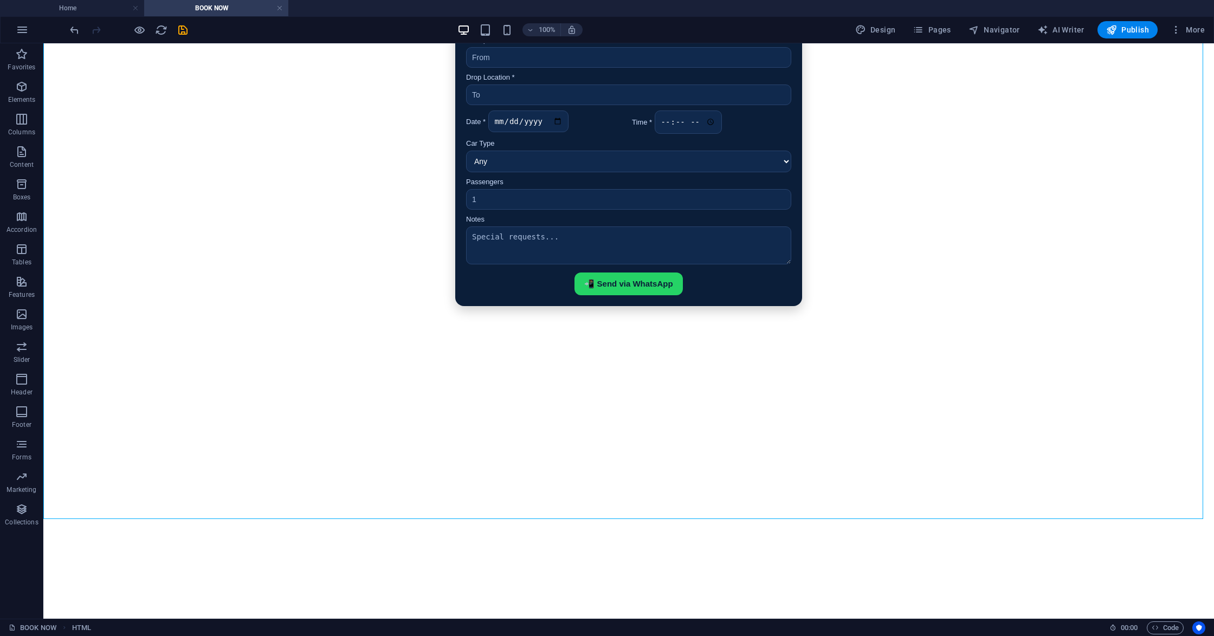
scroll to position [144, 0]
click at [926, 306] on div "Book Your Cab Full Name * Phone * Pickup Location * Drop Location * Date * Time…" at bounding box center [629, 116] width 1162 height 379
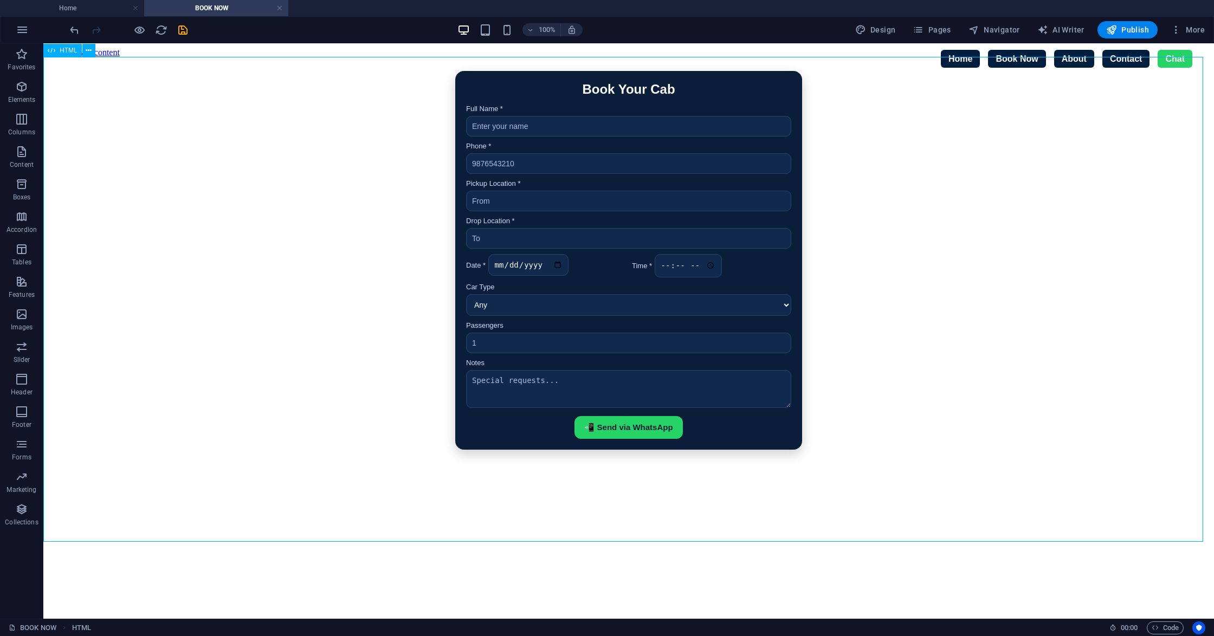
click at [926, 311] on div "Book Your Cab Full Name * Phone * Pickup Location * Drop Location * Date * Time…" at bounding box center [629, 260] width 1162 height 379
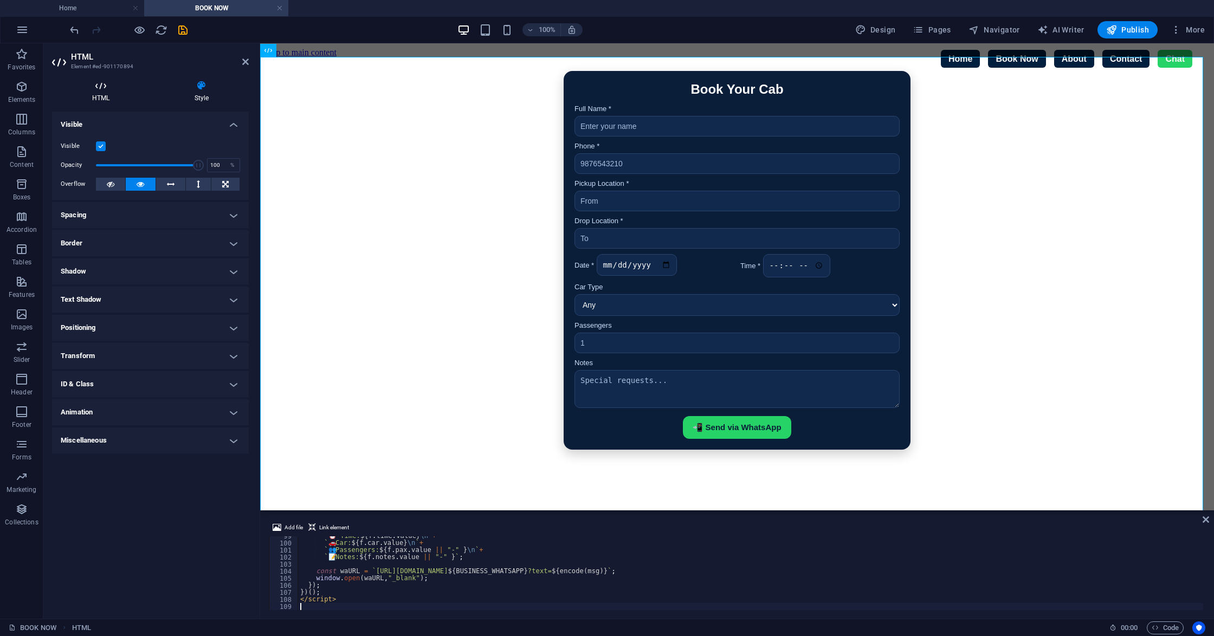
click at [98, 94] on h4 "HTML" at bounding box center [103, 91] width 102 height 23
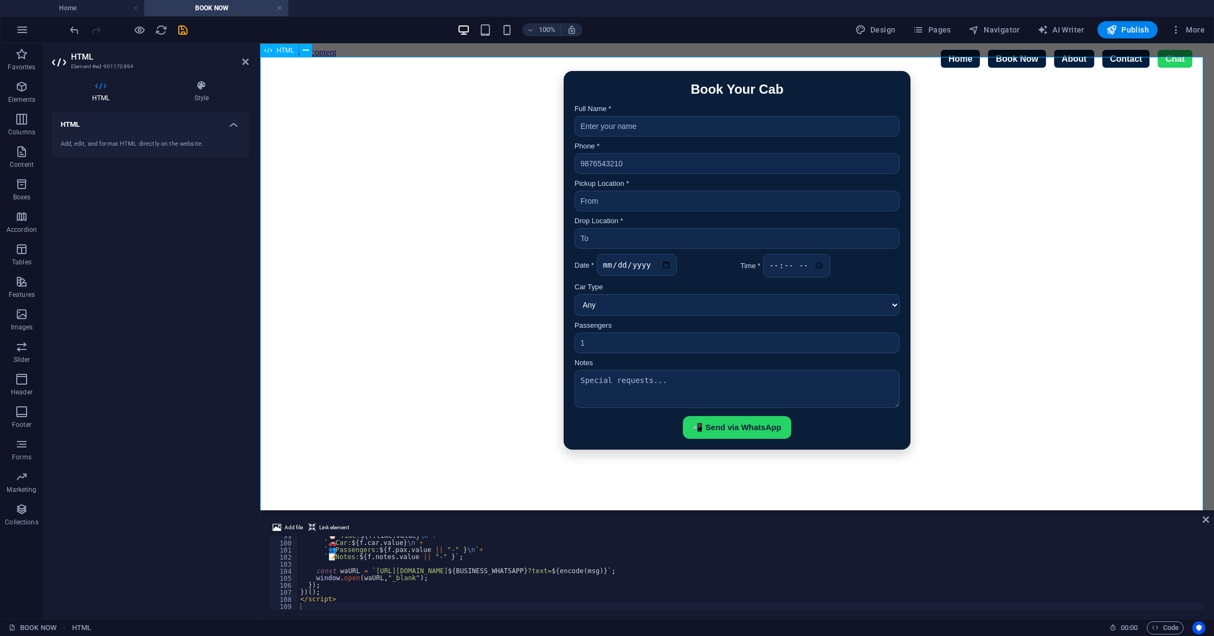
click at [1056, 294] on div "Book Your Cab Full Name * Phone * Pickup Location * Drop Location * Date * Time…" at bounding box center [737, 260] width 945 height 379
click at [243, 61] on icon at bounding box center [245, 61] width 7 height 9
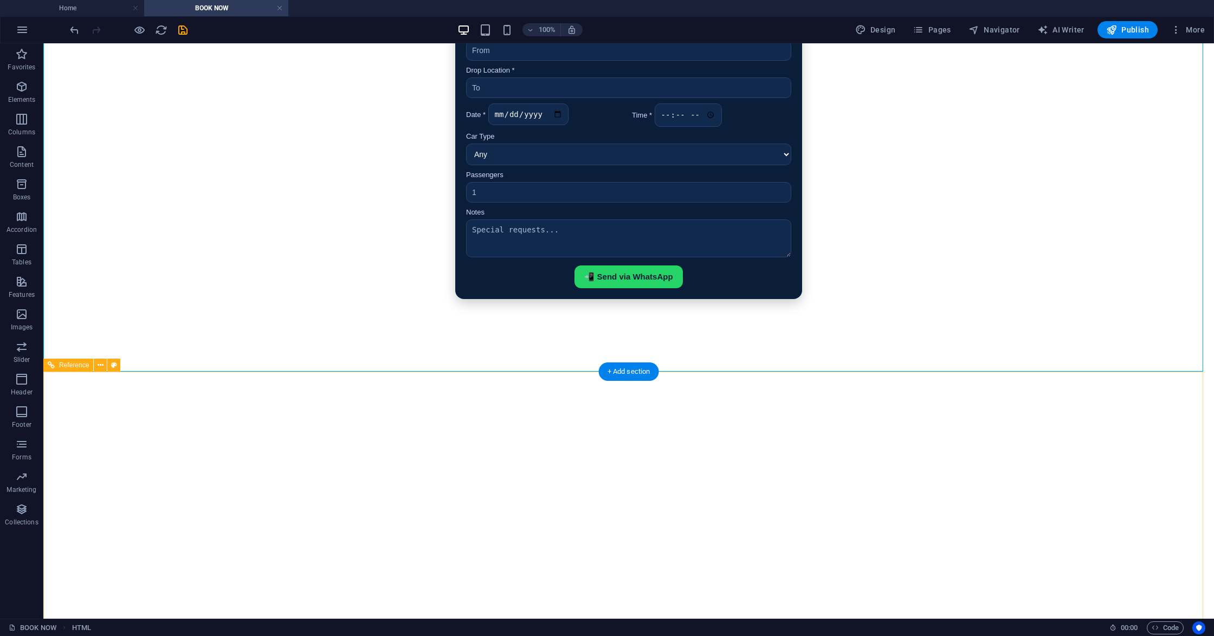
scroll to position [204, 0]
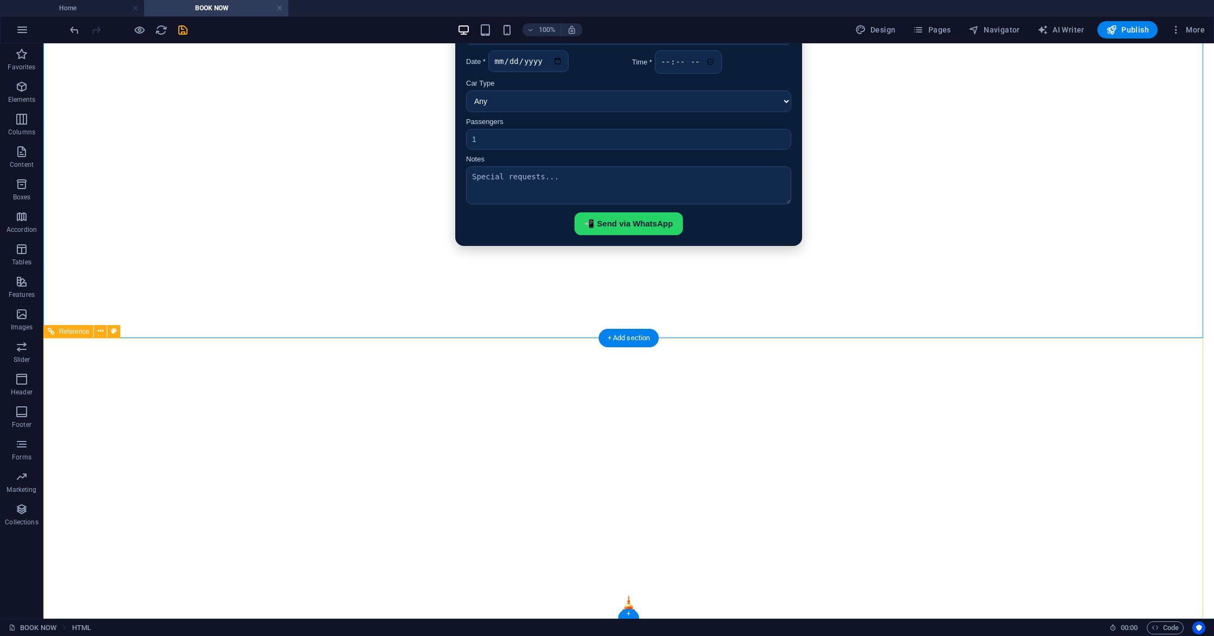
click at [659, 573] on div at bounding box center [629, 641] width 1136 height 136
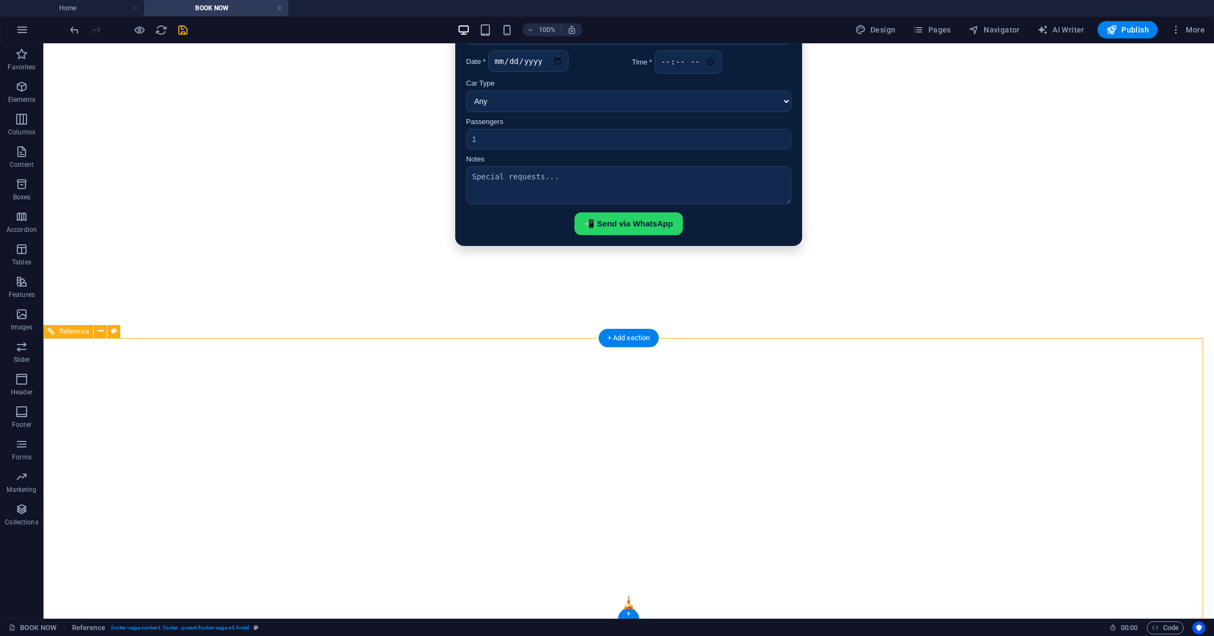
click at [659, 573] on div at bounding box center [629, 641] width 1136 height 136
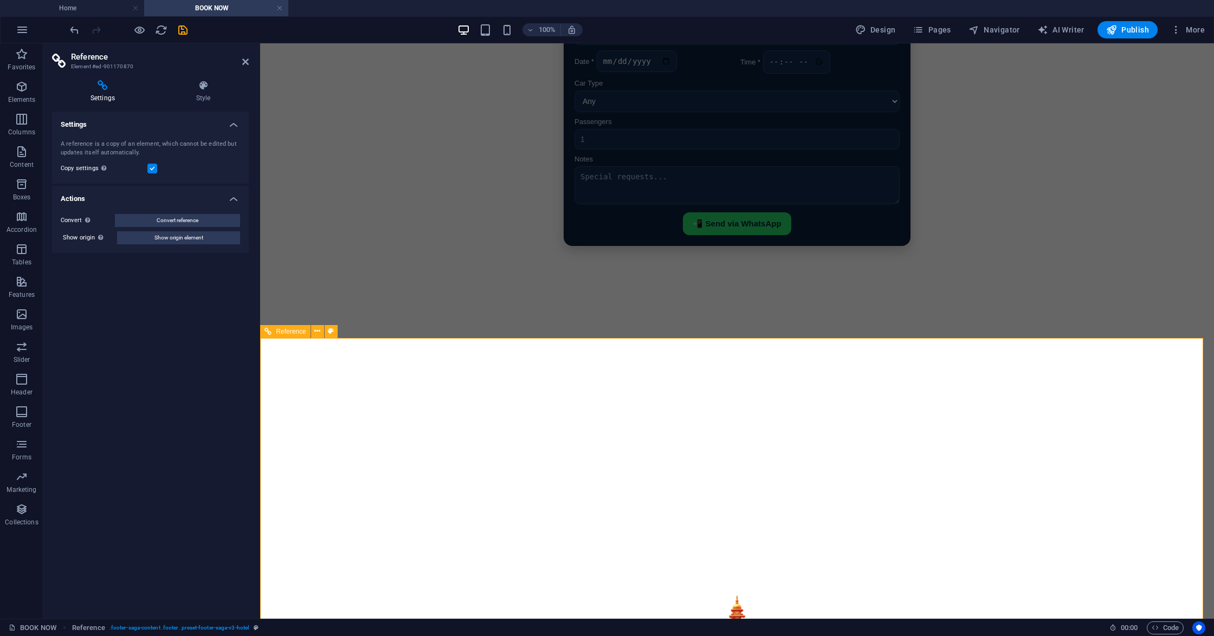
click at [315, 331] on icon at bounding box center [317, 331] width 6 height 11
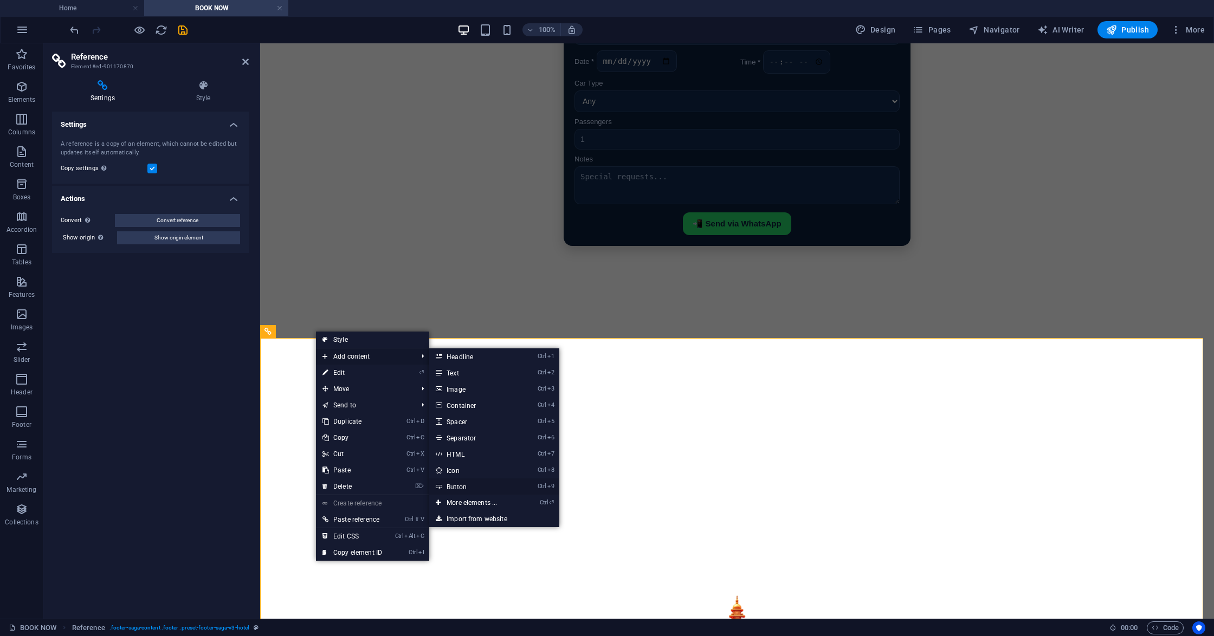
click at [473, 486] on link "Ctrl 9 Button" at bounding box center [473, 487] width 89 height 16
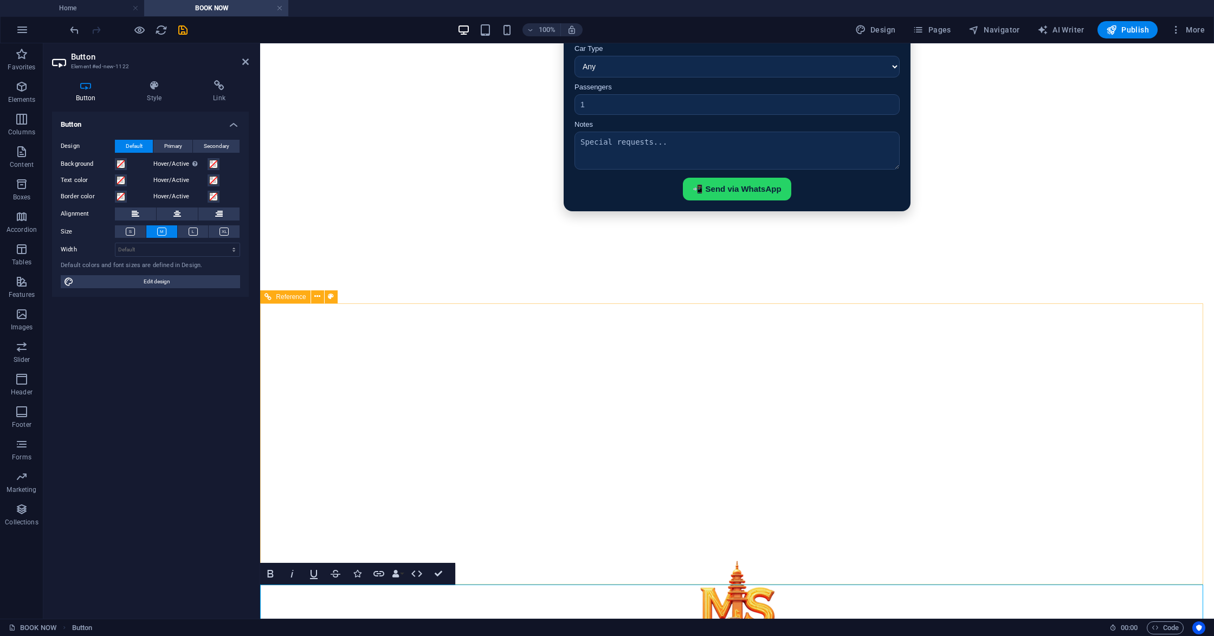
scroll to position [94, 0]
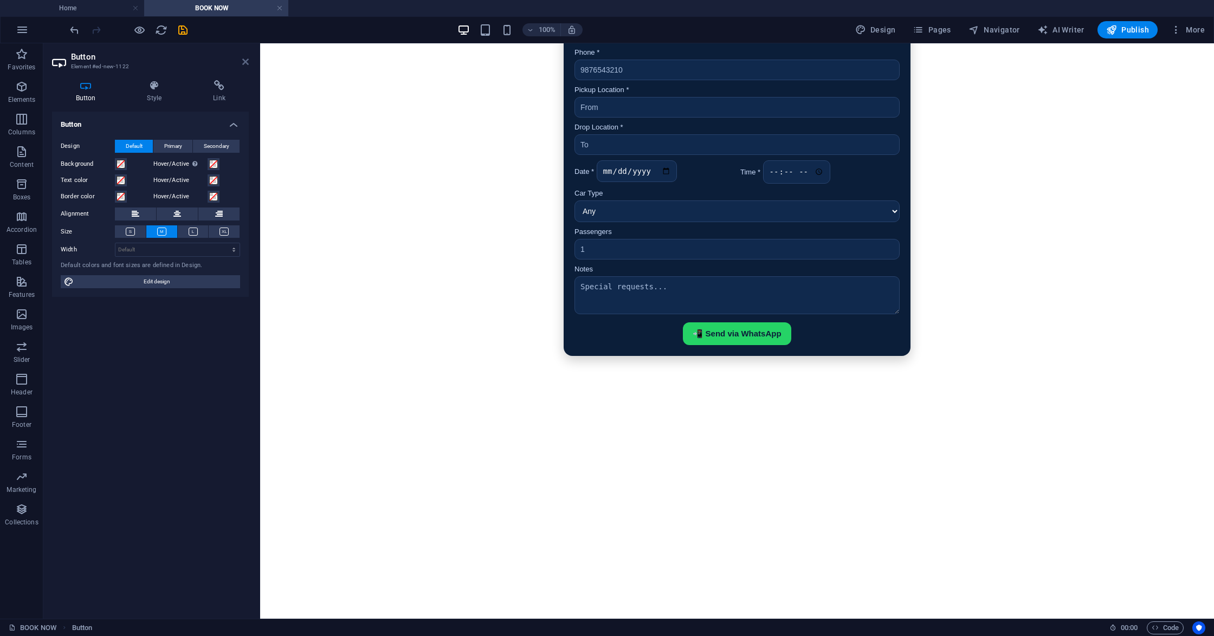
drag, startPoint x: 243, startPoint y: 64, endPoint x: 203, endPoint y: 22, distance: 58.3
click at [243, 64] on icon at bounding box center [245, 61] width 7 height 9
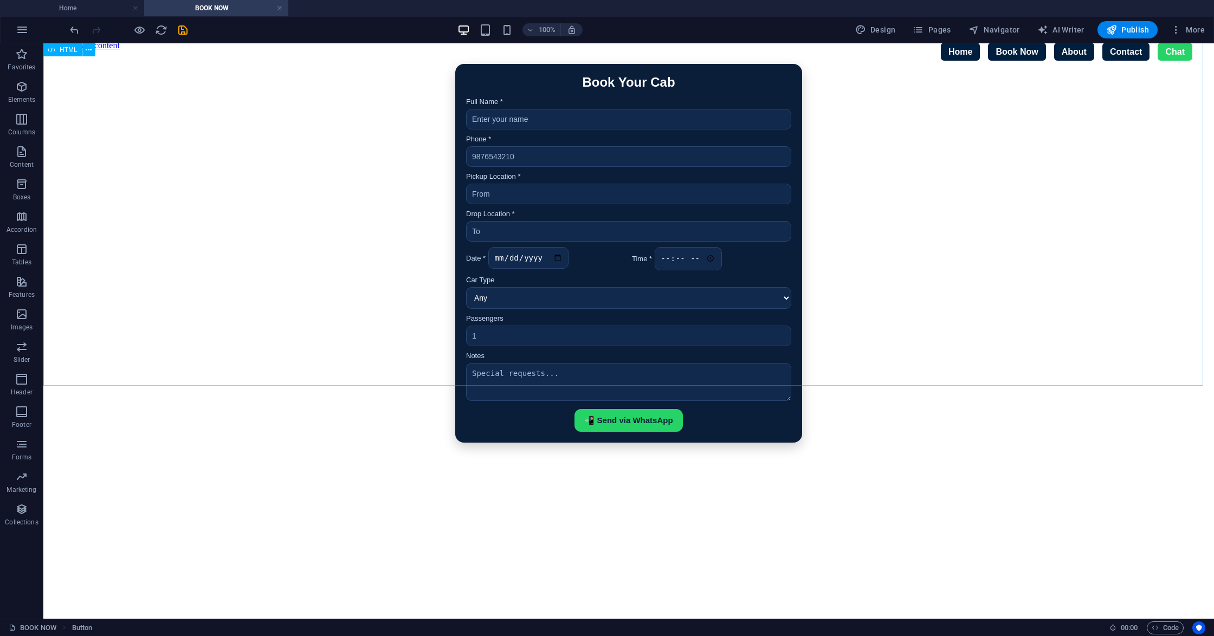
scroll to position [0, 0]
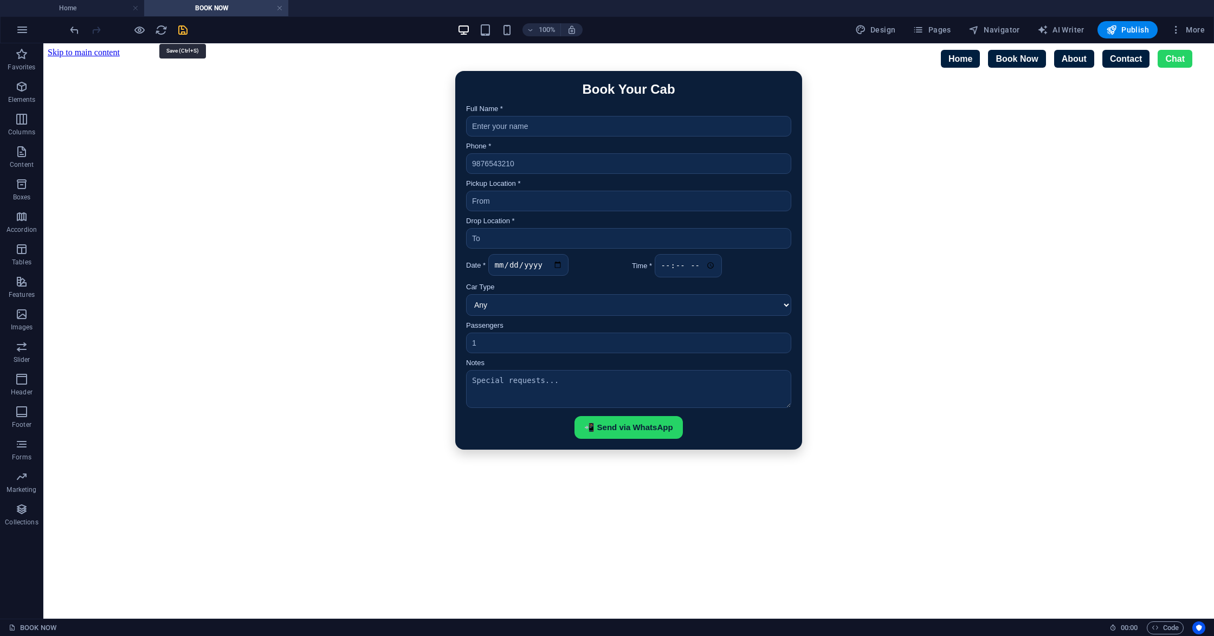
click at [180, 28] on icon "save" at bounding box center [183, 30] width 12 height 12
click at [61, 7] on h4 "Home" at bounding box center [72, 8] width 144 height 12
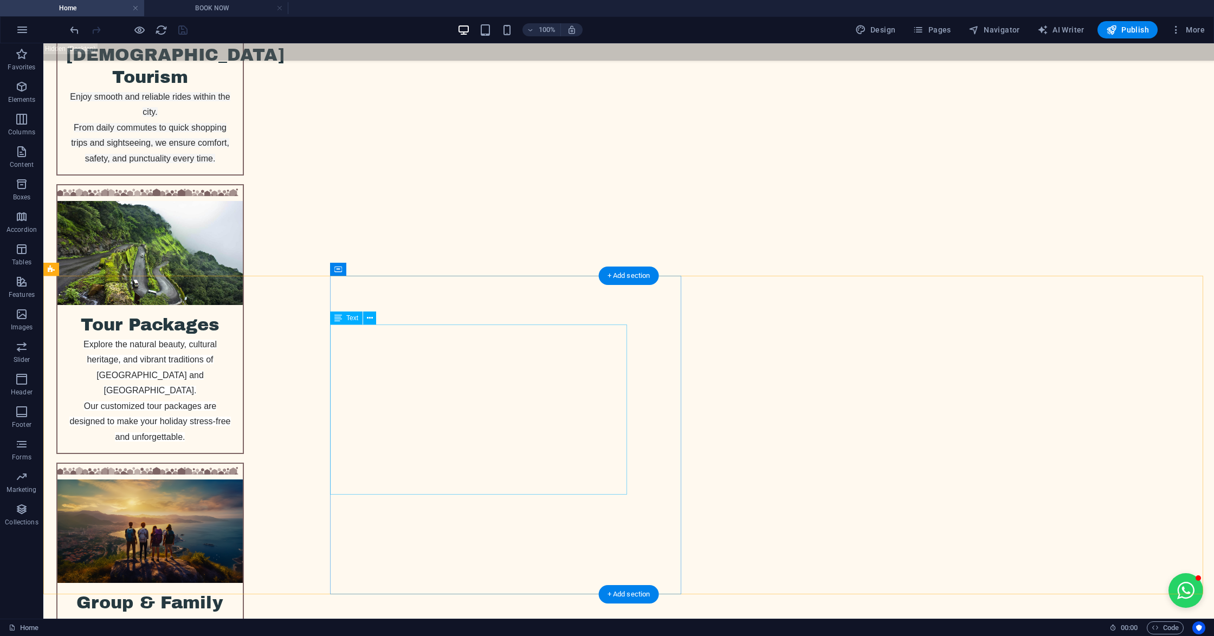
scroll to position [2385, 0]
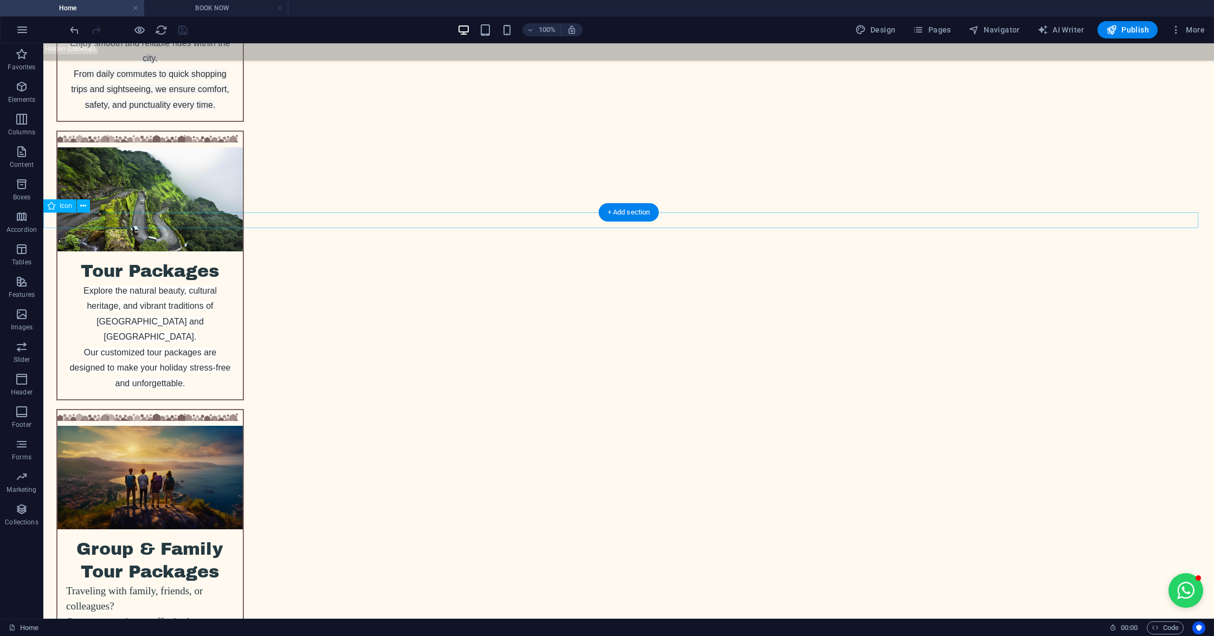
click at [82, 207] on icon at bounding box center [83, 206] width 6 height 11
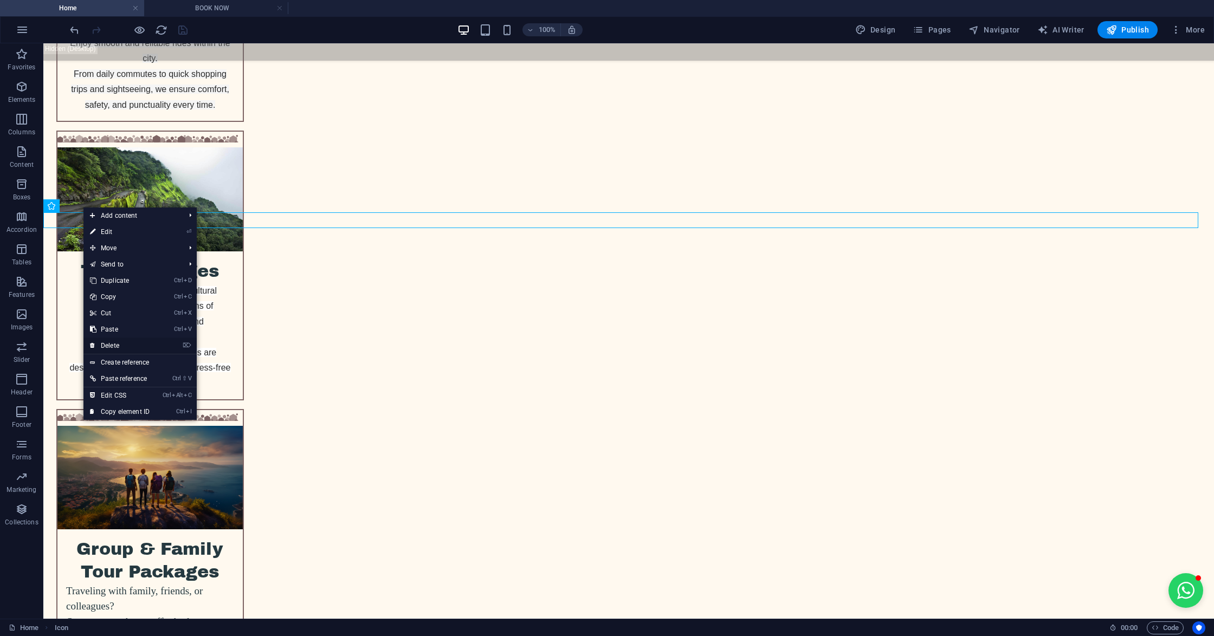
click at [115, 340] on link "⌦ Delete" at bounding box center [119, 346] width 73 height 16
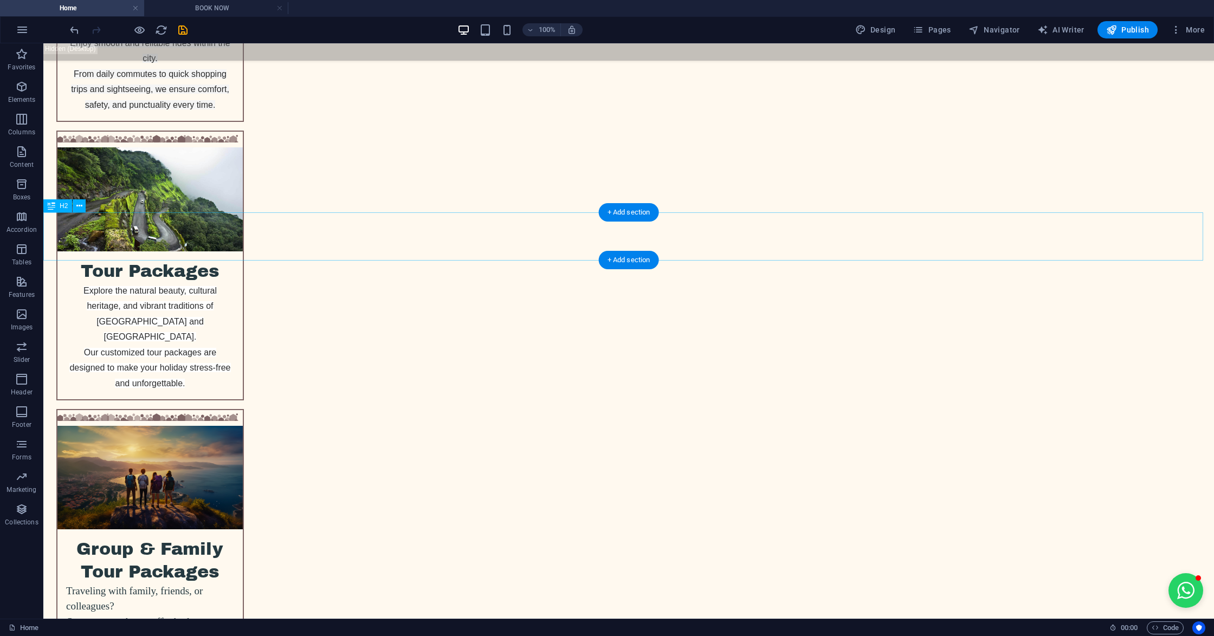
click at [129, 251] on icon at bounding box center [130, 253] width 6 height 11
drag, startPoint x: 421, startPoint y: 240, endPoint x: 801, endPoint y: 242, distance: 380.0
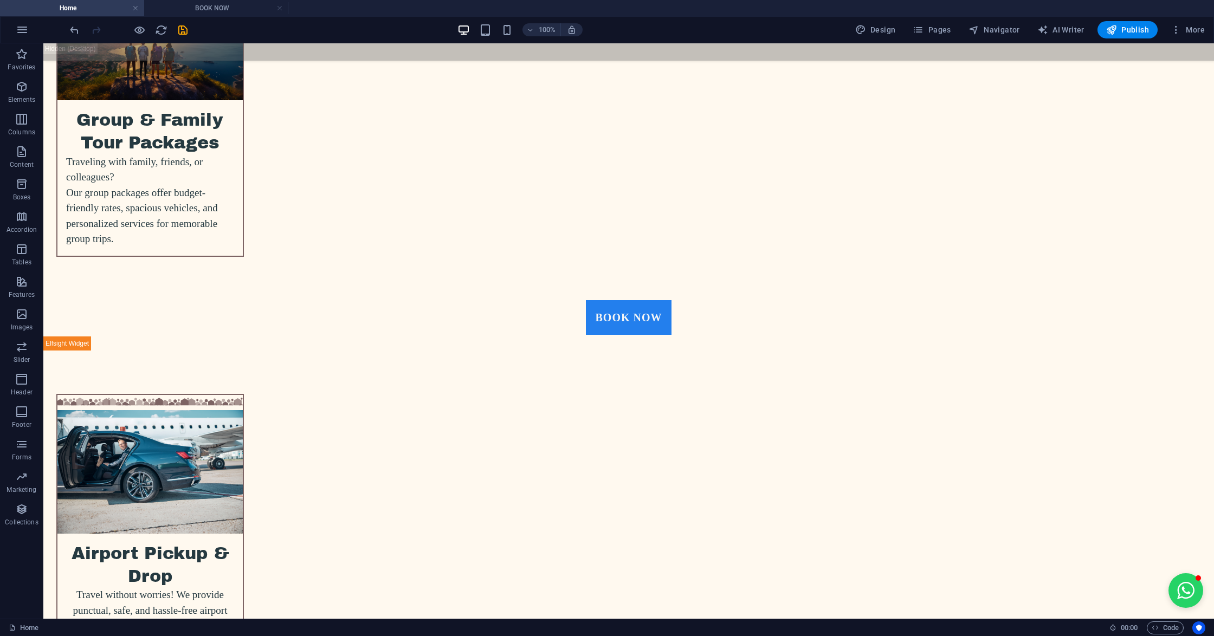
scroll to position [2818, 0]
